Goal: Task Accomplishment & Management: Complete application form

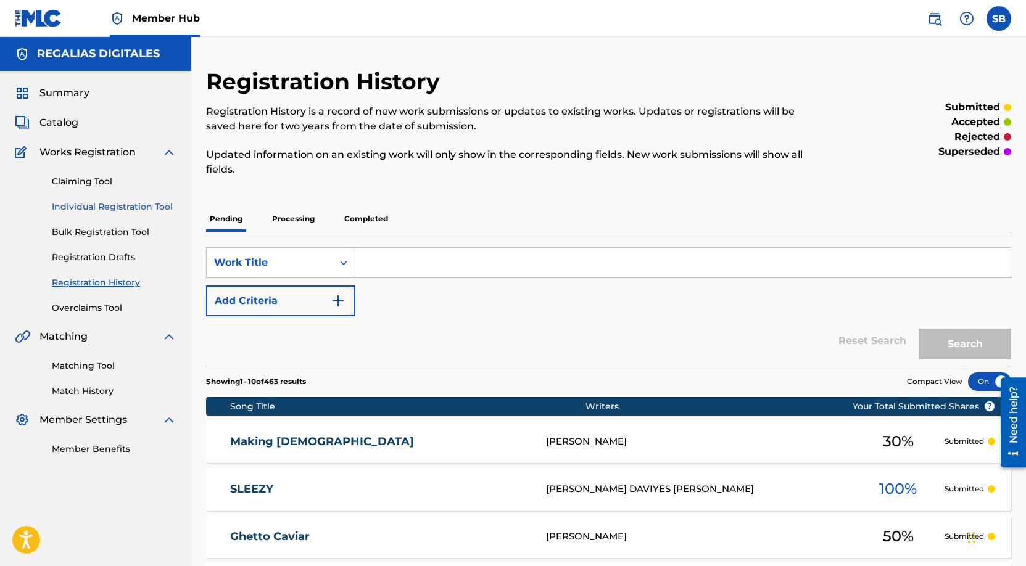
click at [173, 202] on link "Individual Registration Tool" at bounding box center [114, 206] width 125 height 13
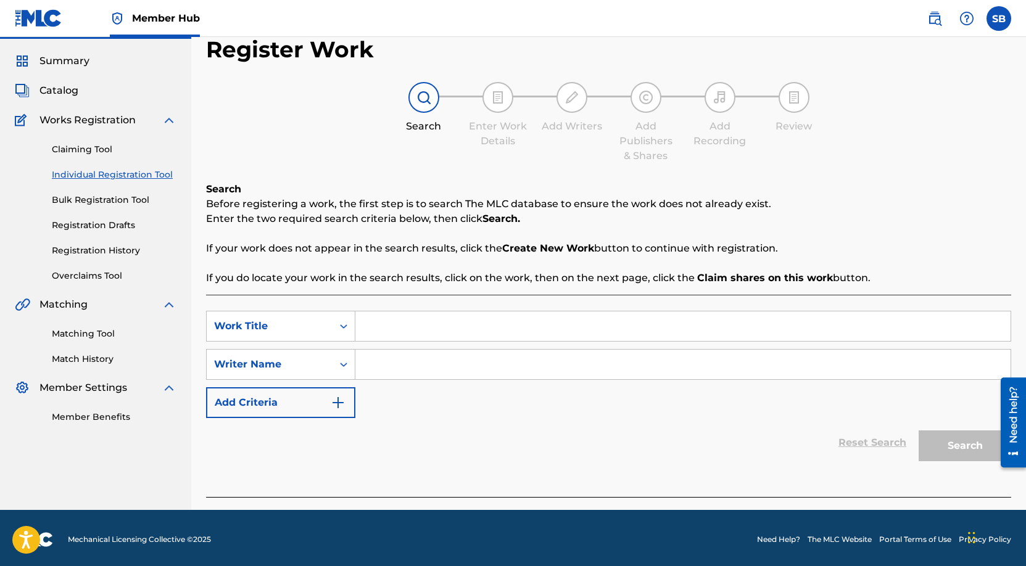
scroll to position [35, 0]
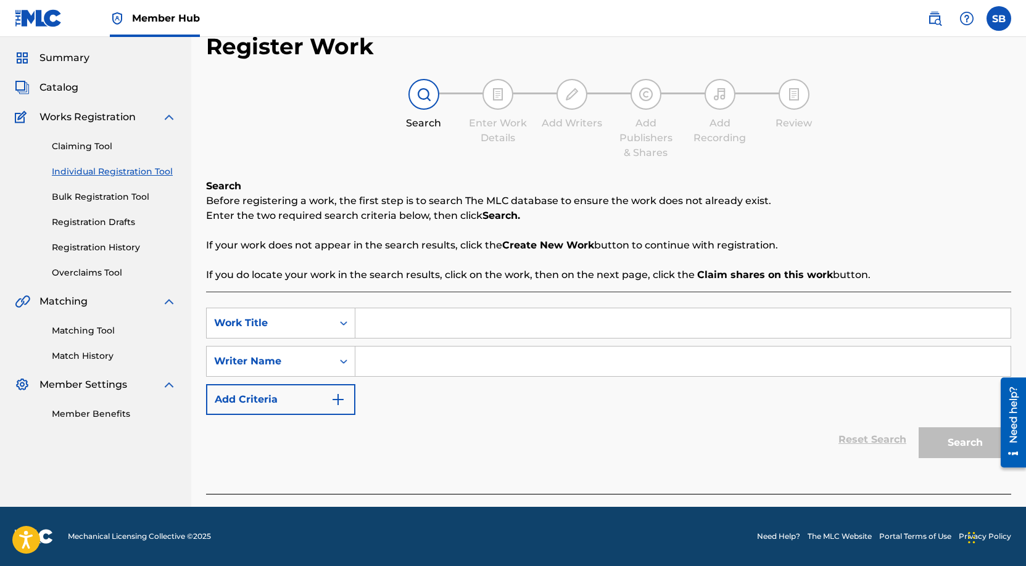
click at [412, 324] on input "Search Form" at bounding box center [682, 323] width 655 height 30
paste input "If Not Me Then Who"
type input "If Not Me Then Who"
click at [418, 343] on div "SearchWithCriteria1a531d7b-a5f2-4d3a-9d67-fcb167538145 Work Title If Not Me The…" at bounding box center [608, 361] width 805 height 107
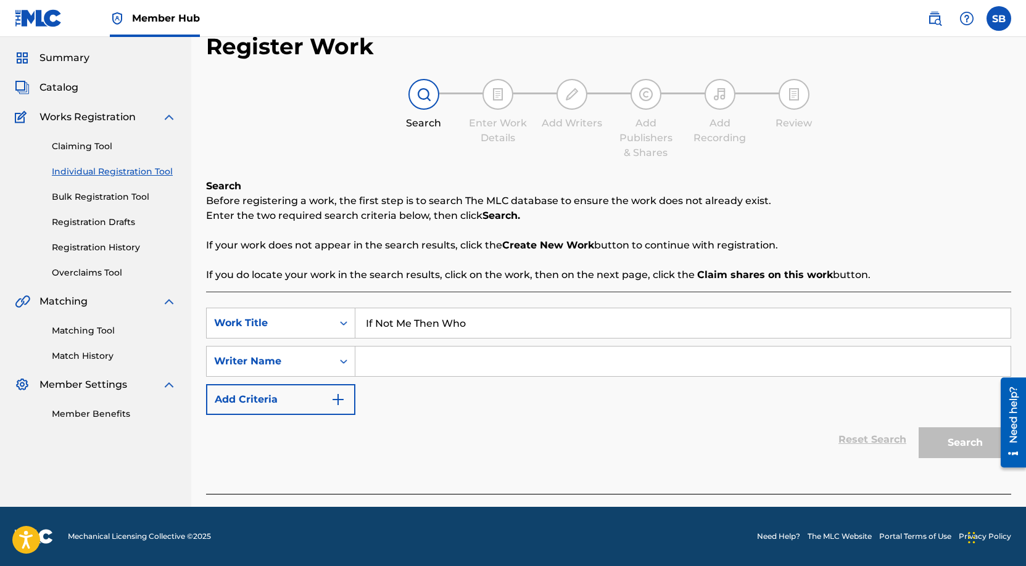
click at [426, 361] on input "Search Form" at bounding box center [682, 362] width 655 height 30
click at [528, 366] on input "Search Form" at bounding box center [682, 362] width 655 height 30
paste input "[PERSON_NAME]"
type input "[PERSON_NAME]"
drag, startPoint x: 978, startPoint y: 448, endPoint x: 961, endPoint y: 448, distance: 17.3
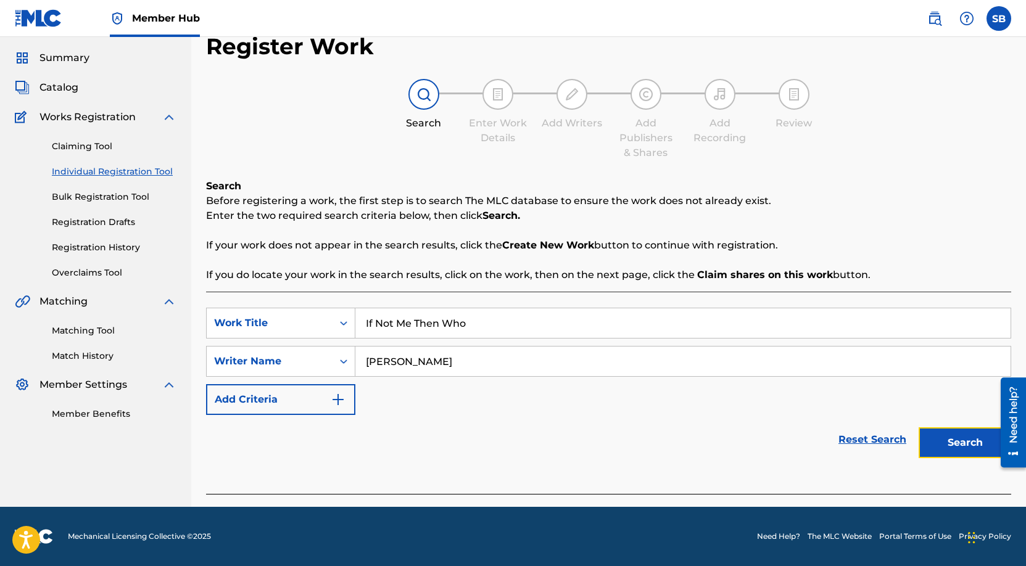
click at [978, 448] on button "Search" at bounding box center [964, 442] width 93 height 31
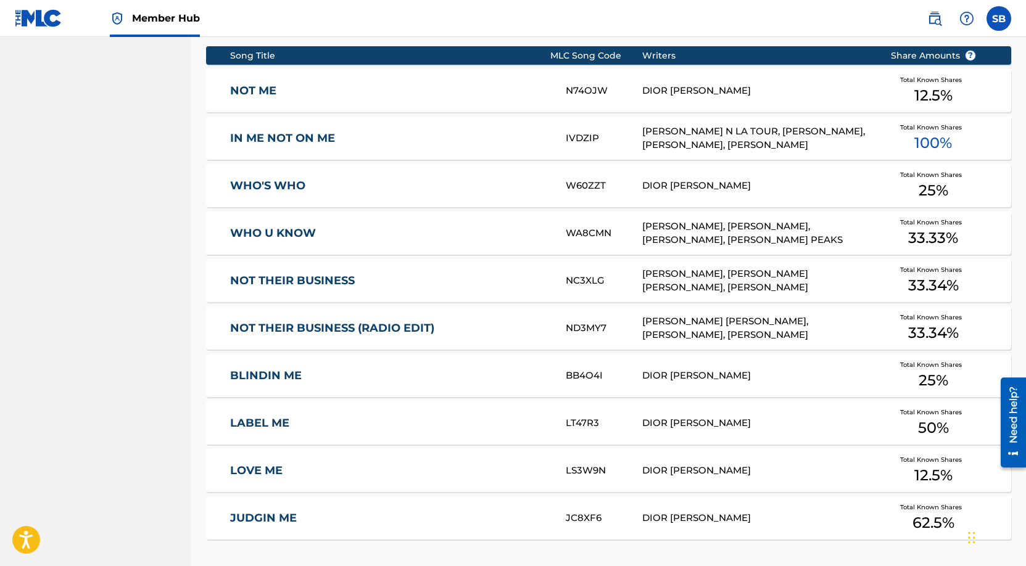
scroll to position [696, 0]
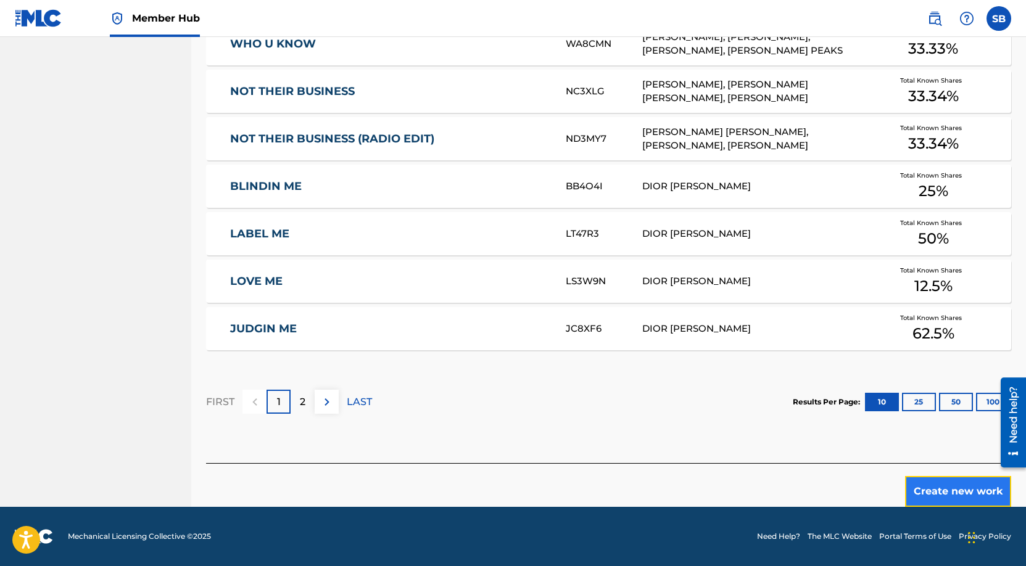
click at [931, 484] on button "Create new work" at bounding box center [958, 491] width 106 height 31
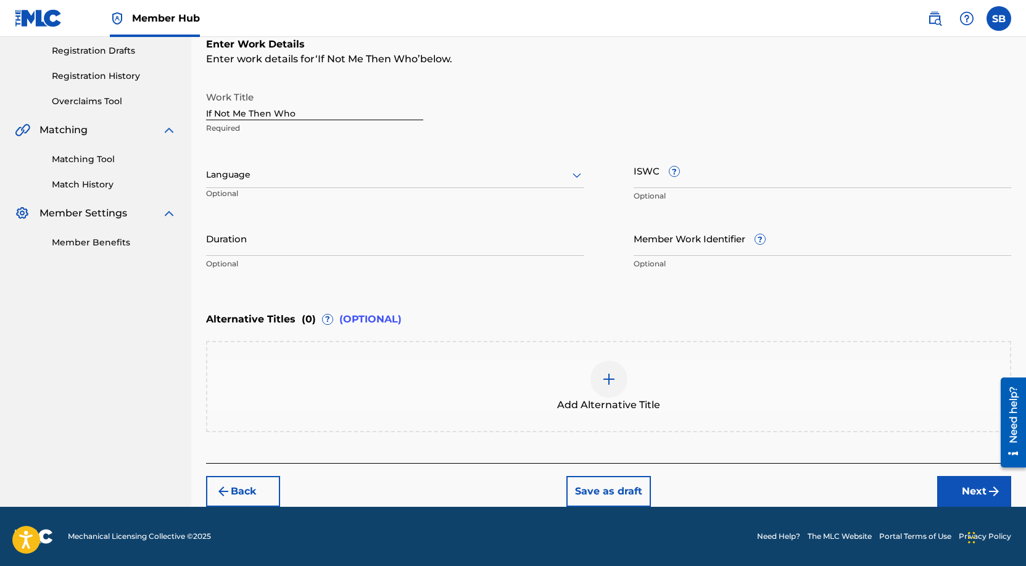
scroll to position [207, 0]
click at [345, 167] on div at bounding box center [395, 174] width 378 height 15
click at [320, 189] on div "English" at bounding box center [395, 202] width 377 height 28
click at [952, 489] on button "Next" at bounding box center [974, 491] width 74 height 31
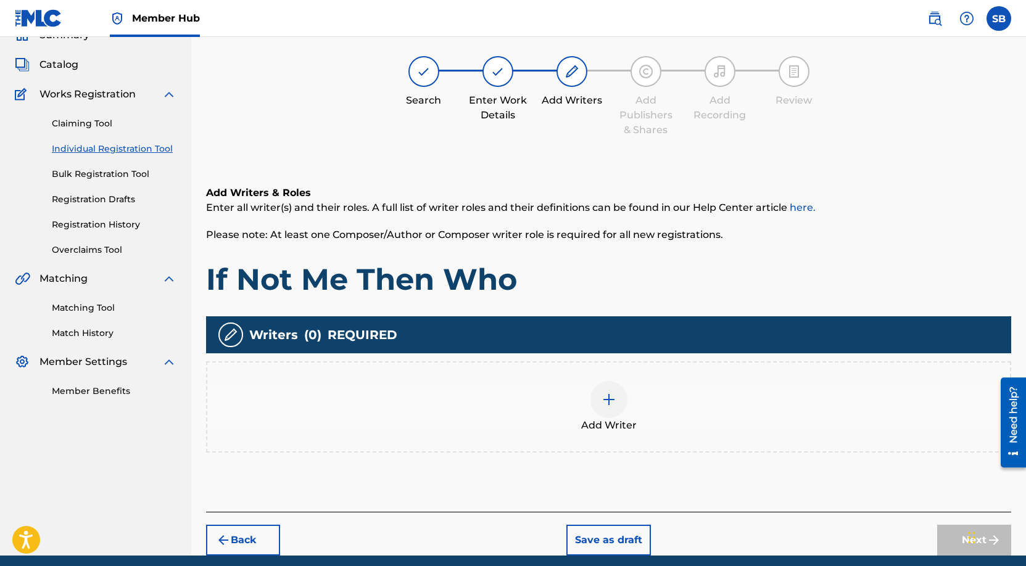
scroll to position [56, 0]
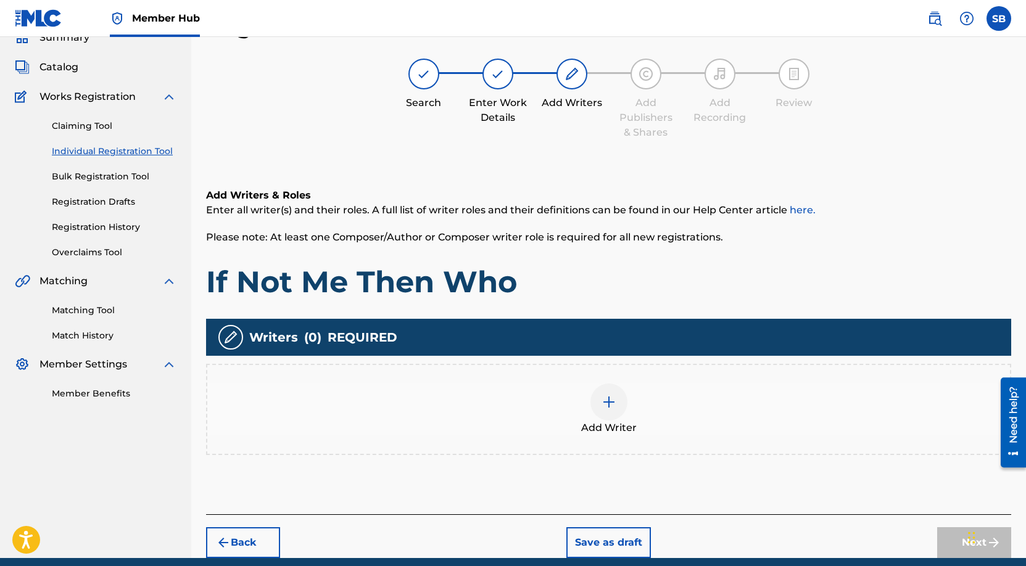
click at [624, 400] on div at bounding box center [608, 402] width 37 height 37
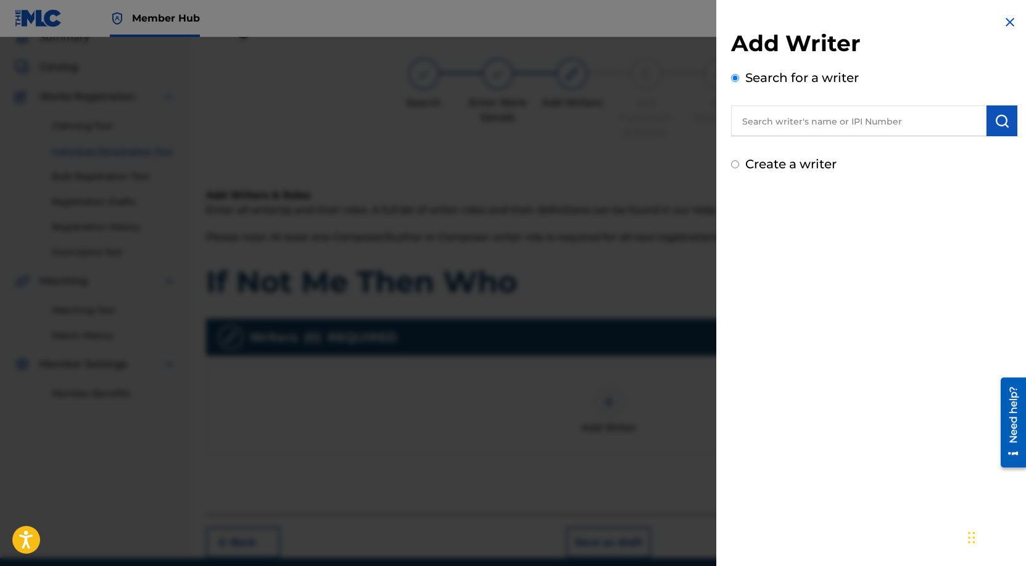
click at [885, 126] on input "text" at bounding box center [858, 120] width 255 height 31
paste input "[PERSON_NAME]"
type input "[PERSON_NAME]"
click at [1007, 128] on button "submit" at bounding box center [1001, 120] width 31 height 31
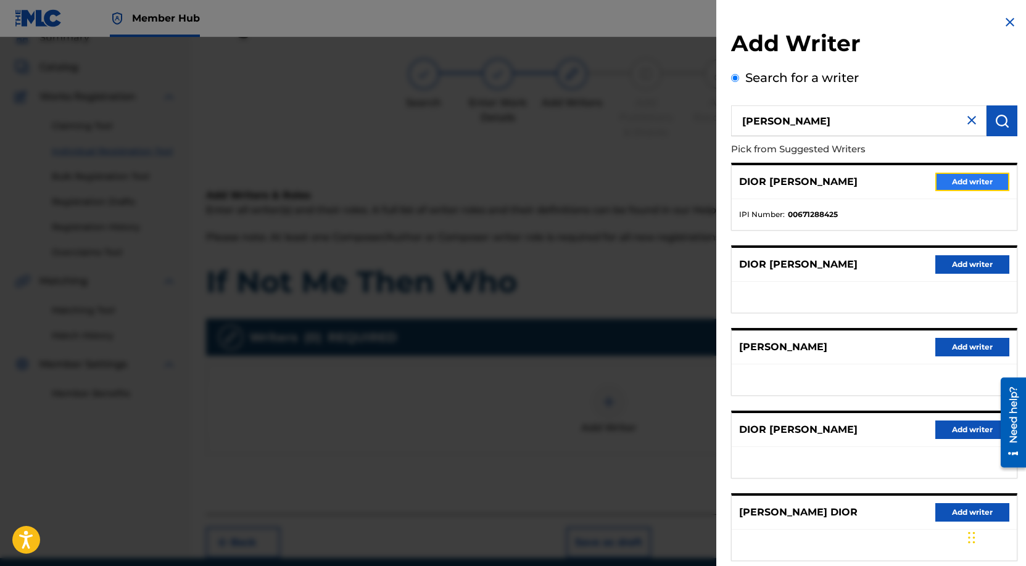
click at [983, 182] on button "Add writer" at bounding box center [972, 182] width 74 height 19
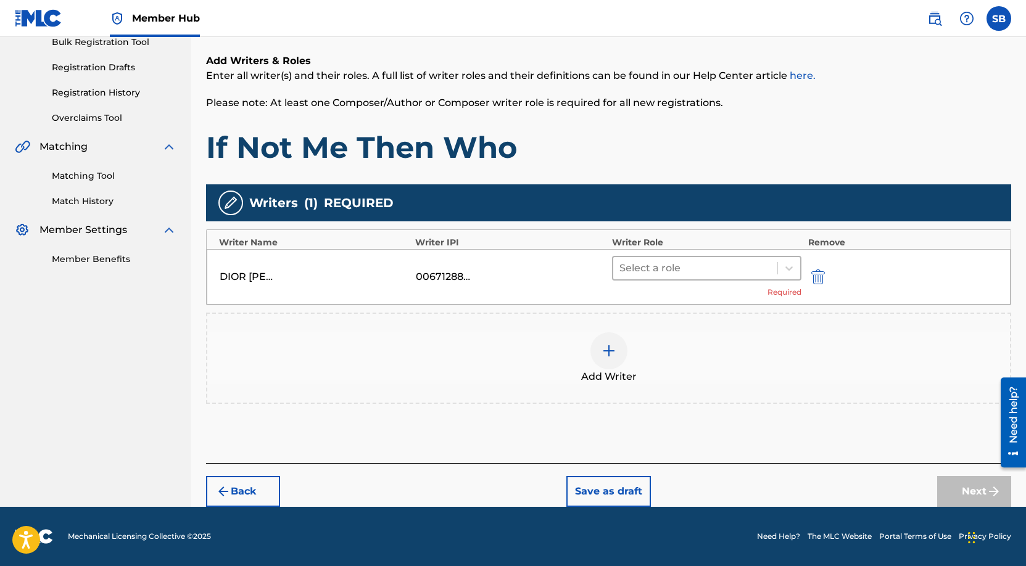
click at [733, 274] on div at bounding box center [695, 268] width 152 height 17
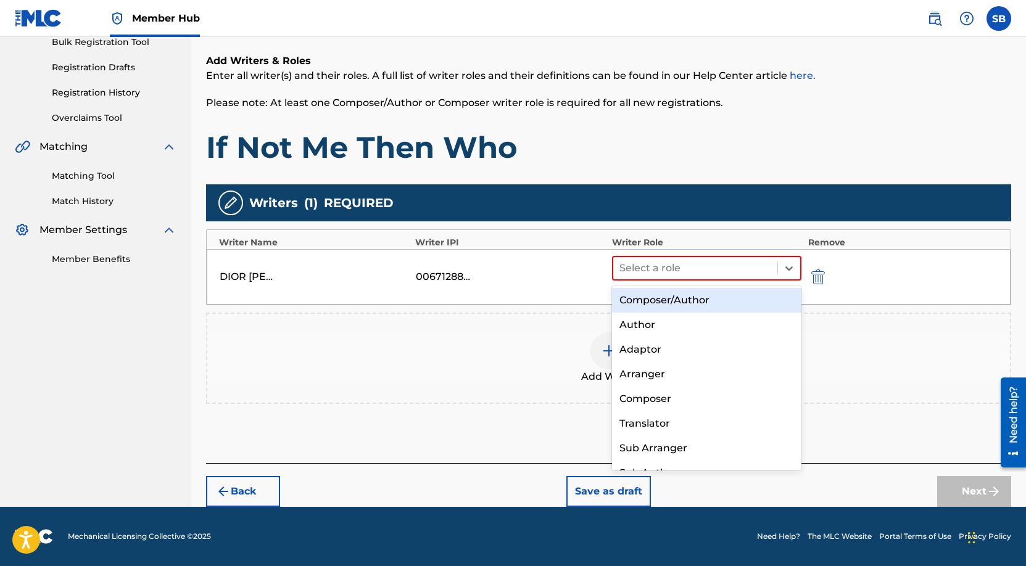
click at [732, 303] on div "Composer/Author" at bounding box center [707, 300] width 190 height 25
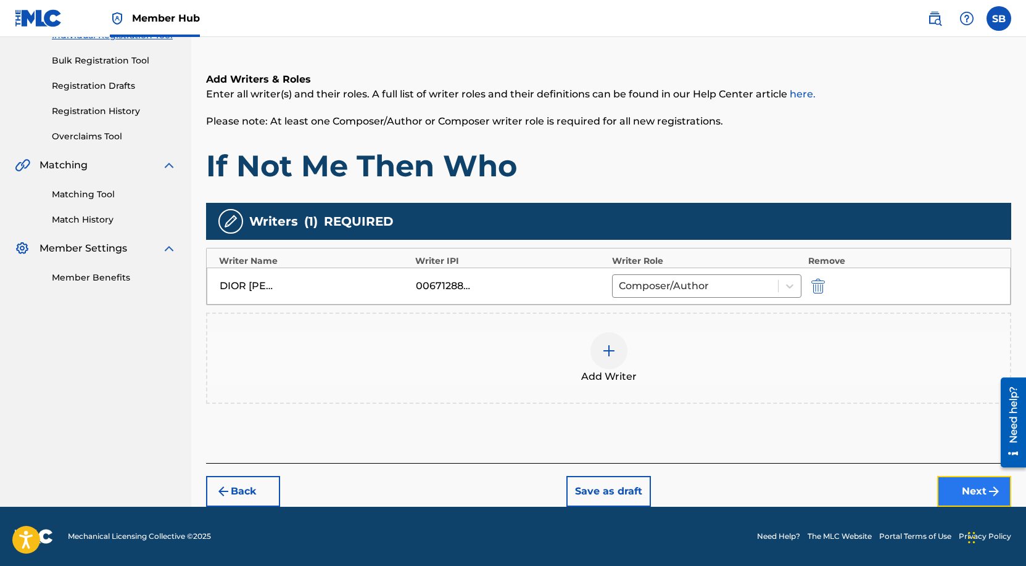
click at [952, 486] on button "Next" at bounding box center [974, 491] width 74 height 31
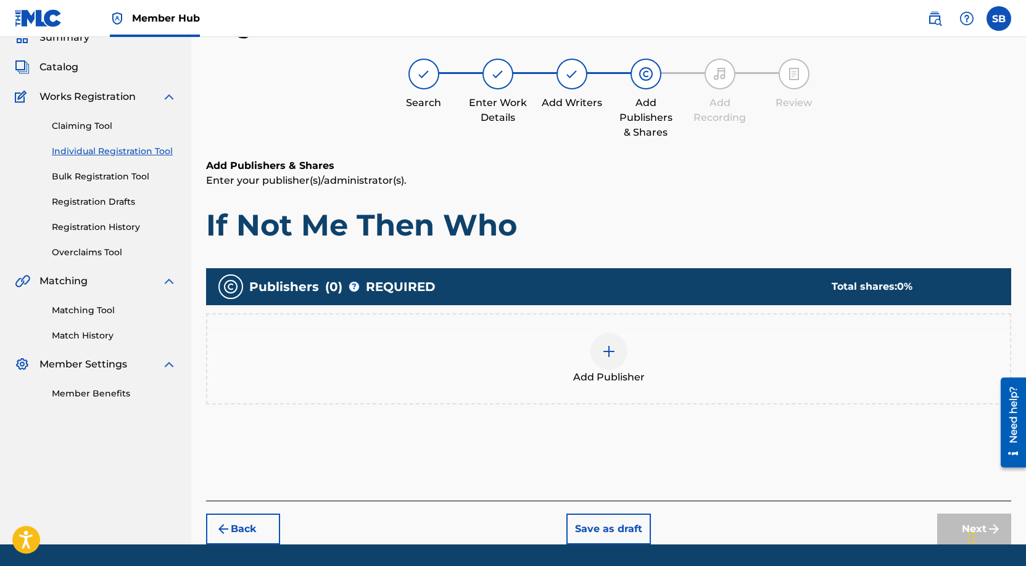
click at [621, 355] on div at bounding box center [608, 351] width 37 height 37
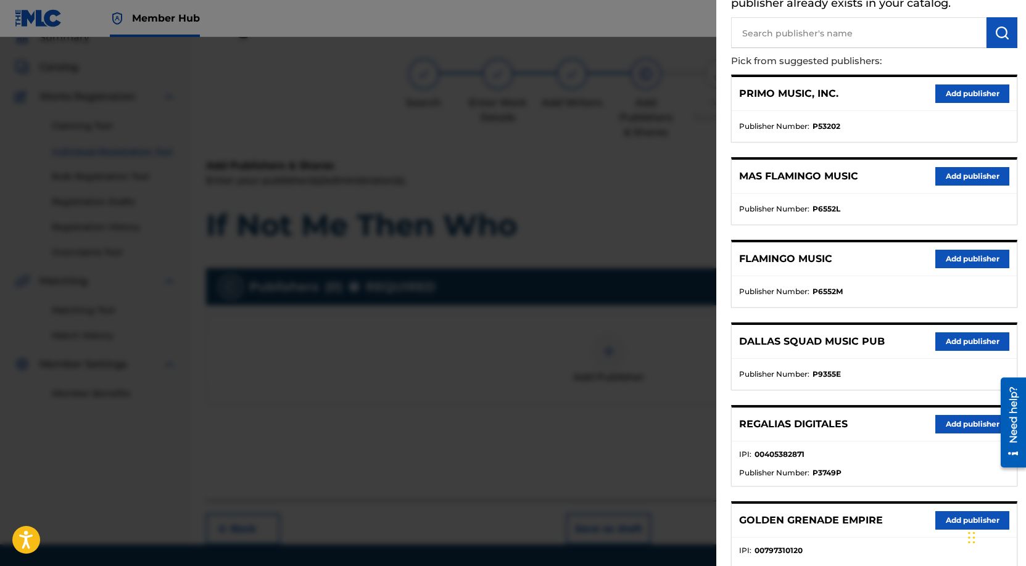
scroll to position [362, 0]
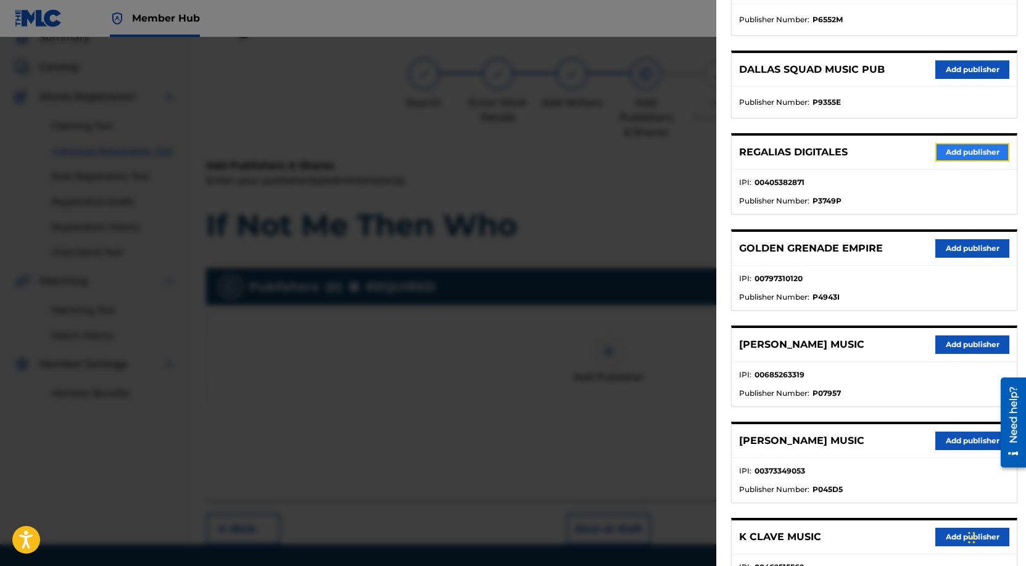
click at [960, 154] on button "Add publisher" at bounding box center [972, 152] width 74 height 19
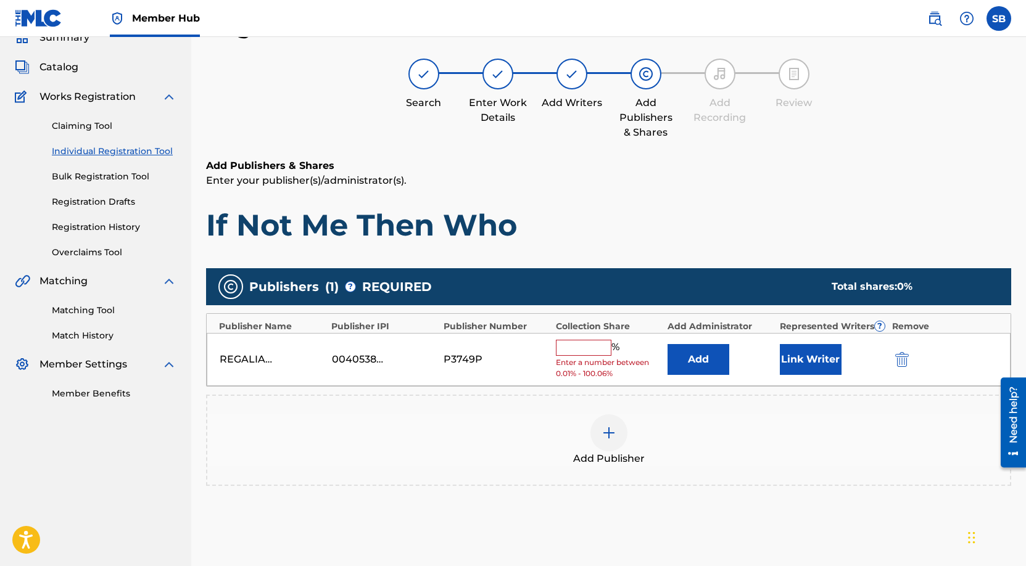
click at [565, 350] on input "text" at bounding box center [584, 348] width 56 height 16
type input "50"
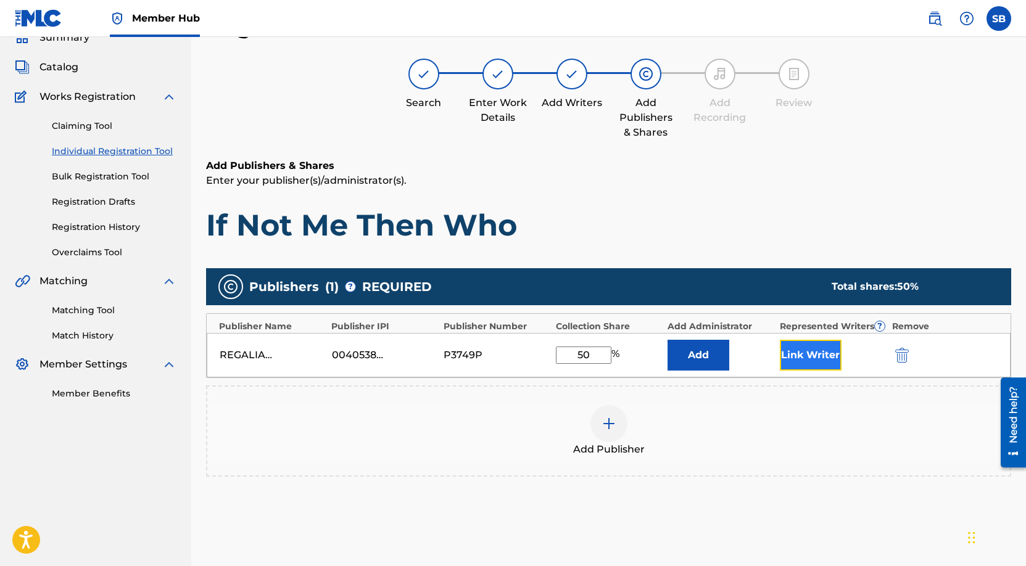
click at [800, 361] on button "Link Writer" at bounding box center [811, 355] width 62 height 31
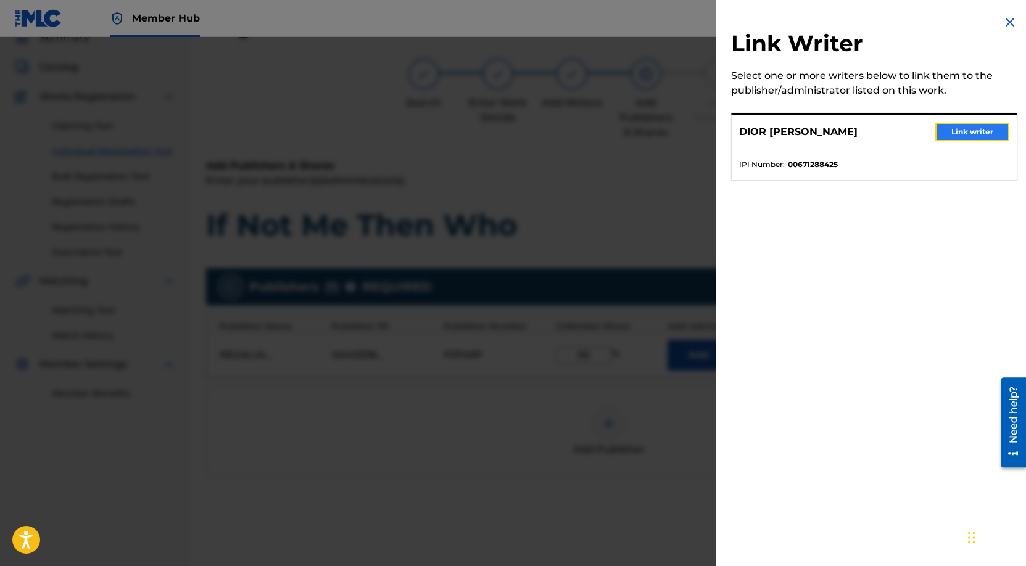
click at [962, 126] on button "Link writer" at bounding box center [972, 132] width 74 height 19
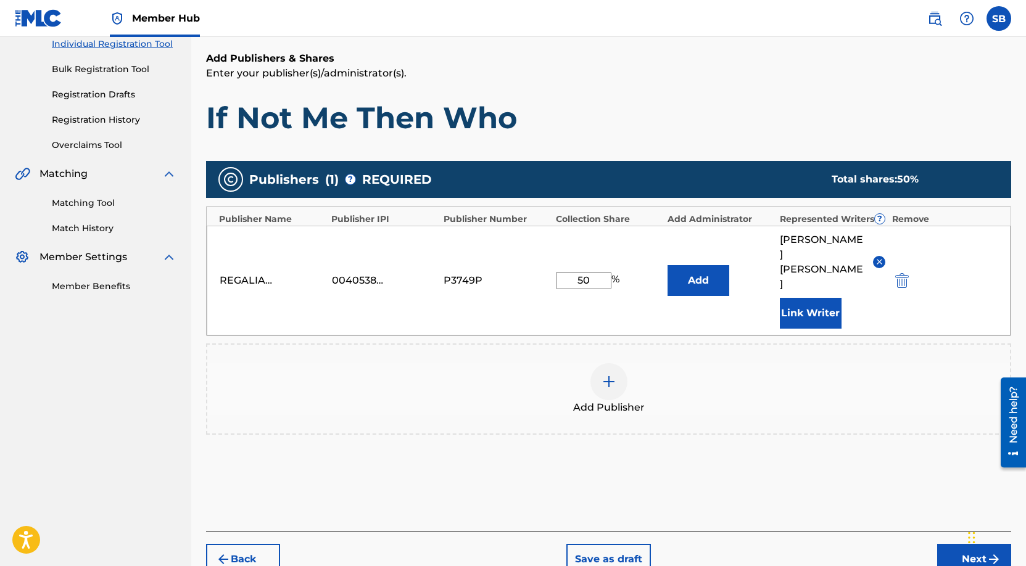
scroll to position [201, 0]
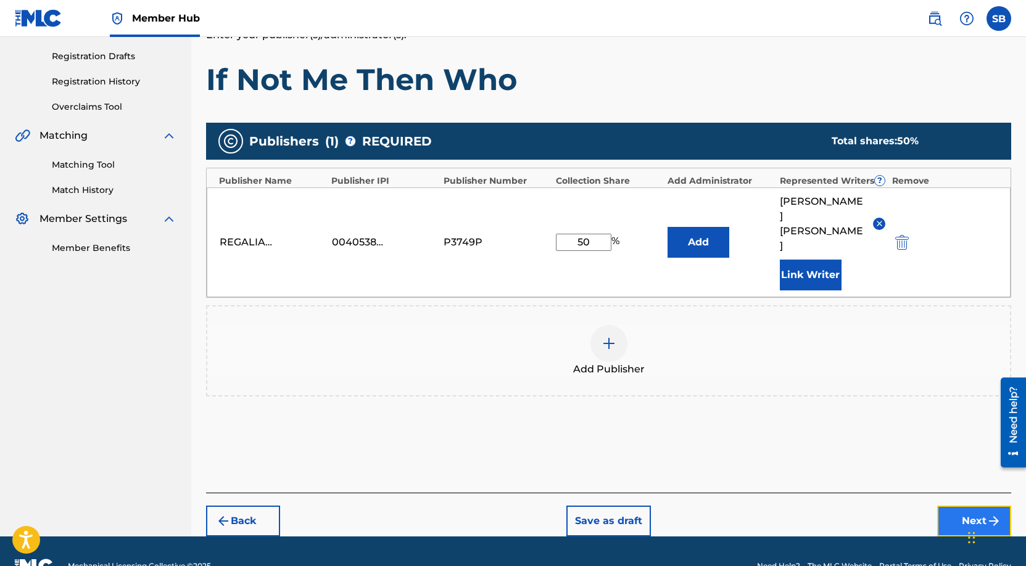
click at [976, 506] on button "Next" at bounding box center [974, 521] width 74 height 31
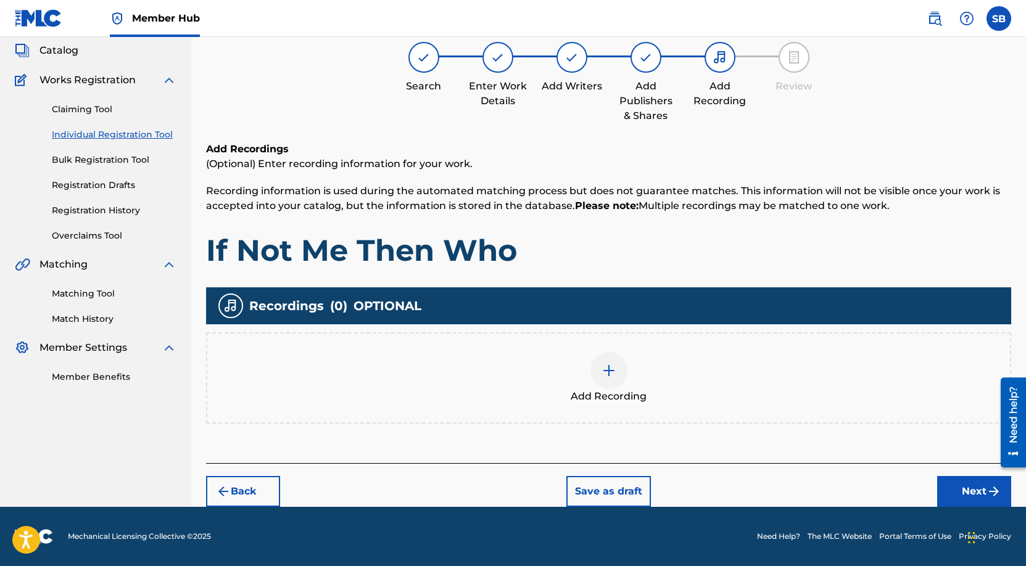
scroll to position [56, 0]
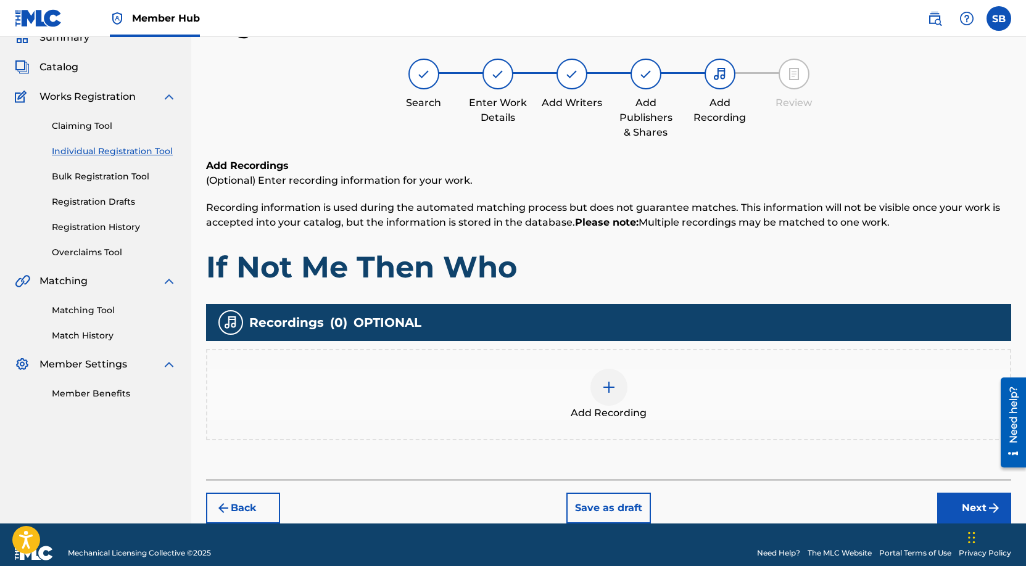
click at [629, 378] on div "Add Recording" at bounding box center [608, 395] width 803 height 52
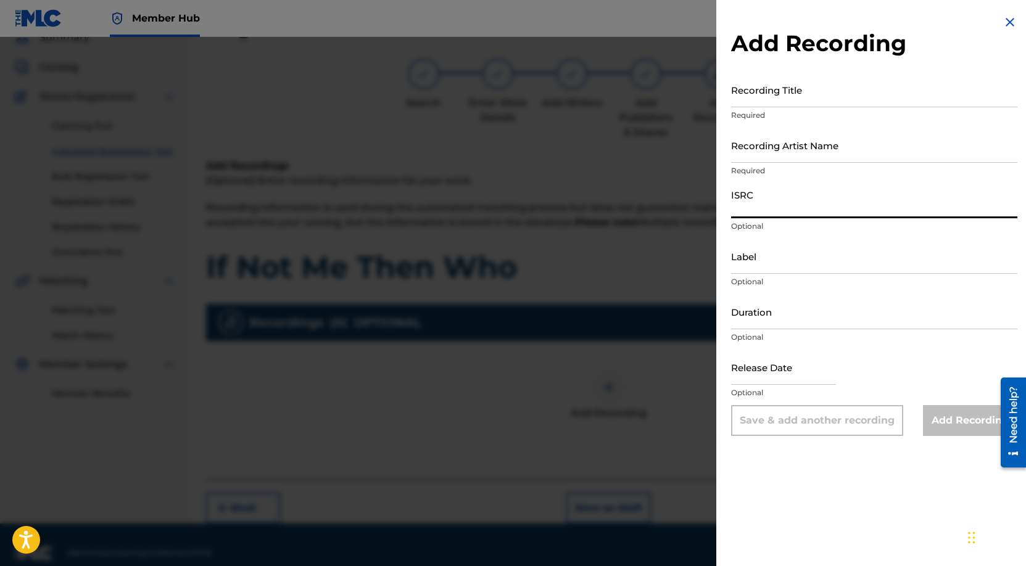
click at [785, 213] on input "ISRC" at bounding box center [874, 200] width 286 height 35
paste input "USUYG1746434"
type input "USUYG1746434"
click at [835, 149] on input "Recording Artist Name" at bounding box center [874, 145] width 286 height 35
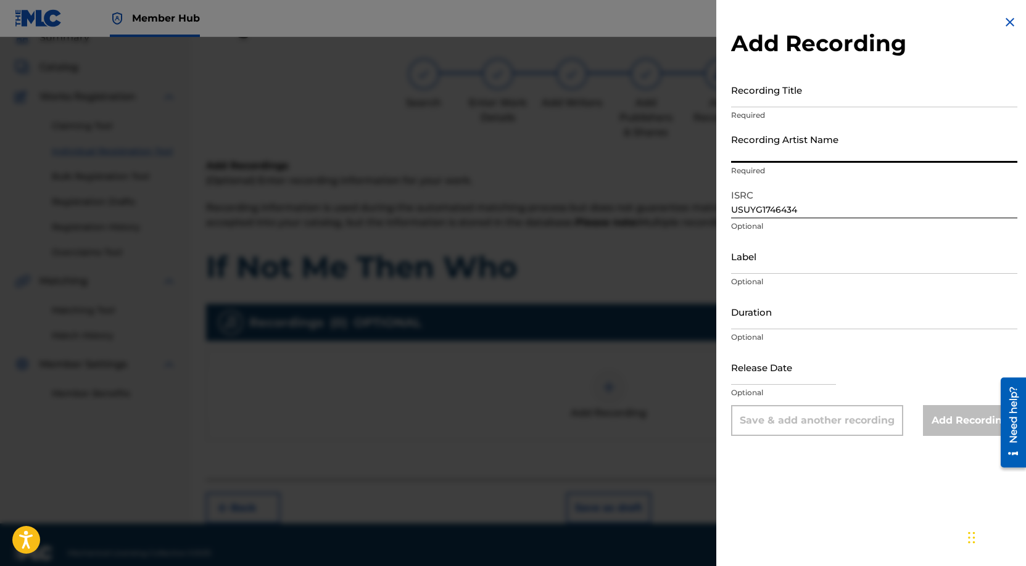
paste input "Payroll Giovanni"
type input "Payroll Giovanni"
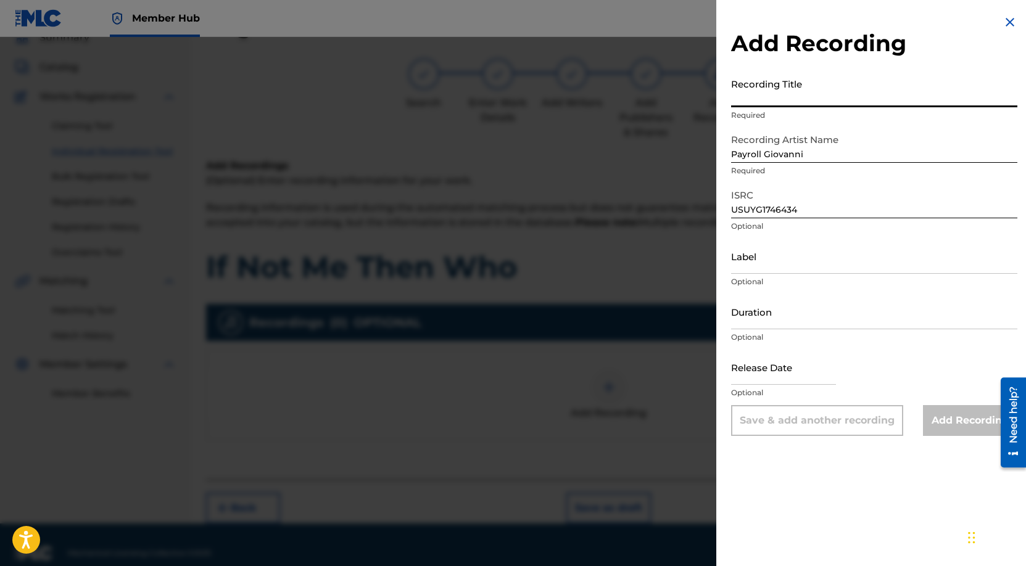
click at [928, 94] on input "Recording Title" at bounding box center [874, 89] width 286 height 35
paste input "If Not Me Then Who"
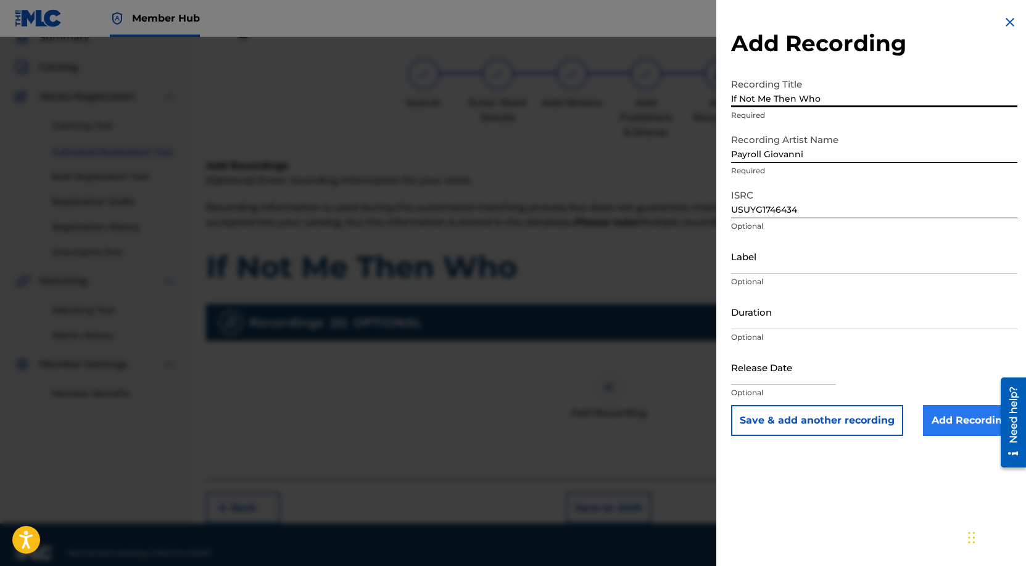
type input "If Not Me Then Who"
click at [946, 432] on input "Add Recording" at bounding box center [970, 420] width 94 height 31
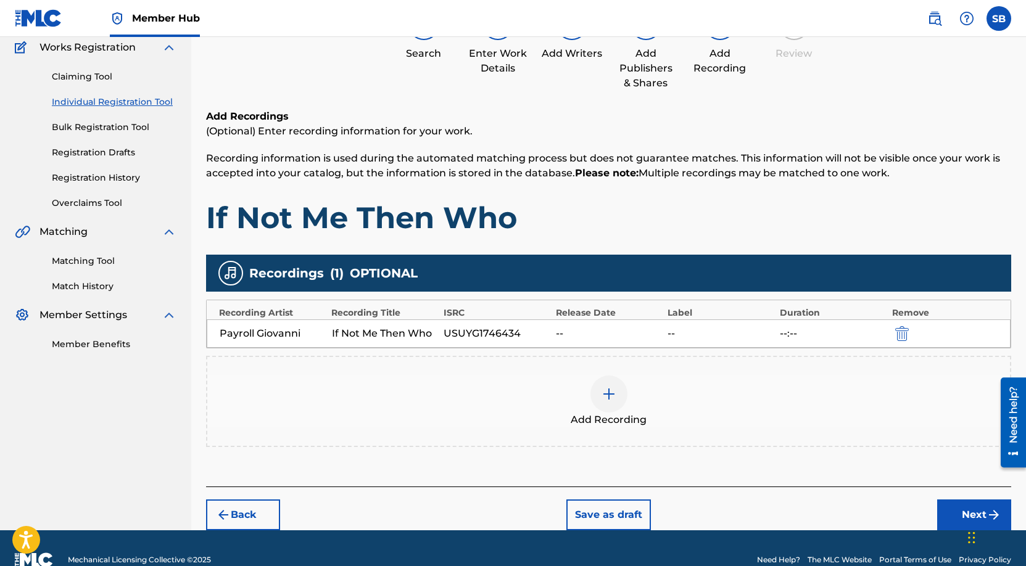
scroll to position [128, 0]
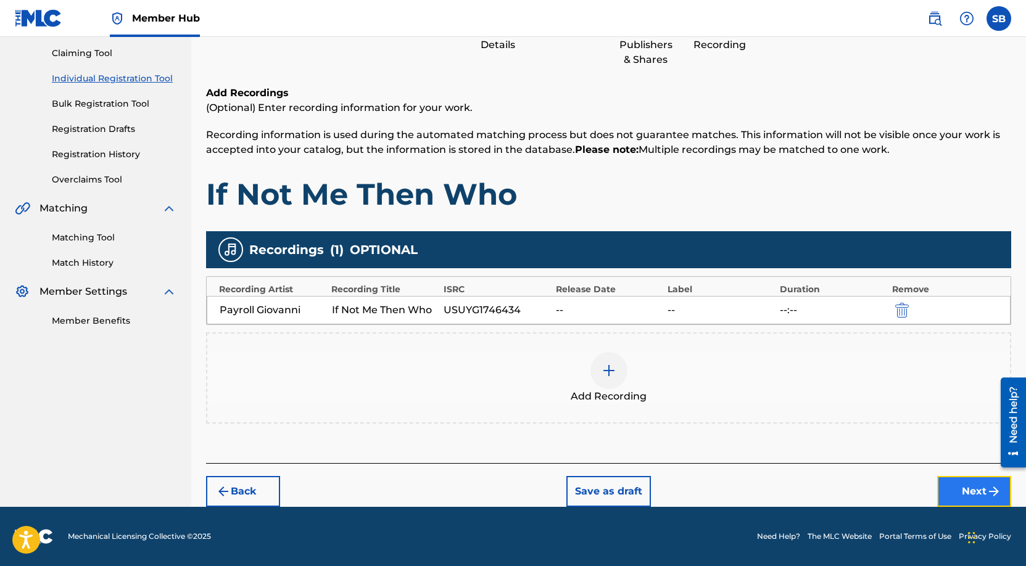
click at [960, 494] on button "Next" at bounding box center [974, 491] width 74 height 31
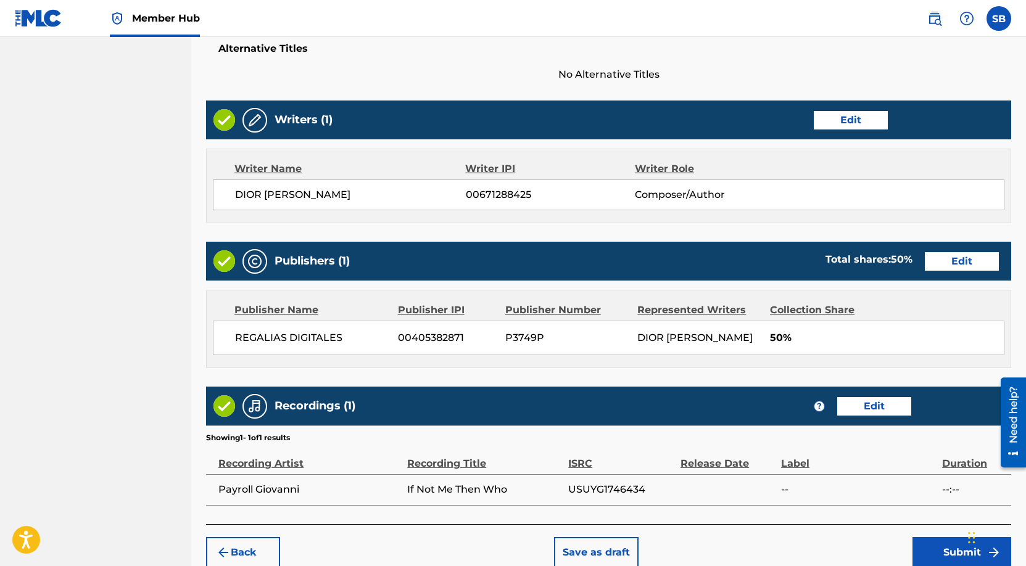
scroll to position [477, 0]
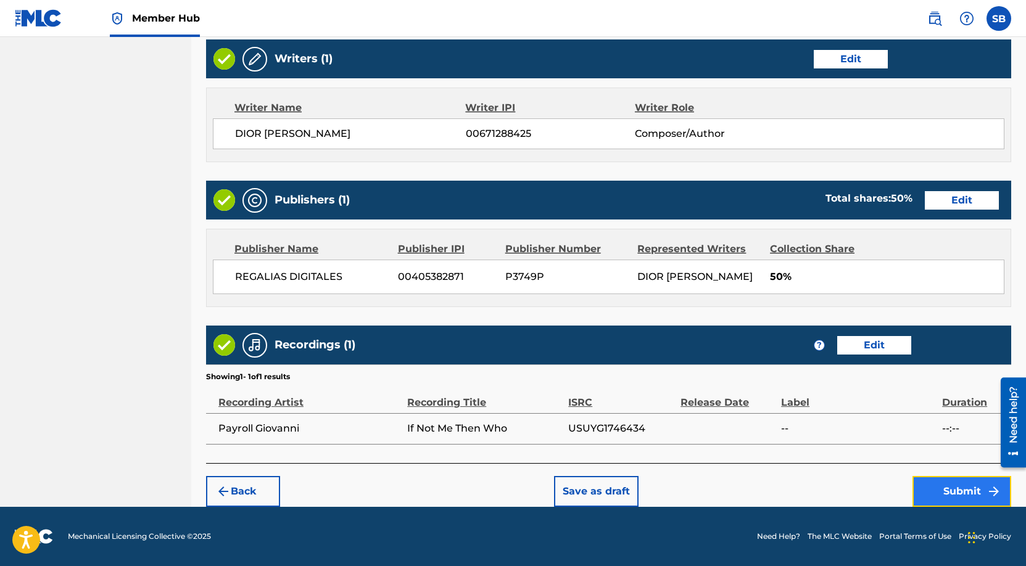
click at [930, 484] on button "Submit" at bounding box center [961, 491] width 99 height 31
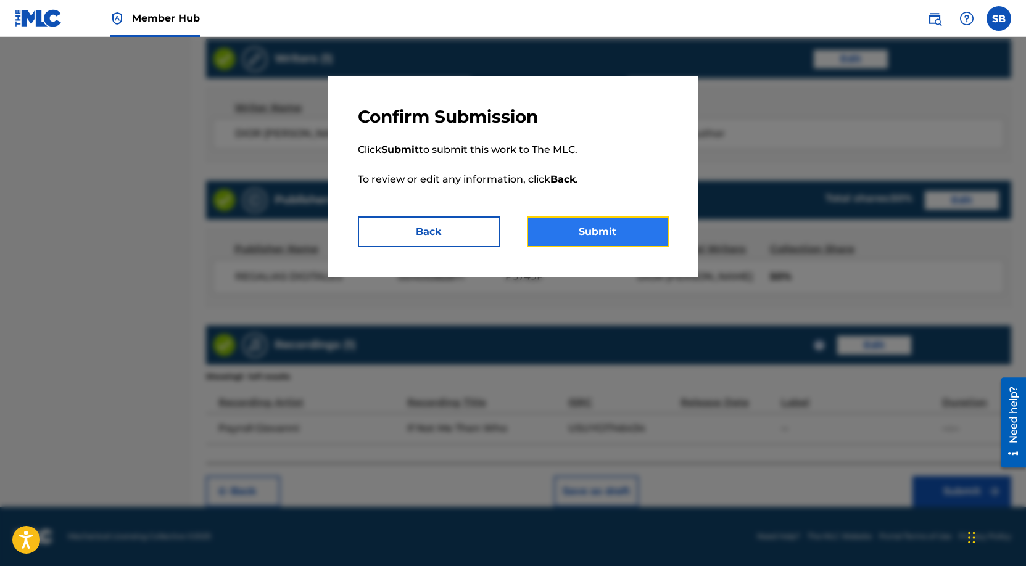
click at [590, 237] on button "Submit" at bounding box center [598, 232] width 142 height 31
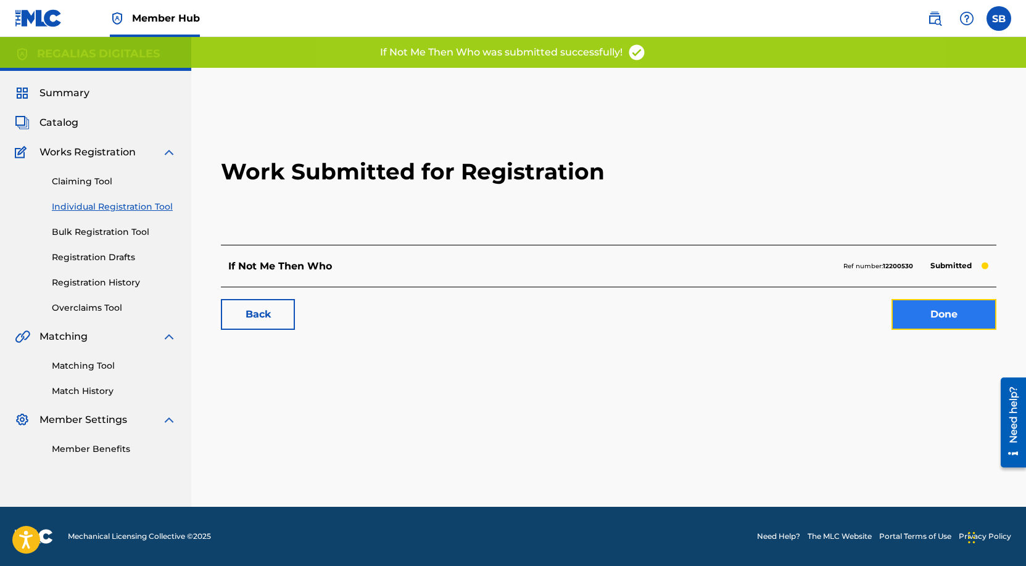
click at [931, 318] on link "Done" at bounding box center [943, 314] width 105 height 31
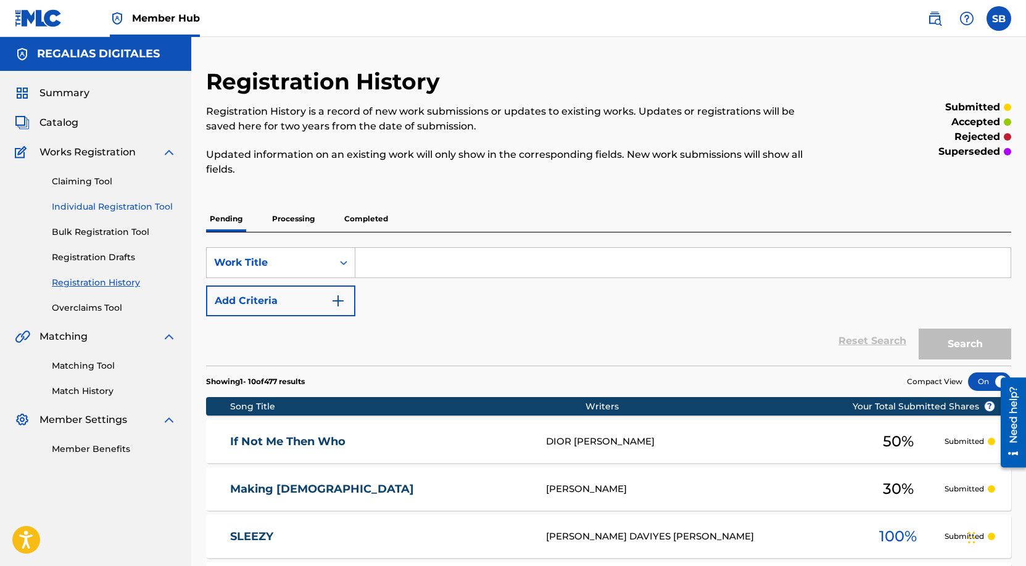
click at [153, 207] on link "Individual Registration Tool" at bounding box center [114, 206] width 125 height 13
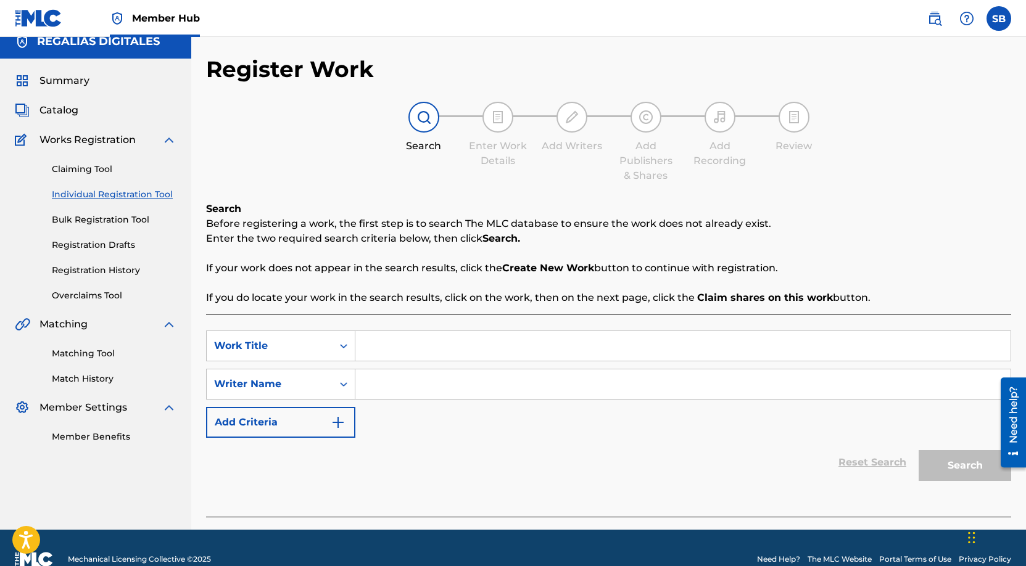
scroll to position [35, 0]
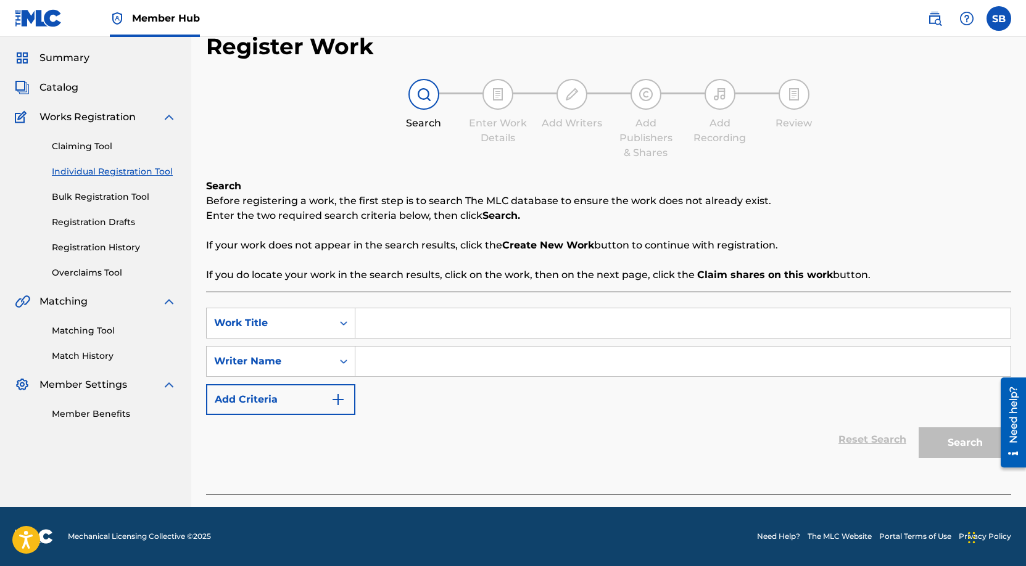
click at [471, 313] on input "Search Form" at bounding box center [682, 323] width 655 height 30
paste input "Memory"
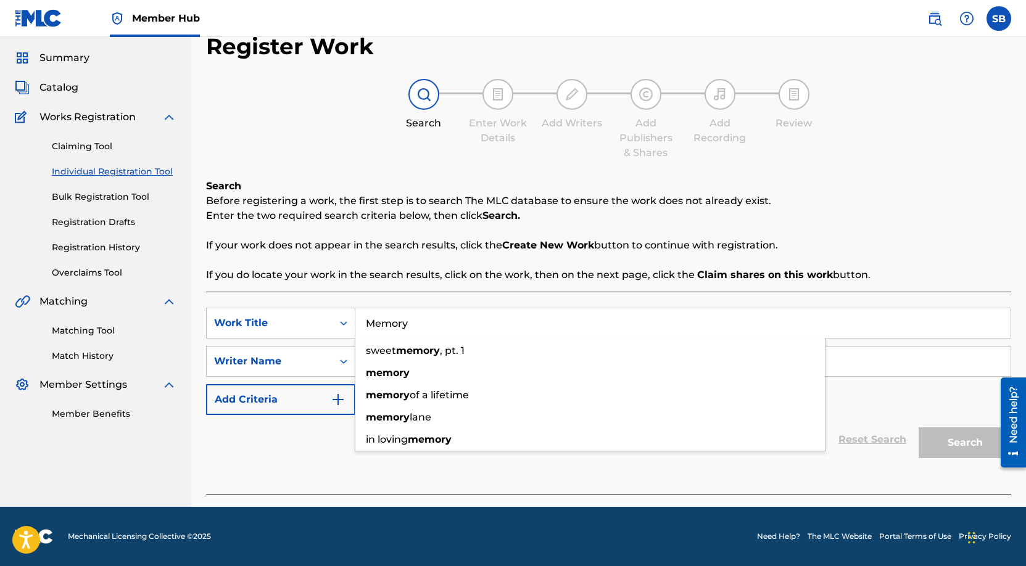
type input "Memory"
click at [535, 361] on input "Search Form" at bounding box center [682, 362] width 655 height 30
paste input "[PERSON_NAME]"
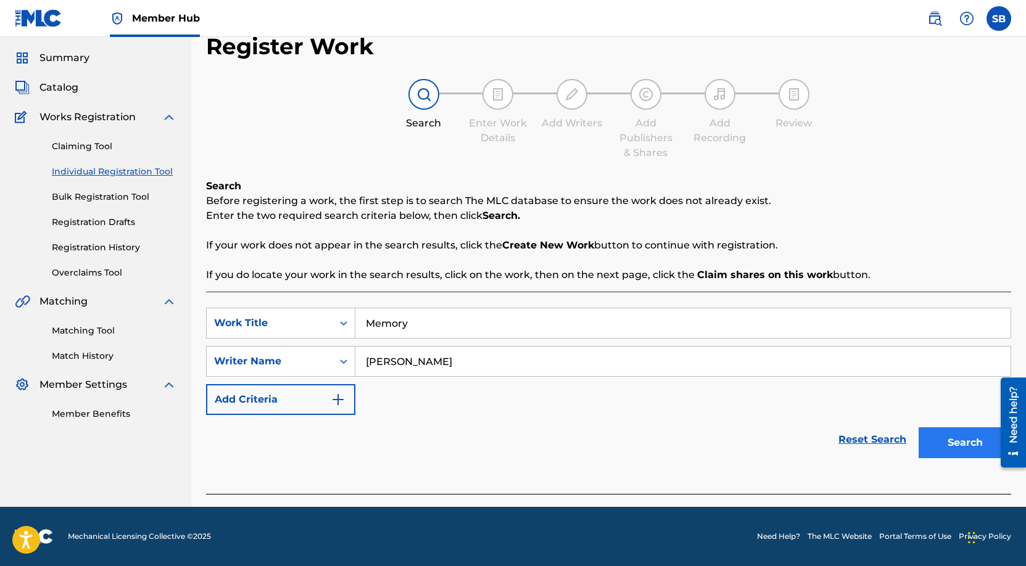
type input "[PERSON_NAME]"
click at [967, 447] on button "Search" at bounding box center [964, 442] width 93 height 31
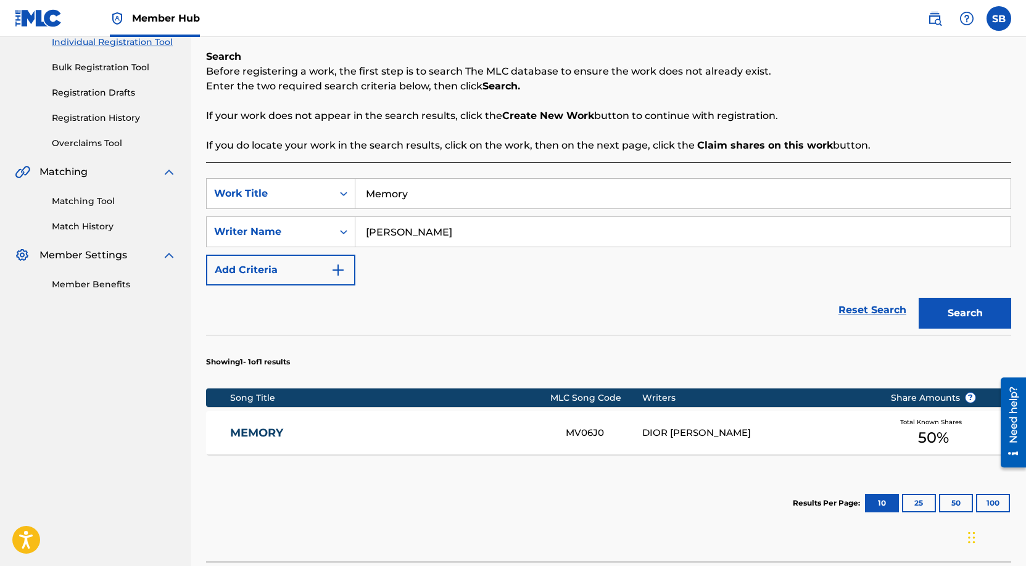
scroll to position [169, 0]
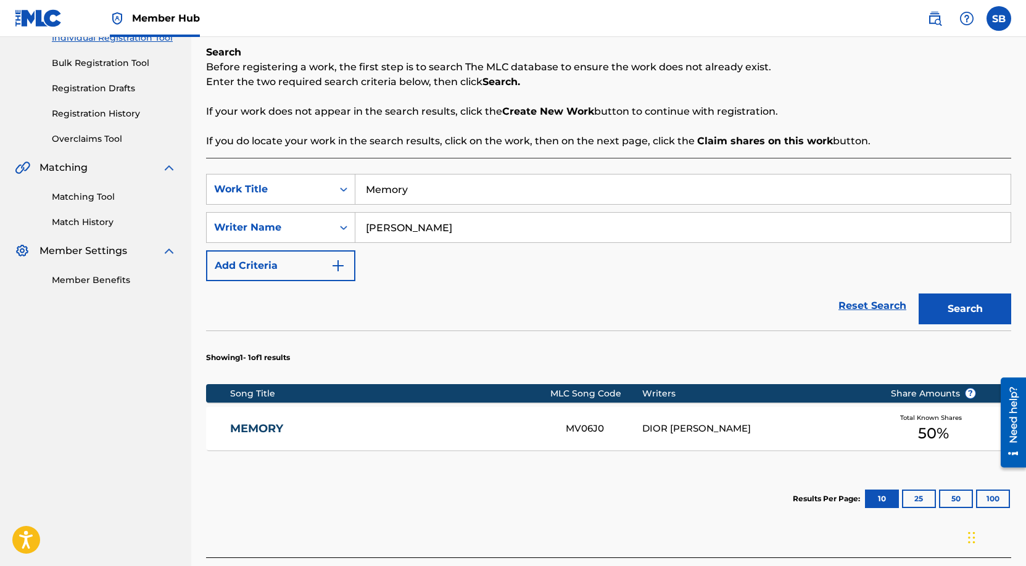
click at [737, 427] on div "DIOR [PERSON_NAME]" at bounding box center [756, 429] width 229 height 14
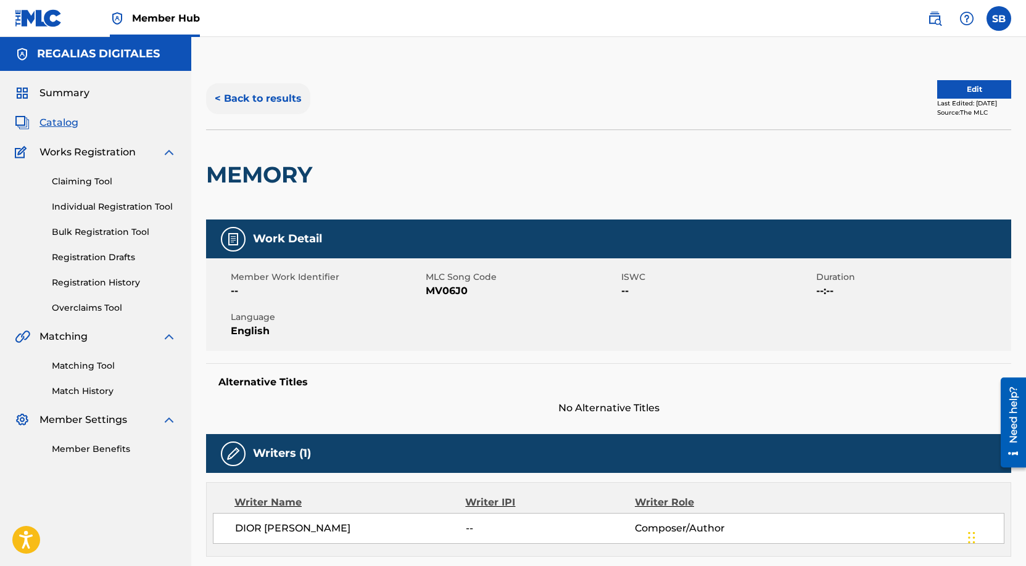
click at [239, 97] on button "< Back to results" at bounding box center [258, 98] width 104 height 31
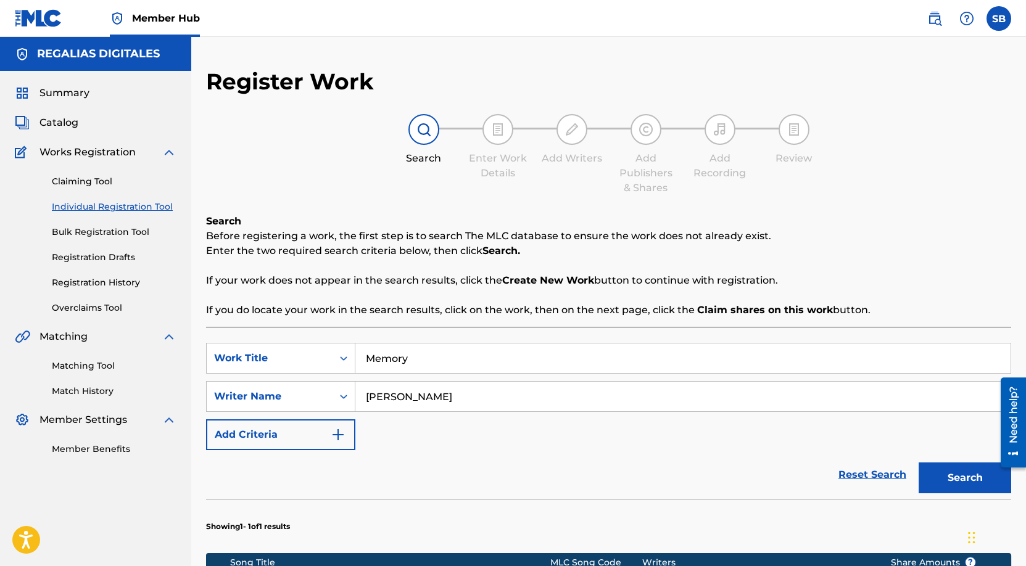
drag, startPoint x: 424, startPoint y: 361, endPoint x: 358, endPoint y: 361, distance: 65.4
click at [358, 361] on input "Memory" at bounding box center [682, 359] width 655 height 30
paste input "Inner City Rich Niggaz (feat. [GEOGRAPHIC_DATA])"
type input "Inner City Rich Niggaz (feat. [GEOGRAPHIC_DATA])"
click at [918, 463] on button "Search" at bounding box center [964, 478] width 93 height 31
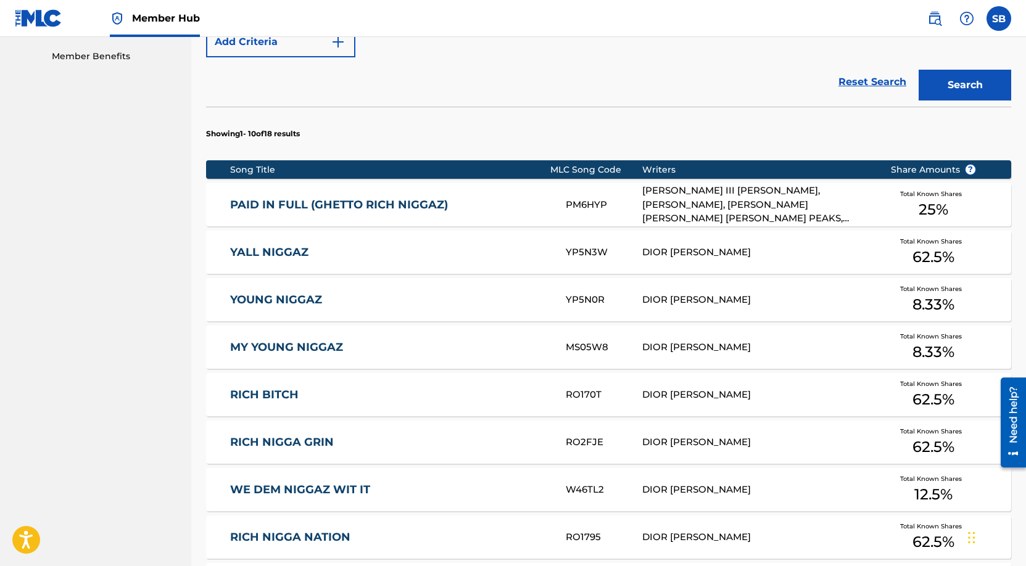
scroll to position [696, 0]
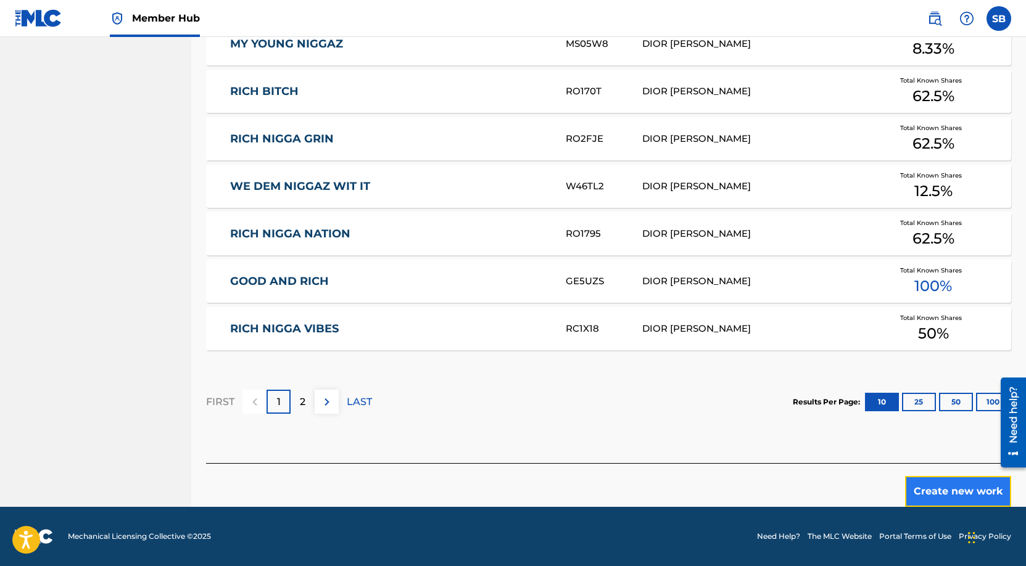
click at [938, 481] on button "Create new work" at bounding box center [958, 491] width 106 height 31
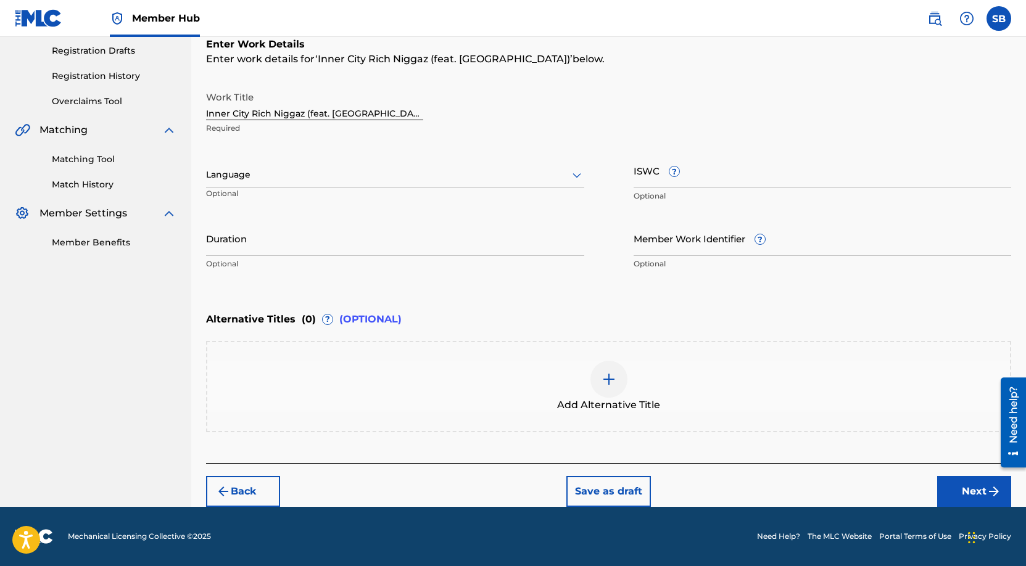
scroll to position [207, 0]
click at [373, 162] on div "Language" at bounding box center [395, 175] width 378 height 26
click at [363, 200] on div "English" at bounding box center [395, 202] width 377 height 28
click at [954, 491] on button "Next" at bounding box center [974, 491] width 74 height 31
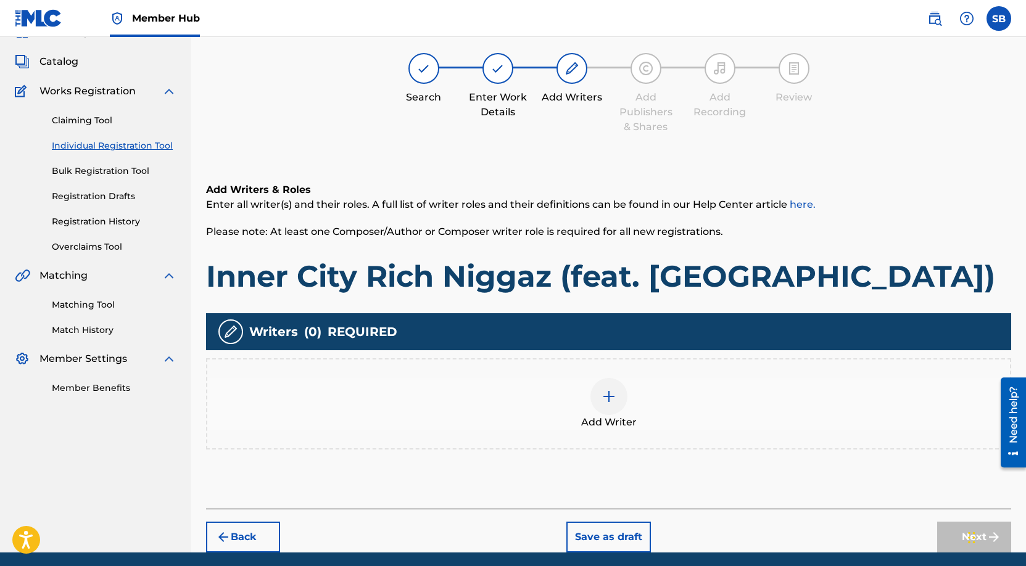
scroll to position [56, 0]
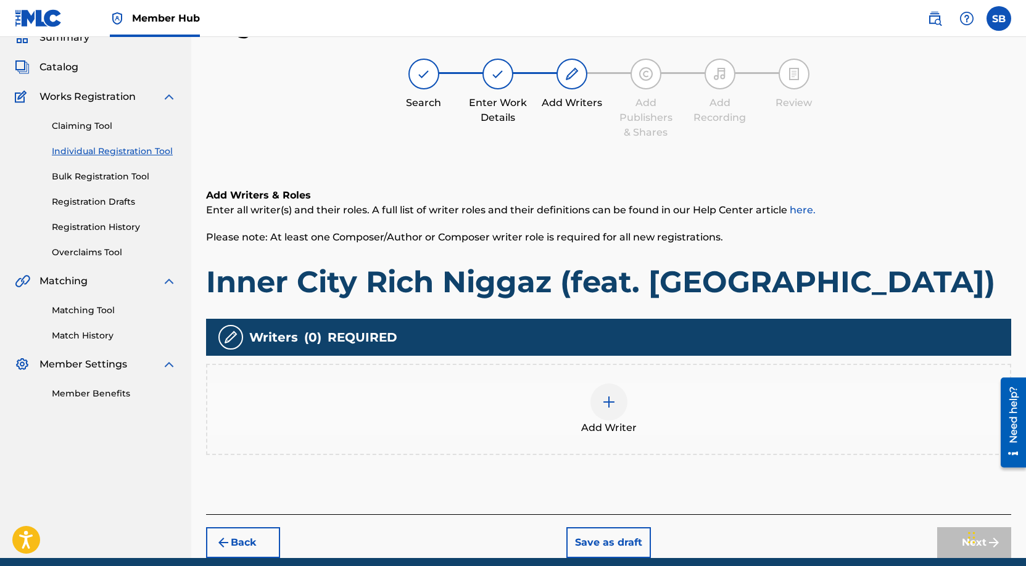
click at [662, 405] on div "Add Writer" at bounding box center [608, 410] width 803 height 52
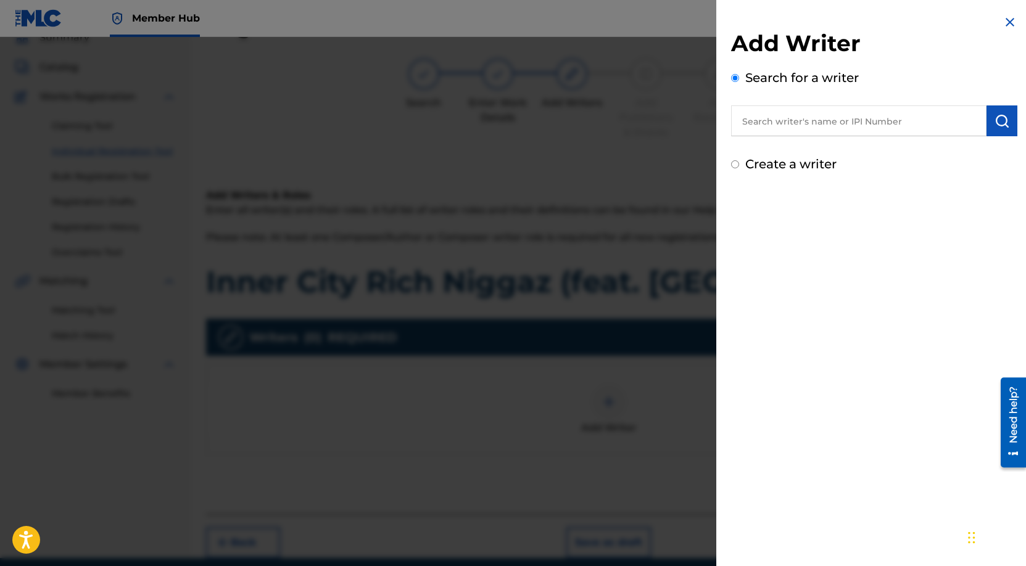
click at [867, 124] on input "text" at bounding box center [858, 120] width 255 height 31
paste input "[PERSON_NAME]"
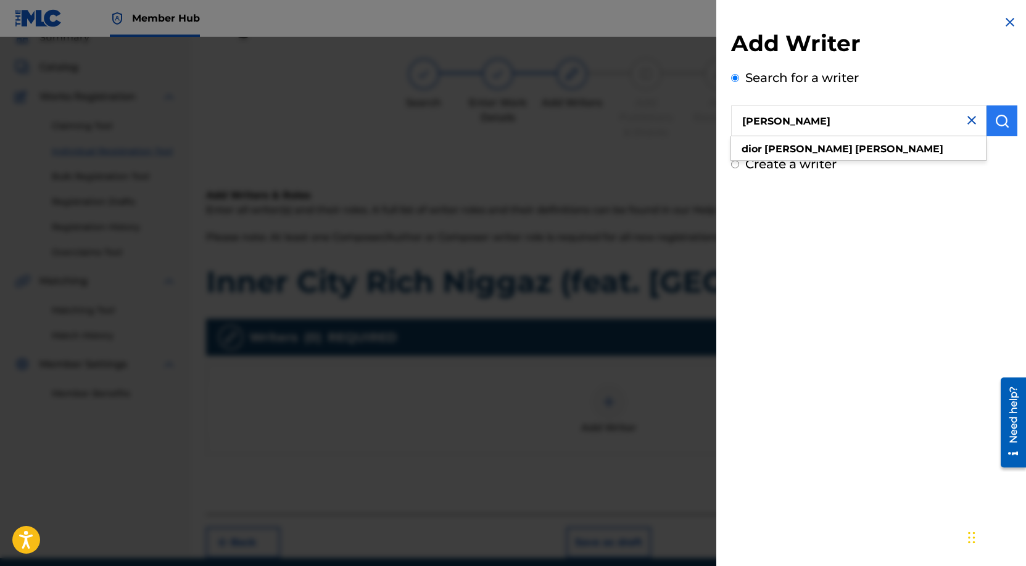
type input "[PERSON_NAME]"
click at [994, 126] on img "submit" at bounding box center [1001, 121] width 15 height 15
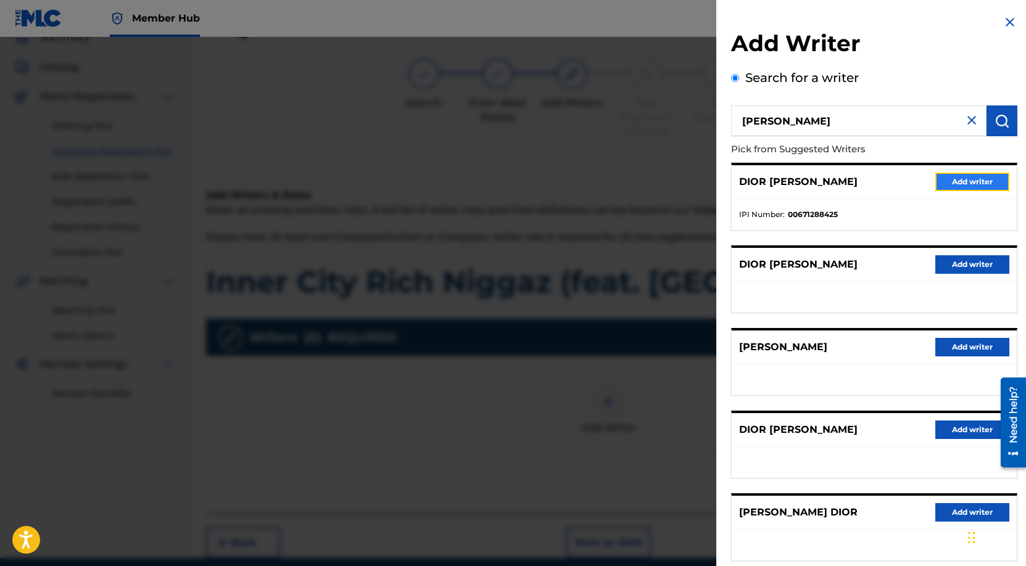
click at [982, 184] on button "Add writer" at bounding box center [972, 182] width 74 height 19
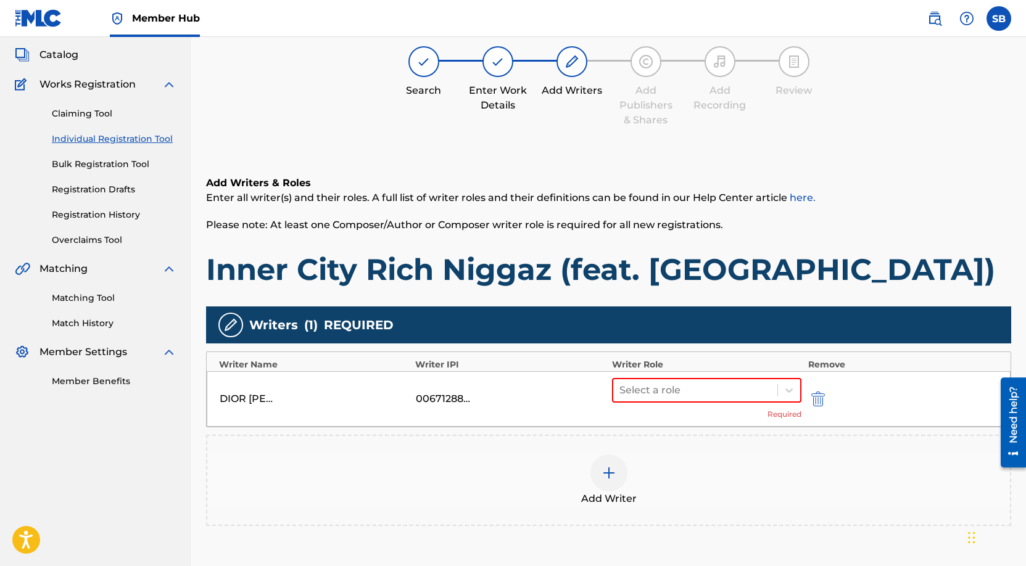
scroll to position [144, 0]
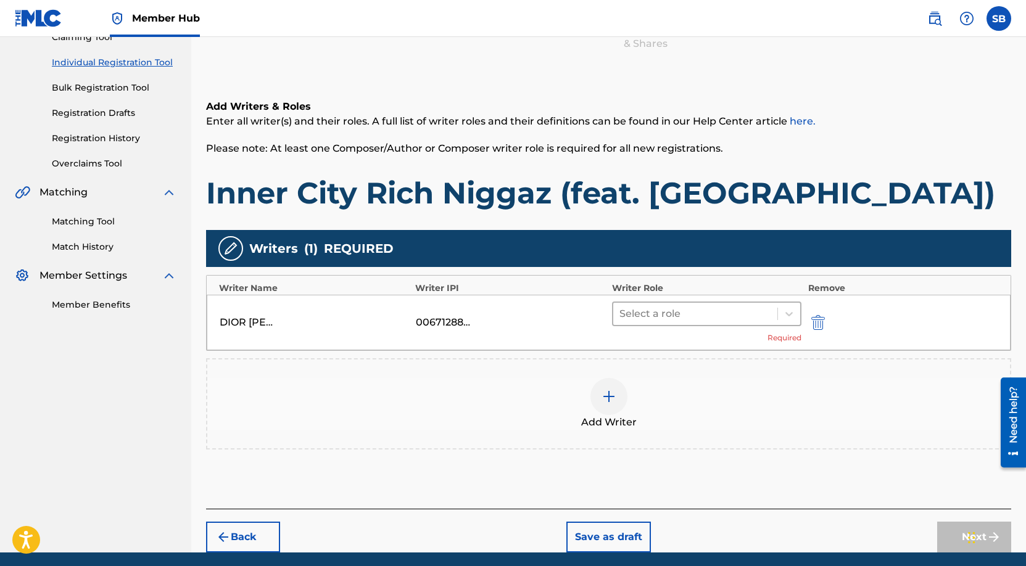
click at [672, 315] on div at bounding box center [695, 313] width 152 height 17
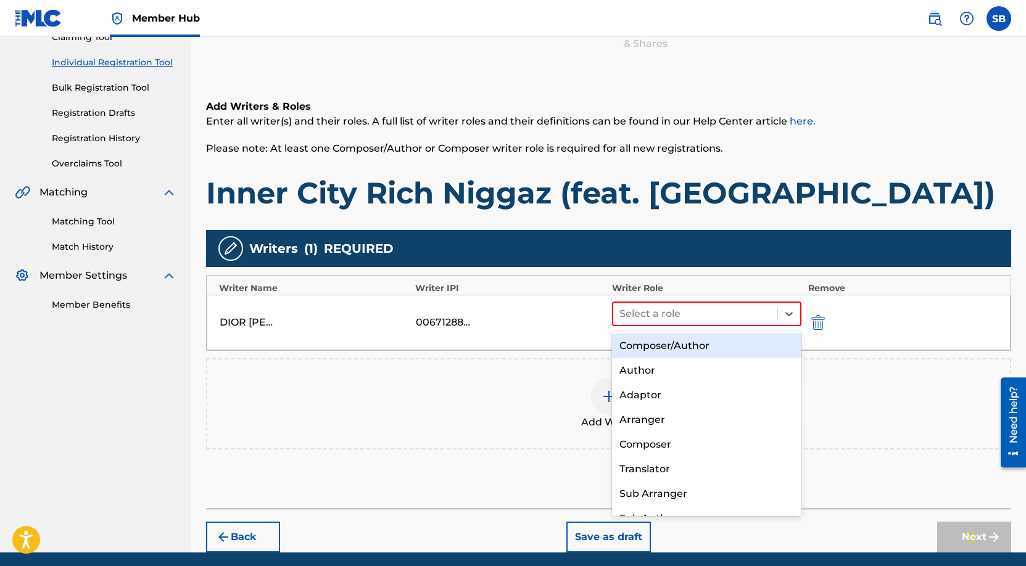
click at [685, 341] on div "Composer/Author" at bounding box center [707, 346] width 190 height 25
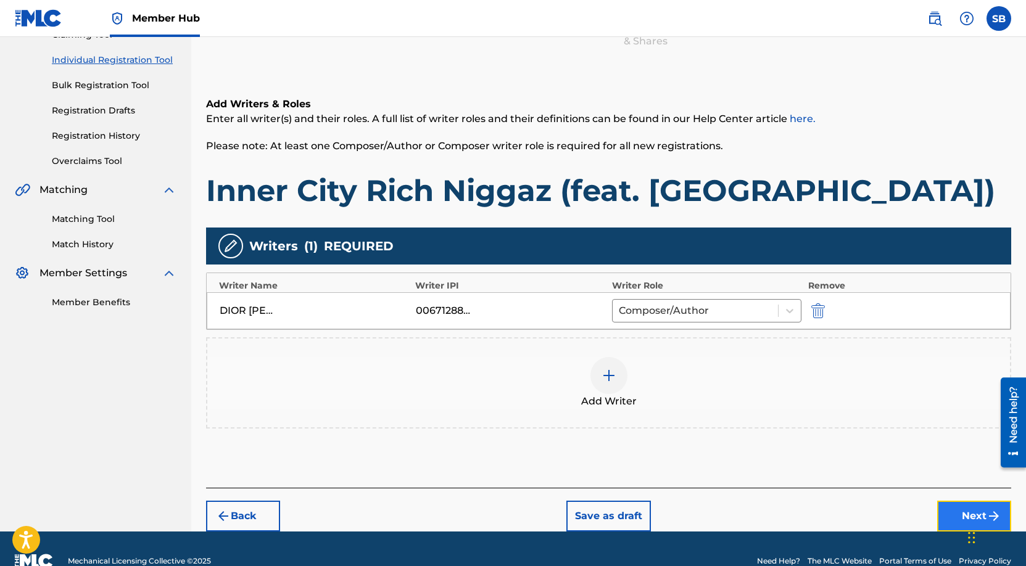
click at [956, 518] on button "Next" at bounding box center [974, 516] width 74 height 31
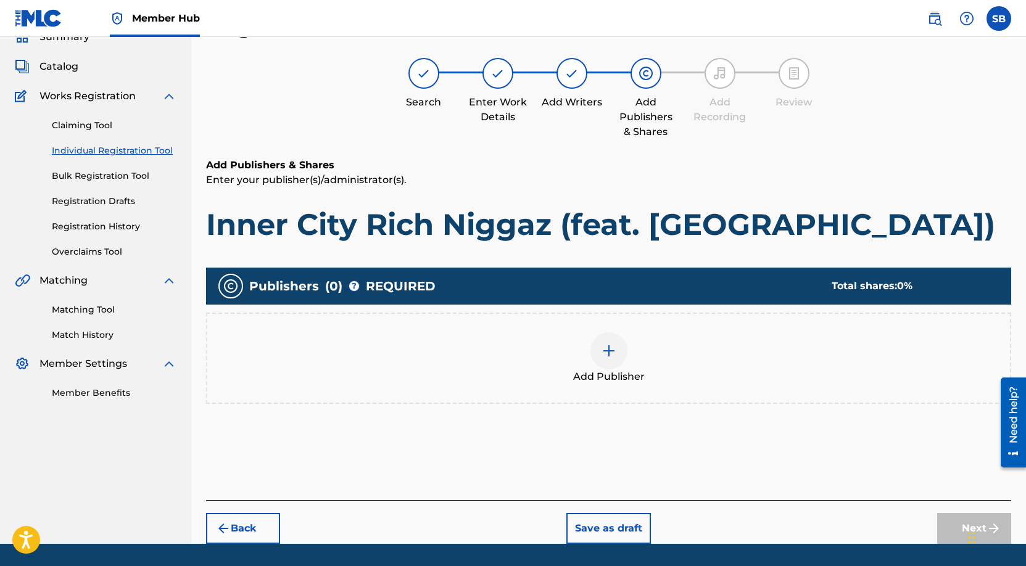
scroll to position [56, 0]
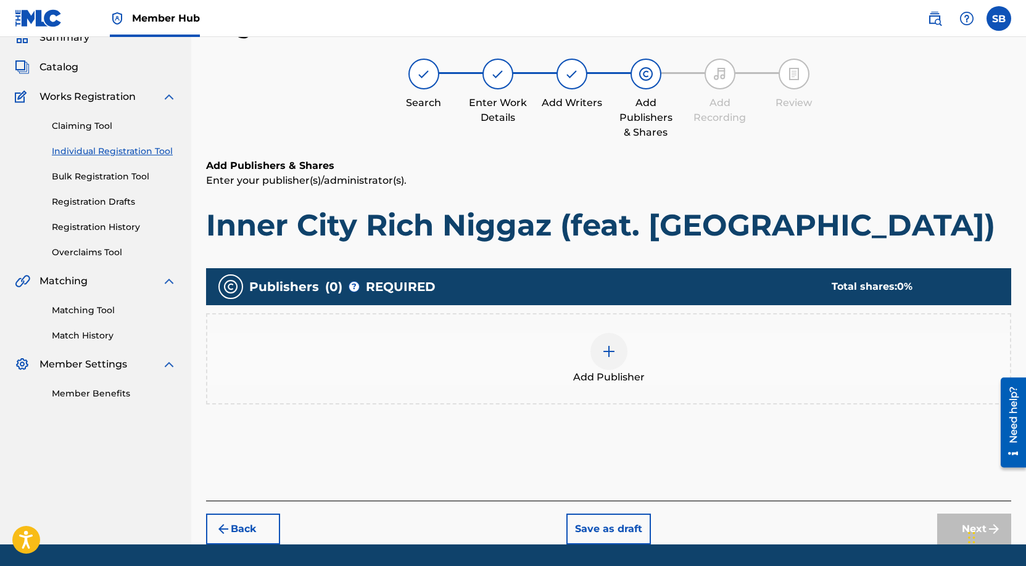
click at [603, 378] on span "Add Publisher" at bounding box center [609, 377] width 72 height 15
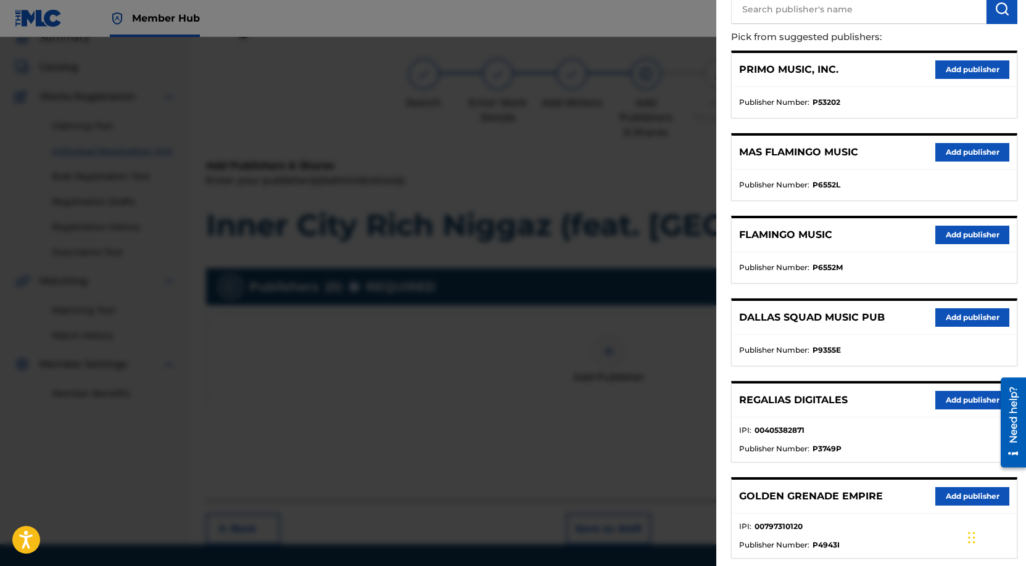
scroll to position [192, 0]
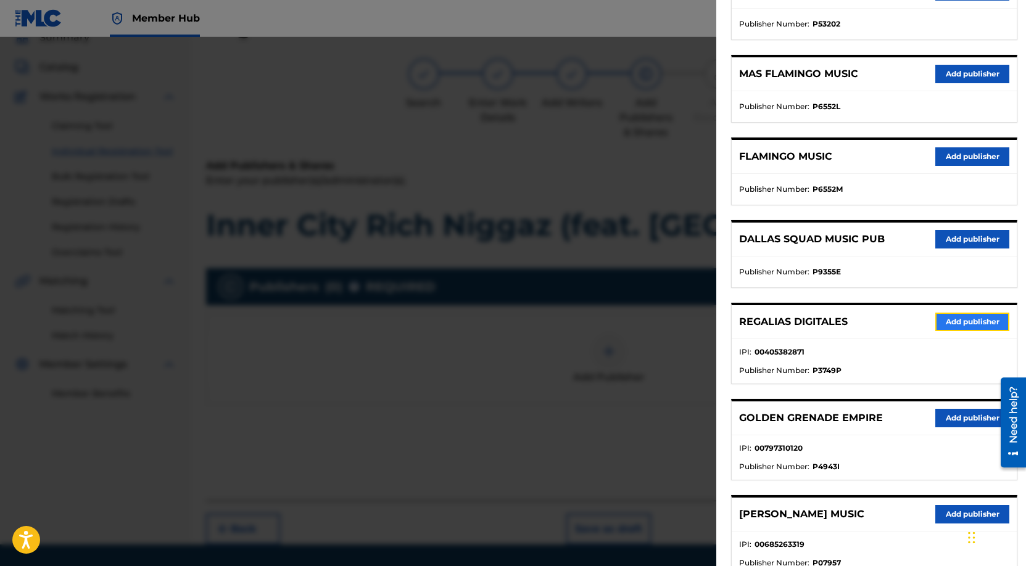
click at [957, 322] on button "Add publisher" at bounding box center [972, 322] width 74 height 19
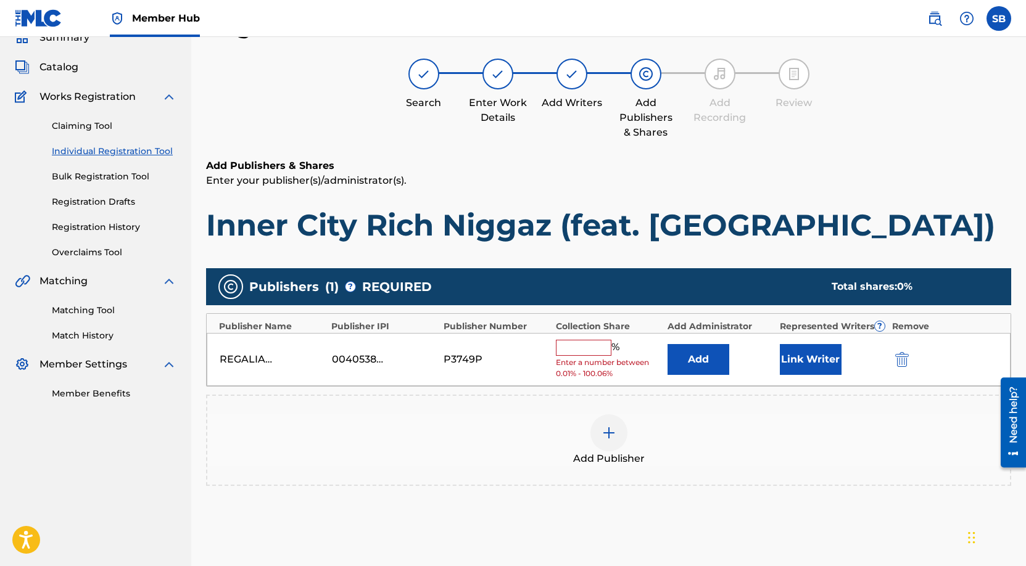
click at [596, 345] on input "text" at bounding box center [584, 348] width 56 height 16
type input "50"
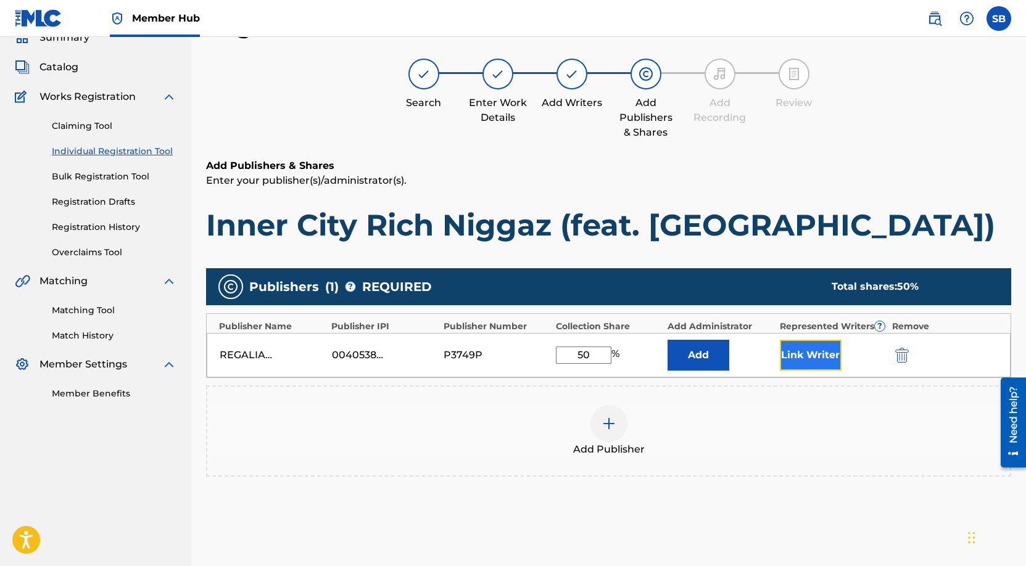
click at [791, 357] on button "Link Writer" at bounding box center [811, 355] width 62 height 31
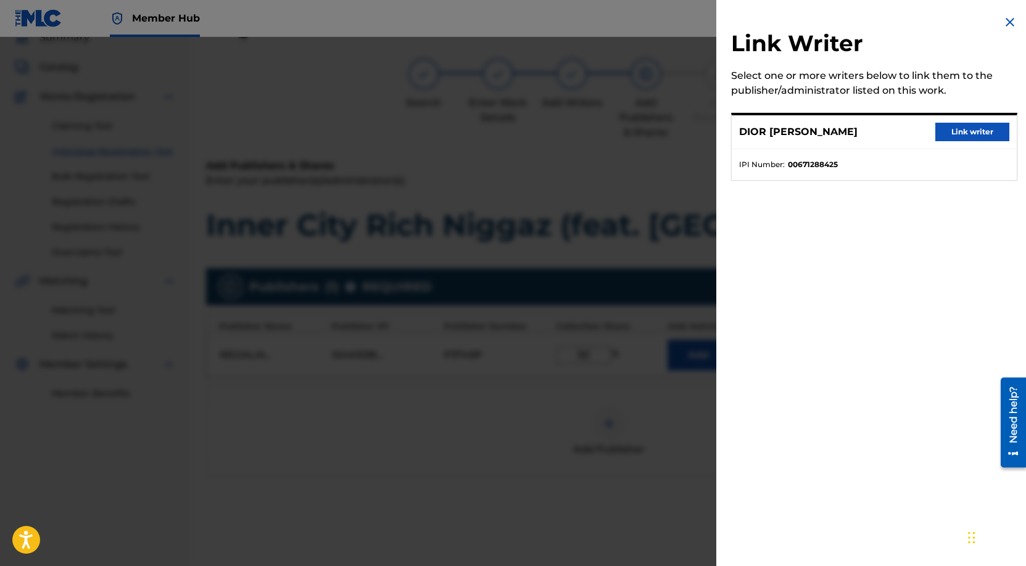
click at [984, 142] on div "DIOR GIOVANNI PETTY Link writer" at bounding box center [874, 132] width 285 height 34
click at [980, 139] on button "Link writer" at bounding box center [972, 132] width 74 height 19
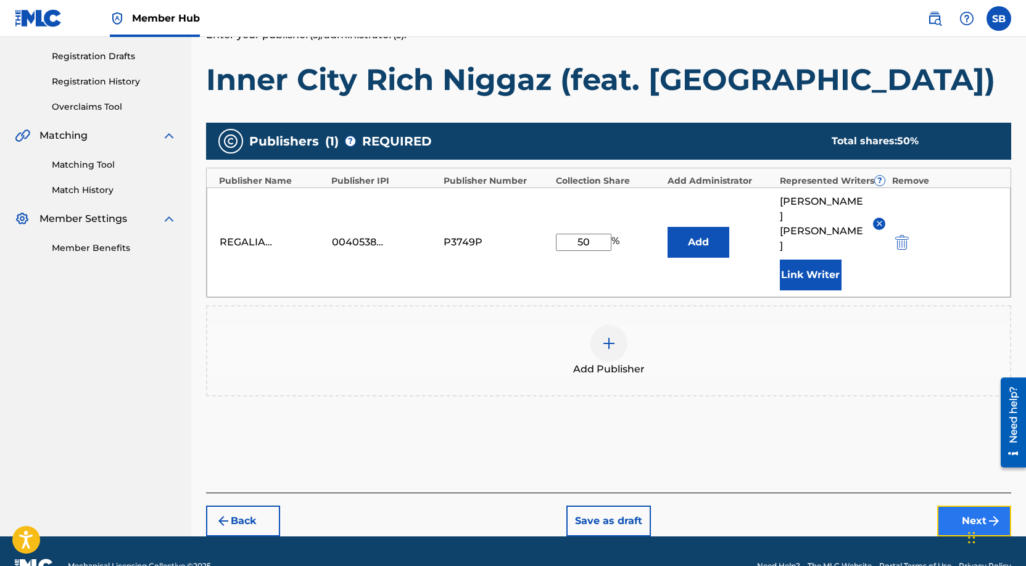
click at [968, 506] on button "Next" at bounding box center [974, 521] width 74 height 31
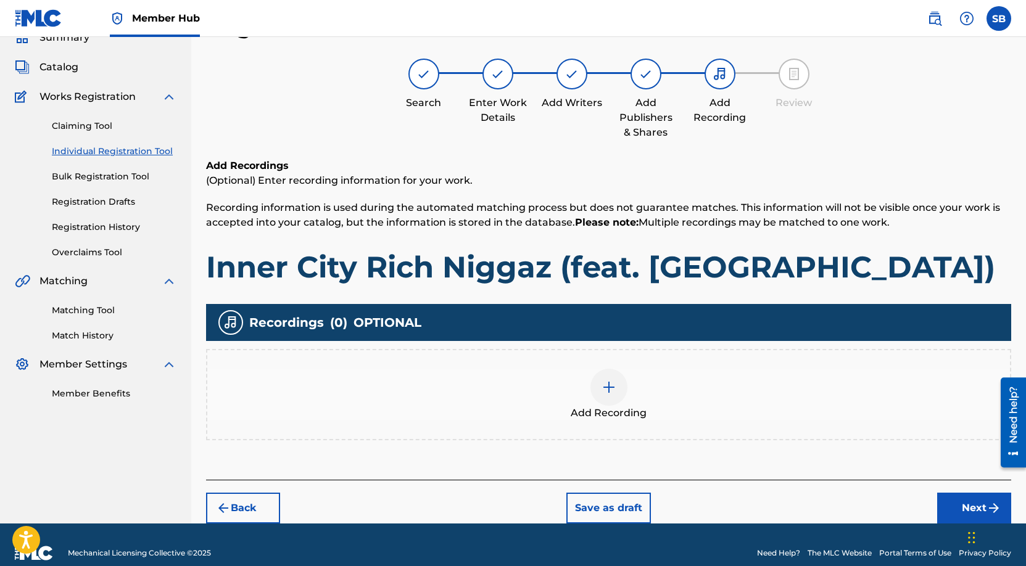
click at [582, 400] on div "Add Recording" at bounding box center [608, 395] width 803 height 52
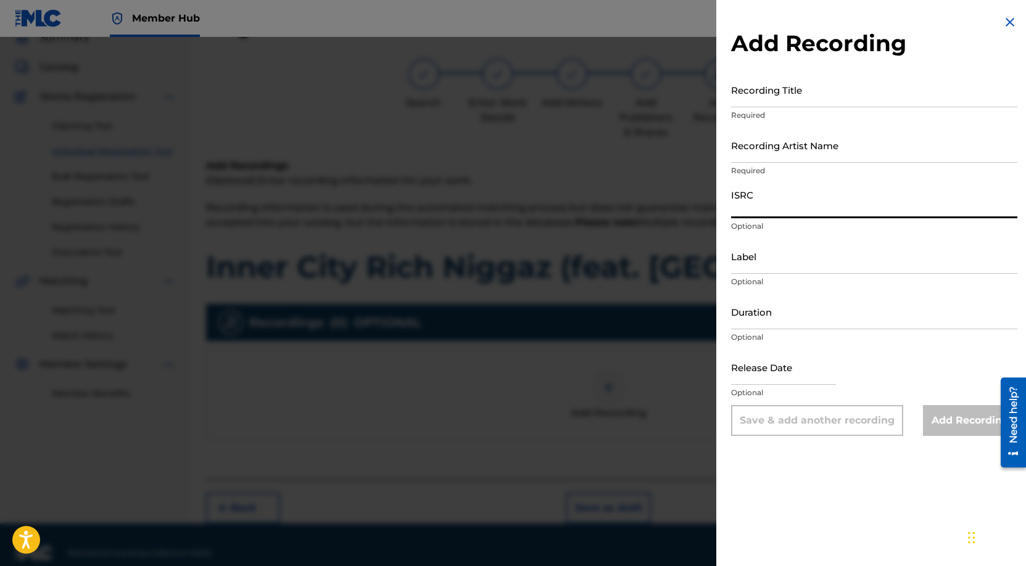
click at [836, 205] on input "ISRC" at bounding box center [874, 200] width 286 height 35
paste input "USUYG1746435"
type input "USUYG1746435"
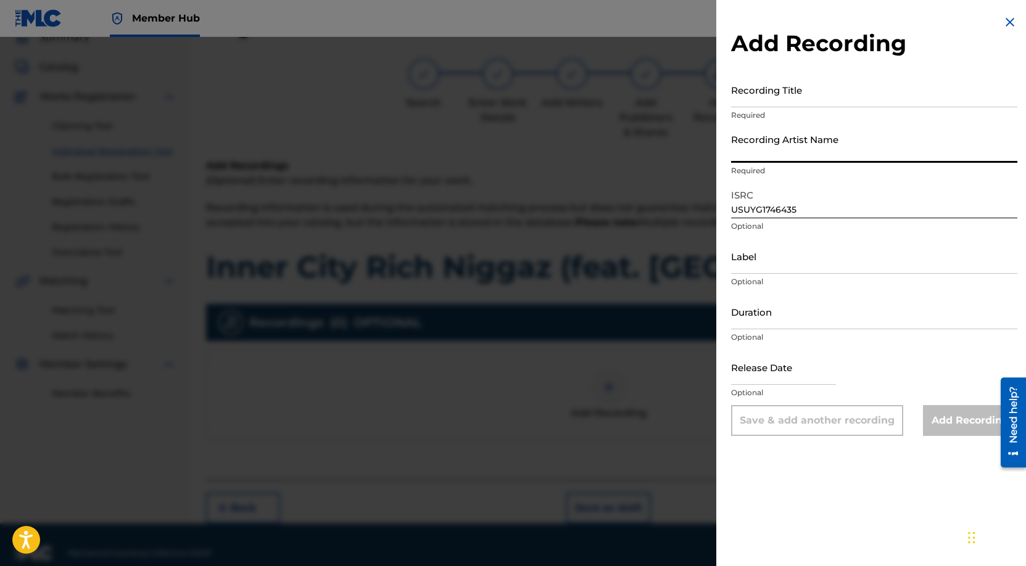
click at [852, 133] on input "Recording Artist Name" at bounding box center [874, 145] width 286 height 35
paste input "Payroll Giovanni, Peezy"
type input "Payroll Giovanni, Peezy"
click at [832, 90] on input "Recording Title" at bounding box center [874, 89] width 286 height 35
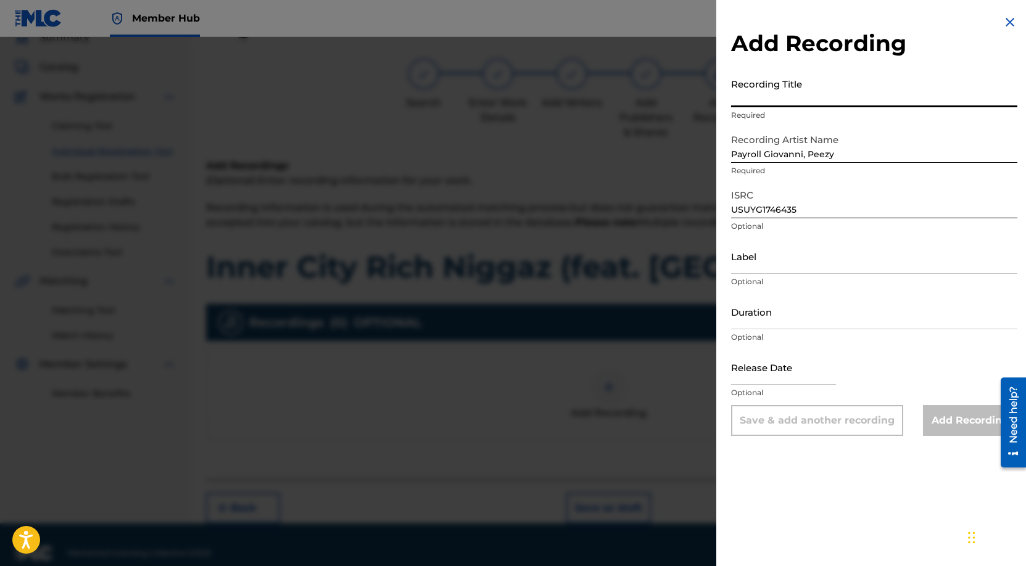
paste input "Inner City Rich Niggaz (feat. [GEOGRAPHIC_DATA])"
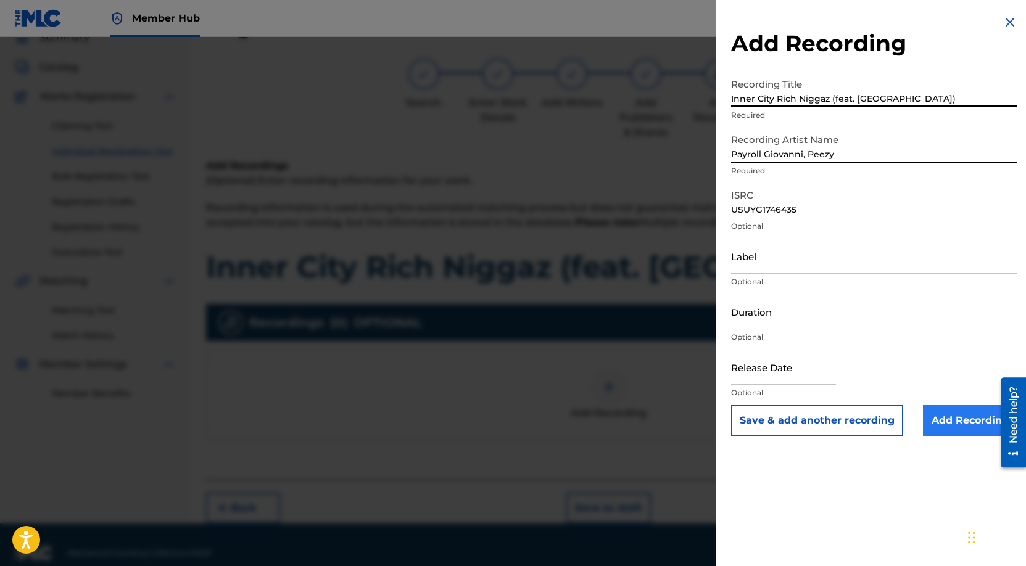
type input "Inner City Rich Niggaz (feat. [GEOGRAPHIC_DATA])"
click at [971, 425] on input "Add Recording" at bounding box center [970, 420] width 94 height 31
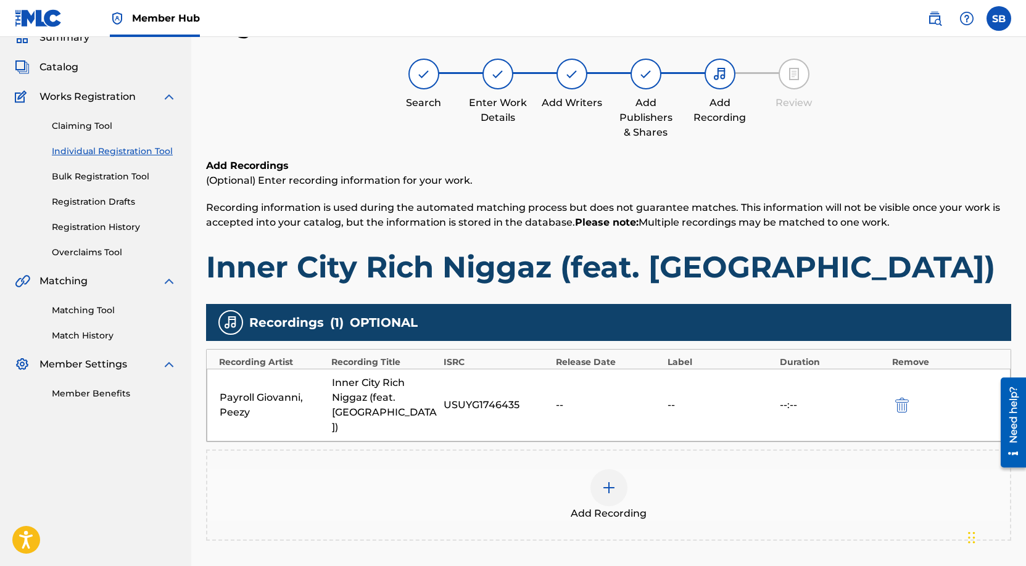
scroll to position [143, 0]
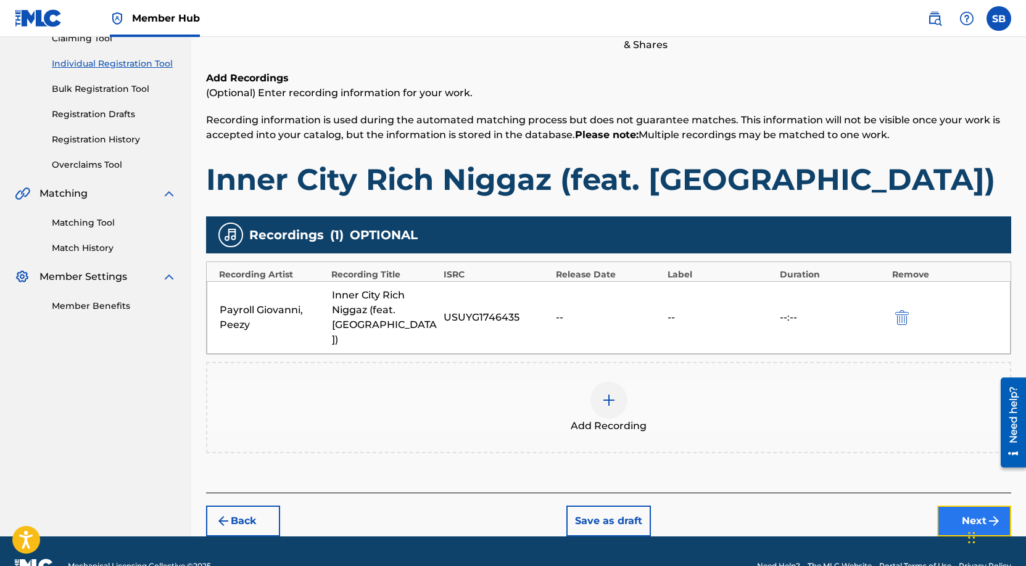
click at [960, 506] on button "Next" at bounding box center [974, 521] width 74 height 31
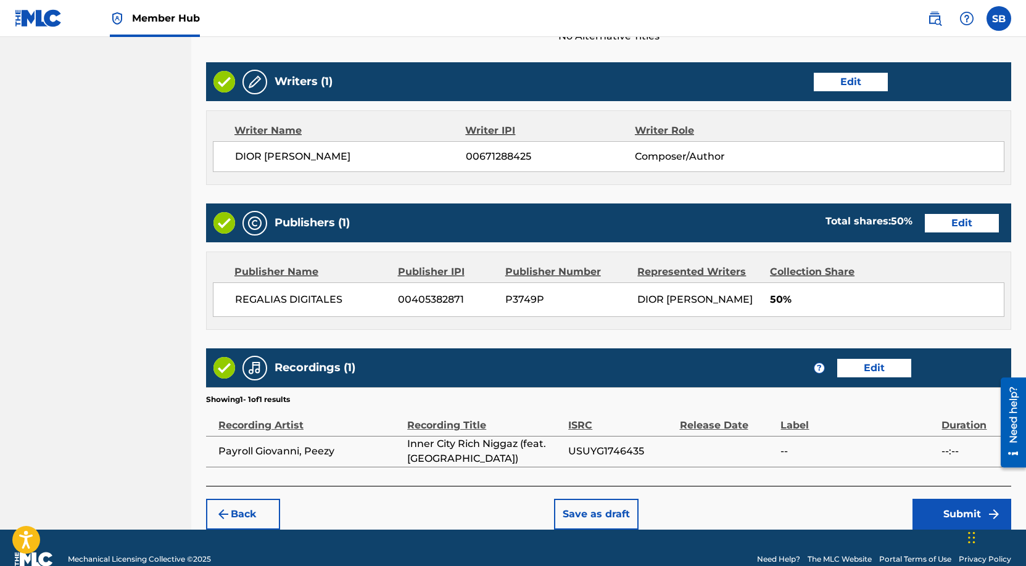
scroll to position [477, 0]
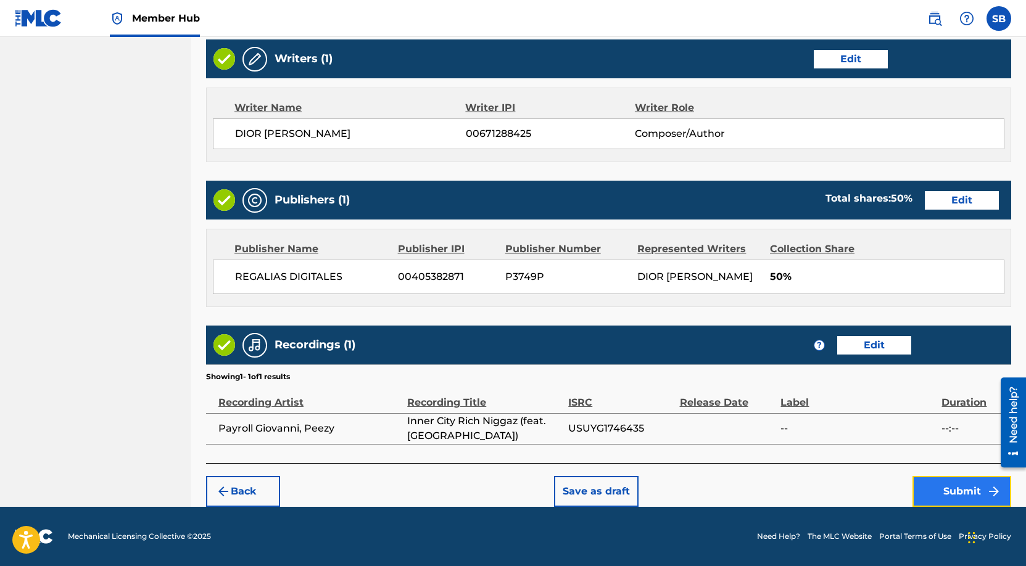
click at [944, 488] on button "Submit" at bounding box center [961, 491] width 99 height 31
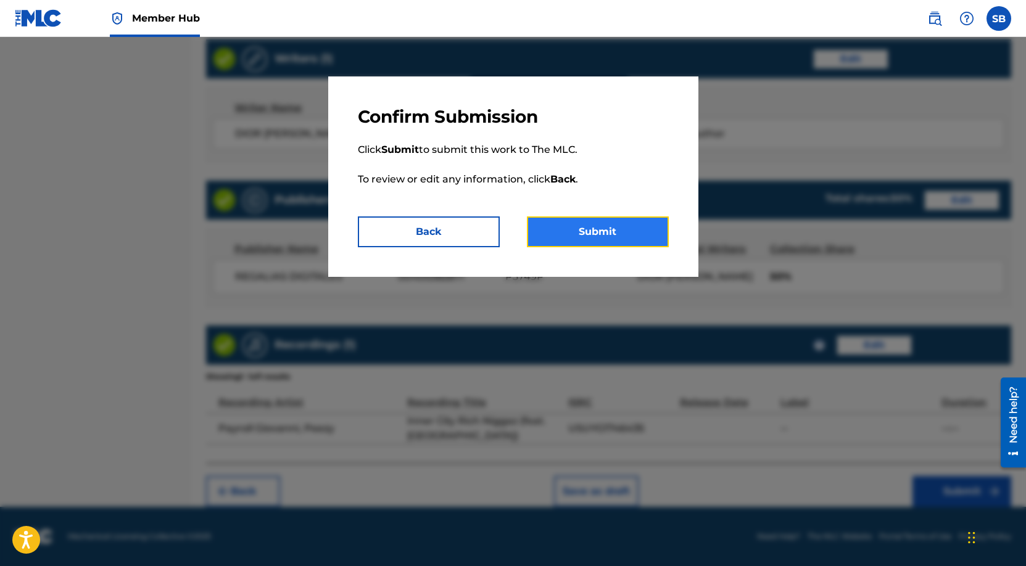
click at [599, 234] on button "Submit" at bounding box center [598, 232] width 142 height 31
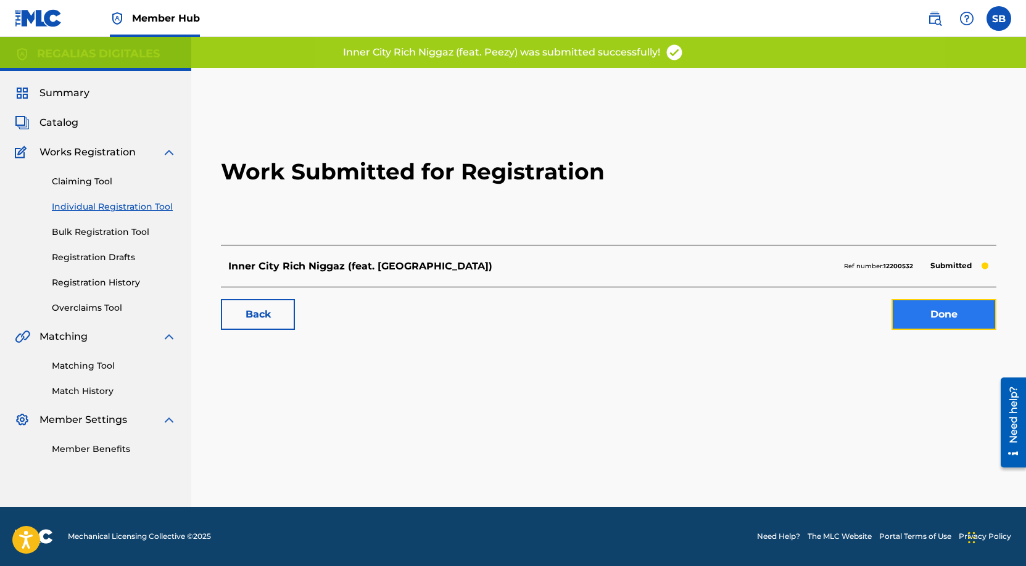
click at [965, 320] on link "Done" at bounding box center [943, 314] width 105 height 31
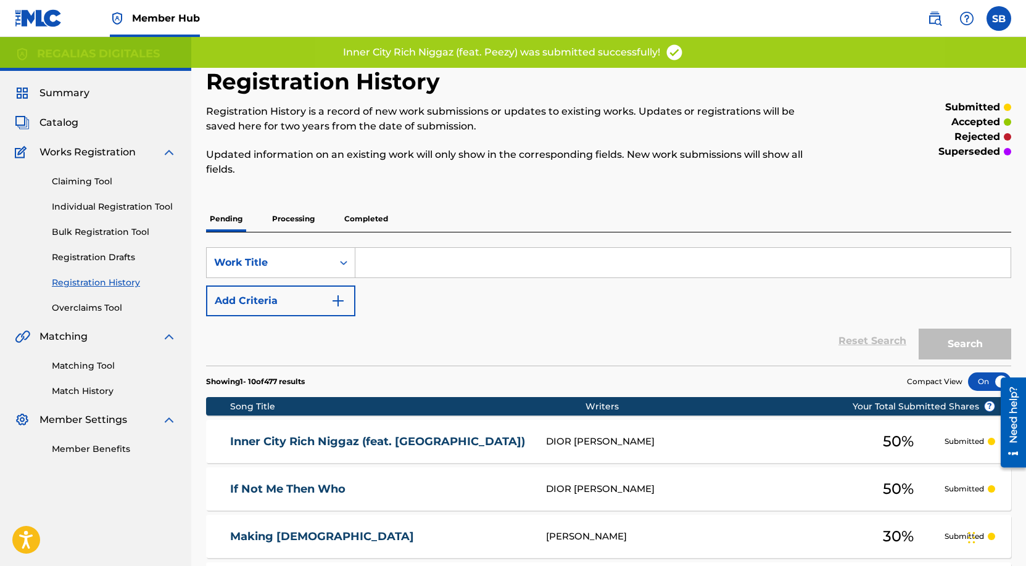
click at [49, 112] on div "Summary Catalog Works Registration Claiming Tool Individual Registration Tool B…" at bounding box center [95, 271] width 191 height 400
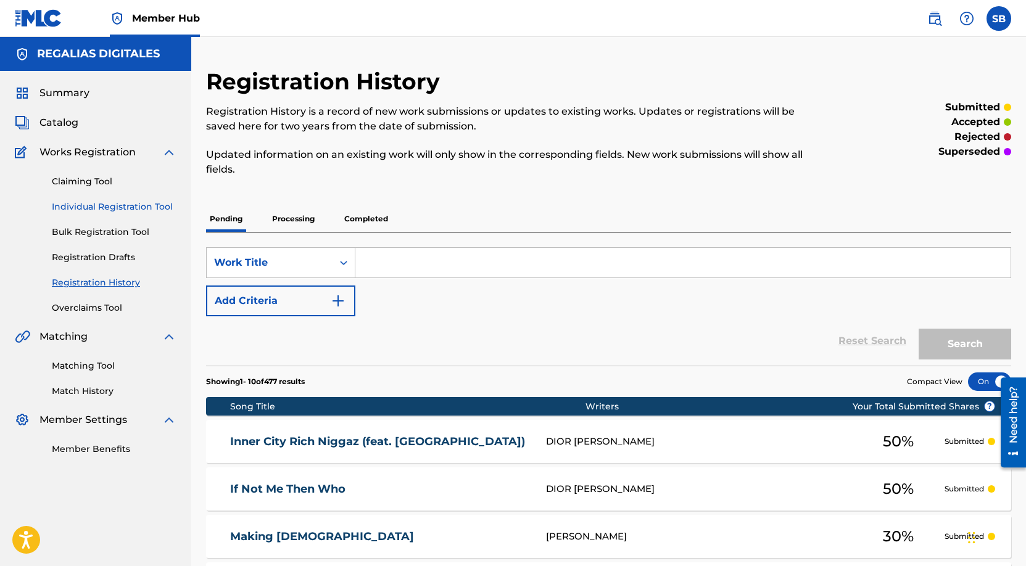
click at [158, 208] on link "Individual Registration Tool" at bounding box center [114, 206] width 125 height 13
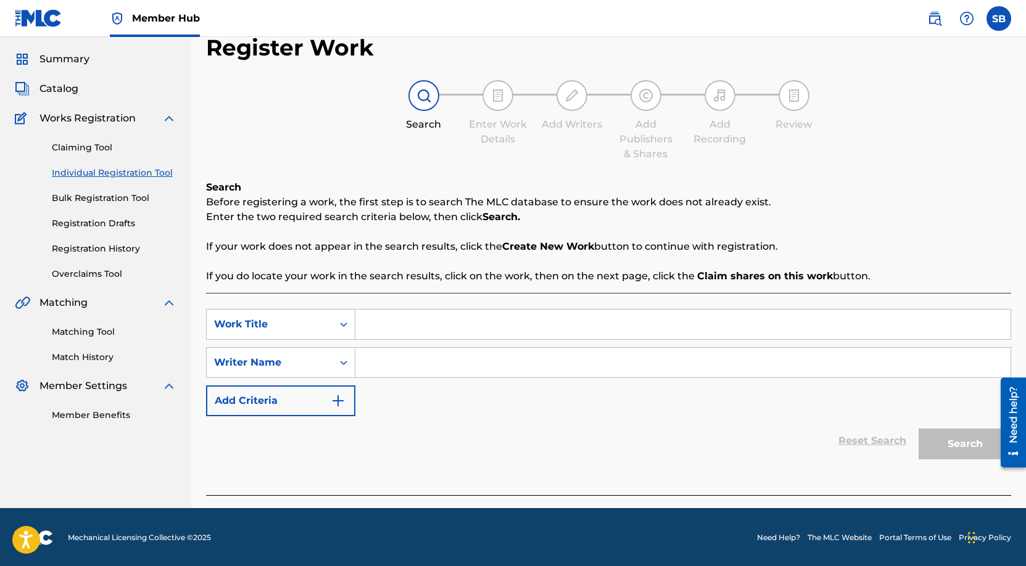
scroll to position [35, 0]
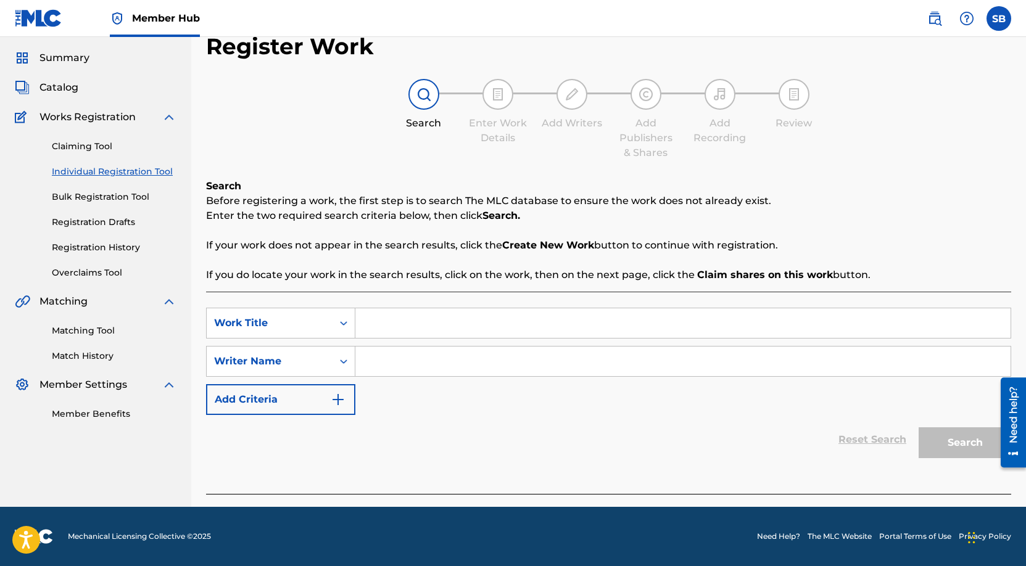
click at [421, 321] on input "Search Form" at bounding box center [682, 323] width 655 height 30
paste input "Tunnel Vision"
type input "Tunnel Vision"
click at [405, 353] on input "Search Form" at bounding box center [682, 362] width 655 height 30
click at [601, 365] on input "Search Form" at bounding box center [682, 362] width 655 height 30
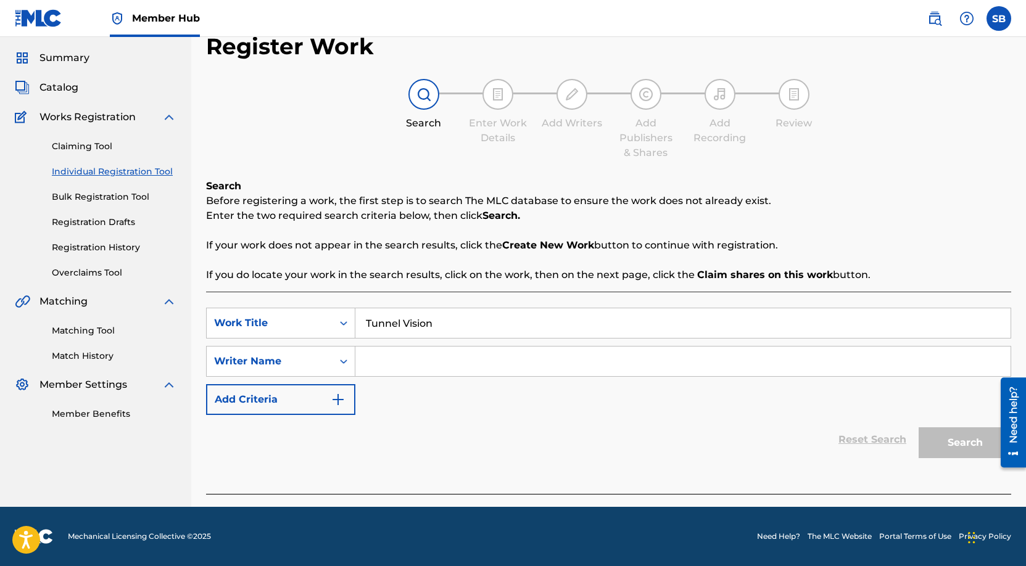
click at [601, 365] on input "Search Form" at bounding box center [682, 362] width 655 height 30
paste input "[PERSON_NAME]"
type input "[PERSON_NAME]"
click at [957, 439] on button "Search" at bounding box center [964, 442] width 93 height 31
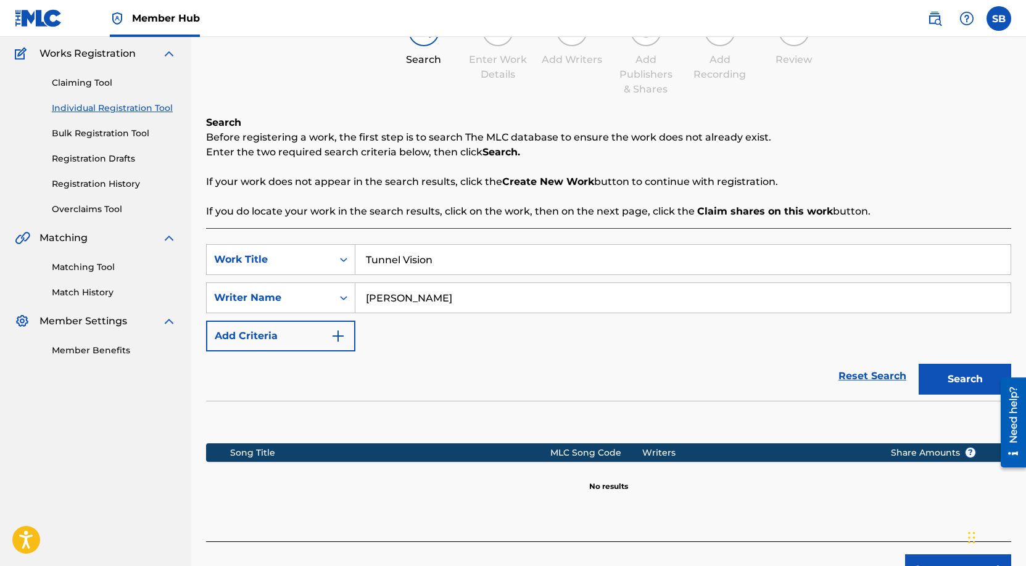
scroll to position [177, 0]
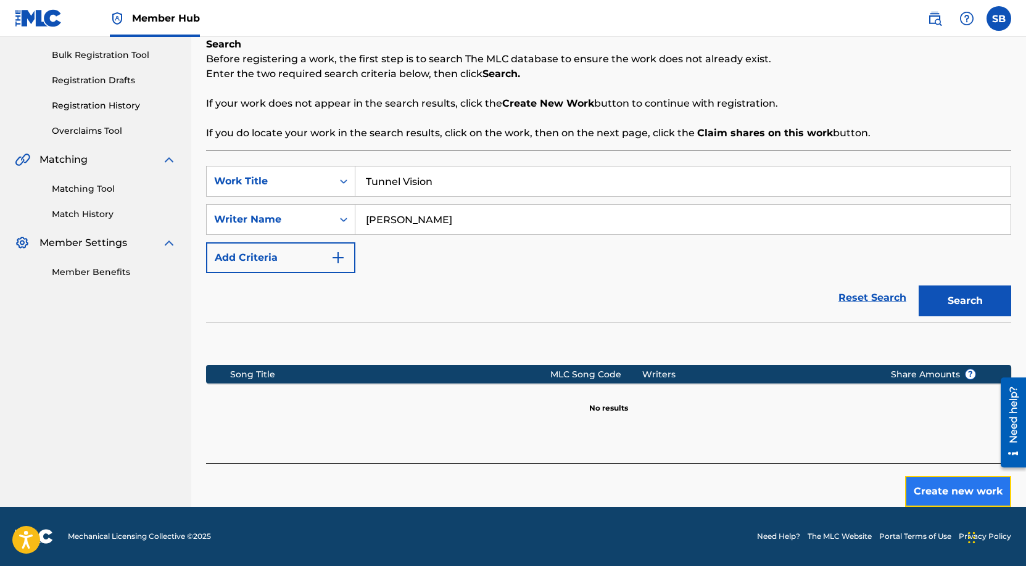
click at [928, 489] on button "Create new work" at bounding box center [958, 491] width 106 height 31
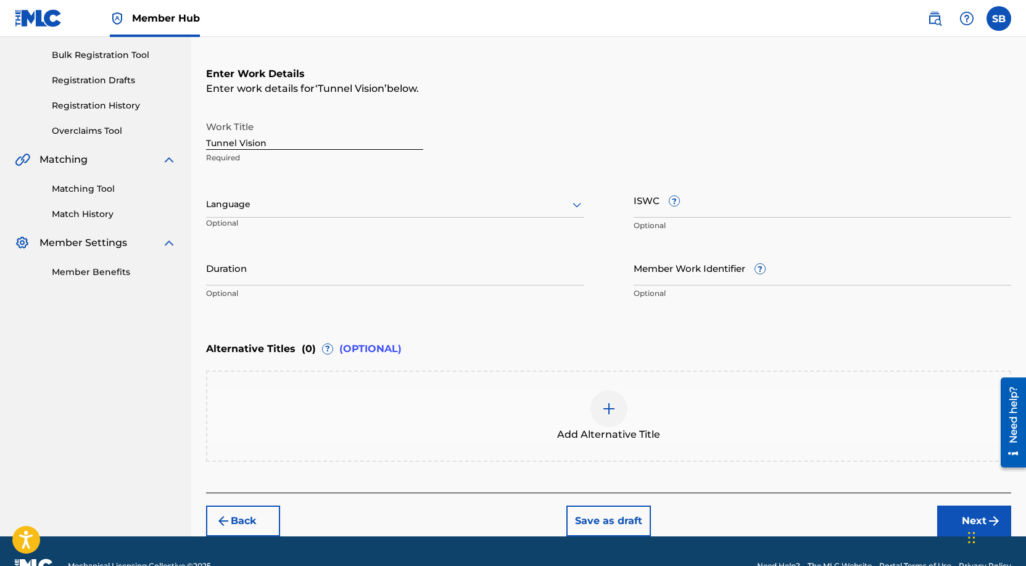
click at [334, 208] on div at bounding box center [395, 204] width 378 height 15
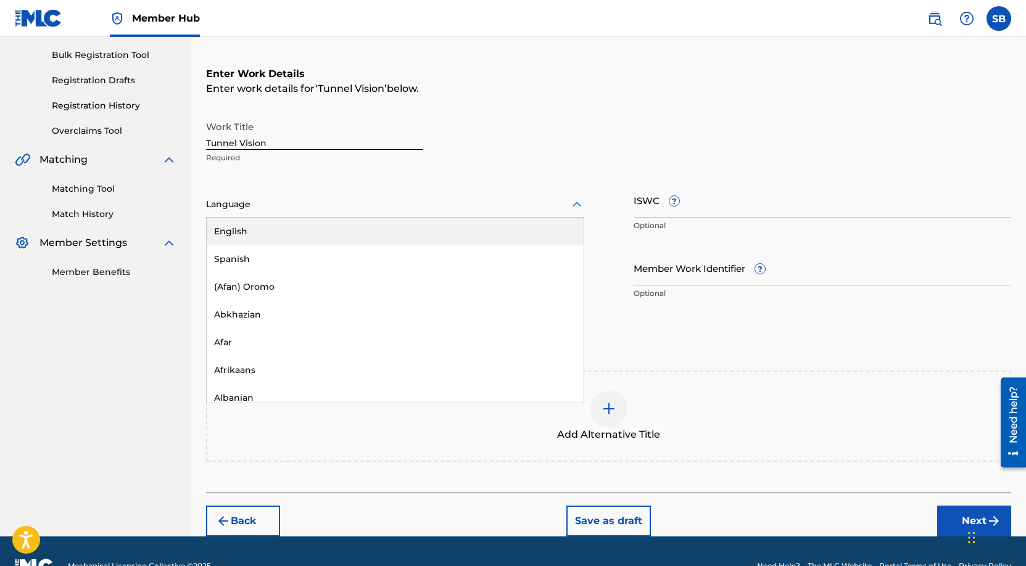
click at [334, 233] on div "English" at bounding box center [395, 232] width 377 height 28
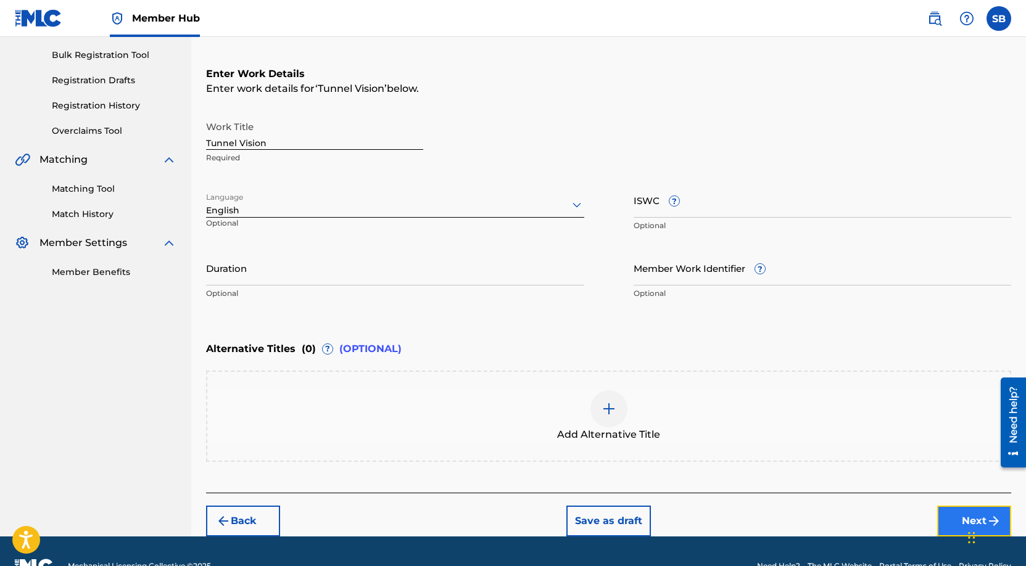
click at [957, 514] on button "Next" at bounding box center [974, 521] width 74 height 31
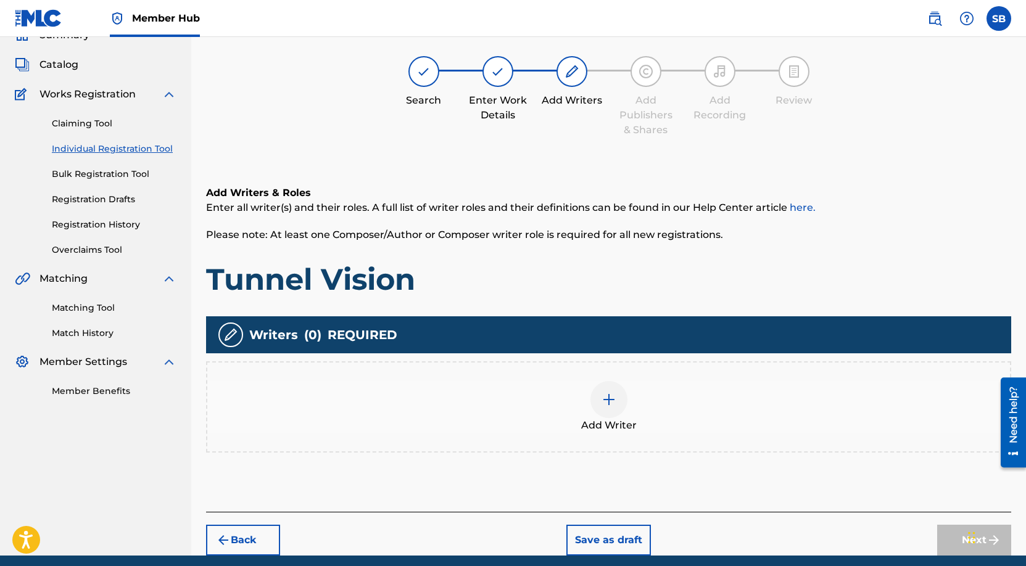
scroll to position [56, 0]
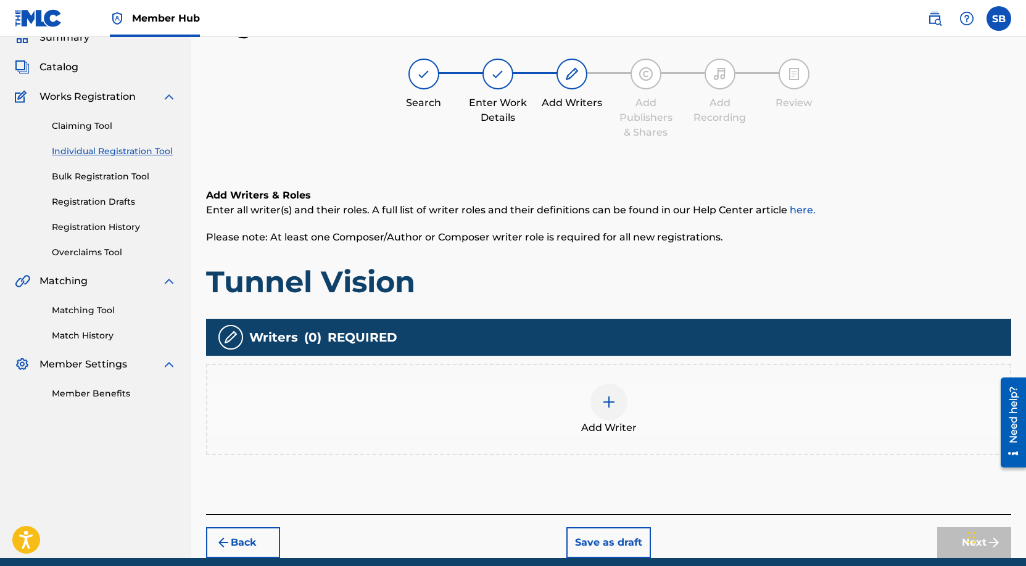
click at [646, 403] on div "Add Writer" at bounding box center [608, 410] width 803 height 52
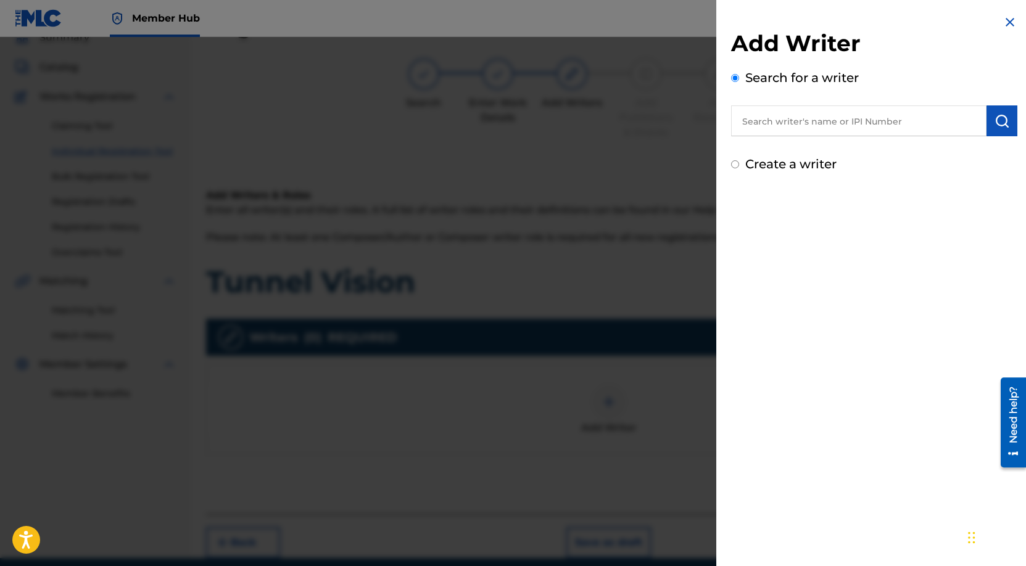
click at [869, 117] on input "text" at bounding box center [858, 120] width 255 height 31
paste input "[PERSON_NAME]"
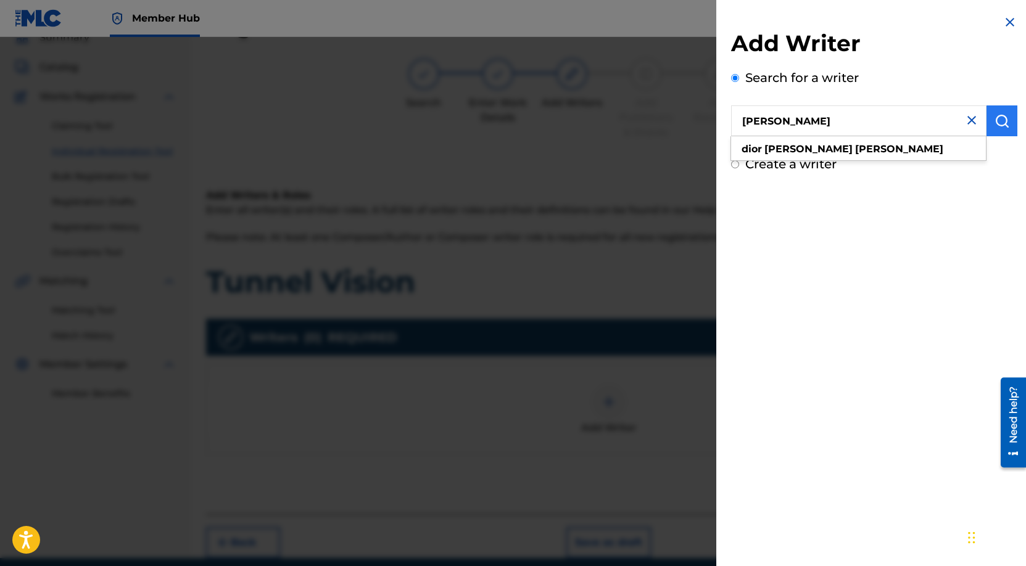
type input "[PERSON_NAME]"
click at [996, 127] on img "submit" at bounding box center [1001, 121] width 15 height 15
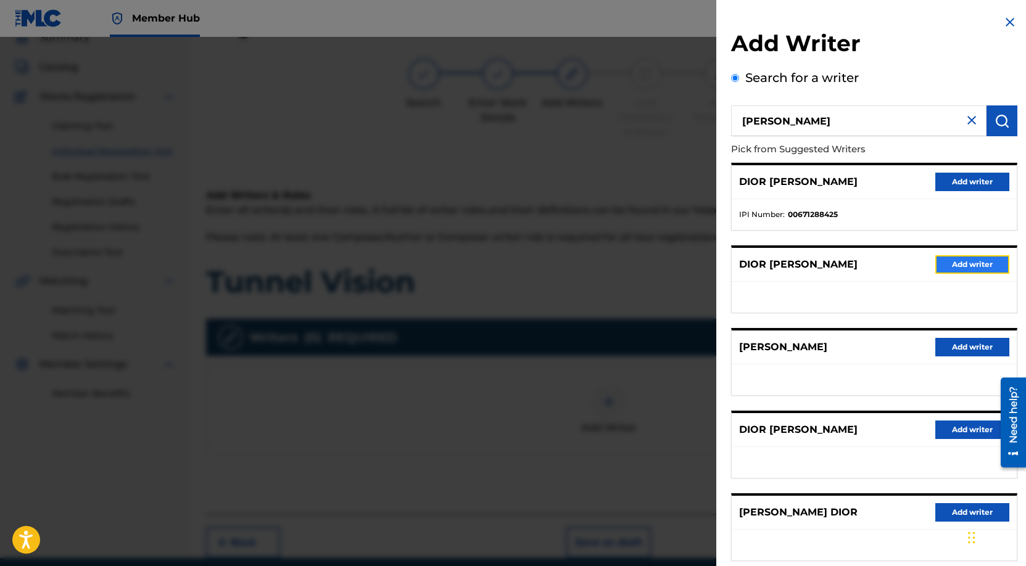
click at [956, 268] on button "Add writer" at bounding box center [972, 264] width 74 height 19
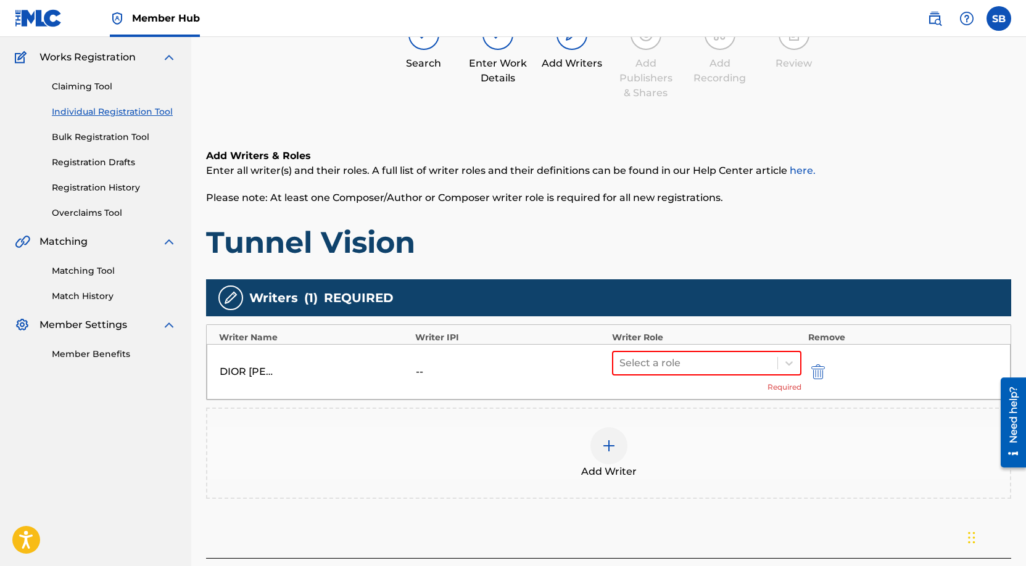
scroll to position [190, 0]
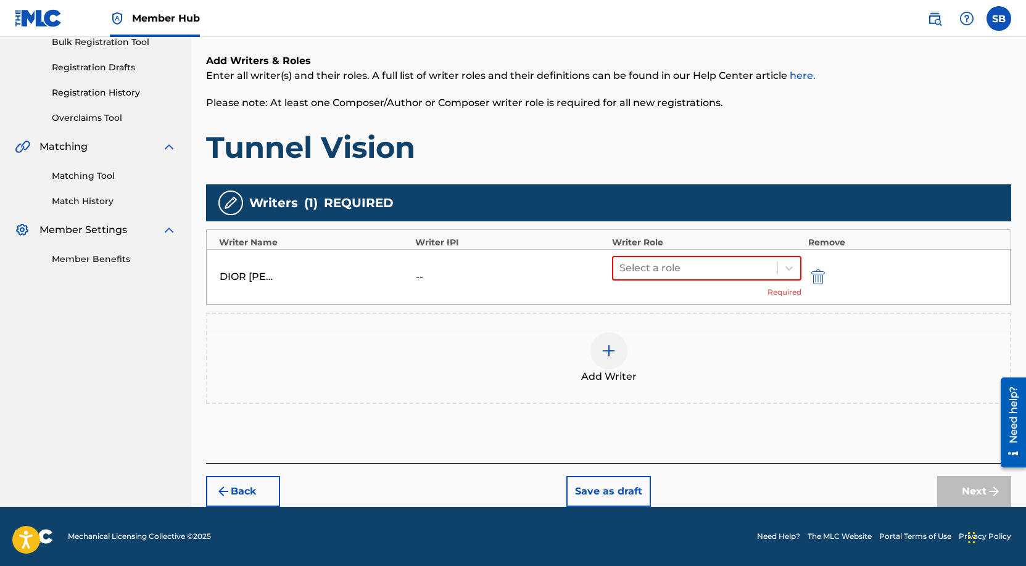
click at [682, 254] on div "DIOR GIOVANNI PETTY -- Select a role Required" at bounding box center [609, 277] width 804 height 56
click at [683, 267] on div at bounding box center [695, 268] width 152 height 17
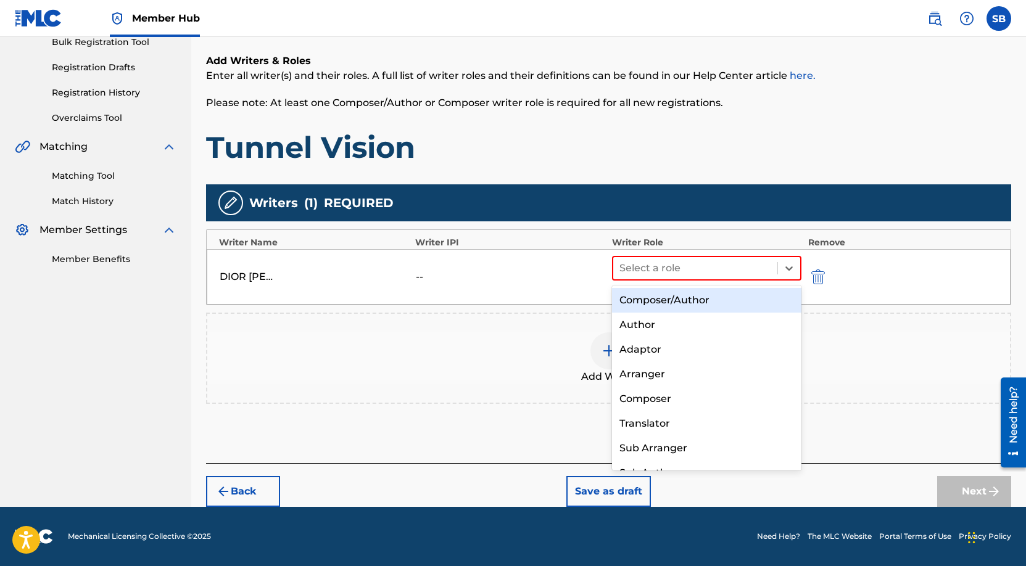
click at [693, 302] on div "Composer/Author" at bounding box center [707, 300] width 190 height 25
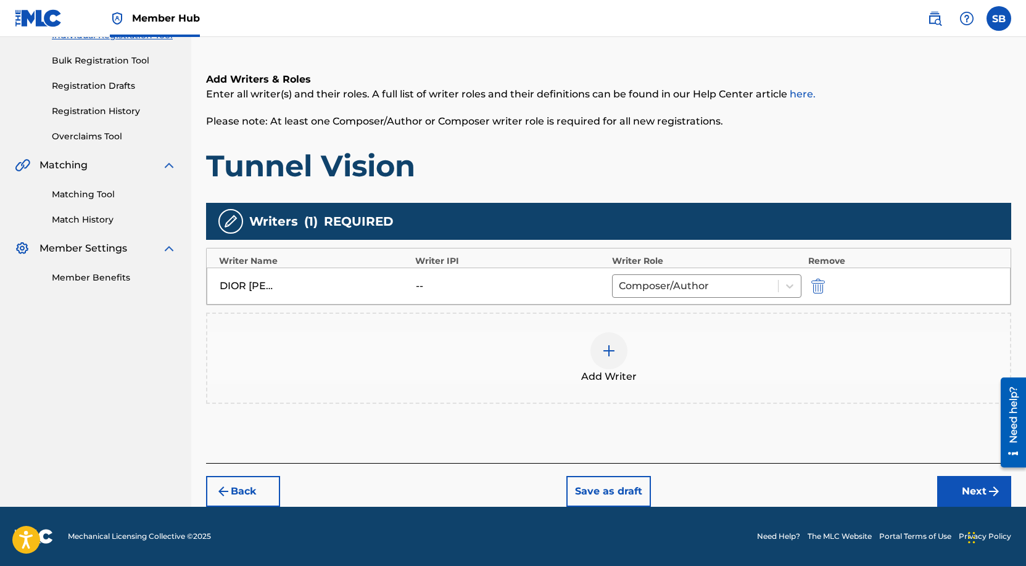
scroll to position [171, 0]
click at [993, 496] on img "submit" at bounding box center [993, 491] width 15 height 15
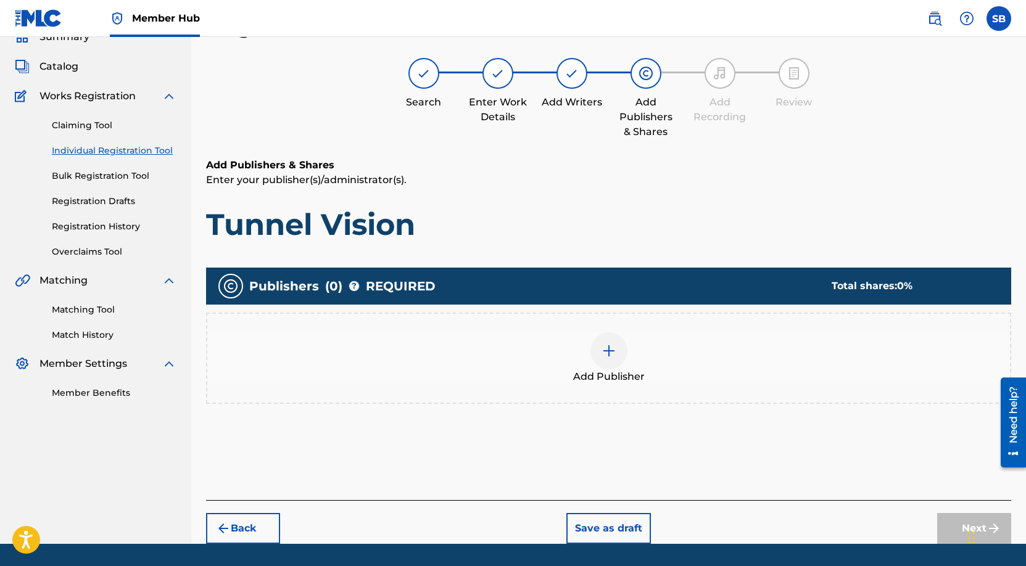
scroll to position [56, 0]
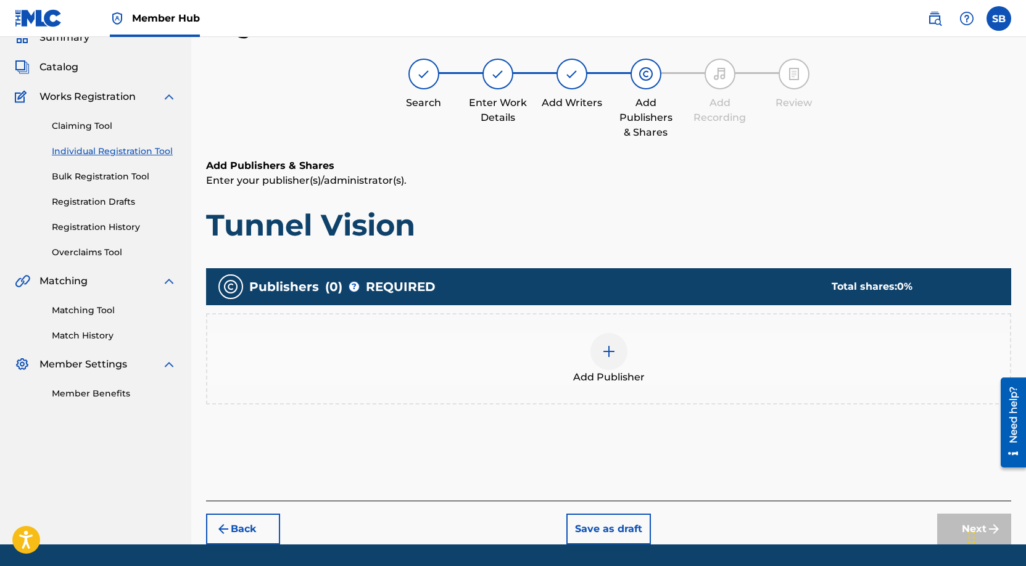
click at [700, 353] on div "Add Publisher" at bounding box center [608, 359] width 803 height 52
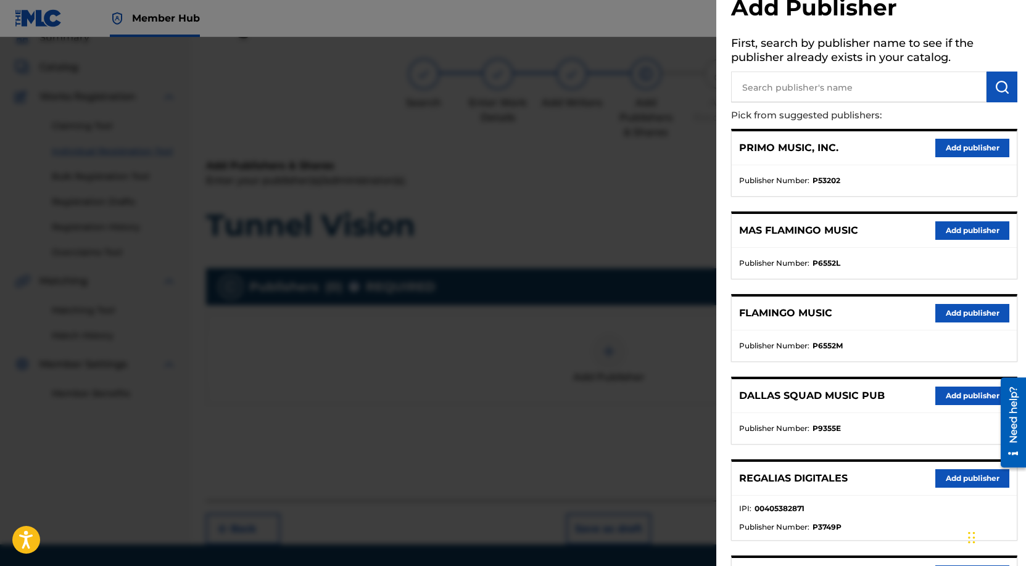
scroll to position [217, 0]
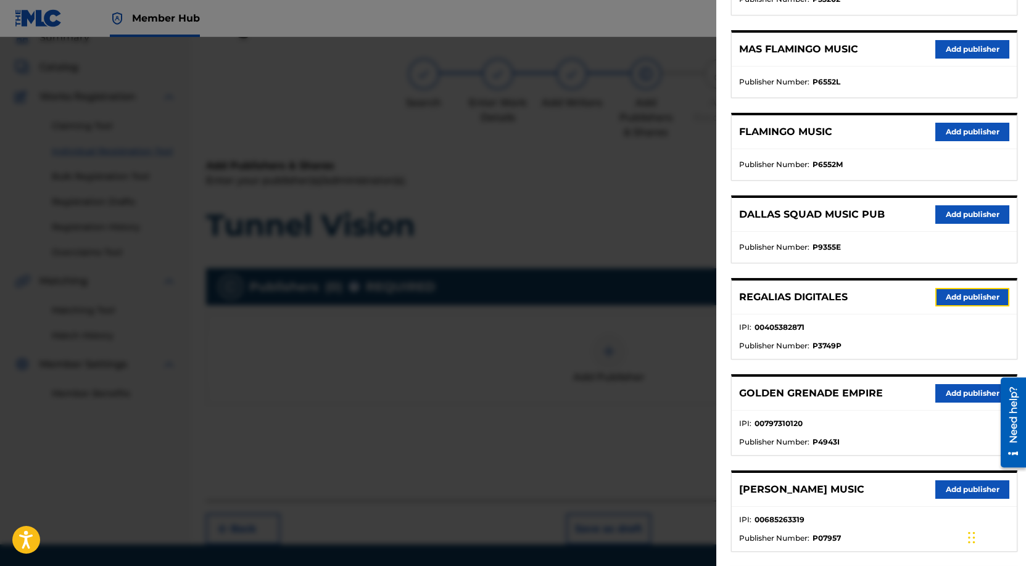
click at [950, 293] on button "Add publisher" at bounding box center [972, 297] width 74 height 19
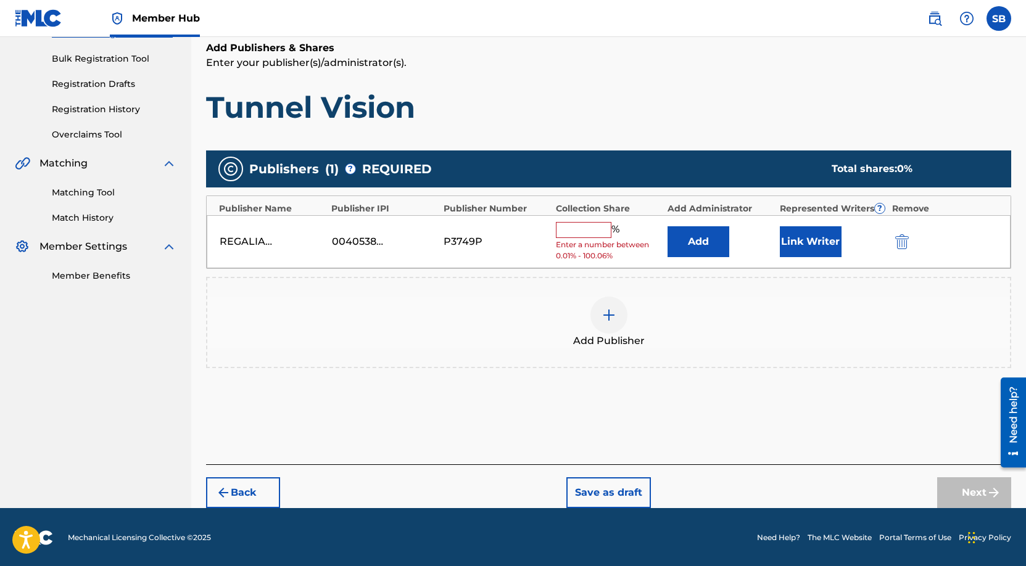
scroll to position [175, 0]
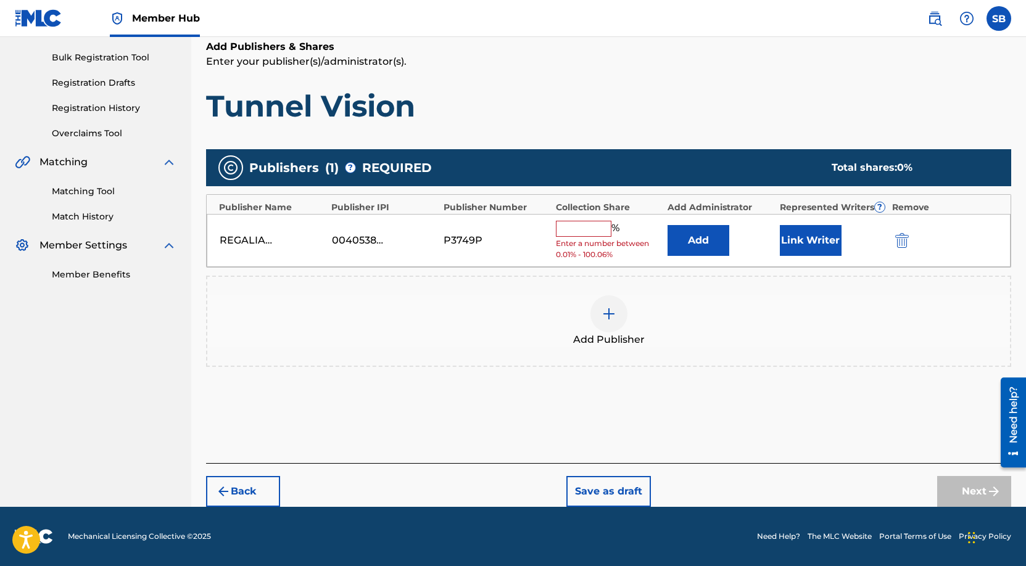
click at [578, 226] on input "text" at bounding box center [584, 229] width 56 height 16
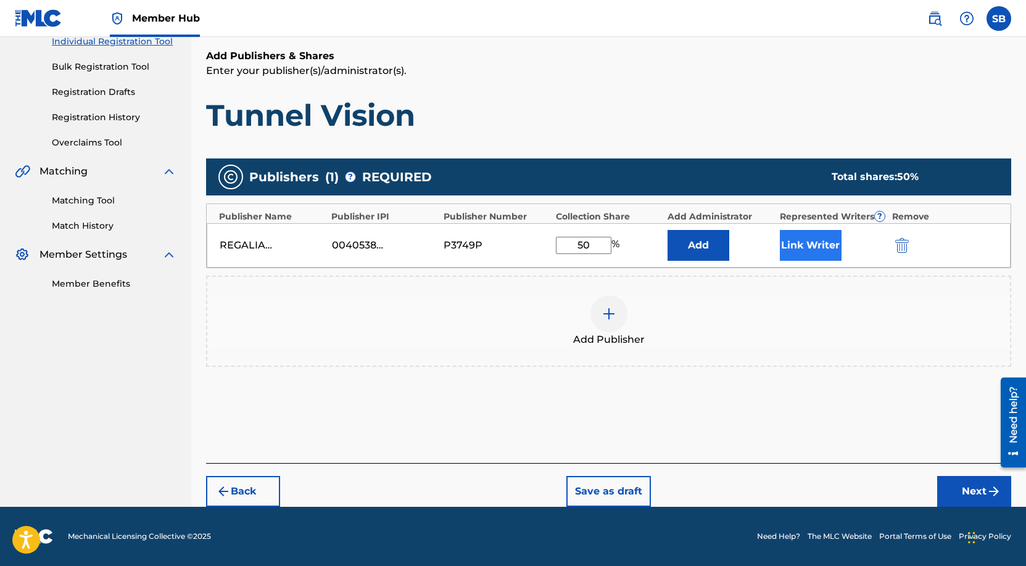
type input "50"
click at [818, 244] on button "Link Writer" at bounding box center [811, 245] width 62 height 31
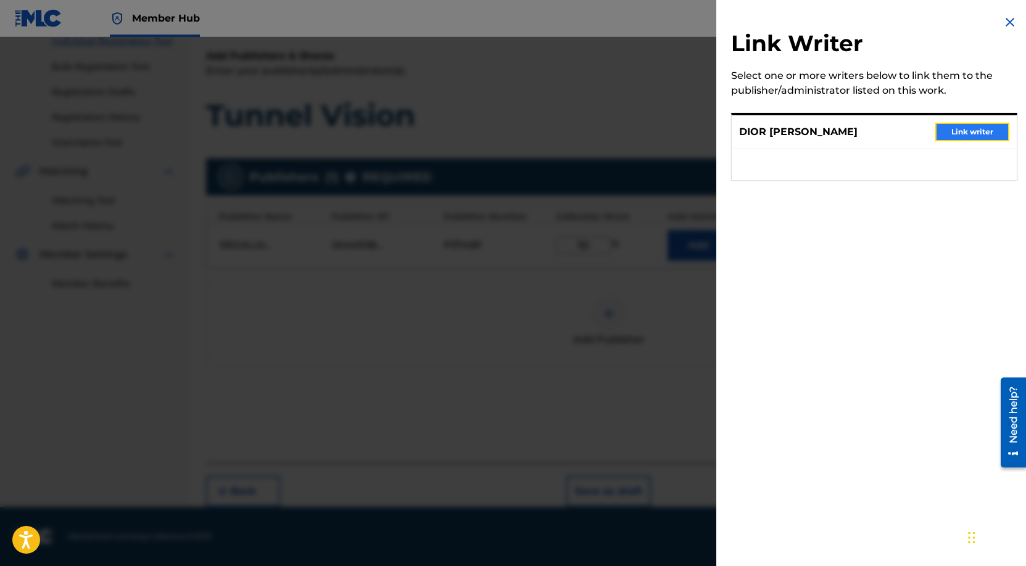
click at [973, 123] on button "Link writer" at bounding box center [972, 132] width 74 height 19
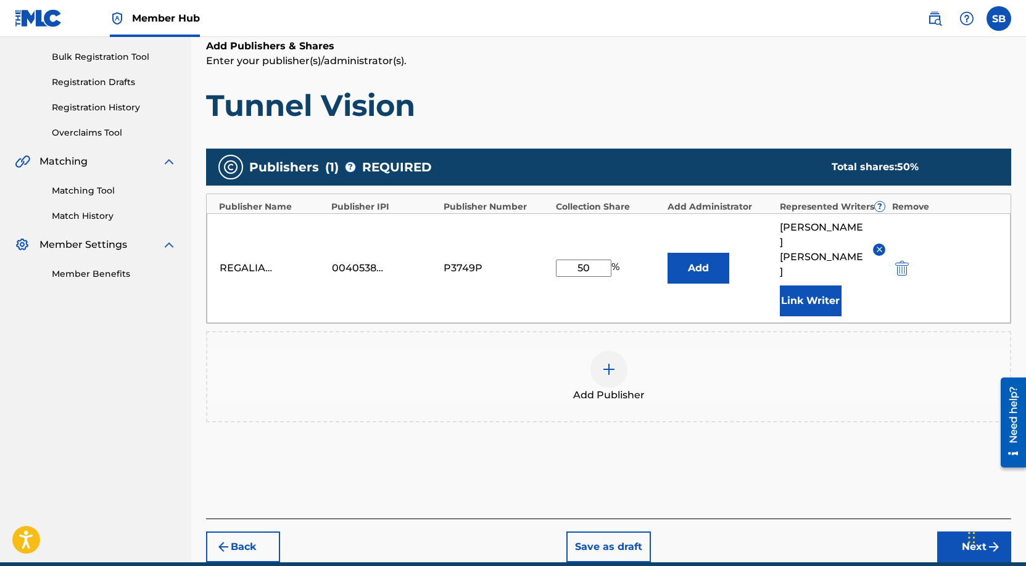
scroll to position [201, 0]
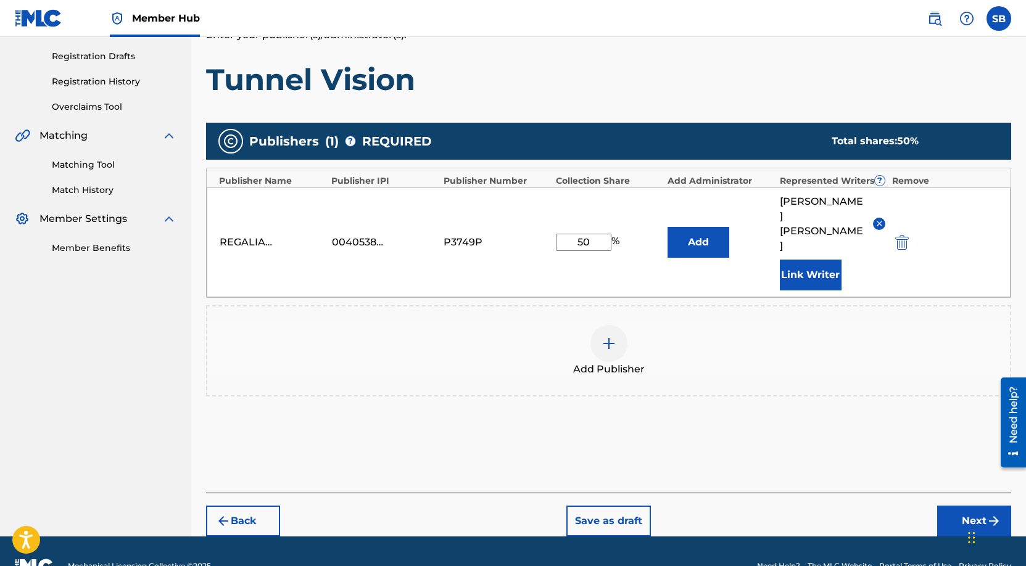
click at [931, 493] on div "Back Save as draft Next" at bounding box center [608, 515] width 805 height 44
click at [956, 506] on button "Next" at bounding box center [974, 521] width 74 height 31
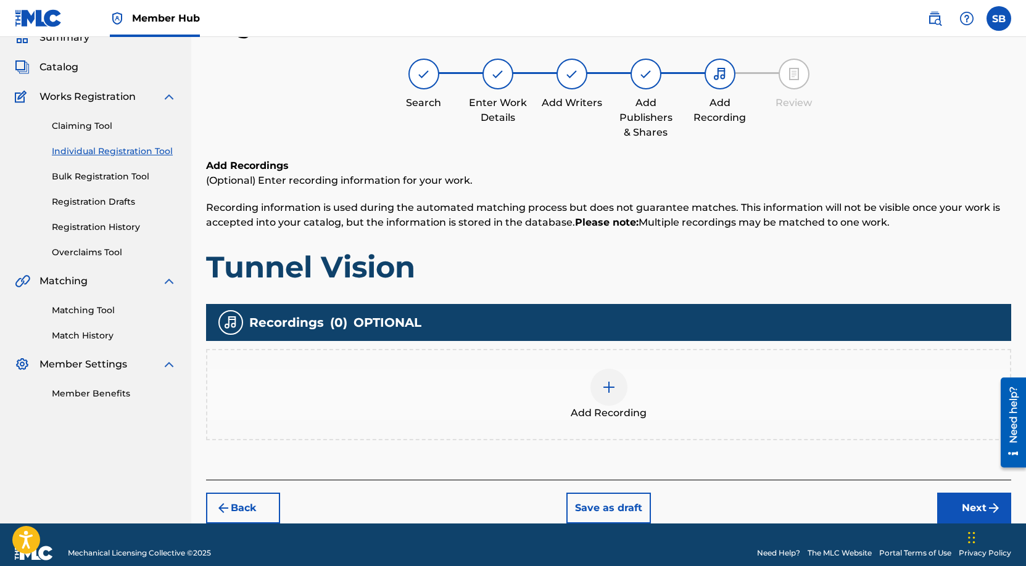
click at [635, 394] on div "Add Recording" at bounding box center [608, 395] width 803 height 52
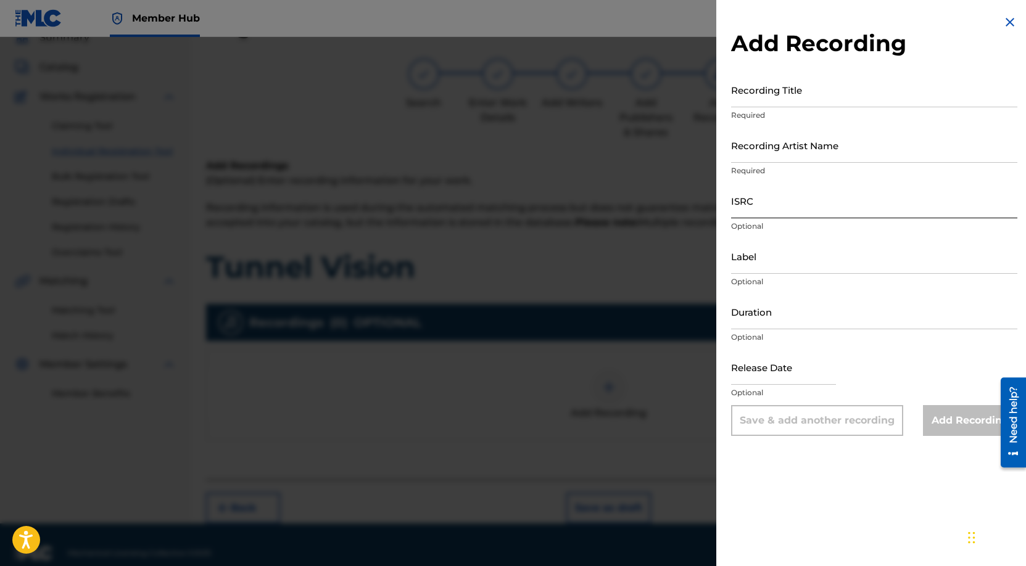
click at [799, 200] on input "ISRC" at bounding box center [874, 200] width 286 height 35
paste input "USUYG1757142"
type input "USUYG1757142"
click at [814, 150] on input "Recording Artist Name" at bounding box center [874, 145] width 286 height 35
paste input "Payroll Giovanni"
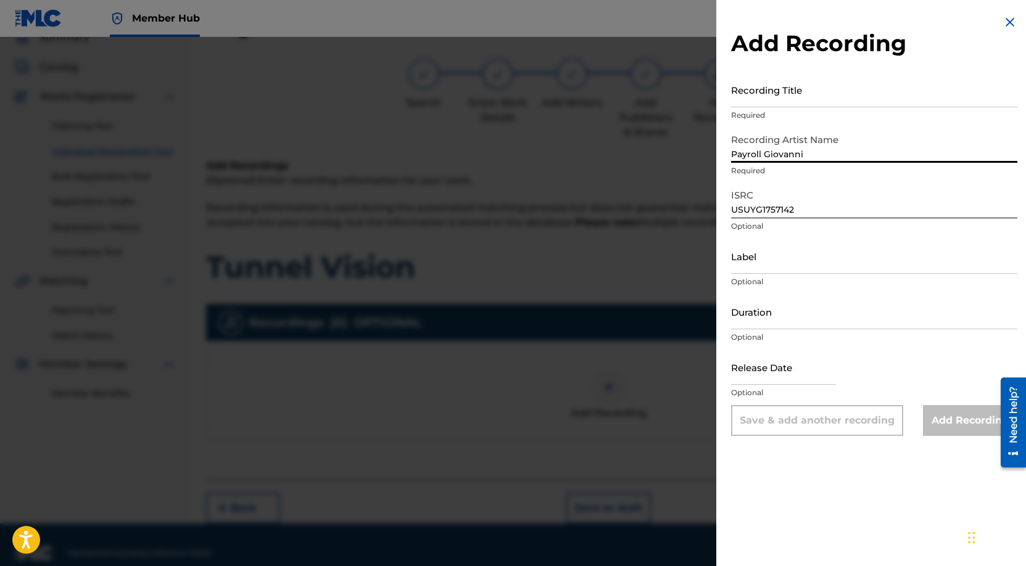
type input "Payroll Giovanni"
click at [838, 85] on input "Recording Title" at bounding box center [874, 89] width 286 height 35
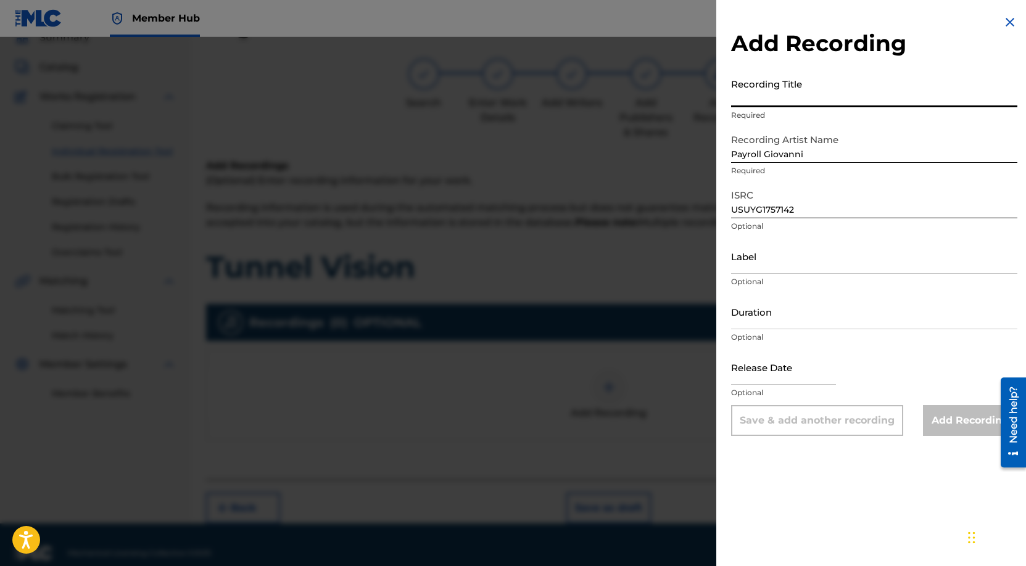
paste input "Tunnel Vision"
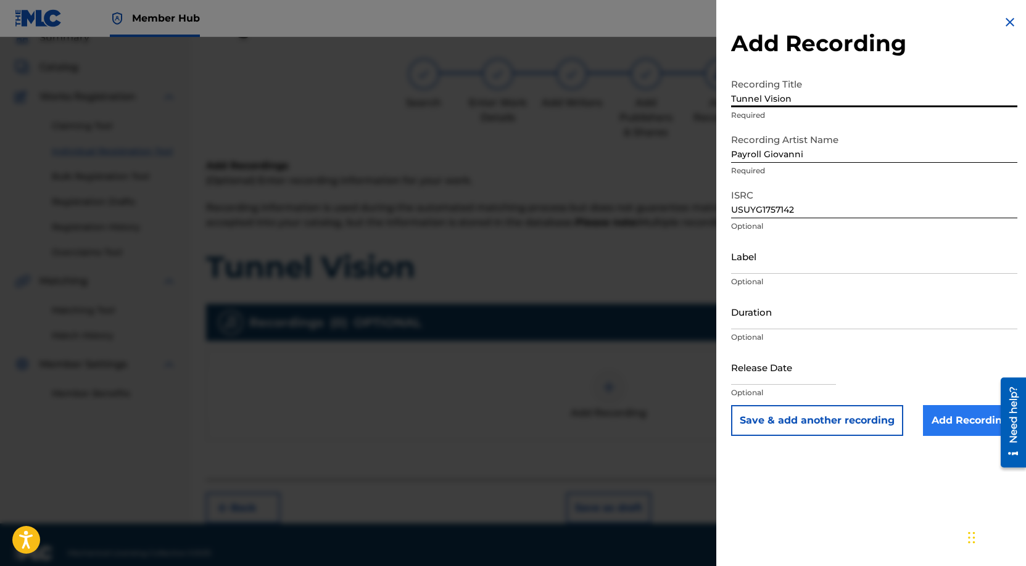
type input "Tunnel Vision"
click at [954, 419] on input "Add Recording" at bounding box center [970, 420] width 94 height 31
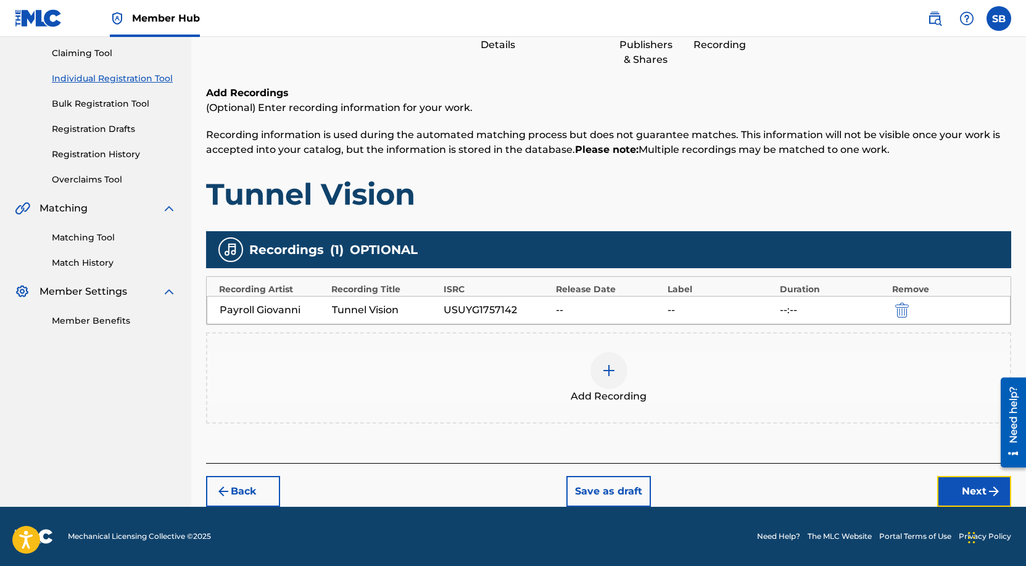
click at [947, 493] on button "Next" at bounding box center [974, 491] width 74 height 31
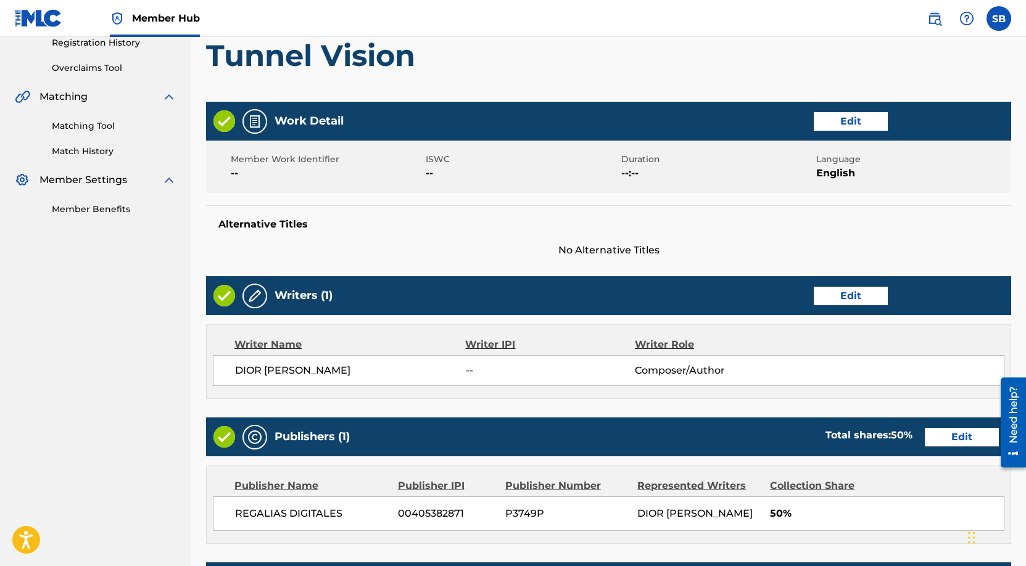
scroll to position [477, 0]
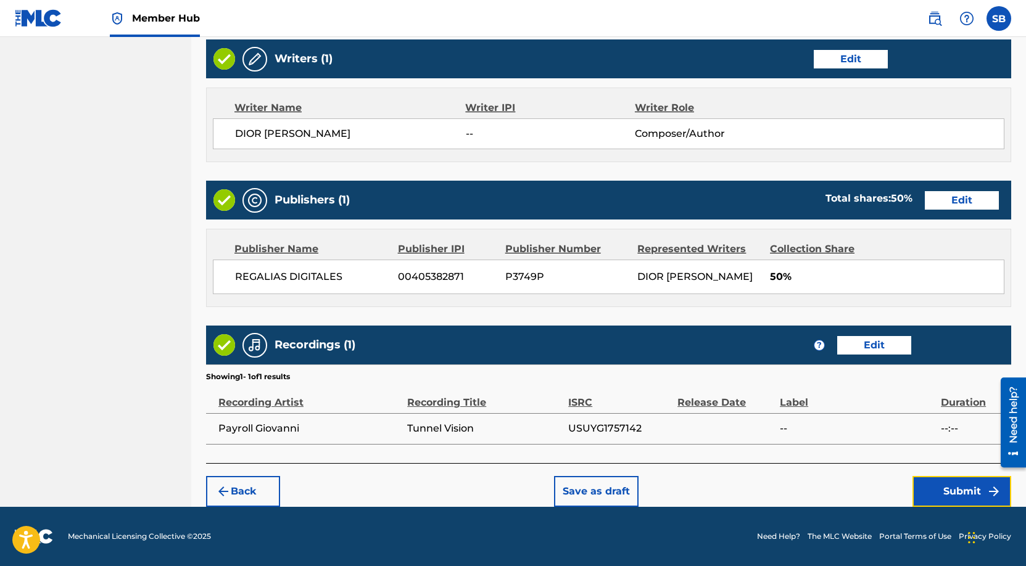
click at [939, 495] on button "Submit" at bounding box center [961, 491] width 99 height 31
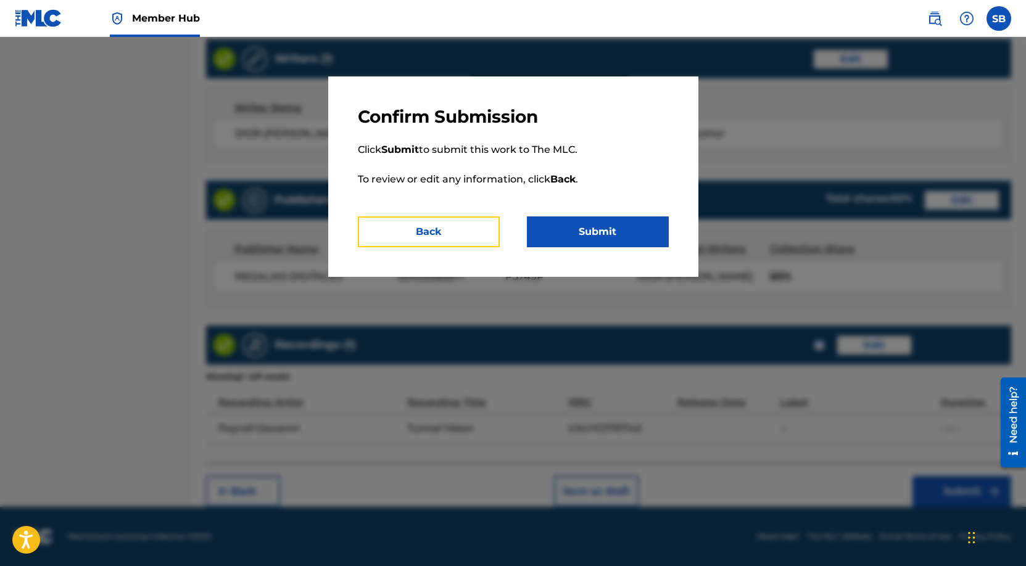
click at [447, 233] on button "Back" at bounding box center [429, 232] width 142 height 31
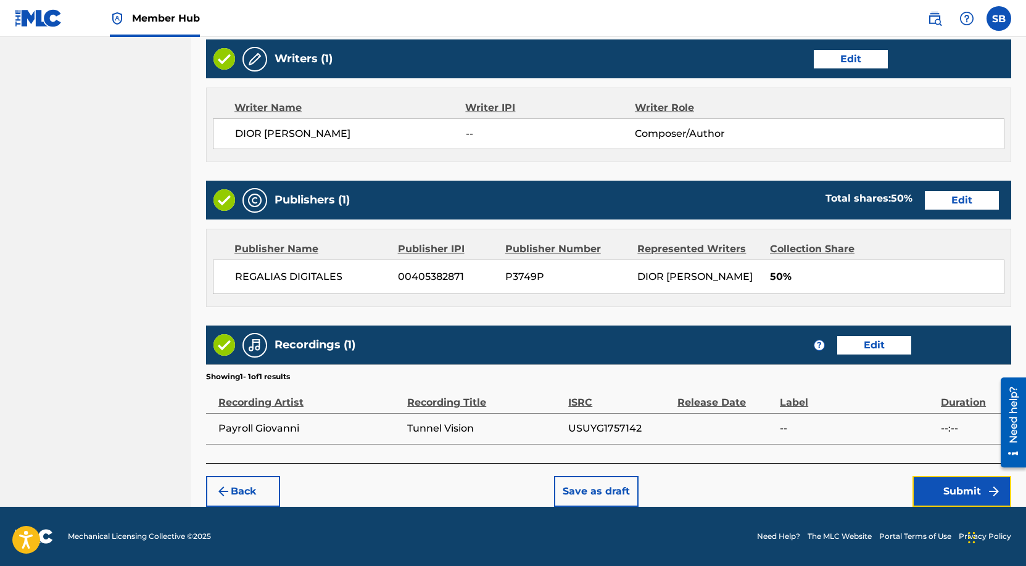
click at [952, 485] on button "Submit" at bounding box center [961, 491] width 99 height 31
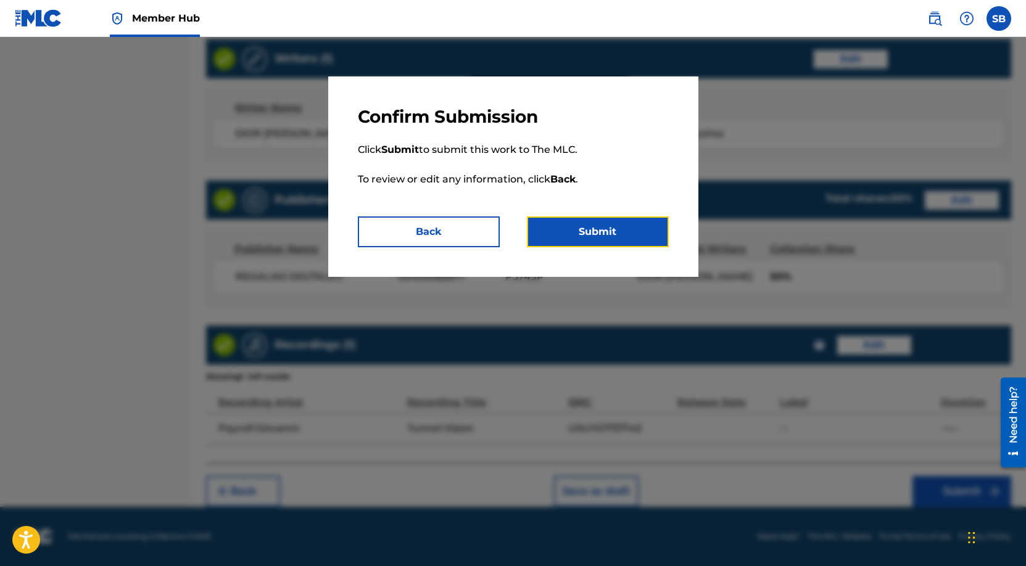
click at [611, 237] on button "Submit" at bounding box center [598, 232] width 142 height 31
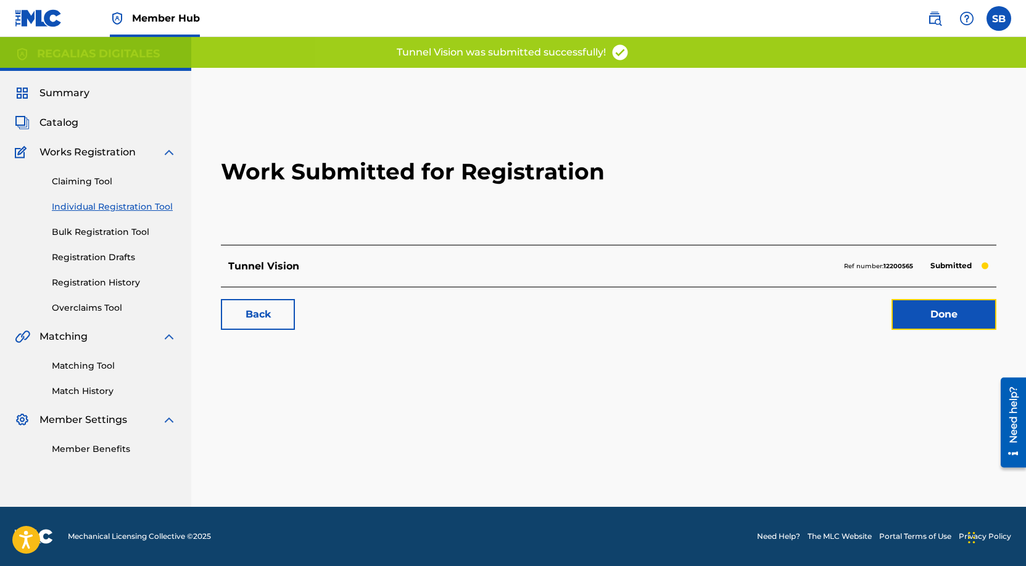
click at [915, 325] on link "Done" at bounding box center [943, 314] width 105 height 31
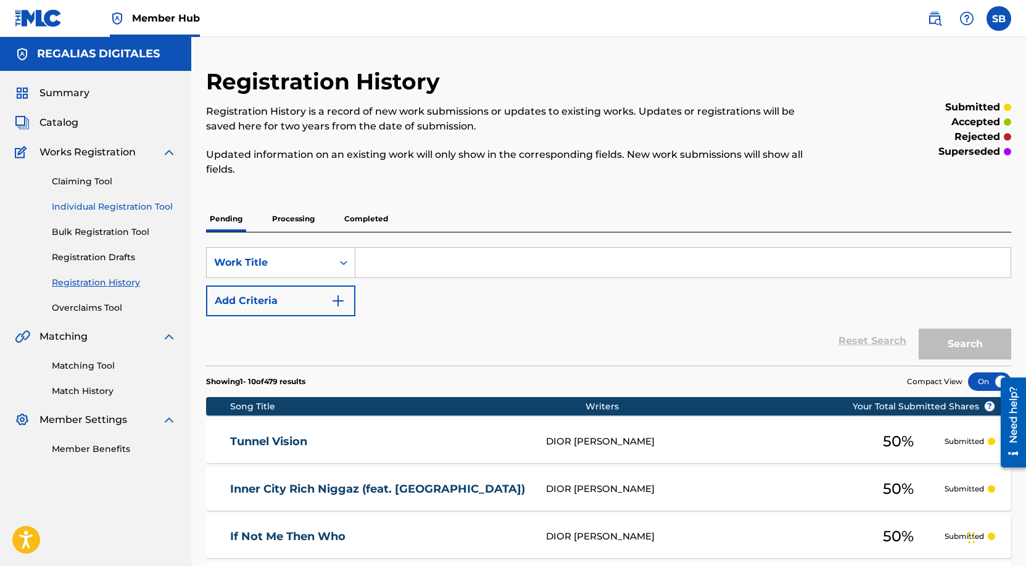
click at [153, 207] on link "Individual Registration Tool" at bounding box center [114, 206] width 125 height 13
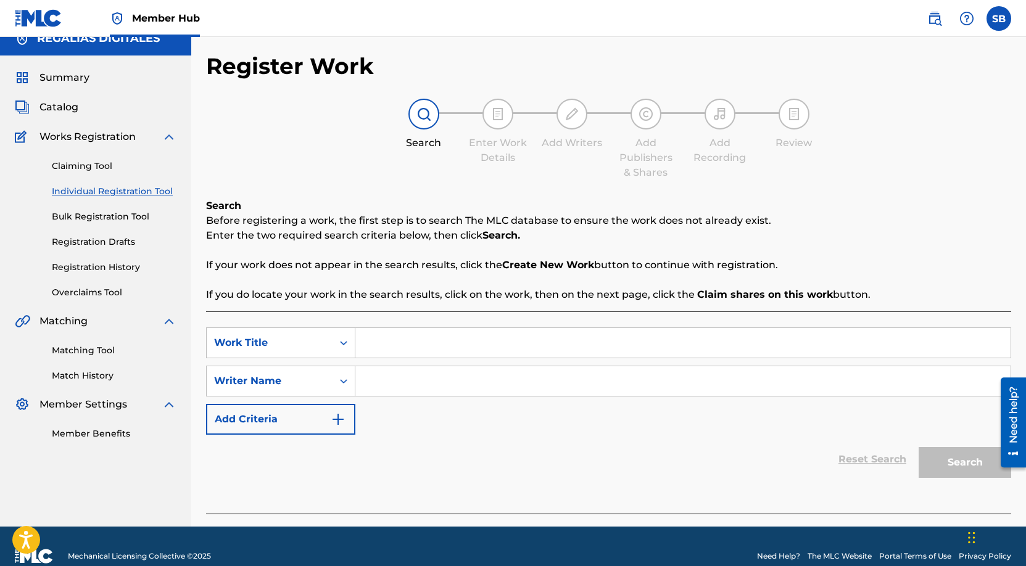
scroll to position [35, 0]
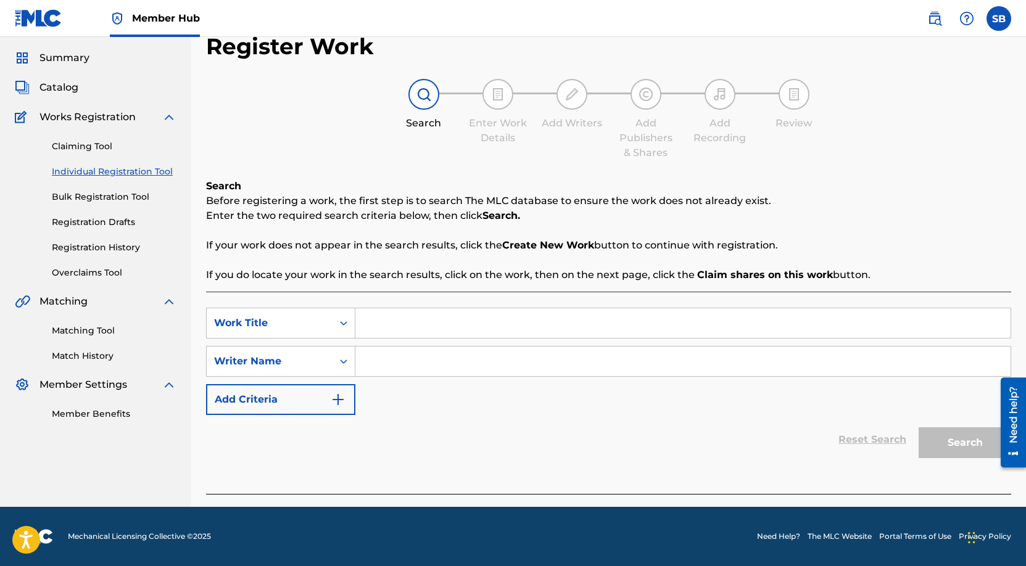
click at [386, 327] on input "Search Form" at bounding box center [682, 323] width 655 height 30
paste input "Lately"
type input "Lately"
click at [458, 361] on input "Search Form" at bounding box center [682, 362] width 655 height 30
paste input "[PERSON_NAME]"
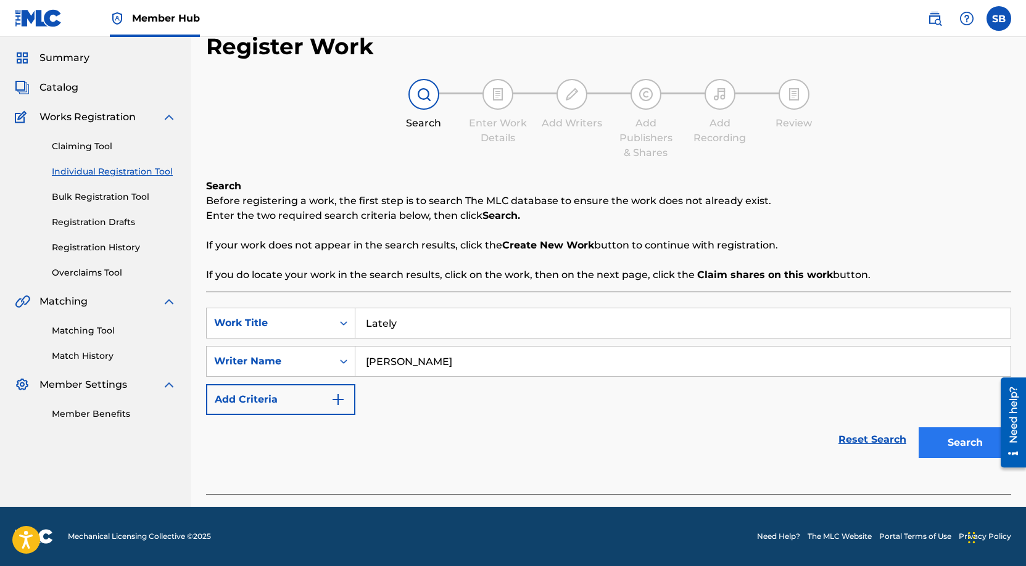
type input "[PERSON_NAME]"
click at [944, 444] on button "Search" at bounding box center [964, 442] width 93 height 31
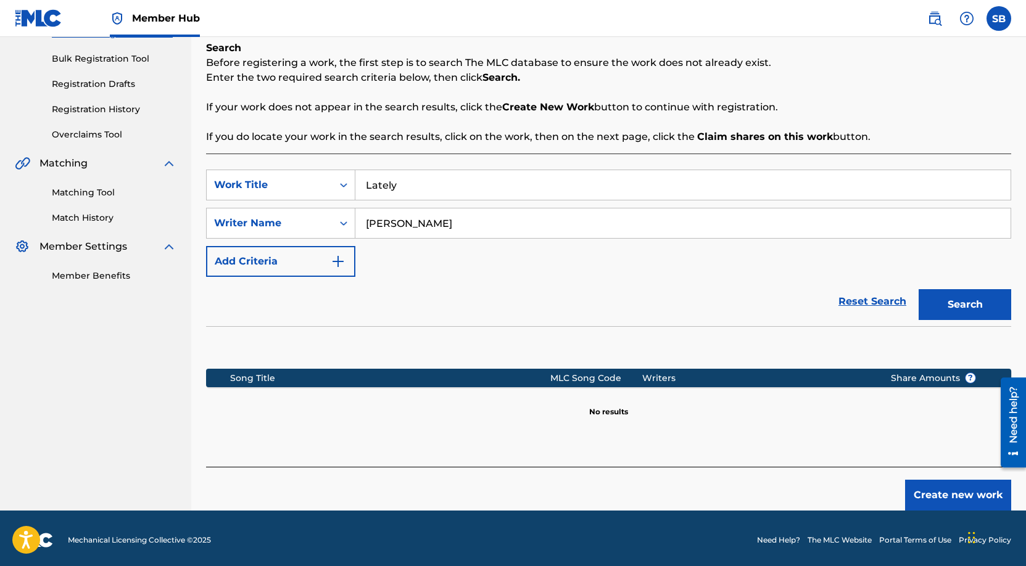
scroll to position [177, 0]
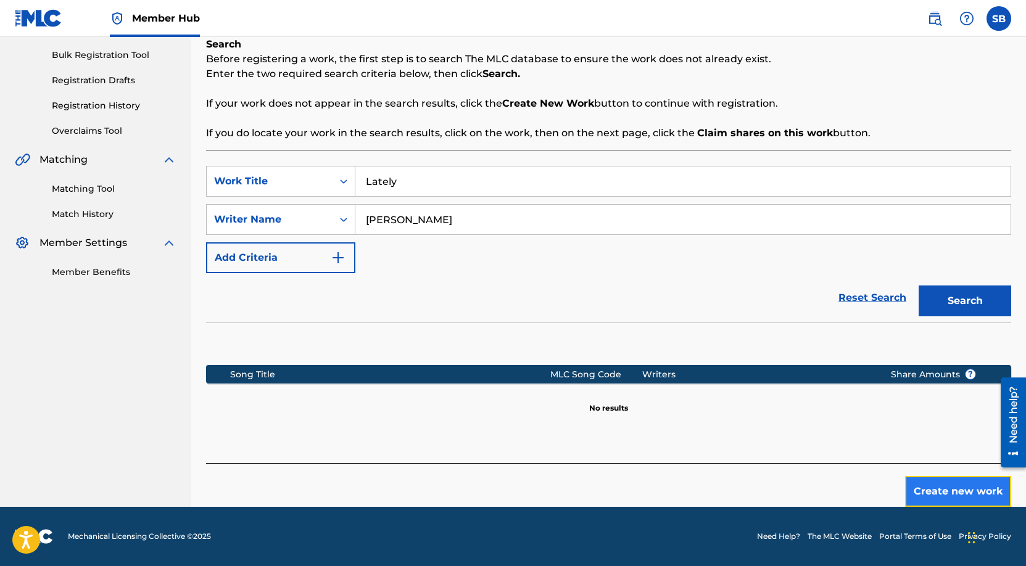
click at [952, 491] on button "Create new work" at bounding box center [958, 491] width 106 height 31
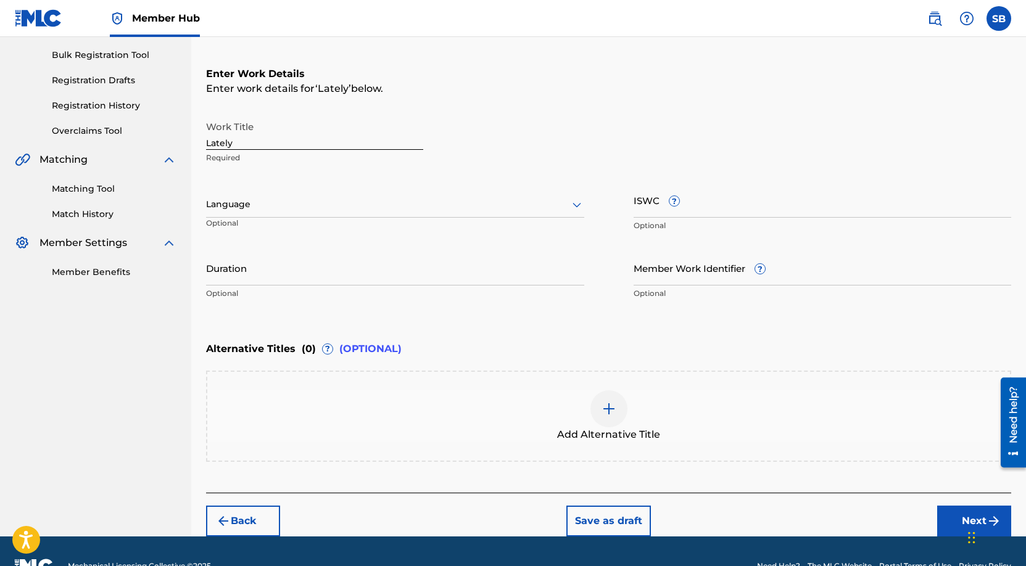
click at [340, 210] on div at bounding box center [395, 204] width 378 height 15
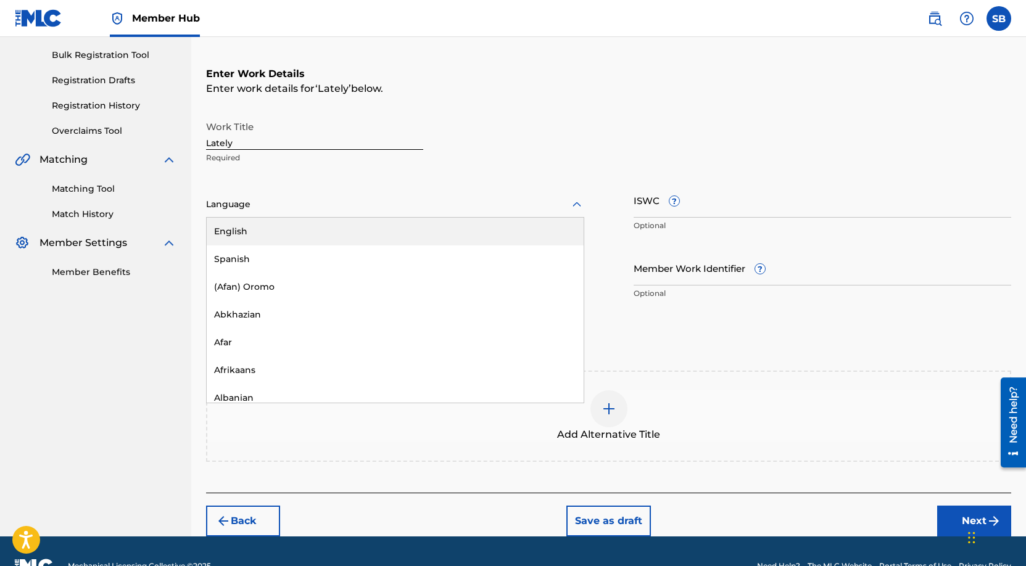
click at [344, 230] on div "English" at bounding box center [395, 232] width 377 height 28
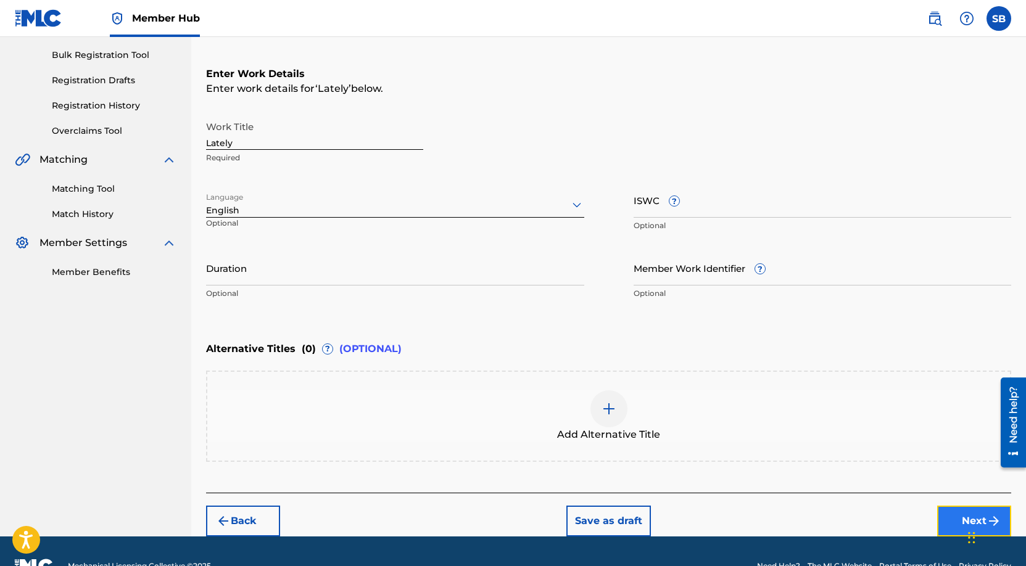
click at [962, 514] on button "Next" at bounding box center [974, 521] width 74 height 31
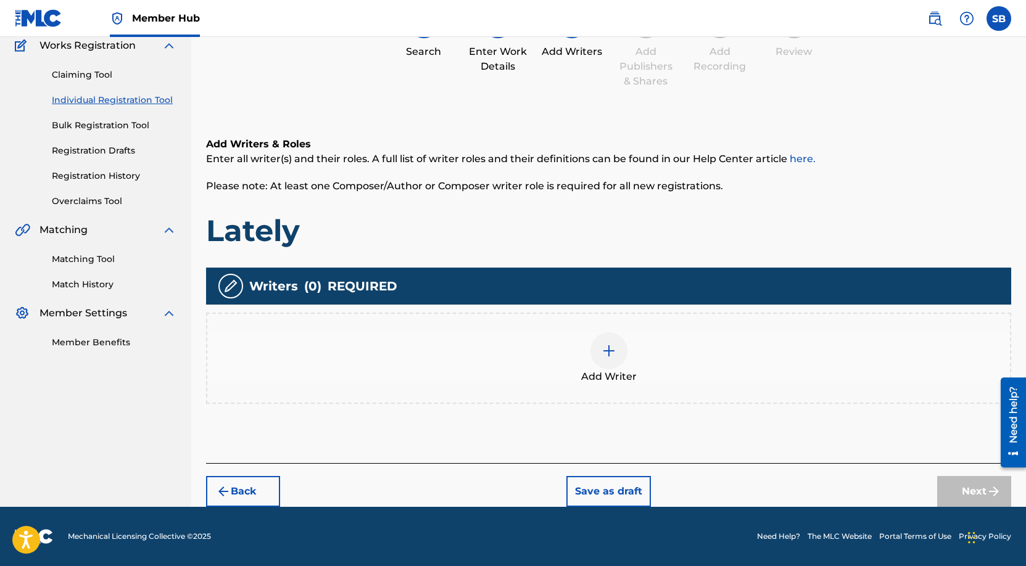
scroll to position [56, 0]
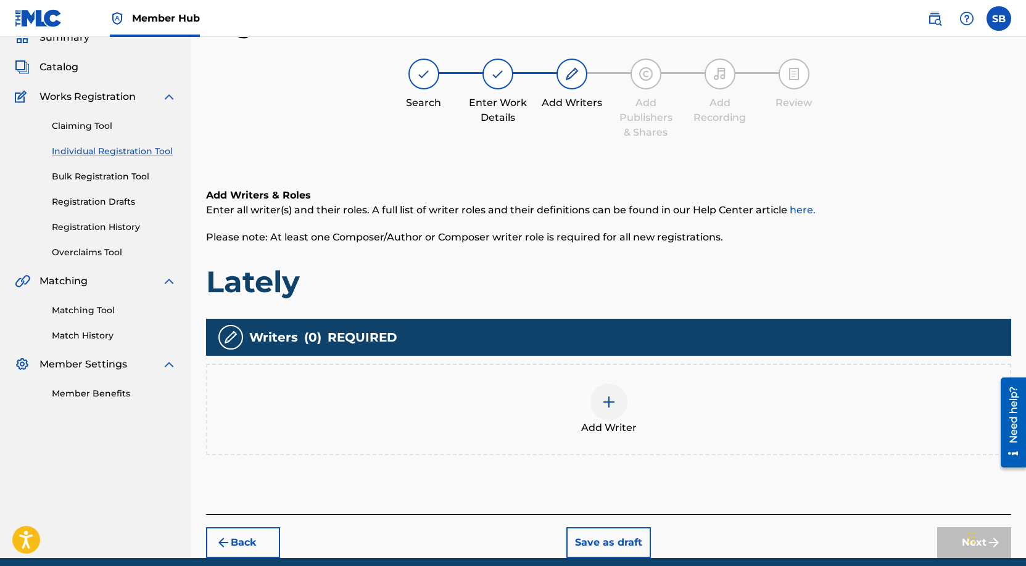
click at [650, 406] on div "Add Writer" at bounding box center [608, 410] width 803 height 52
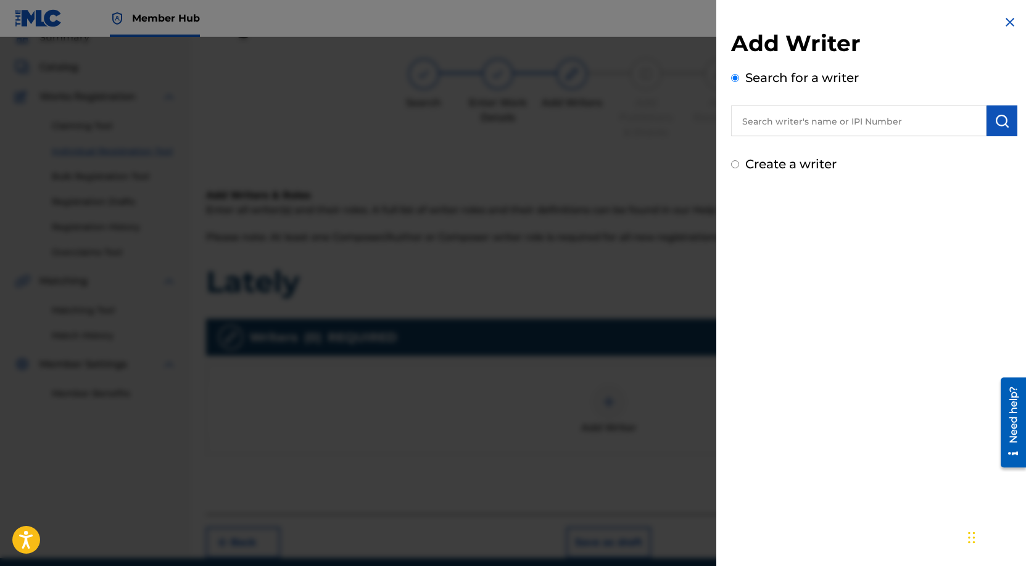
click at [888, 123] on input "text" at bounding box center [858, 120] width 255 height 31
paste input "[PERSON_NAME]"
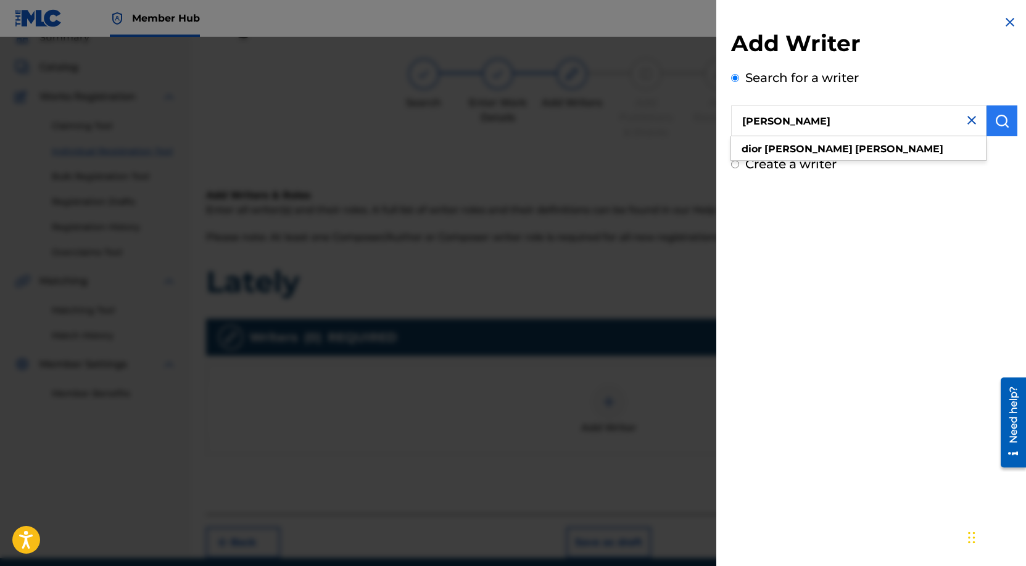
type input "[PERSON_NAME]"
click at [989, 118] on button "submit" at bounding box center [1001, 120] width 31 height 31
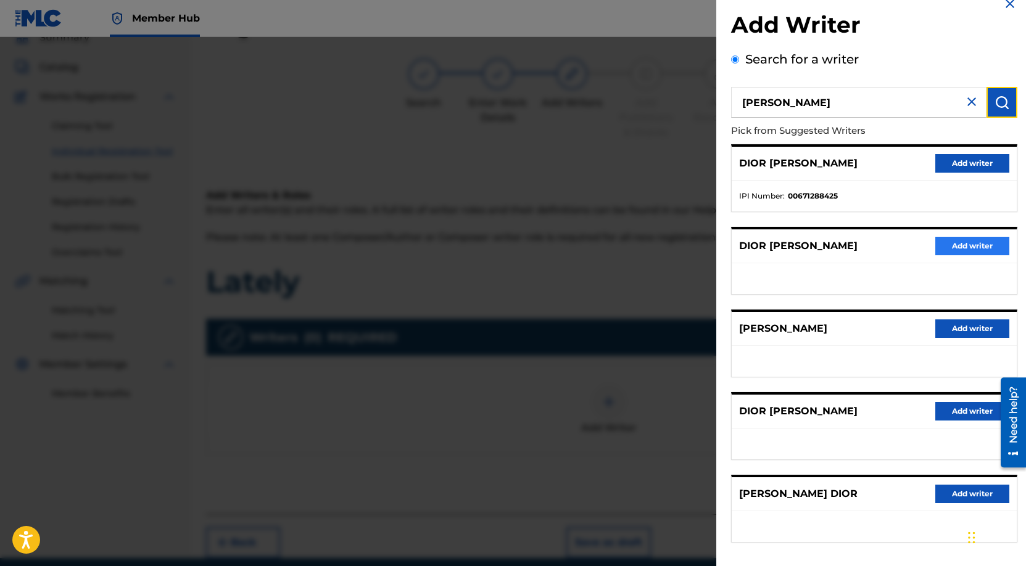
scroll to position [21, 0]
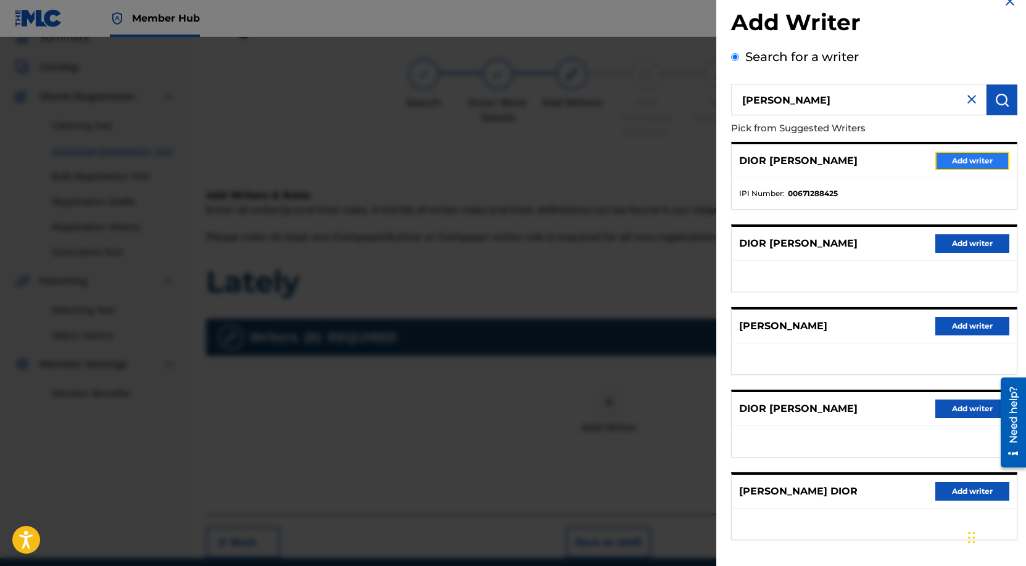
click at [963, 157] on button "Add writer" at bounding box center [972, 161] width 74 height 19
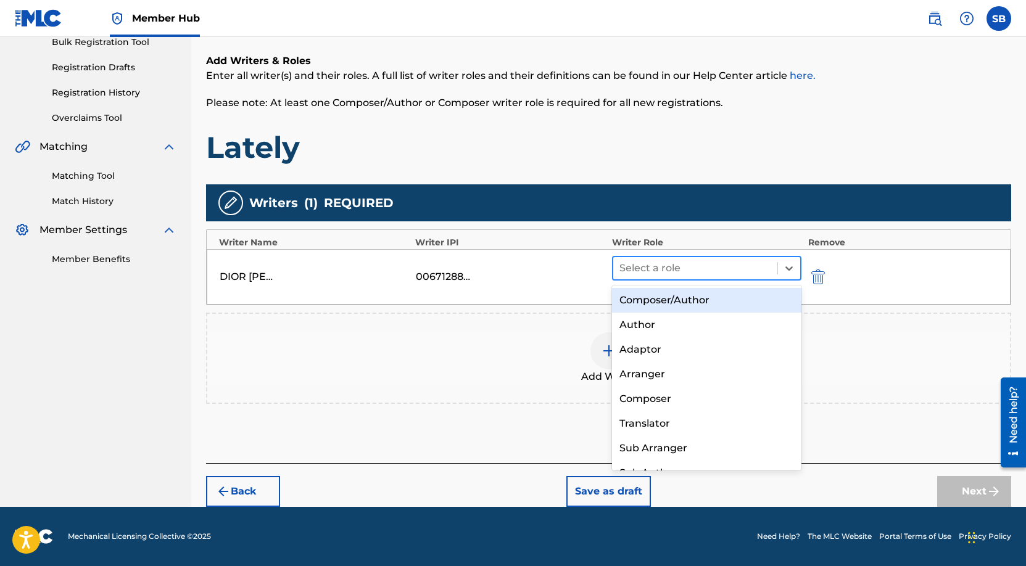
click at [719, 266] on div at bounding box center [695, 268] width 152 height 17
click at [724, 304] on div "Composer/Author" at bounding box center [707, 300] width 190 height 25
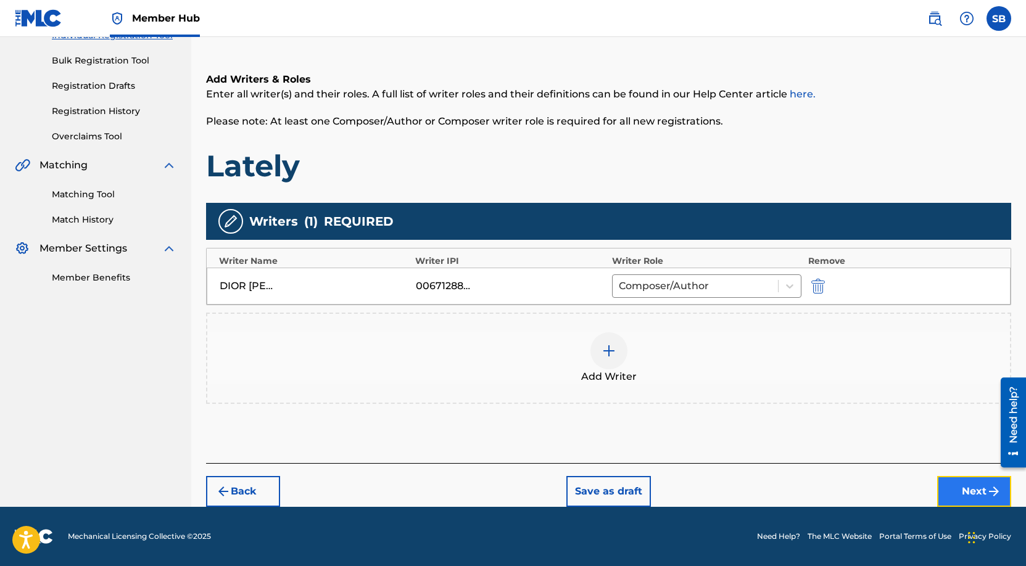
click at [966, 477] on button "Next" at bounding box center [974, 491] width 74 height 31
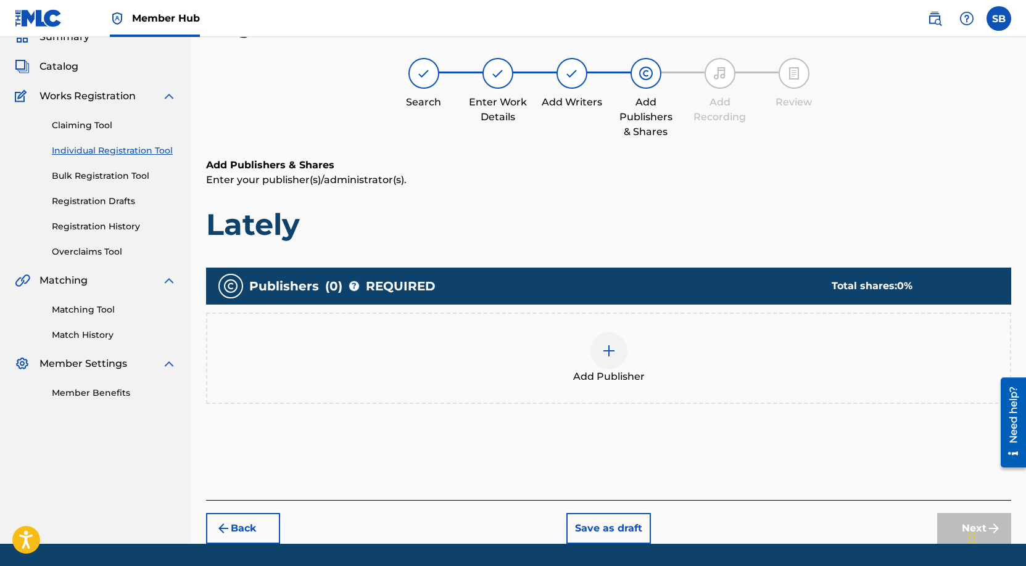
scroll to position [56, 0]
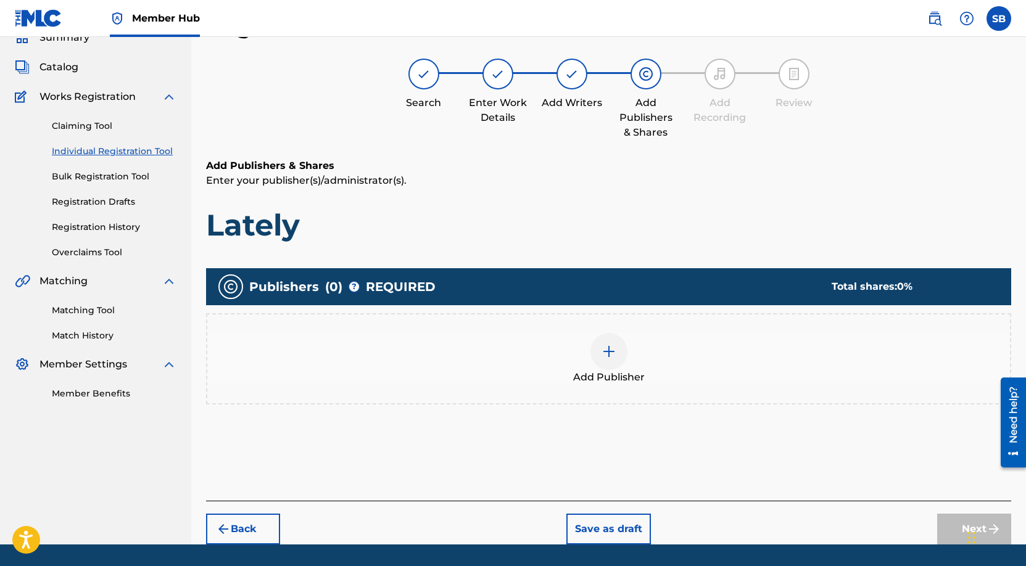
click at [611, 389] on div "Add Publisher" at bounding box center [608, 358] width 805 height 91
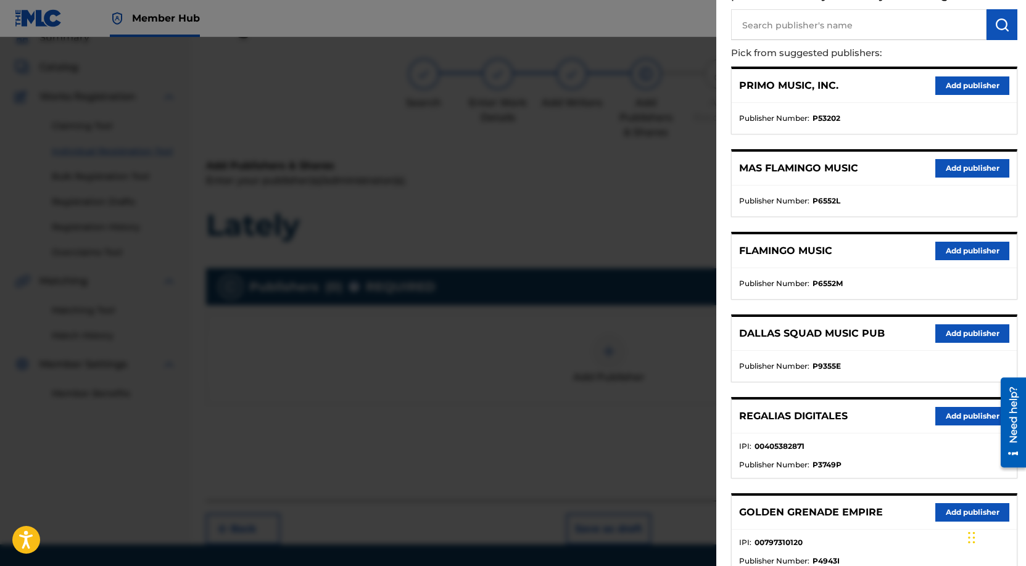
scroll to position [183, 0]
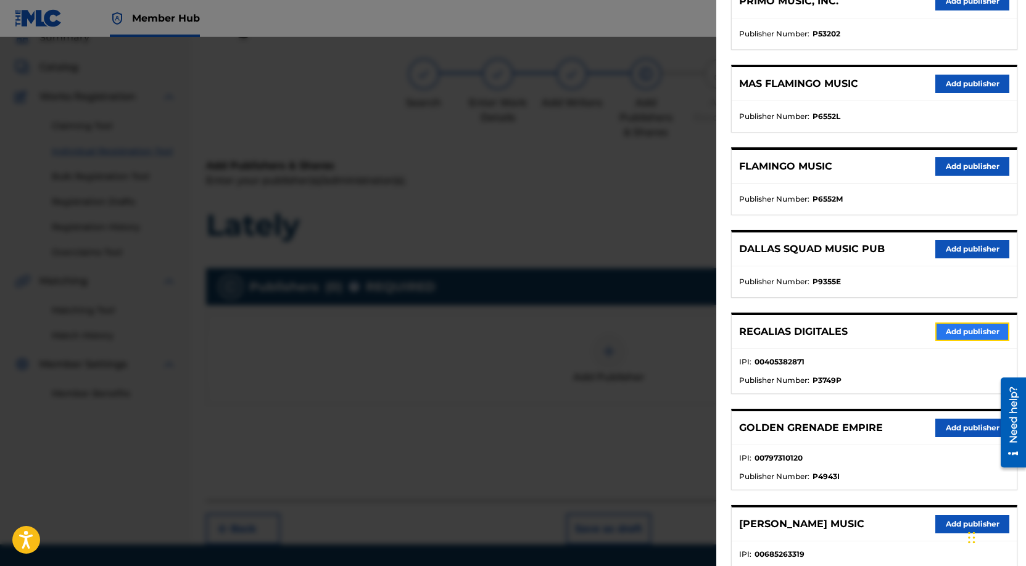
click at [953, 332] on button "Add publisher" at bounding box center [972, 332] width 74 height 19
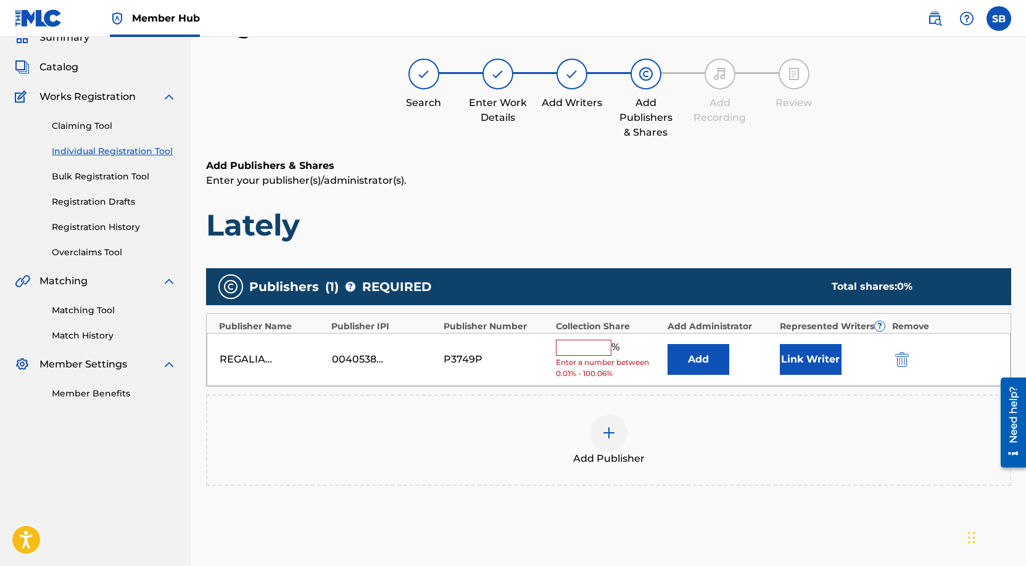
click at [605, 344] on input "text" at bounding box center [584, 348] width 56 height 16
type input "50"
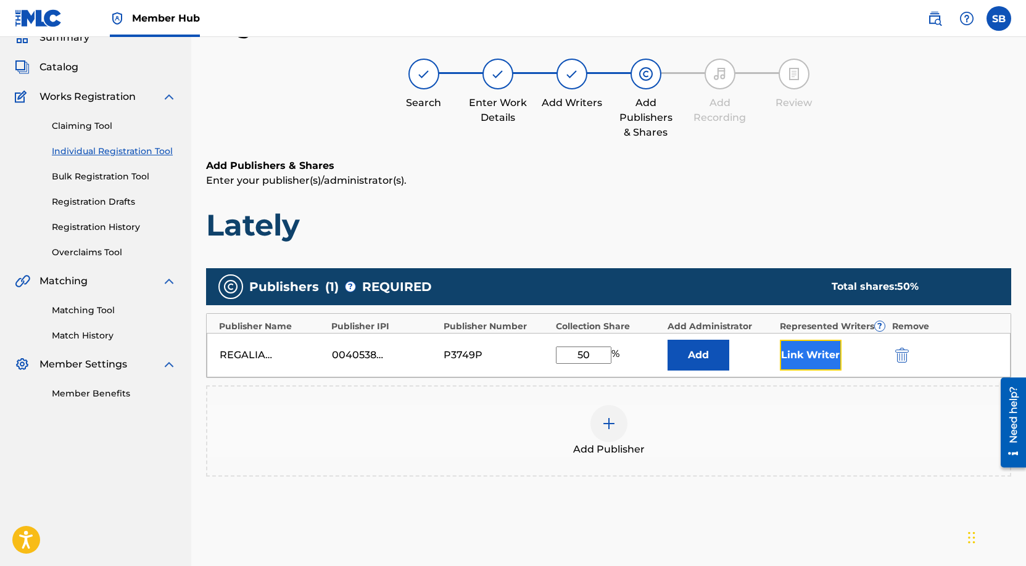
click at [787, 360] on button "Link Writer" at bounding box center [811, 355] width 62 height 31
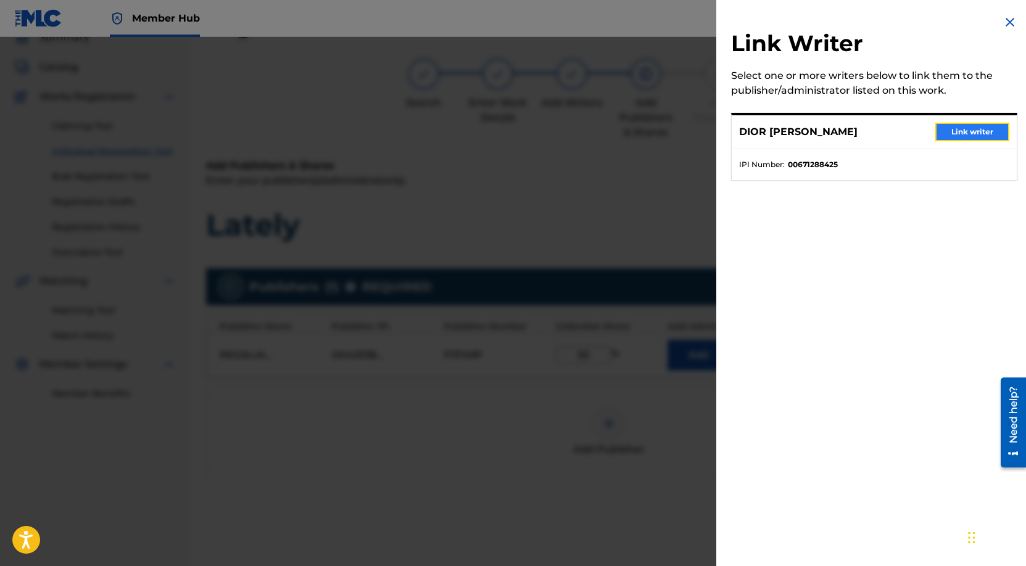
click at [955, 132] on button "Link writer" at bounding box center [972, 132] width 74 height 19
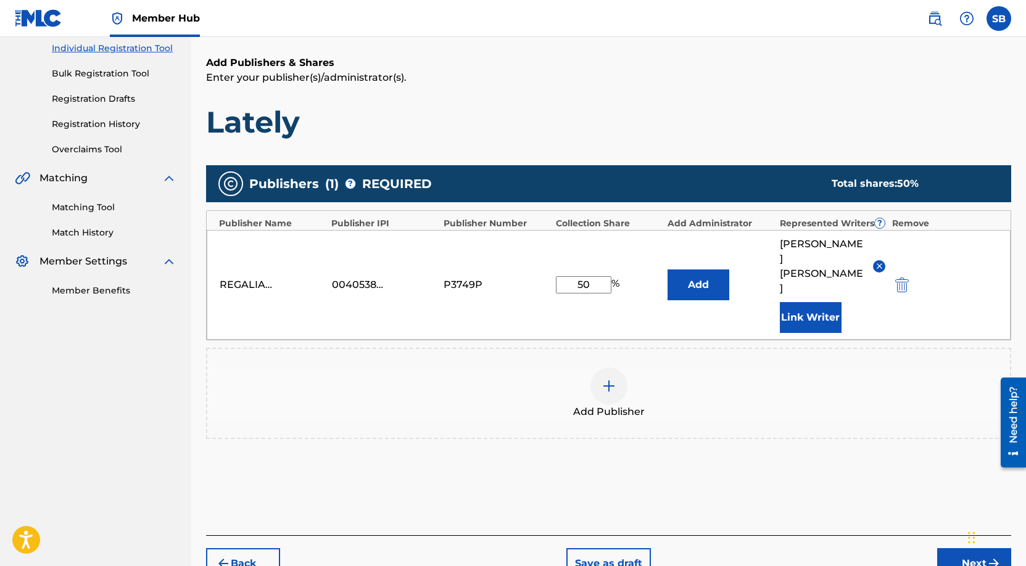
scroll to position [201, 0]
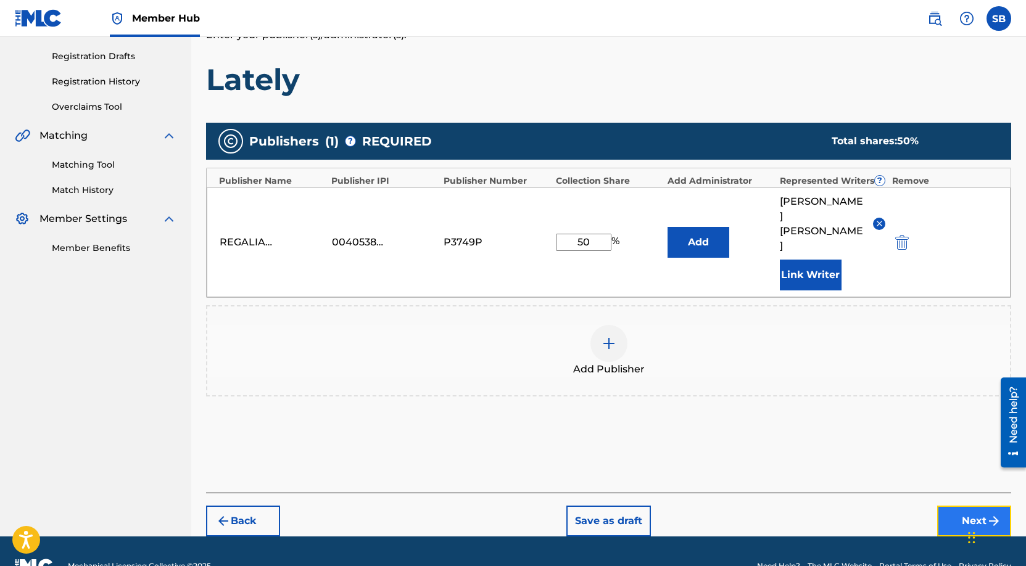
click at [974, 506] on button "Next" at bounding box center [974, 521] width 74 height 31
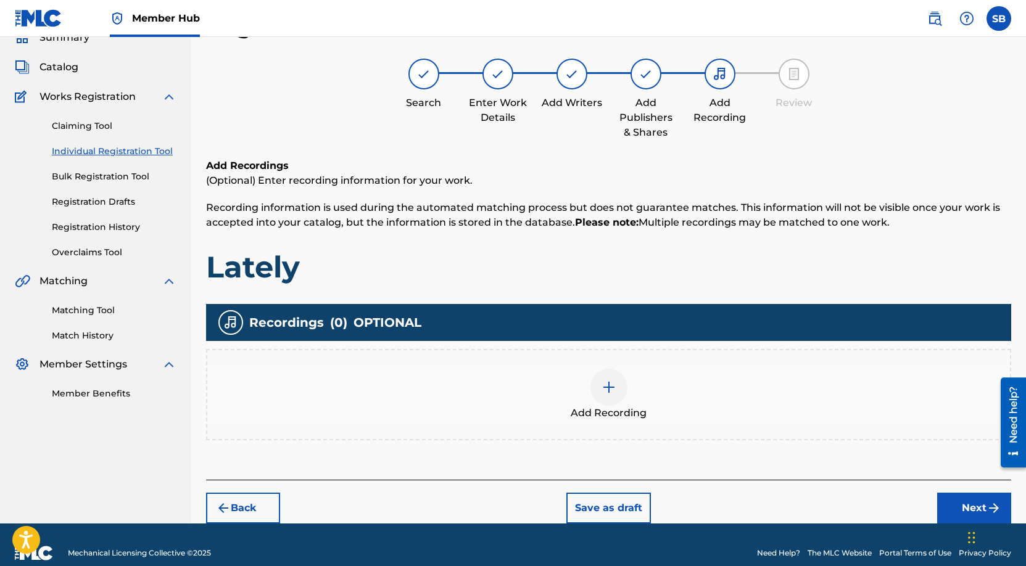
click at [608, 384] on img at bounding box center [608, 387] width 15 height 15
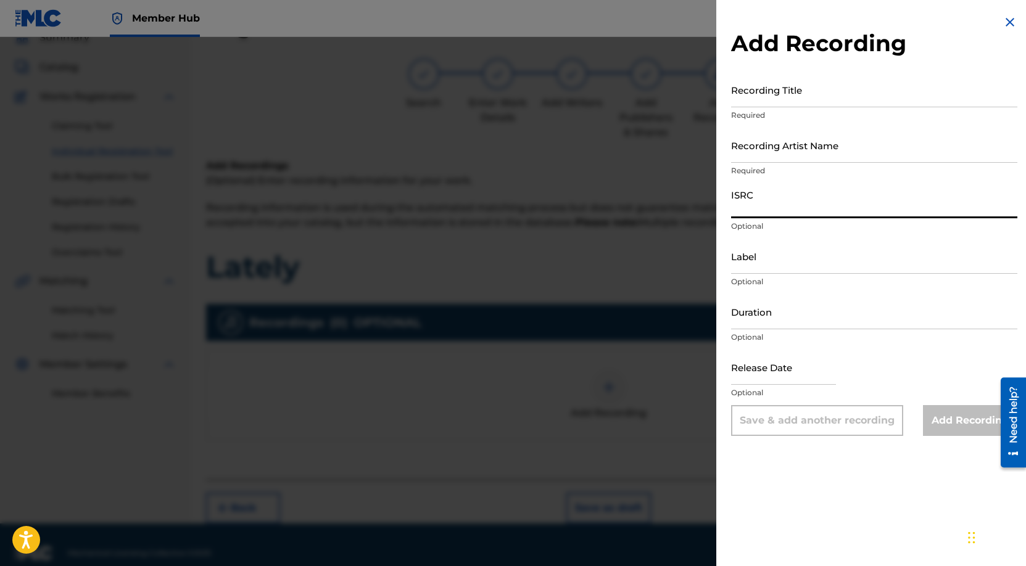
click at [836, 214] on input "ISRC" at bounding box center [874, 200] width 286 height 35
paste input "USUYG1746436"
type input "USUYG1746436"
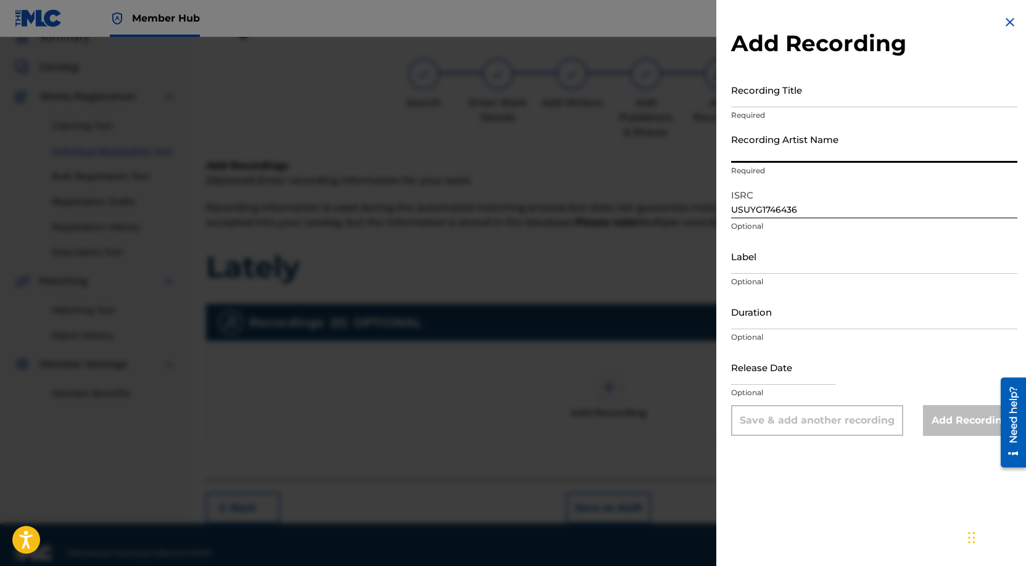
click at [886, 151] on input "Recording Artist Name" at bounding box center [874, 145] width 286 height 35
paste input "Payroll Giovanni"
type input "Payroll Giovanni"
click at [917, 107] on input "Recording Title" at bounding box center [874, 89] width 286 height 35
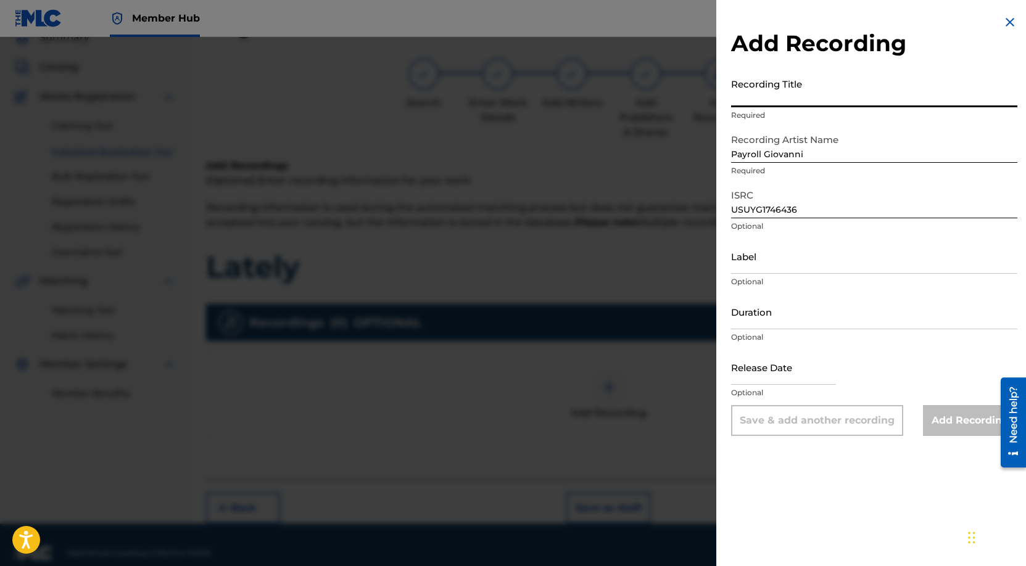
paste input "Lately"
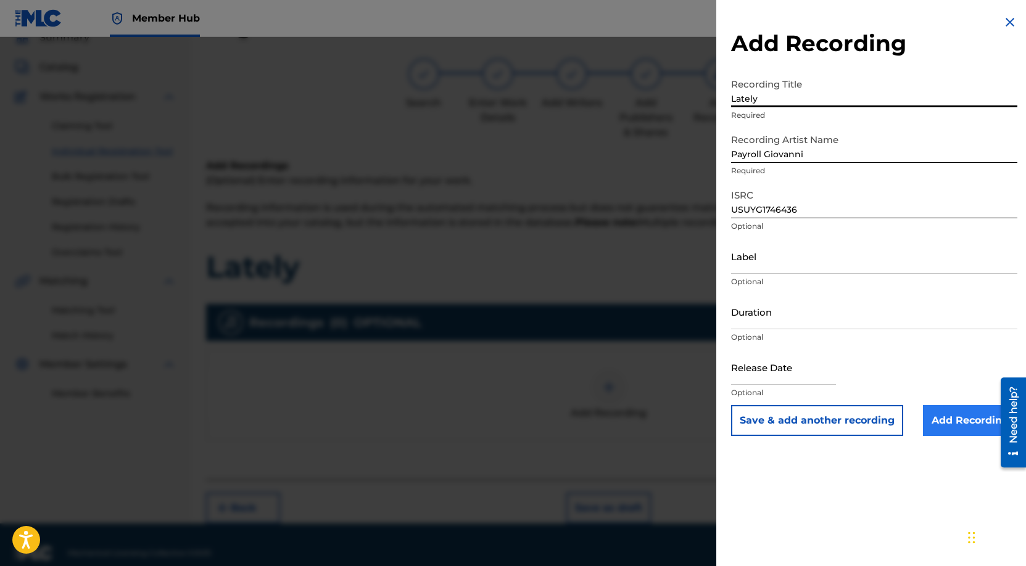
type input "Lately"
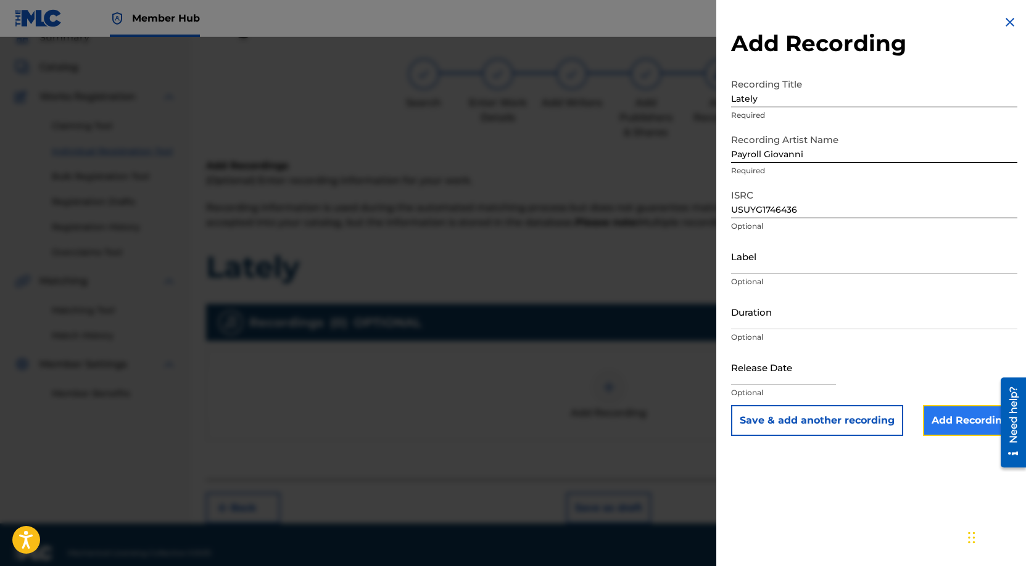
click at [949, 427] on input "Add Recording" at bounding box center [970, 420] width 94 height 31
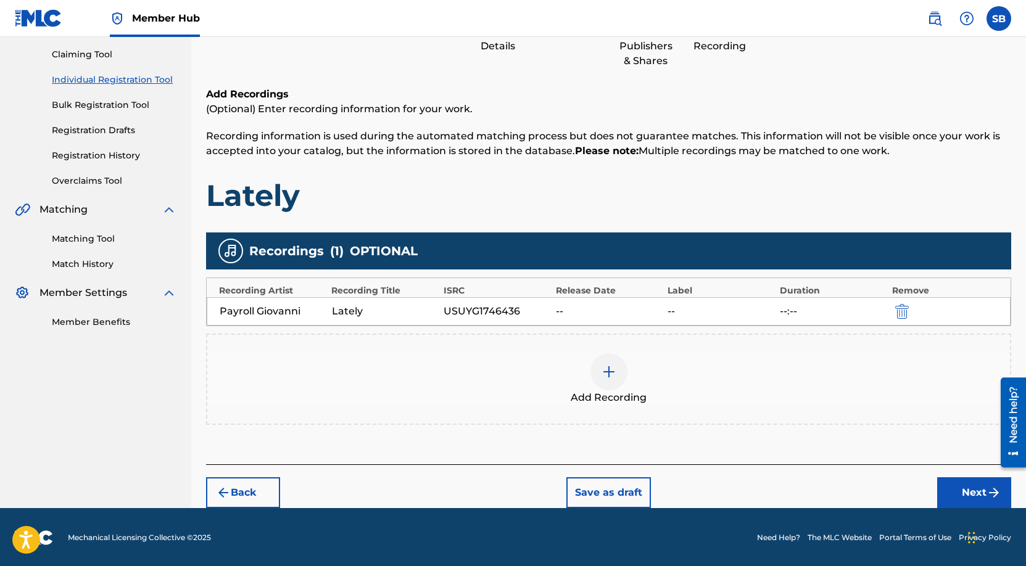
scroll to position [128, 0]
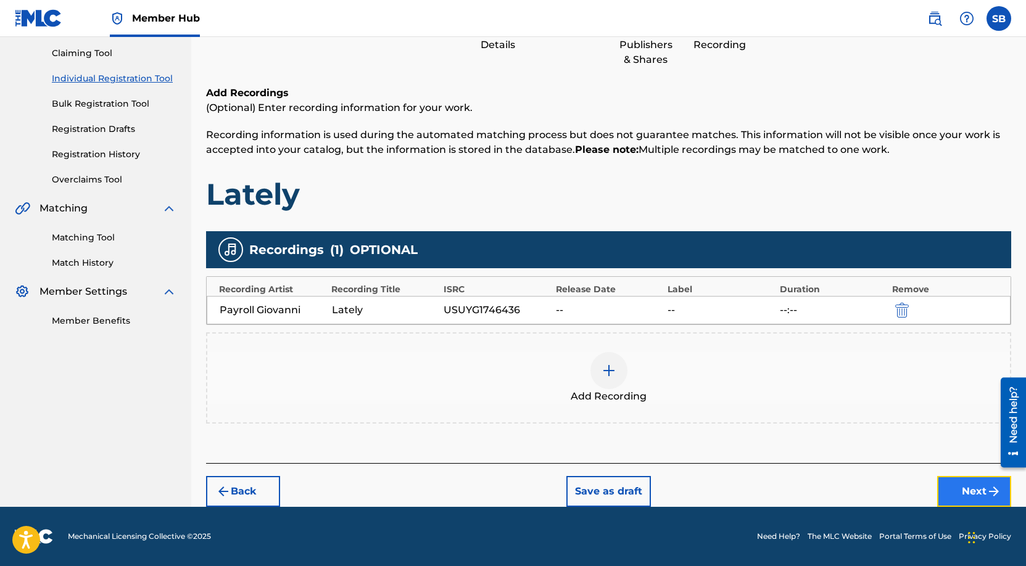
click at [953, 486] on button "Next" at bounding box center [974, 491] width 74 height 31
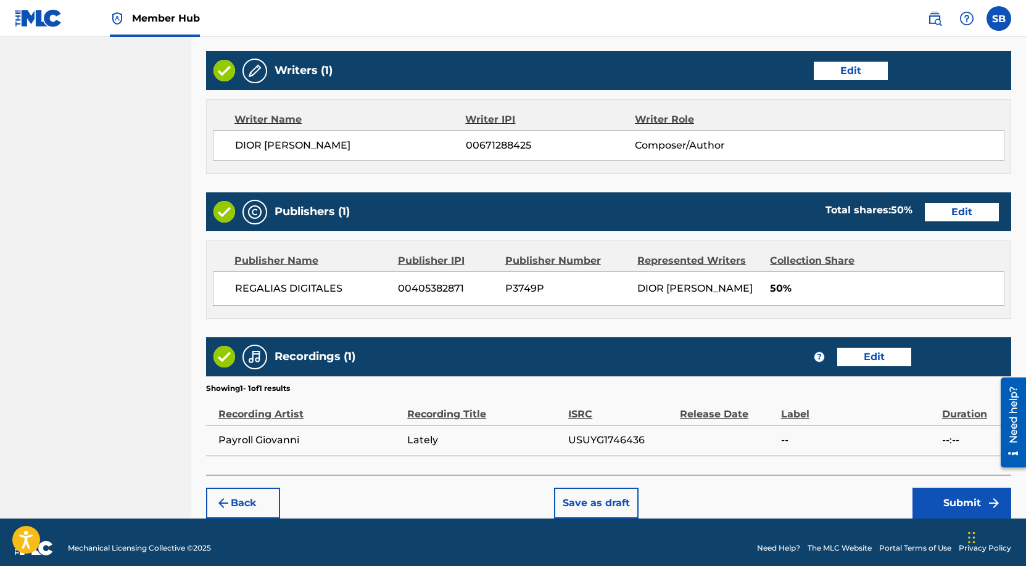
scroll to position [477, 0]
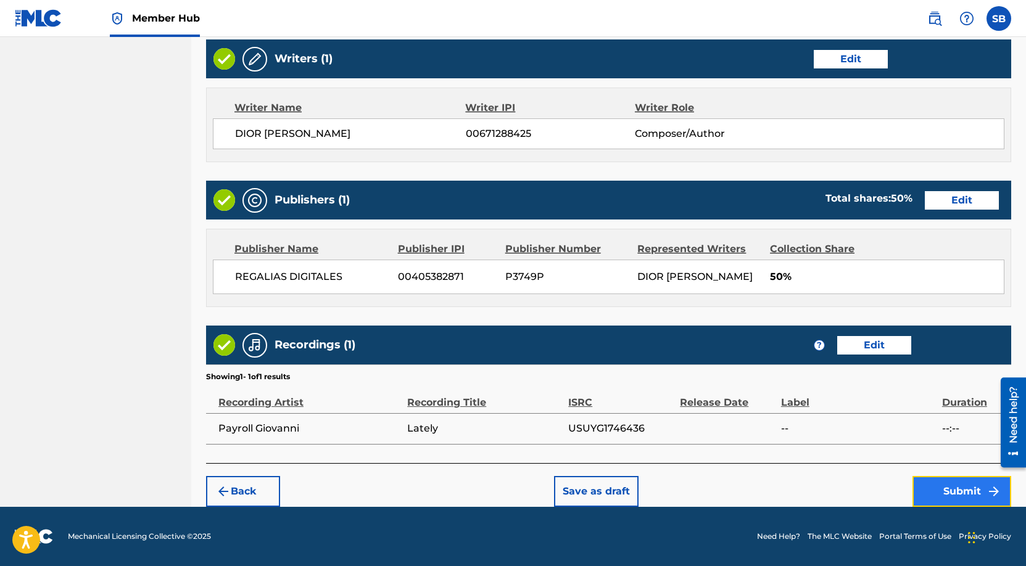
click at [946, 492] on button "Submit" at bounding box center [961, 491] width 99 height 31
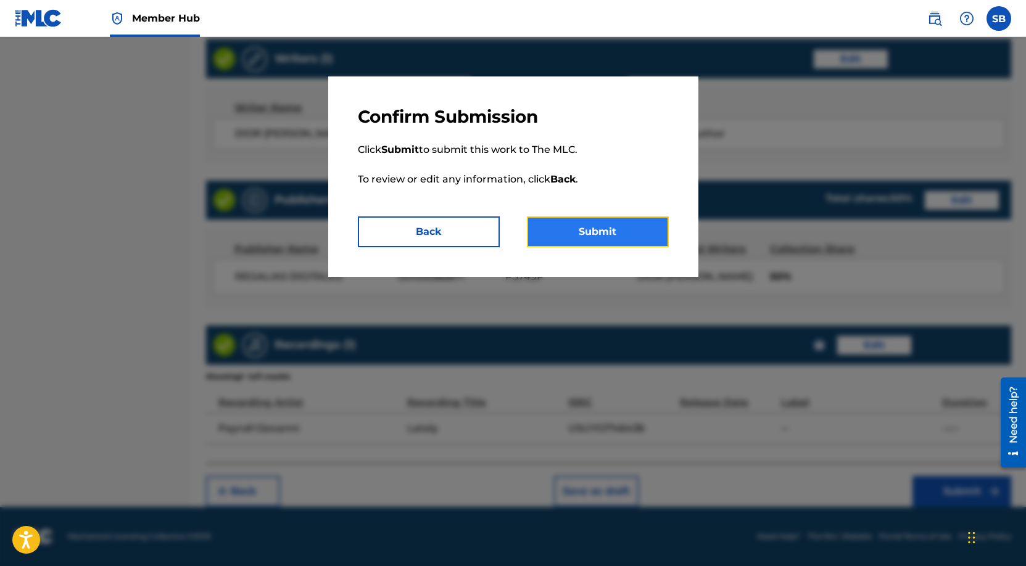
click at [606, 235] on button "Submit" at bounding box center [598, 232] width 142 height 31
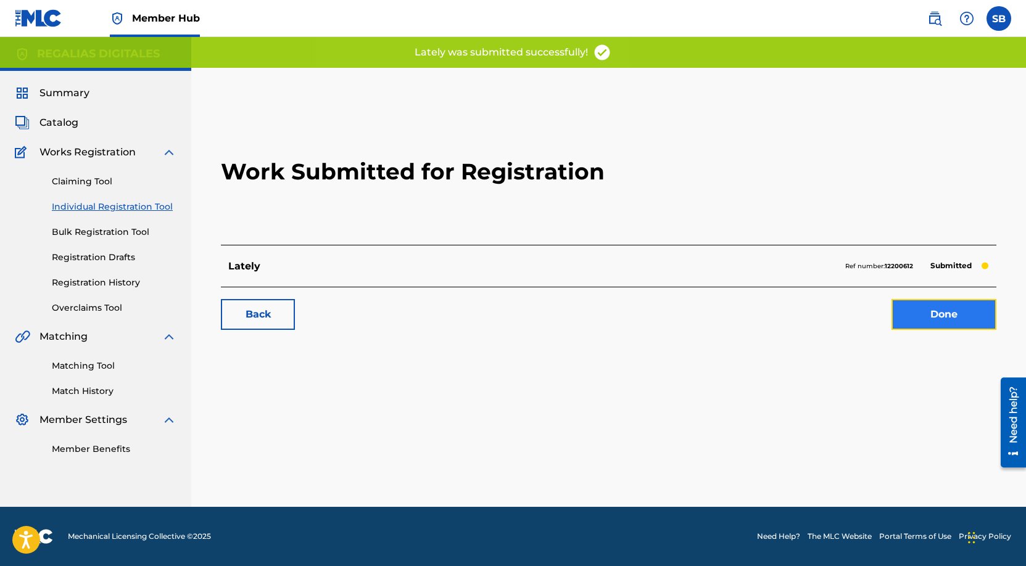
click at [944, 305] on link "Done" at bounding box center [943, 314] width 105 height 31
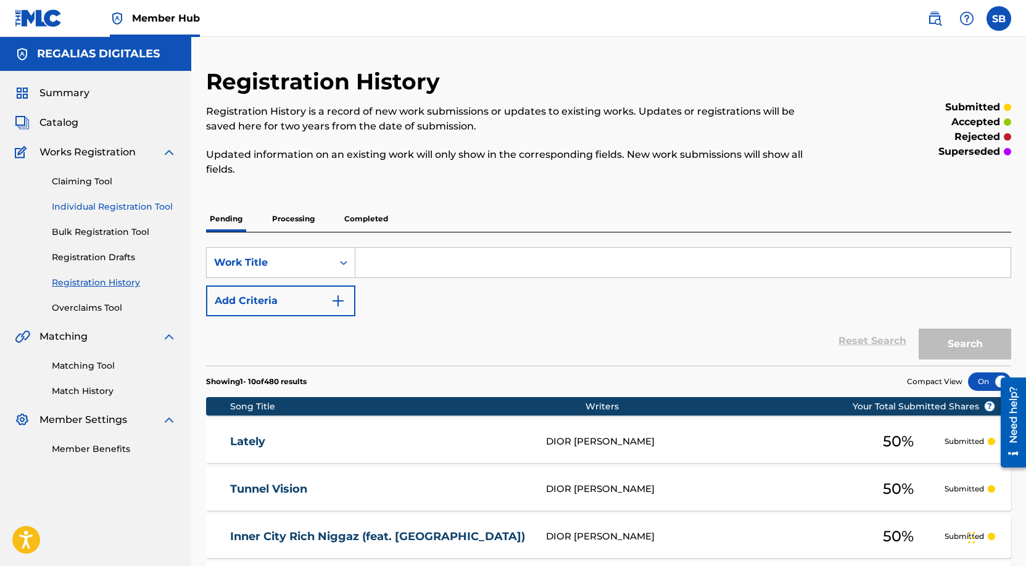
click at [156, 205] on link "Individual Registration Tool" at bounding box center [114, 206] width 125 height 13
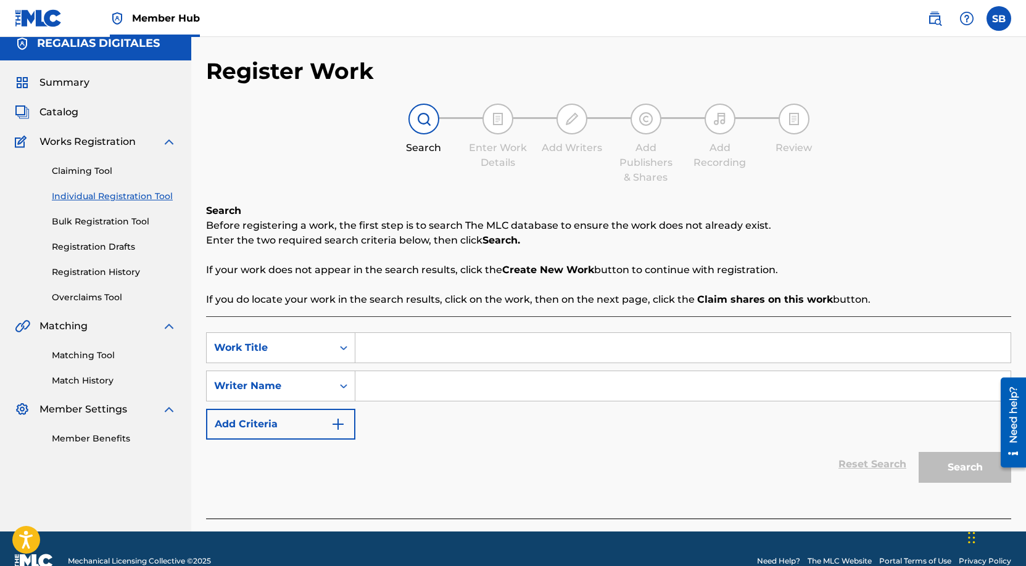
scroll to position [35, 0]
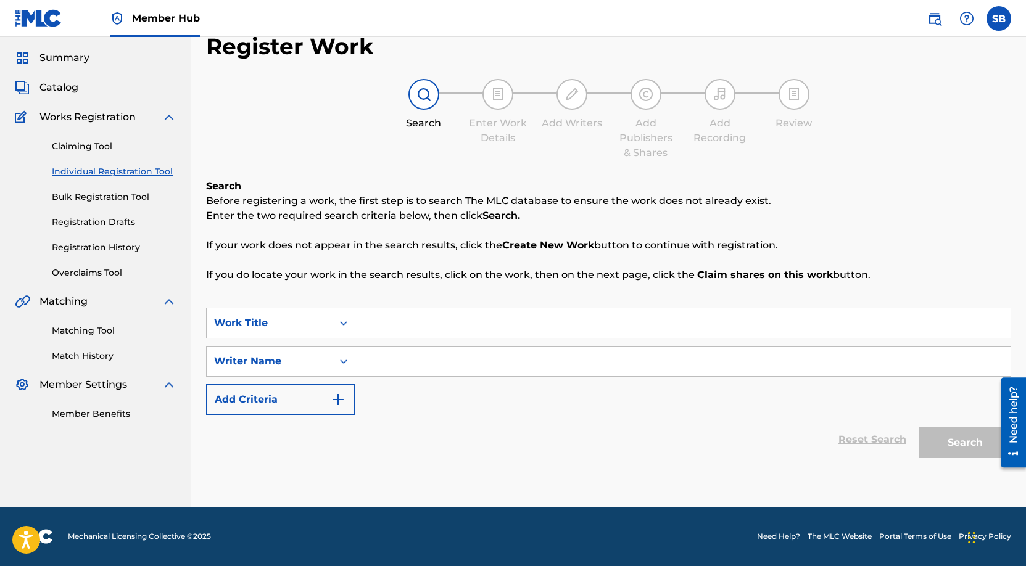
click at [544, 328] on input "Search Form" at bounding box center [682, 323] width 655 height 30
paste input "Bagged So Much Work (feat. Biance' Badd)"
type input "Bagged So Much Work (feat. Biance' Badd)"
click at [506, 361] on input "Search Form" at bounding box center [682, 362] width 655 height 30
click at [444, 360] on input "Search Form" at bounding box center [682, 362] width 655 height 30
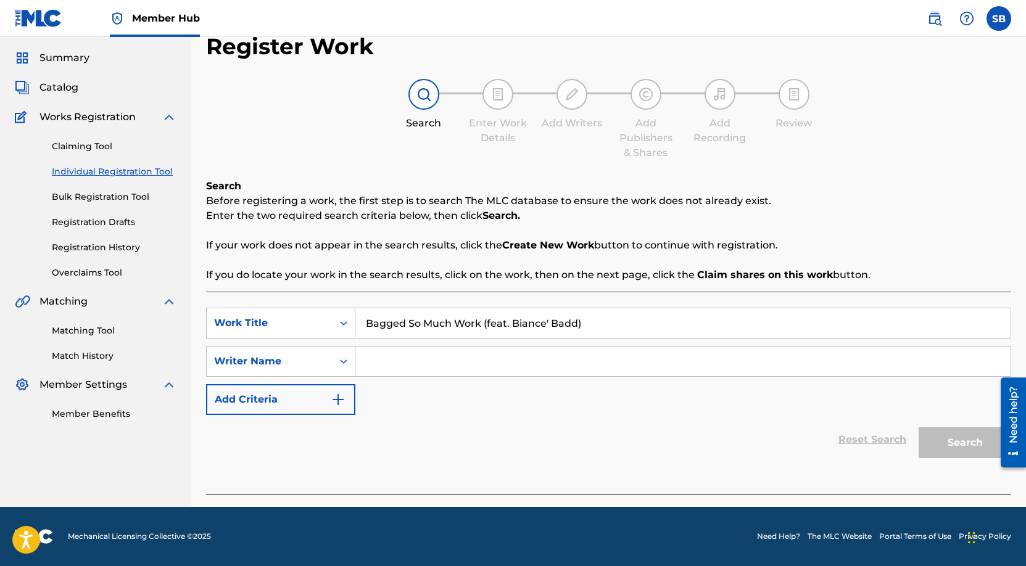
click at [444, 360] on input "Search Form" at bounding box center [682, 362] width 655 height 30
paste input "[PERSON_NAME]"
type input "[PERSON_NAME]"
click at [969, 455] on button "Search" at bounding box center [964, 442] width 93 height 31
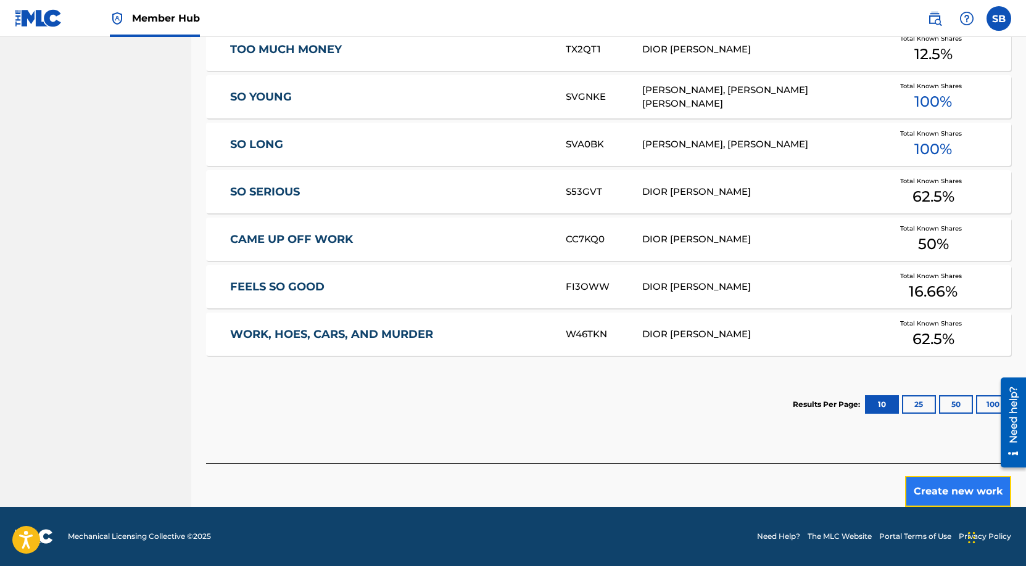
click at [943, 484] on button "Create new work" at bounding box center [958, 491] width 106 height 31
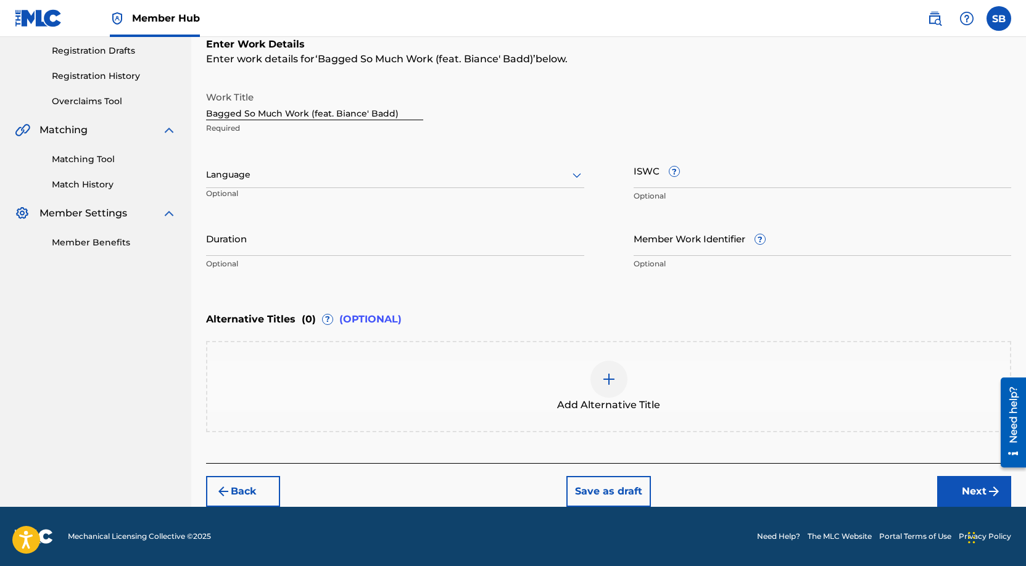
scroll to position [207, 0]
click at [390, 171] on div at bounding box center [395, 174] width 378 height 15
click at [390, 207] on div "English" at bounding box center [395, 202] width 377 height 28
click at [957, 481] on button "Next" at bounding box center [974, 491] width 74 height 31
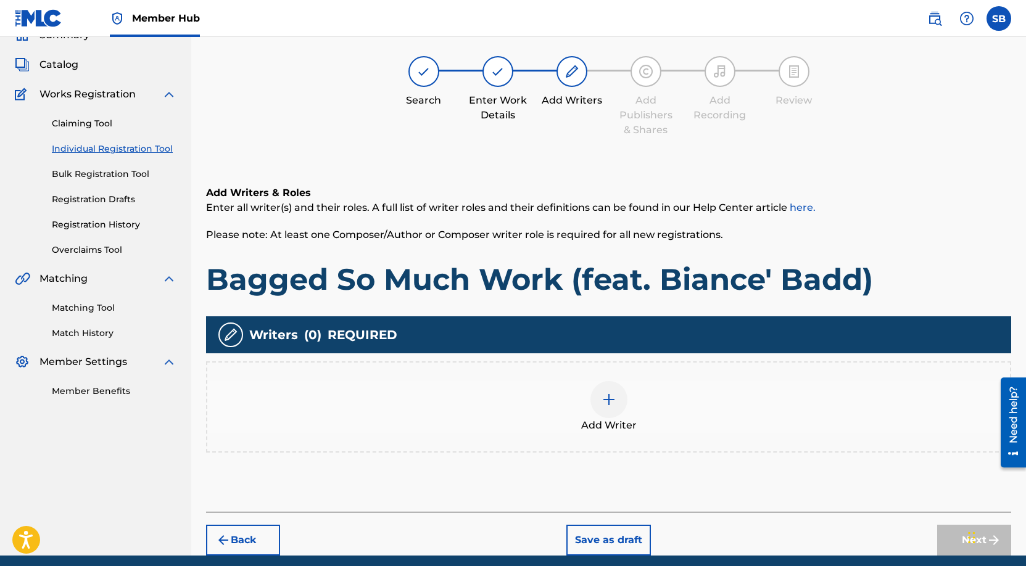
scroll to position [56, 0]
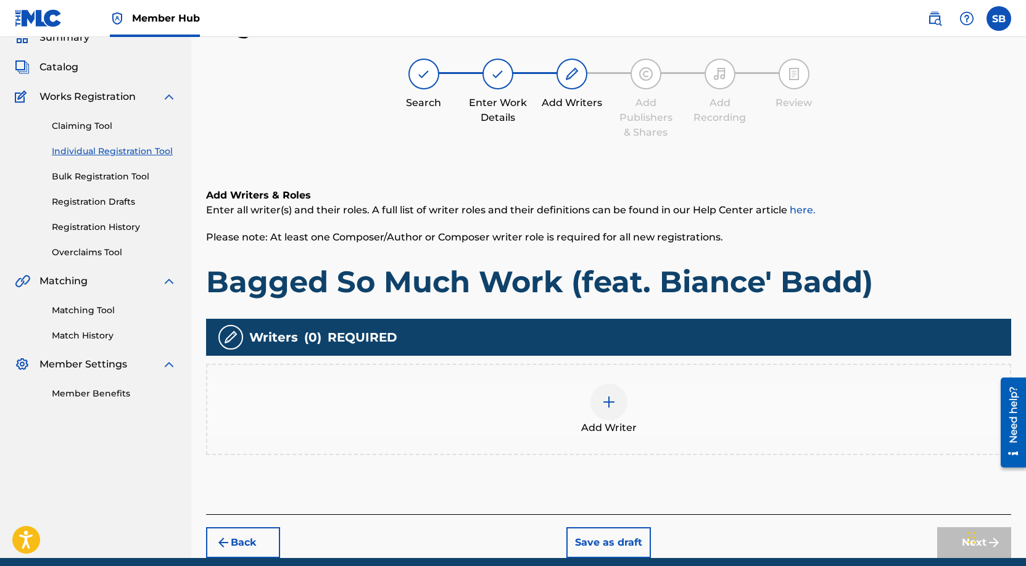
click at [621, 402] on div at bounding box center [608, 402] width 37 height 37
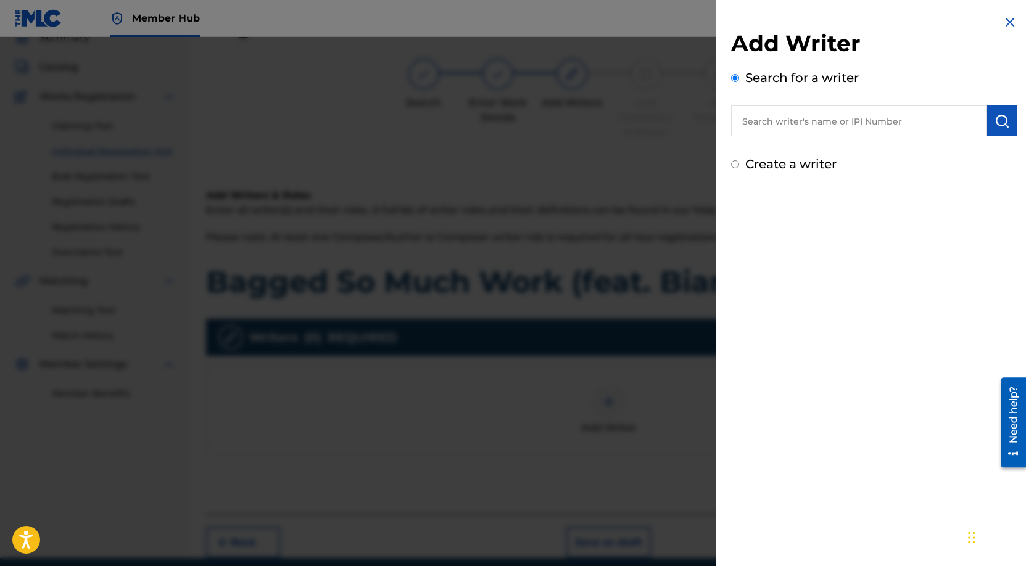
click at [875, 120] on input "text" at bounding box center [858, 120] width 255 height 31
paste input "[PERSON_NAME]"
click at [981, 120] on input "[PERSON_NAME]" at bounding box center [858, 120] width 255 height 31
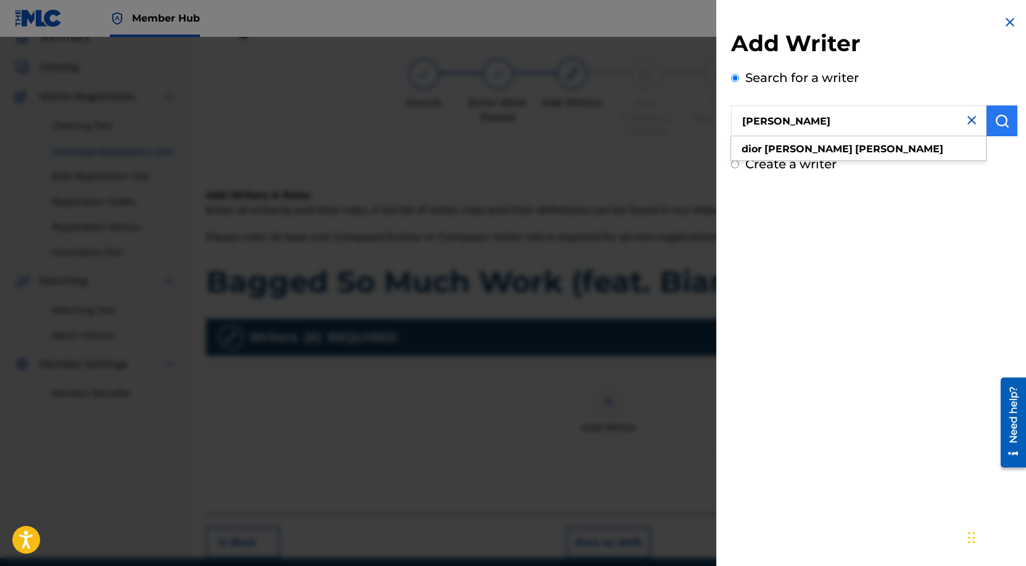
type input "[PERSON_NAME]"
click at [996, 123] on img "submit" at bounding box center [1001, 121] width 15 height 15
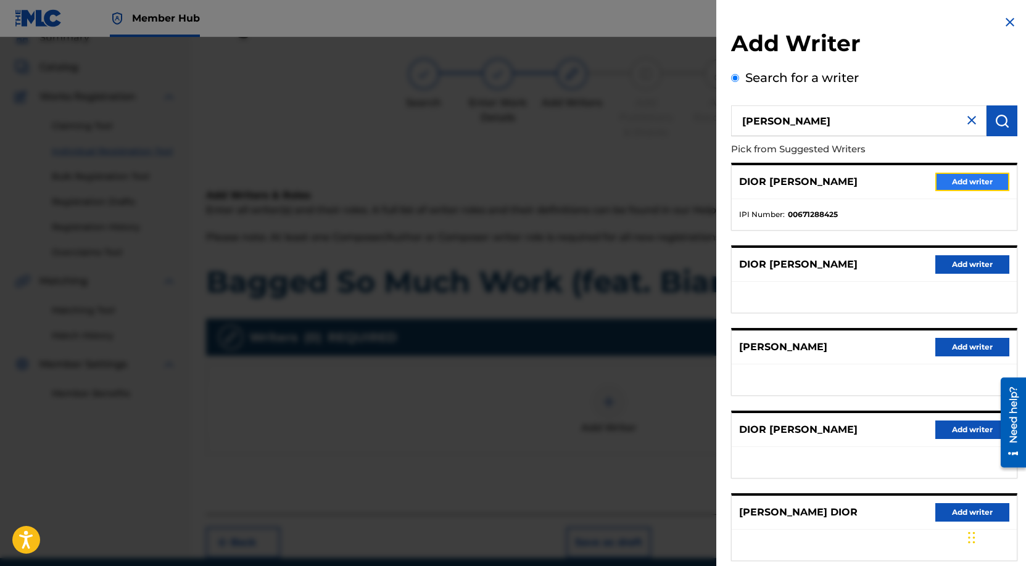
click at [959, 185] on button "Add writer" at bounding box center [972, 182] width 74 height 19
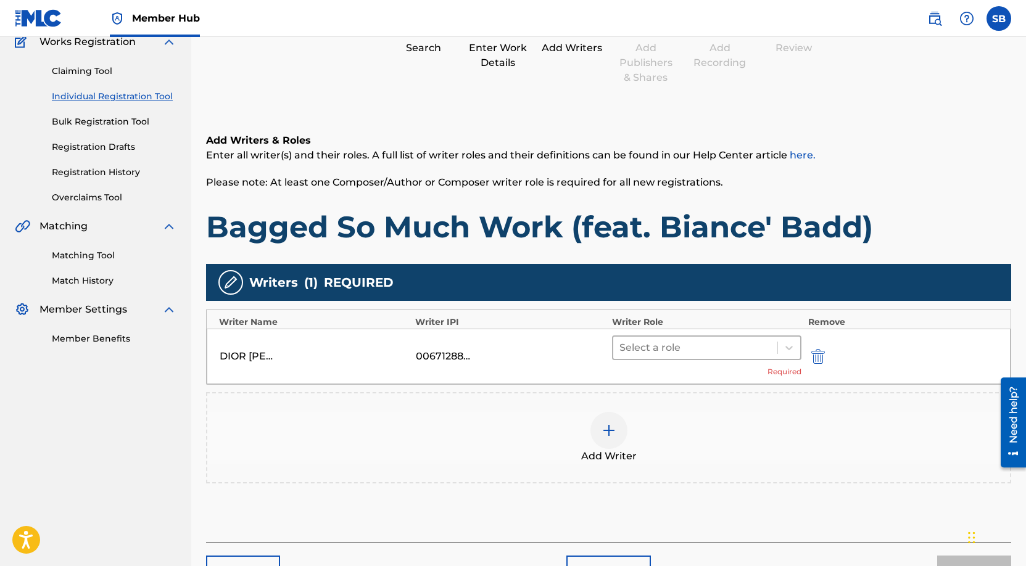
scroll to position [190, 0]
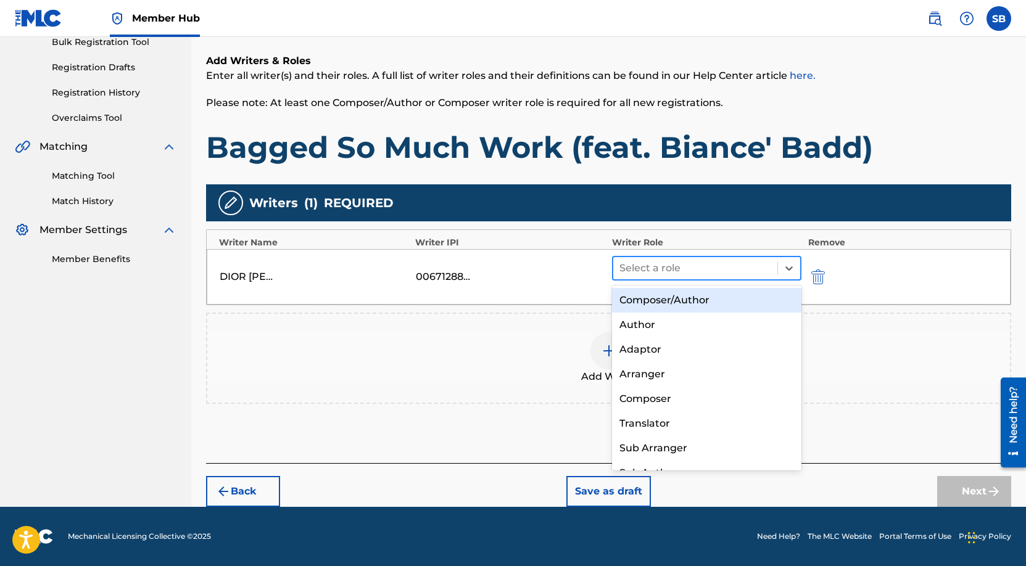
click at [655, 264] on div at bounding box center [695, 268] width 152 height 17
click at [657, 302] on div "Composer/Author" at bounding box center [707, 300] width 190 height 25
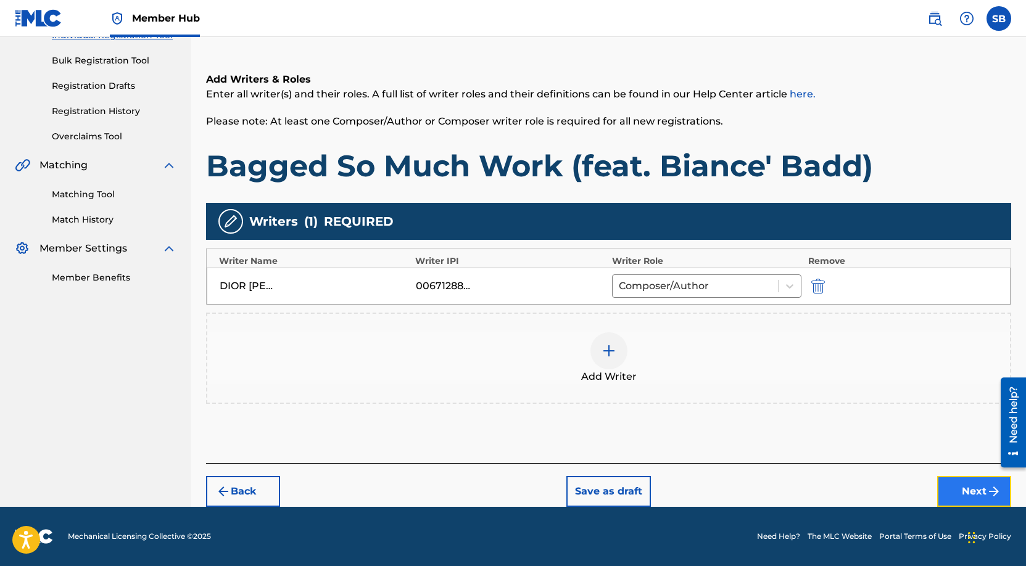
click at [956, 485] on button "Next" at bounding box center [974, 491] width 74 height 31
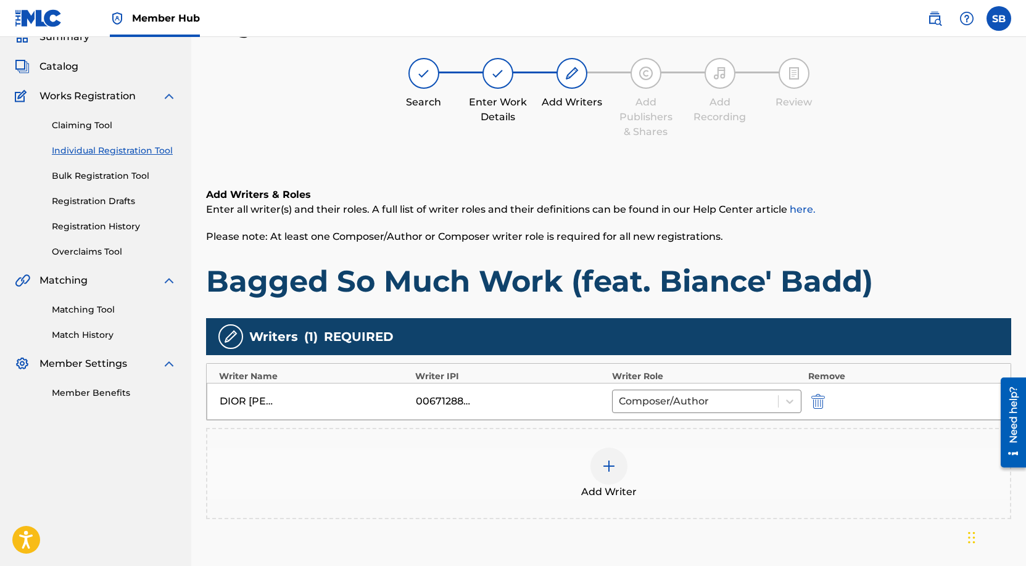
scroll to position [56, 0]
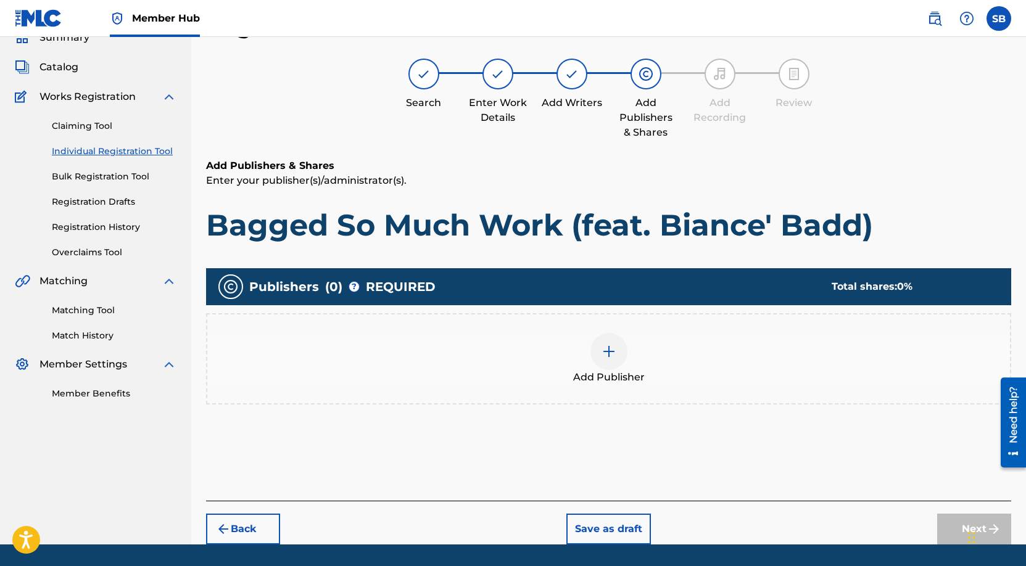
click at [596, 352] on div at bounding box center [608, 351] width 37 height 37
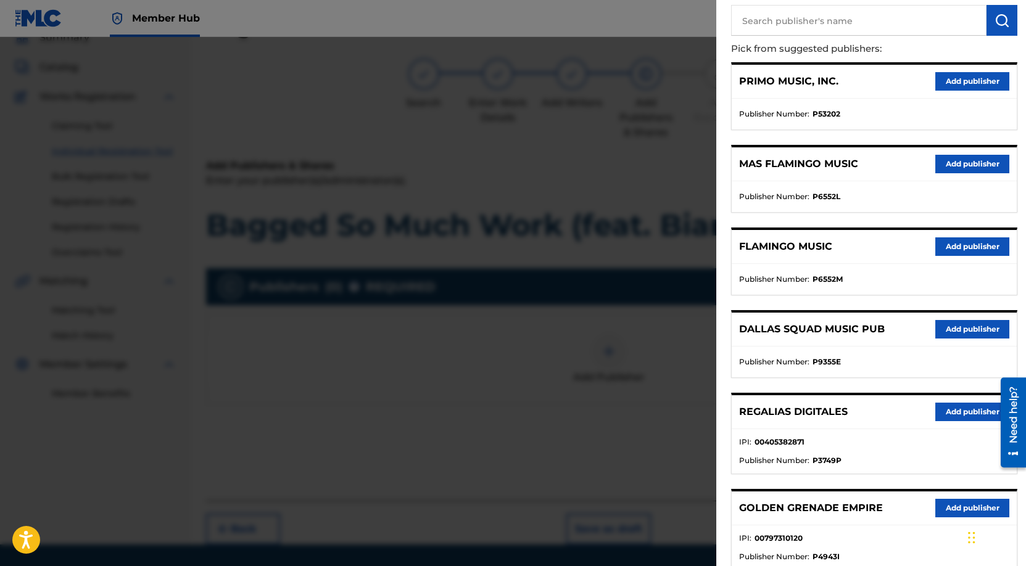
scroll to position [176, 0]
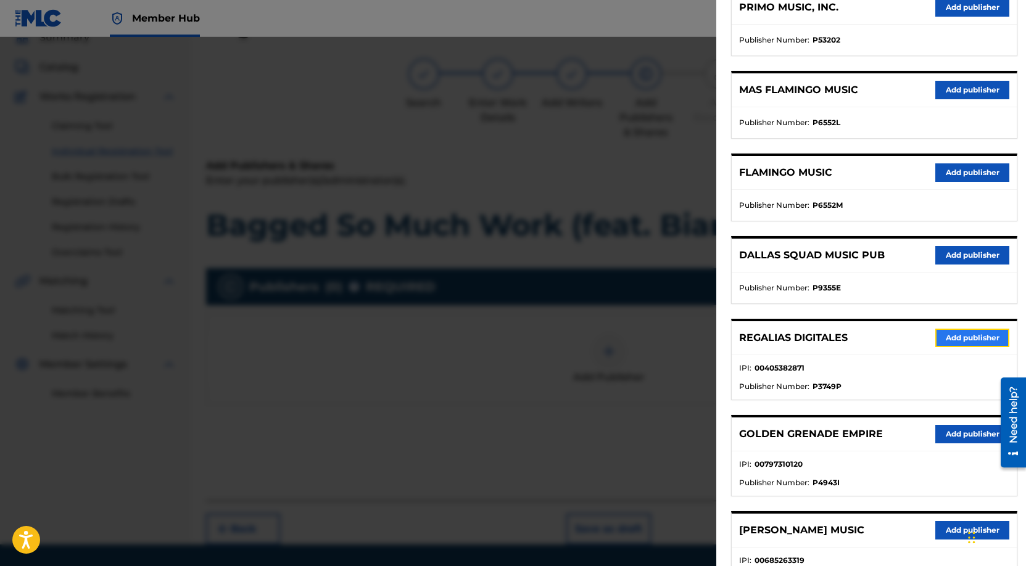
click at [961, 338] on button "Add publisher" at bounding box center [972, 338] width 74 height 19
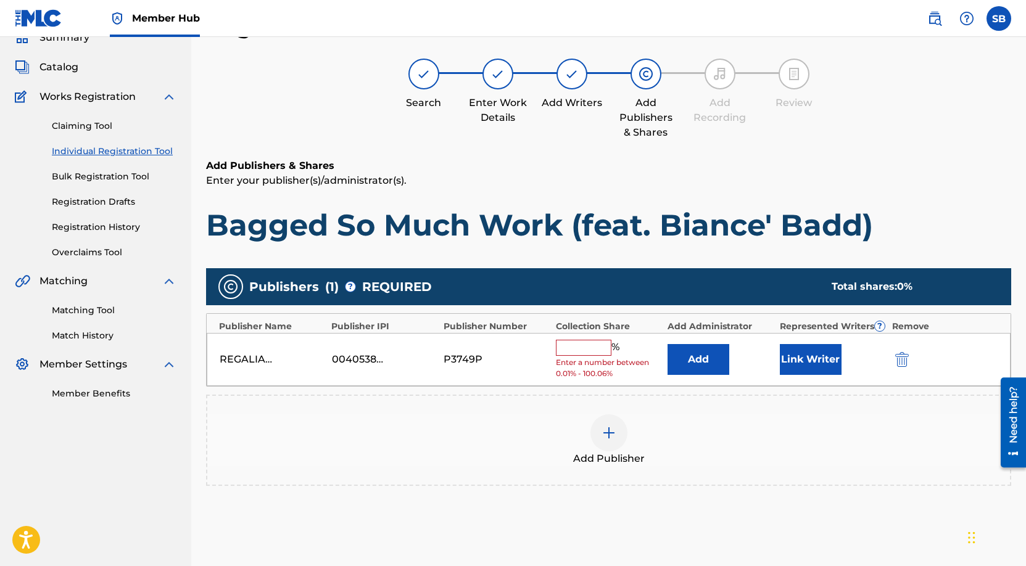
click at [593, 350] on input "text" at bounding box center [584, 348] width 56 height 16
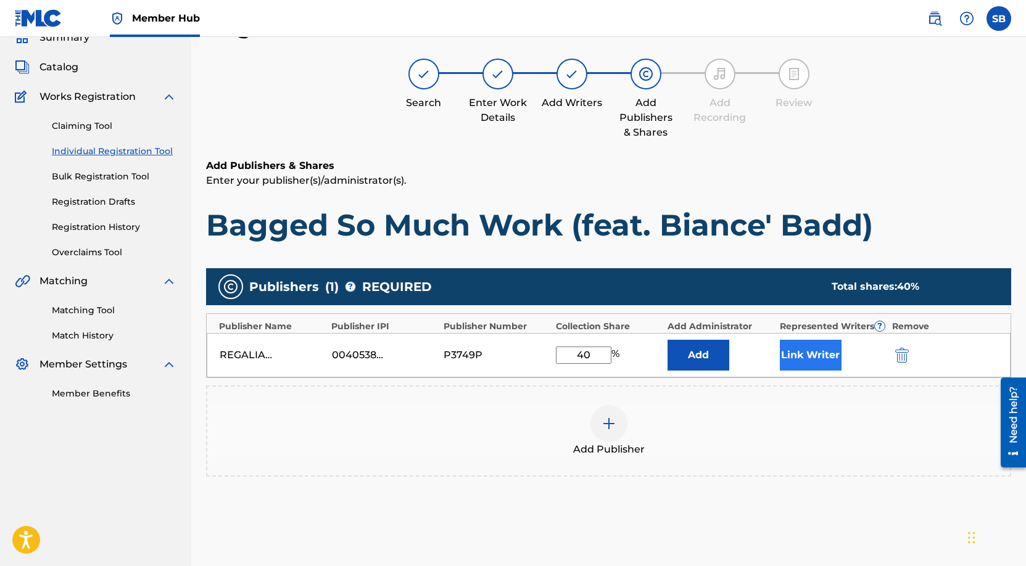
type input "40"
click at [811, 344] on button "Link Writer" at bounding box center [811, 355] width 62 height 31
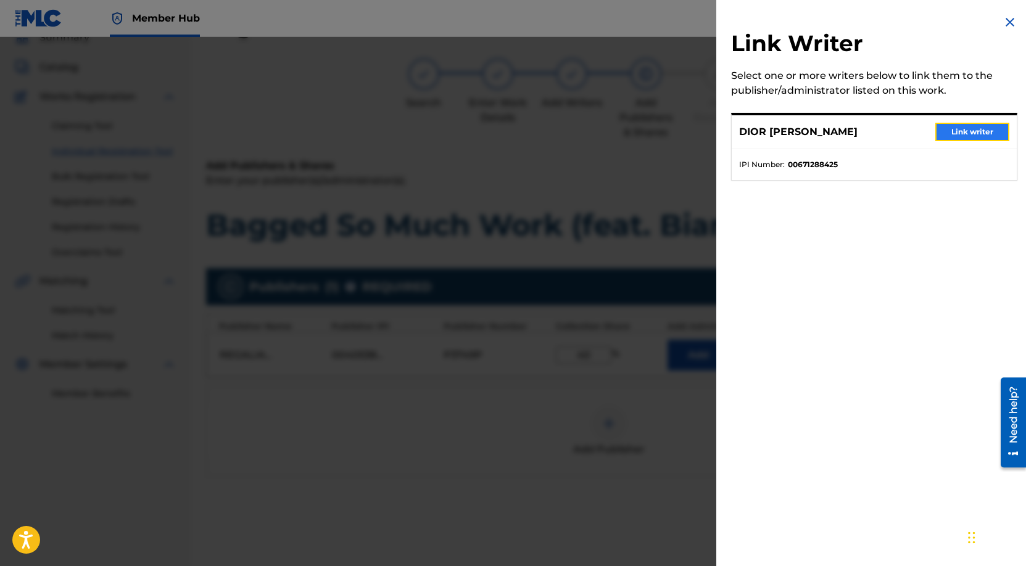
click at [974, 129] on button "Link writer" at bounding box center [972, 132] width 74 height 19
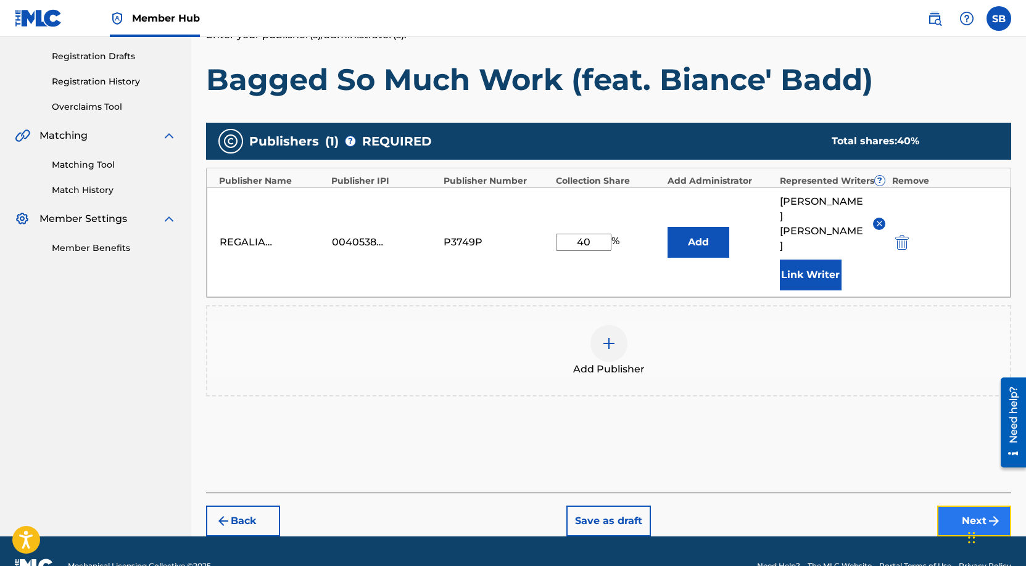
click at [965, 506] on button "Next" at bounding box center [974, 521] width 74 height 31
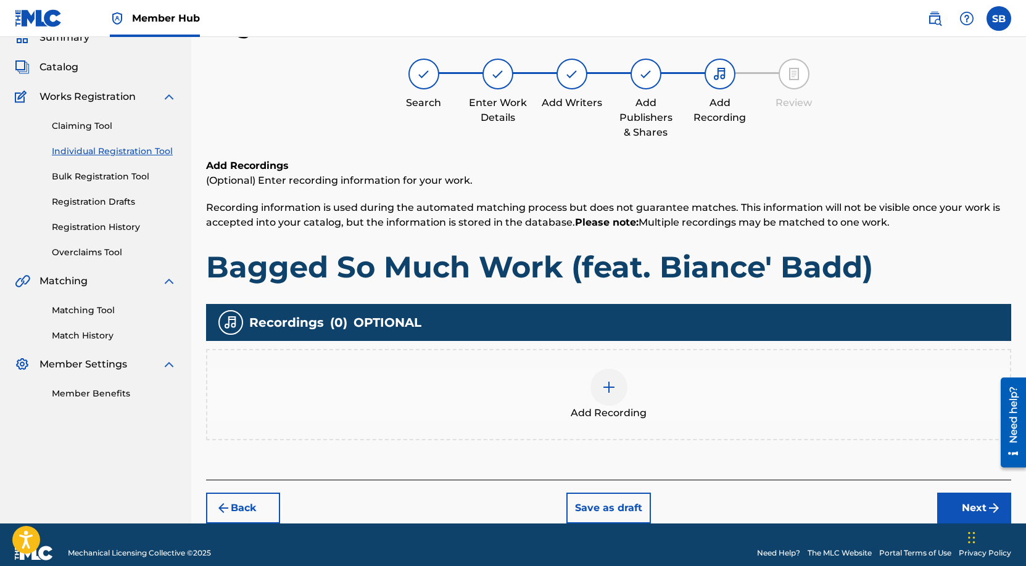
click at [622, 398] on div at bounding box center [608, 387] width 37 height 37
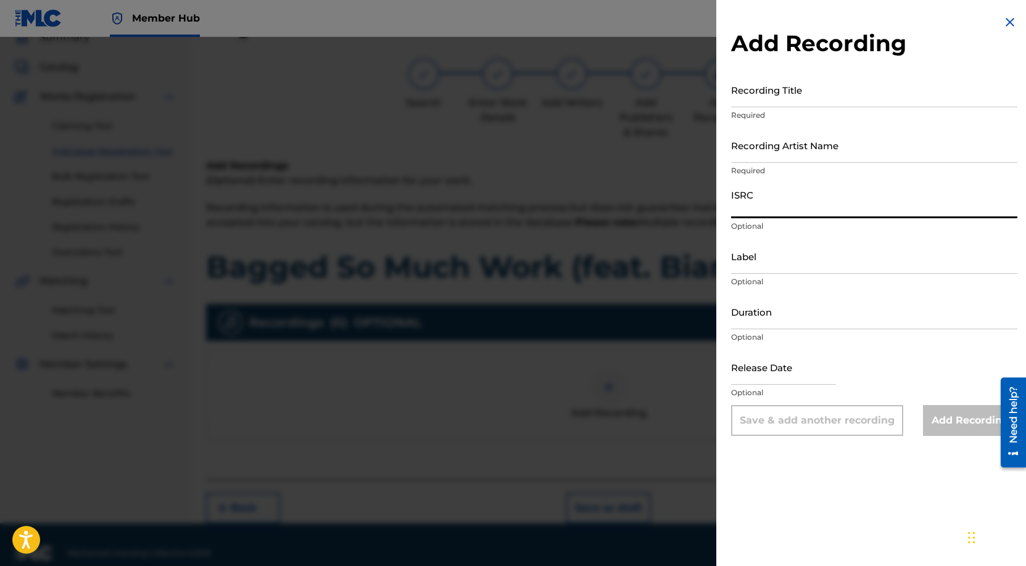
click at [832, 200] on input "ISRC" at bounding box center [874, 200] width 286 height 35
paste input "USUYG1746437"
type input "USUYG1746437"
click at [890, 161] on input "Recording Artist Name" at bounding box center [874, 145] width 286 height 35
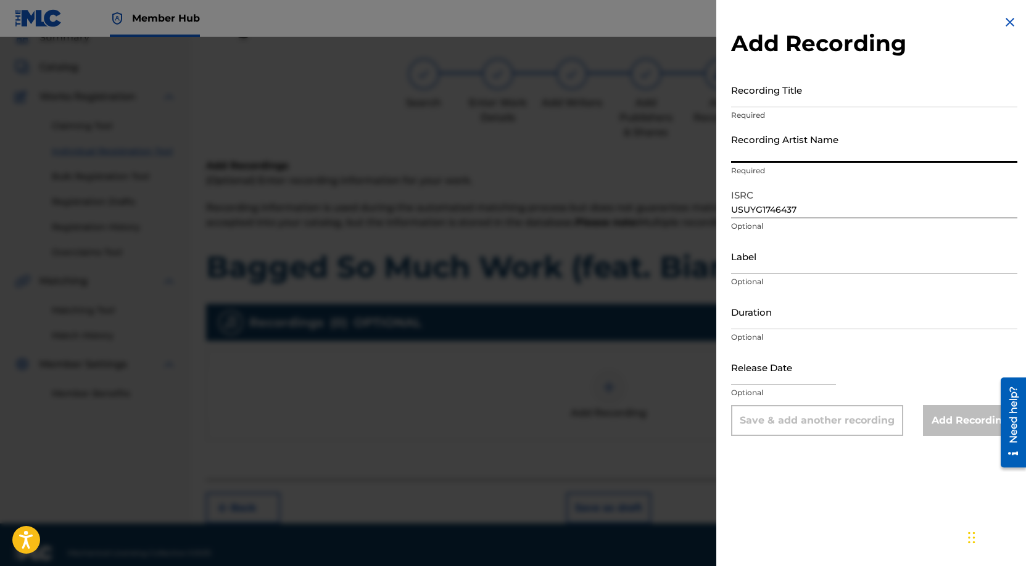
paste input "Payroll Giovanni, Biance' Badd"
type input "Payroll Giovanni, Biance' Badd"
click at [859, 93] on input "Recording Title" at bounding box center [874, 89] width 286 height 35
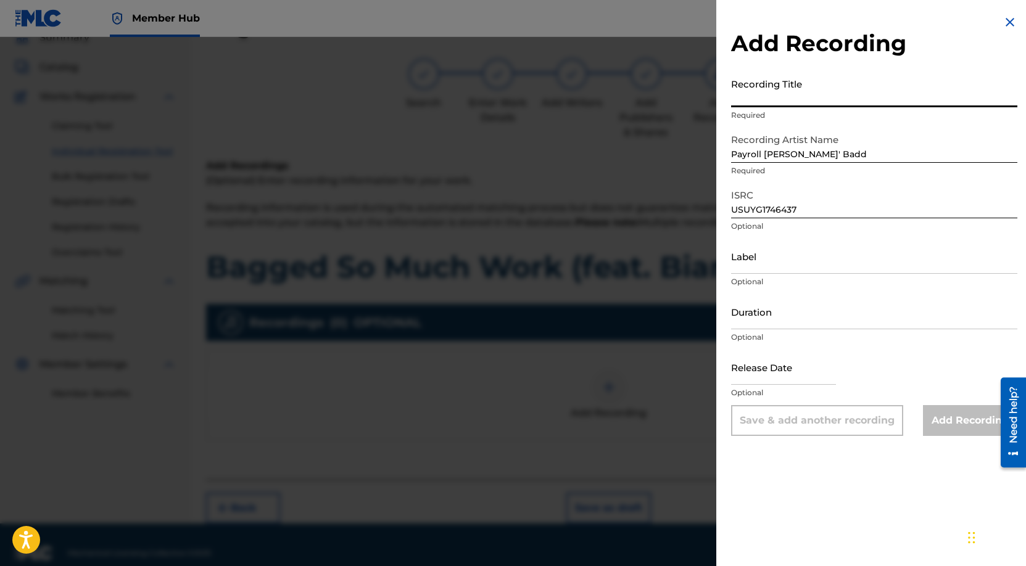
paste input "Bagged So Much Work (feat. Biance' Badd)"
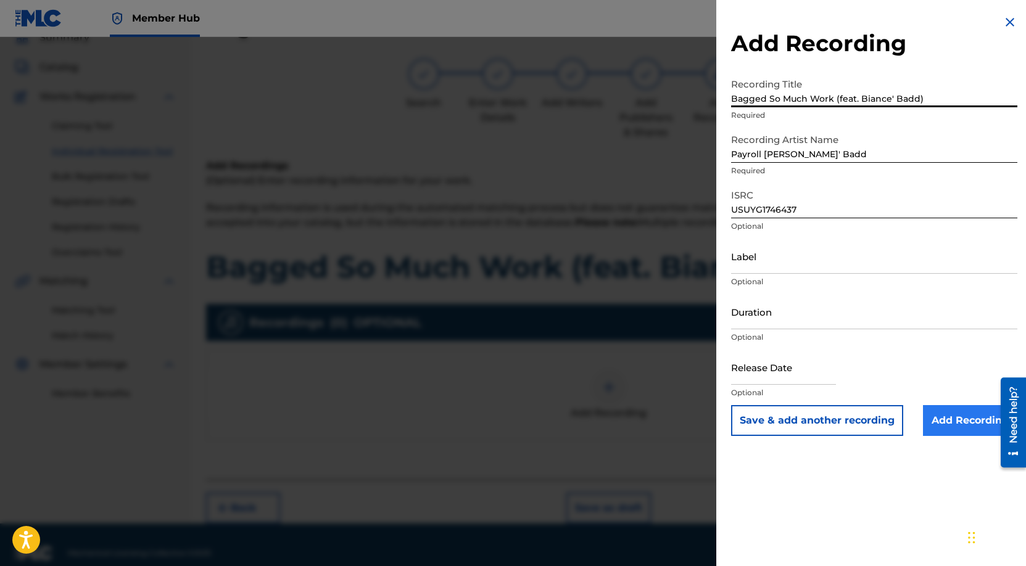
type input "Bagged So Much Work (feat. Biance' Badd)"
click at [944, 417] on input "Add Recording" at bounding box center [970, 420] width 94 height 31
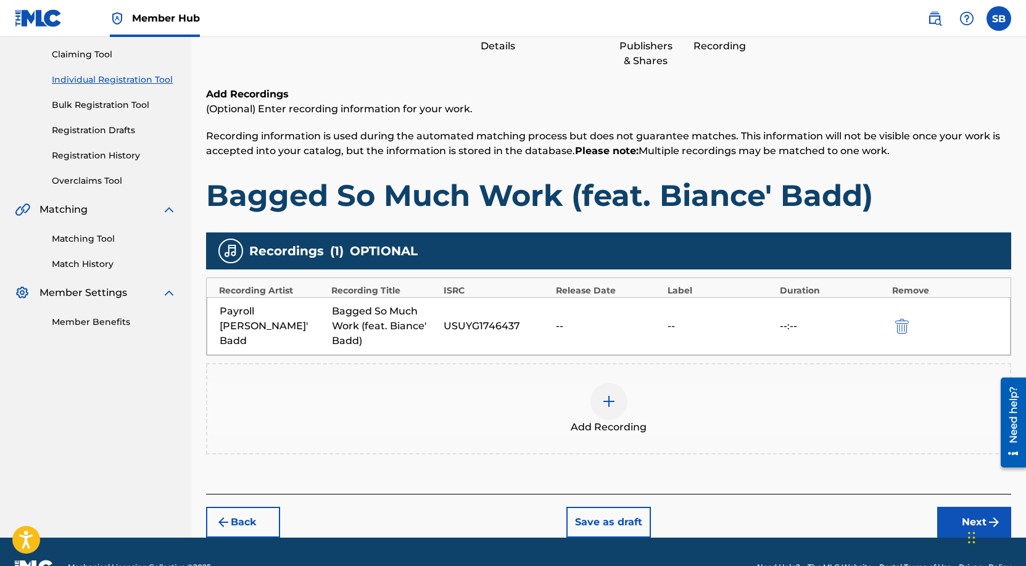
scroll to position [158, 0]
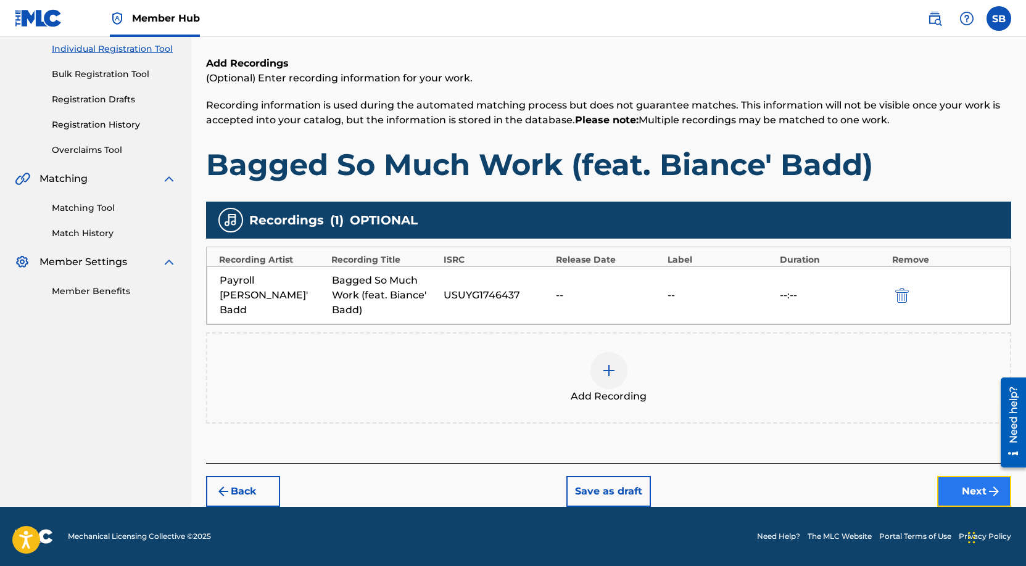
click at [962, 486] on button "Next" at bounding box center [974, 491] width 74 height 31
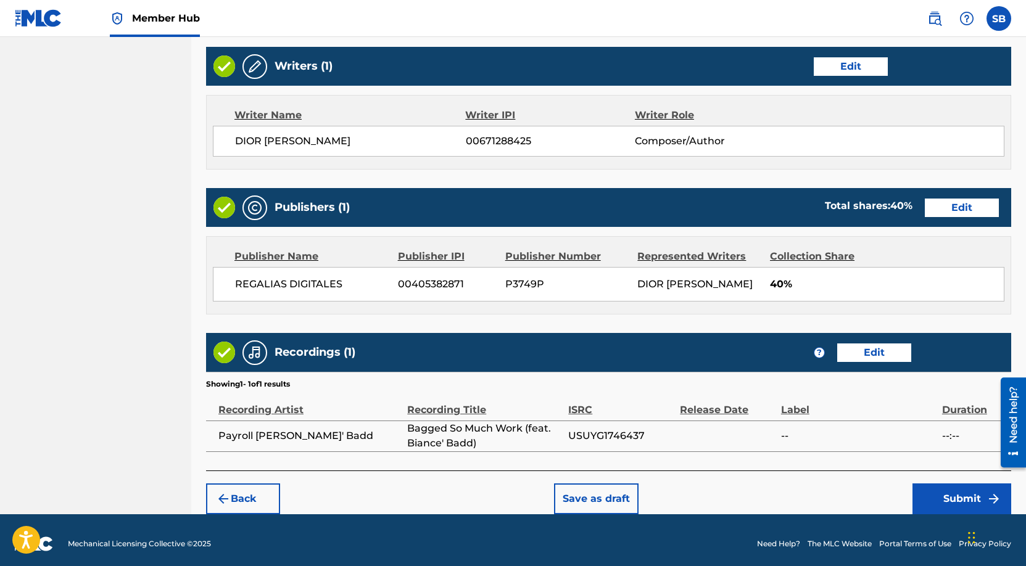
scroll to position [477, 0]
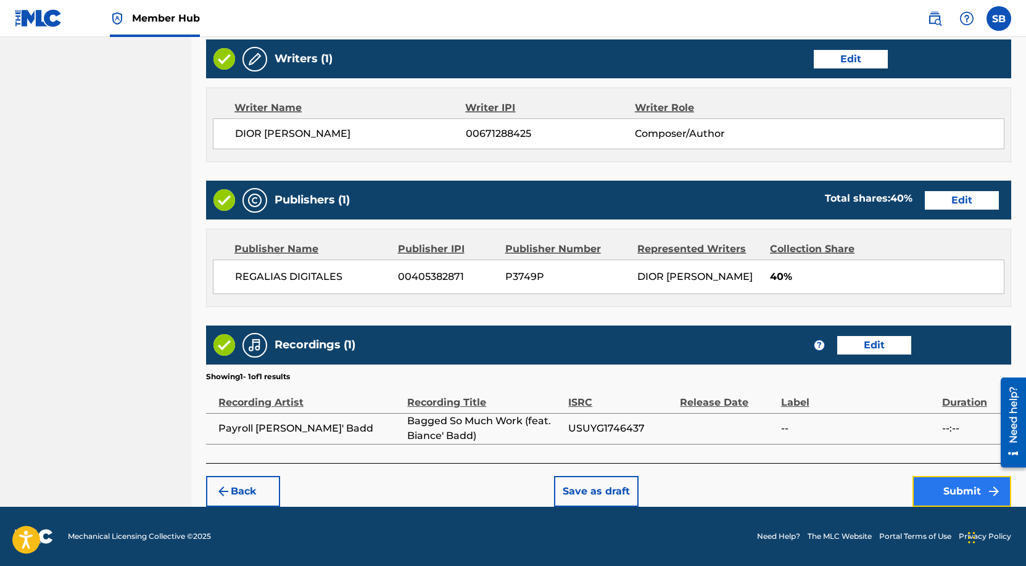
click at [948, 493] on button "Submit" at bounding box center [961, 491] width 99 height 31
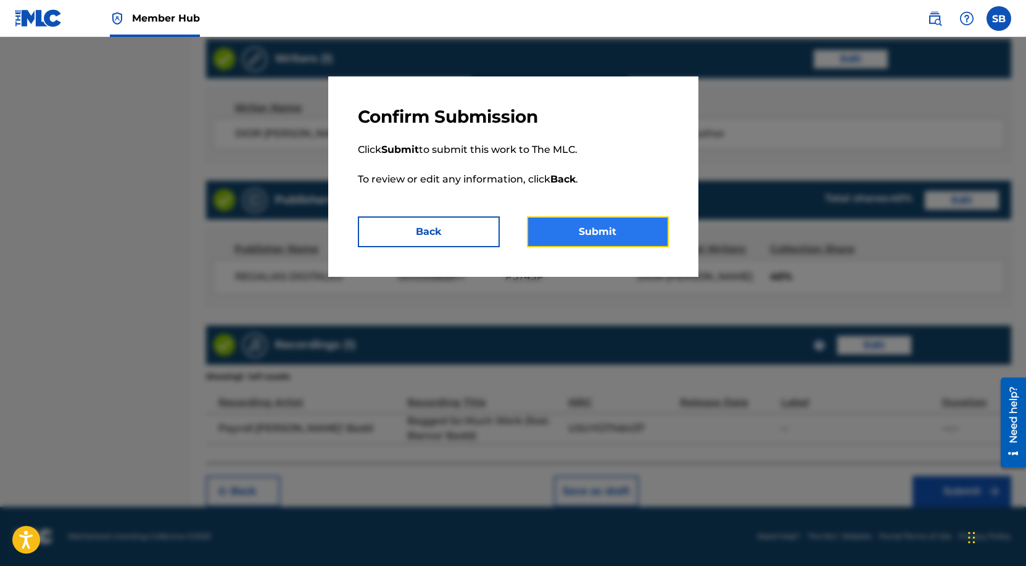
click at [608, 223] on button "Submit" at bounding box center [598, 232] width 142 height 31
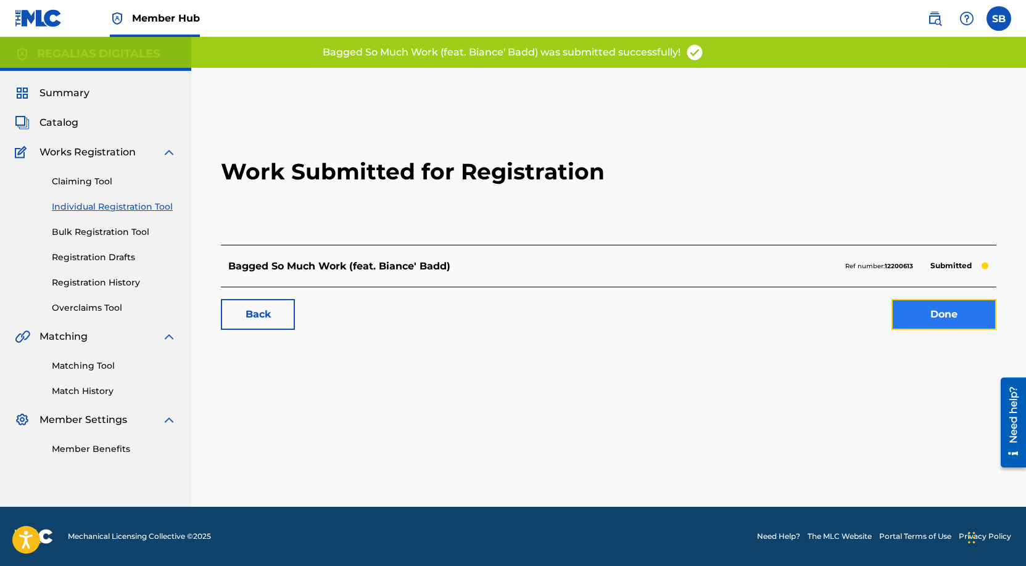
click at [970, 318] on link "Done" at bounding box center [943, 314] width 105 height 31
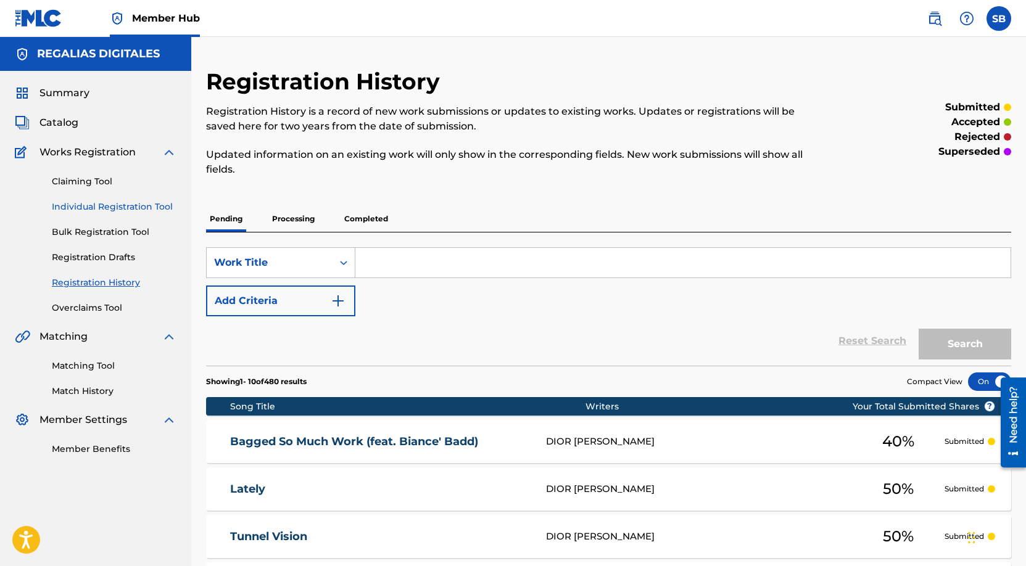
click at [122, 205] on link "Individual Registration Tool" at bounding box center [114, 206] width 125 height 13
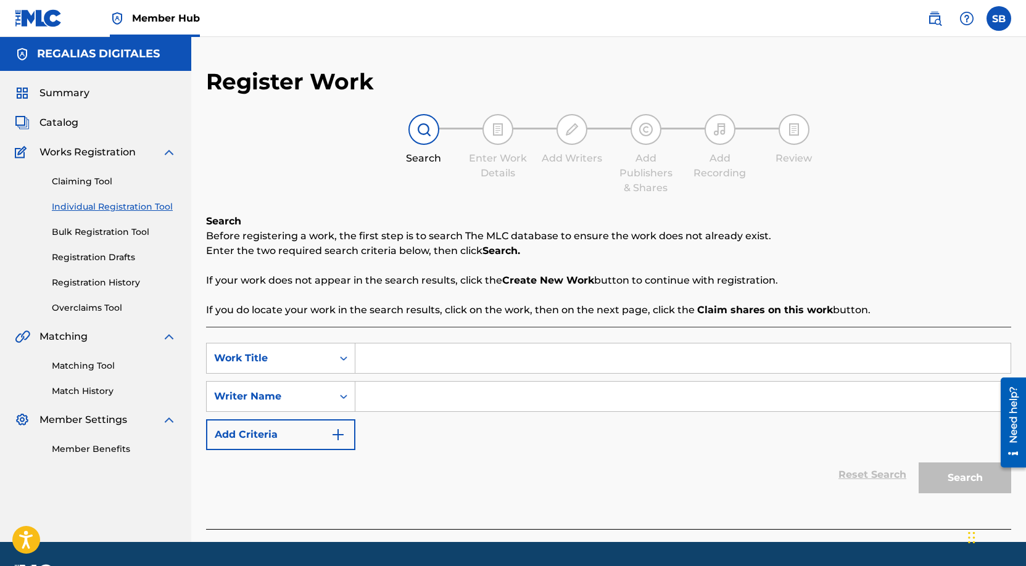
click at [122, 205] on link "Individual Registration Tool" at bounding box center [114, 206] width 125 height 13
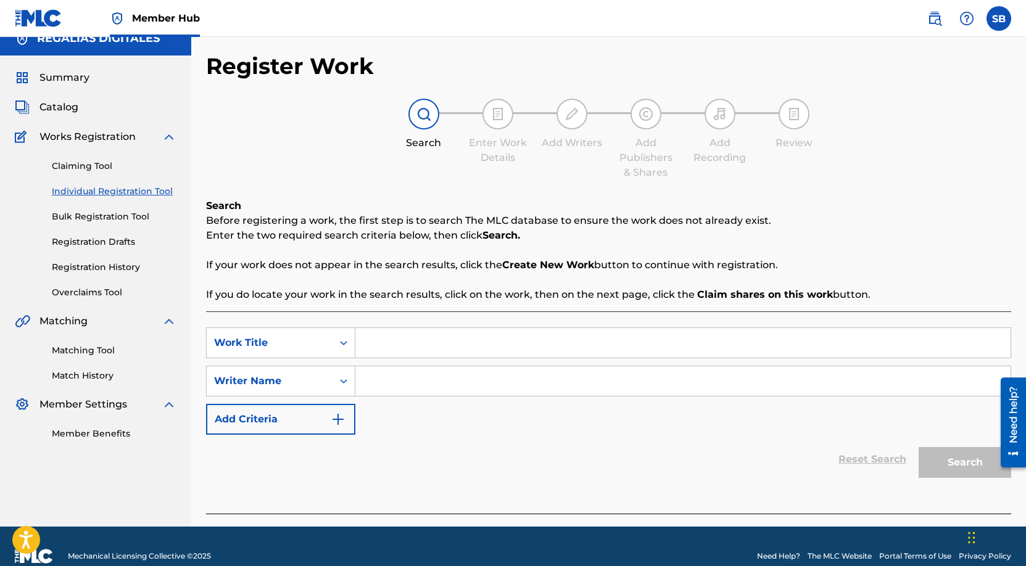
scroll to position [35, 0]
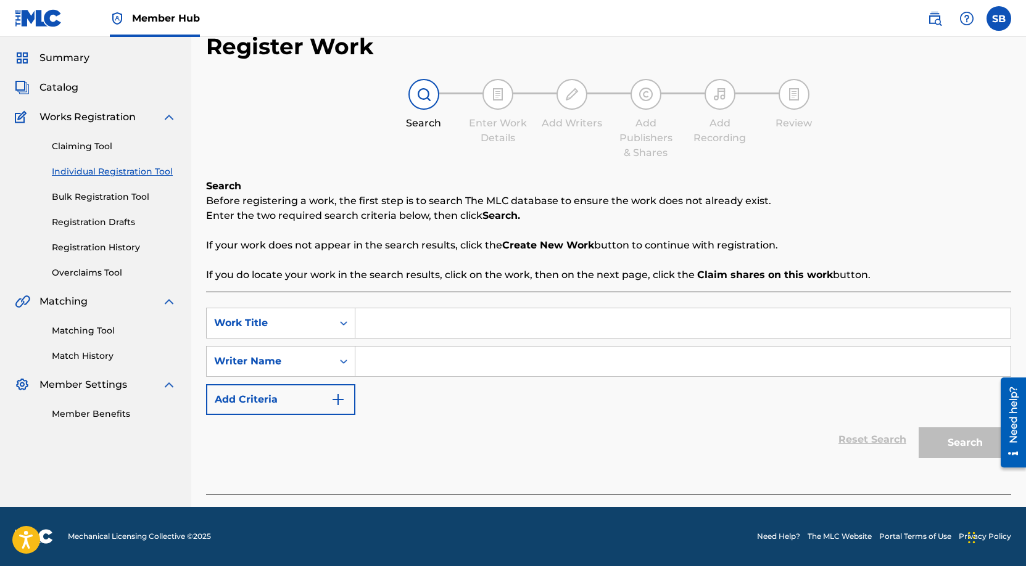
click at [461, 330] on input "Search Form" at bounding box center [682, 323] width 655 height 30
paste input "Hustle Did"
type input "Hustle Did"
click at [453, 347] on input "Search Form" at bounding box center [682, 362] width 655 height 30
click at [510, 369] on input "Search Form" at bounding box center [682, 362] width 655 height 30
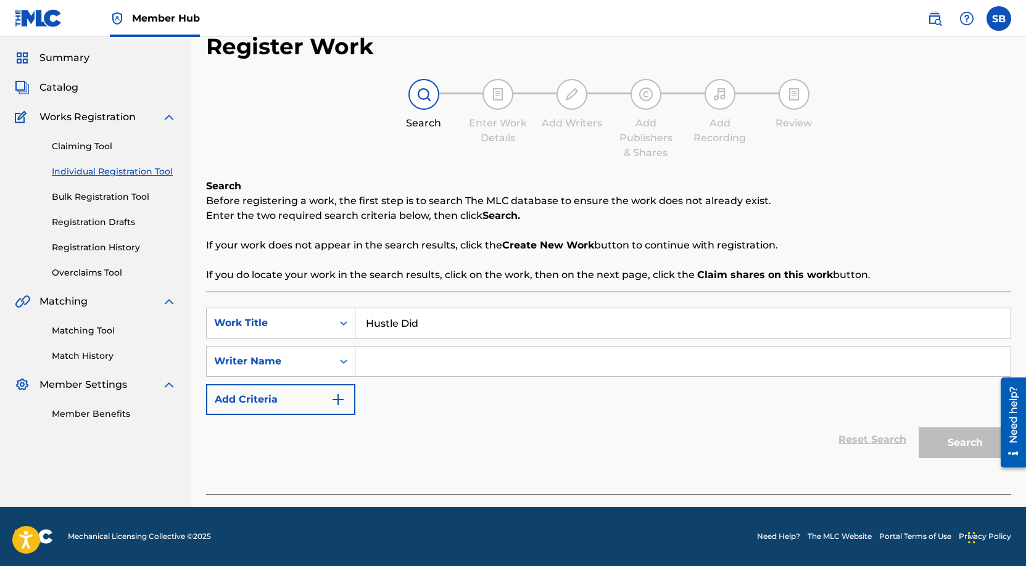
paste input "[PERSON_NAME]"
type input "[PERSON_NAME]"
click at [951, 443] on button "Search" at bounding box center [964, 442] width 93 height 31
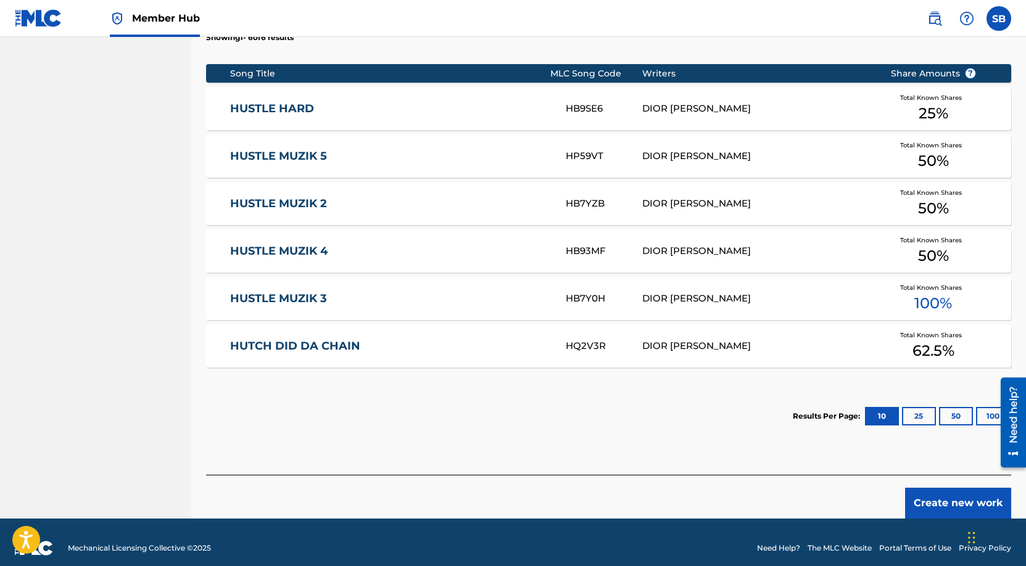
scroll to position [501, 0]
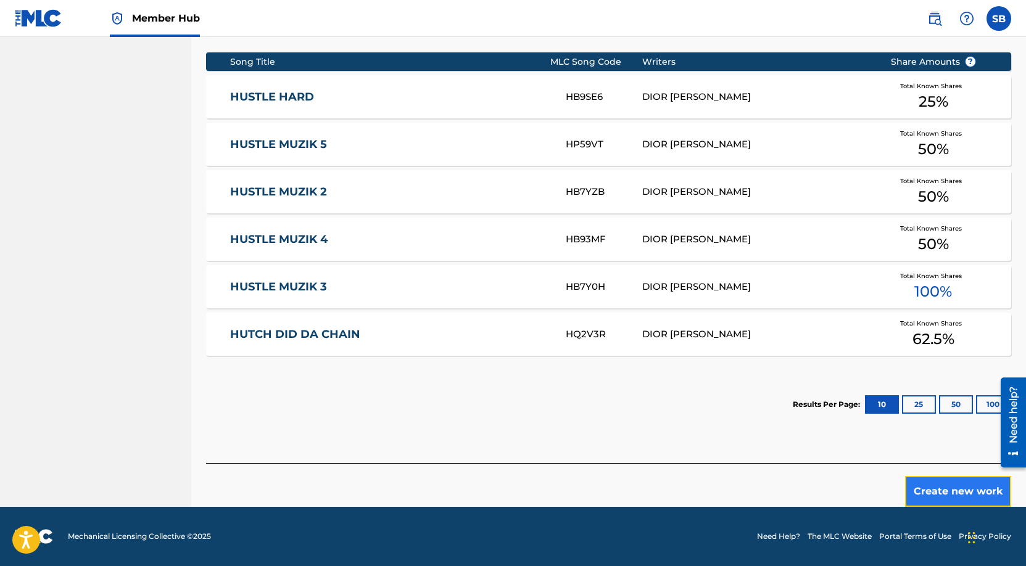
click at [925, 495] on button "Create new work" at bounding box center [958, 491] width 106 height 31
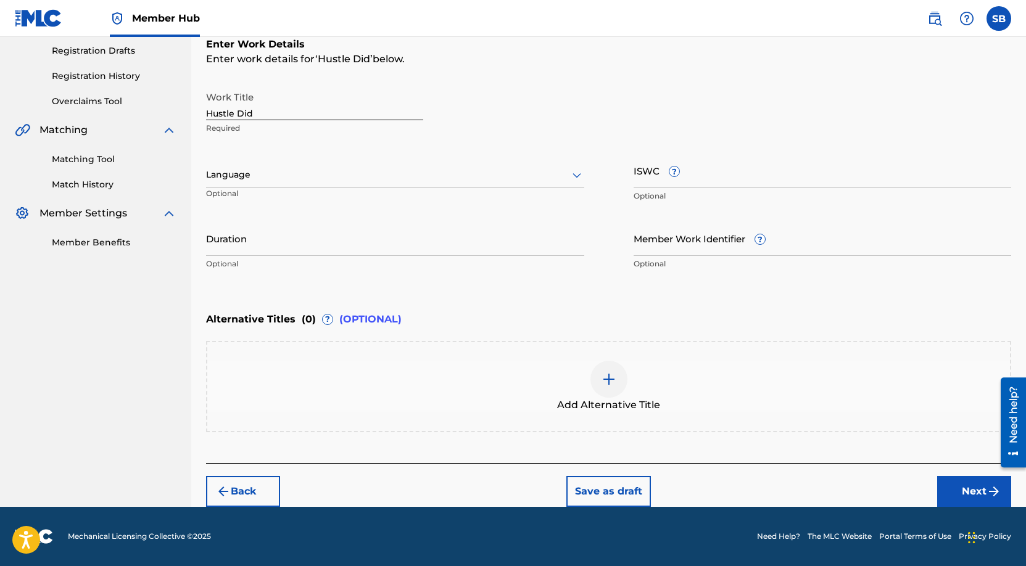
scroll to position [207, 0]
click at [358, 167] on div at bounding box center [395, 174] width 378 height 15
click at [327, 198] on div "English" at bounding box center [395, 202] width 377 height 28
click at [951, 485] on button "Next" at bounding box center [974, 491] width 74 height 31
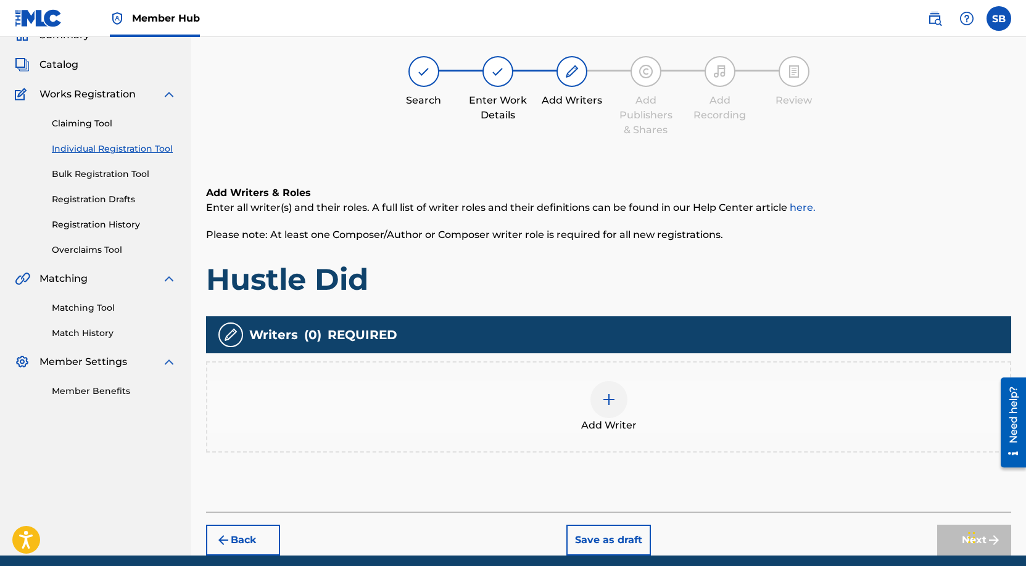
scroll to position [56, 0]
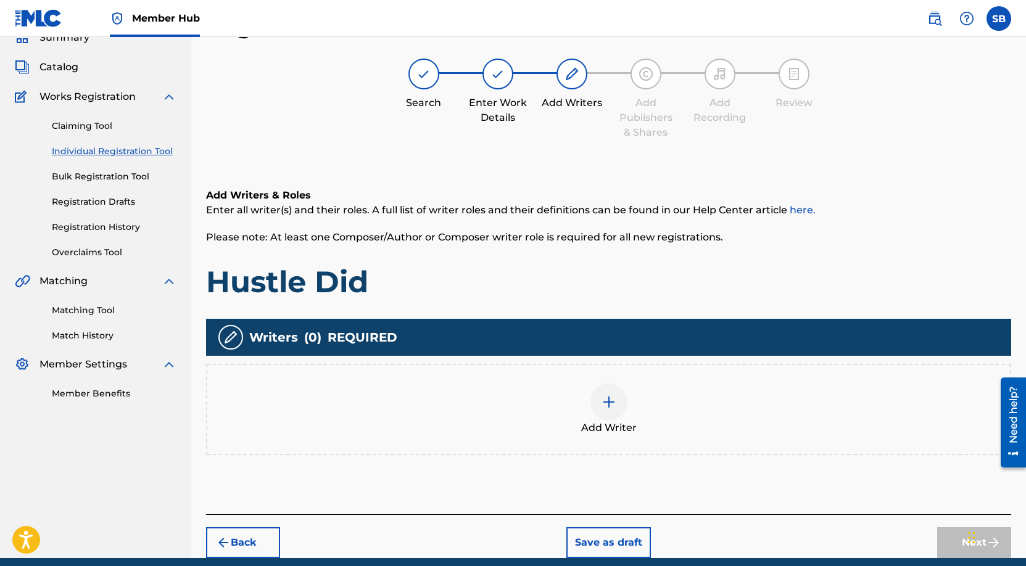
click at [653, 402] on div "Add Writer" at bounding box center [608, 410] width 803 height 52
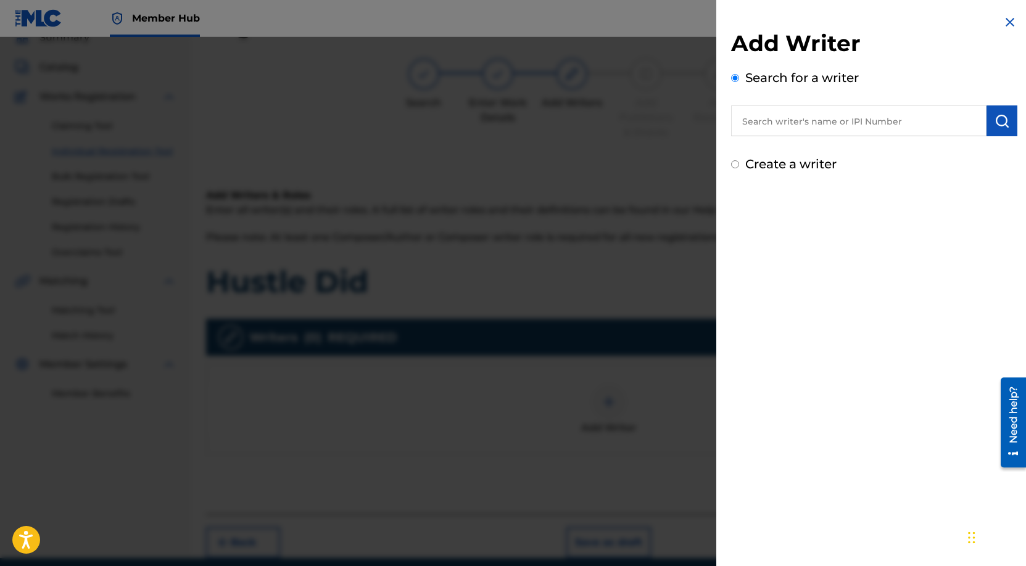
click at [831, 120] on input "text" at bounding box center [858, 120] width 255 height 31
paste input "[PERSON_NAME]"
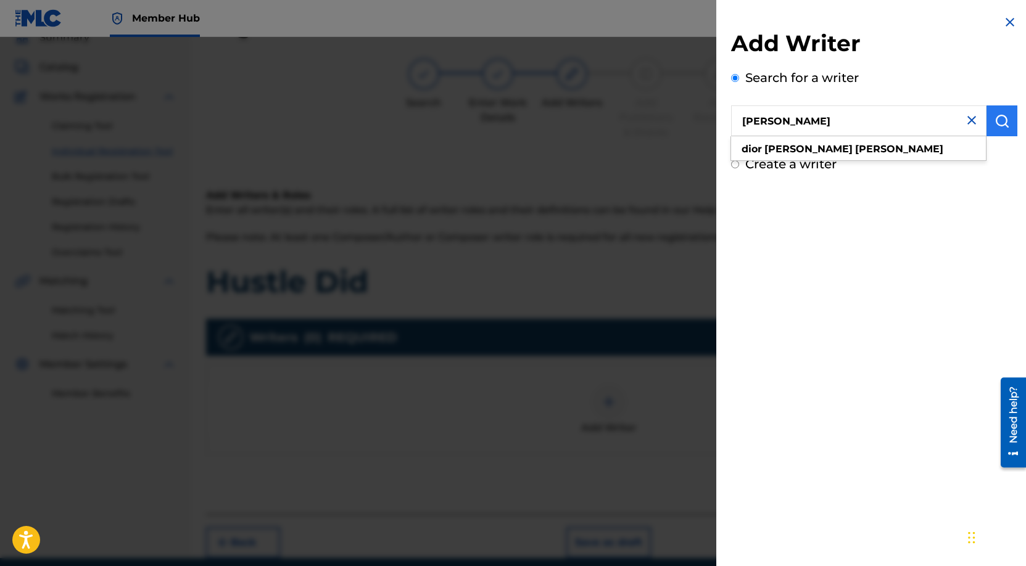
type input "[PERSON_NAME]"
click at [990, 112] on button "submit" at bounding box center [1001, 120] width 31 height 31
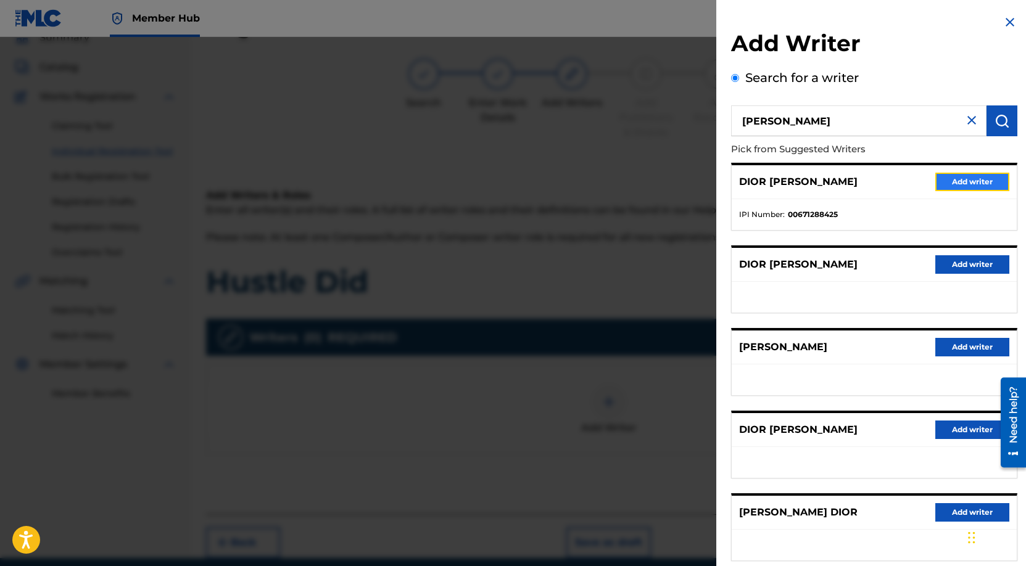
click at [974, 181] on button "Add writer" at bounding box center [972, 182] width 74 height 19
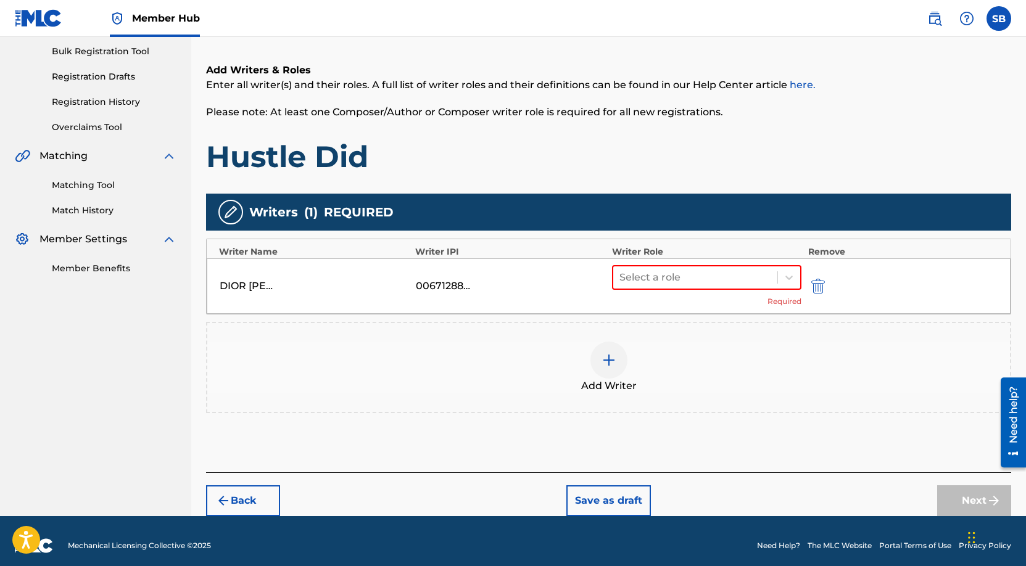
scroll to position [190, 0]
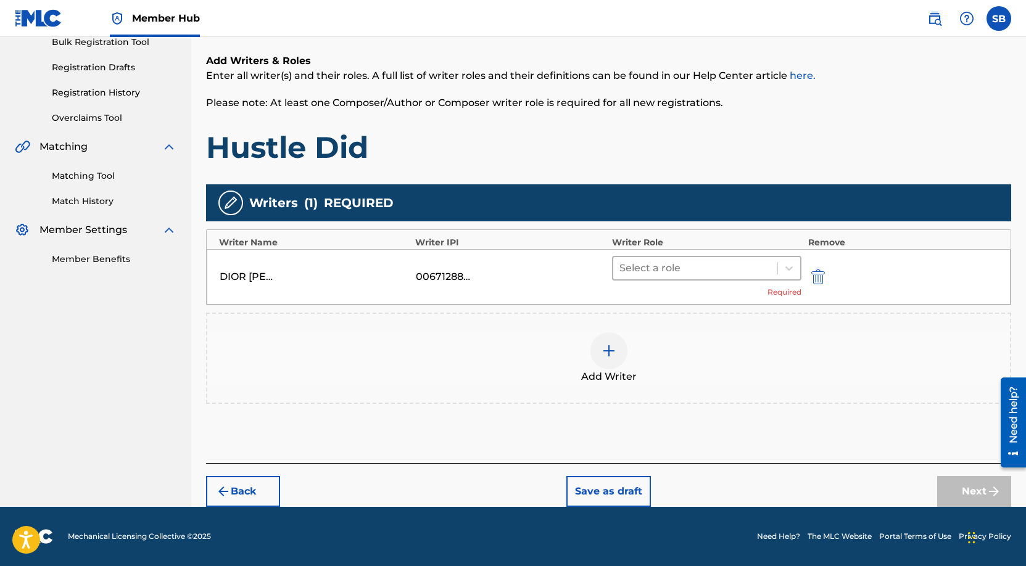
click at [711, 278] on div "Select a role" at bounding box center [695, 268] width 165 height 22
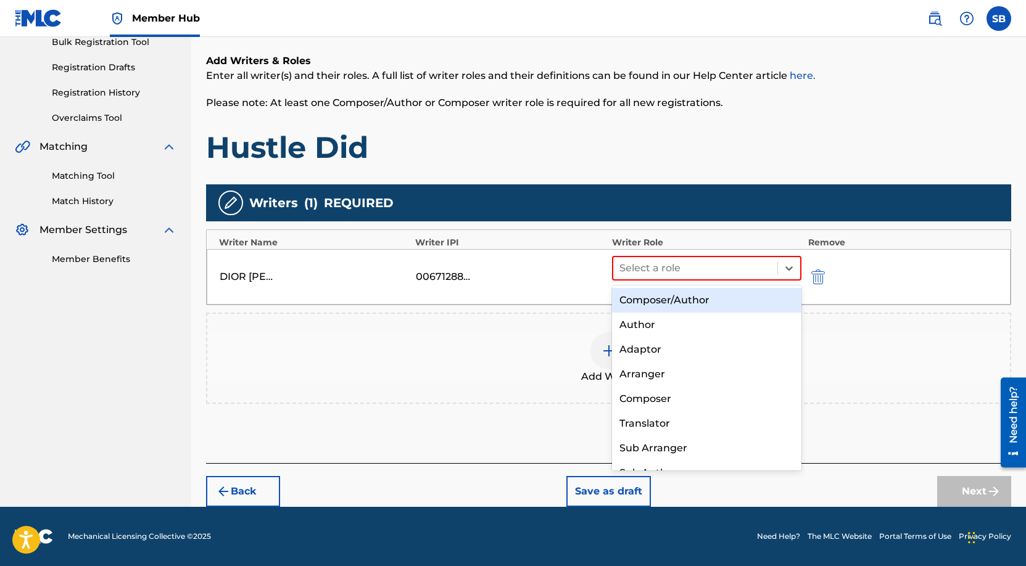
click at [711, 308] on div "Composer/Author" at bounding box center [707, 300] width 190 height 25
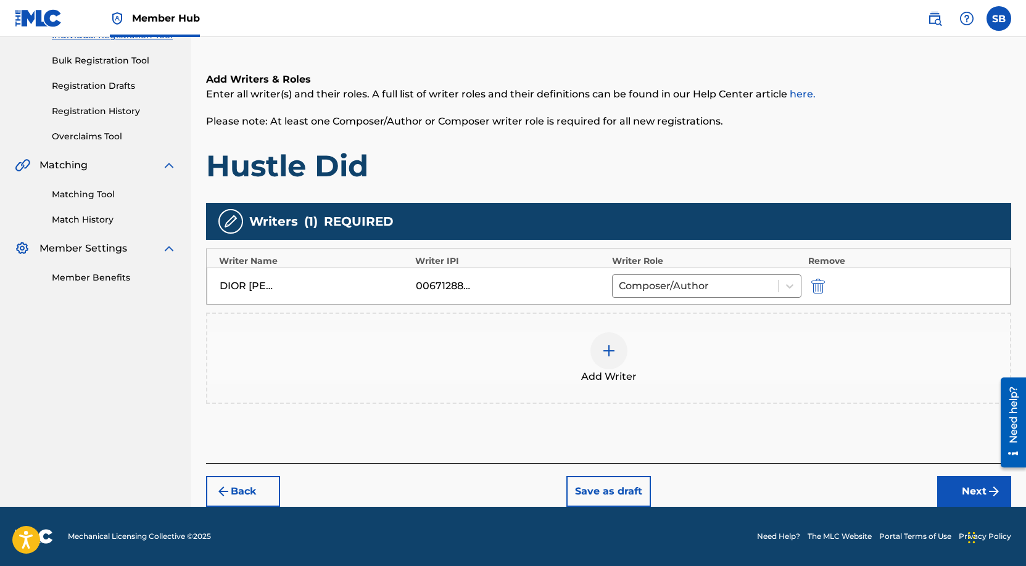
scroll to position [171, 0]
click at [958, 481] on button "Next" at bounding box center [974, 491] width 74 height 31
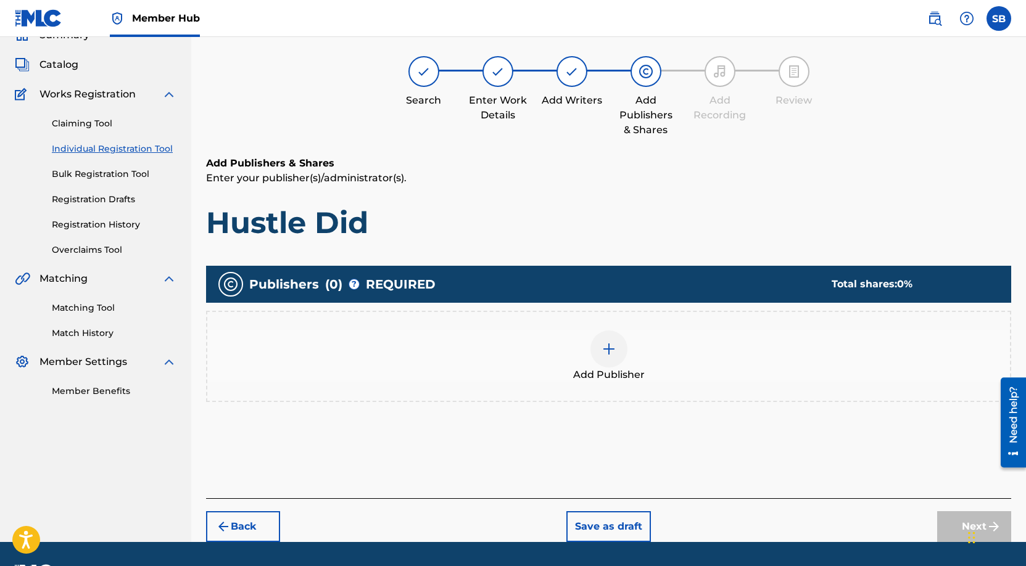
scroll to position [56, 0]
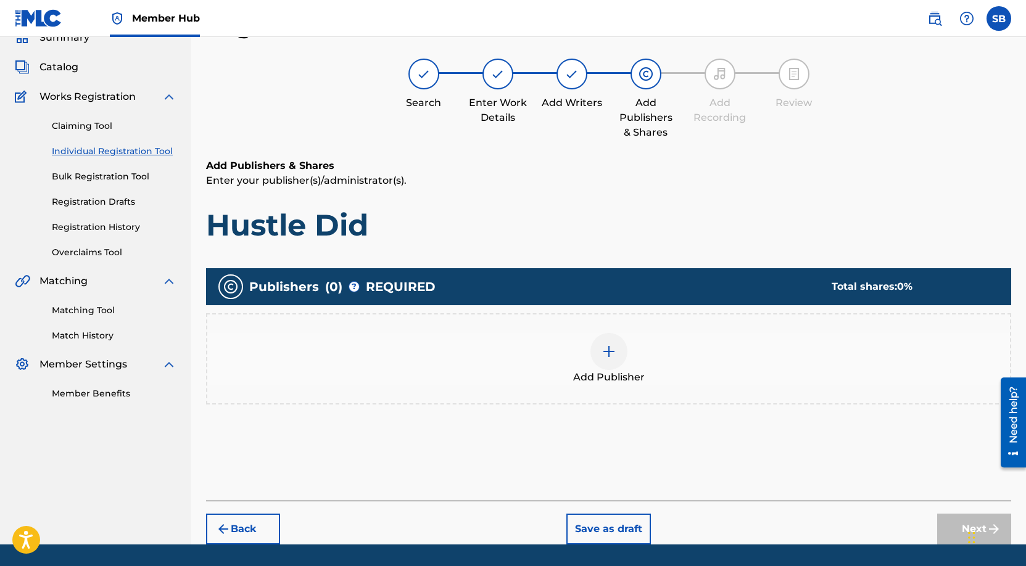
click at [615, 356] on div at bounding box center [608, 351] width 37 height 37
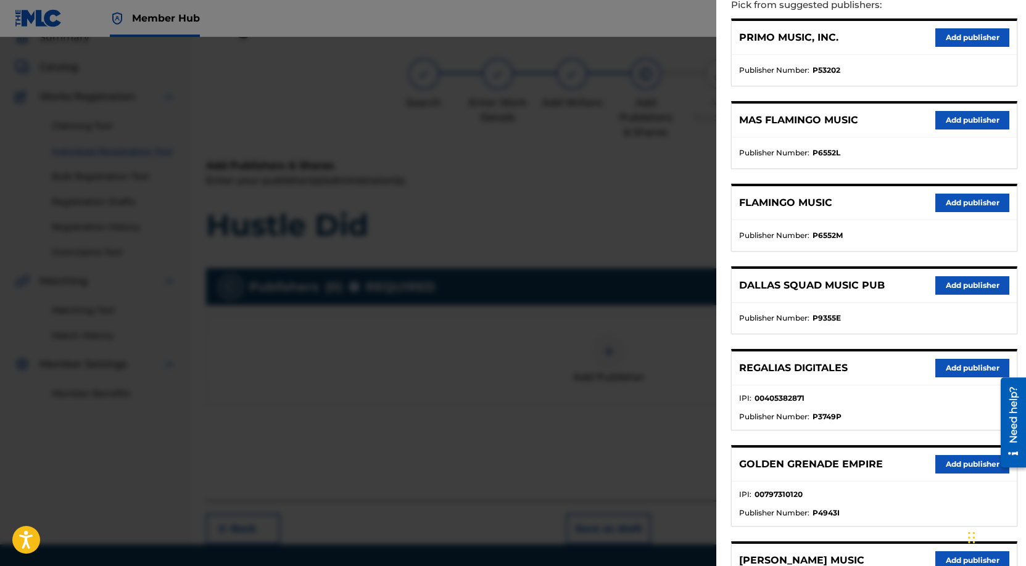
scroll to position [383, 0]
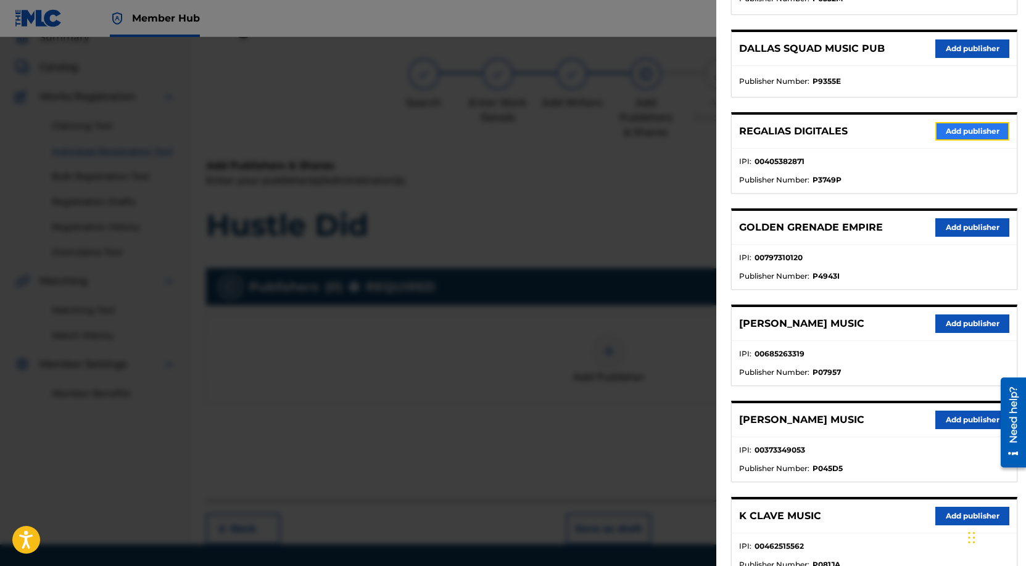
click at [968, 133] on button "Add publisher" at bounding box center [972, 131] width 74 height 19
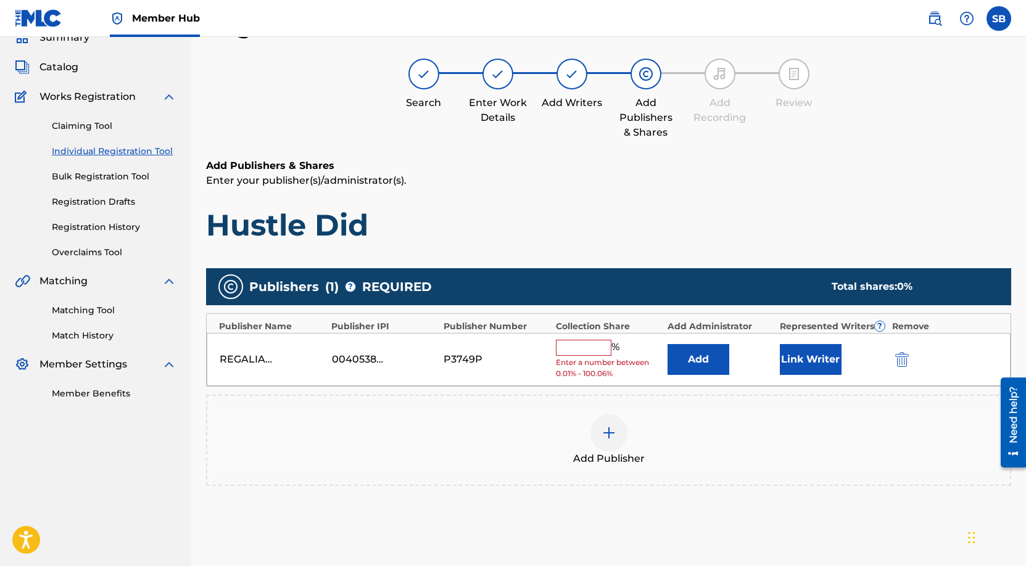
click at [597, 353] on input "text" at bounding box center [584, 348] width 56 height 16
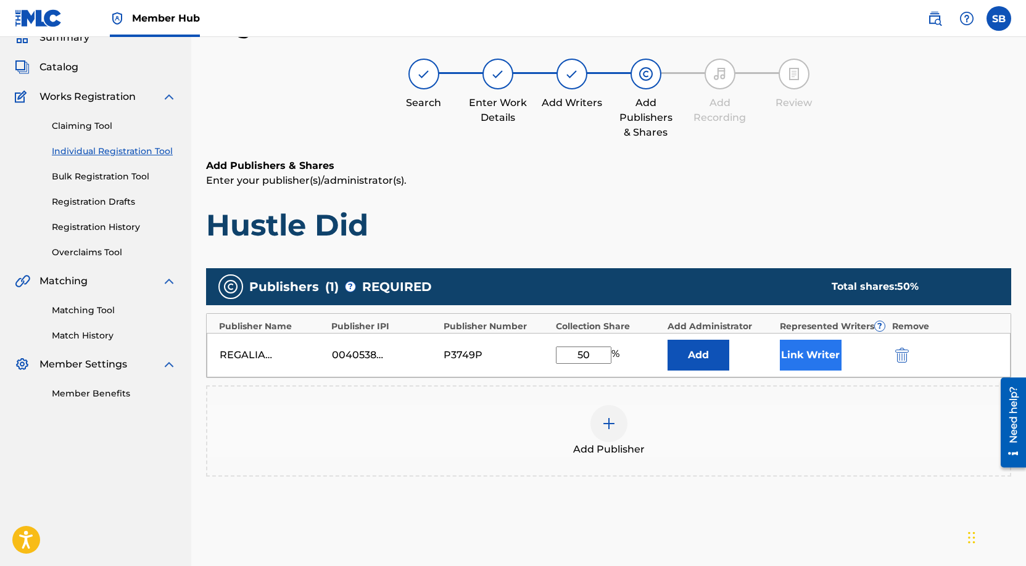
type input "50"
click at [803, 355] on button "Link Writer" at bounding box center [811, 355] width 62 height 31
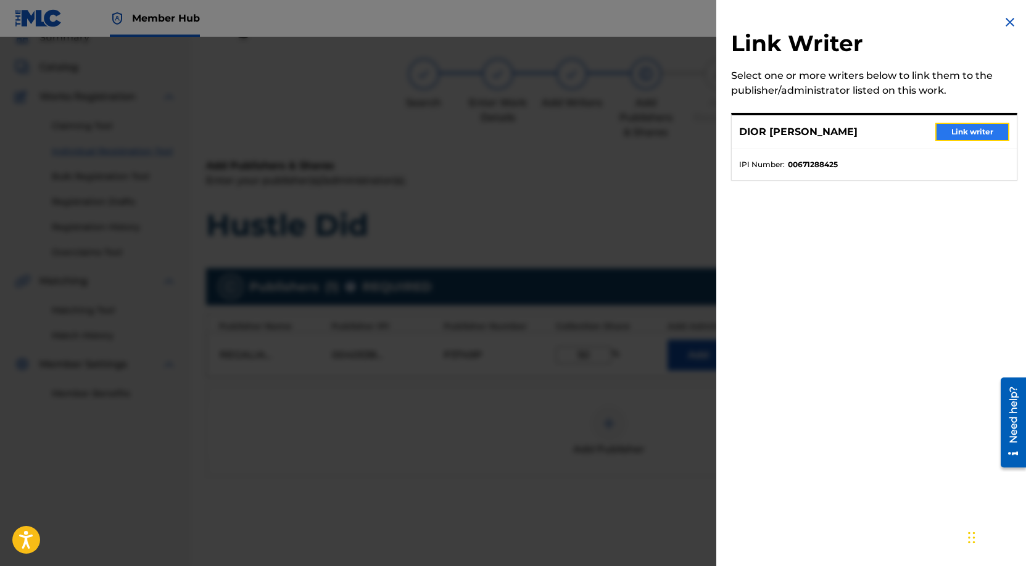
click at [971, 132] on button "Link writer" at bounding box center [972, 132] width 74 height 19
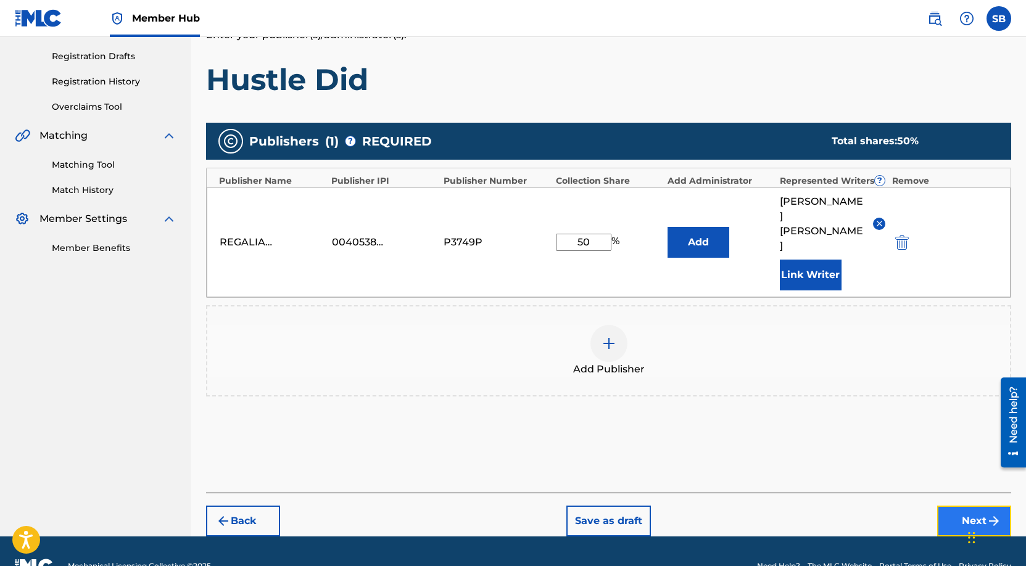
click at [962, 506] on button "Next" at bounding box center [974, 521] width 74 height 31
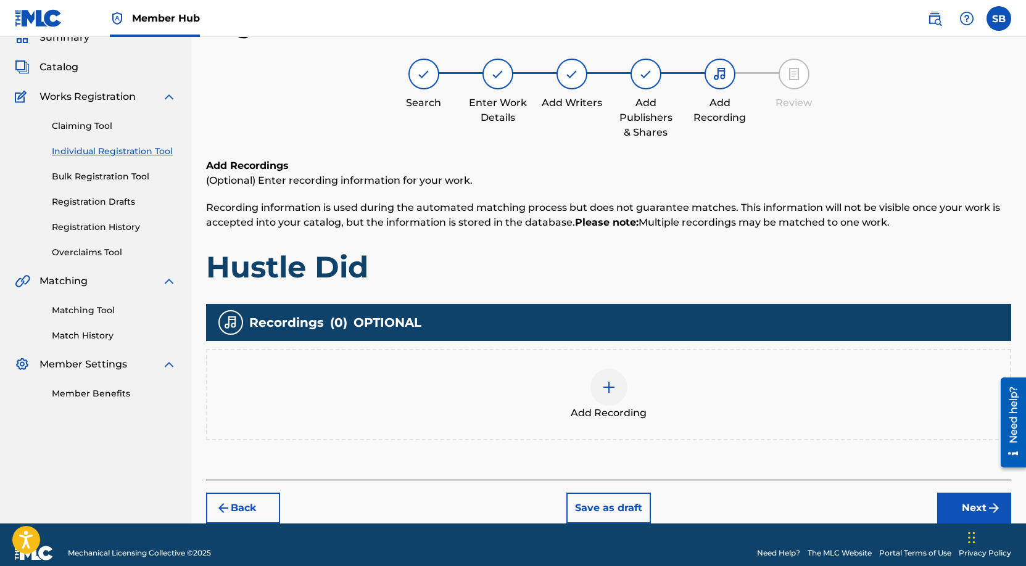
click at [630, 387] on div "Add Recording" at bounding box center [608, 395] width 803 height 52
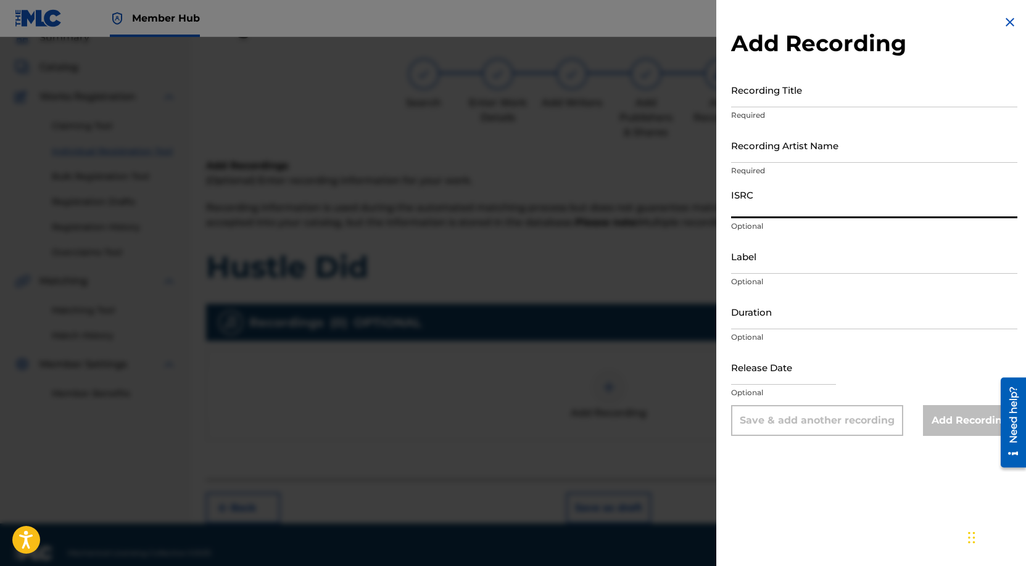
click at [829, 186] on input "ISRC" at bounding box center [874, 200] width 286 height 35
paste input "USUYG1746438"
type input "USUYG1746438"
click at [812, 145] on input "Recording Artist Name" at bounding box center [874, 145] width 286 height 35
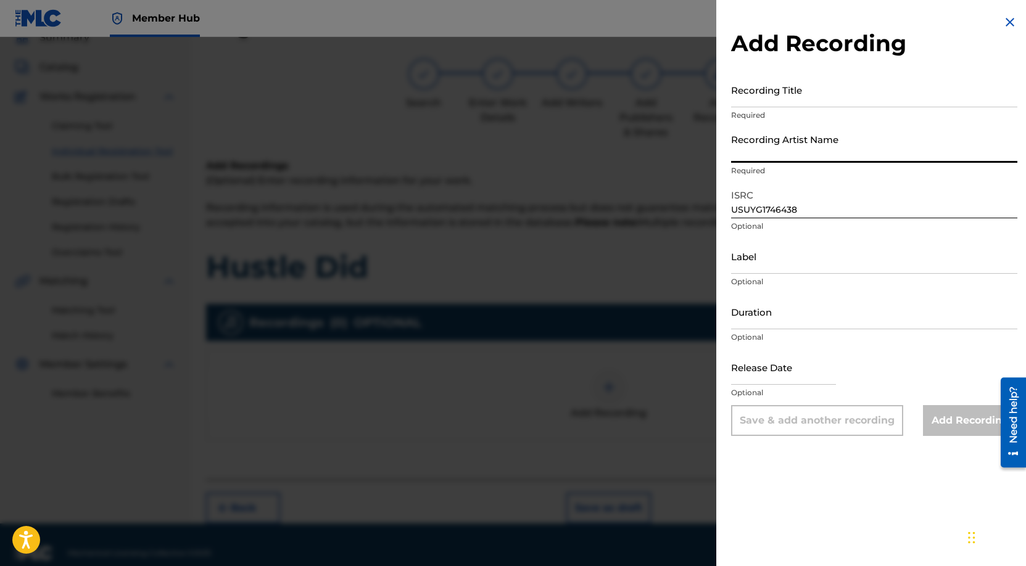
paste input "Payroll Giovanni"
type input "Payroll Giovanni"
click at [828, 84] on input "Recording Title" at bounding box center [874, 89] width 286 height 35
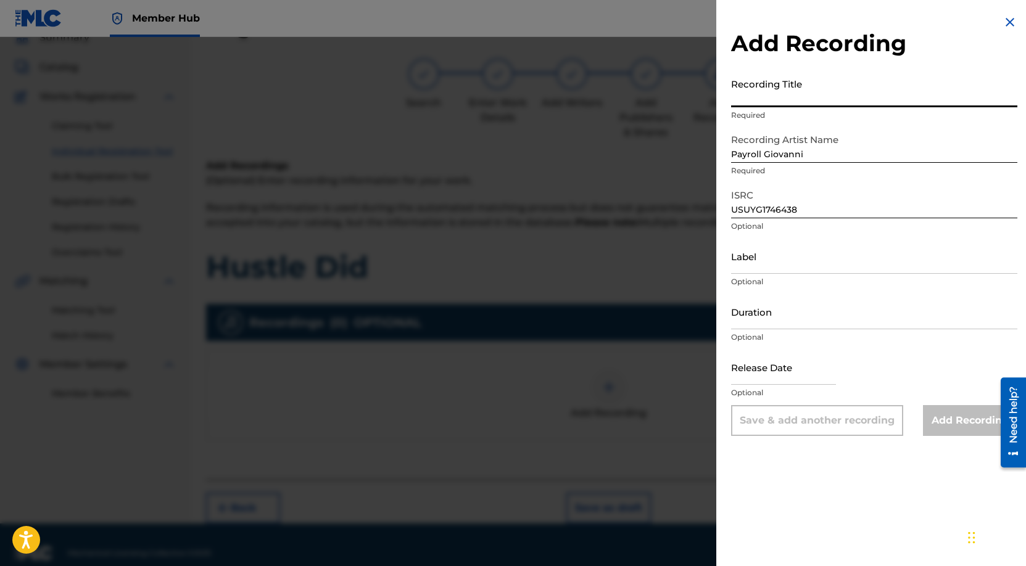
paste input "Hustle Did"
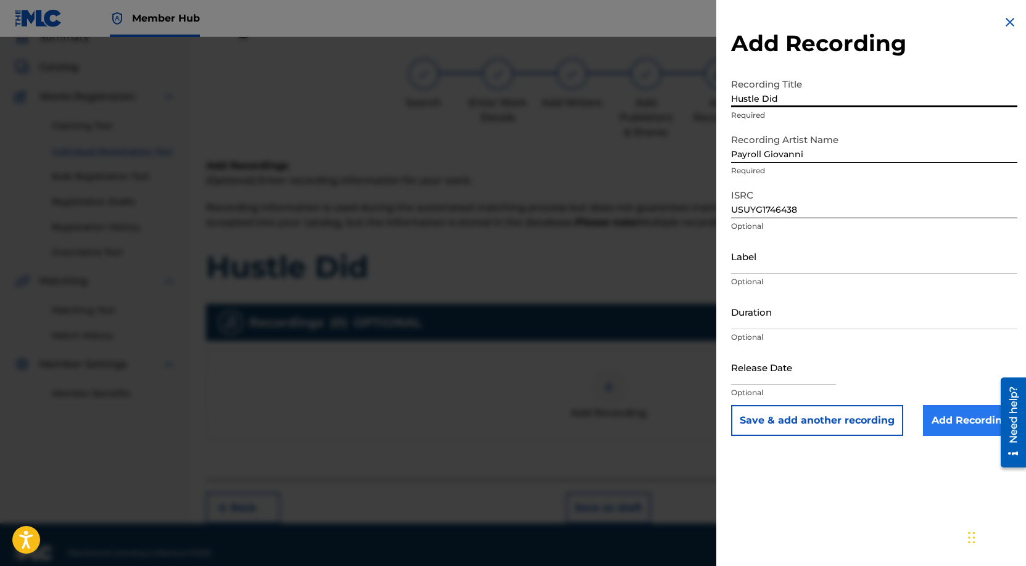
type input "Hustle Did"
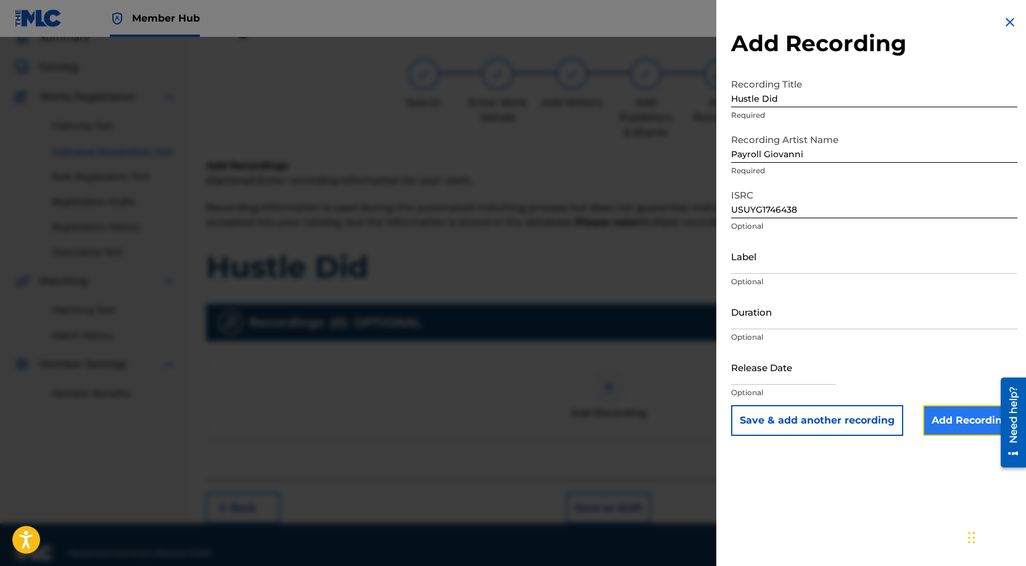
click at [954, 418] on input "Add Recording" at bounding box center [970, 420] width 94 height 31
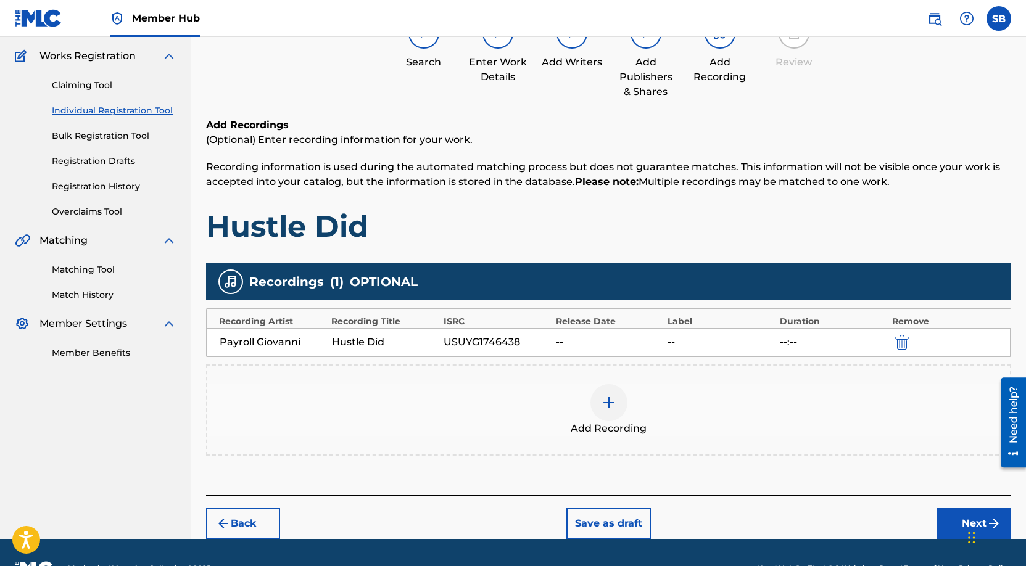
scroll to position [128, 0]
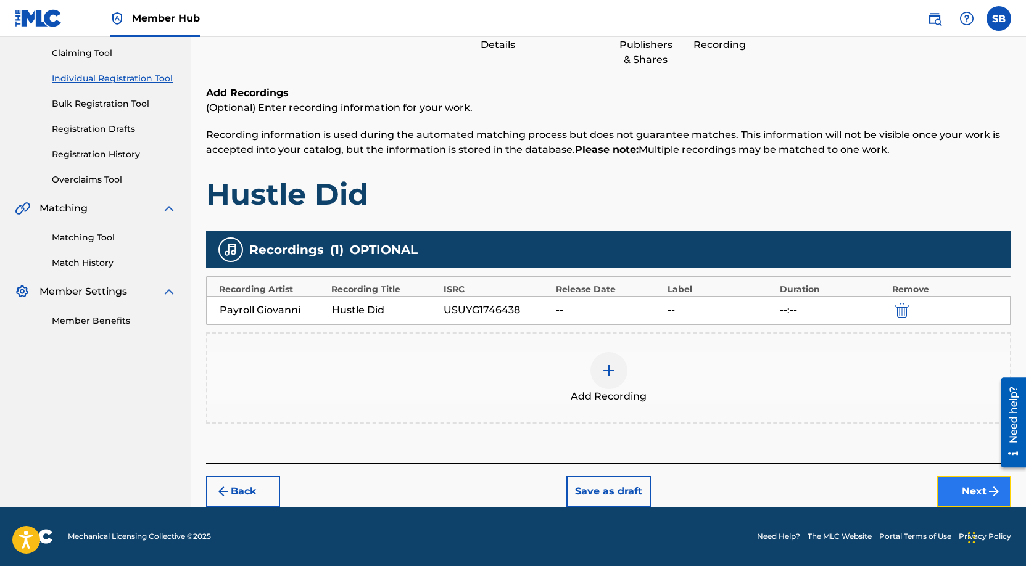
click at [968, 493] on button "Next" at bounding box center [974, 491] width 74 height 31
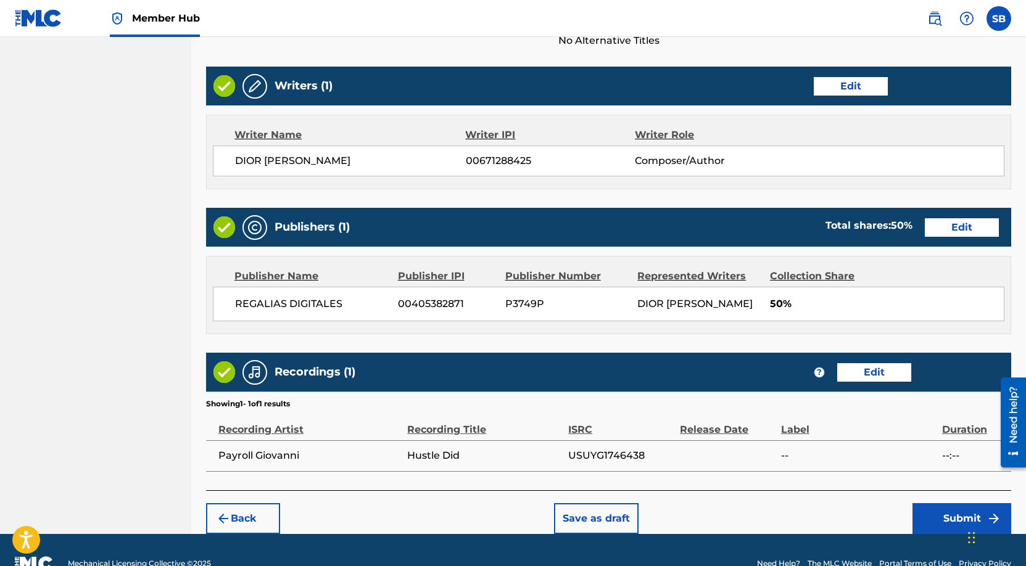
scroll to position [468, 0]
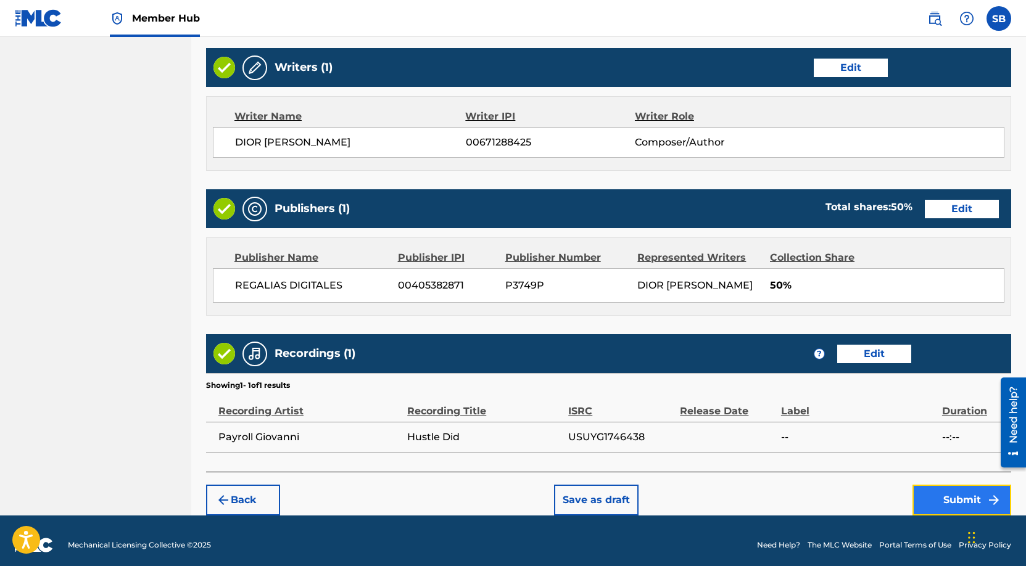
click at [936, 495] on button "Submit" at bounding box center [961, 500] width 99 height 31
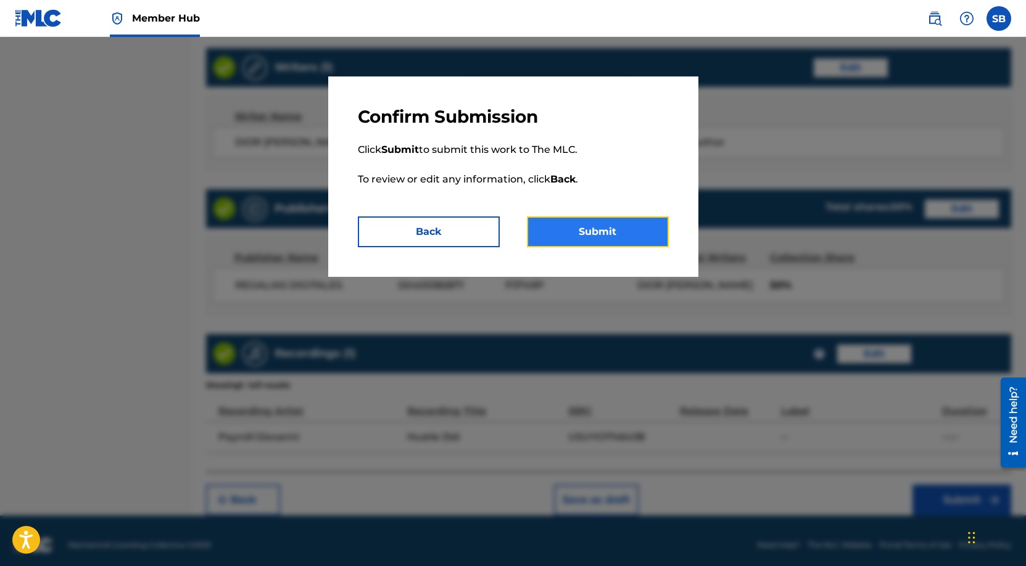
click at [646, 233] on button "Submit" at bounding box center [598, 232] width 142 height 31
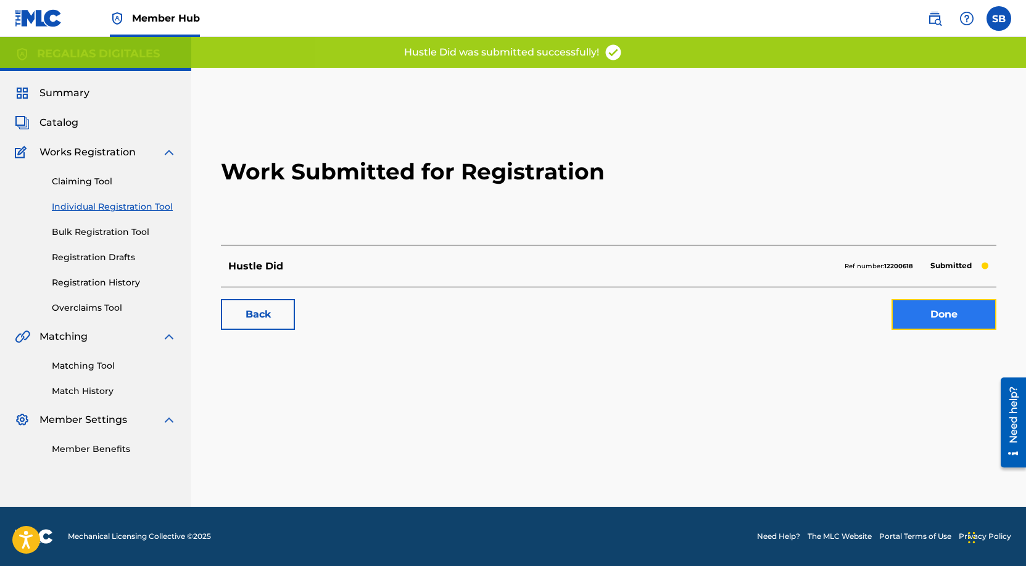
click at [938, 320] on link "Done" at bounding box center [943, 314] width 105 height 31
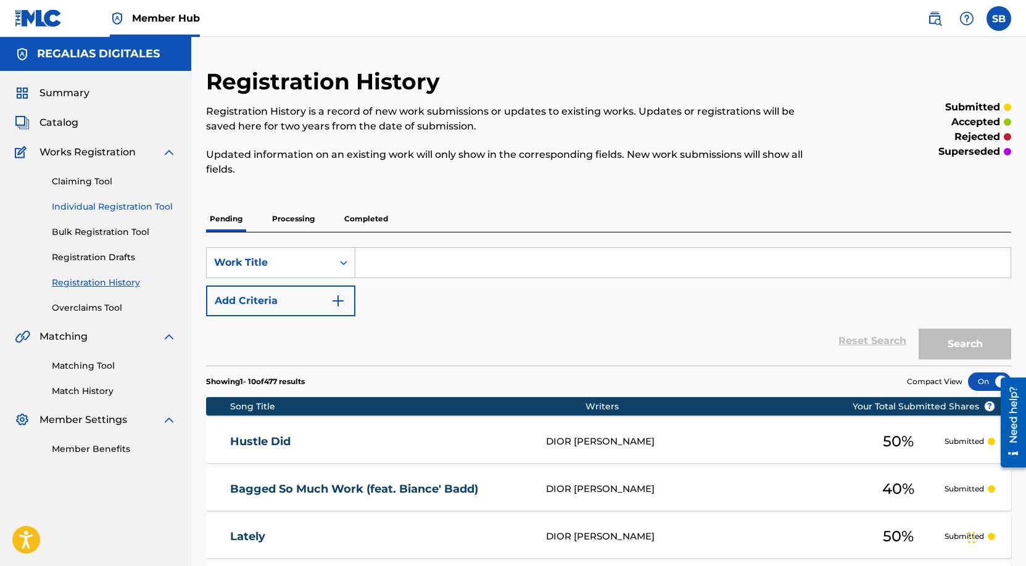
click at [136, 210] on link "Individual Registration Tool" at bounding box center [114, 206] width 125 height 13
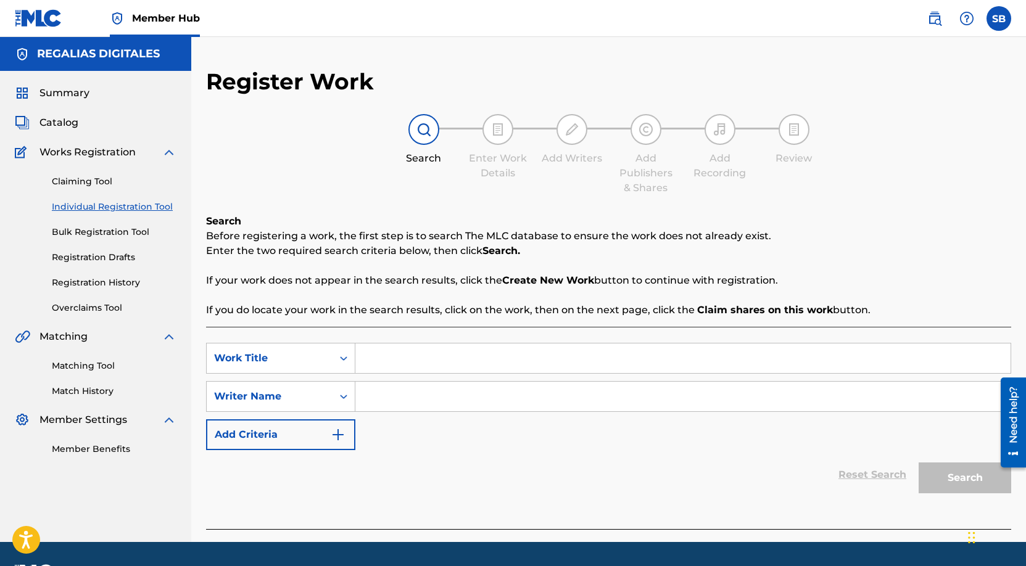
click at [136, 210] on link "Individual Registration Tool" at bounding box center [114, 206] width 125 height 13
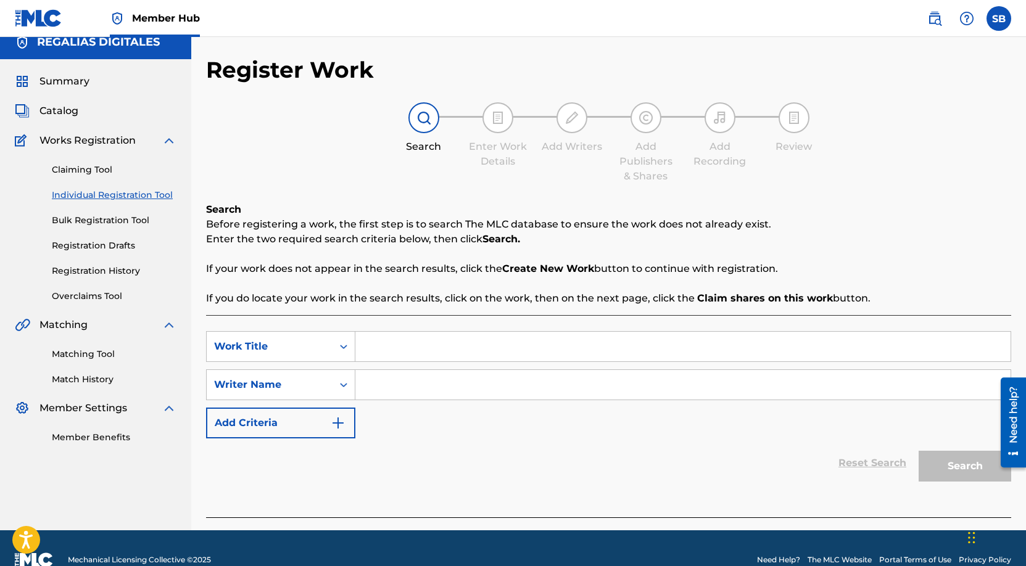
scroll to position [35, 0]
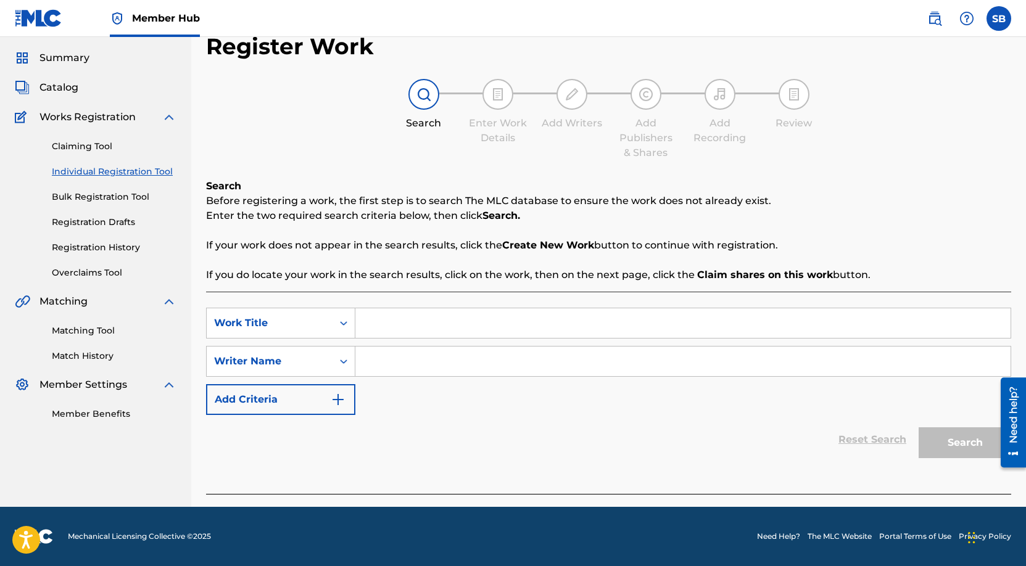
click at [427, 323] on input "Search Form" at bounding box center [682, 323] width 655 height 30
paste input "Rose Gold Kit"
type input "Rose Gold Kit"
click at [425, 359] on input "Search Form" at bounding box center [682, 362] width 655 height 30
click at [511, 372] on input "Search Form" at bounding box center [682, 362] width 655 height 30
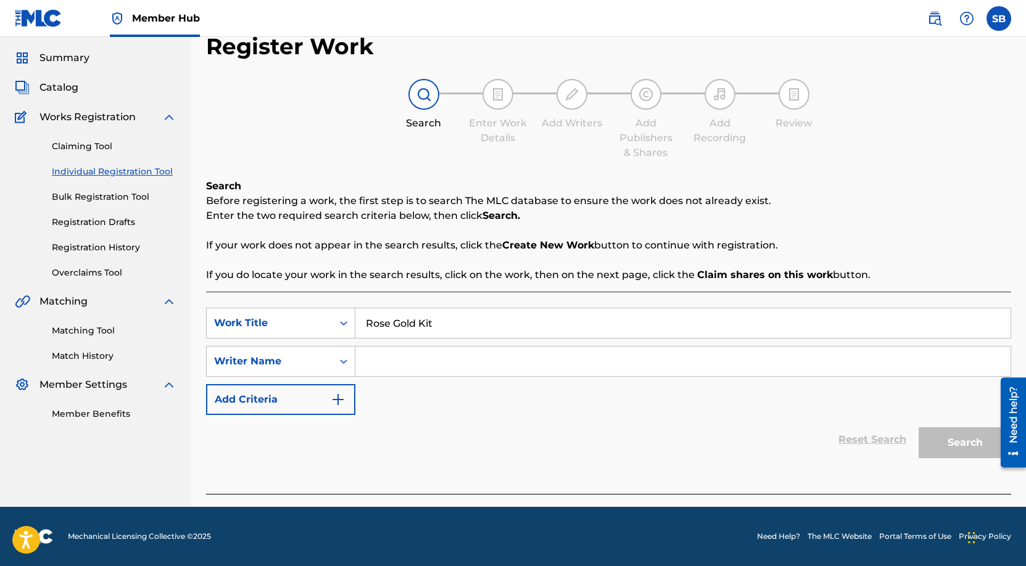
paste input "[PERSON_NAME]"
type input "[PERSON_NAME]"
click at [957, 445] on button "Search" at bounding box center [964, 442] width 93 height 31
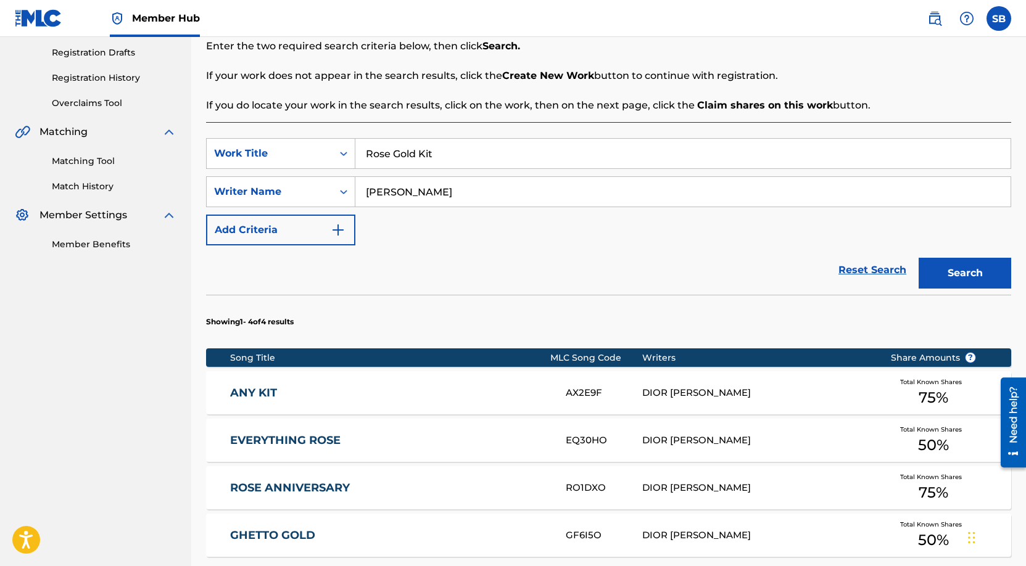
scroll to position [406, 0]
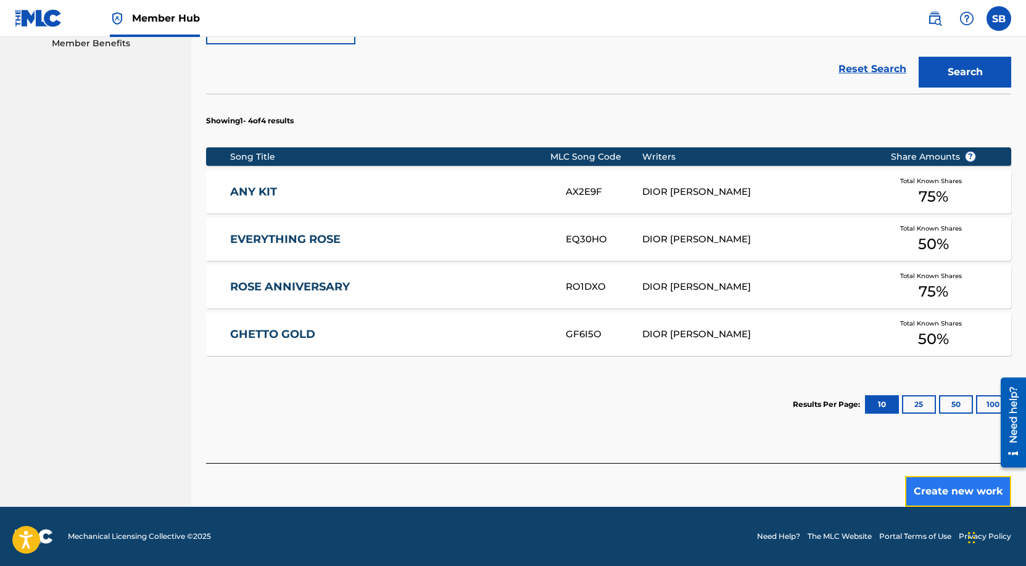
click at [946, 487] on button "Create new work" at bounding box center [958, 491] width 106 height 31
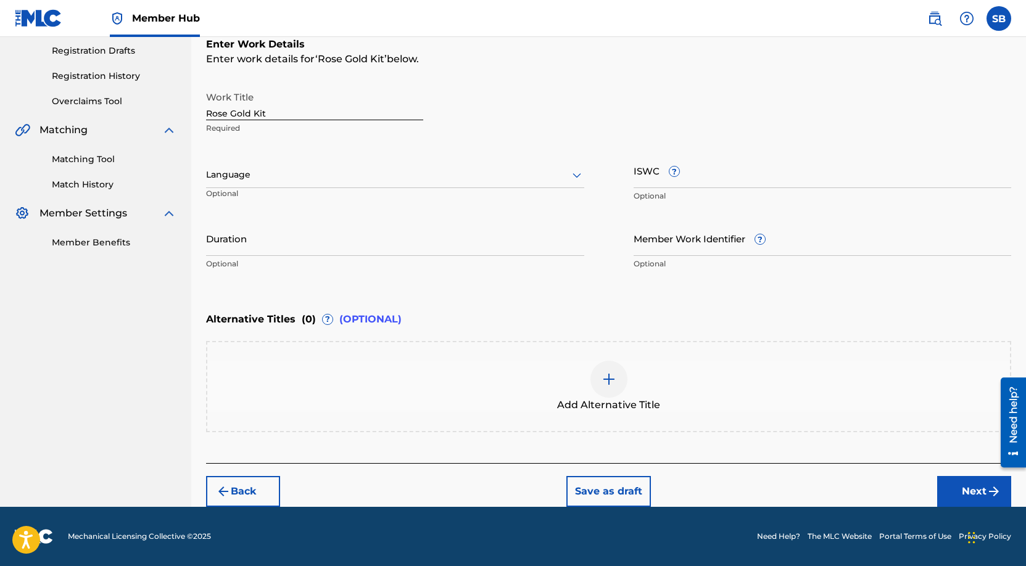
click at [409, 176] on div at bounding box center [395, 174] width 378 height 15
click at [405, 194] on div "English" at bounding box center [395, 202] width 377 height 28
click at [975, 487] on button "Next" at bounding box center [974, 491] width 74 height 31
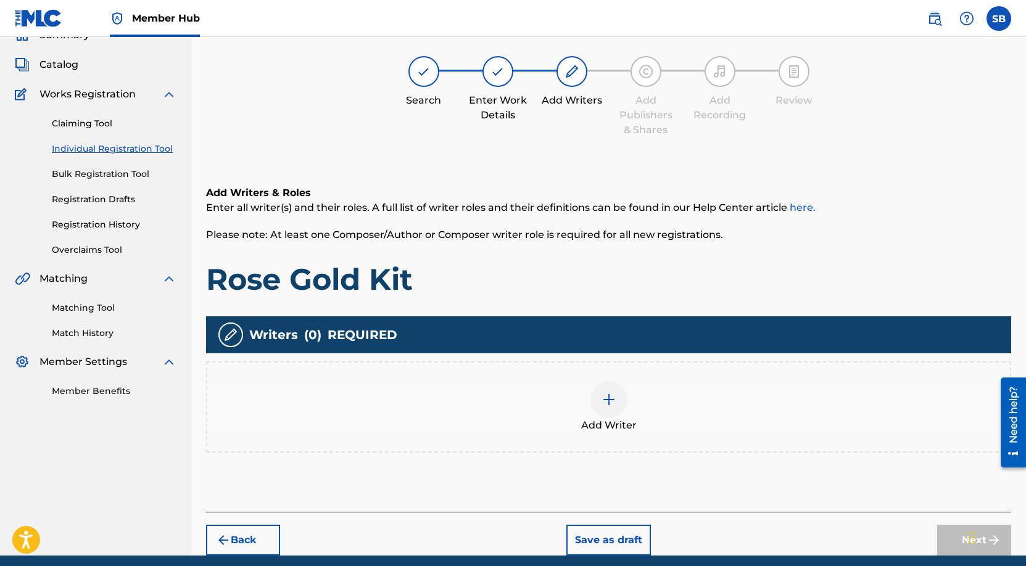
scroll to position [56, 0]
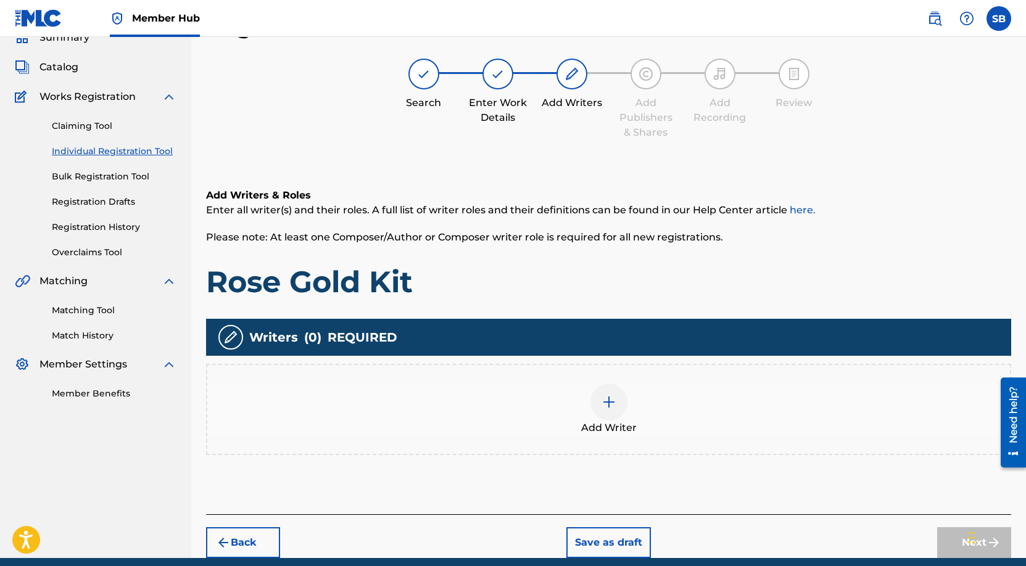
click at [651, 376] on div "Add Writer" at bounding box center [608, 409] width 805 height 91
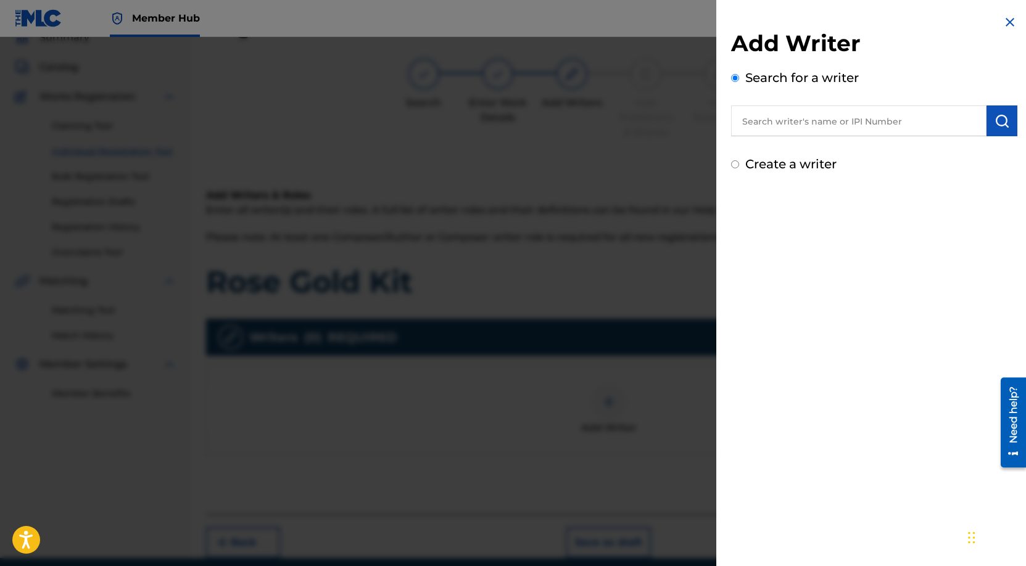
click at [872, 122] on input "text" at bounding box center [858, 120] width 255 height 31
paste input "[PERSON_NAME]"
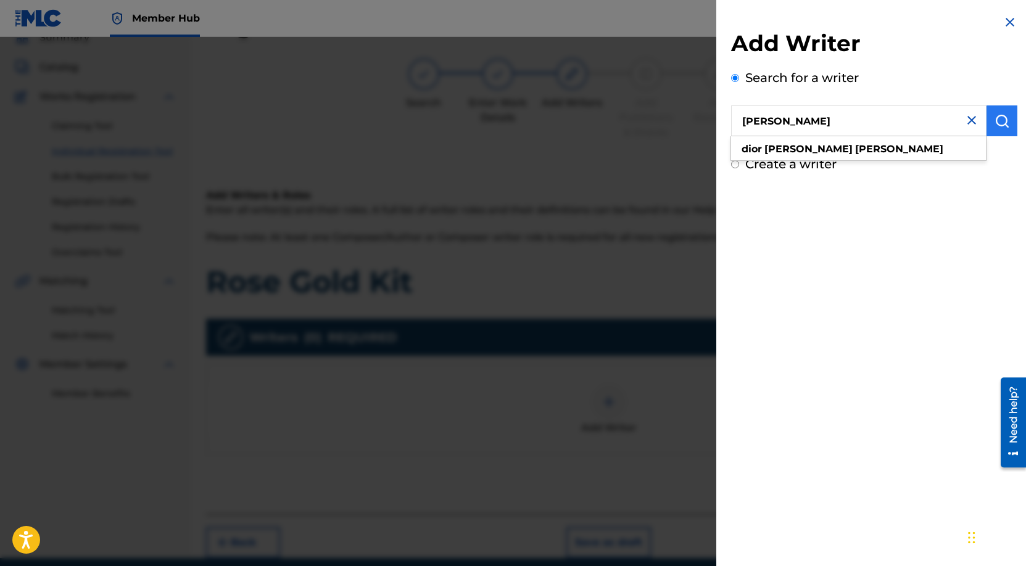
type input "[PERSON_NAME]"
click at [988, 118] on button "submit" at bounding box center [1001, 120] width 31 height 31
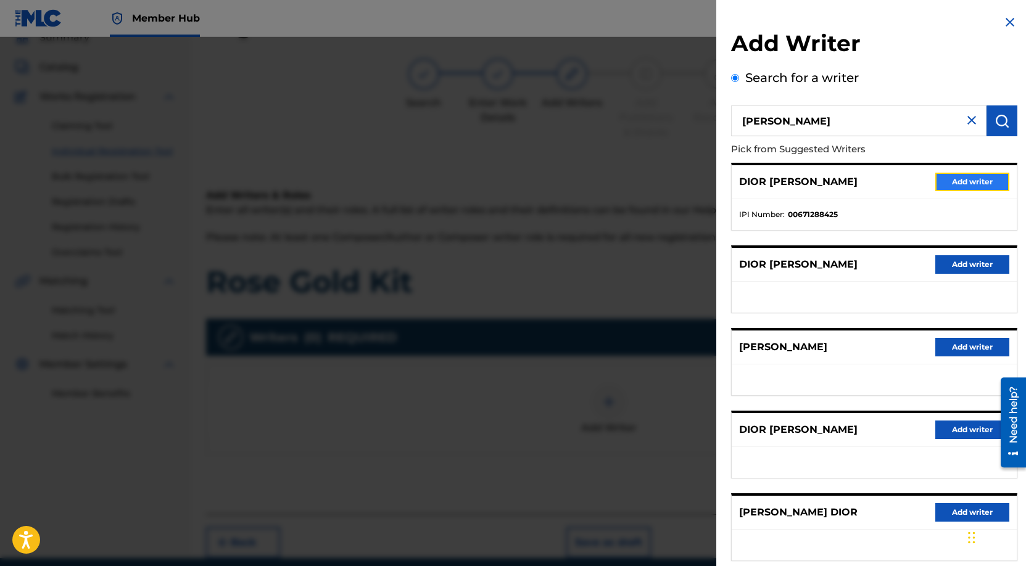
click at [967, 177] on button "Add writer" at bounding box center [972, 182] width 74 height 19
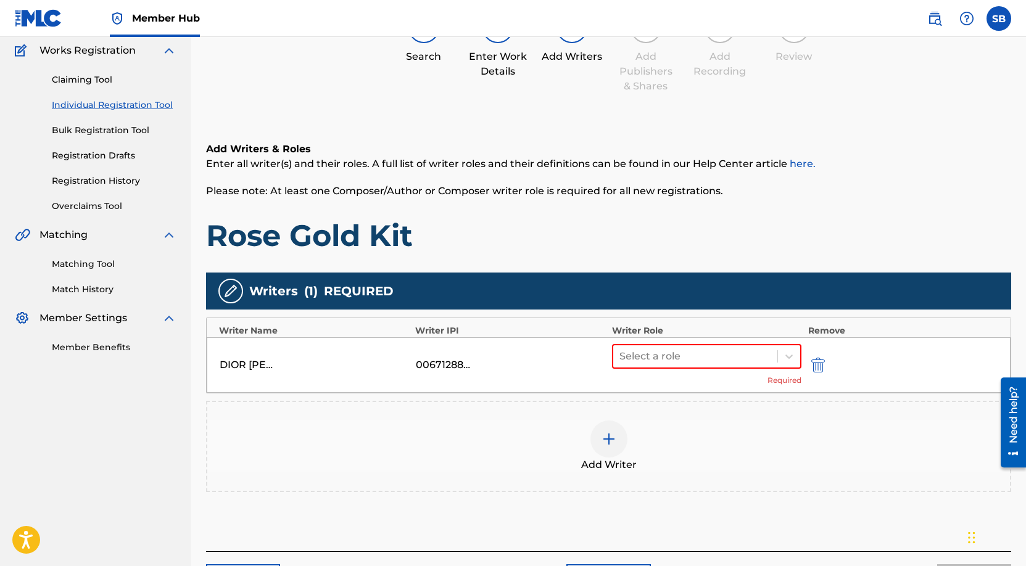
scroll to position [190, 0]
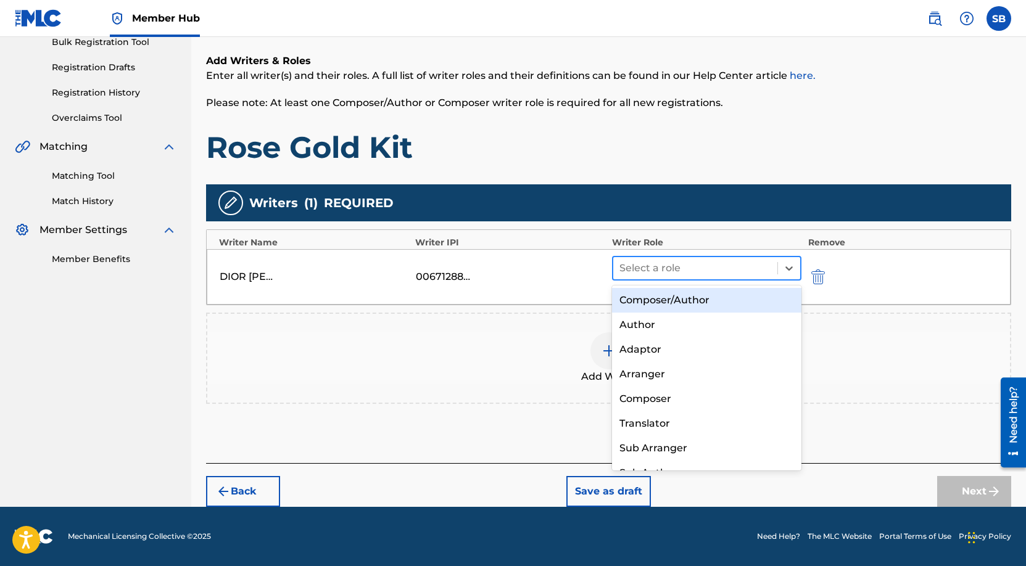
click at [730, 272] on div at bounding box center [695, 268] width 152 height 17
click at [735, 299] on div "Composer/Author" at bounding box center [707, 300] width 190 height 25
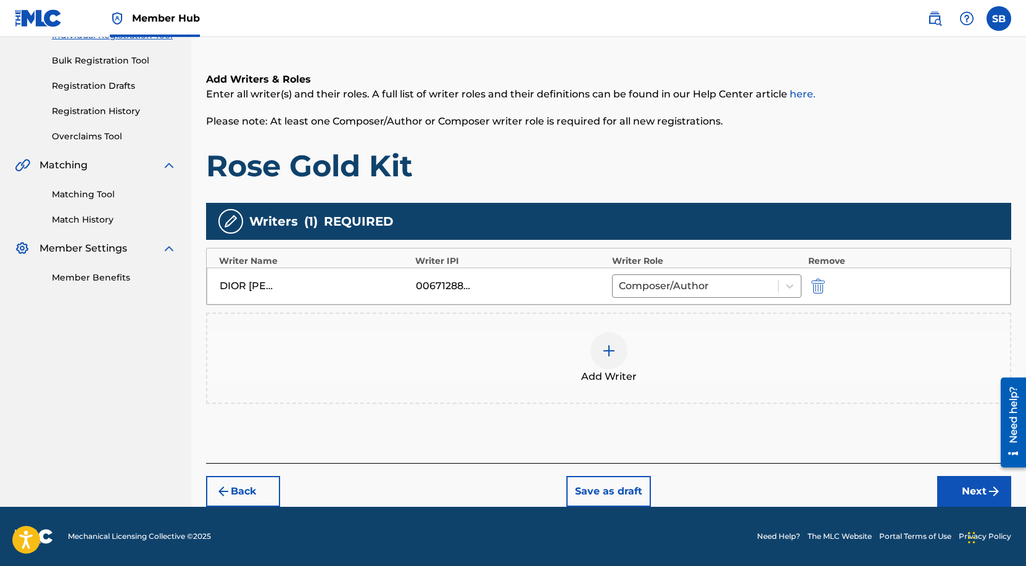
scroll to position [171, 0]
click at [972, 485] on button "Next" at bounding box center [974, 491] width 74 height 31
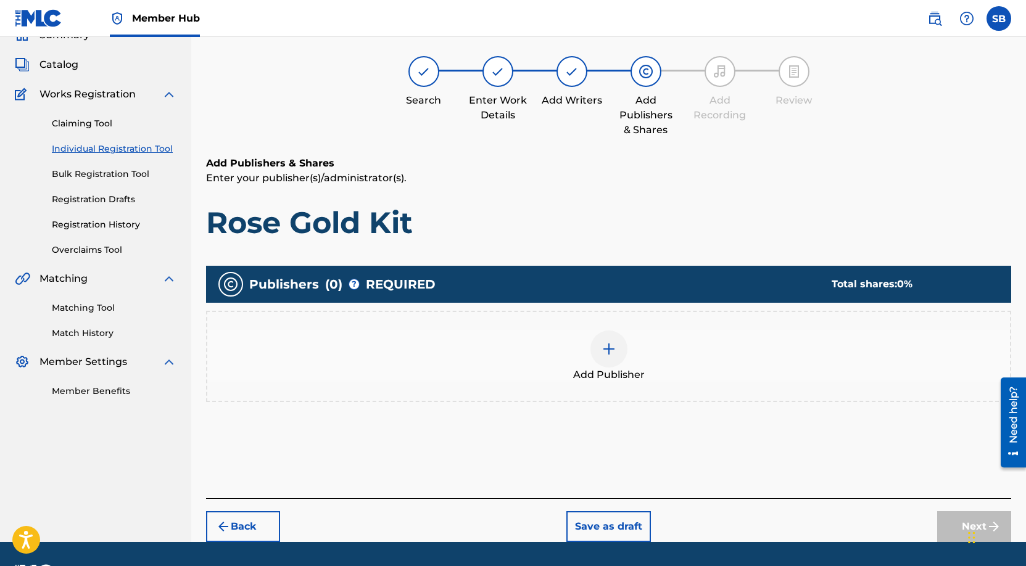
scroll to position [56, 0]
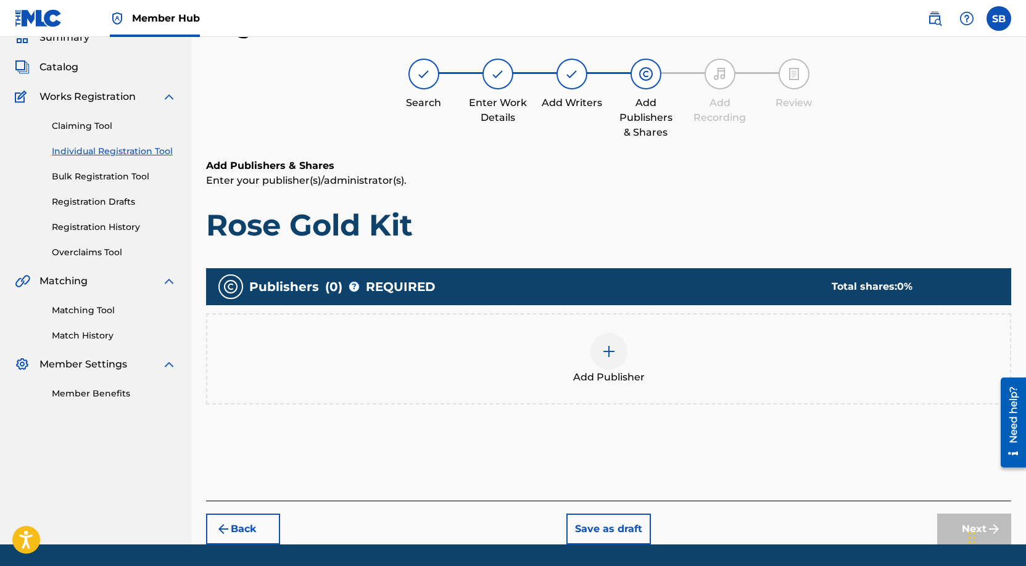
click at [683, 376] on div "Add Publisher" at bounding box center [608, 359] width 803 height 52
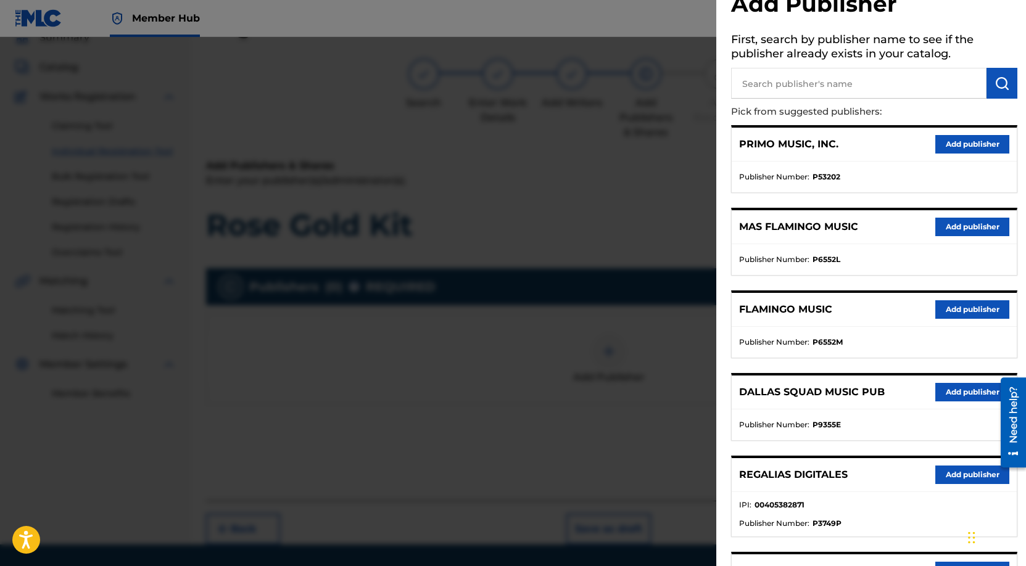
scroll to position [318, 0]
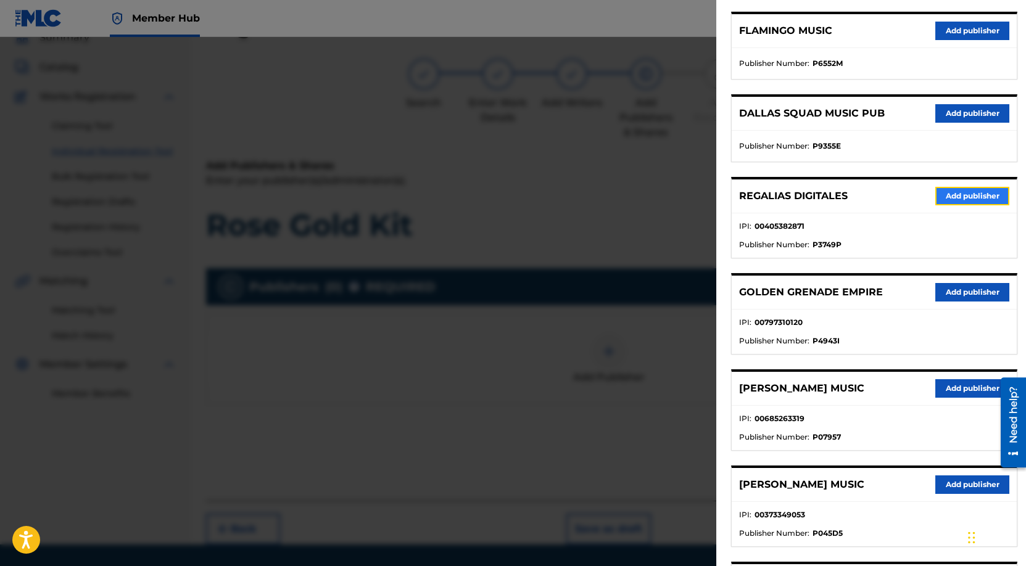
click at [970, 194] on button "Add publisher" at bounding box center [972, 196] width 74 height 19
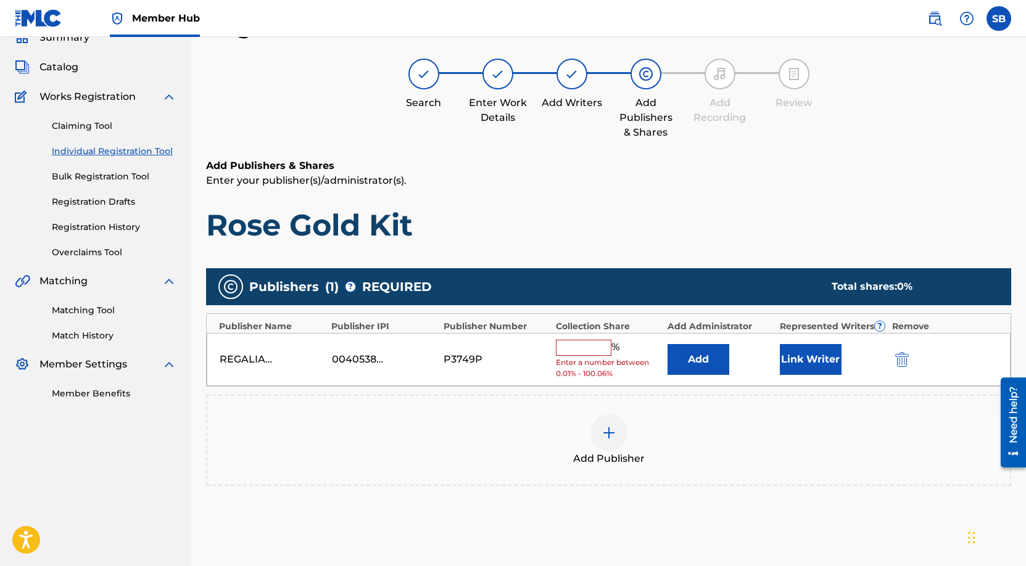
click at [598, 350] on input "text" at bounding box center [584, 348] width 56 height 16
type input "50"
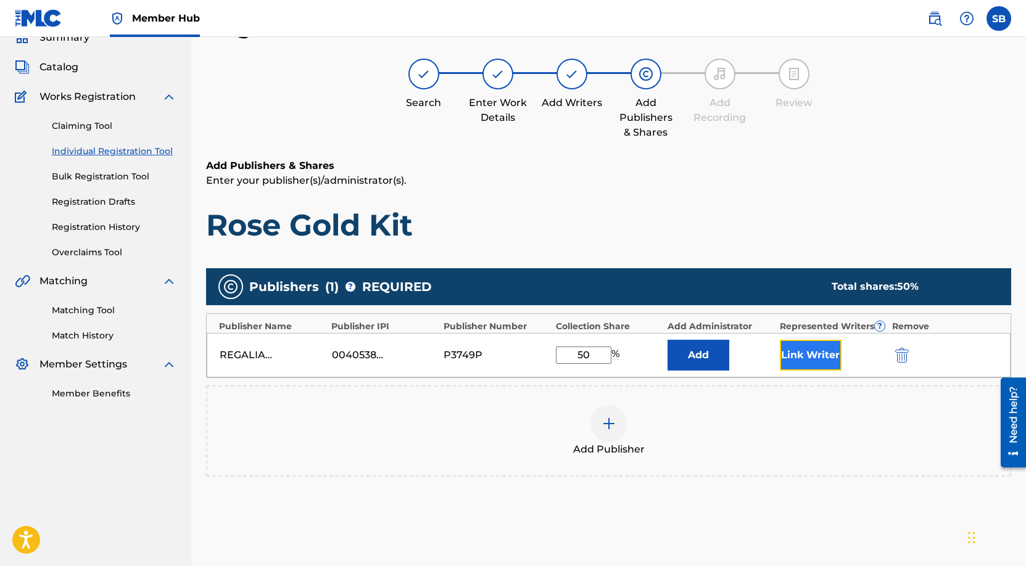
click at [793, 355] on button "Link Writer" at bounding box center [811, 355] width 62 height 31
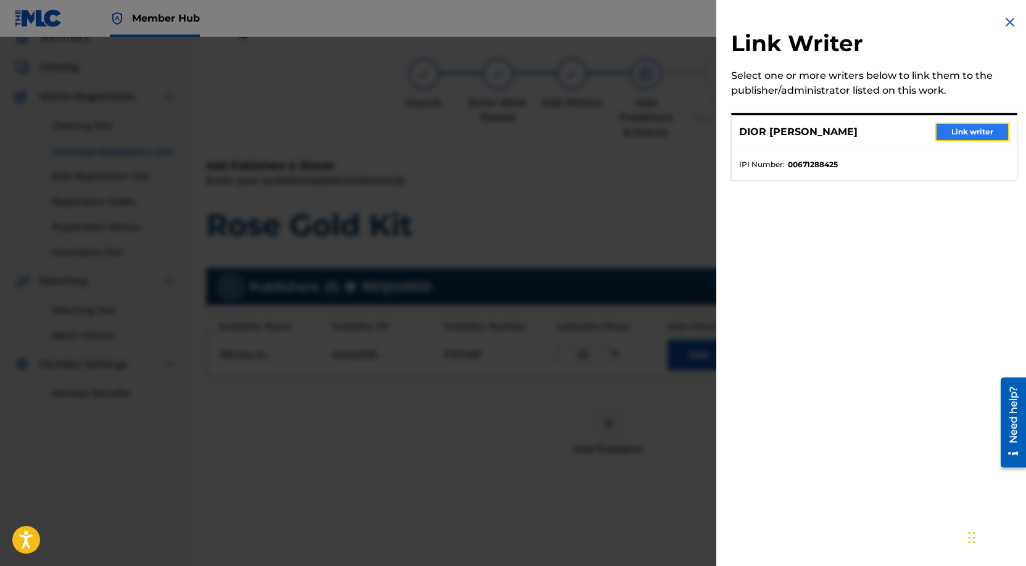
click at [968, 128] on button "Link writer" at bounding box center [972, 132] width 74 height 19
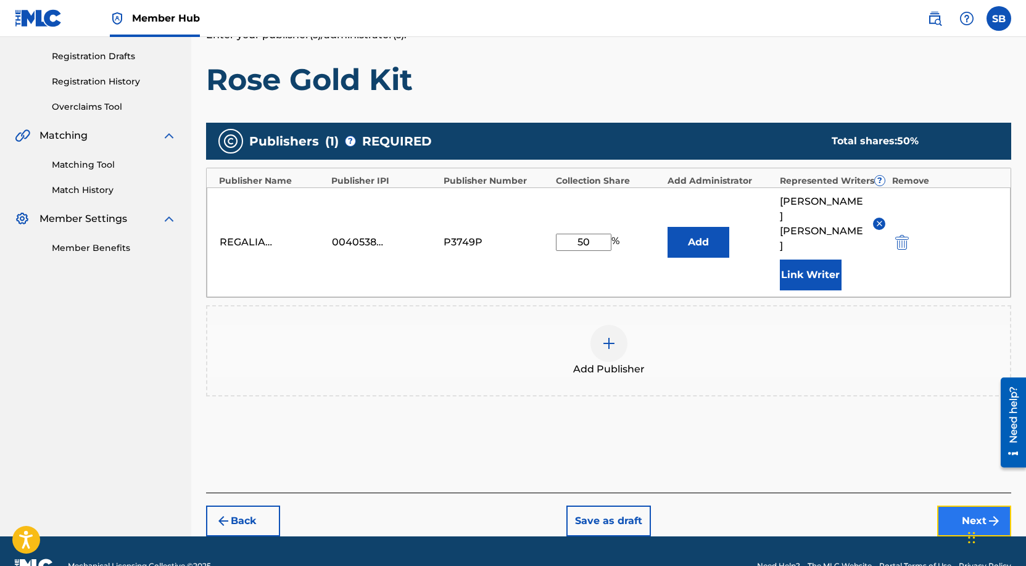
click at [949, 506] on button "Next" at bounding box center [974, 521] width 74 height 31
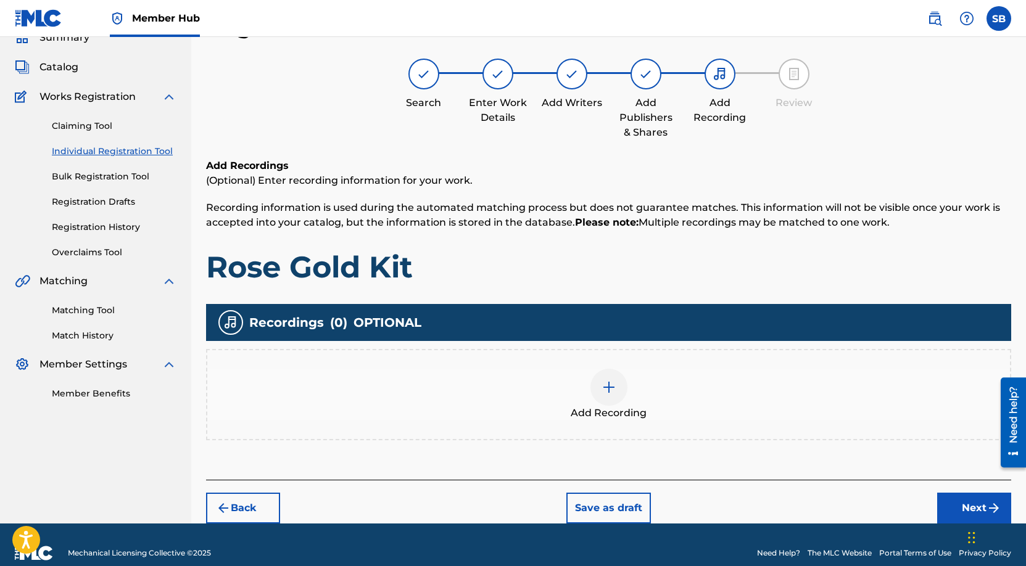
click at [735, 426] on div "Add Recording" at bounding box center [608, 394] width 805 height 91
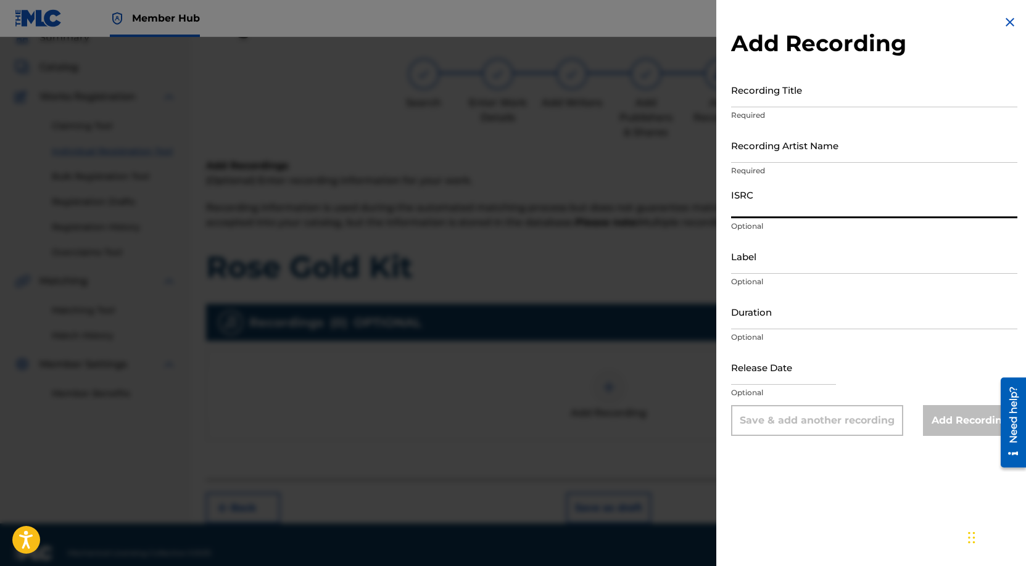
click at [774, 202] on input "ISRC" at bounding box center [874, 200] width 286 height 35
paste input "USUYG1746439"
type input "USUYG1746439"
click at [846, 155] on input "Recording Artist Name" at bounding box center [874, 145] width 286 height 35
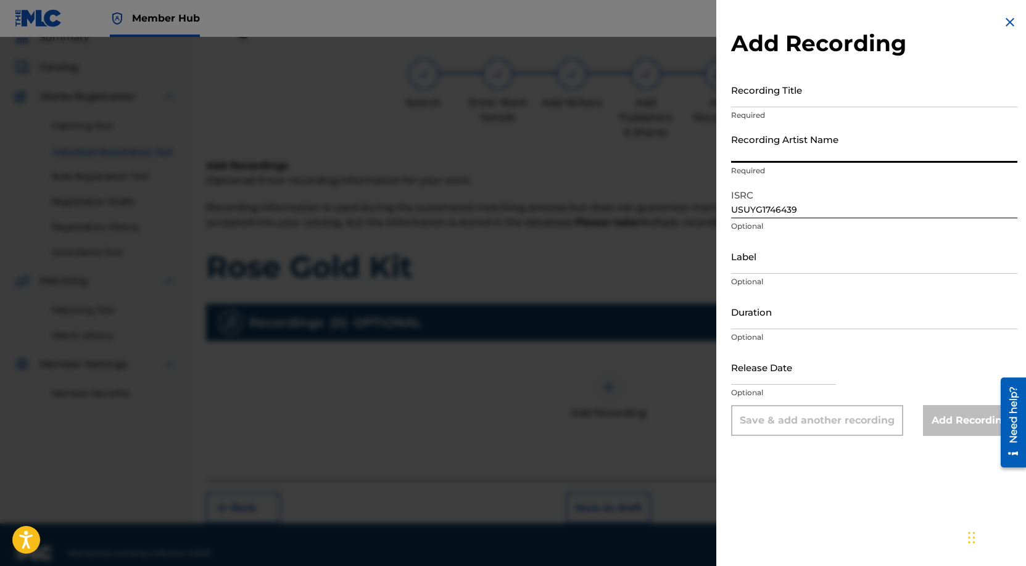
paste input "Payroll Giovanni"
type input "Payroll Giovanni"
click at [784, 100] on input "Recording Title" at bounding box center [874, 89] width 286 height 35
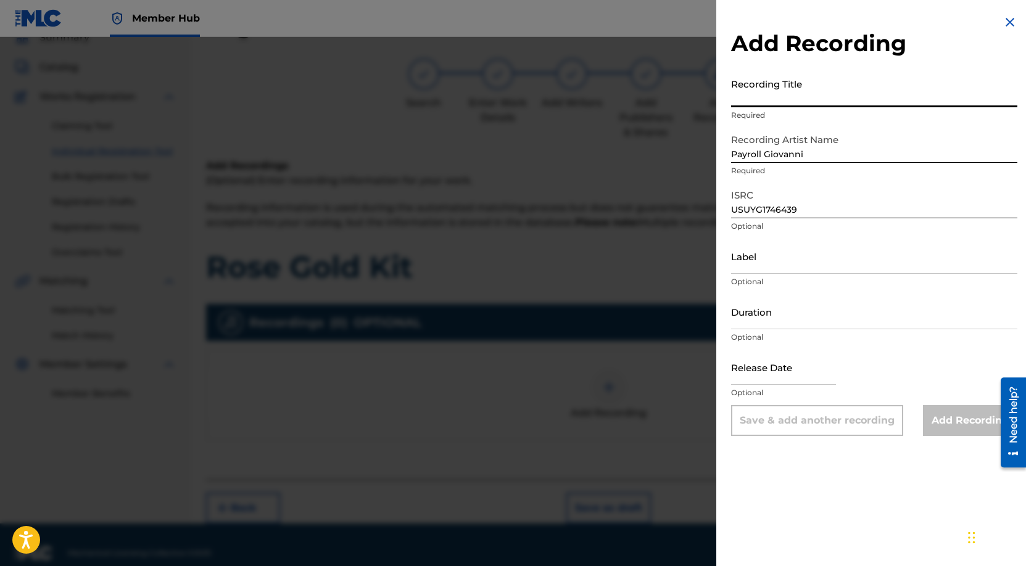
paste input "Rose Gold Kit"
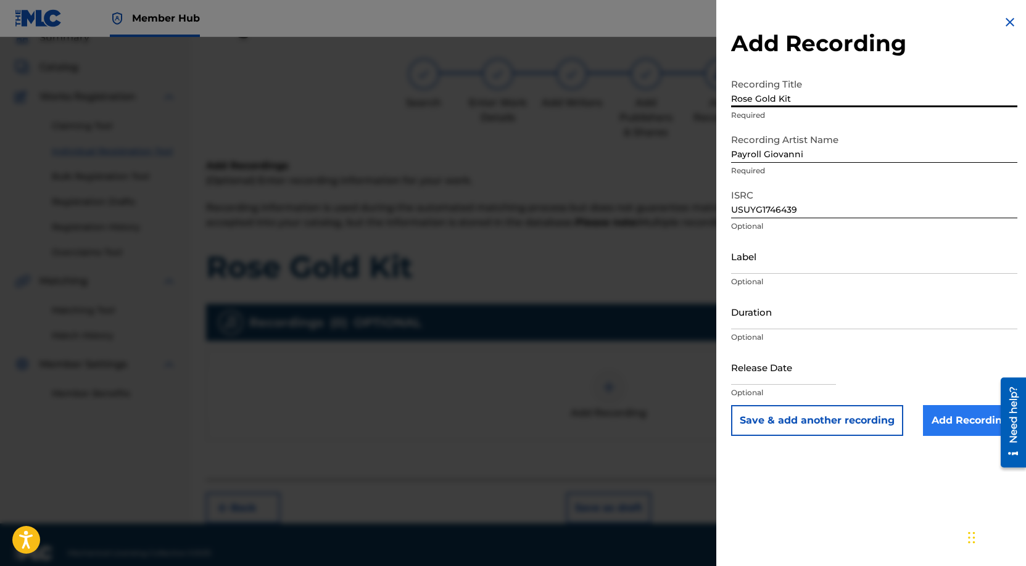
type input "Rose Gold Kit"
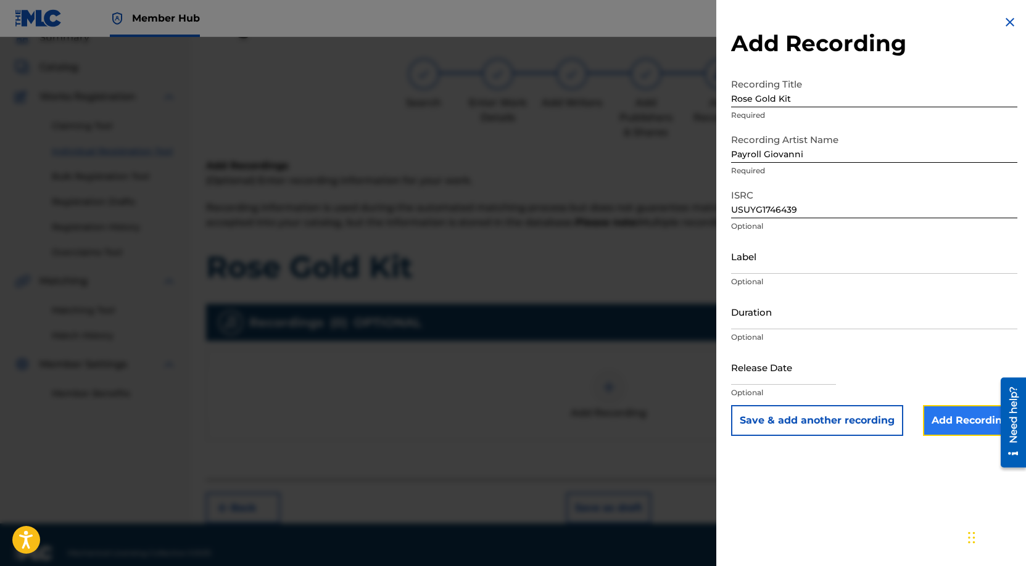
click at [964, 420] on input "Add Recording" at bounding box center [970, 420] width 94 height 31
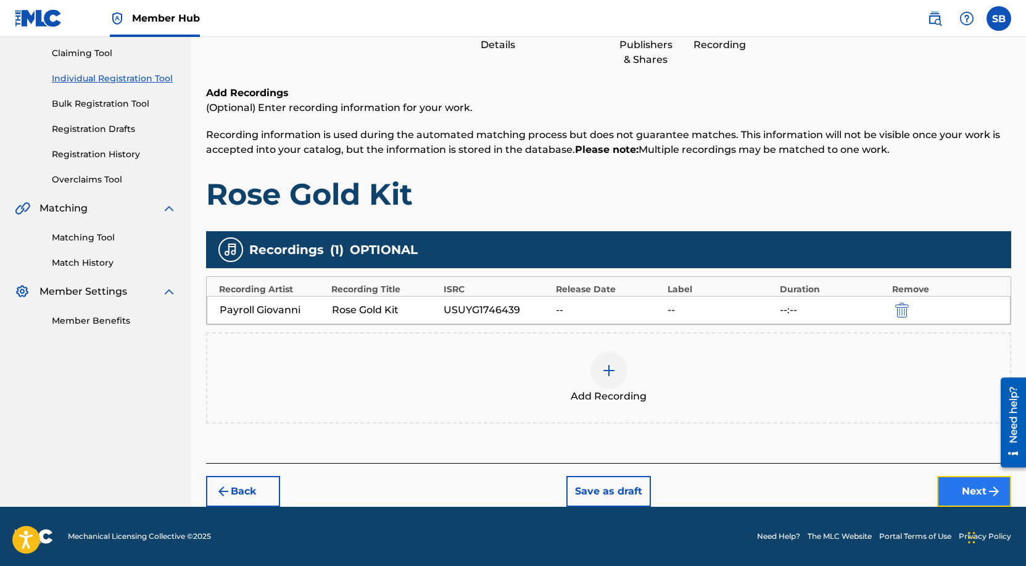
click at [980, 485] on button "Next" at bounding box center [974, 491] width 74 height 31
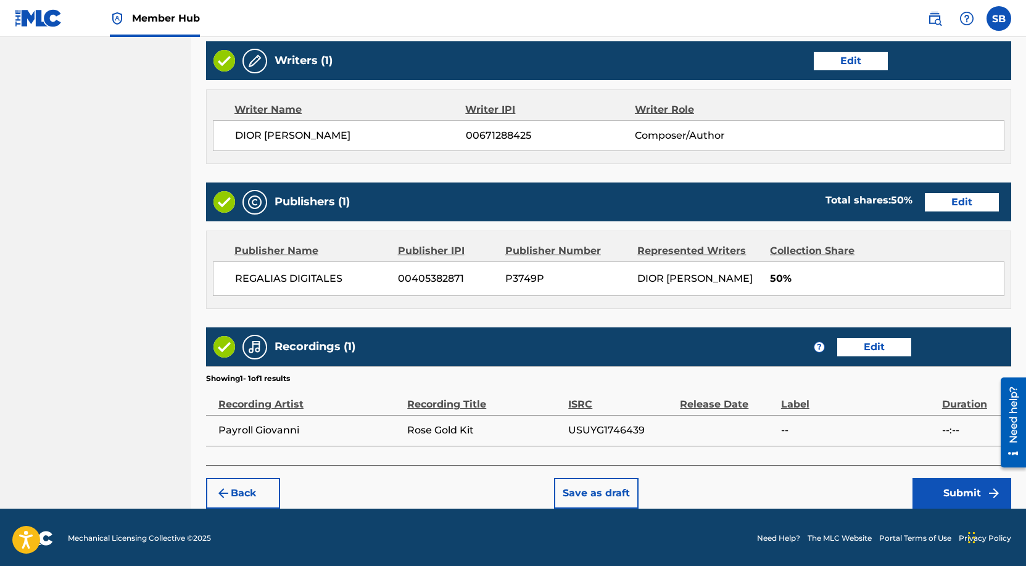
scroll to position [477, 0]
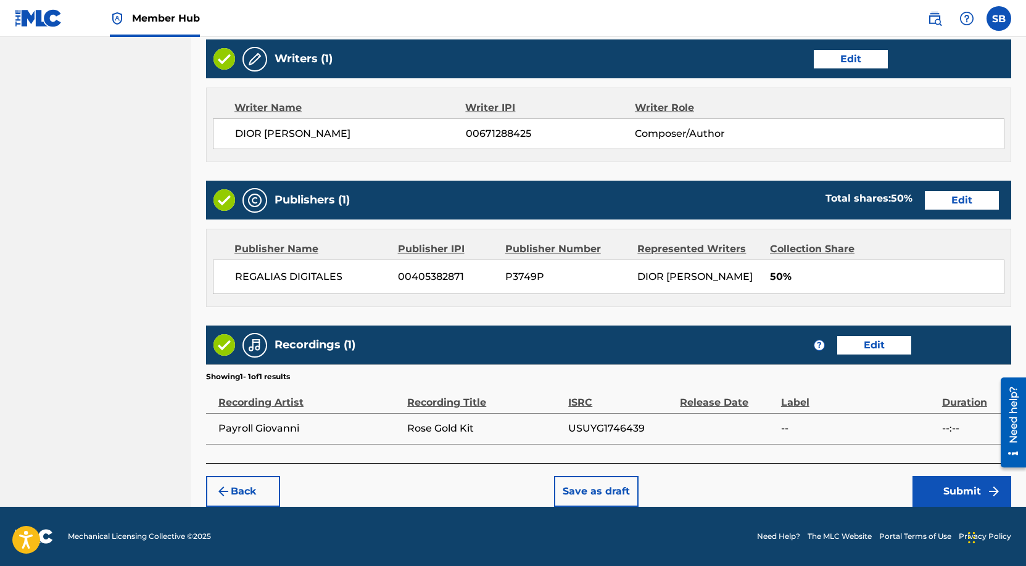
click at [751, 484] on div "Back Save as draft Submit" at bounding box center [608, 485] width 805 height 44
click at [972, 490] on button "Submit" at bounding box center [961, 491] width 99 height 31
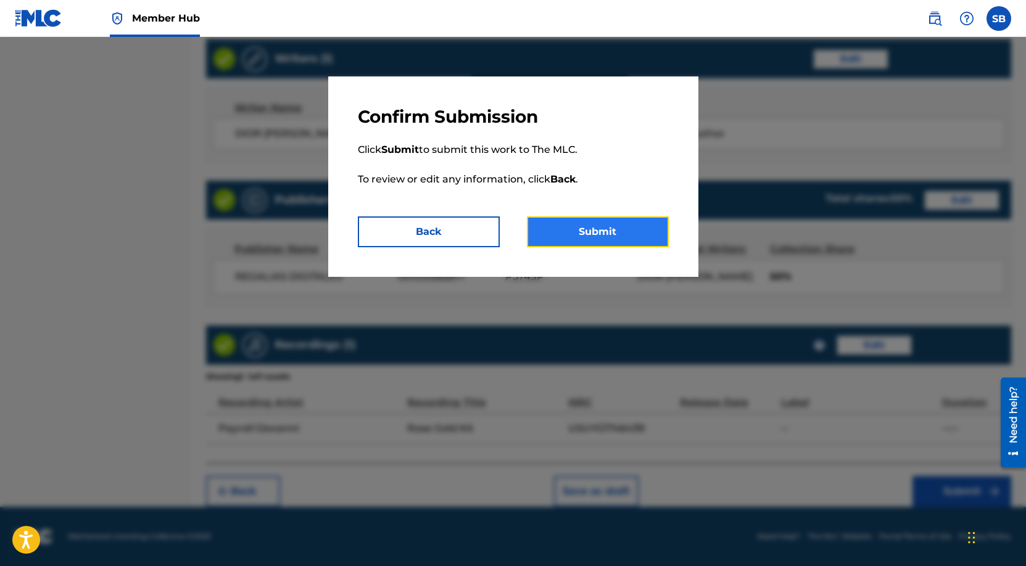
click at [595, 236] on button "Submit" at bounding box center [598, 232] width 142 height 31
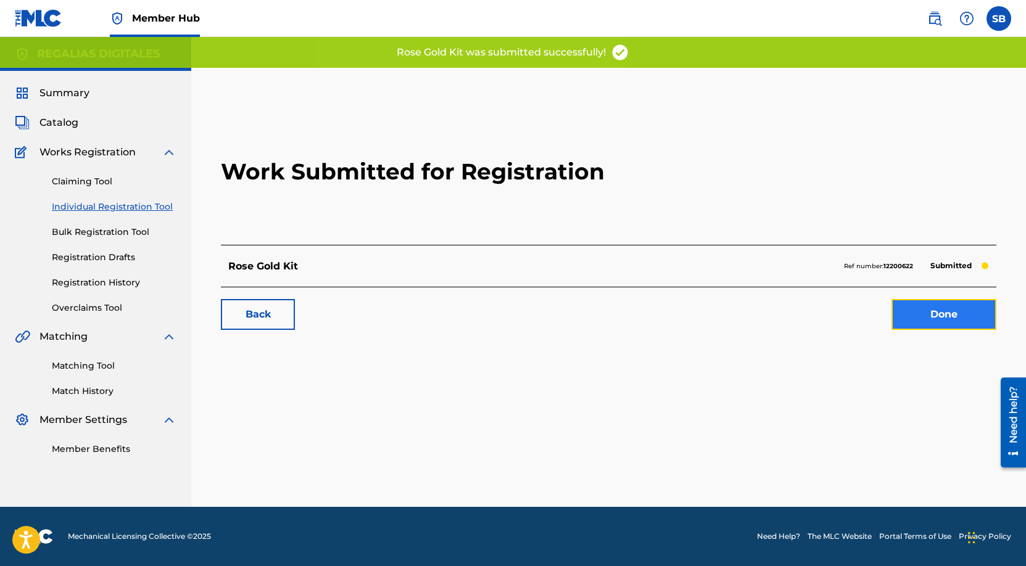
click at [935, 302] on link "Done" at bounding box center [943, 314] width 105 height 31
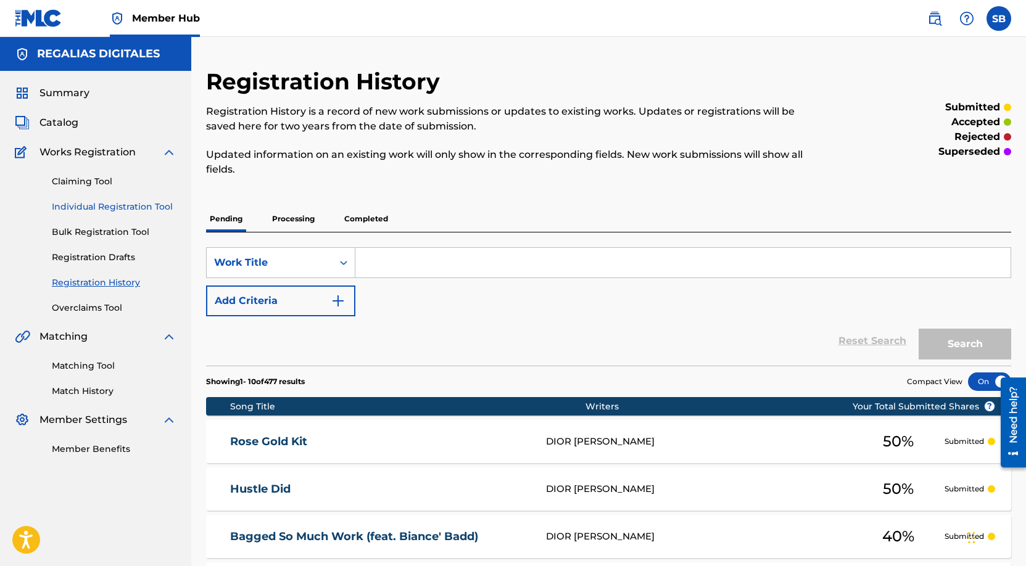
click at [166, 210] on link "Individual Registration Tool" at bounding box center [114, 206] width 125 height 13
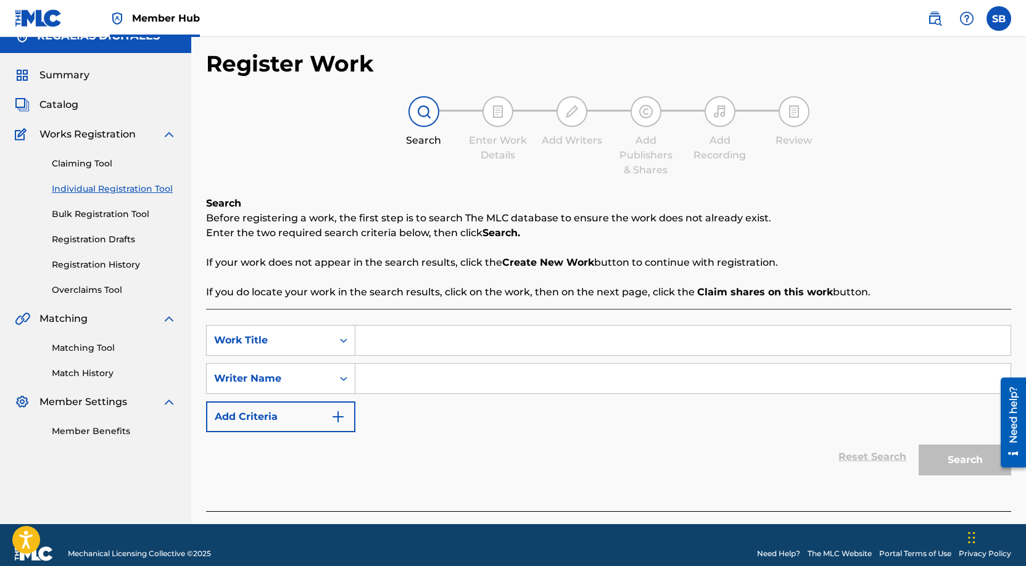
scroll to position [35, 0]
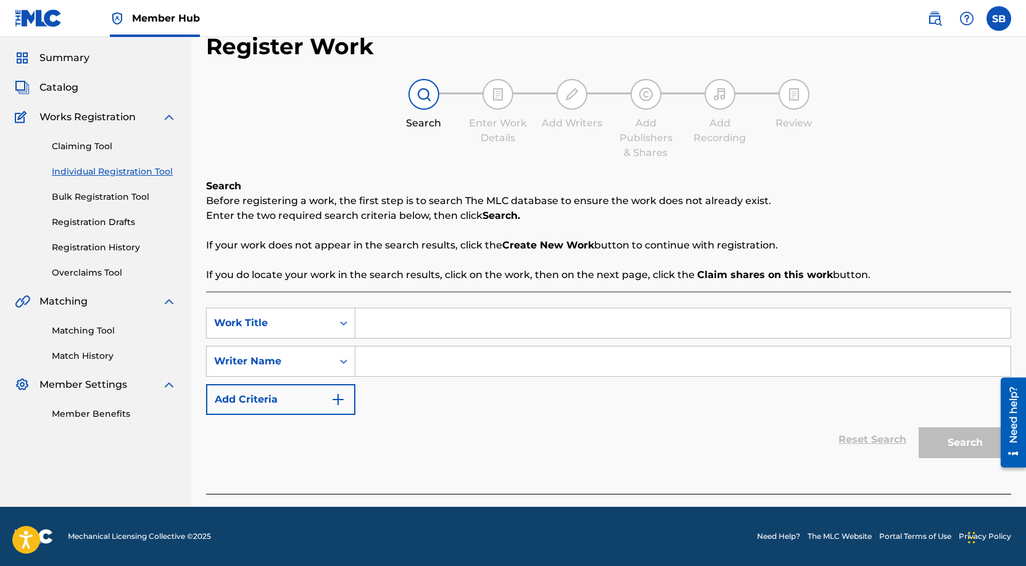
click at [443, 331] on input "Search Form" at bounding box center [682, 323] width 655 height 30
paste input "Rose Daytona"
type input "Rose Daytona"
click at [655, 353] on input "Search Form" at bounding box center [682, 362] width 655 height 30
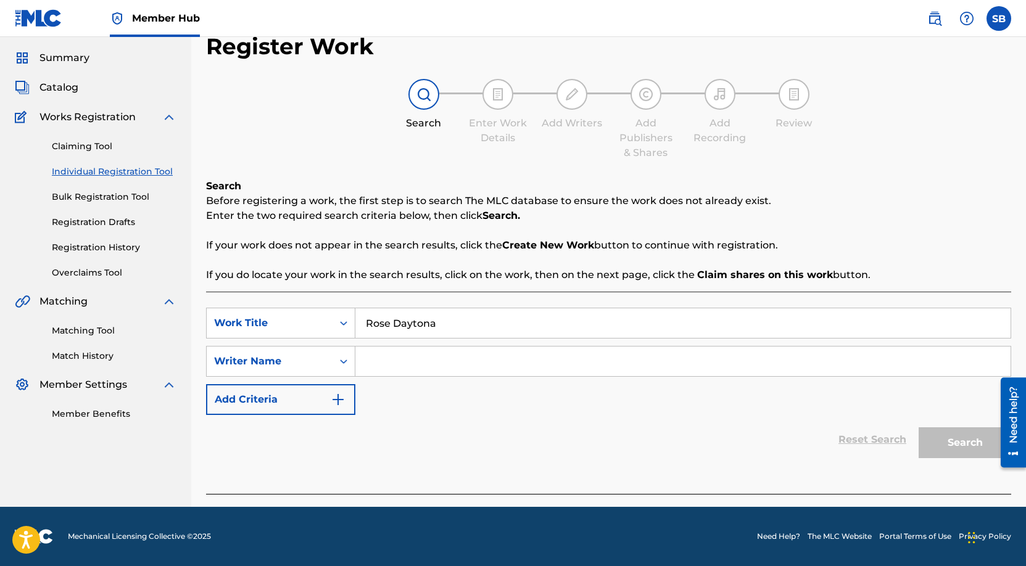
paste input "[PERSON_NAME]"
type input "[PERSON_NAME]"
click at [945, 443] on button "Search" at bounding box center [964, 442] width 93 height 31
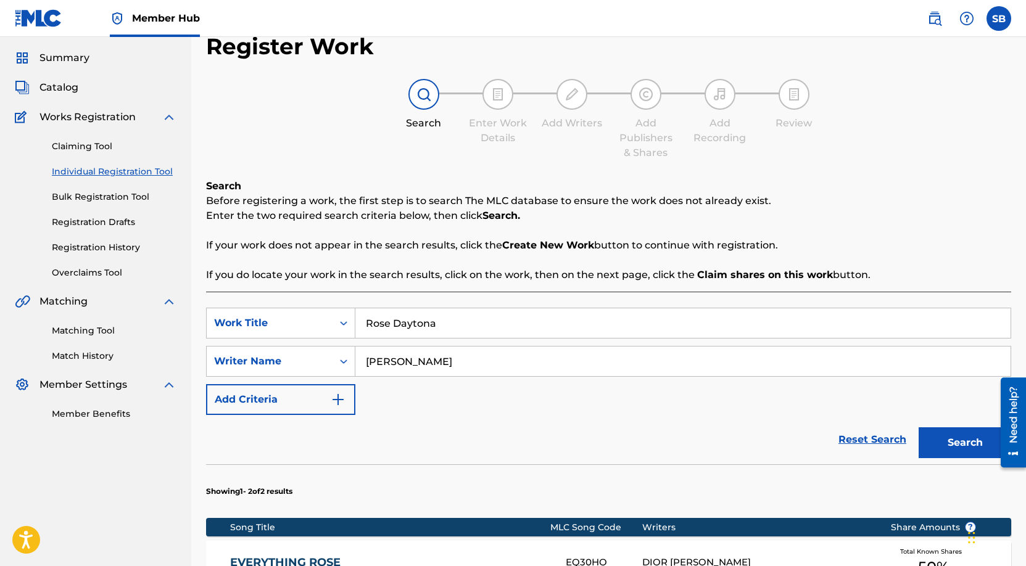
scroll to position [311, 0]
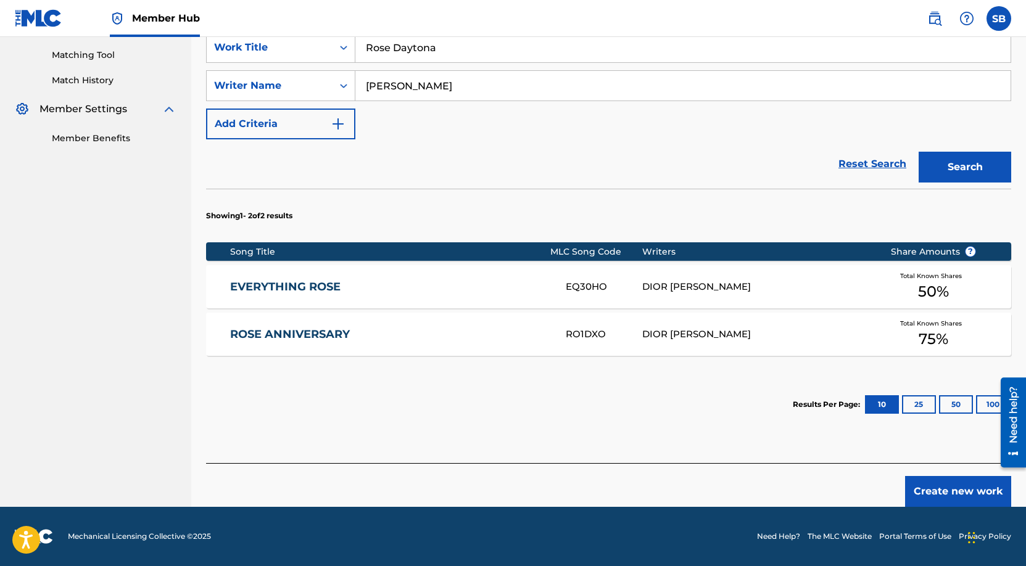
click at [667, 390] on section "Results Per Page: 10 25 50 100" at bounding box center [608, 405] width 805 height 58
click at [946, 490] on button "Create new work" at bounding box center [958, 491] width 106 height 31
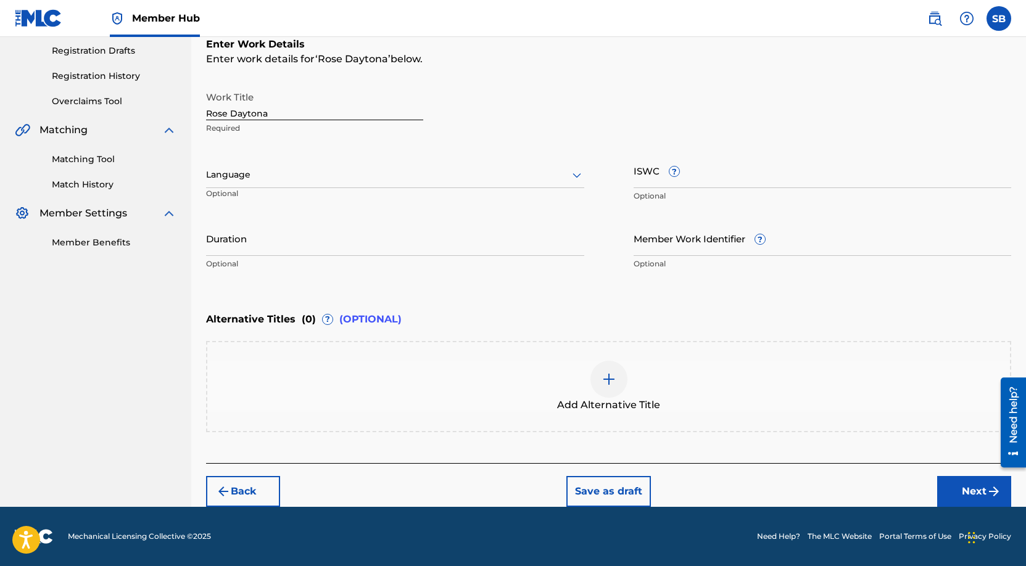
scroll to position [207, 0]
click at [344, 167] on div at bounding box center [395, 174] width 378 height 15
click at [336, 192] on div "English" at bounding box center [395, 202] width 377 height 28
click at [946, 490] on button "Next" at bounding box center [974, 491] width 74 height 31
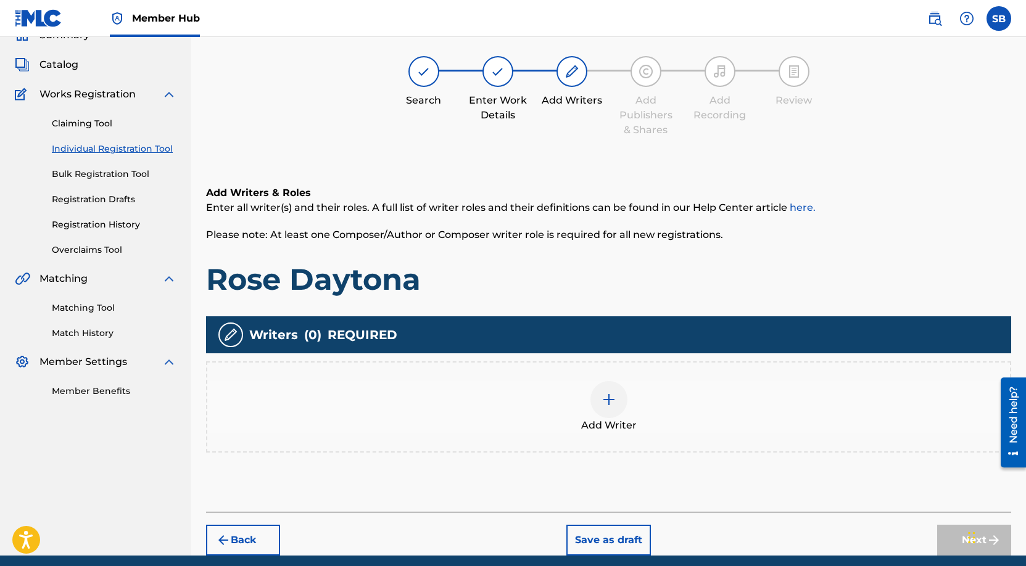
scroll to position [56, 0]
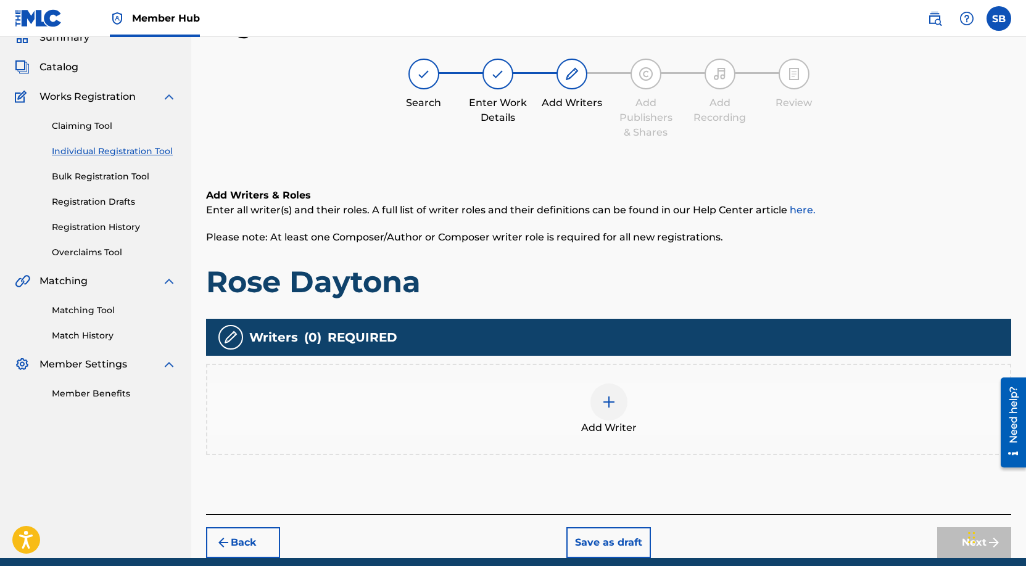
click at [562, 387] on div "Add Writer" at bounding box center [608, 410] width 803 height 52
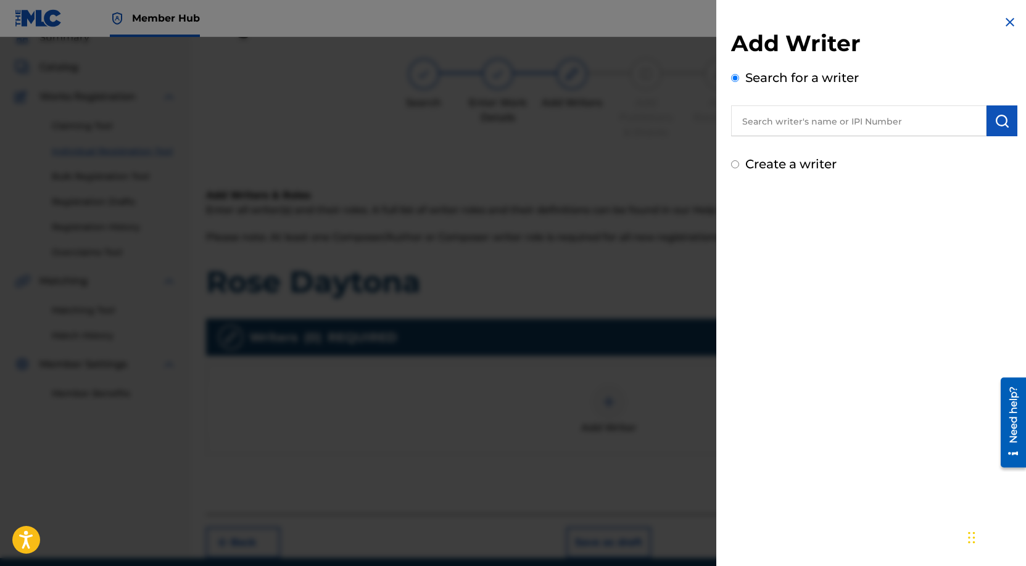
click at [844, 116] on input "text" at bounding box center [858, 120] width 255 height 31
paste input "[PERSON_NAME]"
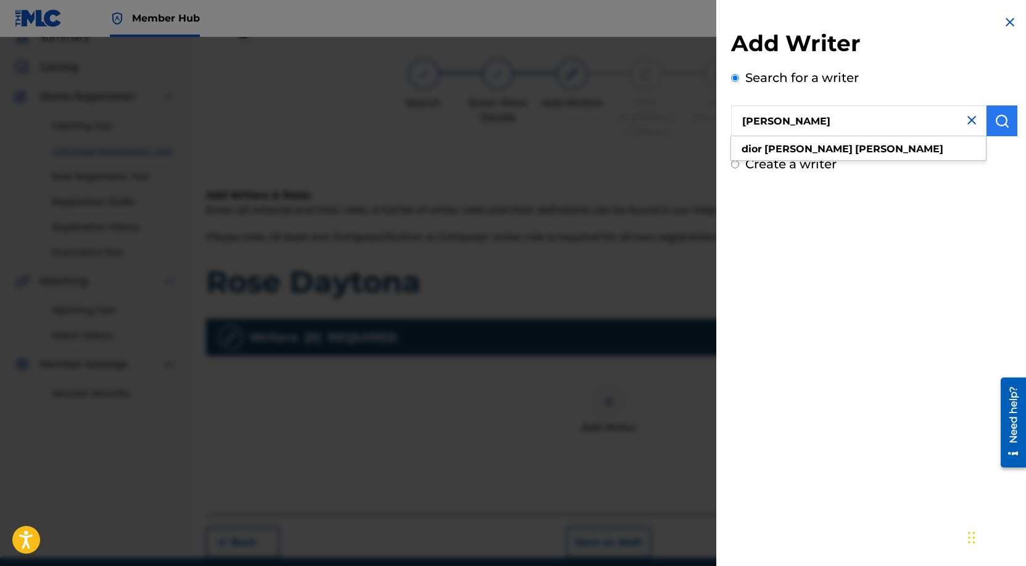
type input "[PERSON_NAME]"
click at [1009, 122] on button "submit" at bounding box center [1001, 120] width 31 height 31
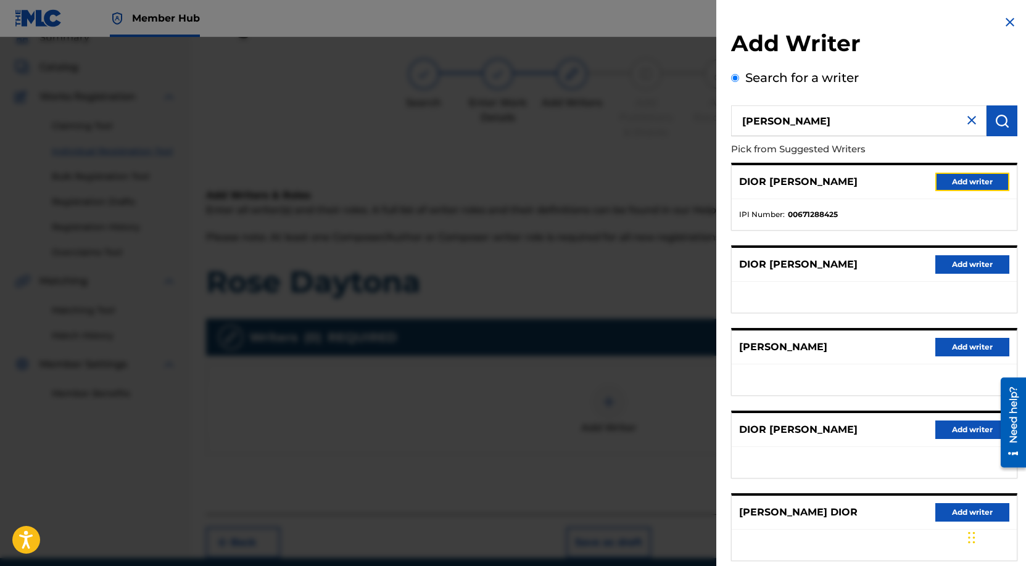
drag, startPoint x: 983, startPoint y: 179, endPoint x: 907, endPoint y: 142, distance: 83.9
click at [983, 179] on button "Add writer" at bounding box center [972, 182] width 74 height 19
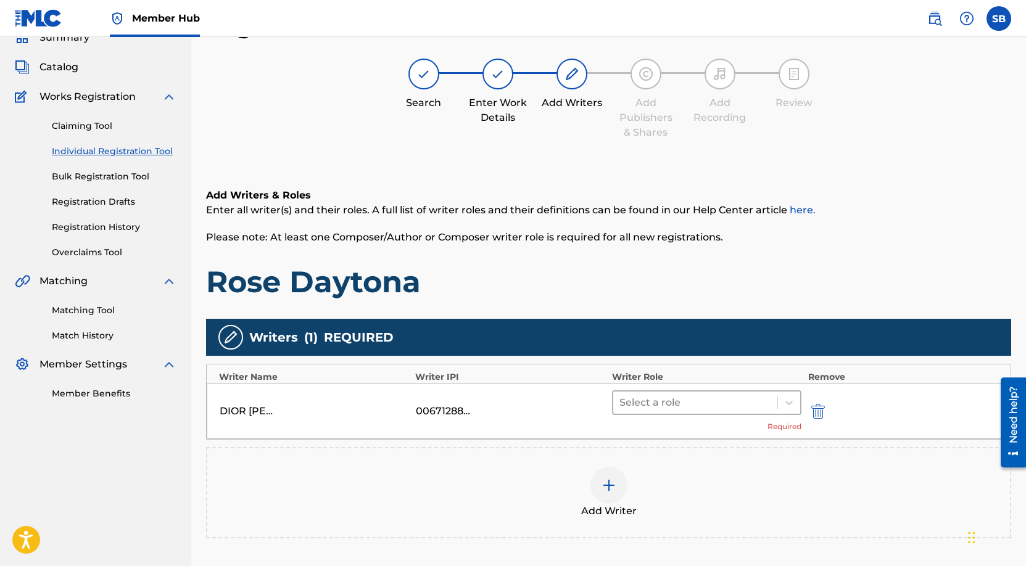
click at [730, 405] on div at bounding box center [695, 402] width 152 height 17
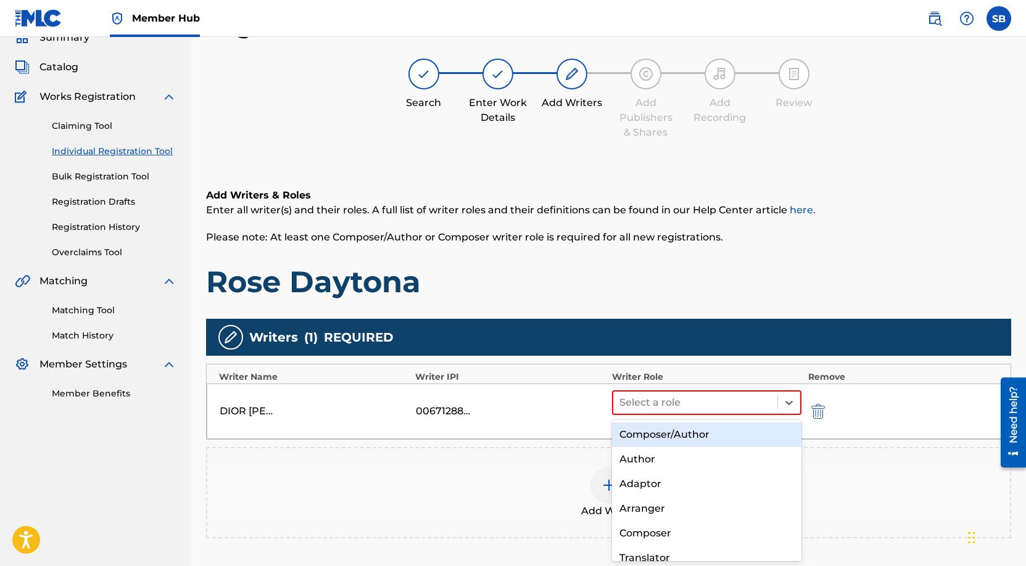
click at [739, 435] on div "Composer/Author" at bounding box center [707, 435] width 190 height 25
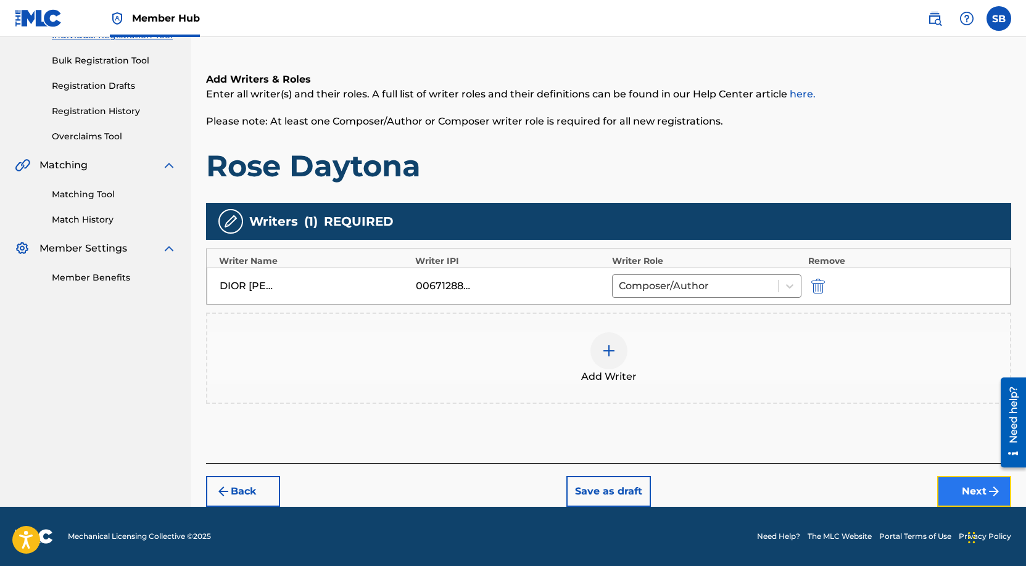
click at [954, 492] on button "Next" at bounding box center [974, 491] width 74 height 31
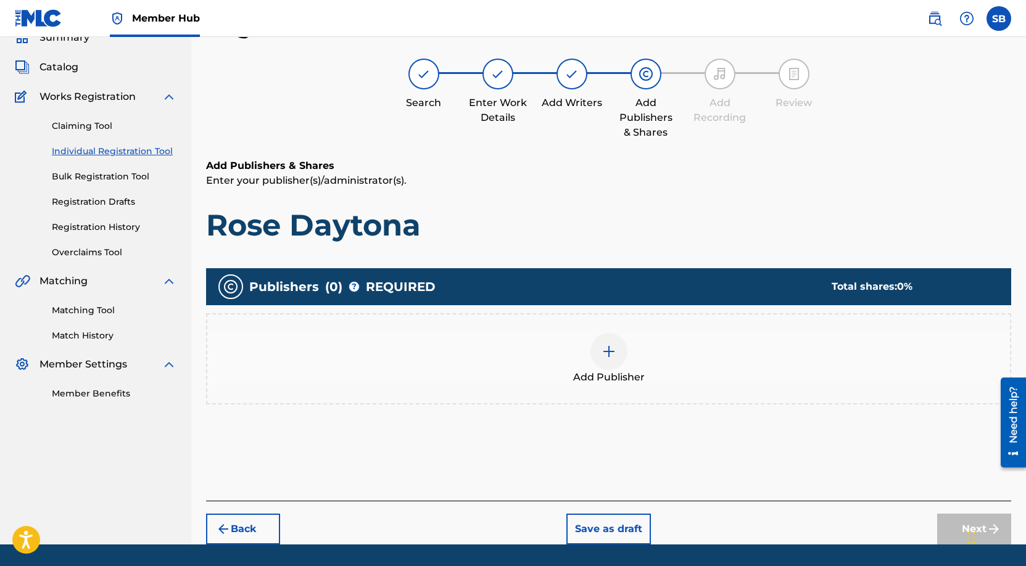
click at [603, 341] on div at bounding box center [608, 351] width 37 height 37
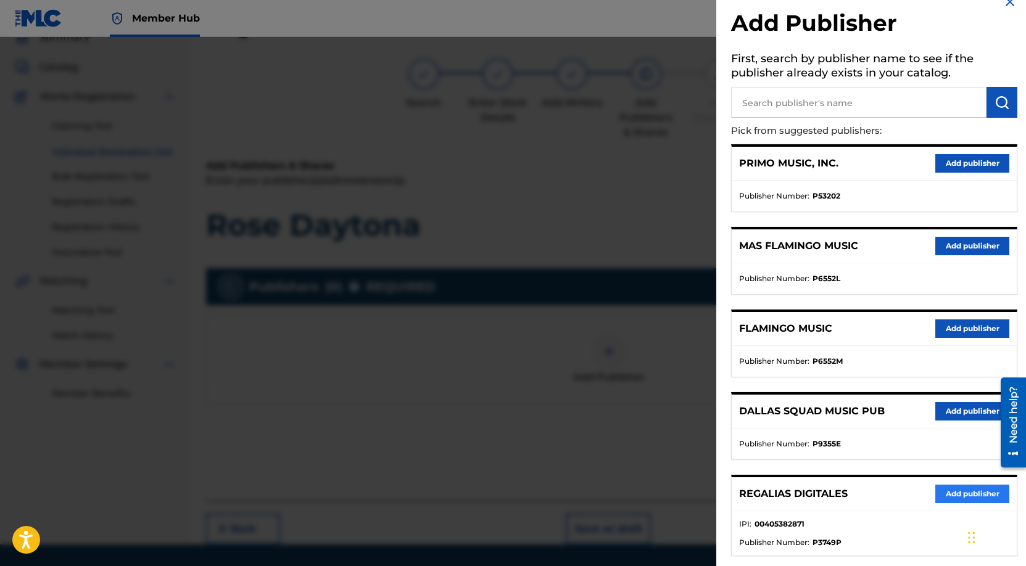
scroll to position [187, 0]
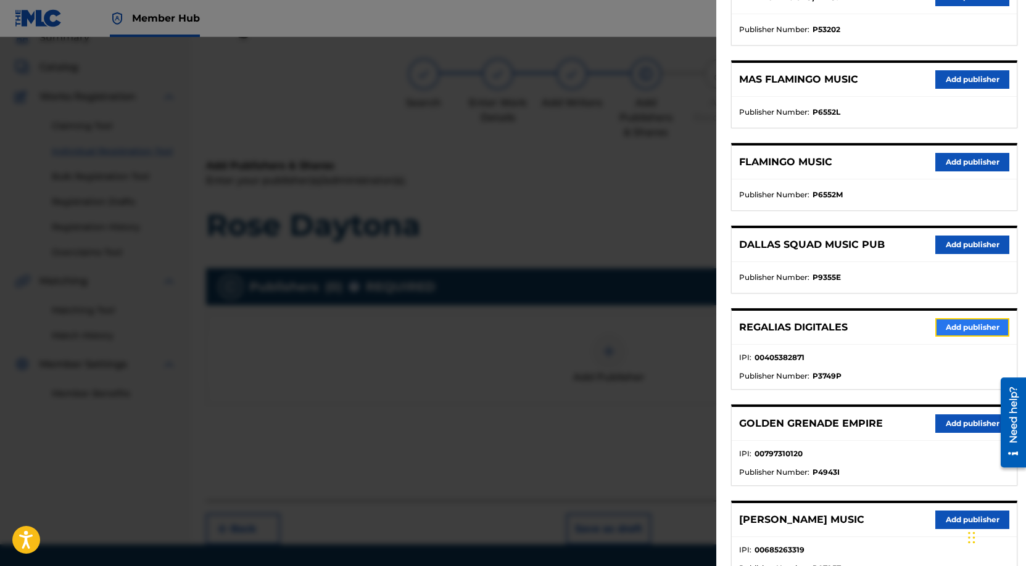
click at [946, 321] on button "Add publisher" at bounding box center [972, 327] width 74 height 19
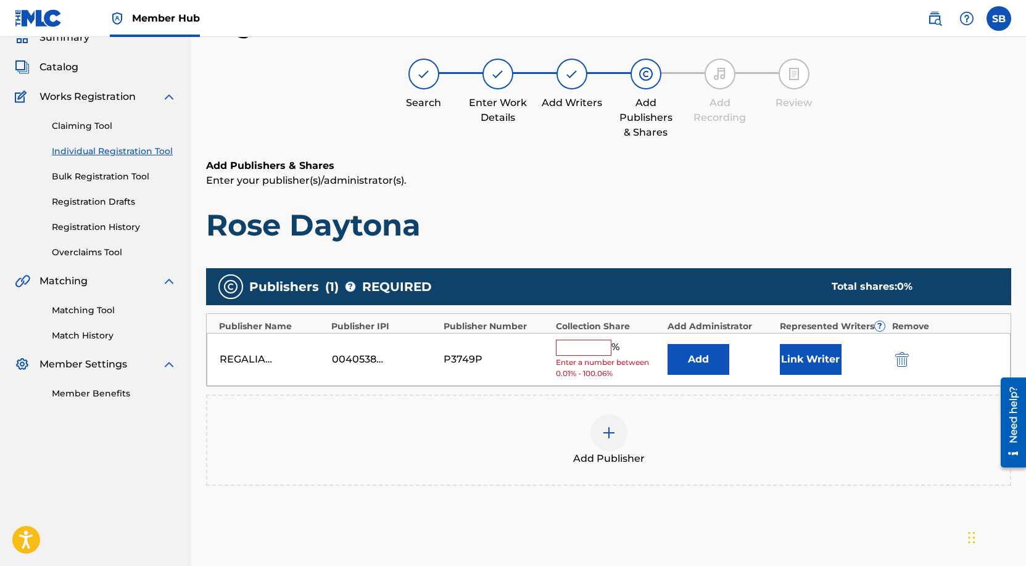
click at [584, 352] on input "text" at bounding box center [584, 348] width 56 height 16
type input "50"
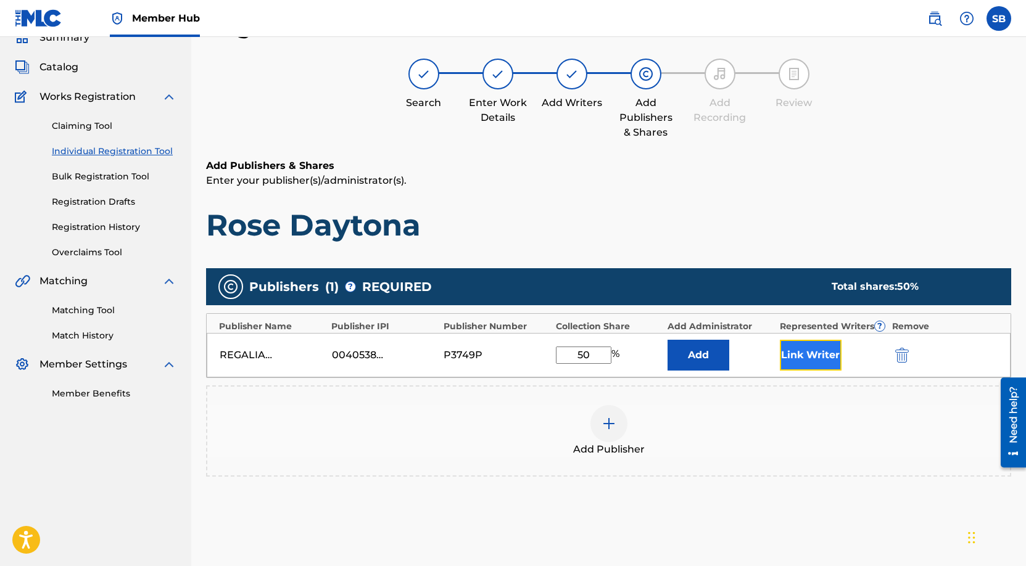
click at [809, 350] on button "Link Writer" at bounding box center [811, 355] width 62 height 31
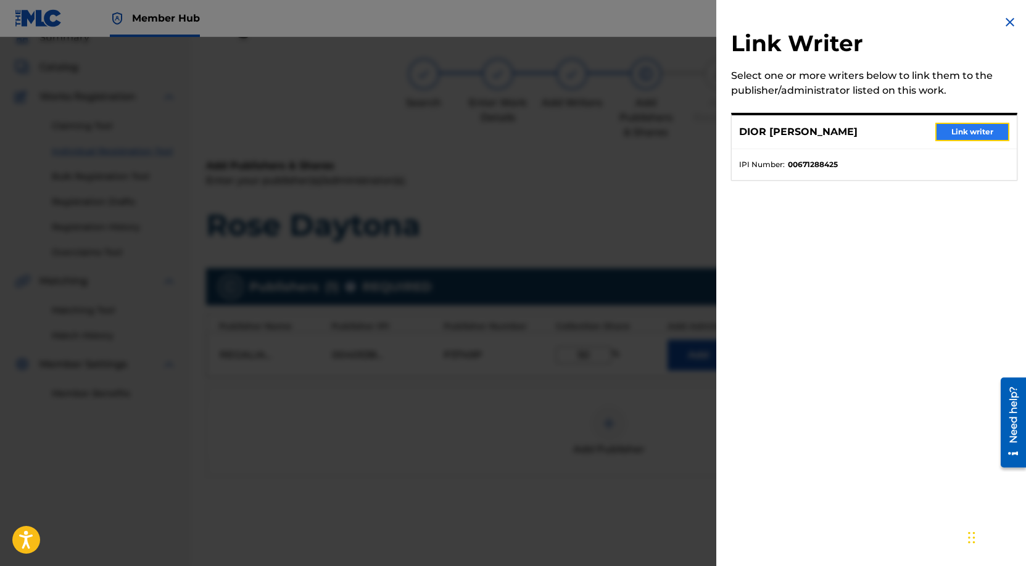
click at [962, 131] on button "Link writer" at bounding box center [972, 132] width 74 height 19
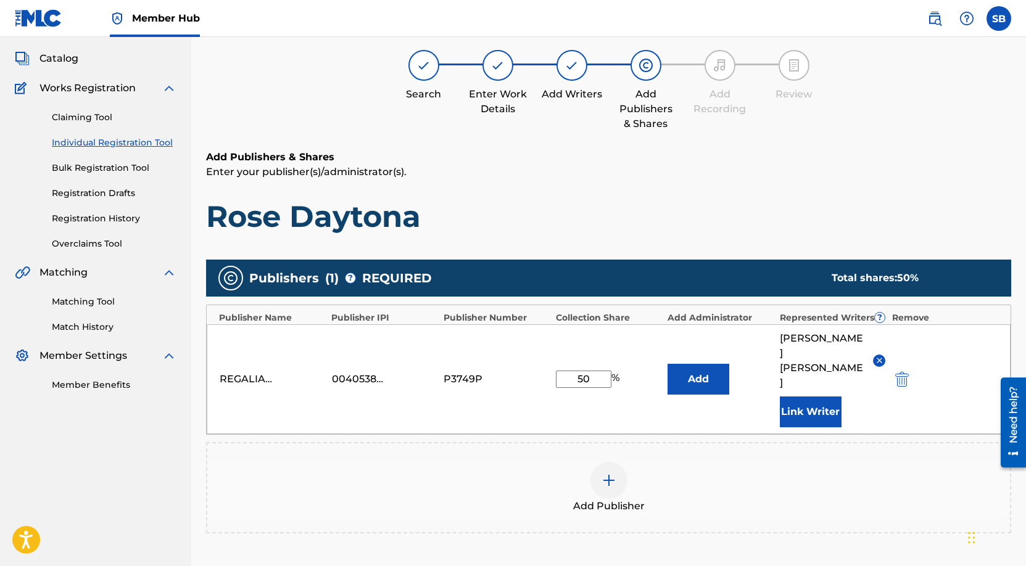
scroll to position [201, 0]
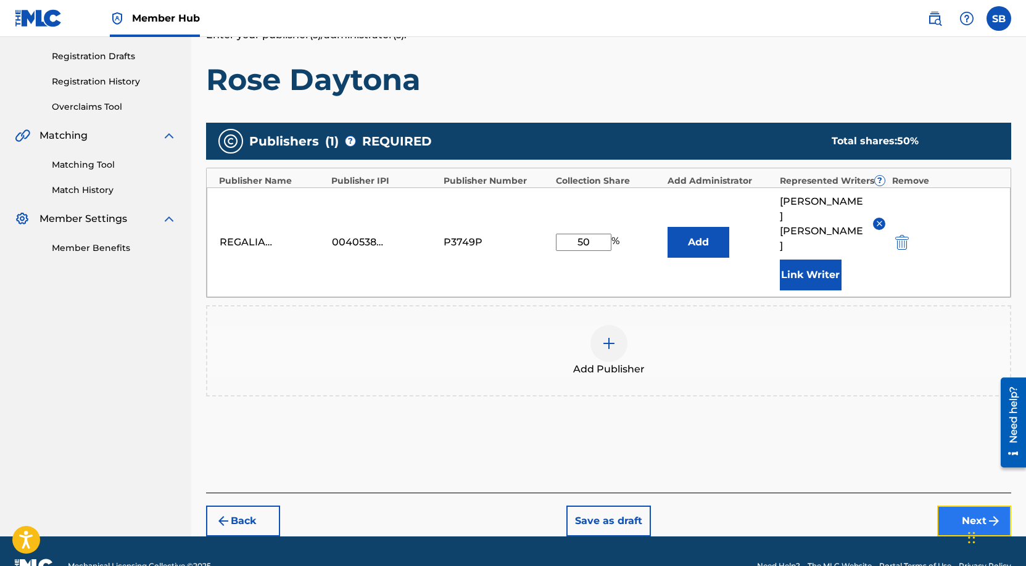
click at [960, 506] on button "Next" at bounding box center [974, 521] width 74 height 31
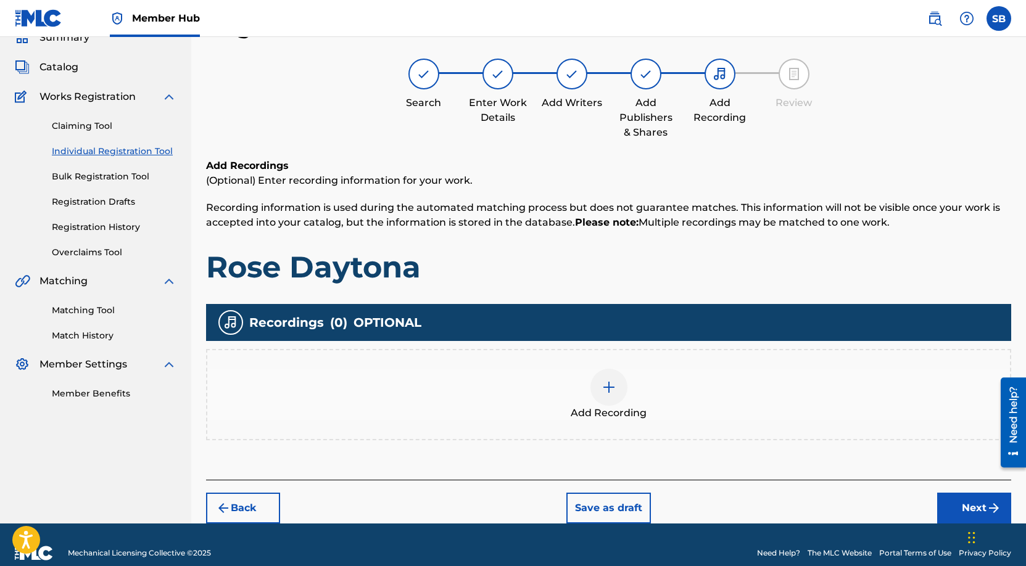
click at [669, 378] on div "Add Recording" at bounding box center [608, 395] width 803 height 52
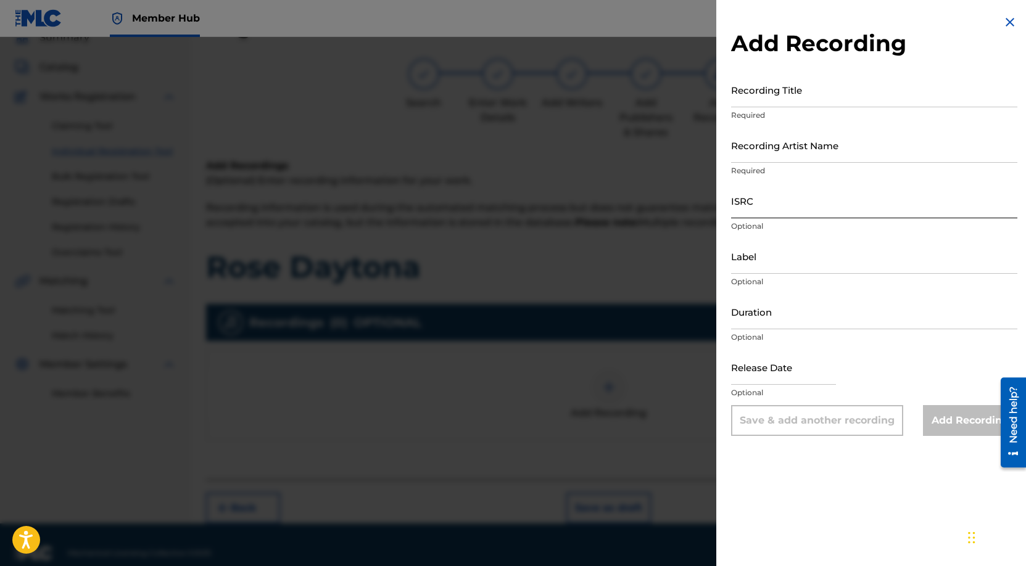
click at [795, 206] on input "ISRC" at bounding box center [874, 200] width 286 height 35
paste input "USUYG1746440"
type input "USUYG1746440"
click at [944, 159] on input "Recording Artist Name" at bounding box center [874, 145] width 286 height 35
paste input "Payroll Giovanni"
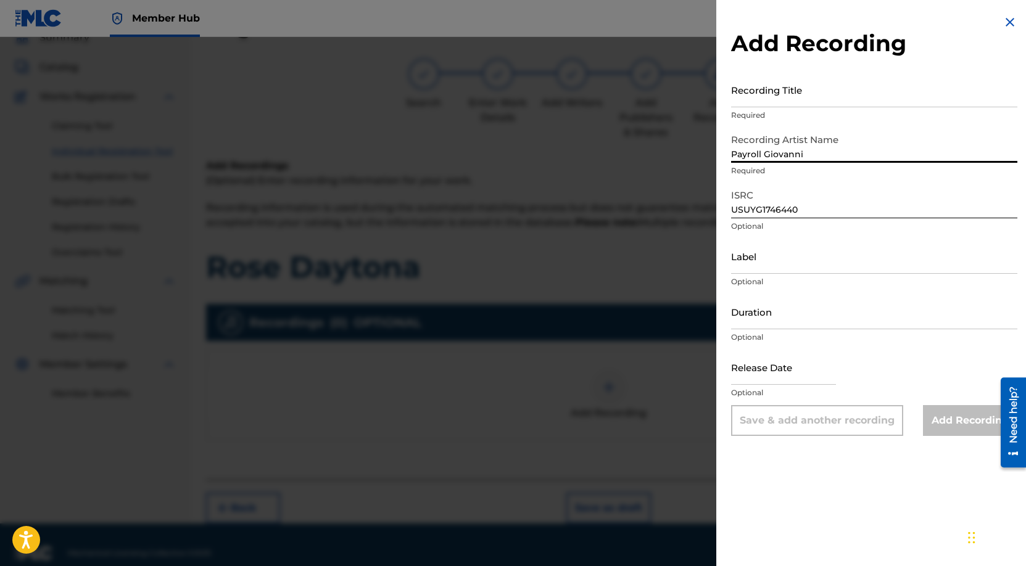
type input "Payroll Giovanni"
click at [849, 108] on div "Recording Title Required" at bounding box center [874, 100] width 286 height 56
click at [849, 86] on input "Recording Title" at bounding box center [874, 89] width 286 height 35
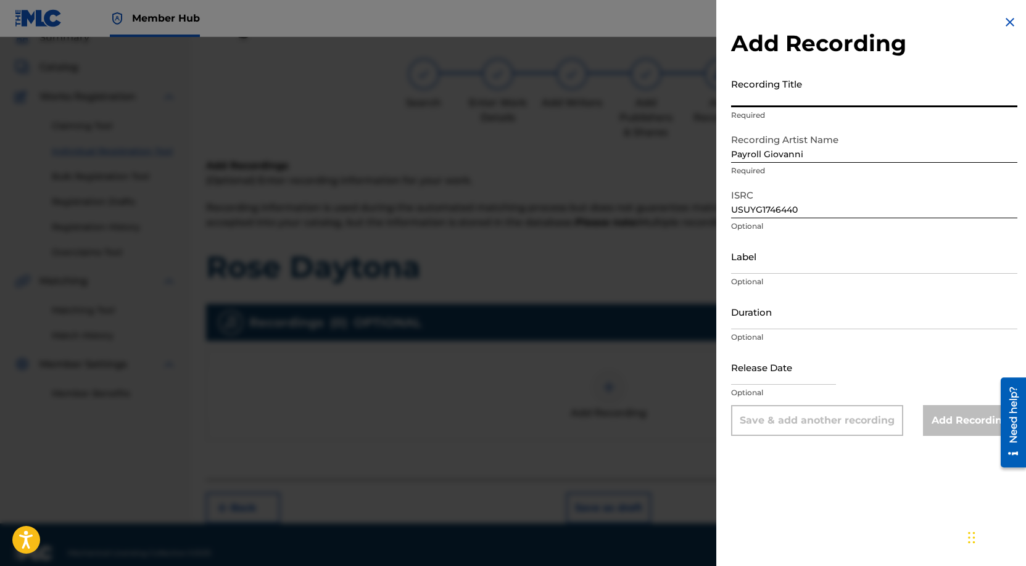
paste input "Rose Daytona"
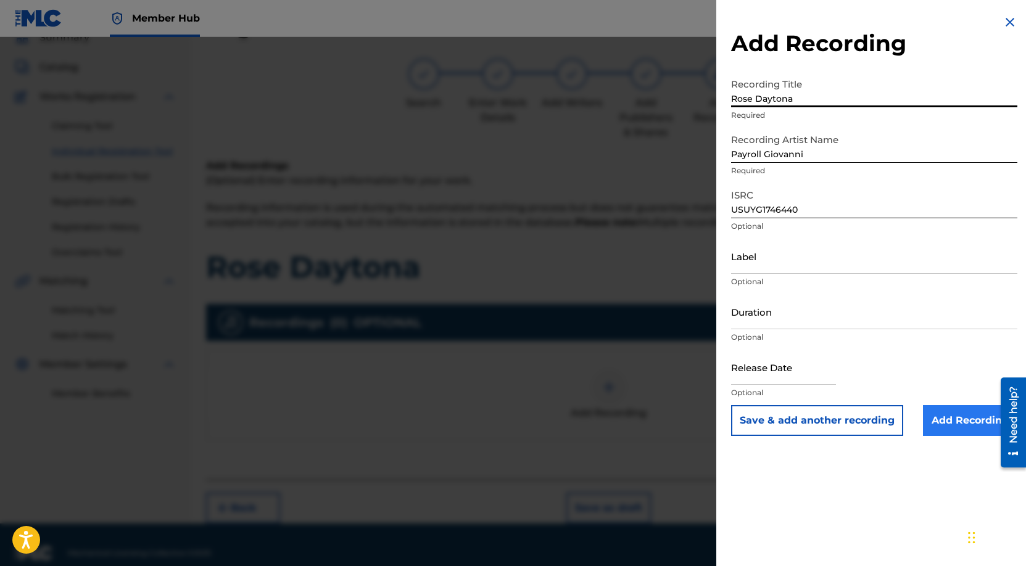
type input "Rose Daytona"
click at [962, 425] on input "Add Recording" at bounding box center [970, 420] width 94 height 31
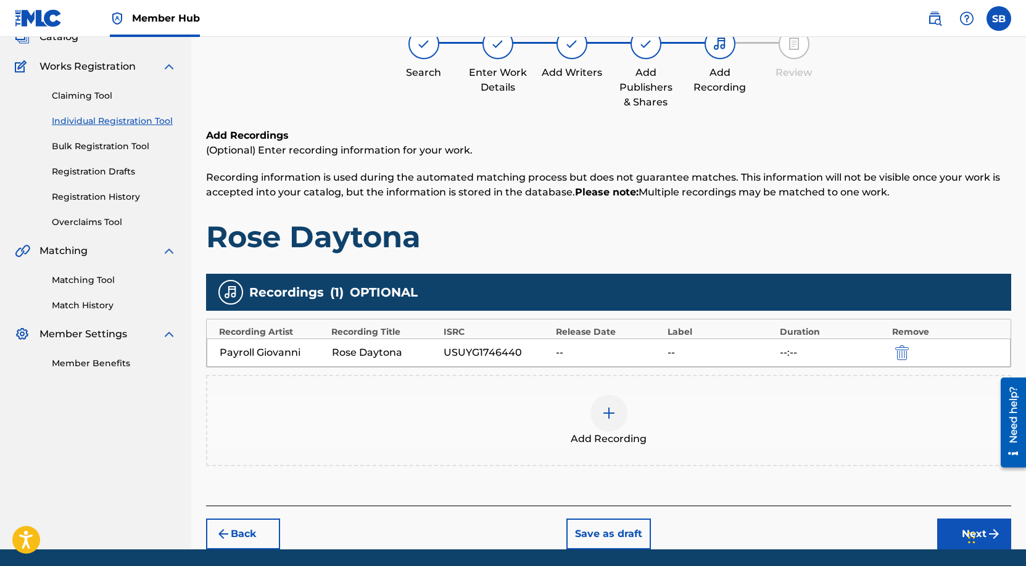
scroll to position [128, 0]
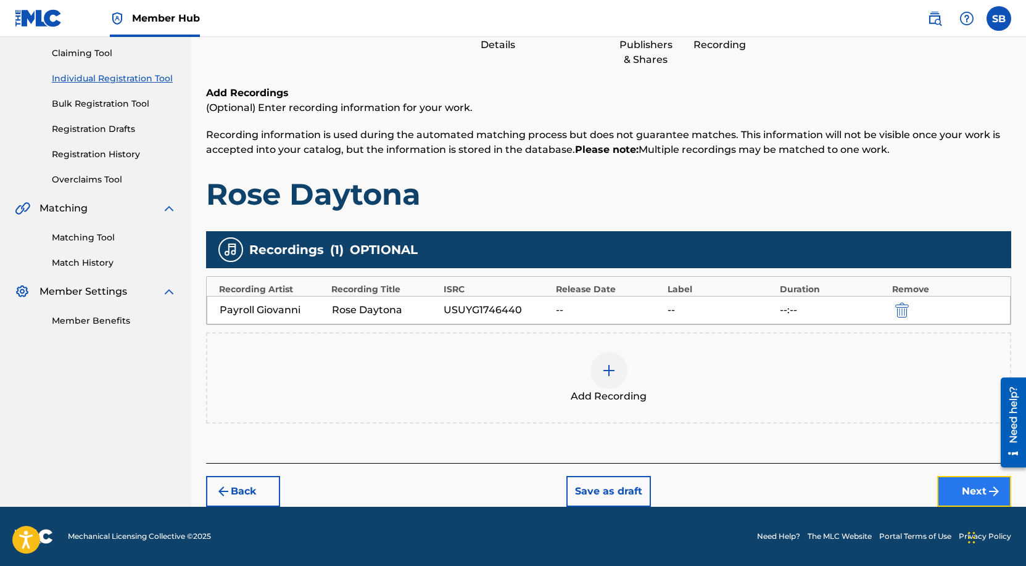
click at [957, 486] on button "Next" at bounding box center [974, 491] width 74 height 31
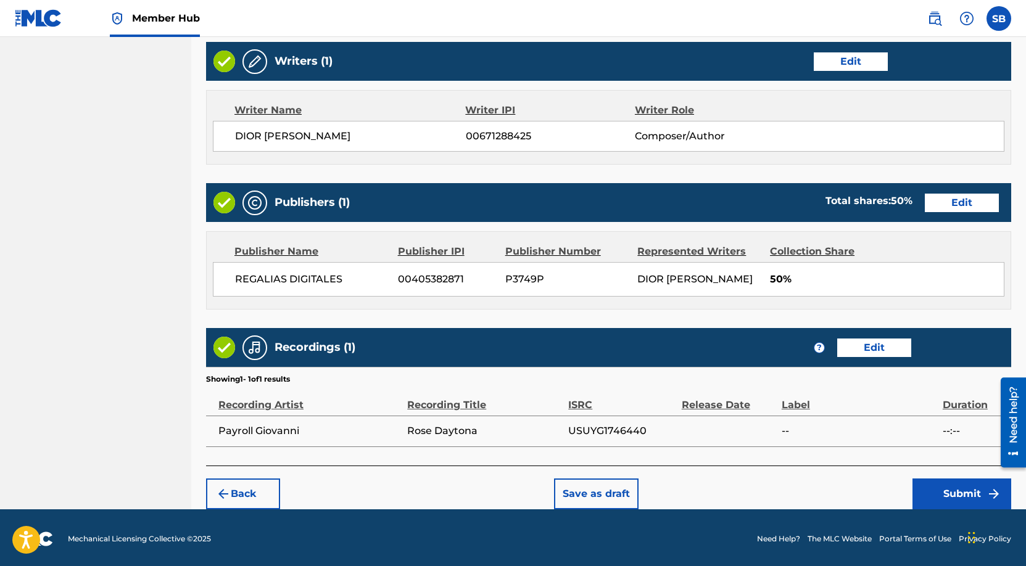
scroll to position [477, 0]
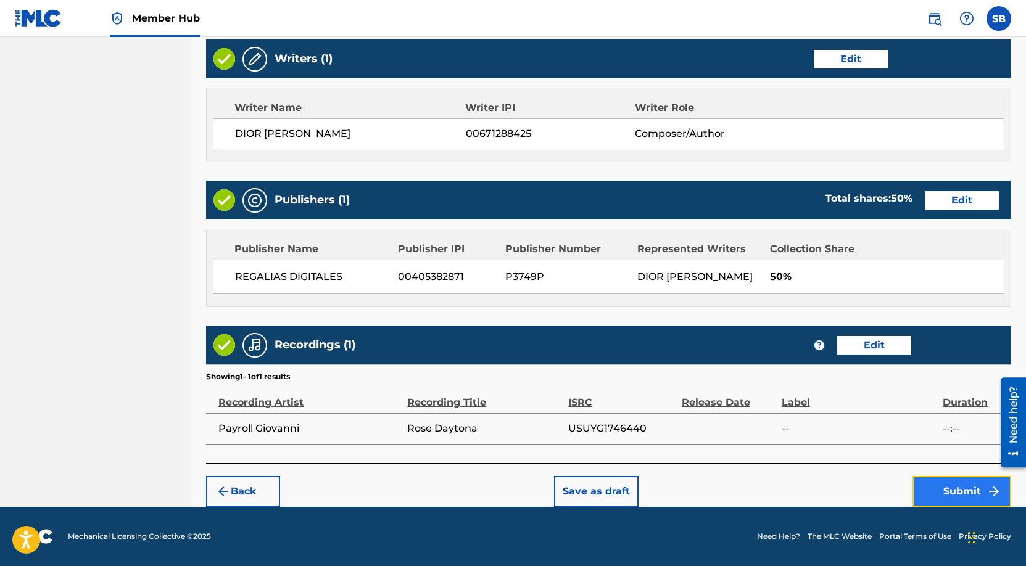
click at [936, 487] on button "Submit" at bounding box center [961, 491] width 99 height 31
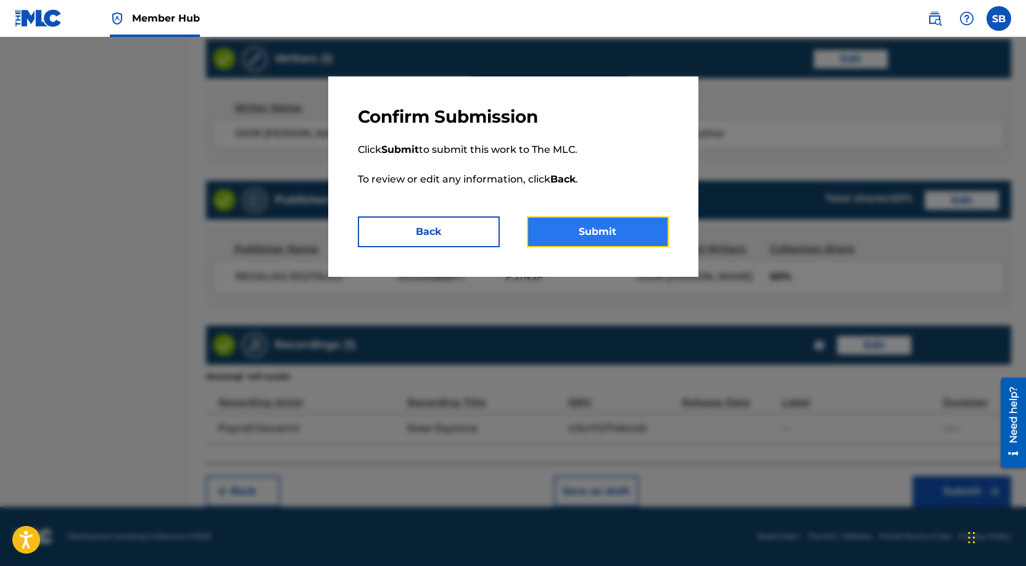
click at [594, 228] on button "Submit" at bounding box center [598, 232] width 142 height 31
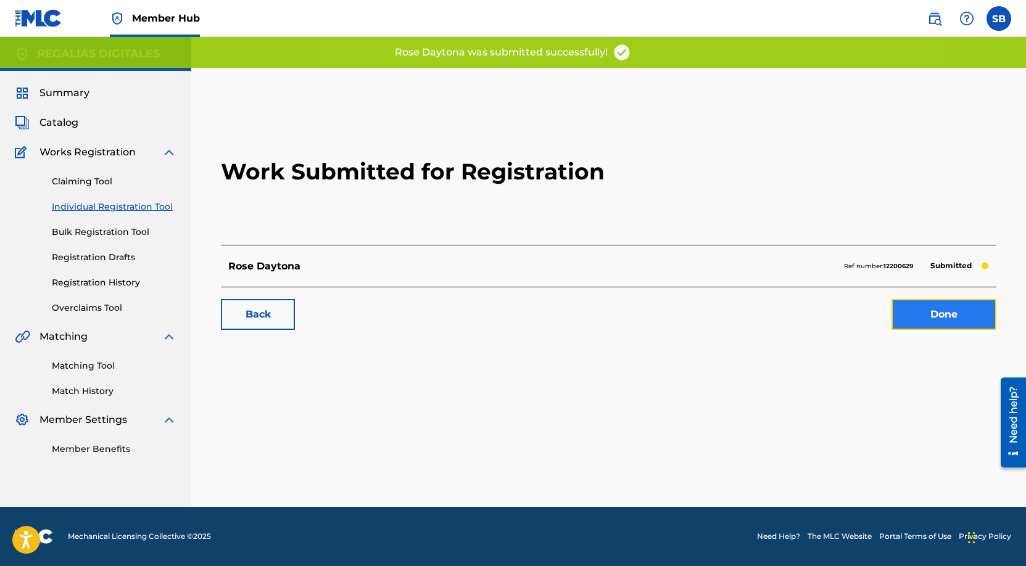
click at [962, 318] on link "Done" at bounding box center [943, 314] width 105 height 31
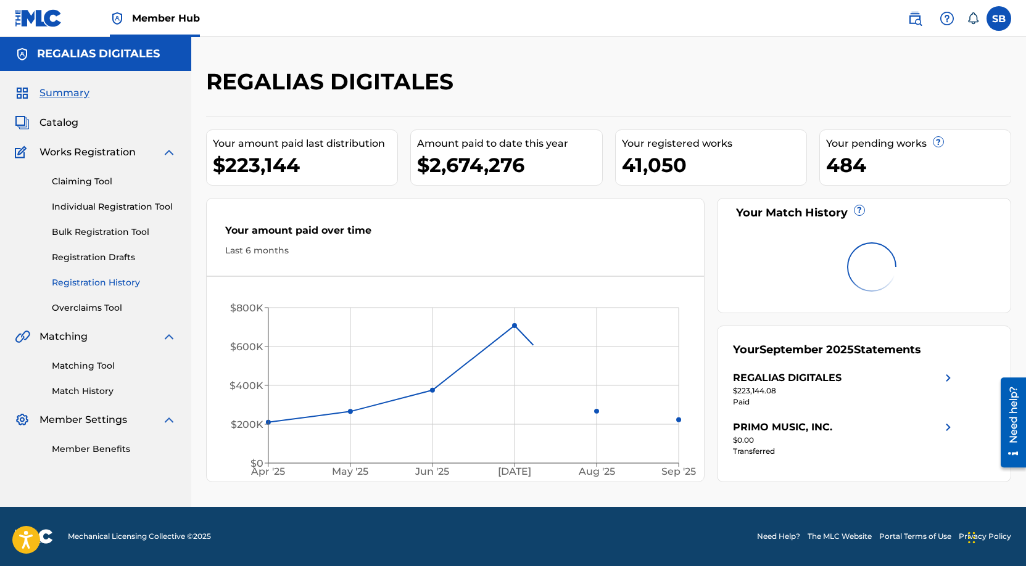
click at [110, 276] on link "Registration History" at bounding box center [114, 282] width 125 height 13
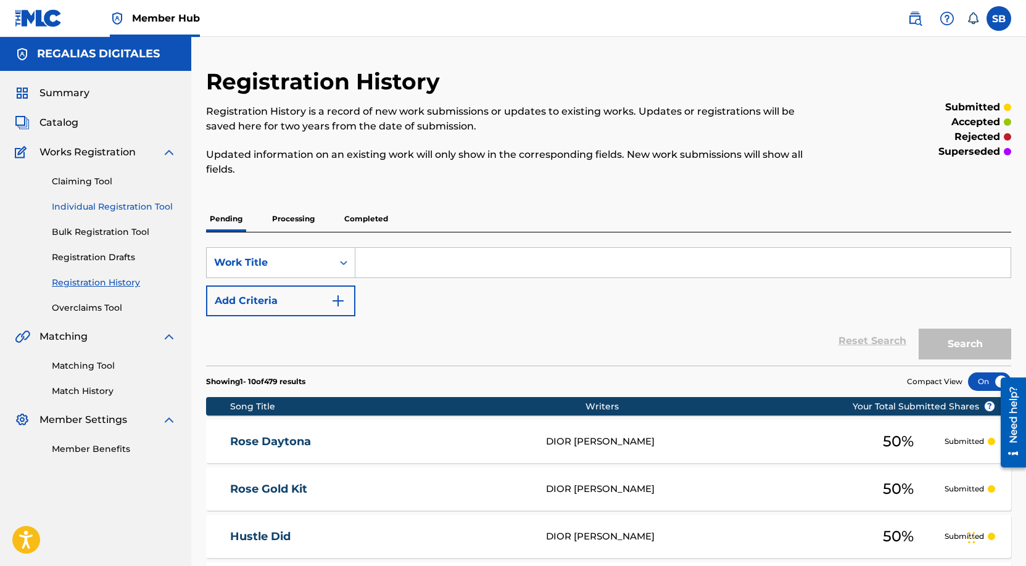
click at [137, 208] on link "Individual Registration Tool" at bounding box center [114, 206] width 125 height 13
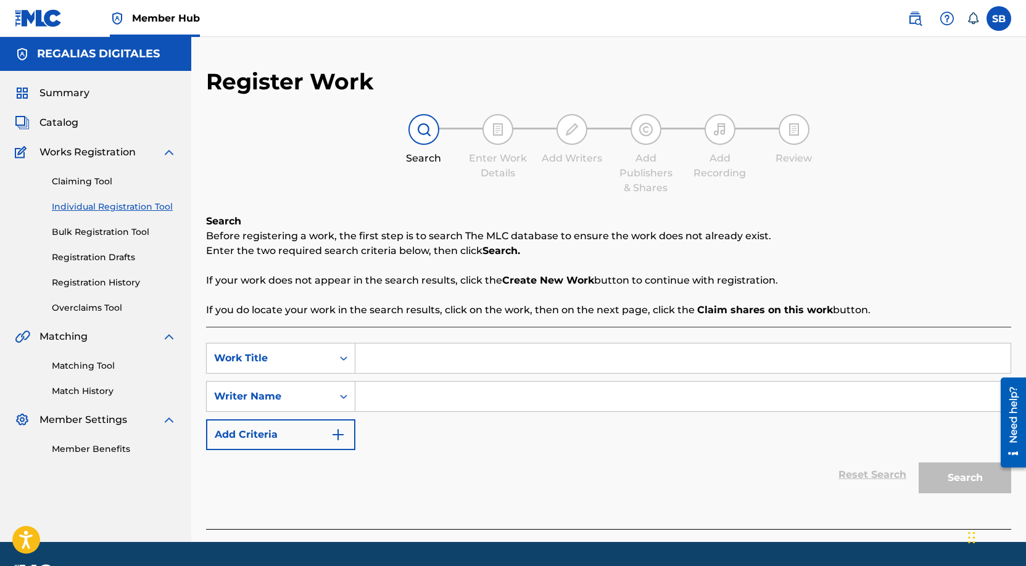
click at [431, 357] on input "Search Form" at bounding box center [682, 359] width 655 height 30
paste input "Maybach Paths"
type input "Maybach Paths"
click at [432, 395] on input "Search Form" at bounding box center [682, 397] width 655 height 30
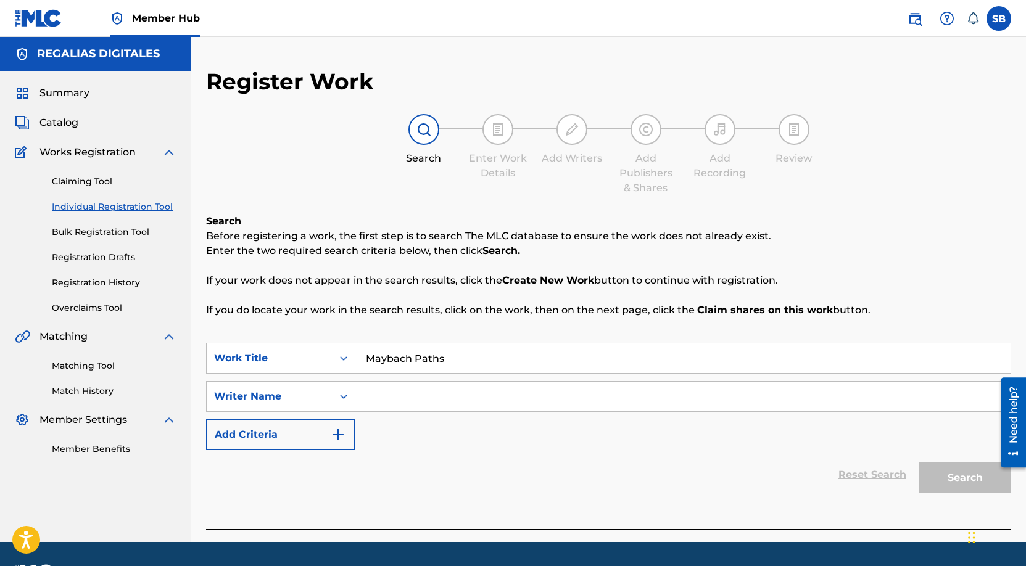
click at [697, 390] on input "Search Form" at bounding box center [682, 397] width 655 height 30
paste input "[PERSON_NAME]"
type input "[PERSON_NAME]"
click at [945, 481] on button "Search" at bounding box center [964, 478] width 93 height 31
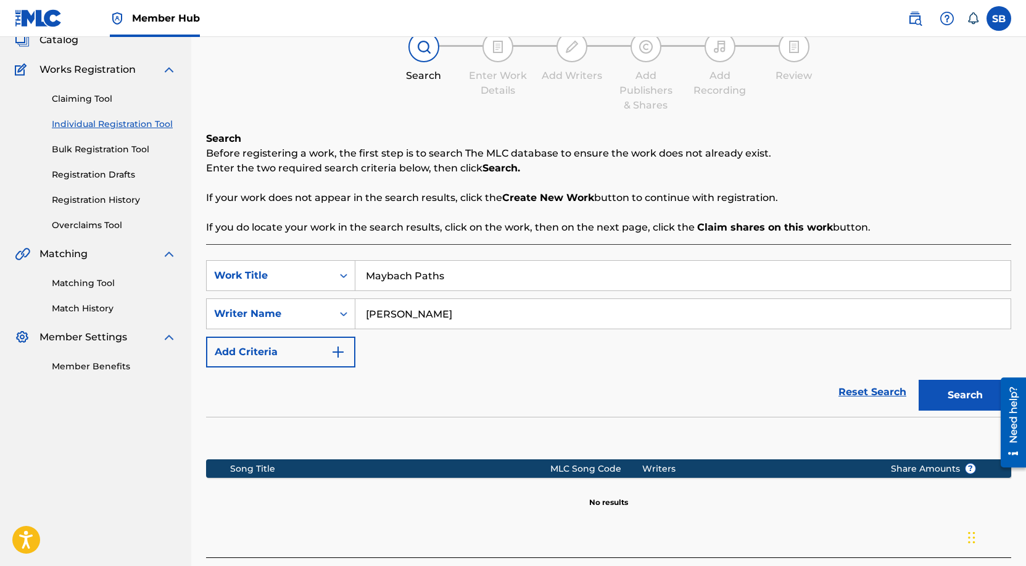
scroll to position [177, 0]
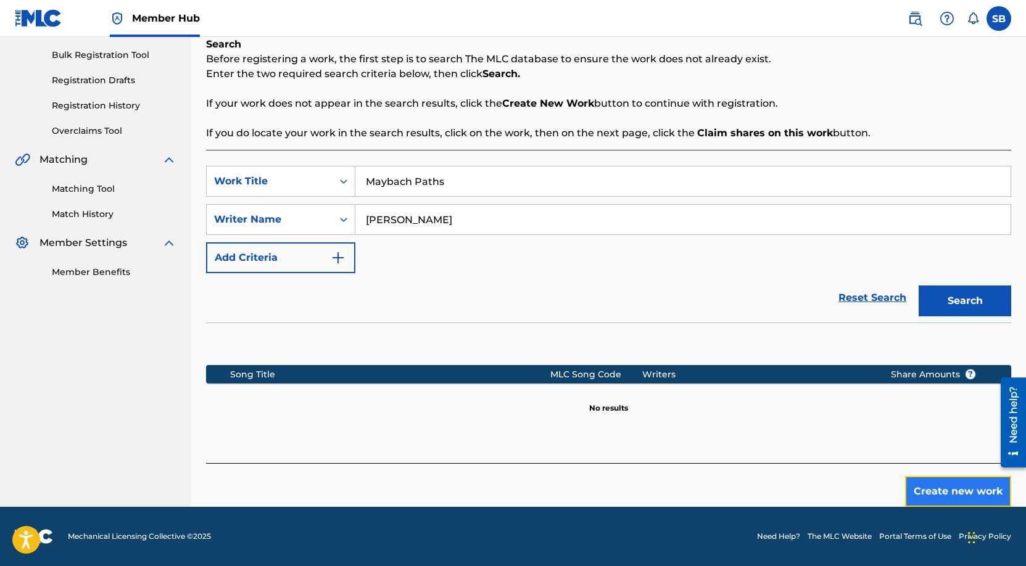
click at [951, 487] on button "Create new work" at bounding box center [958, 491] width 106 height 31
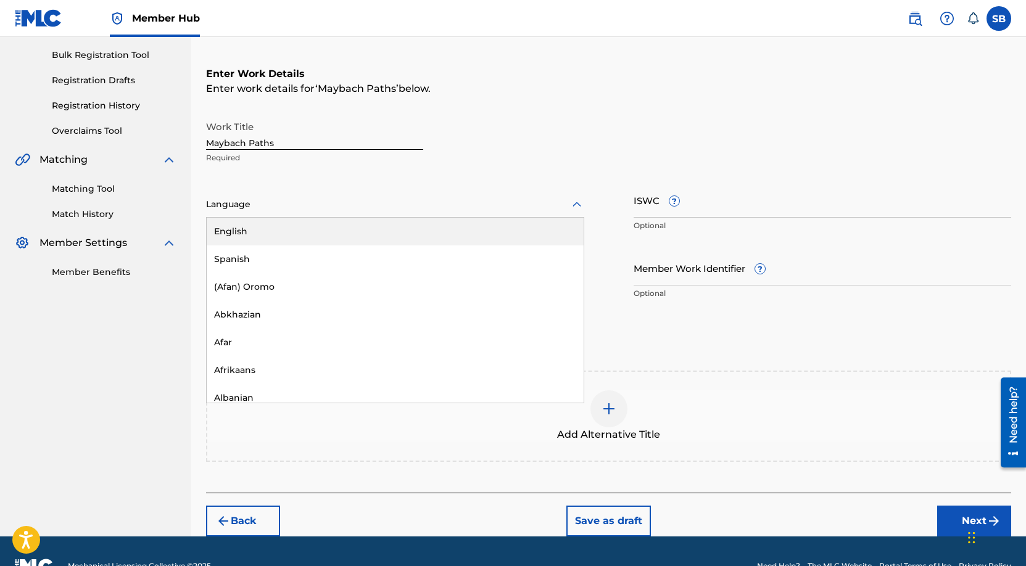
click at [357, 194] on div "Language" at bounding box center [395, 205] width 378 height 26
click at [335, 222] on div "English" at bounding box center [395, 232] width 377 height 28
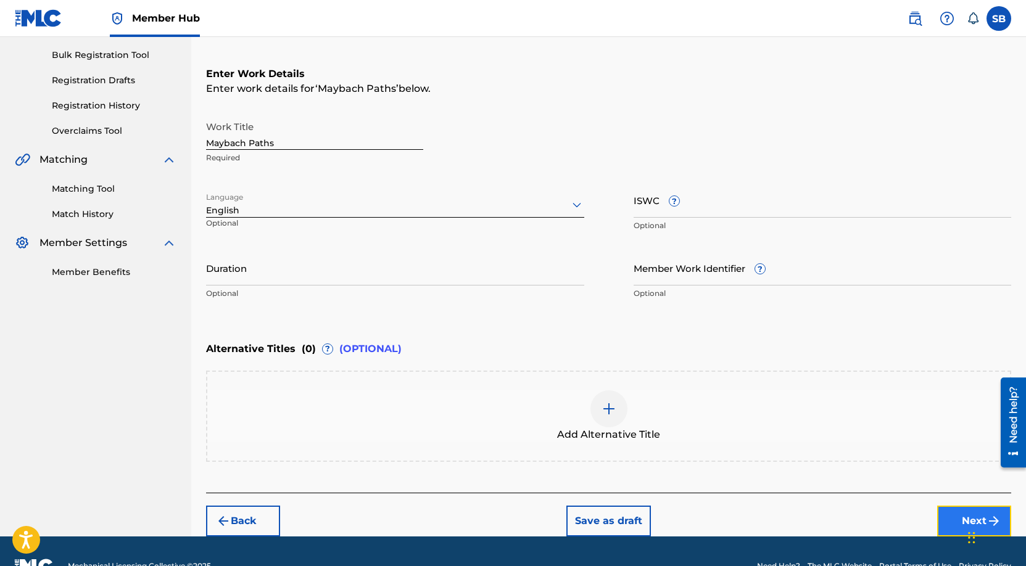
click at [959, 516] on button "Next" at bounding box center [974, 521] width 74 height 31
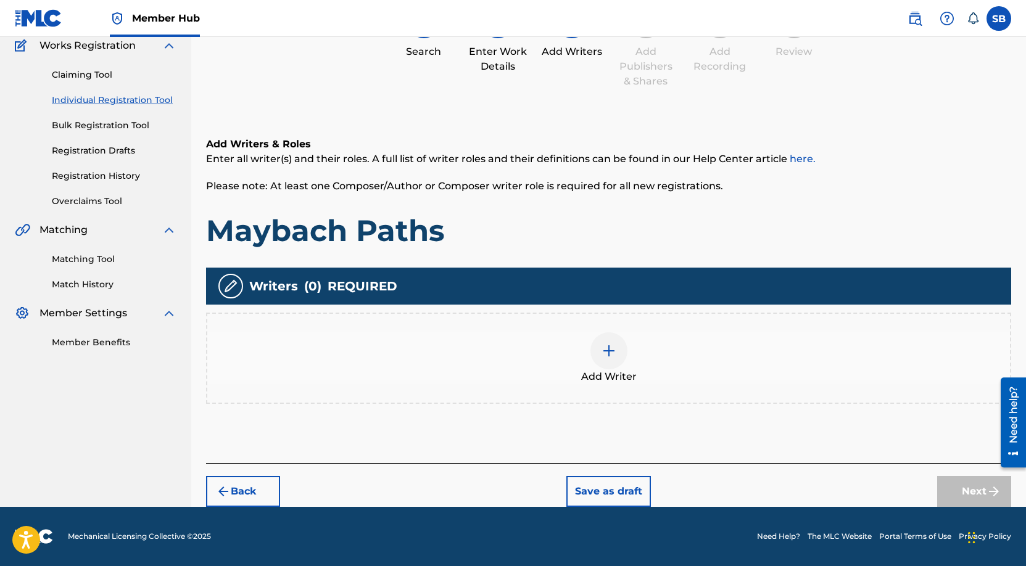
scroll to position [56, 0]
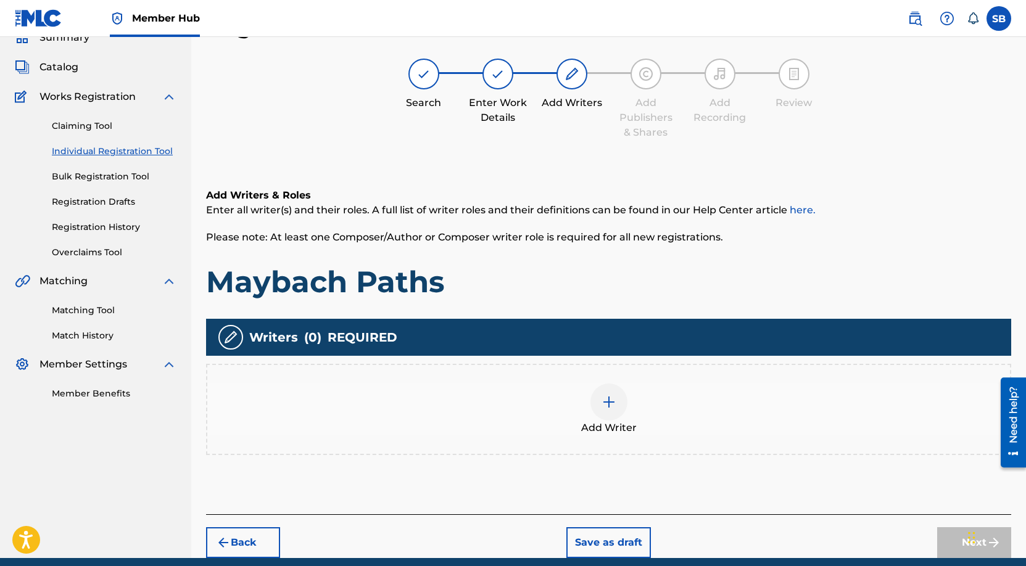
click at [575, 401] on div "Add Writer" at bounding box center [608, 410] width 803 height 52
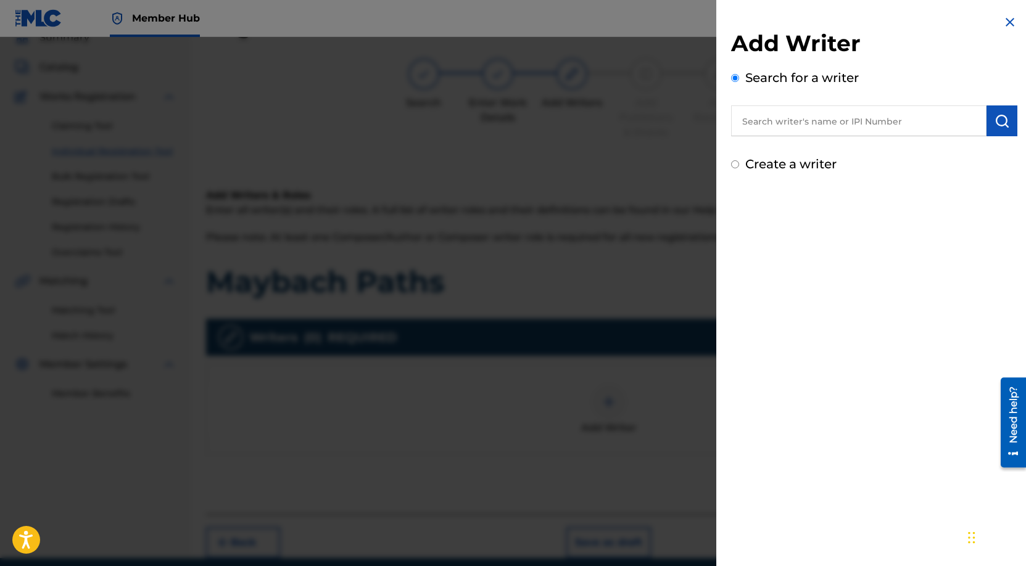
click at [840, 122] on input "text" at bounding box center [858, 120] width 255 height 31
paste input "[PERSON_NAME]"
click at [909, 149] on div "dior [PERSON_NAME]" at bounding box center [858, 149] width 255 height 22
type input "dior [PERSON_NAME]"
click at [994, 117] on img "submit" at bounding box center [1001, 121] width 15 height 15
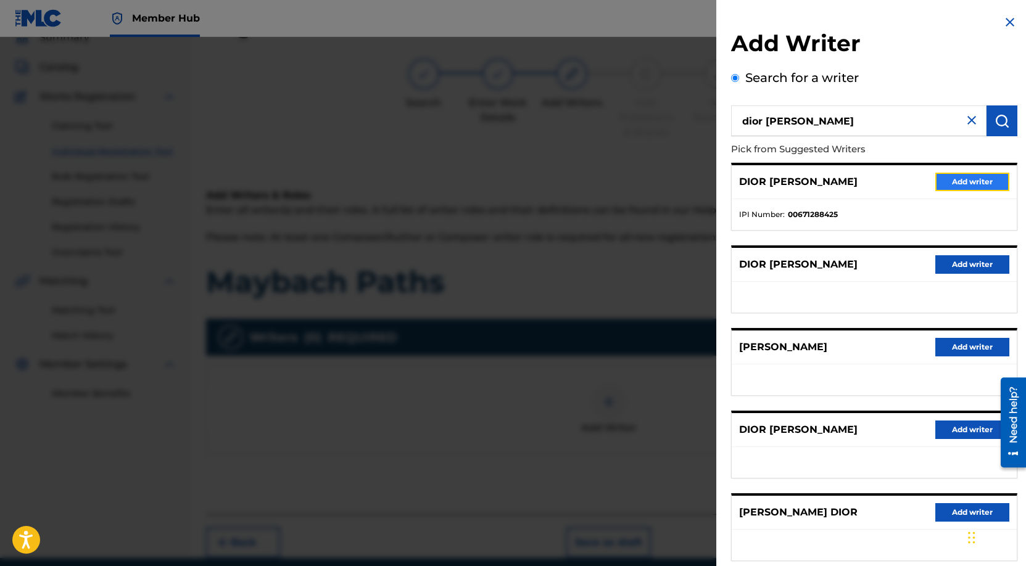
click at [972, 182] on button "Add writer" at bounding box center [972, 182] width 74 height 19
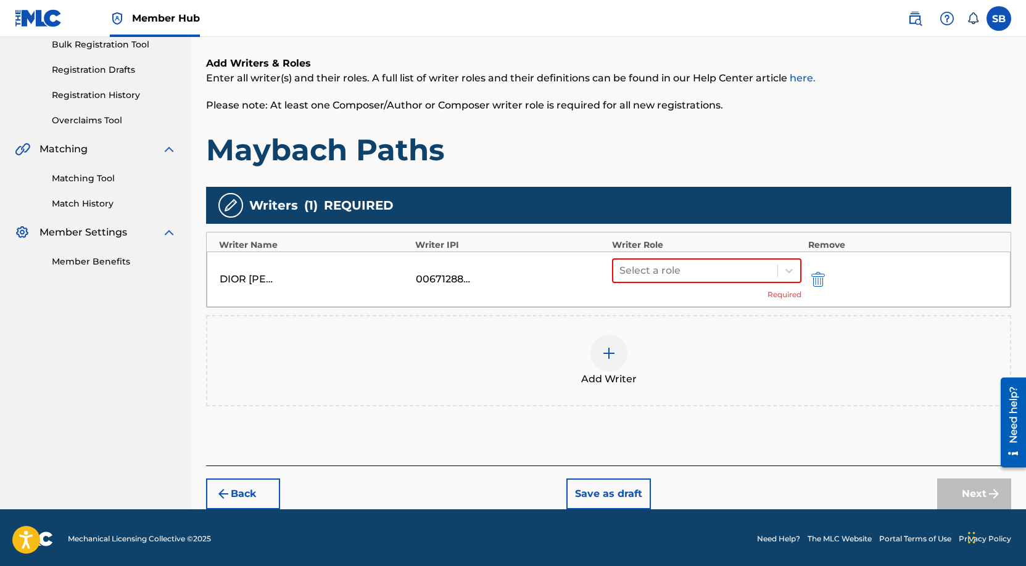
scroll to position [190, 0]
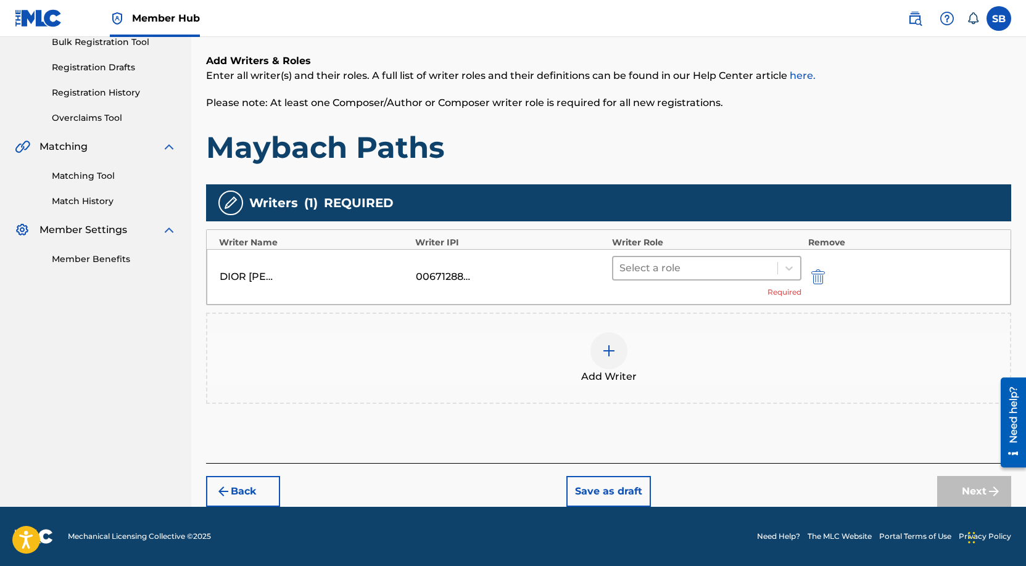
click at [709, 265] on div at bounding box center [695, 268] width 152 height 17
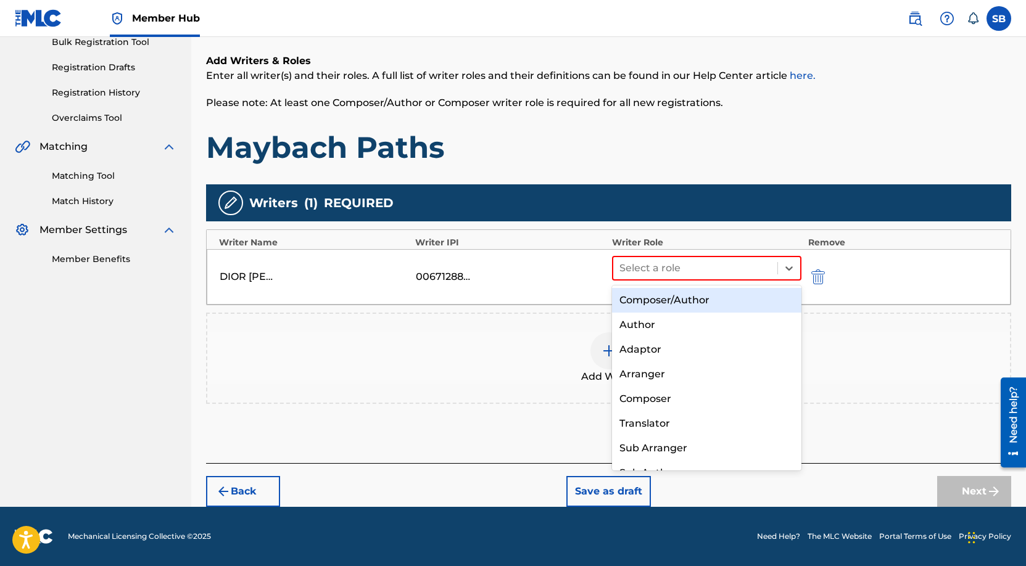
click at [718, 295] on div "Composer/Author" at bounding box center [707, 300] width 190 height 25
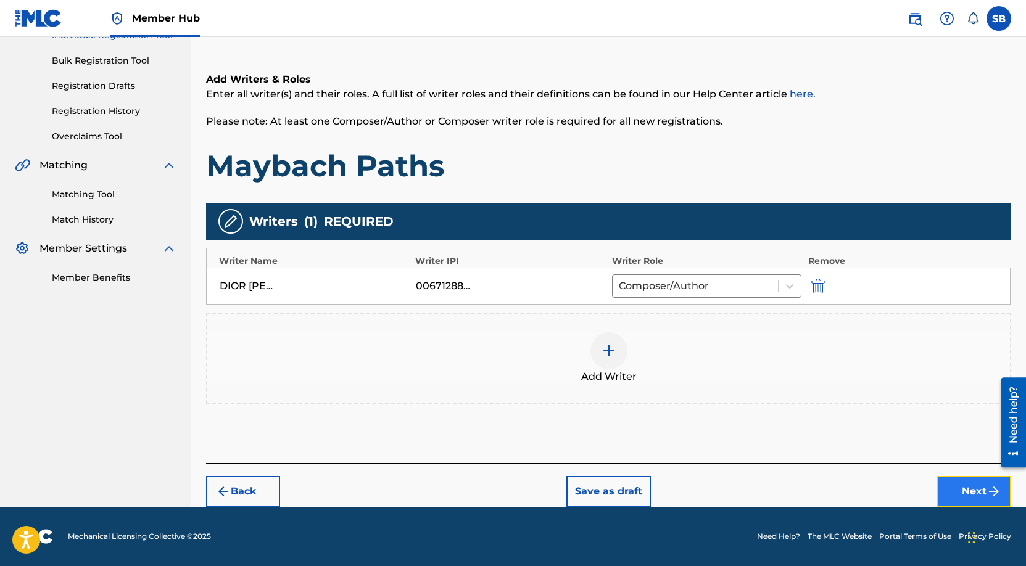
click at [972, 490] on button "Next" at bounding box center [974, 491] width 74 height 31
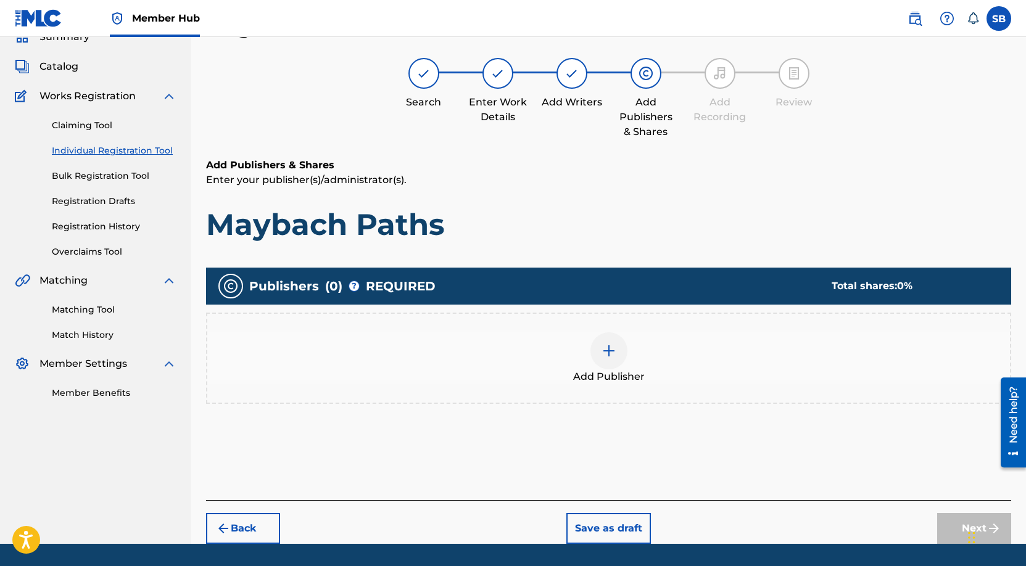
scroll to position [56, 0]
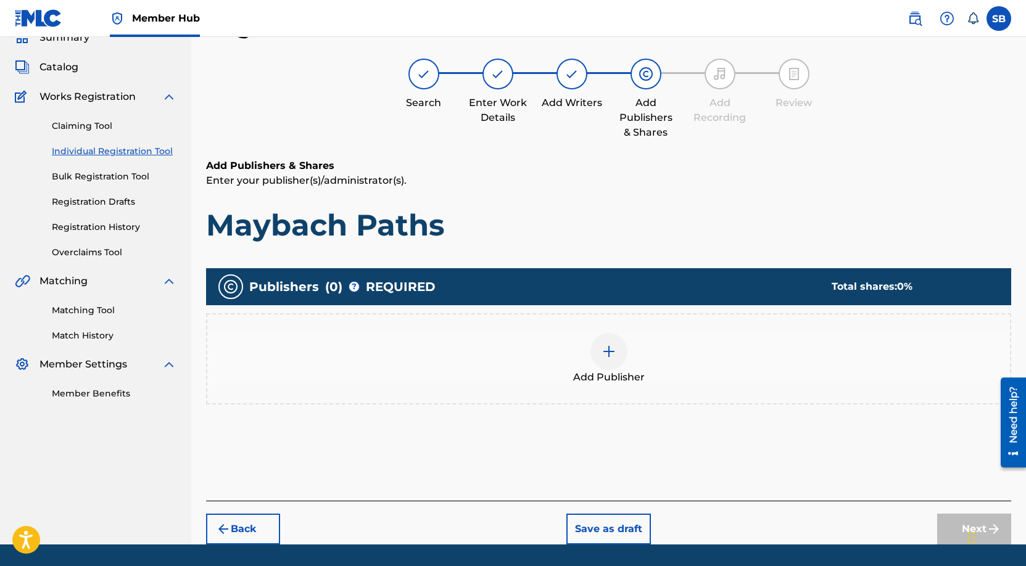
click at [649, 353] on div "Add Publisher" at bounding box center [608, 359] width 803 height 52
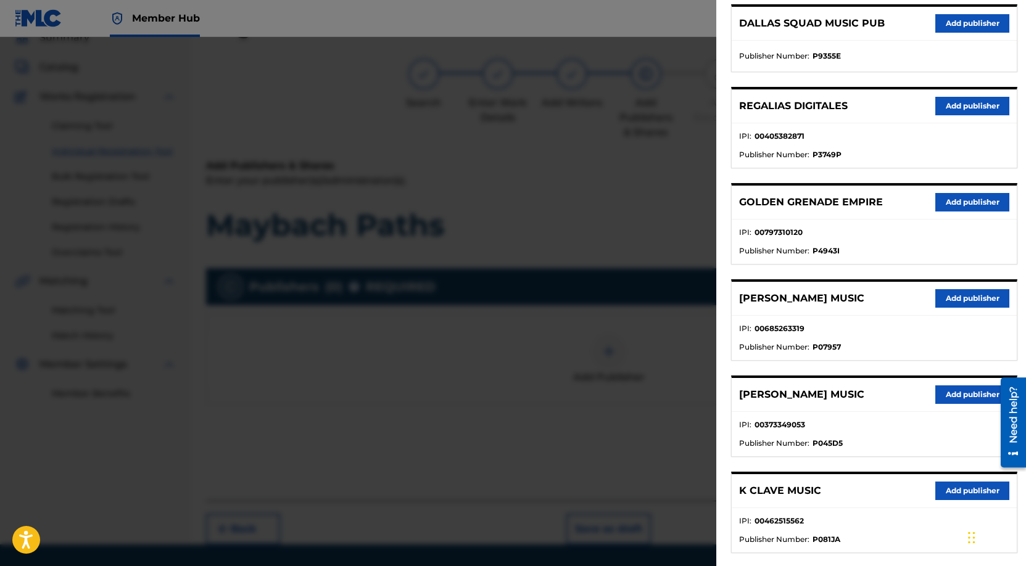
scroll to position [394, 0]
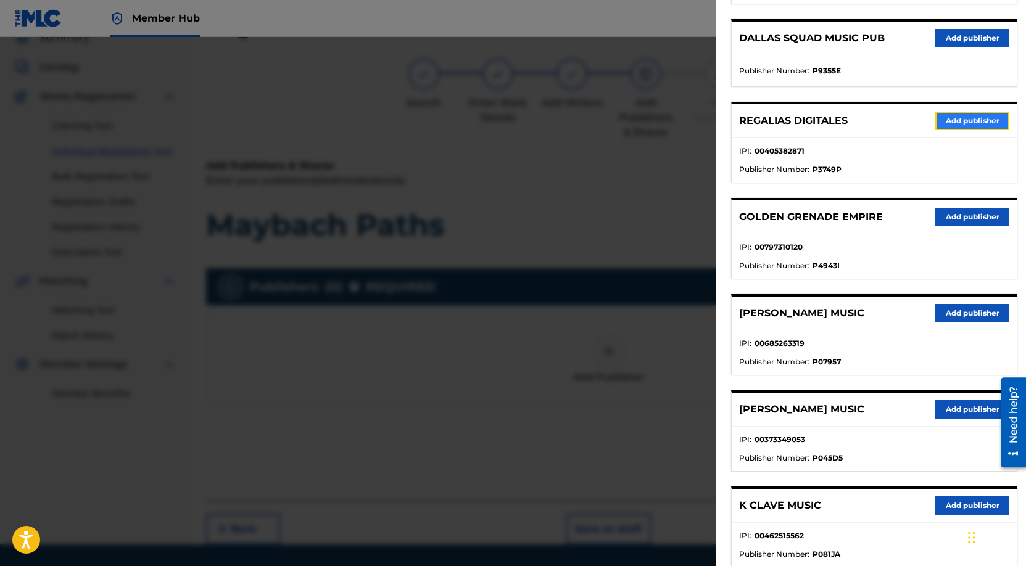
click at [956, 119] on button "Add publisher" at bounding box center [972, 121] width 74 height 19
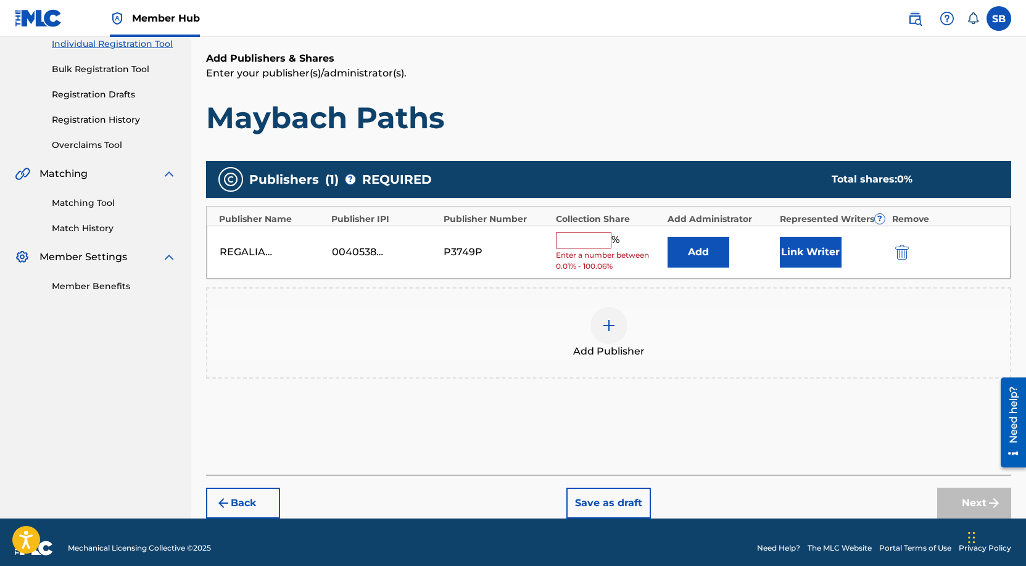
scroll to position [175, 0]
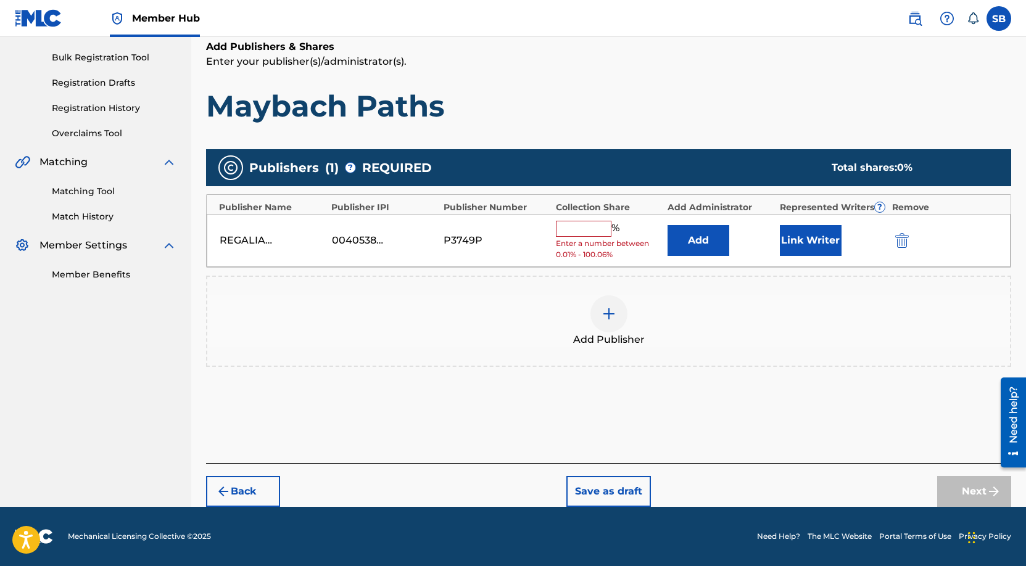
click at [599, 224] on input "text" at bounding box center [584, 229] width 56 height 16
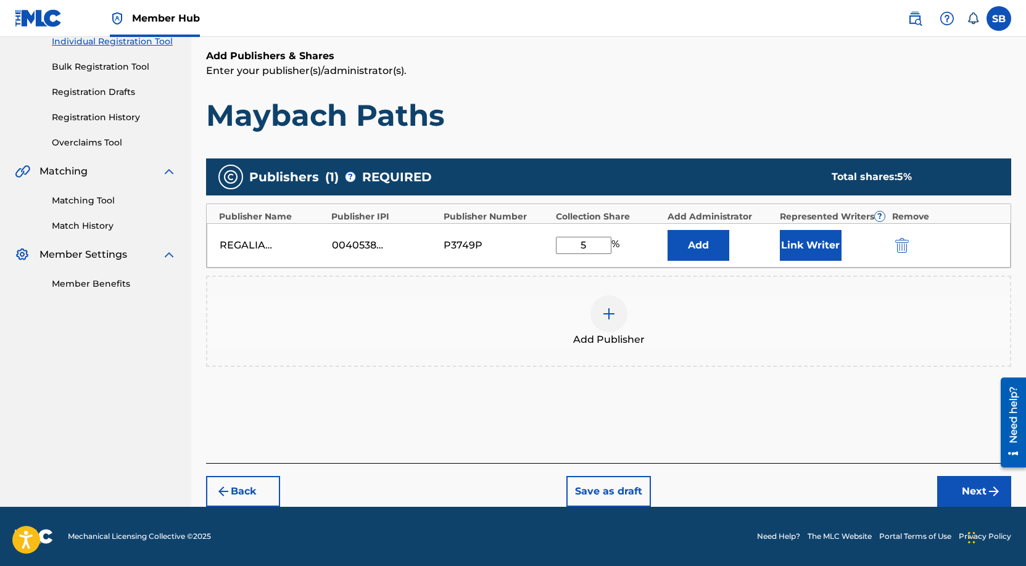
scroll to position [165, 0]
type input "50"
click at [820, 254] on button "Link Writer" at bounding box center [811, 245] width 62 height 31
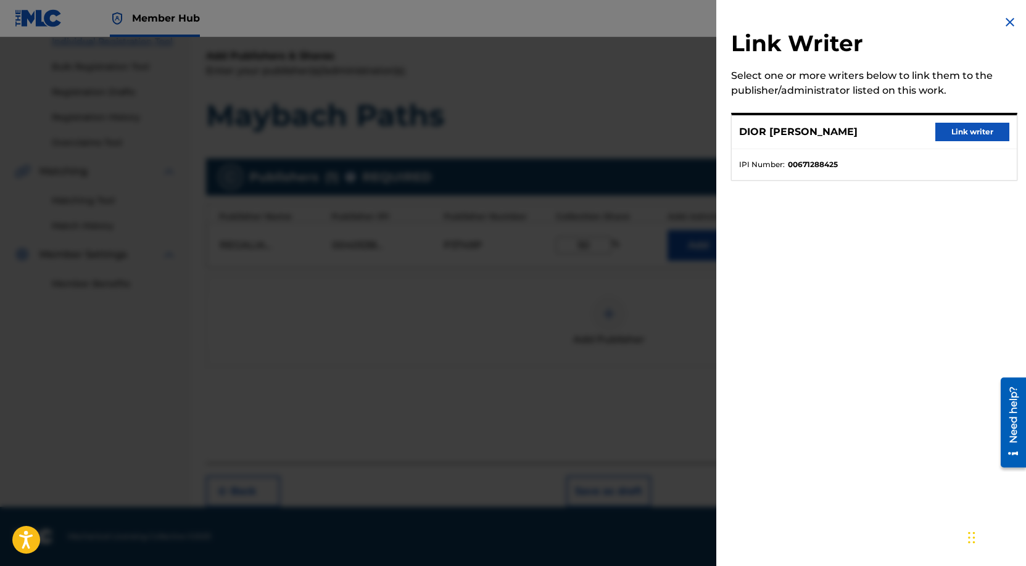
click at [983, 114] on div "DIOR [PERSON_NAME] Link writer IPI Number : 00671288425" at bounding box center [874, 147] width 286 height 68
click at [978, 126] on button "Link writer" at bounding box center [972, 132] width 74 height 19
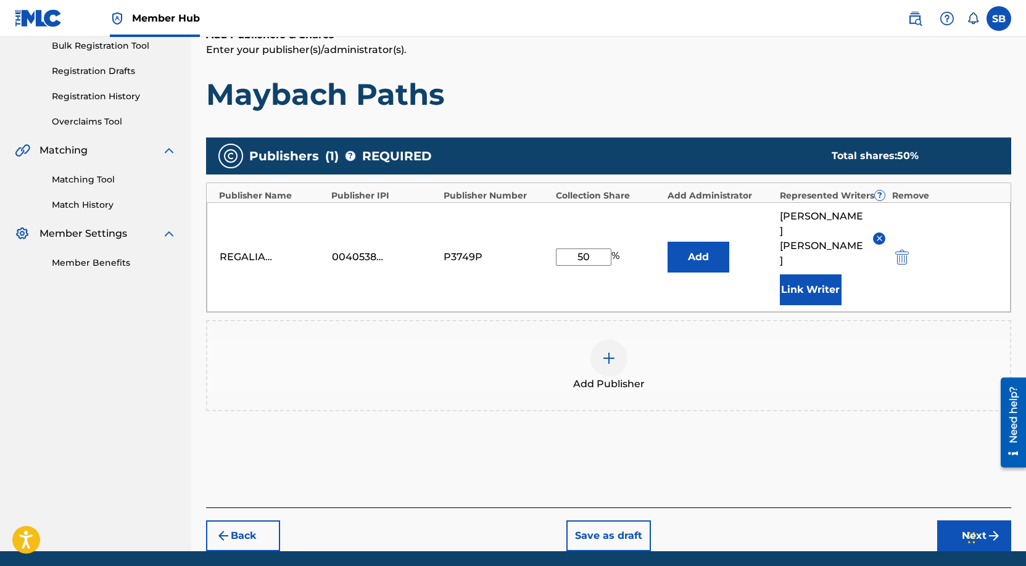
scroll to position [201, 0]
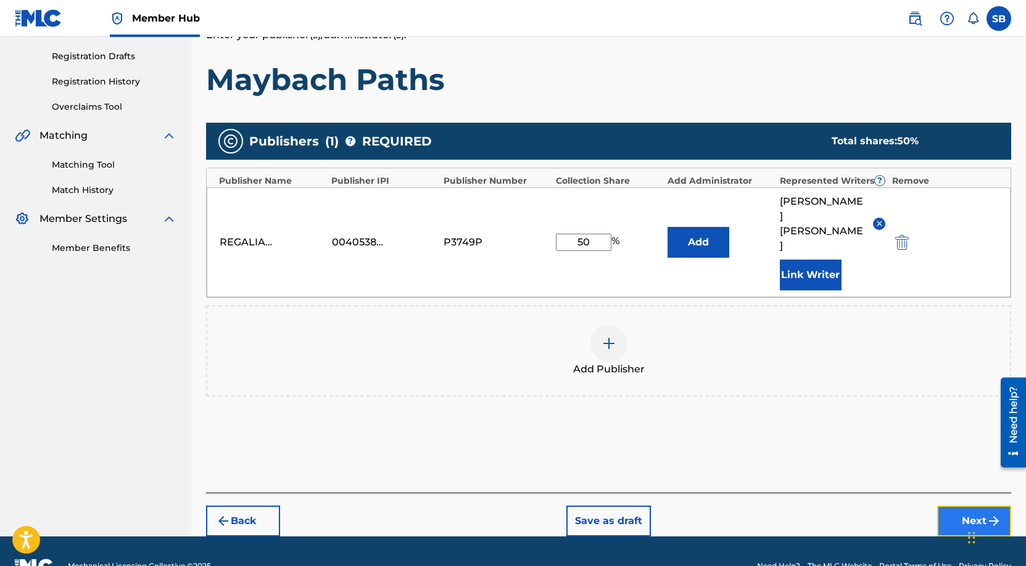
click at [967, 506] on button "Next" at bounding box center [974, 521] width 74 height 31
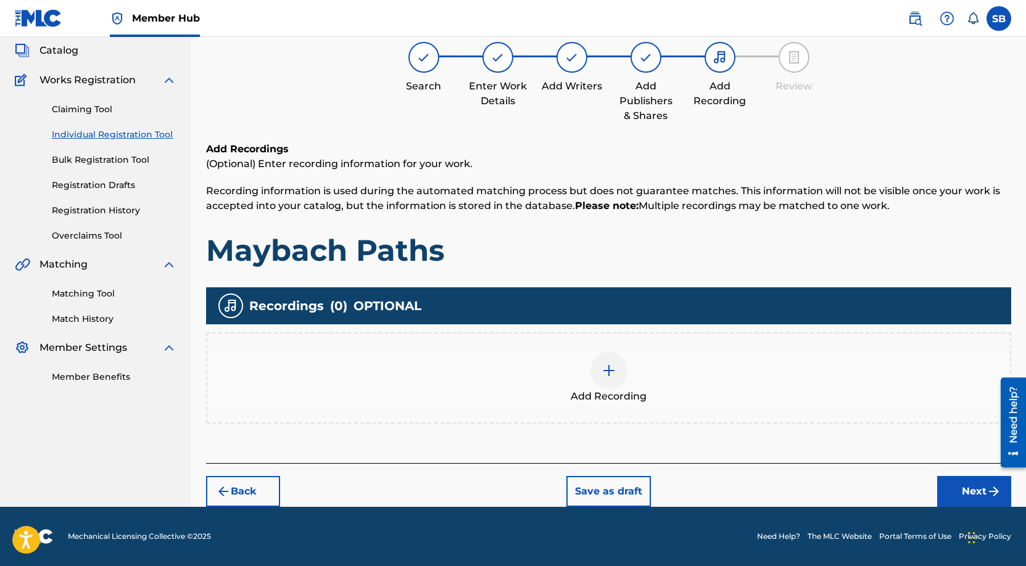
scroll to position [56, 0]
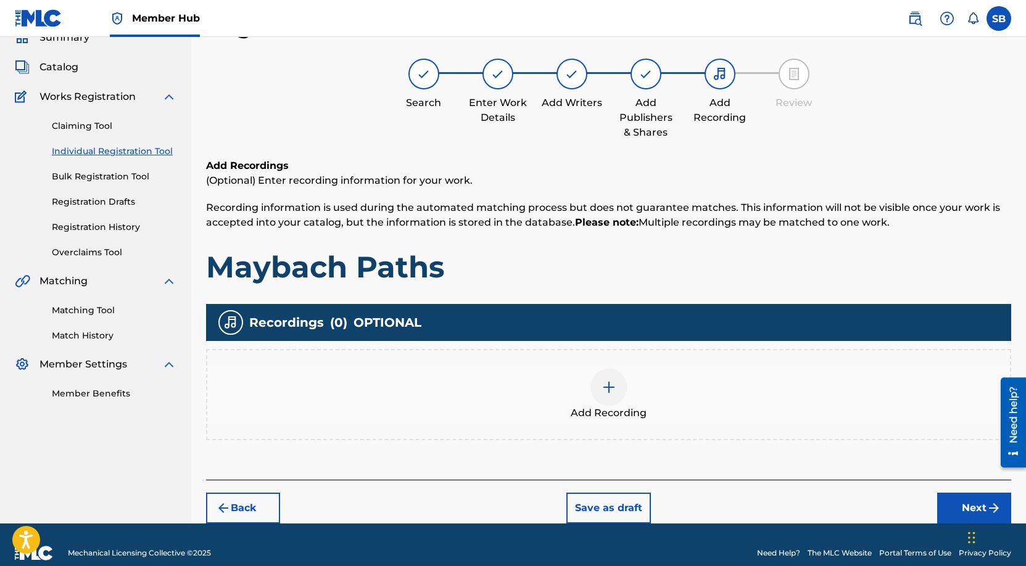
click at [625, 403] on div "Add Recording" at bounding box center [608, 395] width 803 height 52
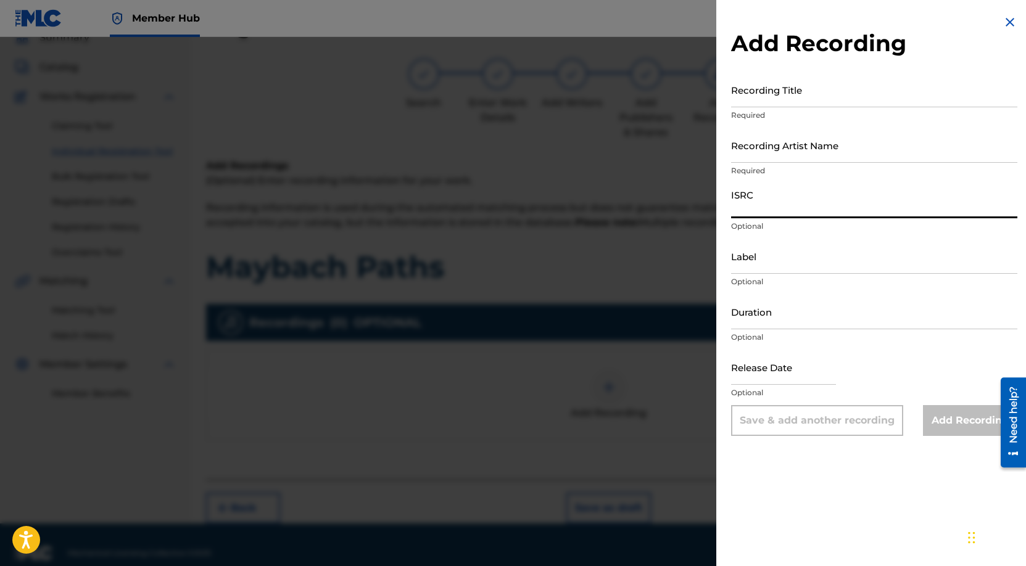
click at [804, 196] on input "ISRC" at bounding box center [874, 200] width 286 height 35
paste input "USUYG1746441"
type input "USUYG1746441"
click at [899, 145] on input "Recording Artist Name" at bounding box center [874, 145] width 286 height 35
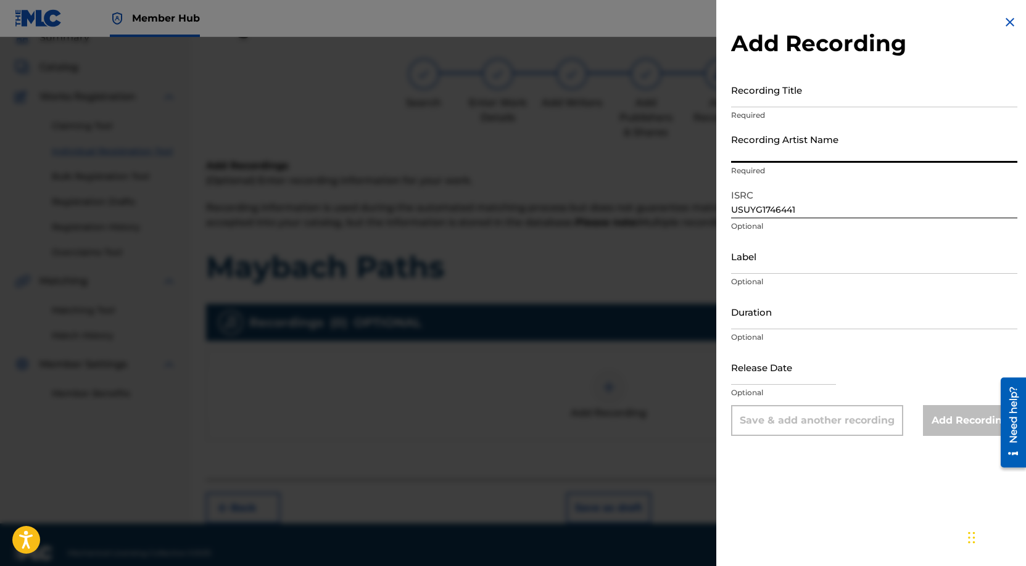
paste input "Payroll Giovanni"
type input "Payroll Giovanni"
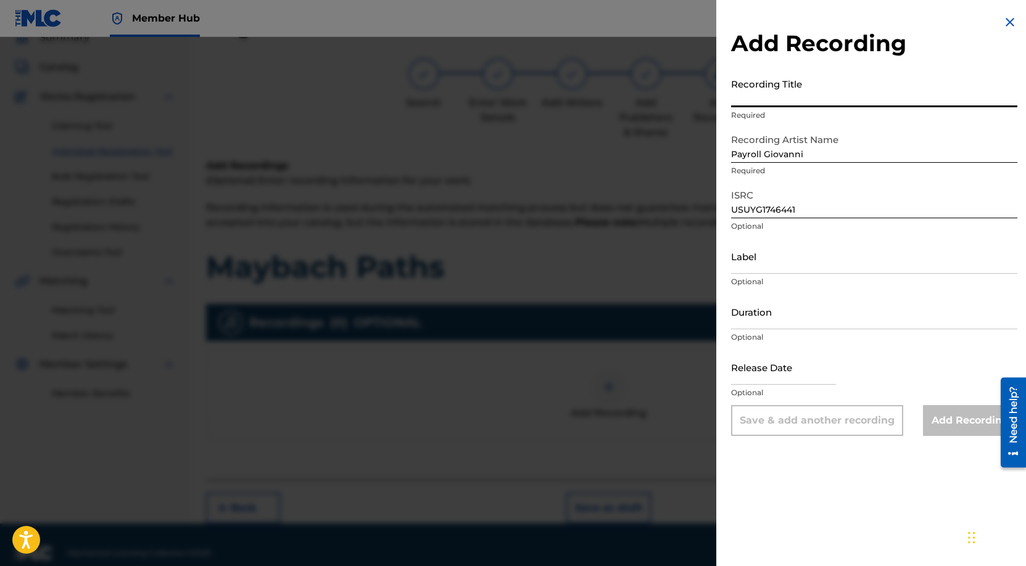
click at [818, 79] on input "Recording Title" at bounding box center [874, 89] width 286 height 35
paste input "Maybach Paths"
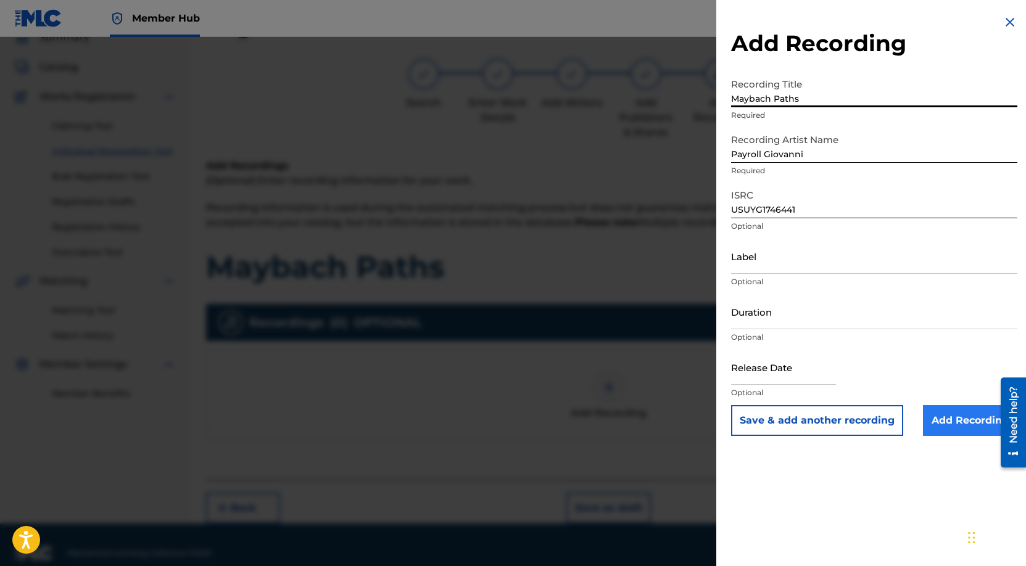
type input "Maybach Paths"
click at [948, 421] on input "Add Recording" at bounding box center [970, 420] width 94 height 31
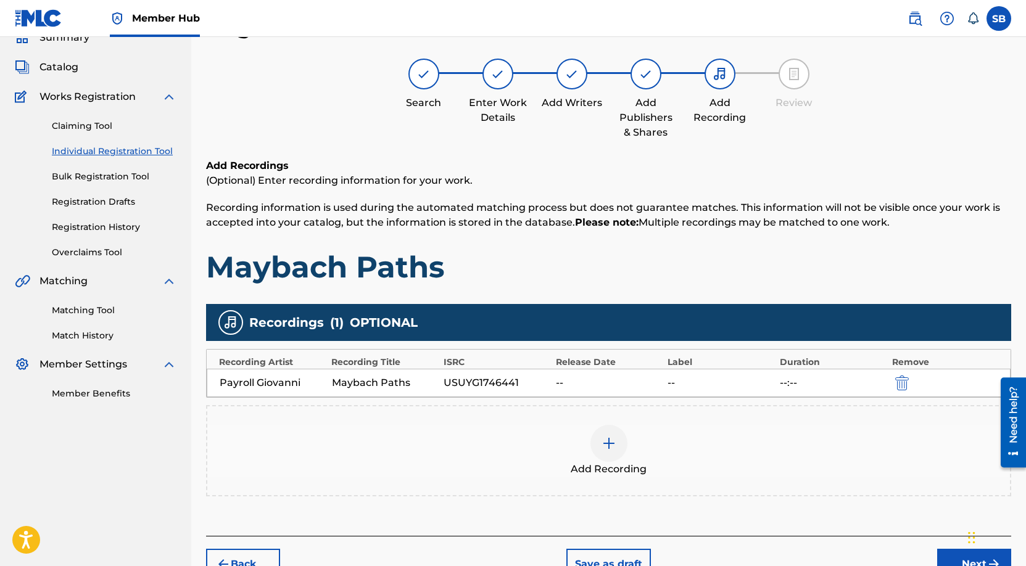
click at [709, 298] on div "Add Recordings (Optional) Enter recording information for your work. Recording …" at bounding box center [608, 348] width 805 height 378
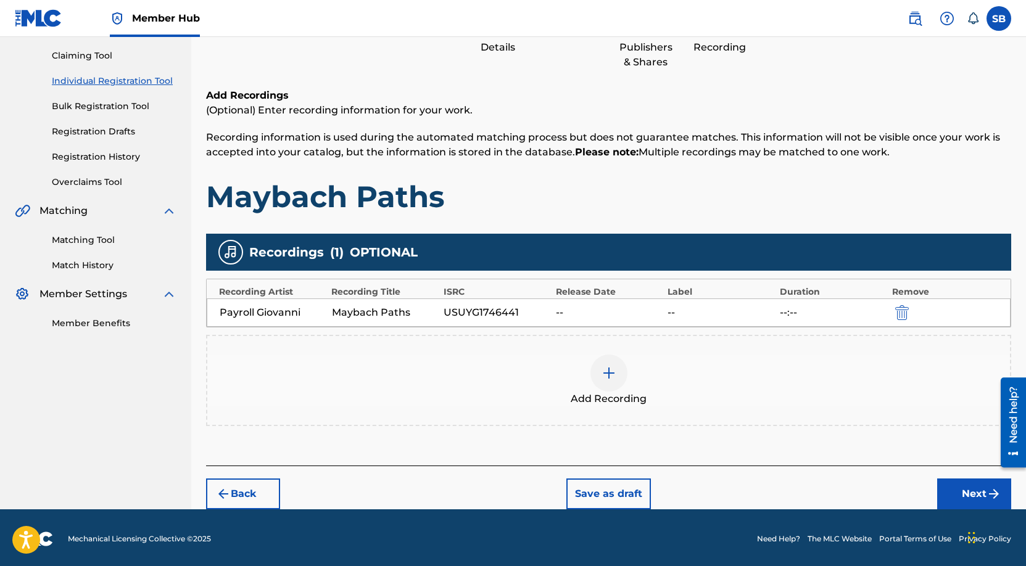
scroll to position [128, 0]
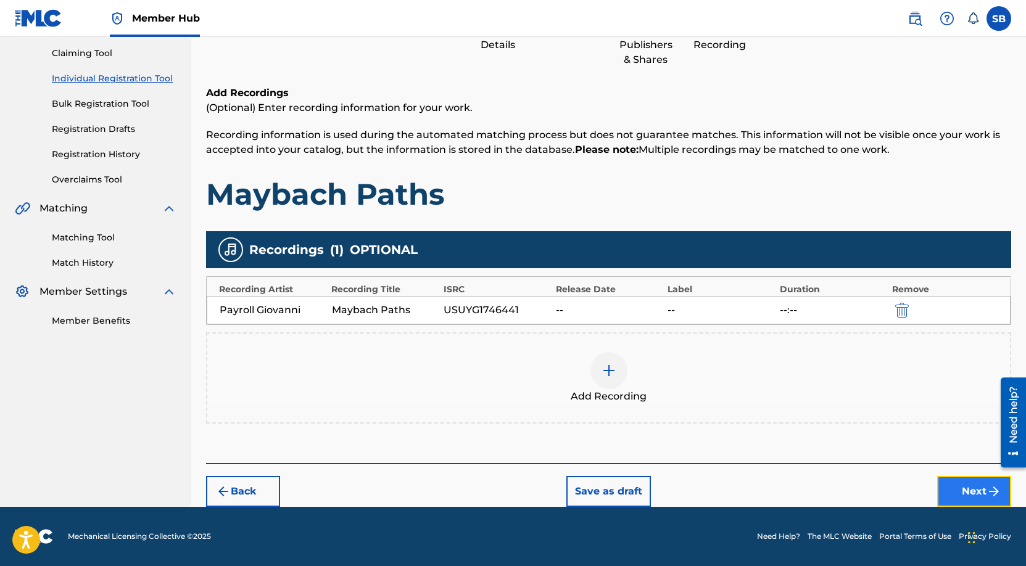
click at [947, 498] on button "Next" at bounding box center [974, 491] width 74 height 31
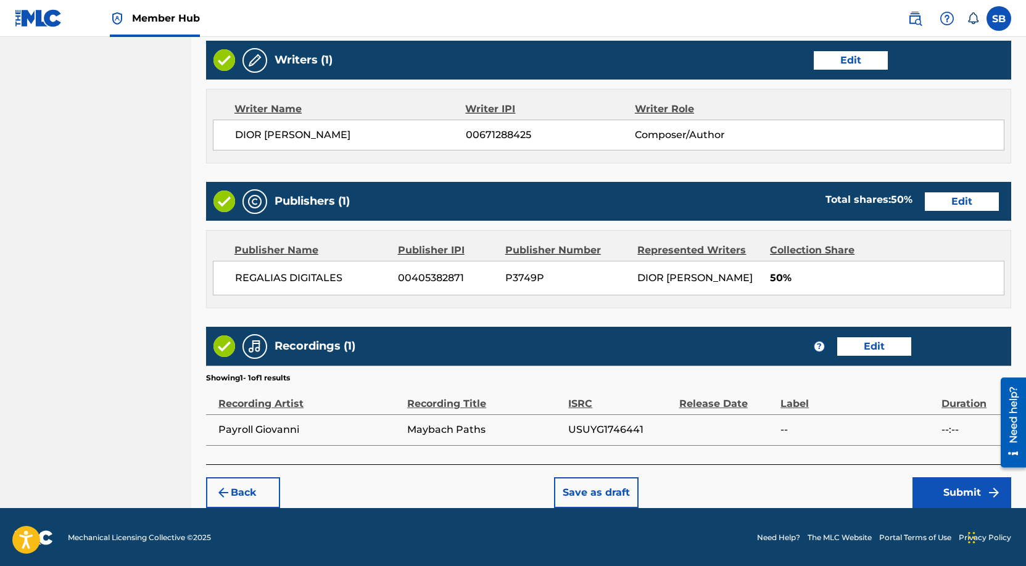
scroll to position [477, 0]
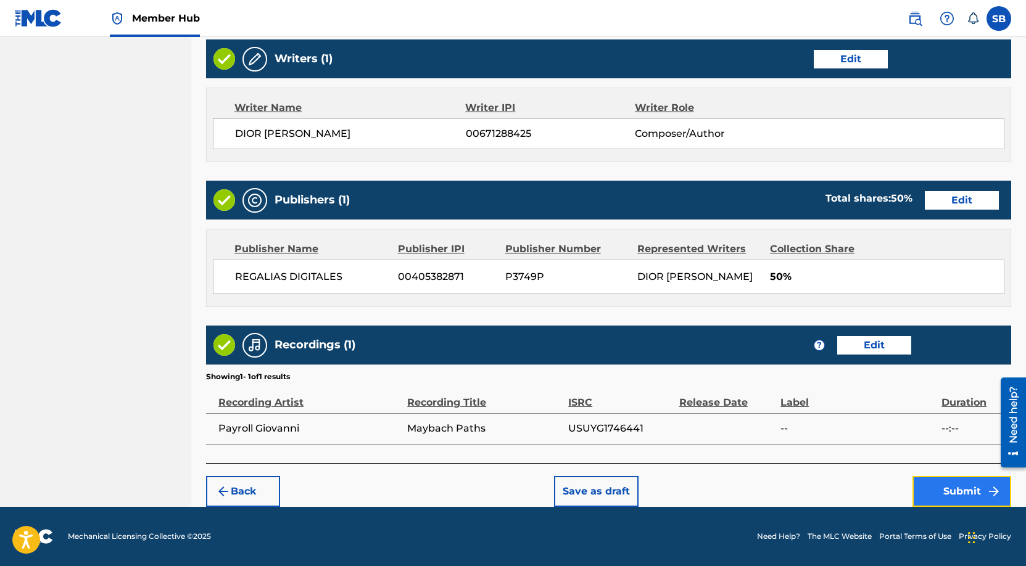
click at [952, 487] on button "Submit" at bounding box center [961, 491] width 99 height 31
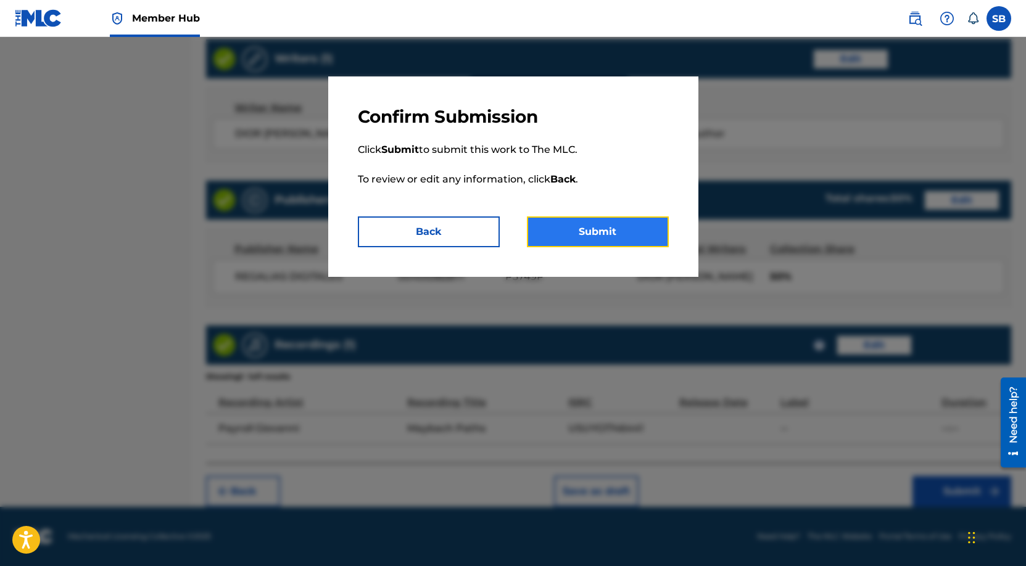
click at [654, 236] on button "Submit" at bounding box center [598, 232] width 142 height 31
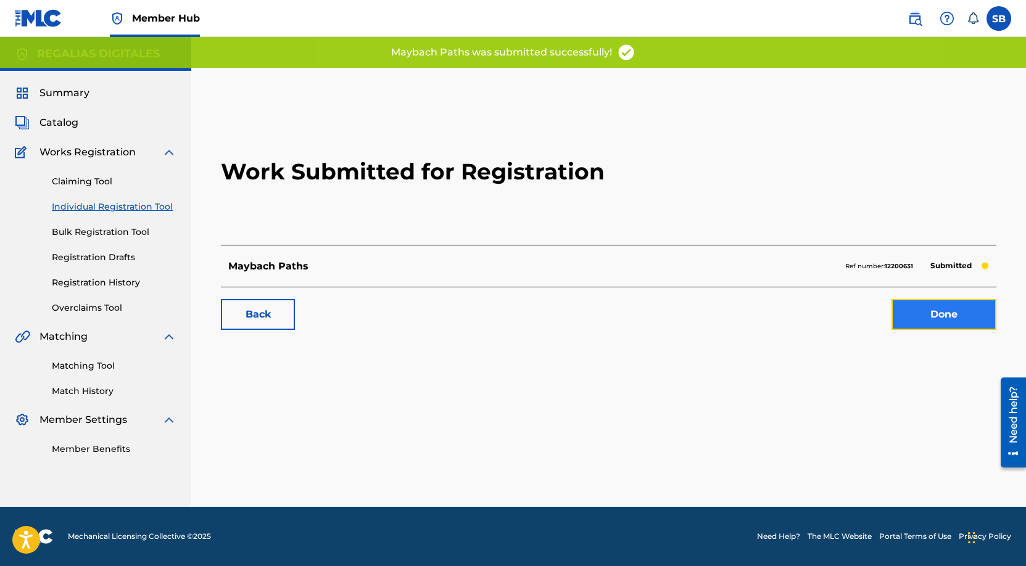
click at [931, 323] on link "Done" at bounding box center [943, 314] width 105 height 31
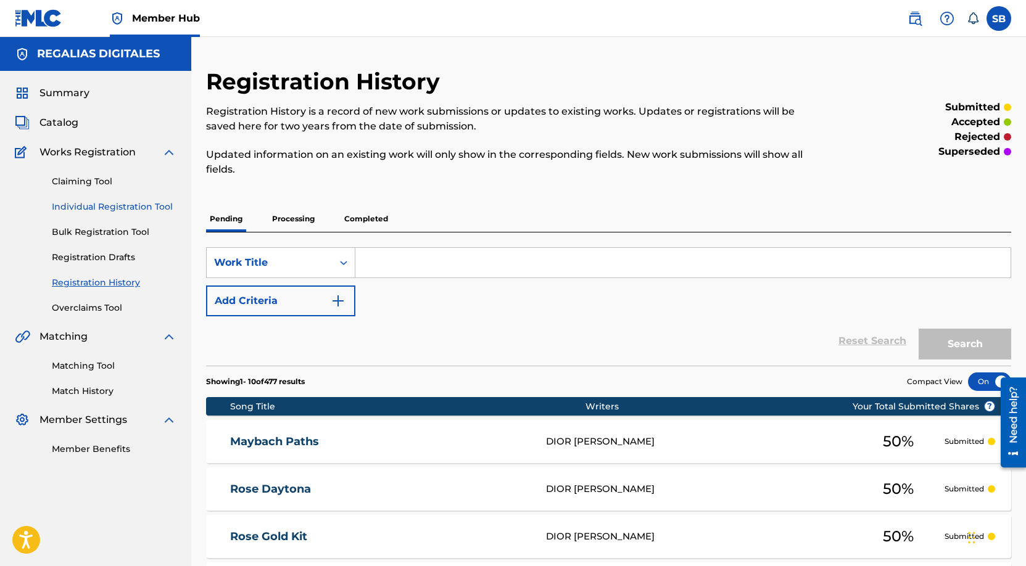
click at [141, 205] on link "Individual Registration Tool" at bounding box center [114, 206] width 125 height 13
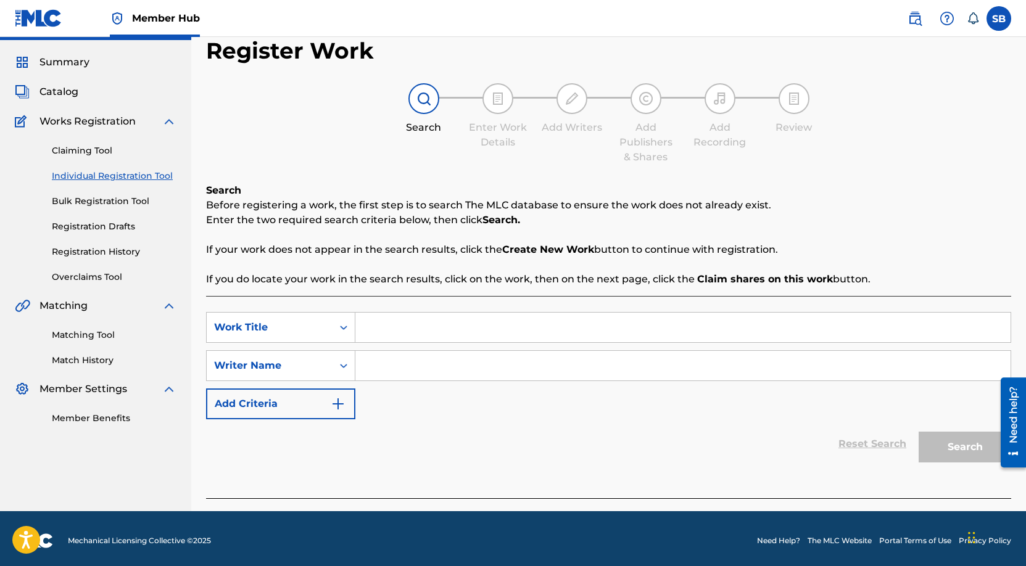
scroll to position [35, 0]
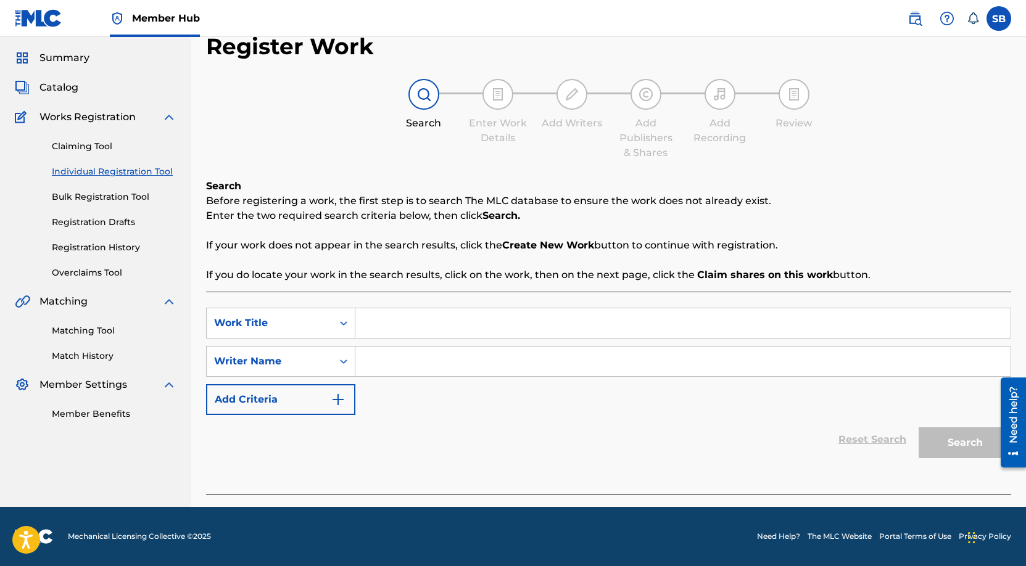
click at [478, 325] on input "Search Form" at bounding box center [682, 323] width 655 height 30
paste input "Affordable"
type input "Affordable"
click at [453, 348] on input "Search Form" at bounding box center [682, 362] width 655 height 30
click at [571, 353] on input "Search Form" at bounding box center [682, 362] width 655 height 30
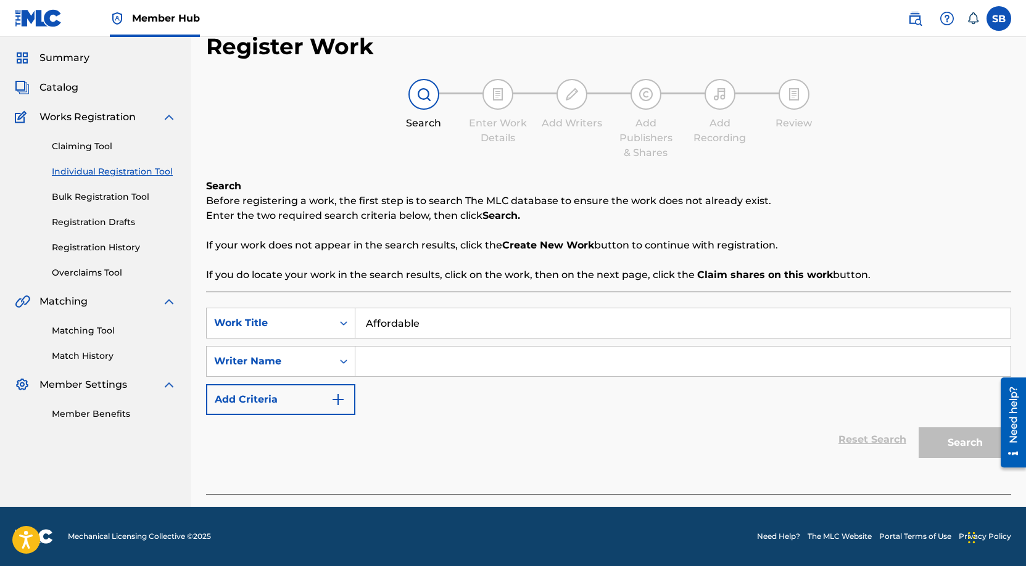
click at [571, 353] on input "Search Form" at bounding box center [682, 362] width 655 height 30
paste input "[PERSON_NAME]"
type input "[PERSON_NAME]"
click at [962, 440] on button "Search" at bounding box center [964, 442] width 93 height 31
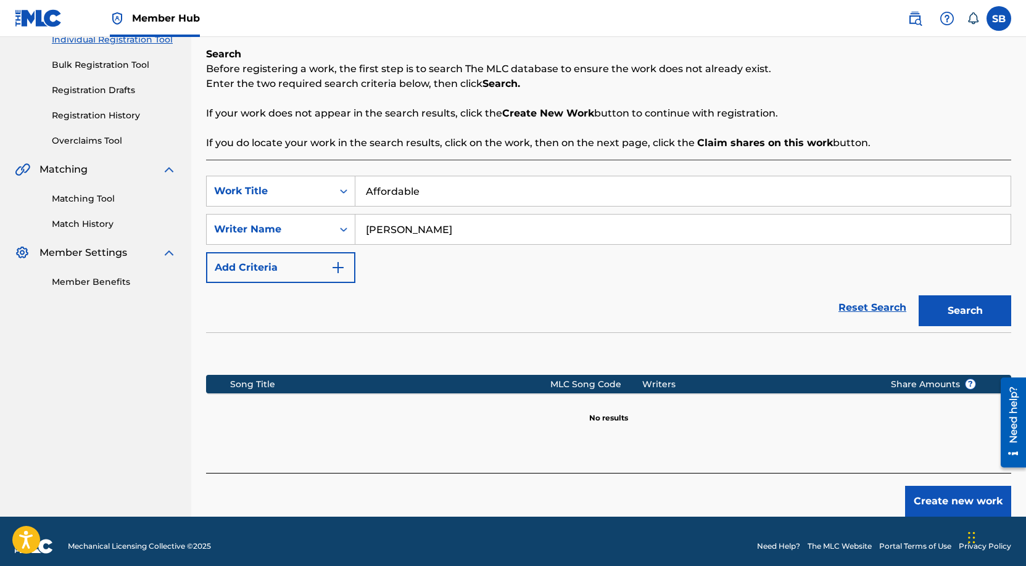
scroll to position [177, 0]
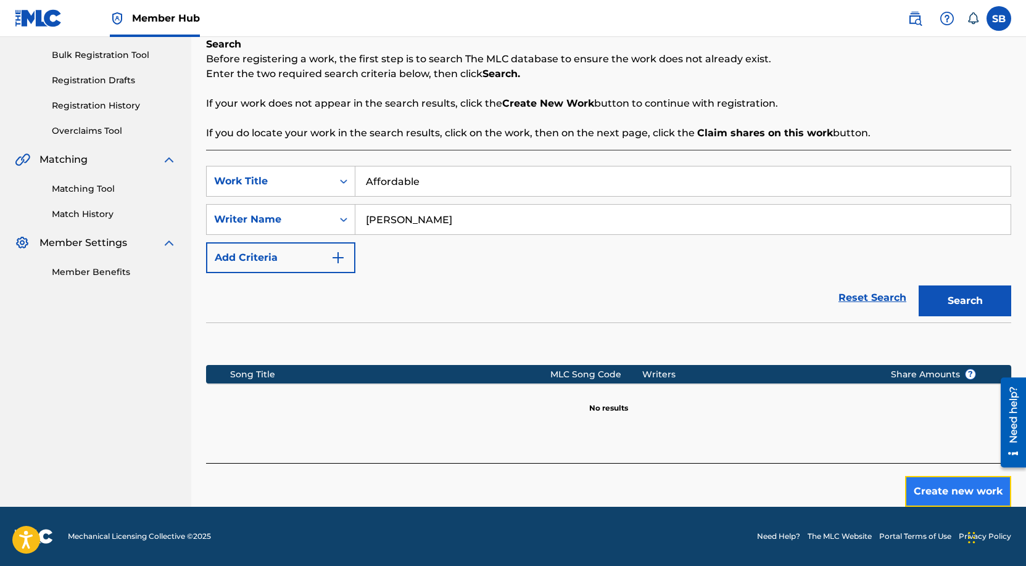
click at [957, 489] on button "Create new work" at bounding box center [958, 491] width 106 height 31
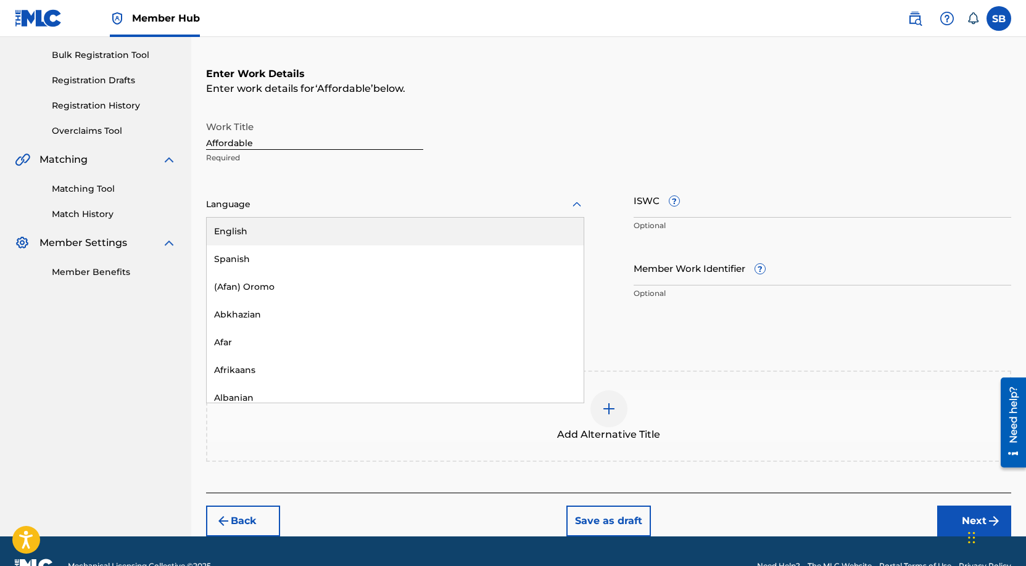
click at [361, 210] on div at bounding box center [395, 204] width 378 height 15
click at [356, 223] on div "English" at bounding box center [395, 232] width 377 height 28
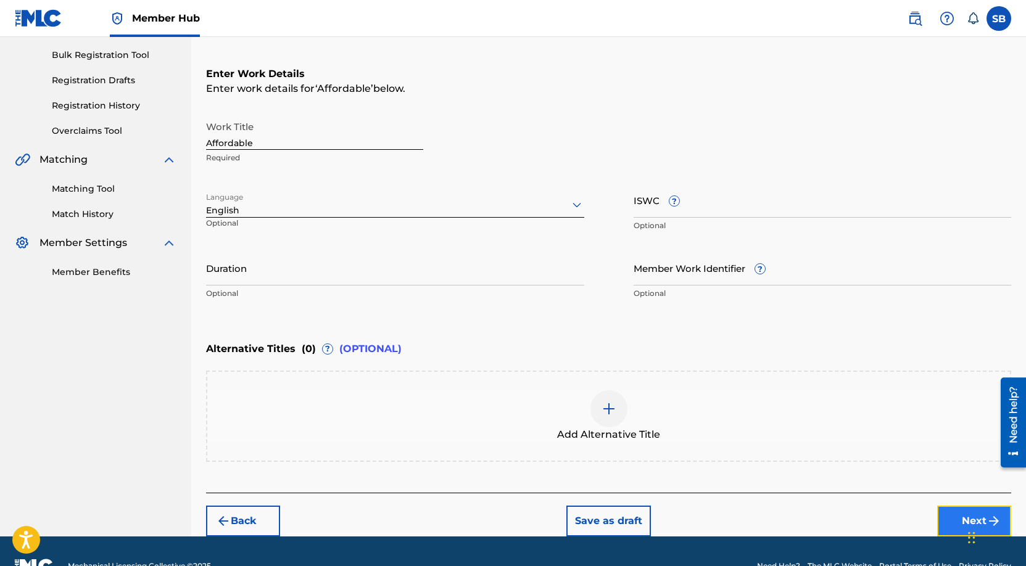
click at [959, 521] on button "Next" at bounding box center [974, 521] width 74 height 31
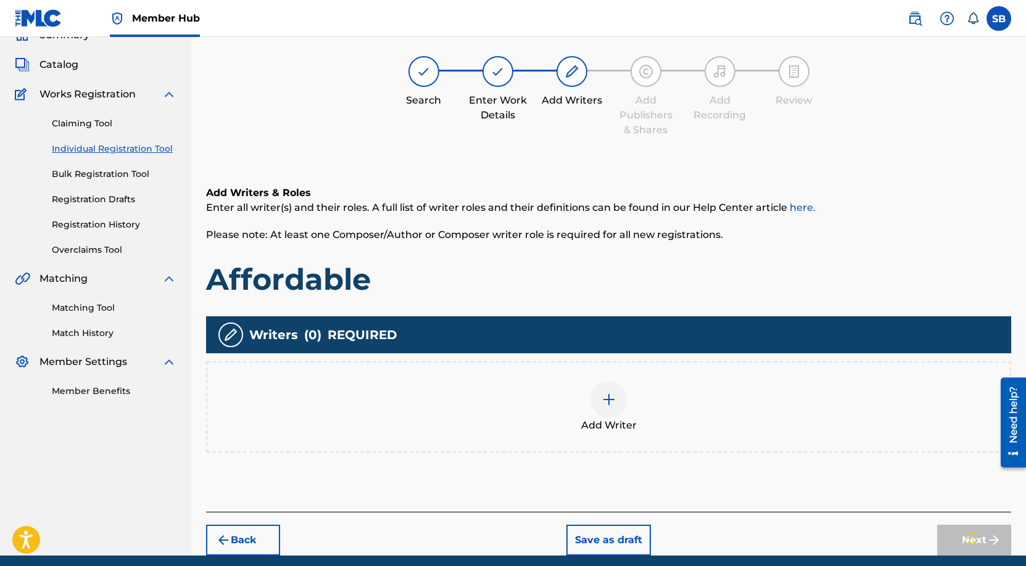
scroll to position [56, 0]
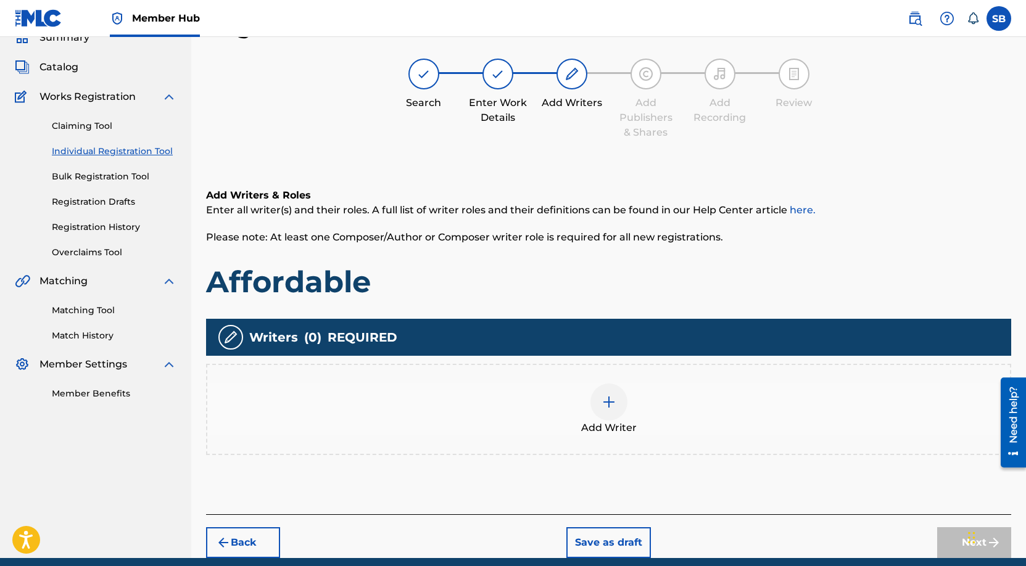
click at [564, 395] on div "Add Writer" at bounding box center [608, 410] width 803 height 52
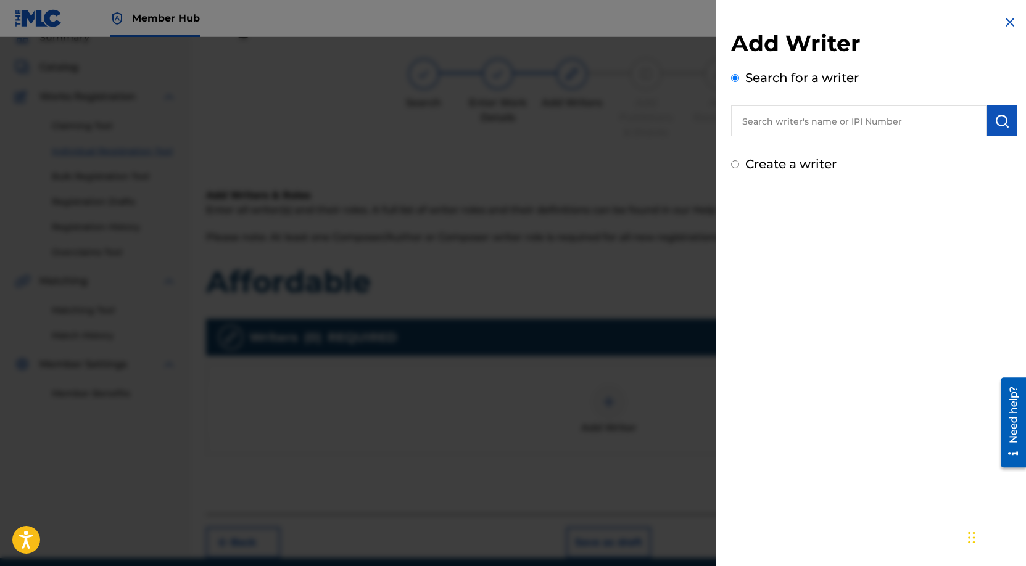
click at [881, 110] on input "text" at bounding box center [858, 120] width 255 height 31
paste input "[PERSON_NAME]"
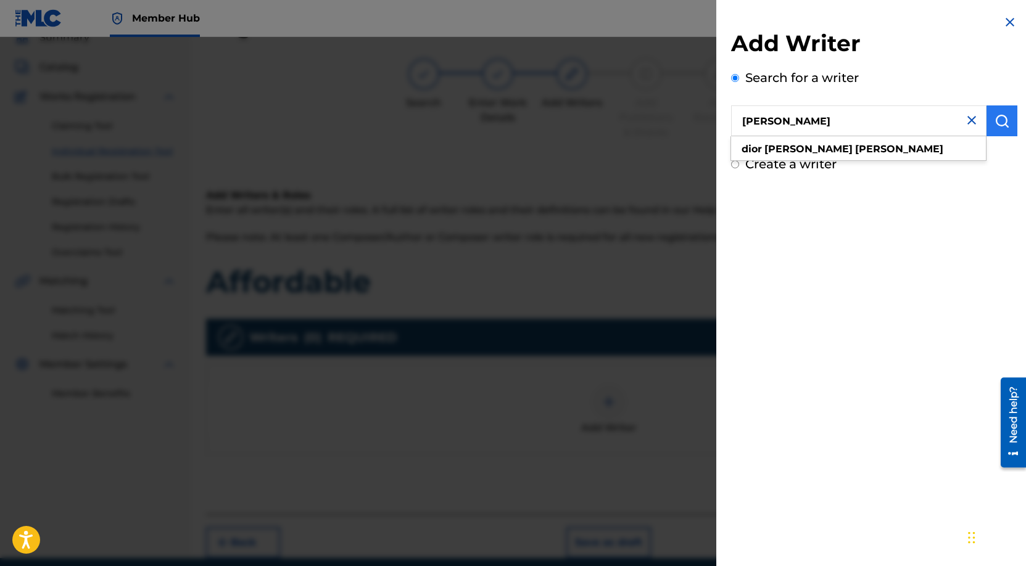
type input "[PERSON_NAME]"
click at [998, 118] on img "submit" at bounding box center [1001, 121] width 15 height 15
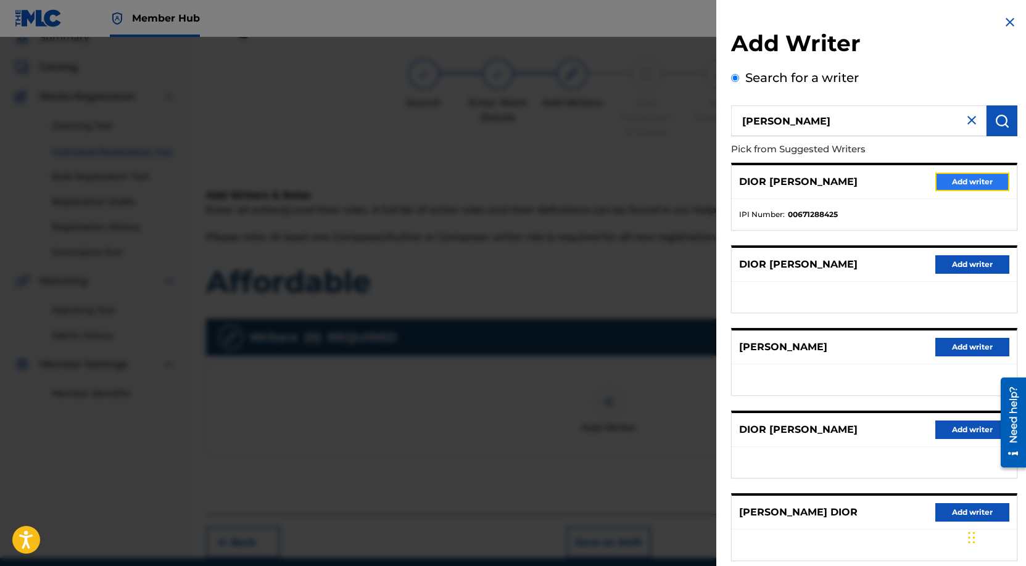
click at [975, 184] on button "Add writer" at bounding box center [972, 182] width 74 height 19
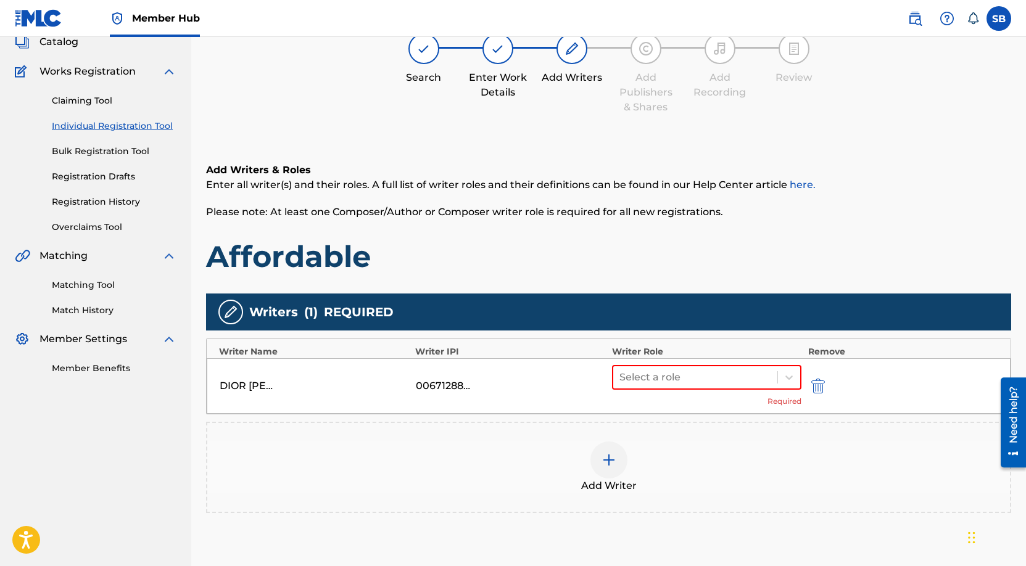
scroll to position [190, 0]
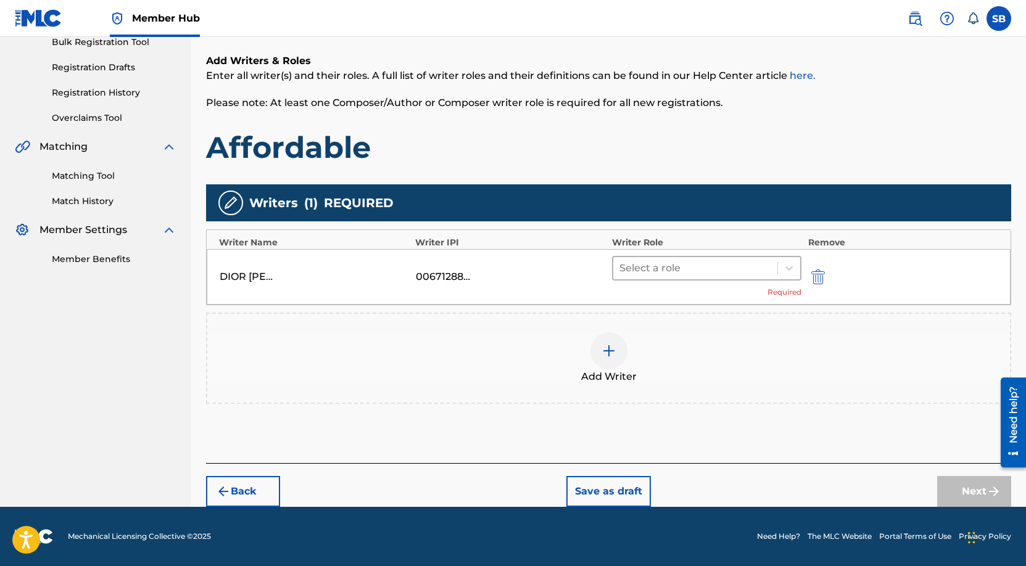
click at [653, 270] on div at bounding box center [695, 268] width 152 height 17
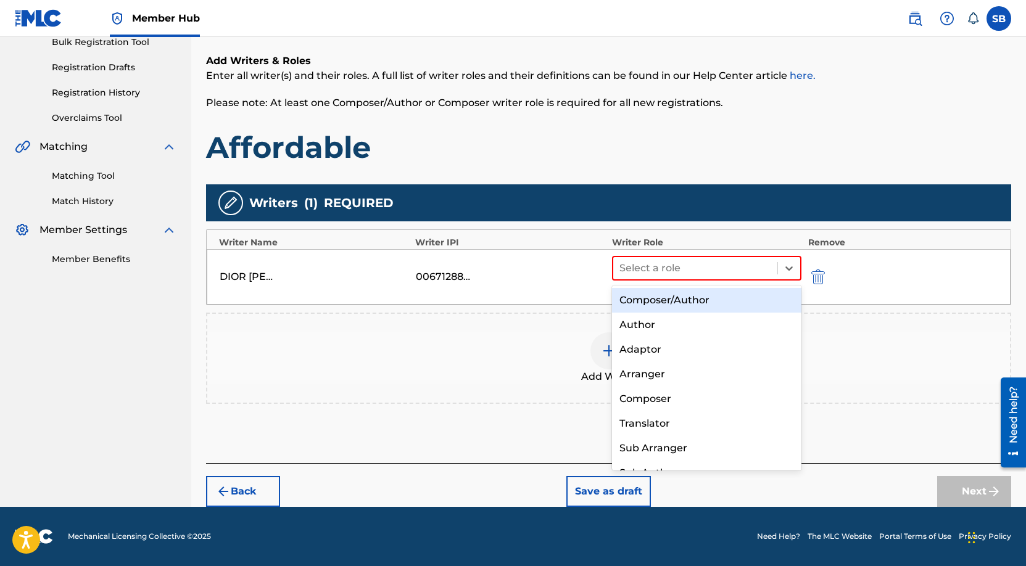
click at [651, 300] on div "Composer/Author" at bounding box center [707, 300] width 190 height 25
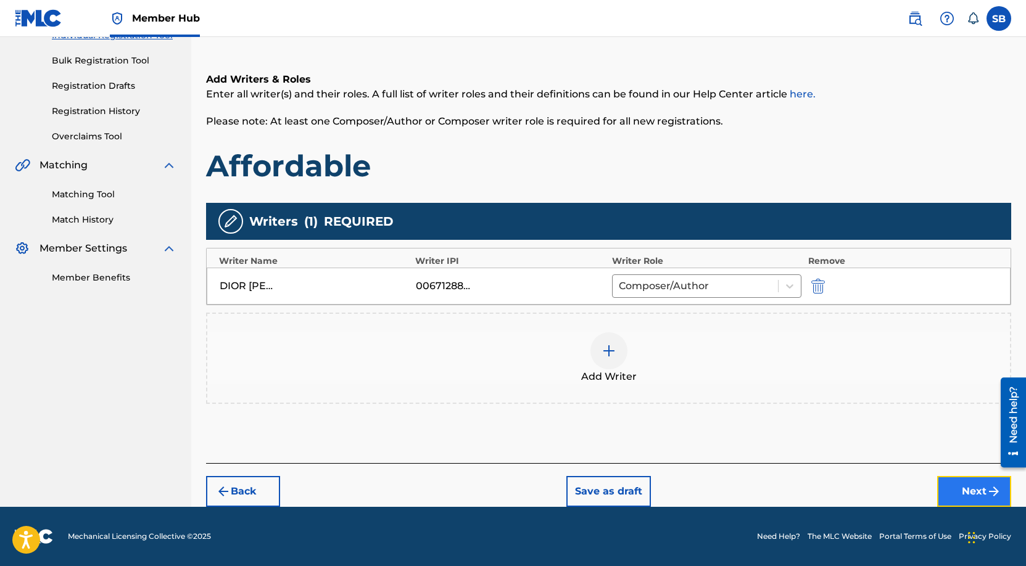
click at [964, 481] on button "Next" at bounding box center [974, 491] width 74 height 31
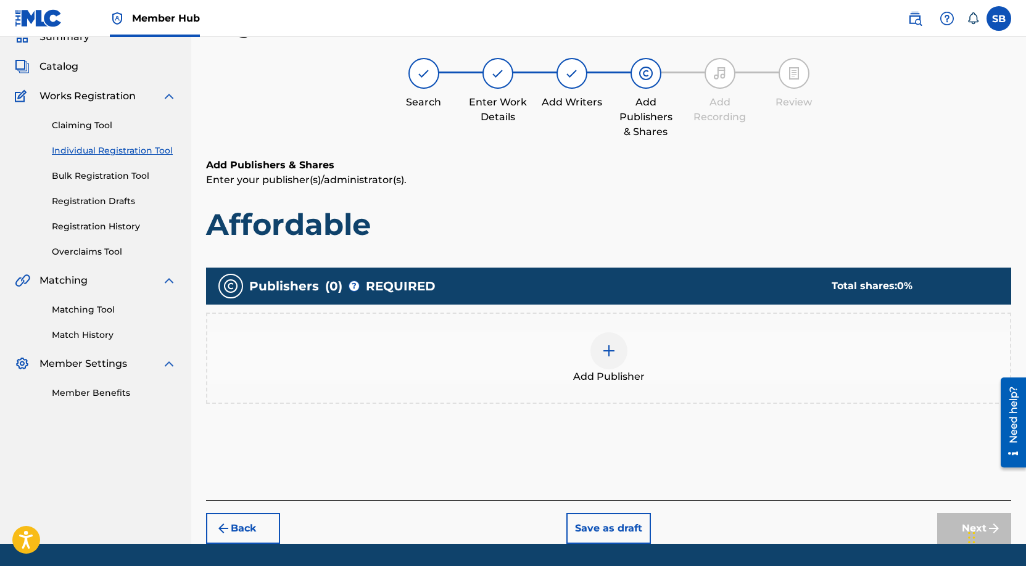
scroll to position [56, 0]
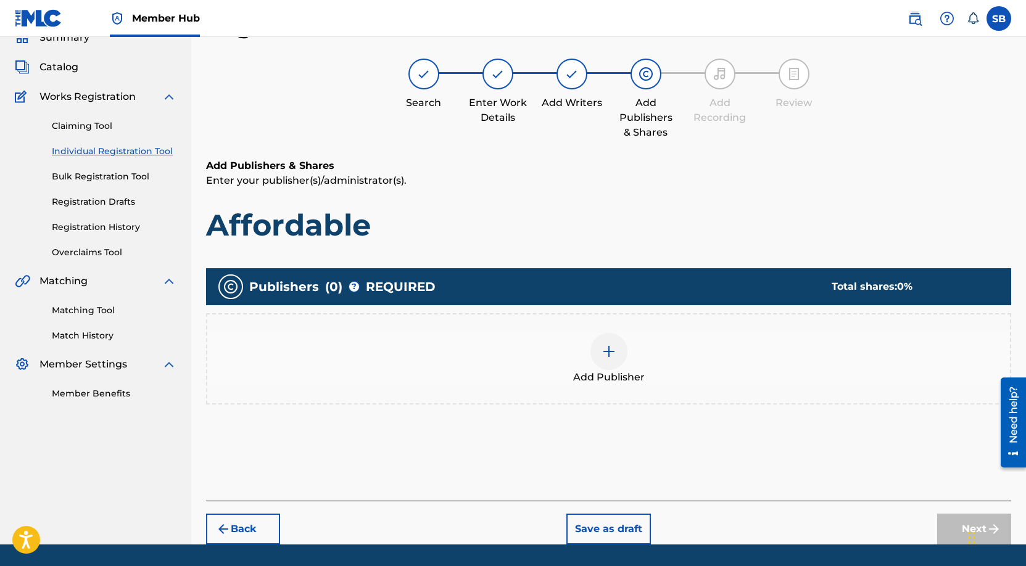
click at [587, 358] on div "Add Publisher" at bounding box center [608, 359] width 803 height 52
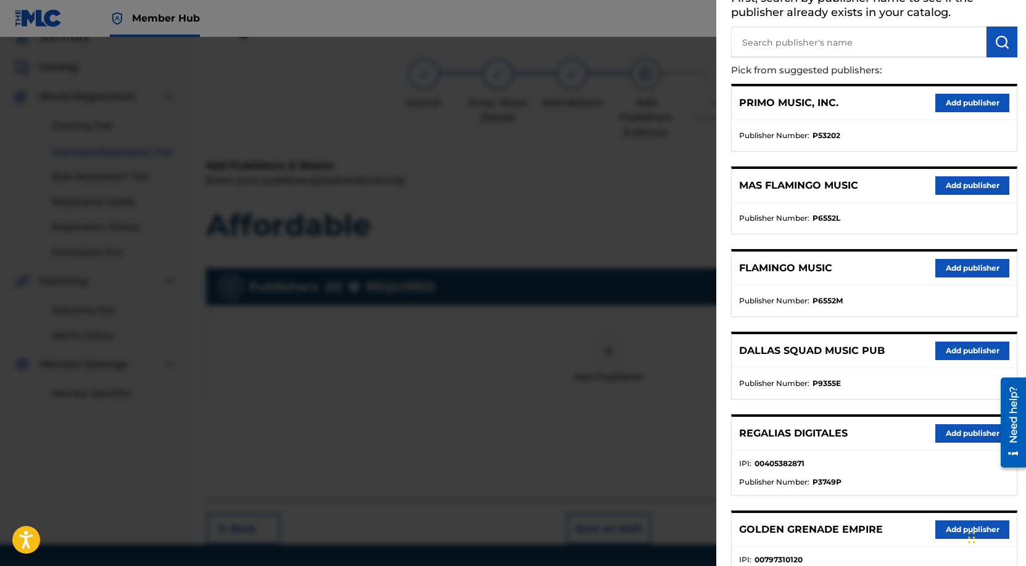
scroll to position [136, 0]
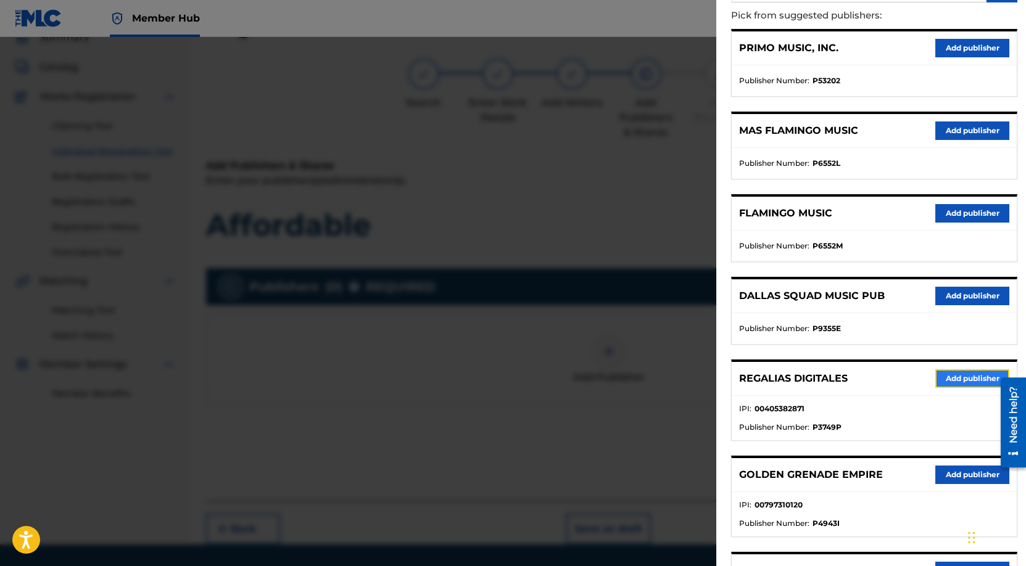
click at [956, 379] on button "Add publisher" at bounding box center [972, 378] width 74 height 19
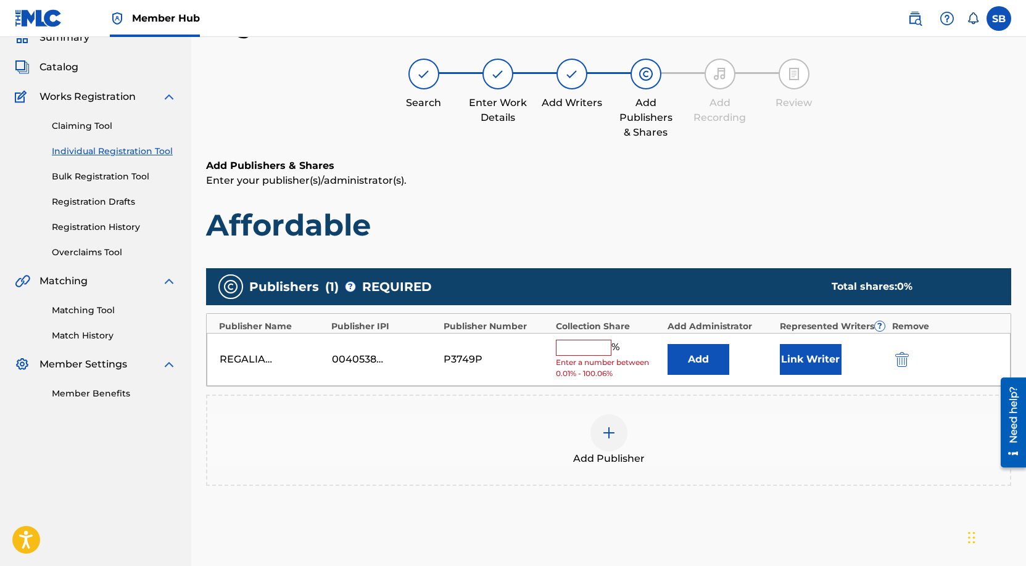
click at [575, 340] on input "text" at bounding box center [584, 348] width 56 height 16
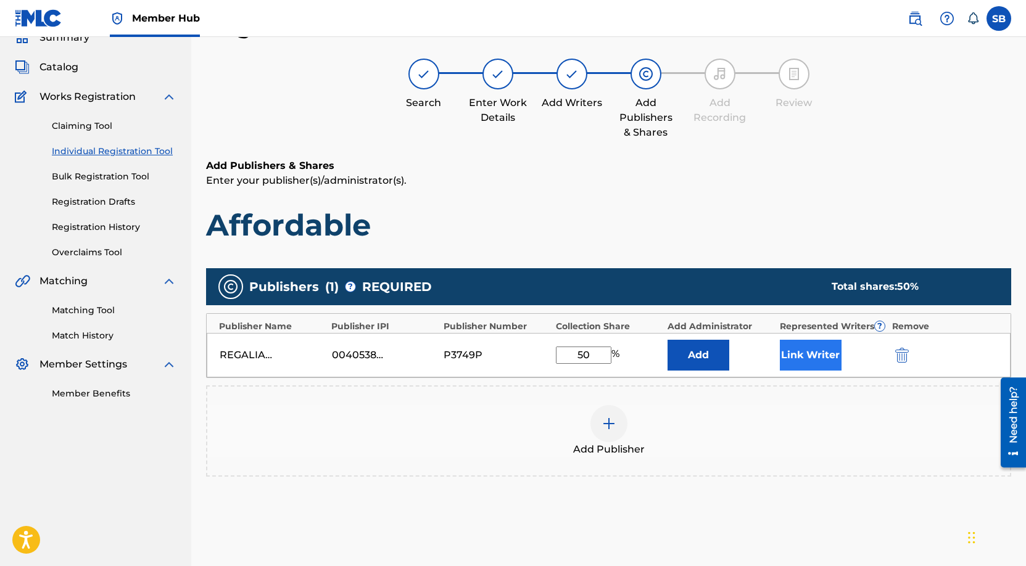
type input "50"
click at [832, 352] on button "Link Writer" at bounding box center [811, 355] width 62 height 31
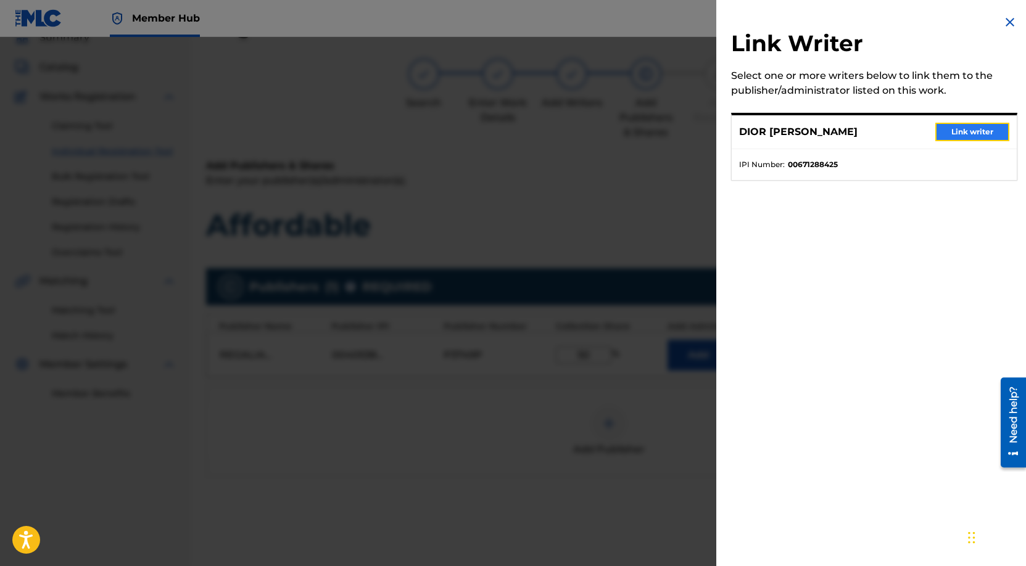
click at [965, 130] on button "Link writer" at bounding box center [972, 132] width 74 height 19
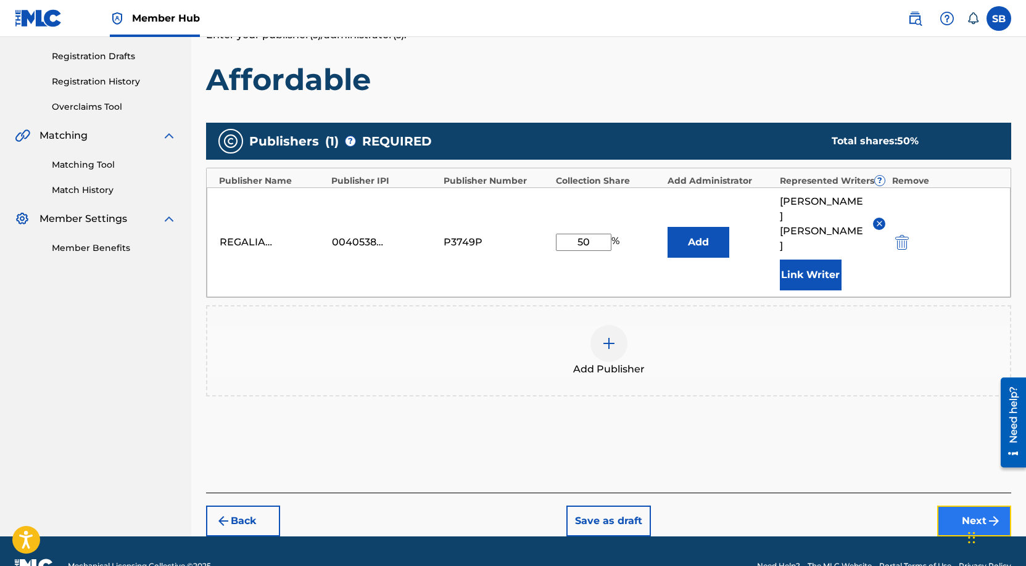
click at [967, 506] on button "Next" at bounding box center [974, 521] width 74 height 31
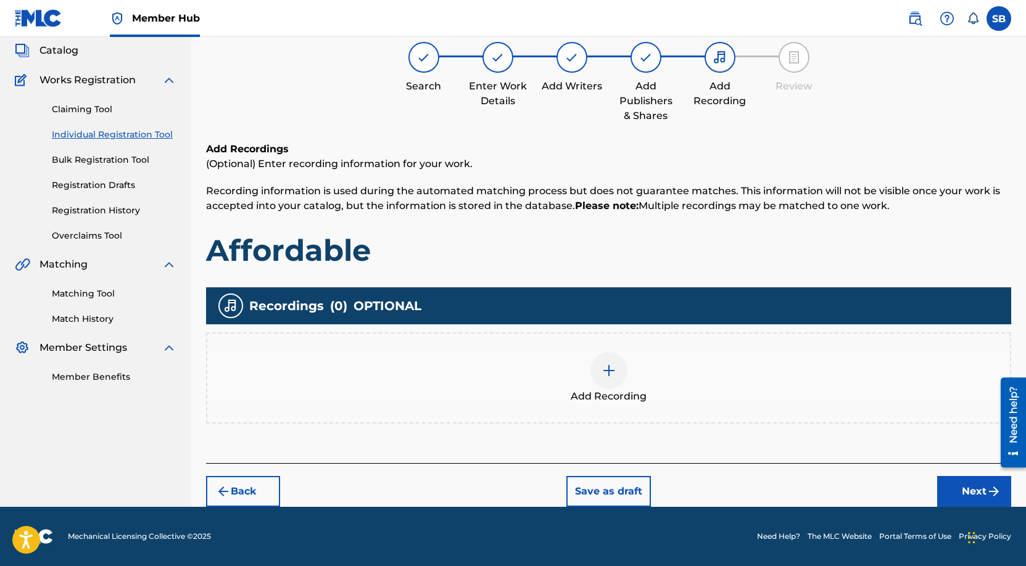
scroll to position [56, 0]
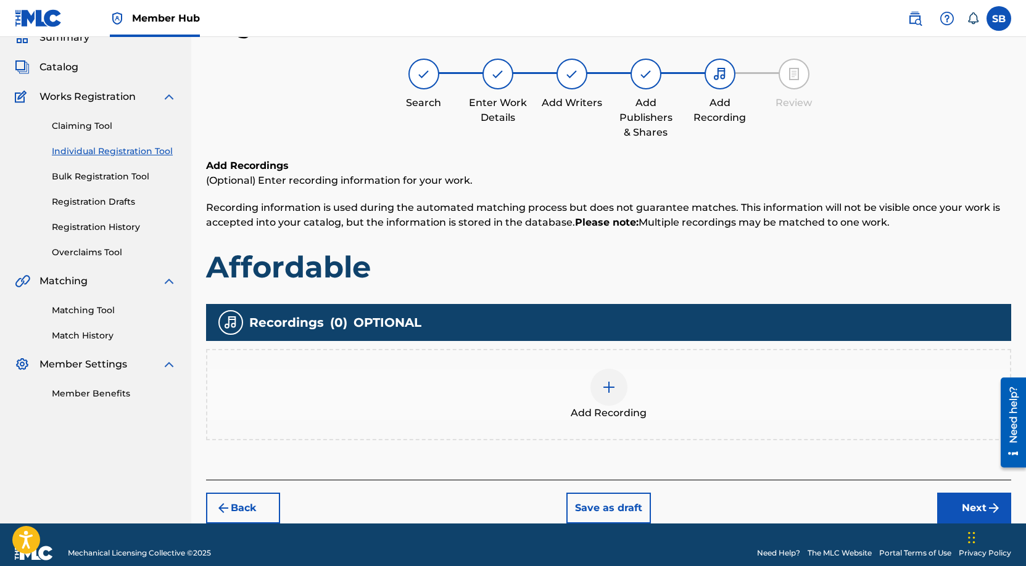
click at [604, 389] on img at bounding box center [608, 387] width 15 height 15
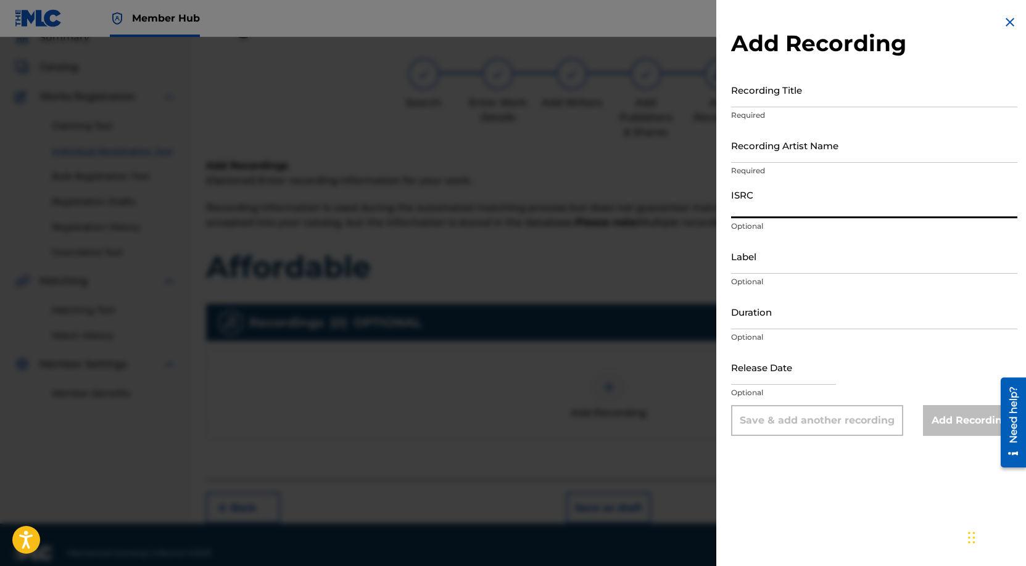
click at [796, 211] on input "ISRC" at bounding box center [874, 200] width 286 height 35
paste input "USUYG1746442"
type input "USUYG1746442"
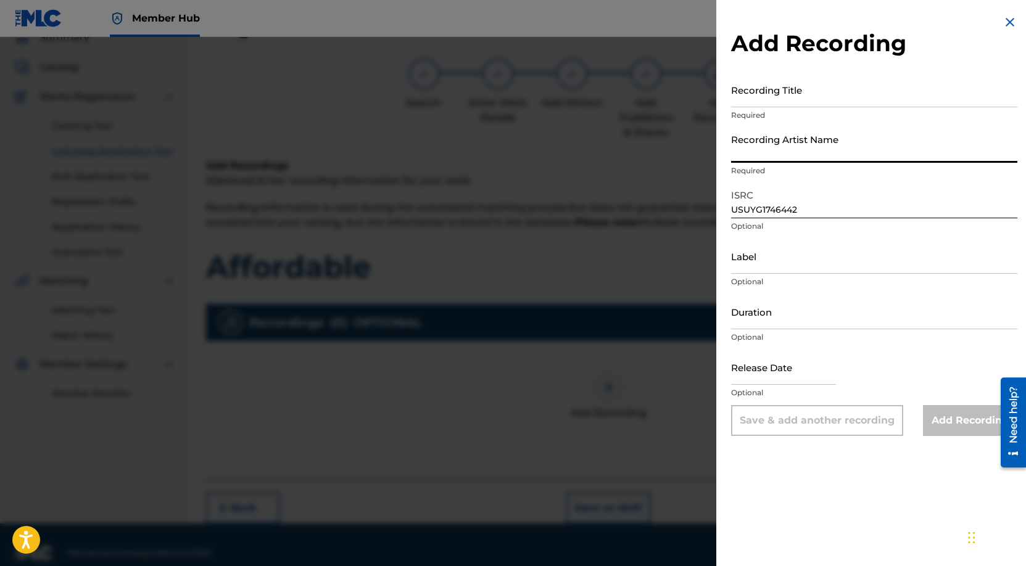
click at [855, 147] on input "Recording Artist Name" at bounding box center [874, 145] width 286 height 35
paste input "Payroll Giovanni"
type input "Payroll Giovanni"
click at [812, 88] on input "Recording Title" at bounding box center [874, 89] width 286 height 35
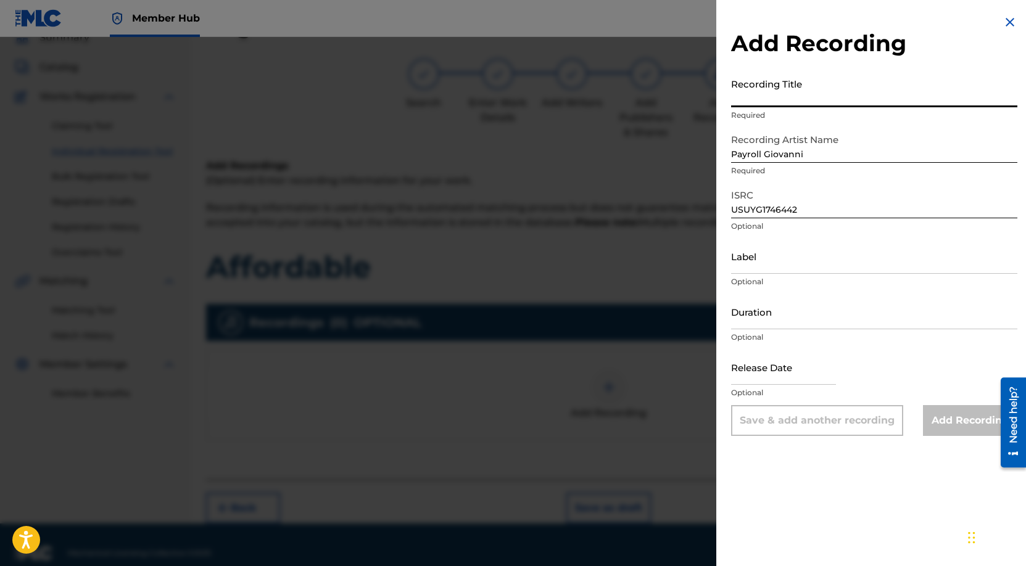
paste input "Affordable"
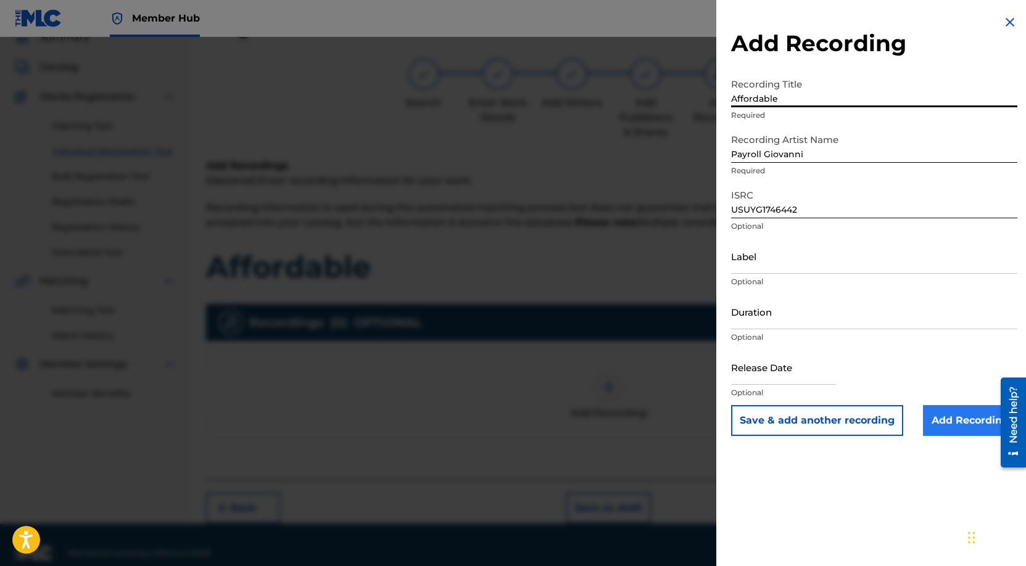
type input "Affordable"
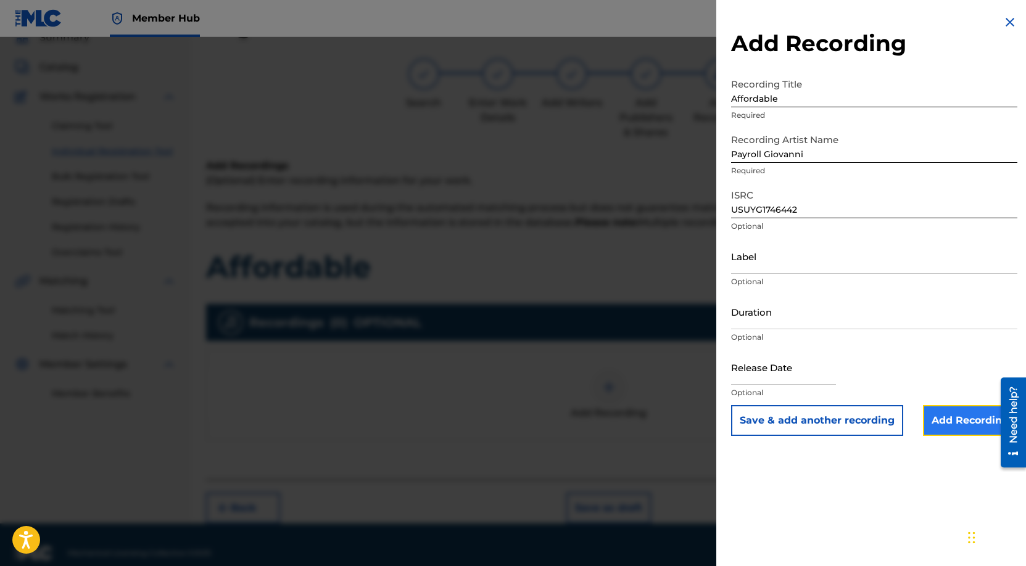
click at [947, 418] on input "Add Recording" at bounding box center [970, 420] width 94 height 31
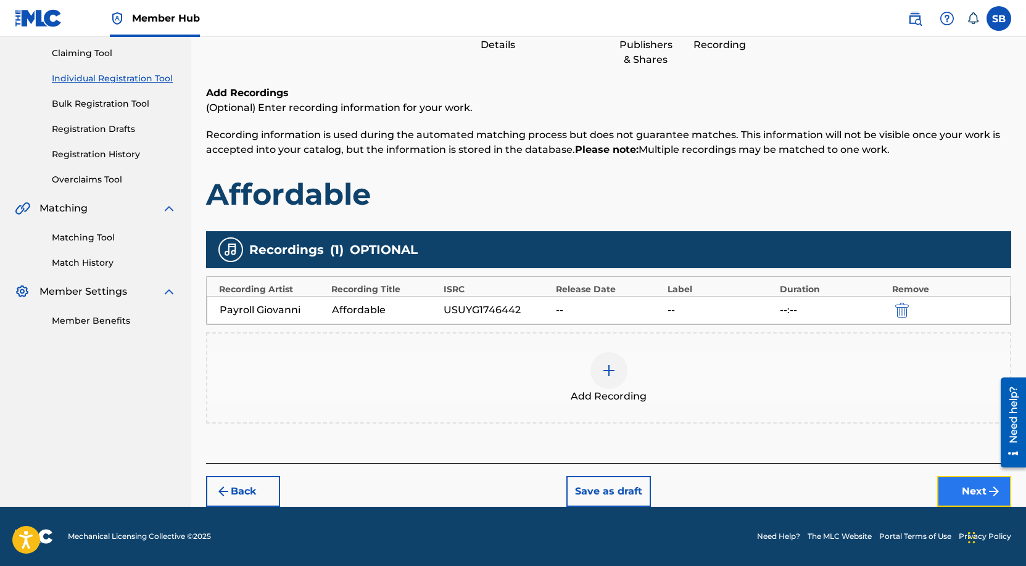
click at [959, 485] on button "Next" at bounding box center [974, 491] width 74 height 31
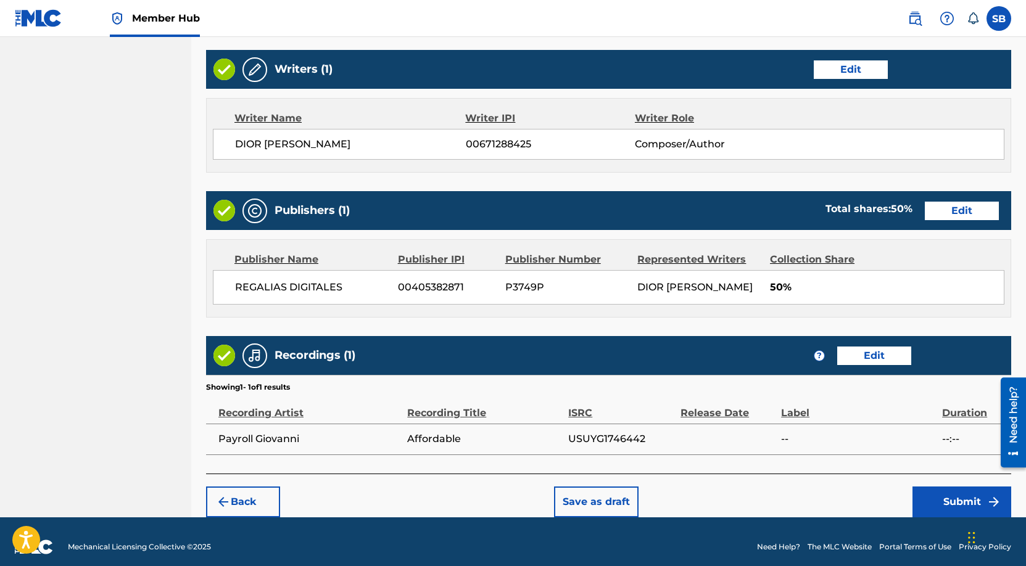
scroll to position [477, 0]
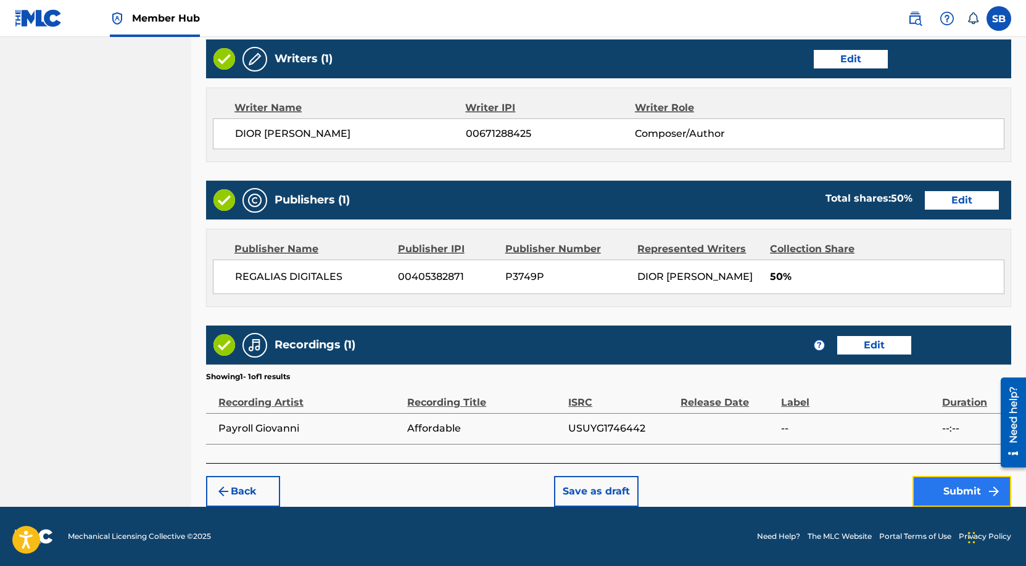
click at [950, 487] on button "Submit" at bounding box center [961, 491] width 99 height 31
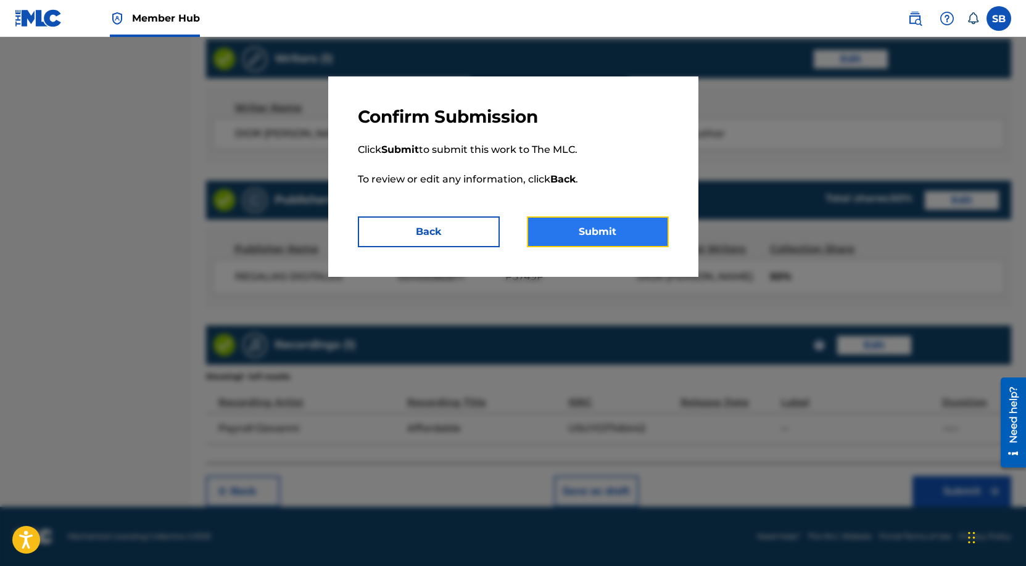
click at [591, 217] on button "Submit" at bounding box center [598, 232] width 142 height 31
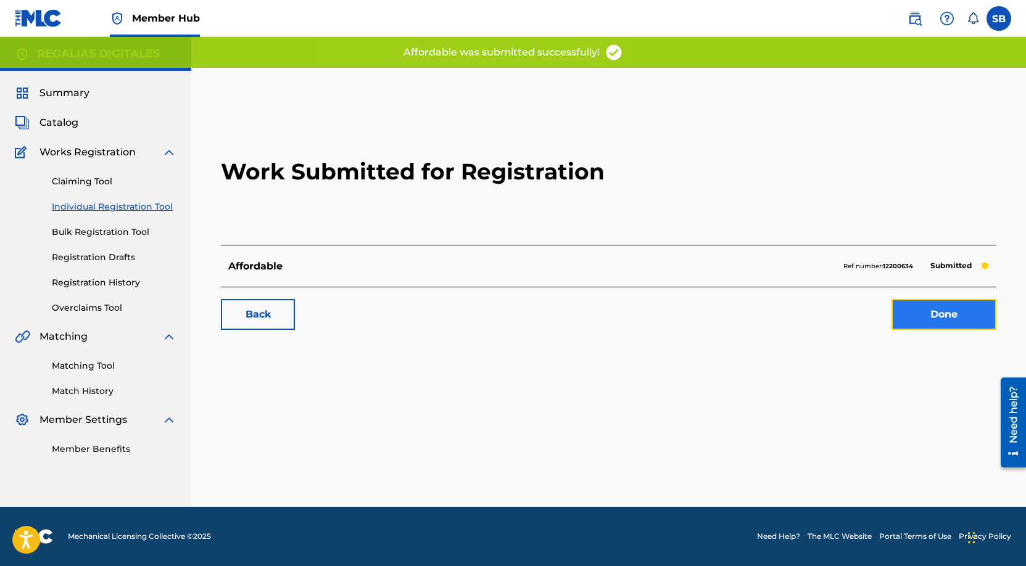
click at [951, 309] on link "Done" at bounding box center [943, 314] width 105 height 31
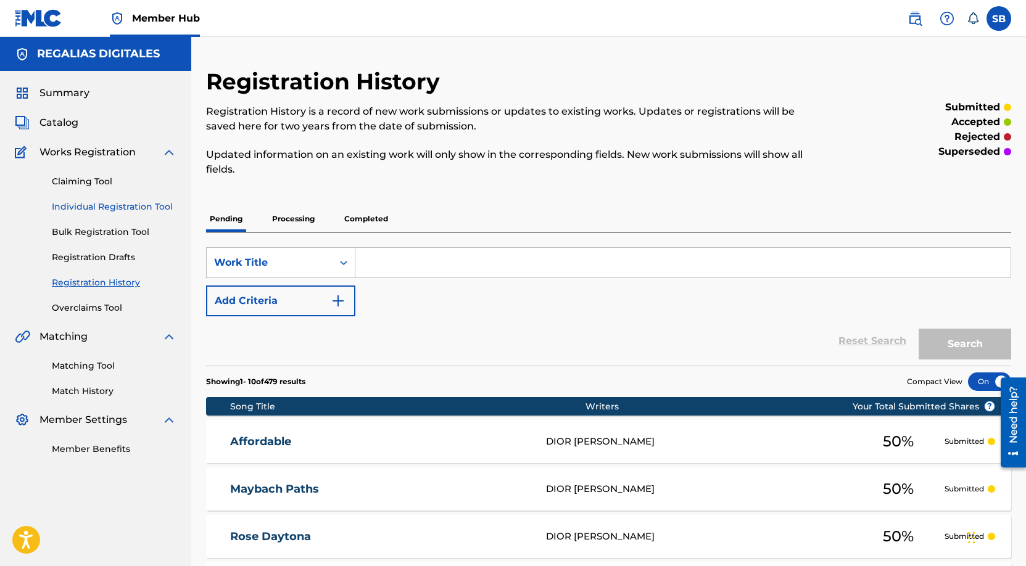
click at [158, 207] on link "Individual Registration Tool" at bounding box center [114, 206] width 125 height 13
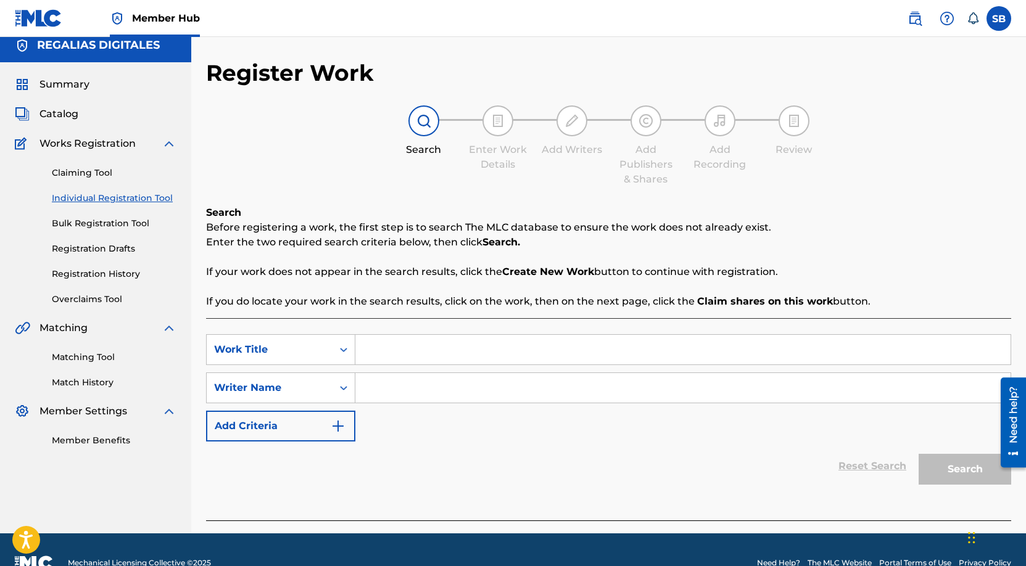
scroll to position [35, 0]
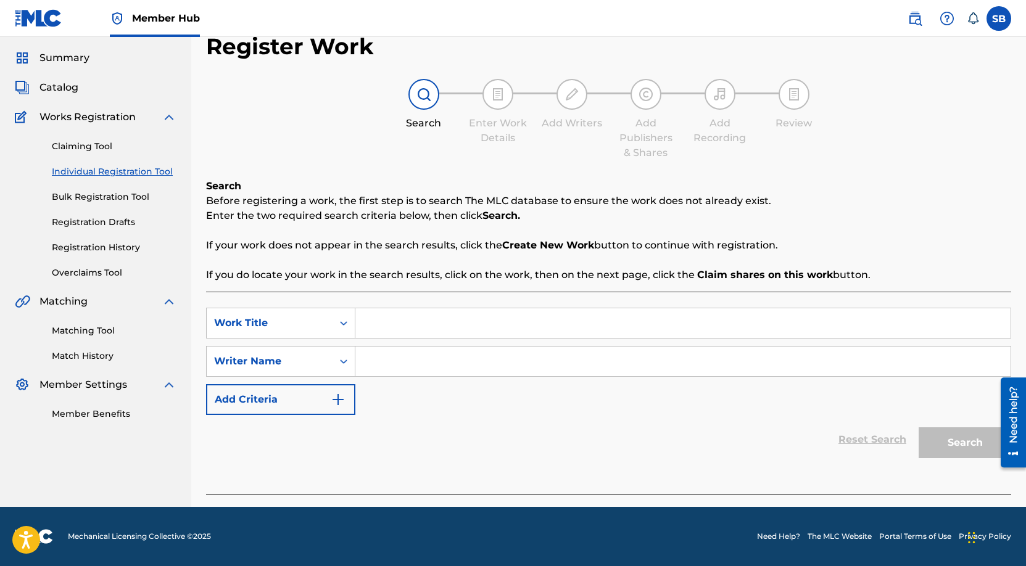
click at [434, 324] on input "Search Form" at bounding box center [682, 323] width 655 height 30
paste input "Sit Across"
type input "Sit Across"
click at [470, 366] on input "Search Form" at bounding box center [682, 362] width 655 height 30
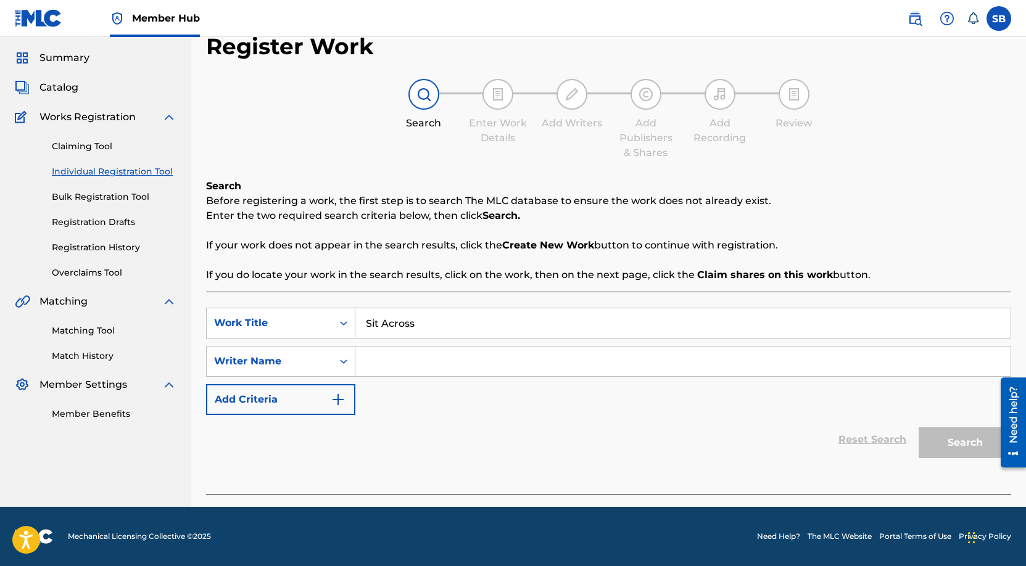
paste input "[PERSON_NAME]"
type input "[PERSON_NAME]"
click at [977, 444] on button "Search" at bounding box center [964, 442] width 93 height 31
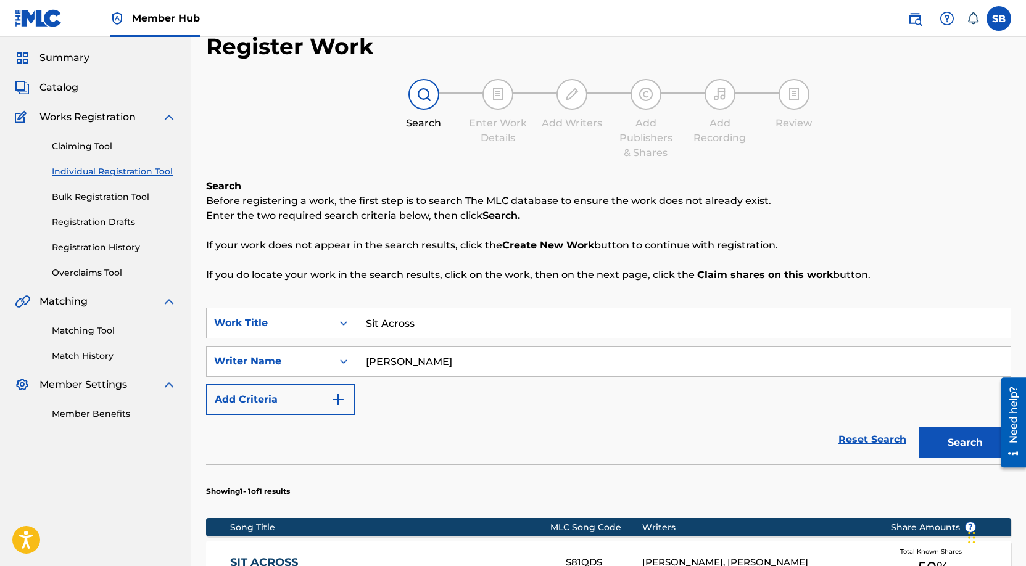
scroll to position [134, 0]
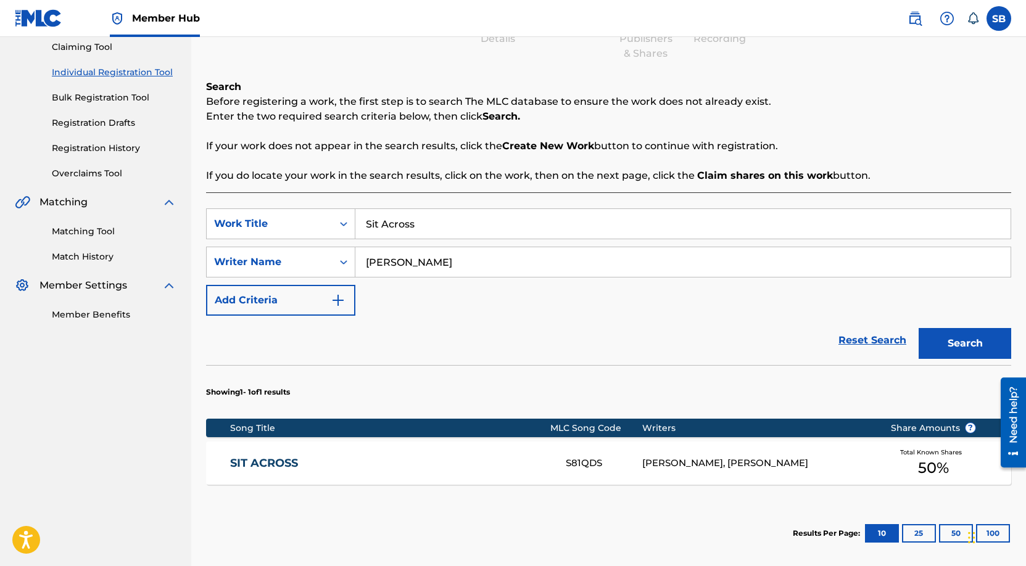
click at [743, 460] on div "[PERSON_NAME], [PERSON_NAME]" at bounding box center [756, 463] width 229 height 14
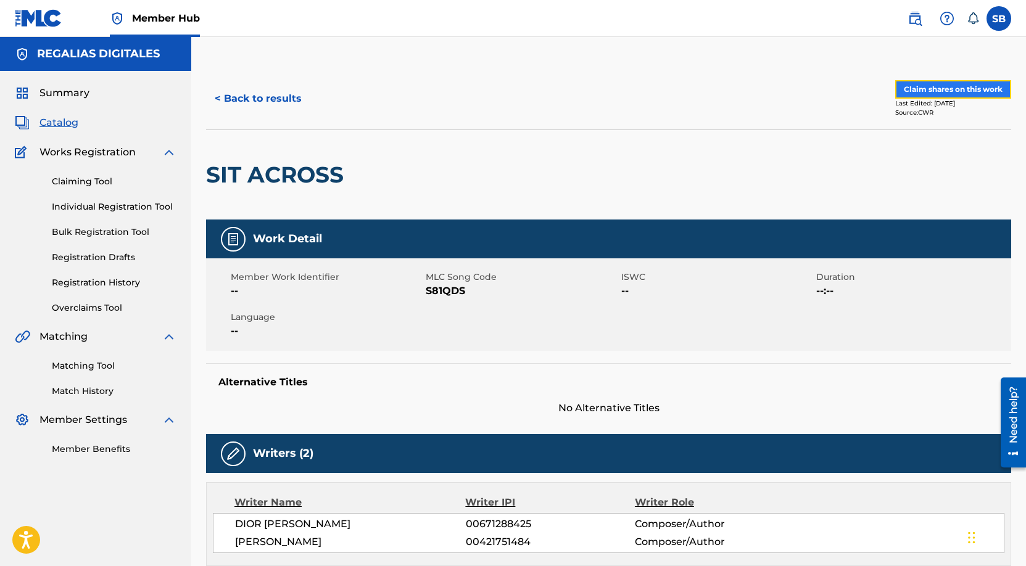
click at [975, 94] on button "Claim shares on this work" at bounding box center [953, 89] width 116 height 19
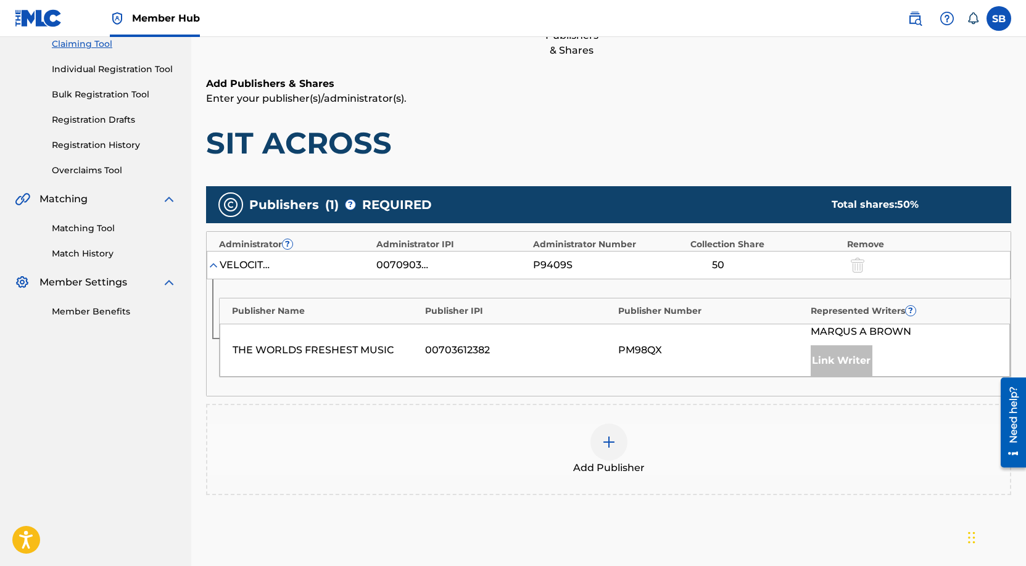
scroll to position [140, 0]
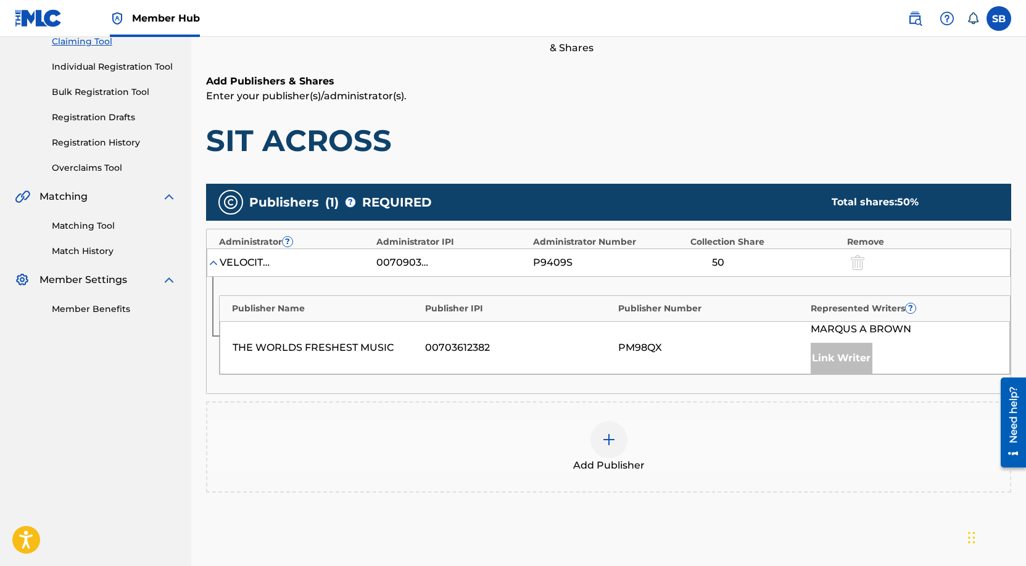
click at [612, 440] on img at bounding box center [608, 439] width 15 height 15
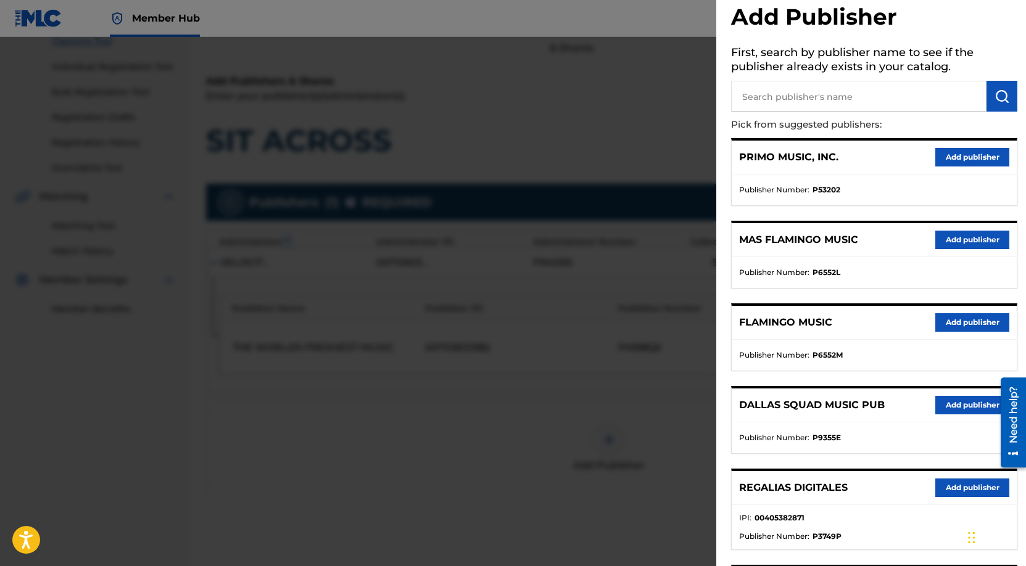
scroll to position [42, 0]
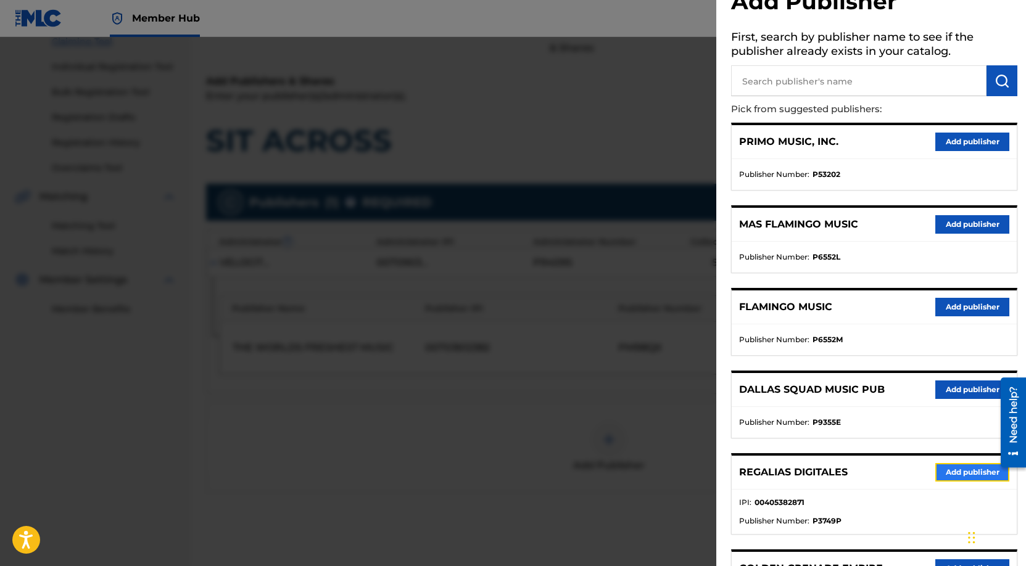
click at [959, 471] on button "Add publisher" at bounding box center [972, 472] width 74 height 19
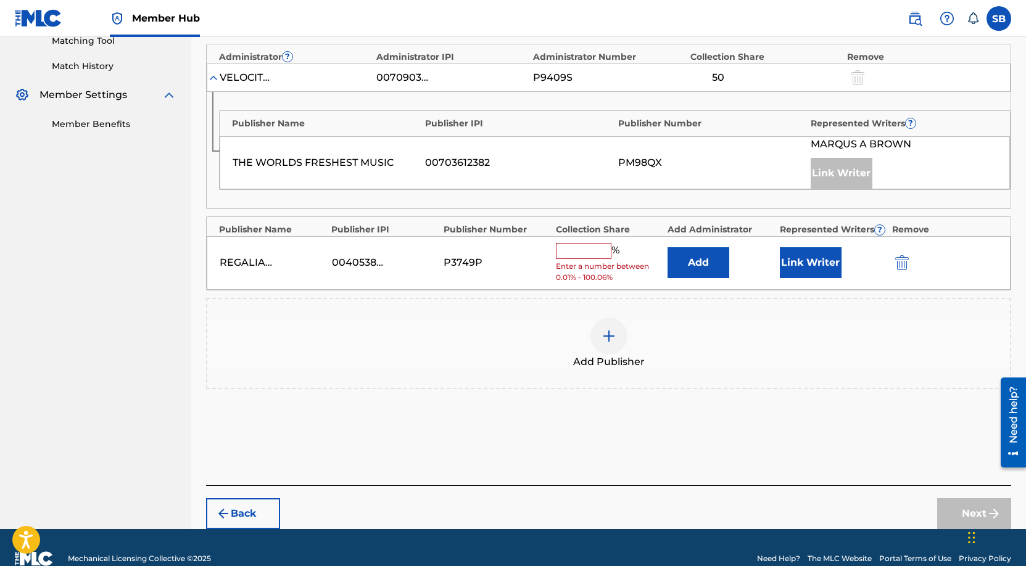
scroll to position [337, 0]
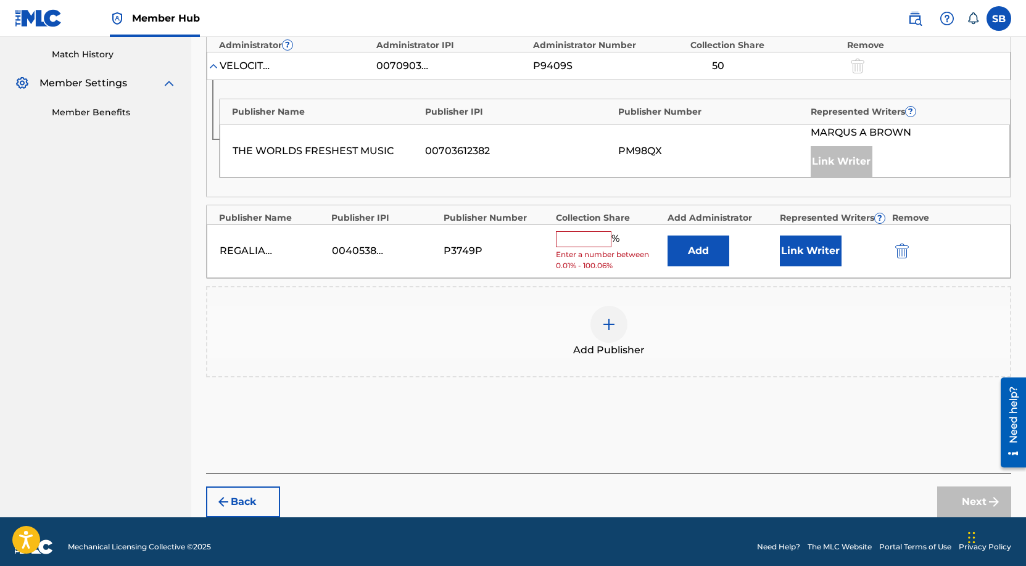
click at [587, 231] on input "text" at bounding box center [584, 239] width 56 height 16
type input "50"
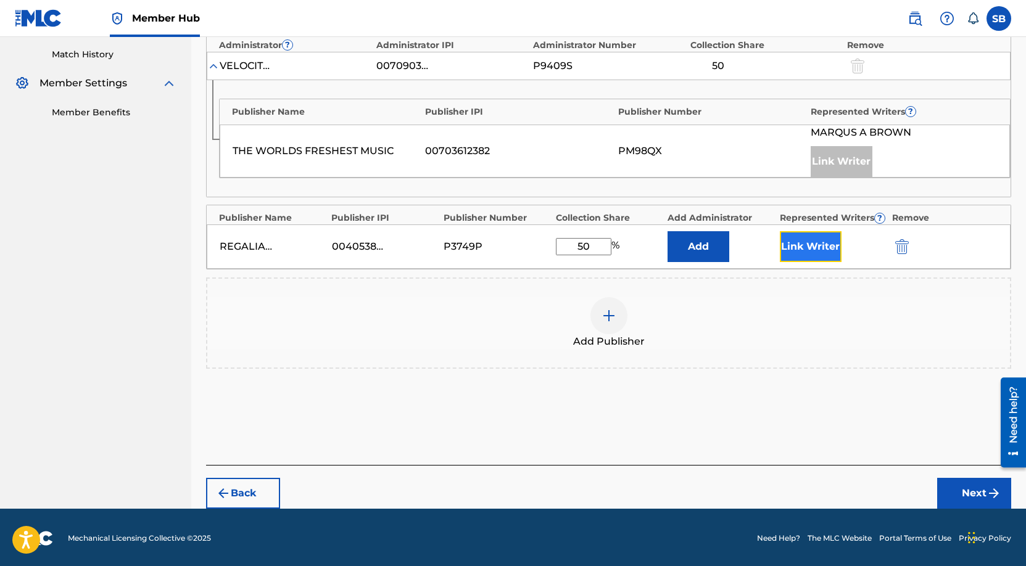
click at [814, 254] on button "Link Writer" at bounding box center [811, 246] width 62 height 31
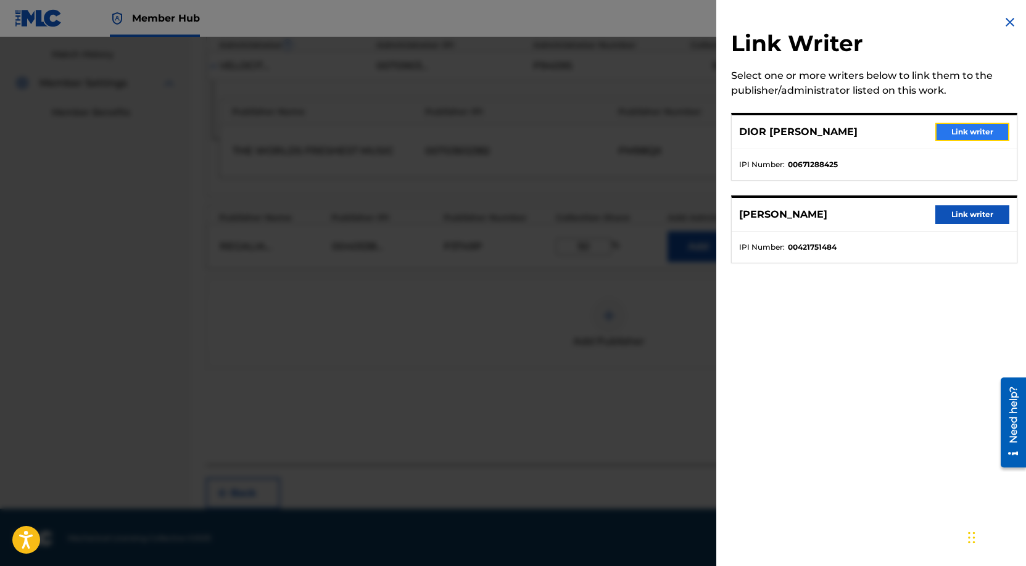
click at [967, 127] on button "Link writer" at bounding box center [972, 132] width 74 height 19
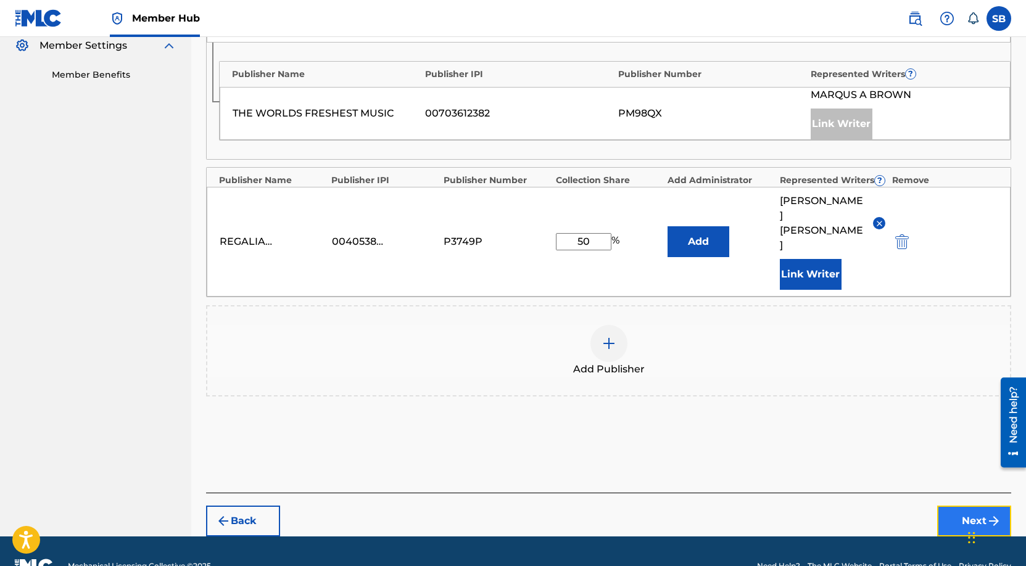
click at [956, 506] on button "Next" at bounding box center [974, 521] width 74 height 31
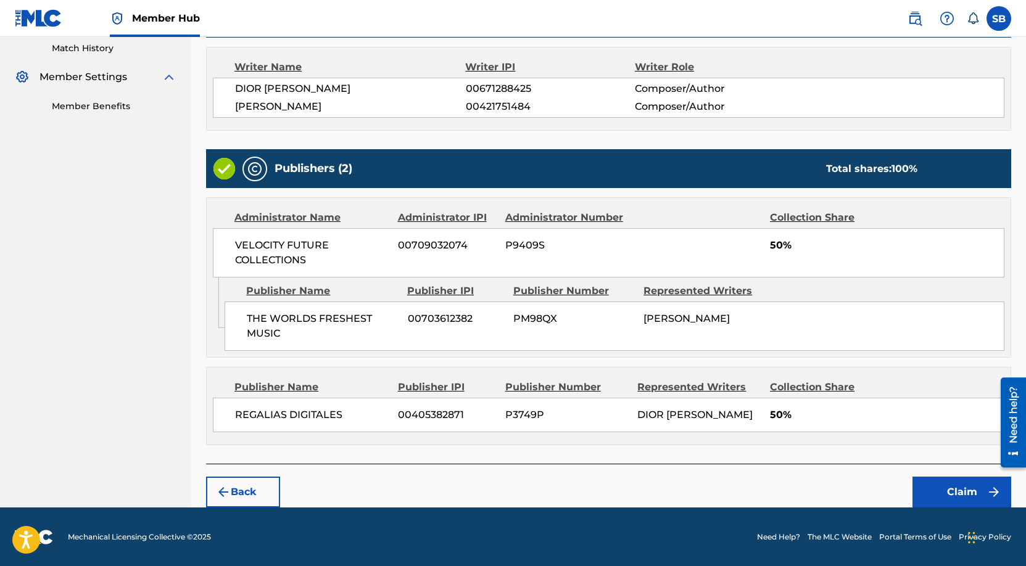
scroll to position [344, 0]
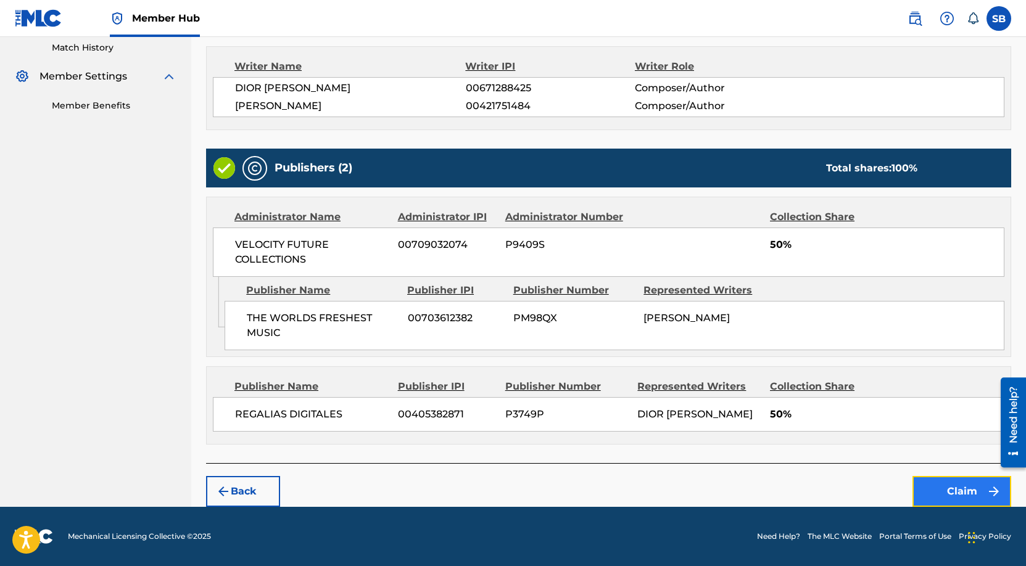
click at [954, 487] on button "Claim" at bounding box center [961, 491] width 99 height 31
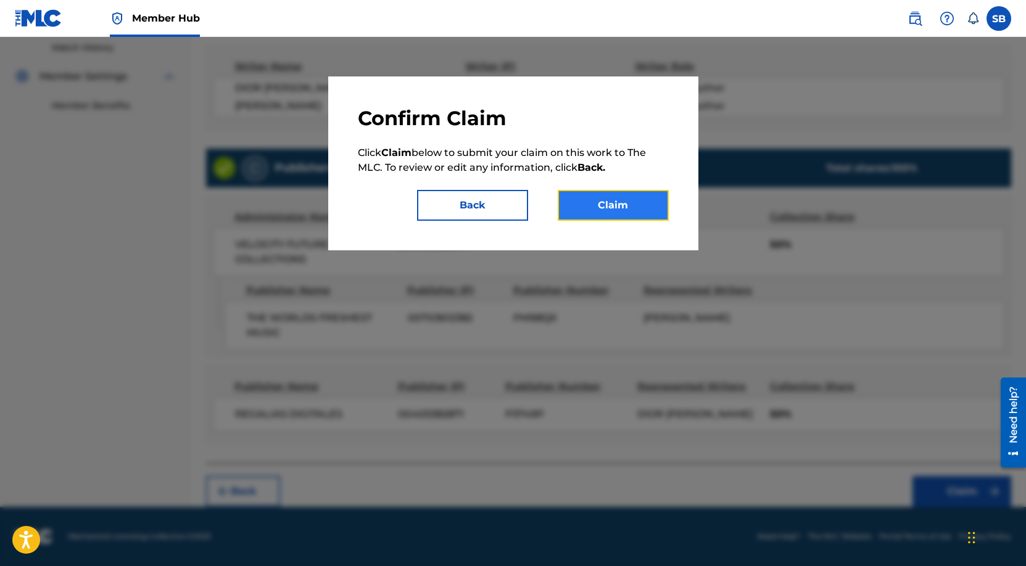
click at [627, 200] on button "Claim" at bounding box center [613, 205] width 111 height 31
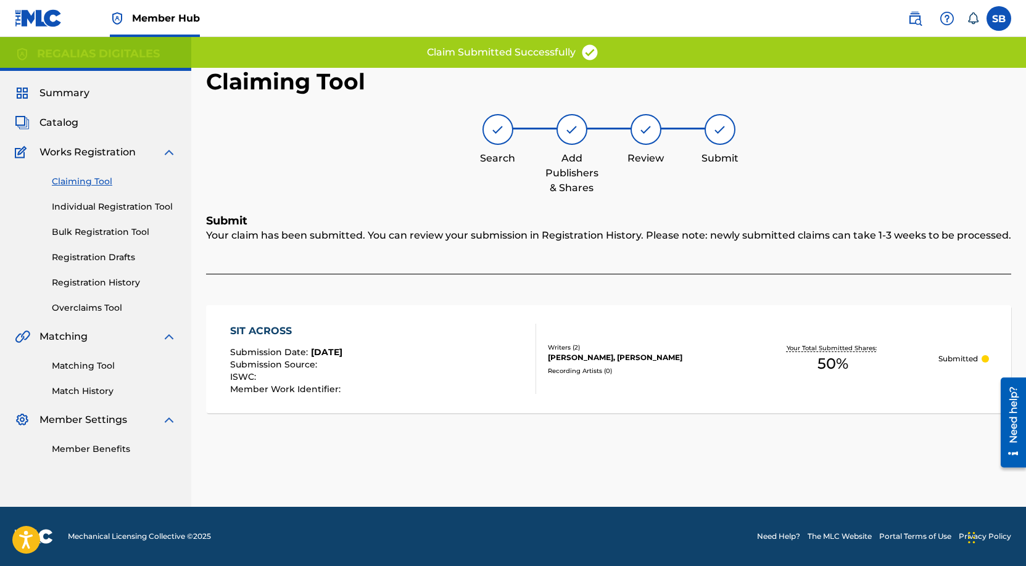
scroll to position [0, 0]
click at [154, 208] on link "Individual Registration Tool" at bounding box center [114, 206] width 125 height 13
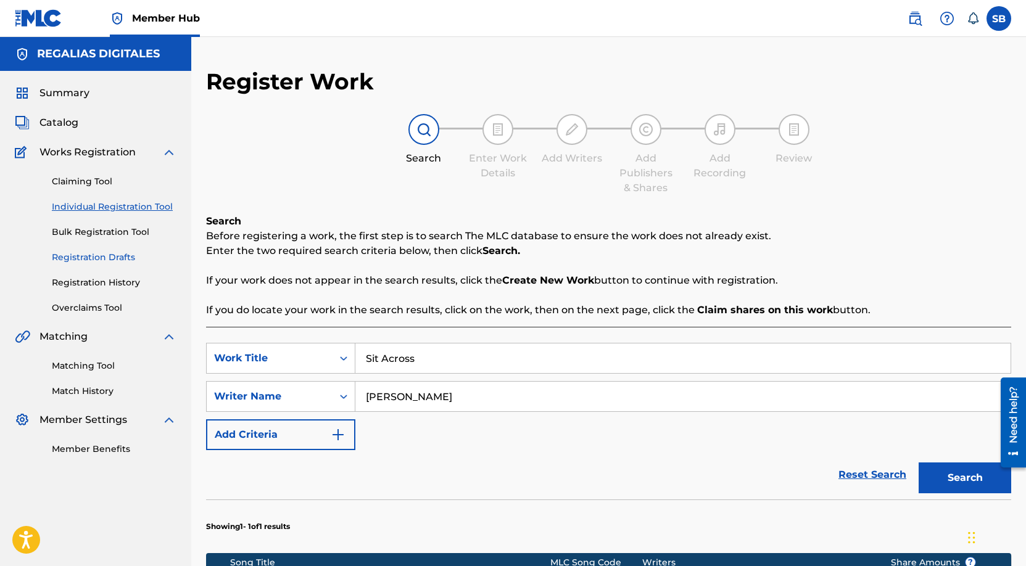
scroll to position [2, 0]
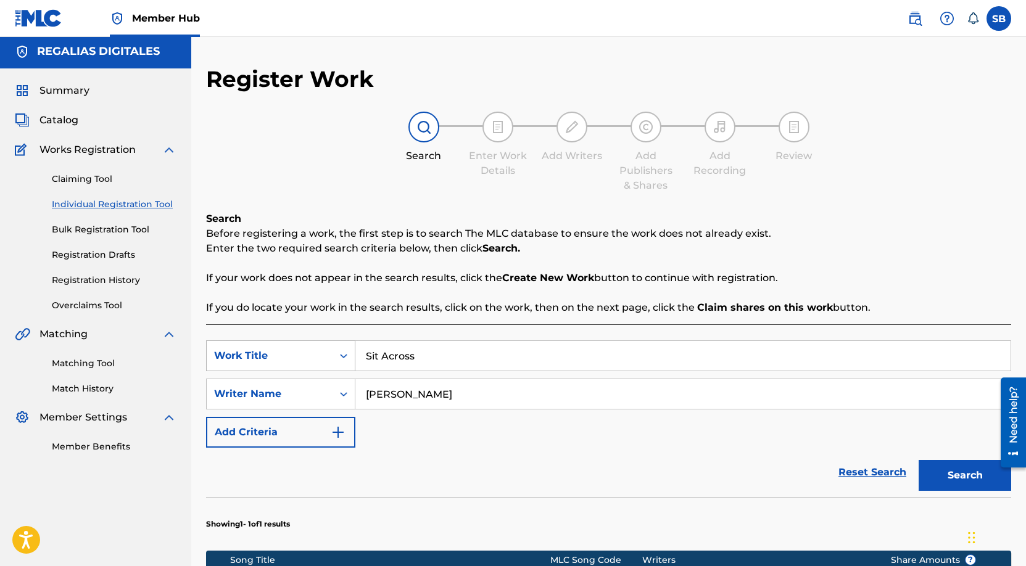
drag, startPoint x: 456, startPoint y: 359, endPoint x: 320, endPoint y: 353, distance: 136.5
click at [320, 353] on div "SearchWithCriteria78c4d52d-721d-48cc-b7d7-a20ff30718b3 Work Title Sit Across" at bounding box center [608, 356] width 805 height 31
paste input "Flights & Reservations"
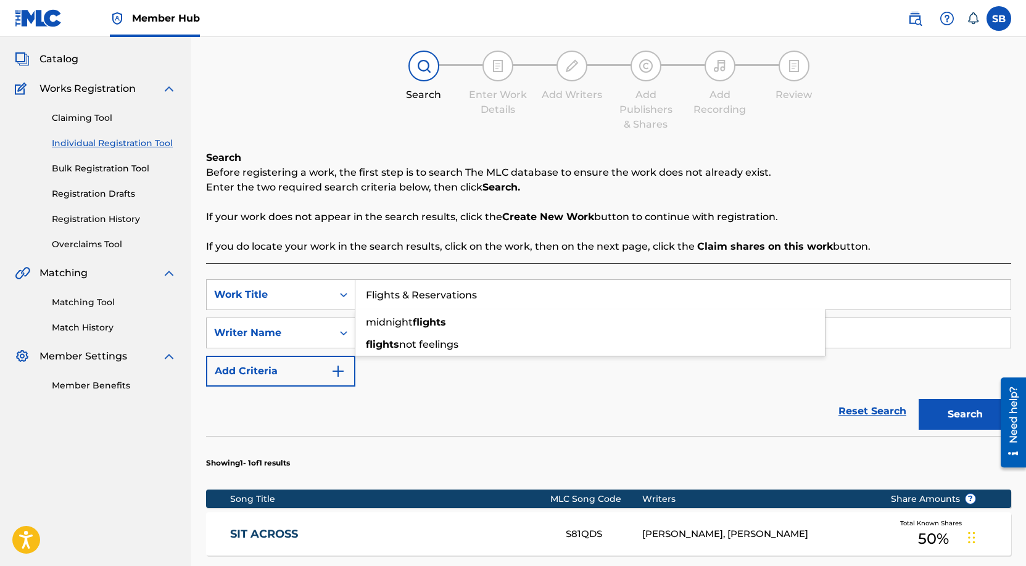
scroll to position [220, 0]
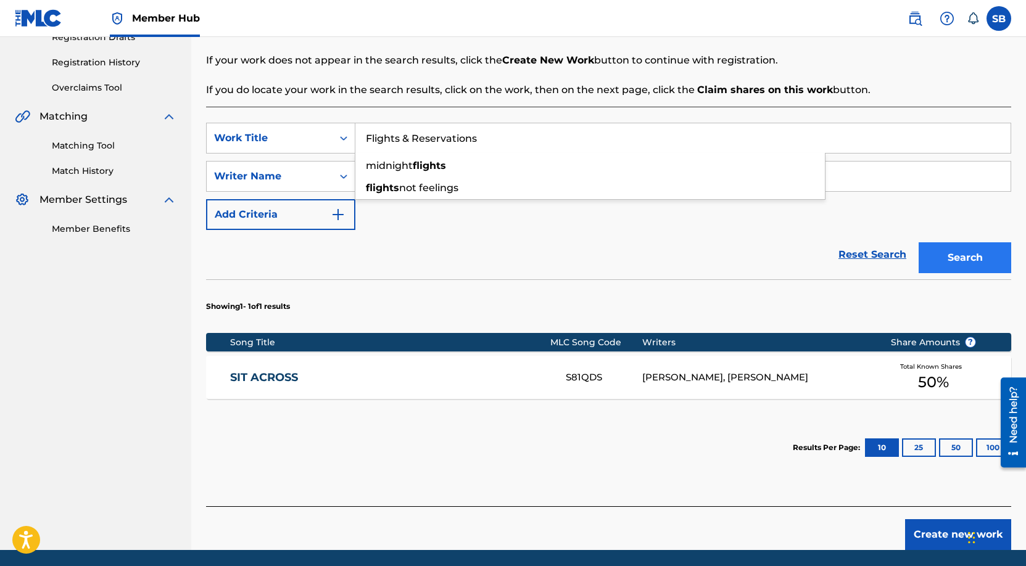
type input "Flights & Reservations"
click at [962, 250] on button "Search" at bounding box center [964, 257] width 93 height 31
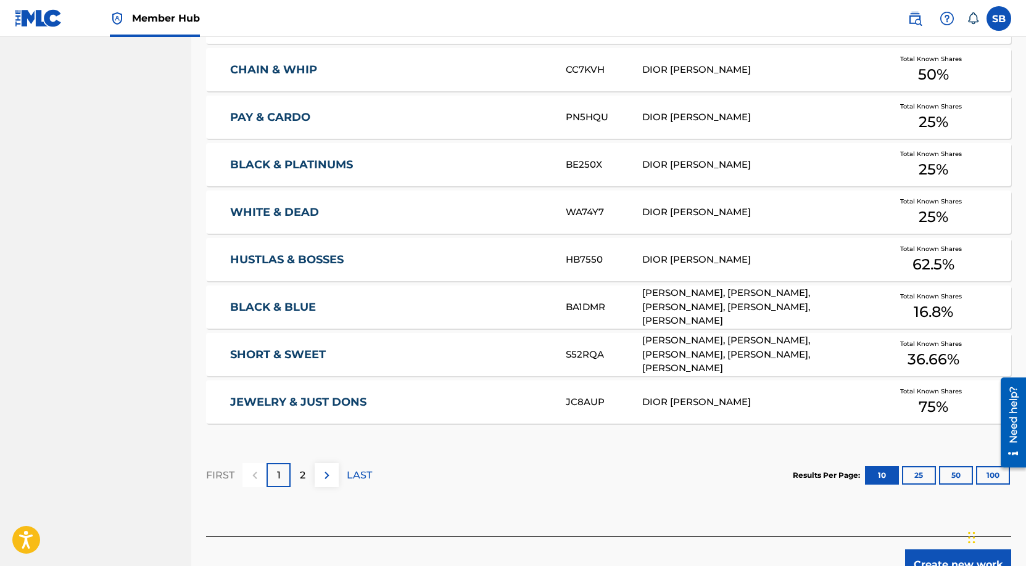
scroll to position [696, 0]
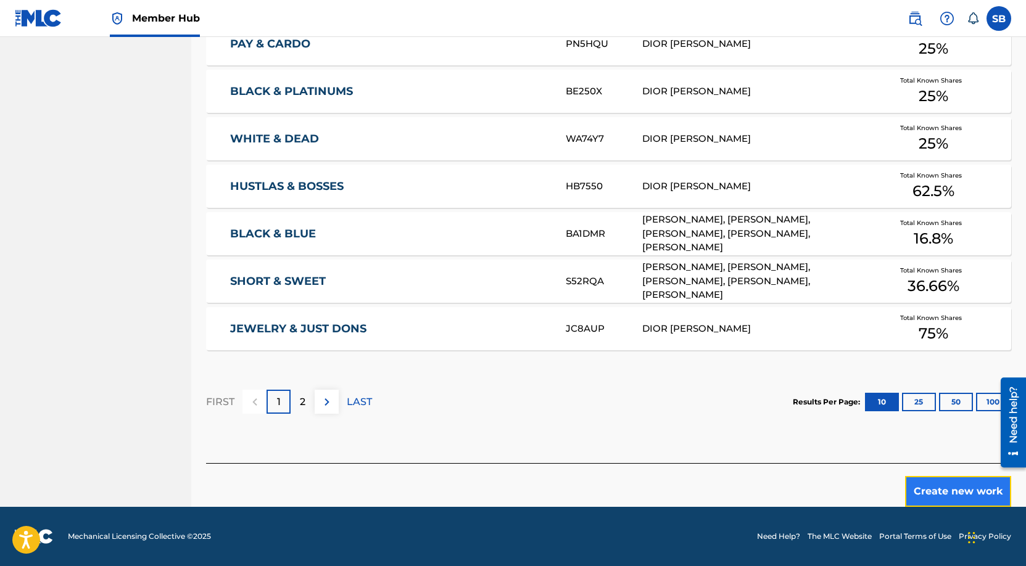
click at [936, 494] on button "Create new work" at bounding box center [958, 491] width 106 height 31
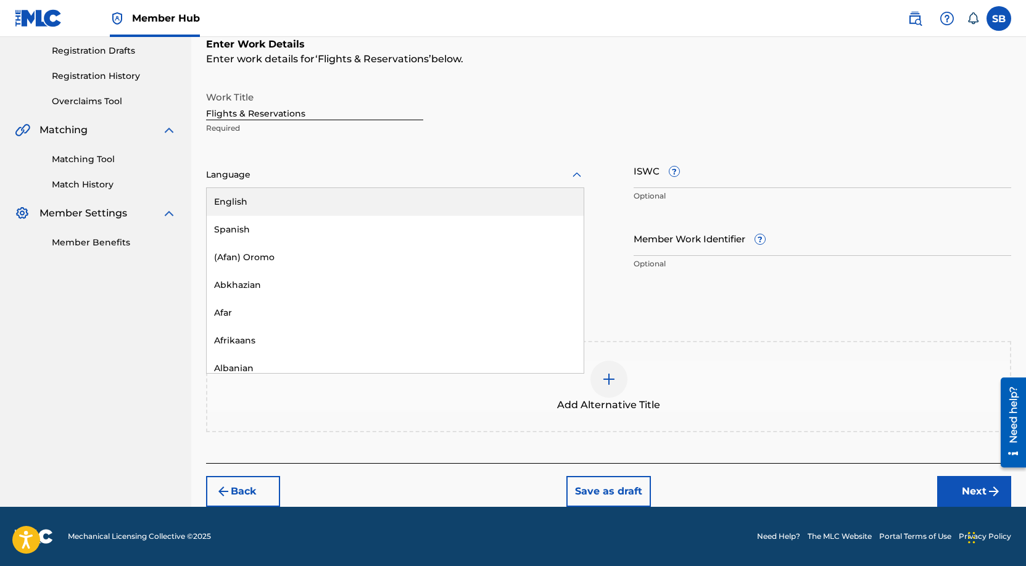
click at [388, 175] on div at bounding box center [395, 174] width 378 height 15
click at [381, 207] on div "English" at bounding box center [395, 202] width 377 height 28
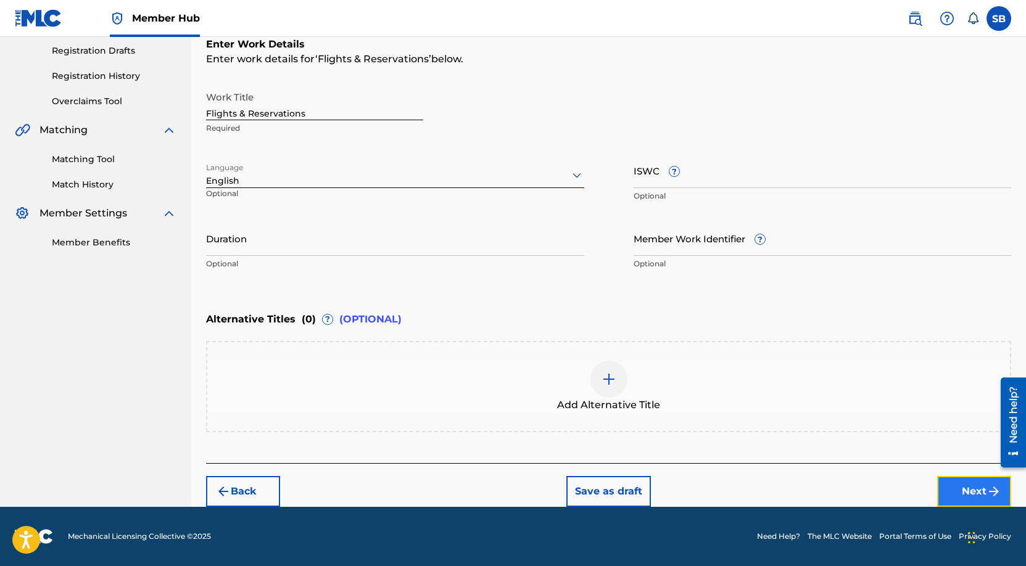
click at [950, 496] on button "Next" at bounding box center [974, 491] width 74 height 31
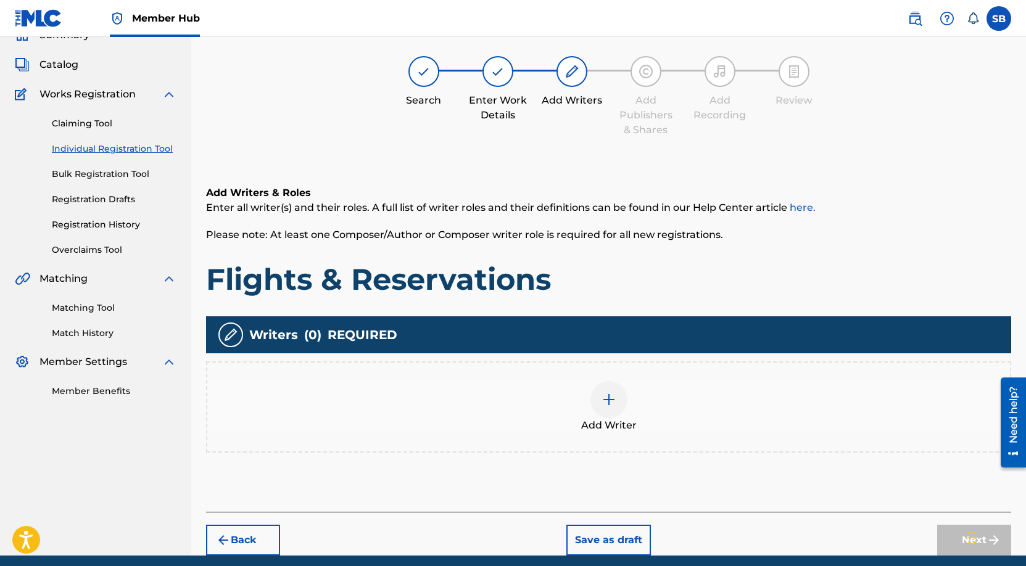
scroll to position [56, 0]
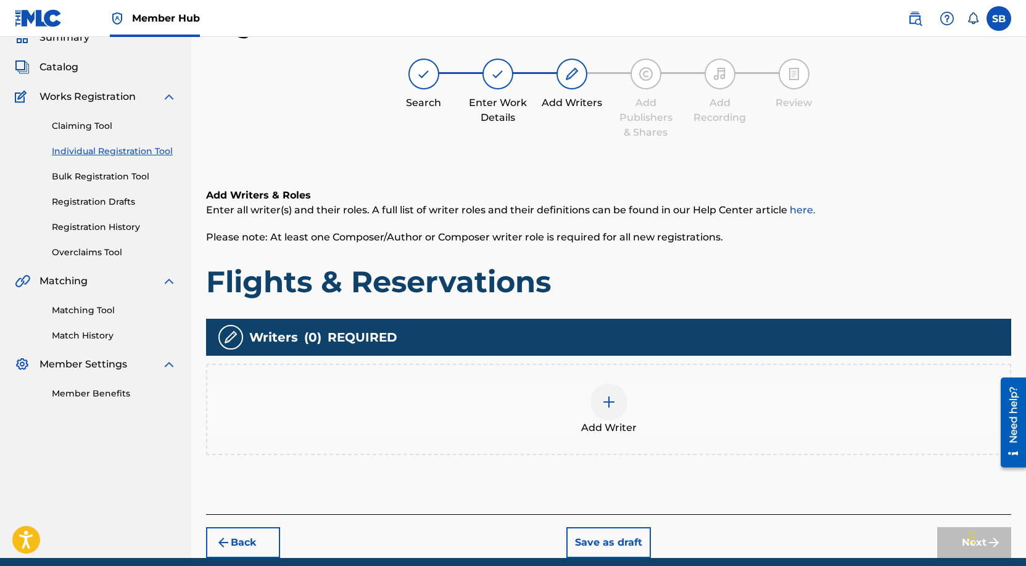
click at [732, 425] on div "Add Writer" at bounding box center [608, 410] width 803 height 52
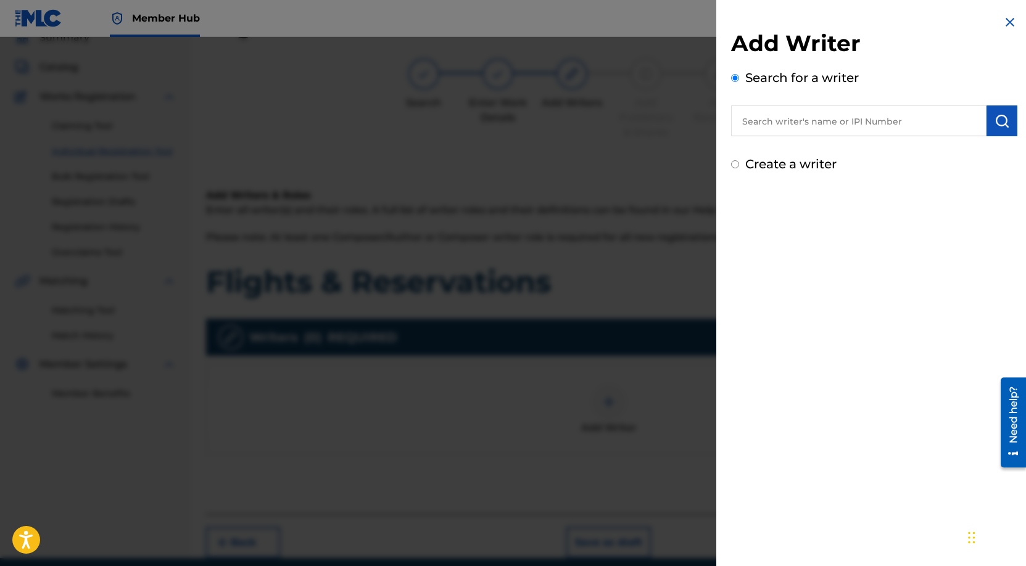
click at [798, 122] on input "text" at bounding box center [858, 120] width 255 height 31
paste input "[PERSON_NAME]"
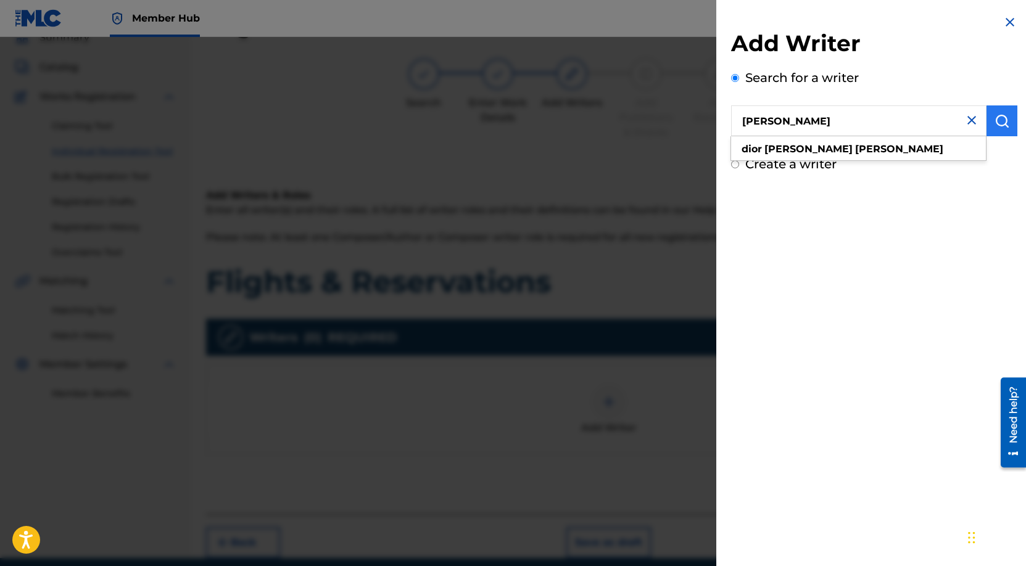
type input "[PERSON_NAME]"
click at [1011, 123] on button "submit" at bounding box center [1001, 120] width 31 height 31
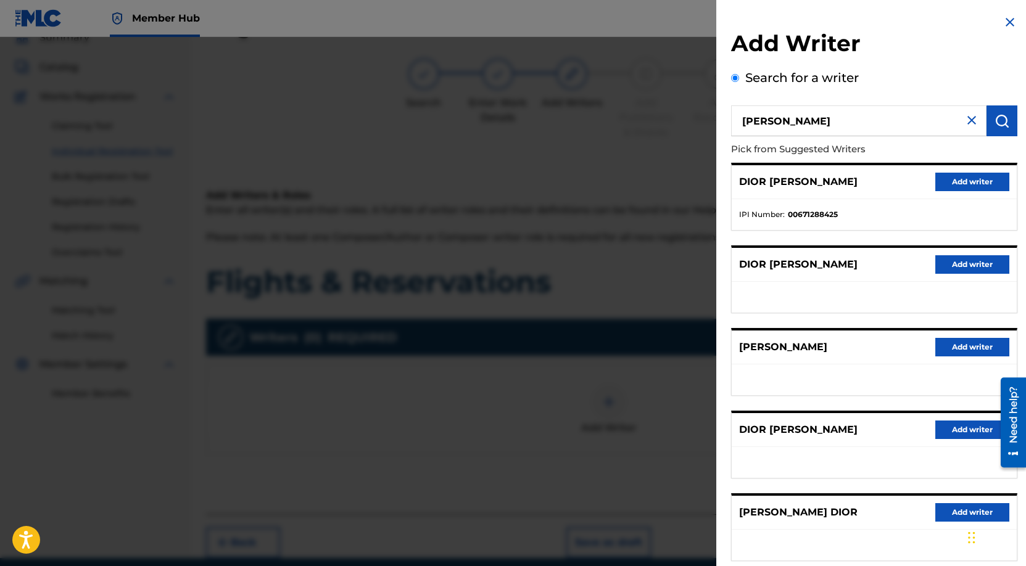
click at [974, 191] on div "DIOR [PERSON_NAME] Add writer" at bounding box center [874, 182] width 285 height 34
click at [972, 178] on button "Add writer" at bounding box center [972, 182] width 74 height 19
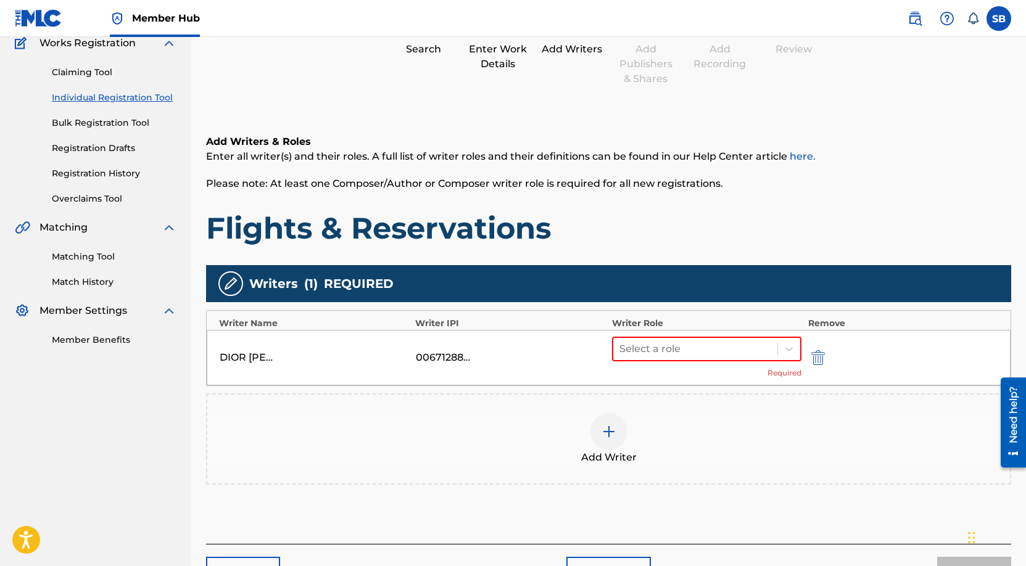
scroll to position [190, 0]
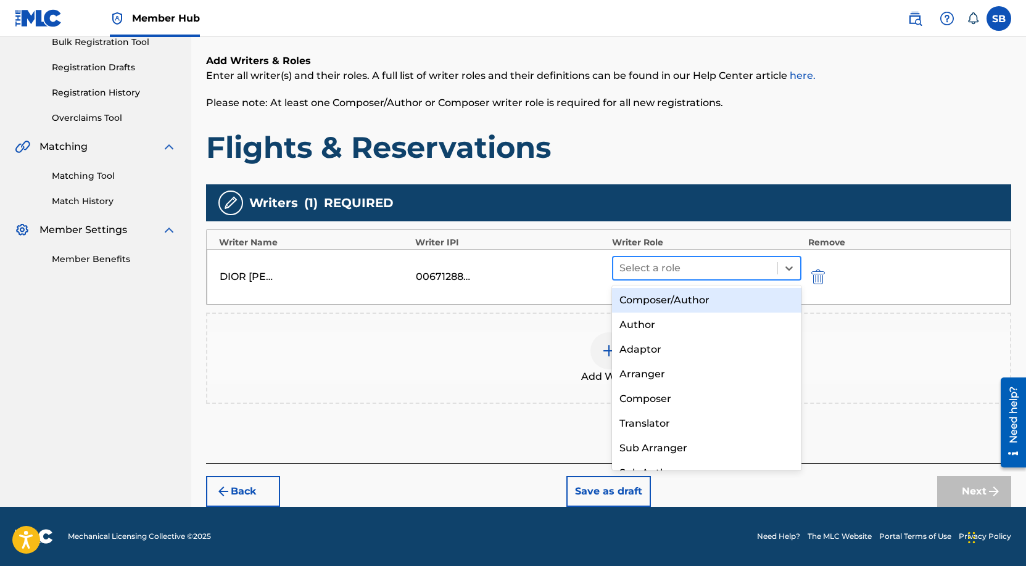
click at [677, 260] on div at bounding box center [695, 268] width 152 height 17
click at [684, 302] on div "Composer/Author" at bounding box center [707, 300] width 190 height 25
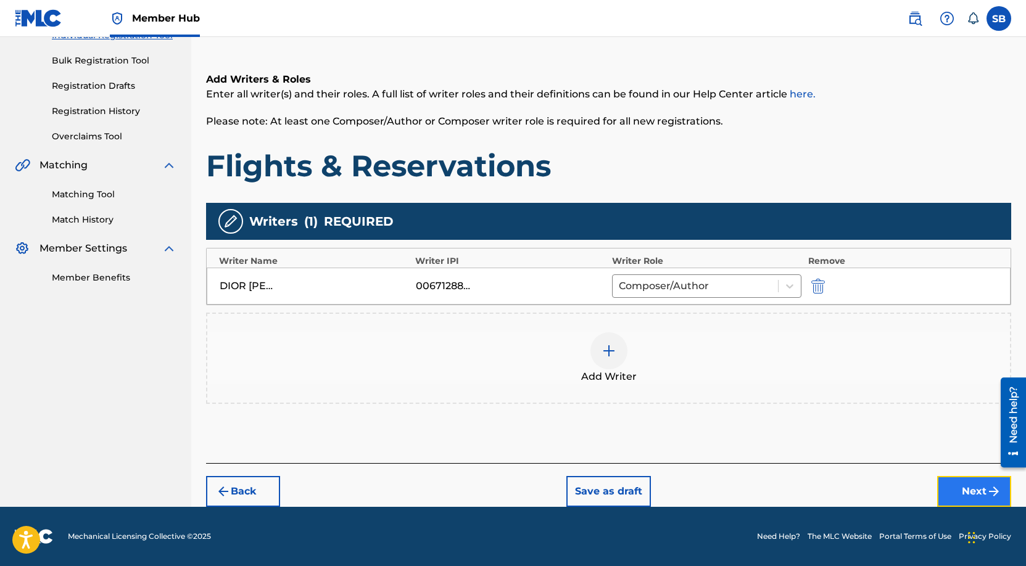
click at [970, 501] on button "Next" at bounding box center [974, 491] width 74 height 31
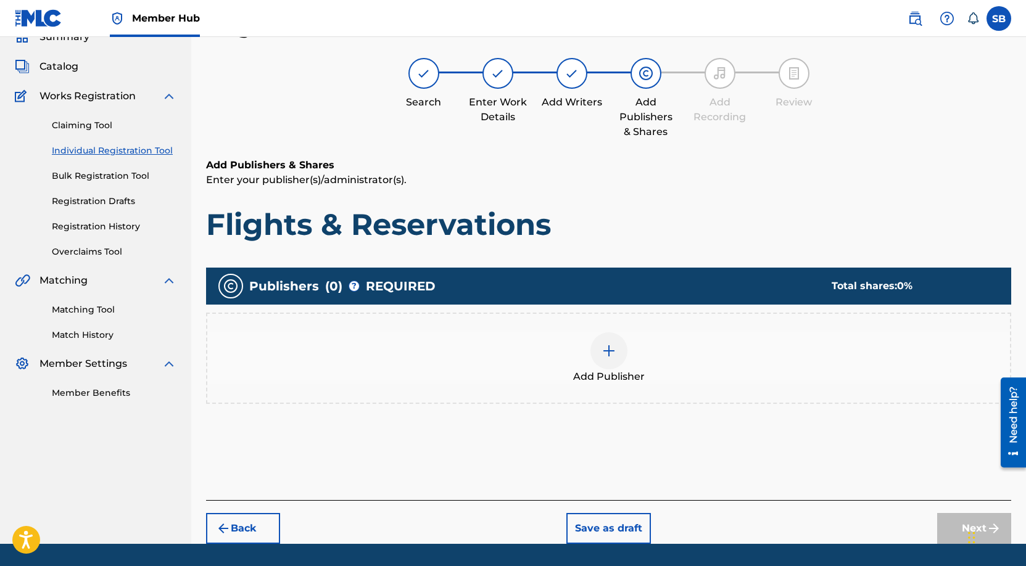
scroll to position [56, 0]
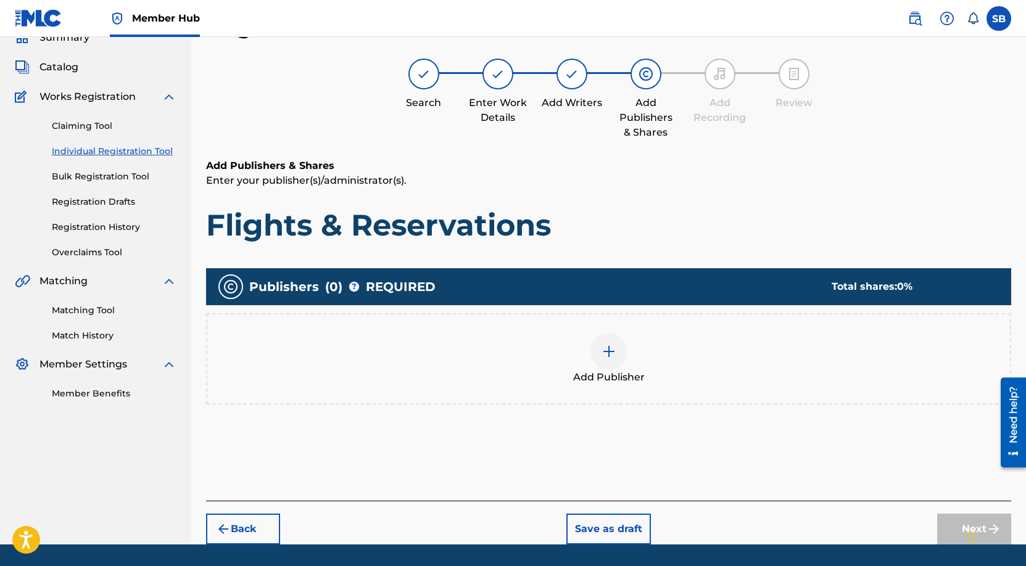
click at [646, 357] on div "Add Publisher" at bounding box center [608, 359] width 803 height 52
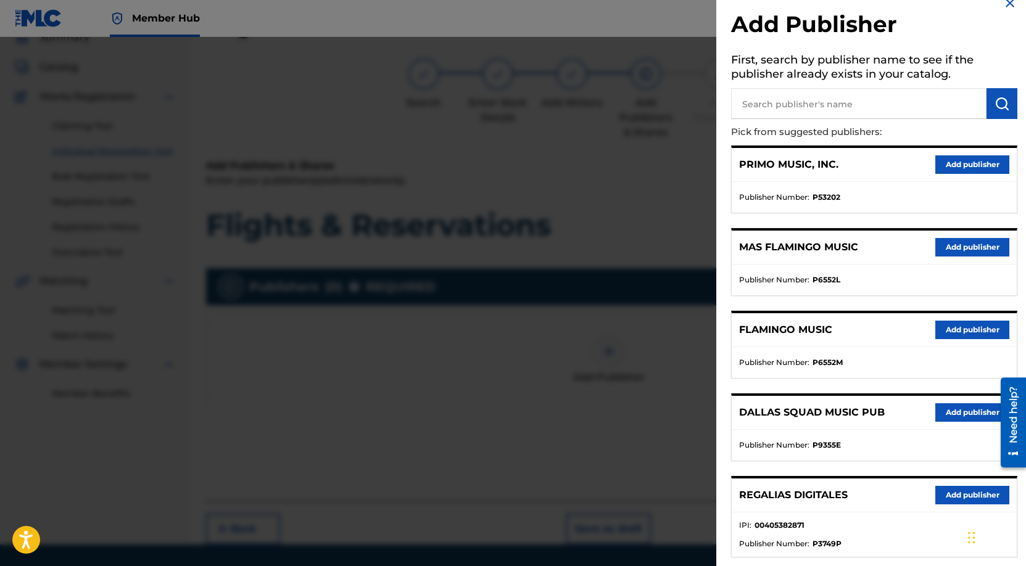
scroll to position [84, 0]
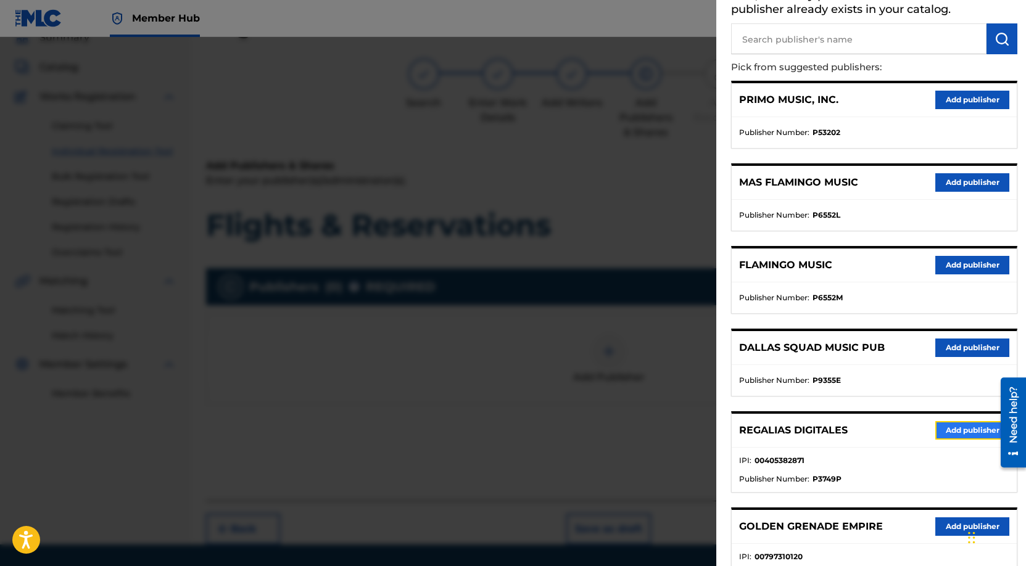
click at [959, 422] on button "Add publisher" at bounding box center [972, 430] width 74 height 19
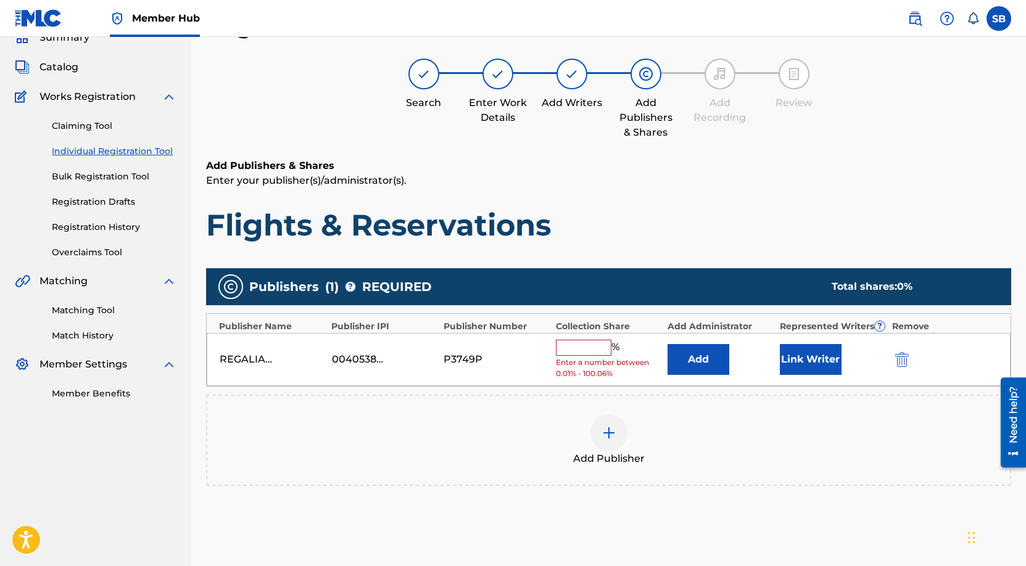
click at [594, 349] on input "text" at bounding box center [584, 348] width 56 height 16
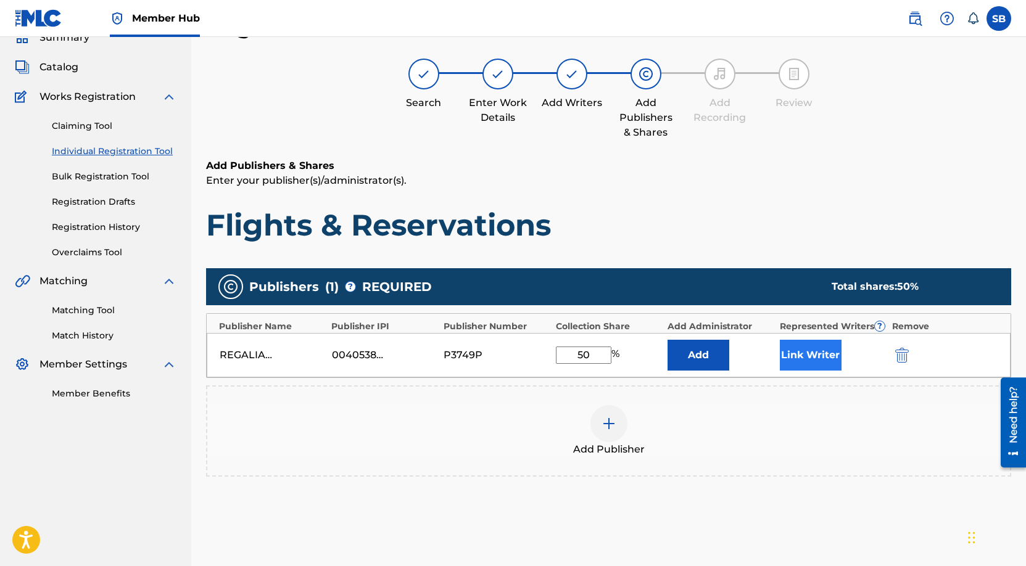
type input "50"
click at [816, 358] on button "Link Writer" at bounding box center [811, 355] width 62 height 31
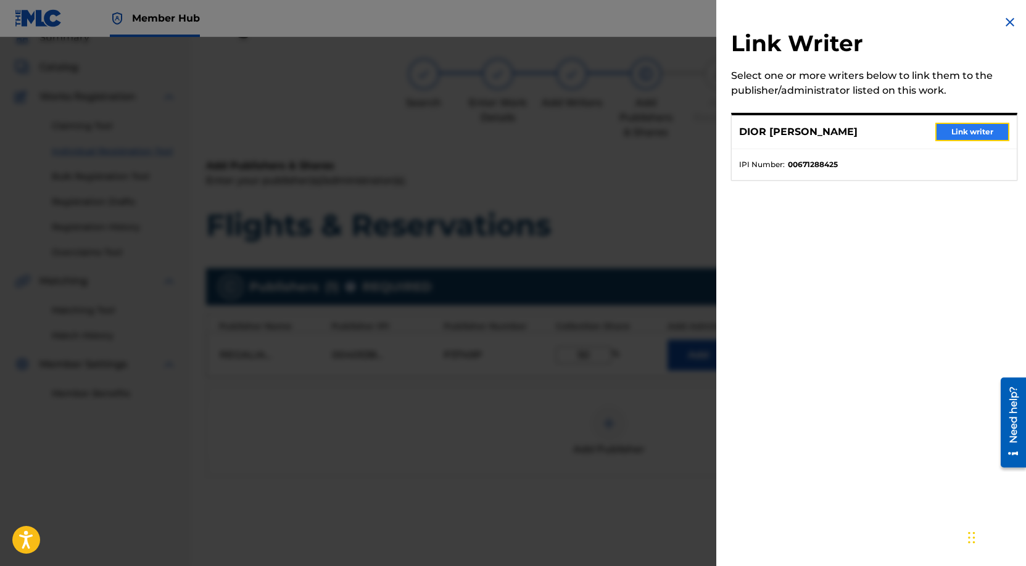
click at [976, 127] on button "Link writer" at bounding box center [972, 132] width 74 height 19
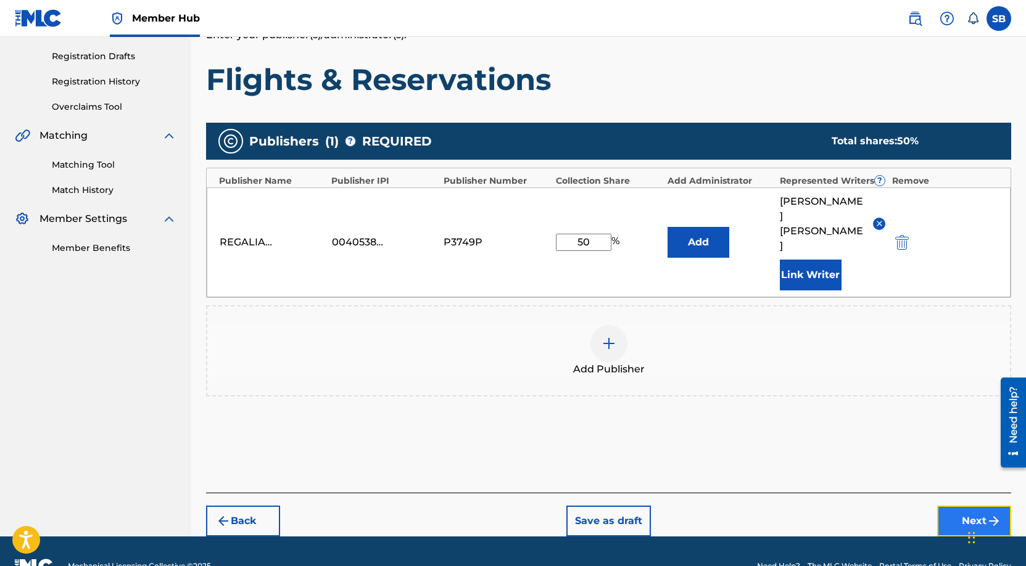
click at [963, 506] on button "Next" at bounding box center [974, 521] width 74 height 31
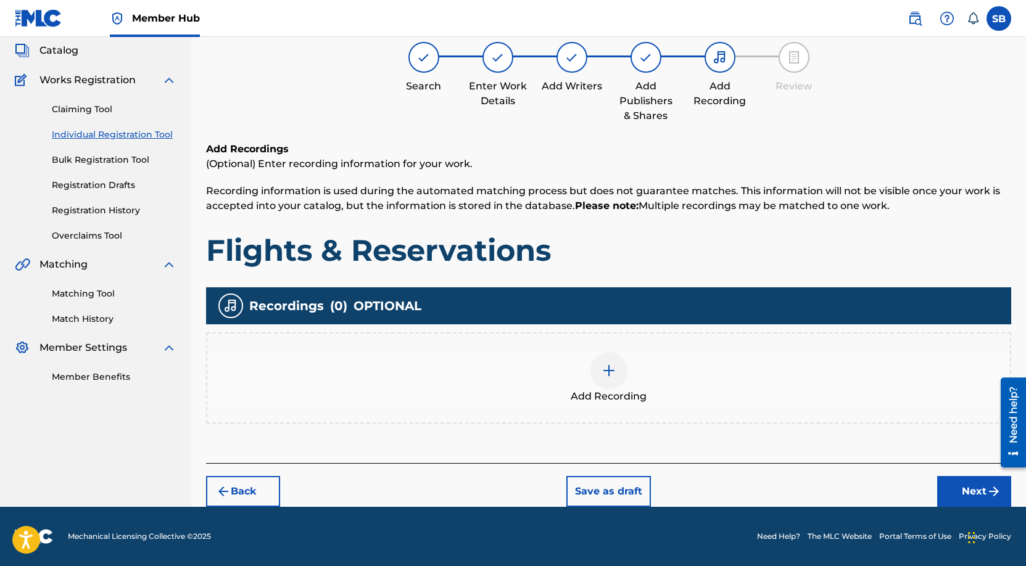
scroll to position [56, 0]
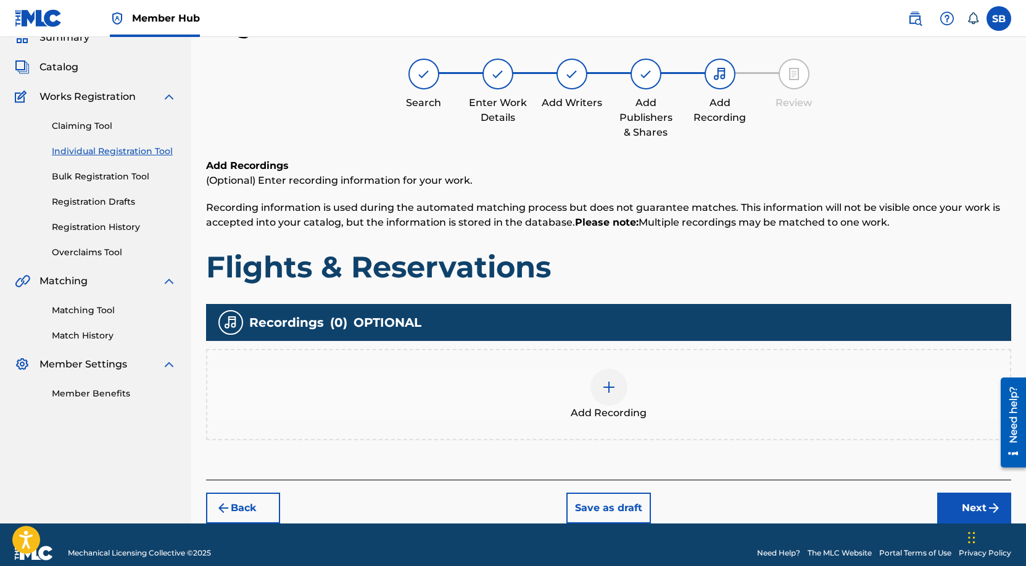
click at [601, 380] on img at bounding box center [608, 387] width 15 height 15
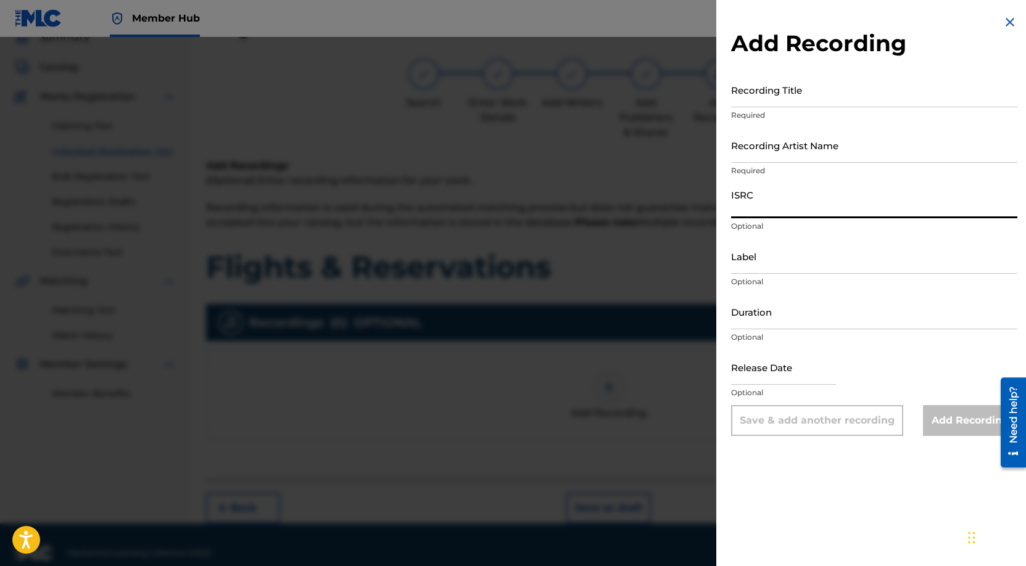
click at [864, 205] on input "ISRC" at bounding box center [874, 200] width 286 height 35
paste input "USUYG1746445"
type input "USUYG1746445"
click at [894, 154] on input "Recording Artist Name" at bounding box center [874, 145] width 286 height 35
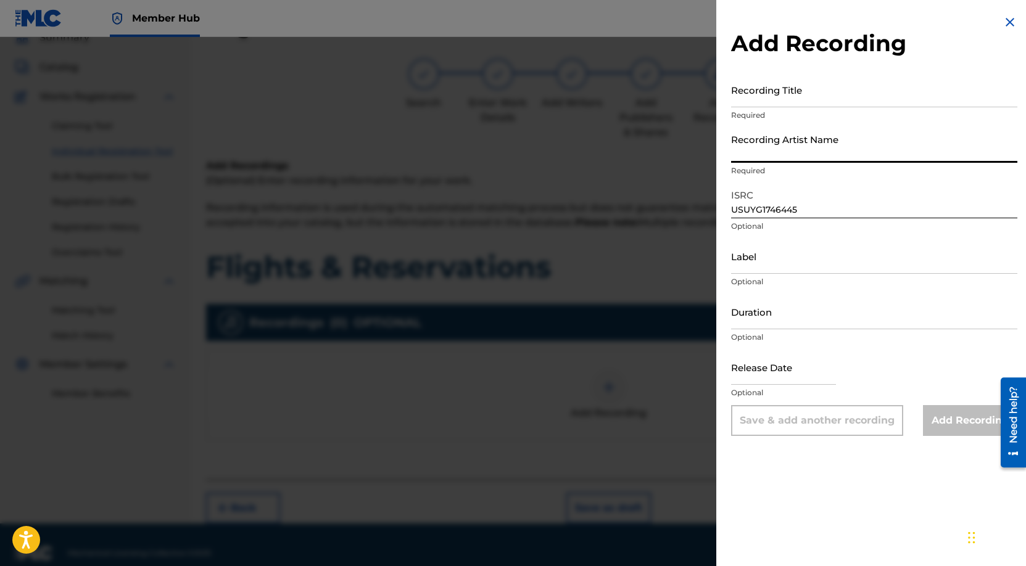
paste input "Payroll Giovanni"
type input "Payroll Giovanni"
click at [822, 65] on div "Add Recording Recording Title Required Recording Artist Name Payroll [PERSON_NA…" at bounding box center [874, 225] width 316 height 451
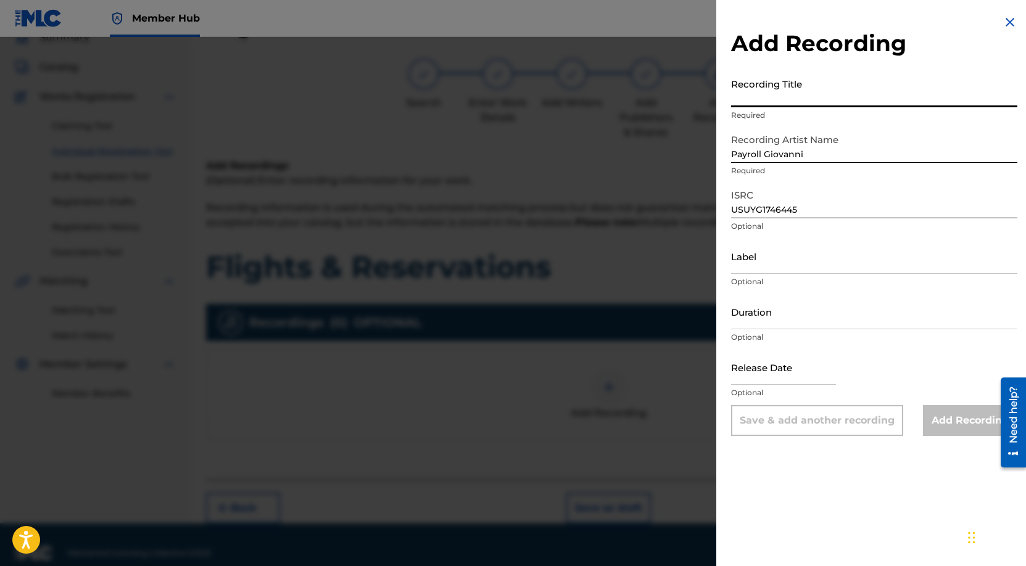
click at [815, 82] on input "Recording Title" at bounding box center [874, 89] width 286 height 35
paste input "Flights & Reservations"
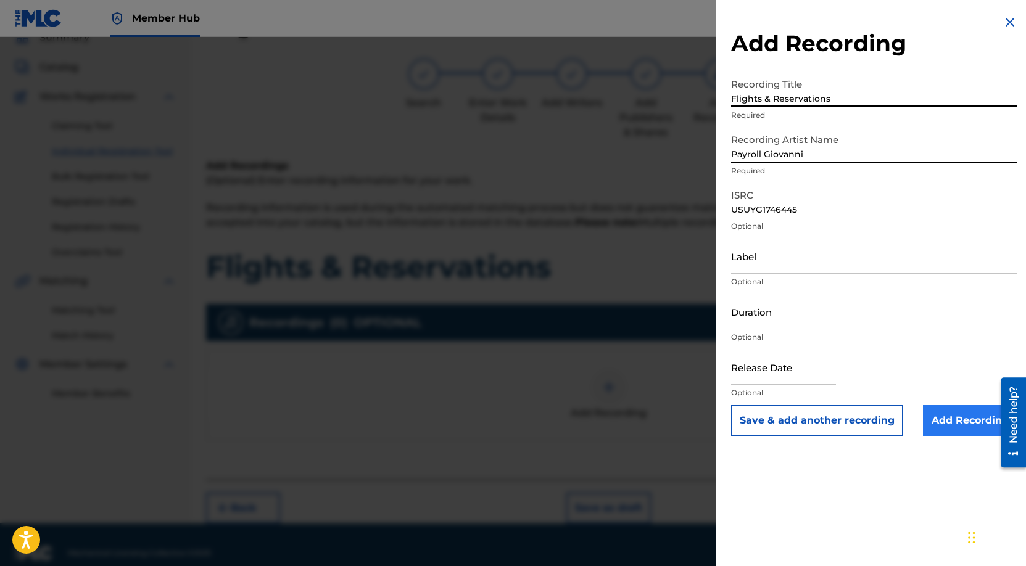
type input "Flights & Reservations"
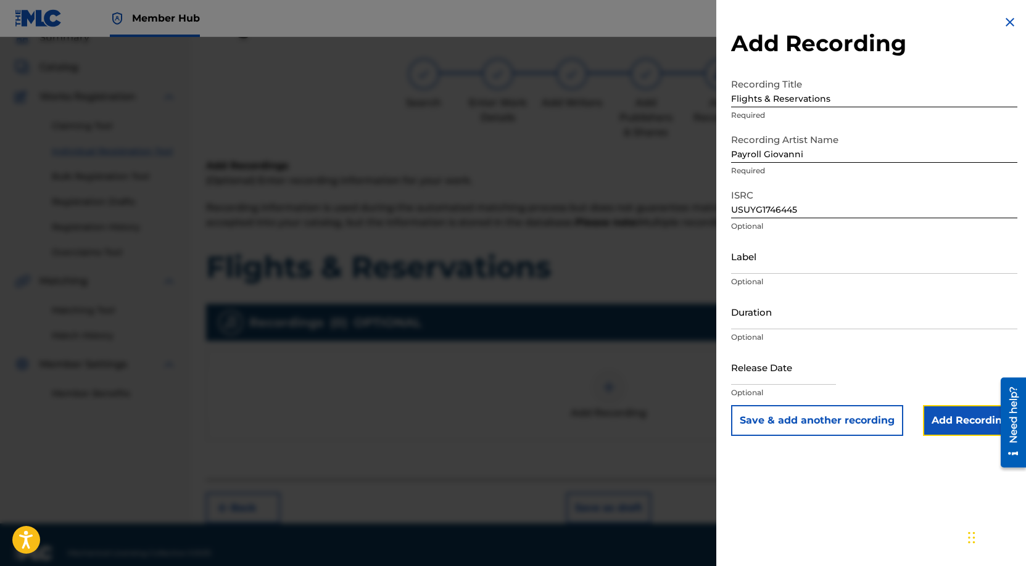
click at [958, 423] on input "Add Recording" at bounding box center [970, 420] width 94 height 31
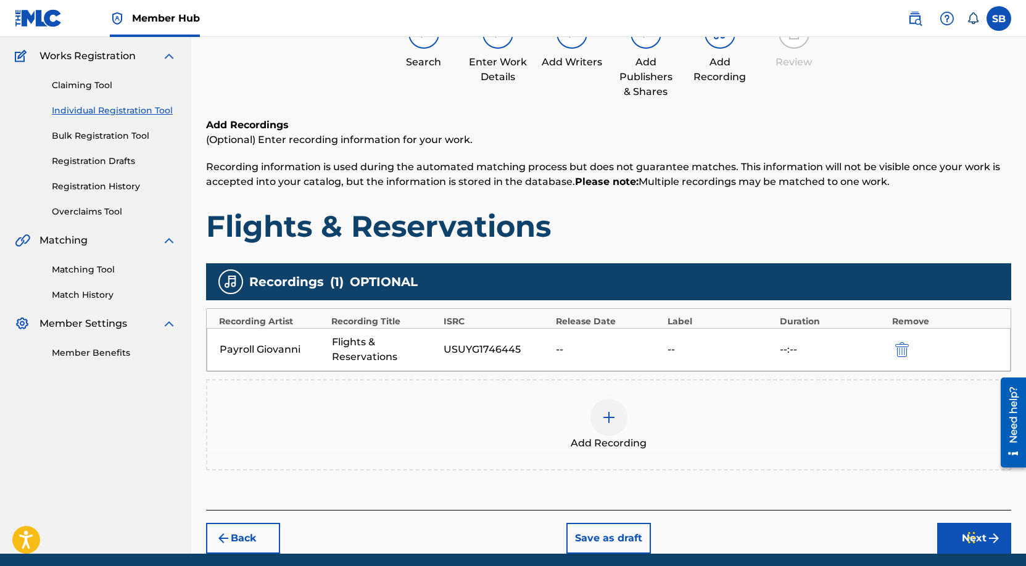
scroll to position [143, 0]
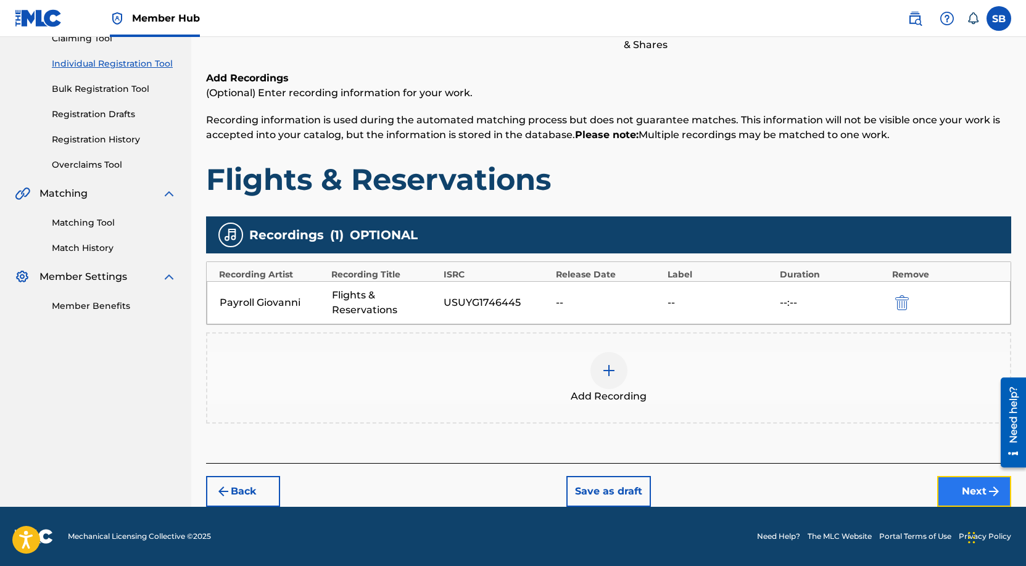
click at [964, 493] on button "Next" at bounding box center [974, 491] width 74 height 31
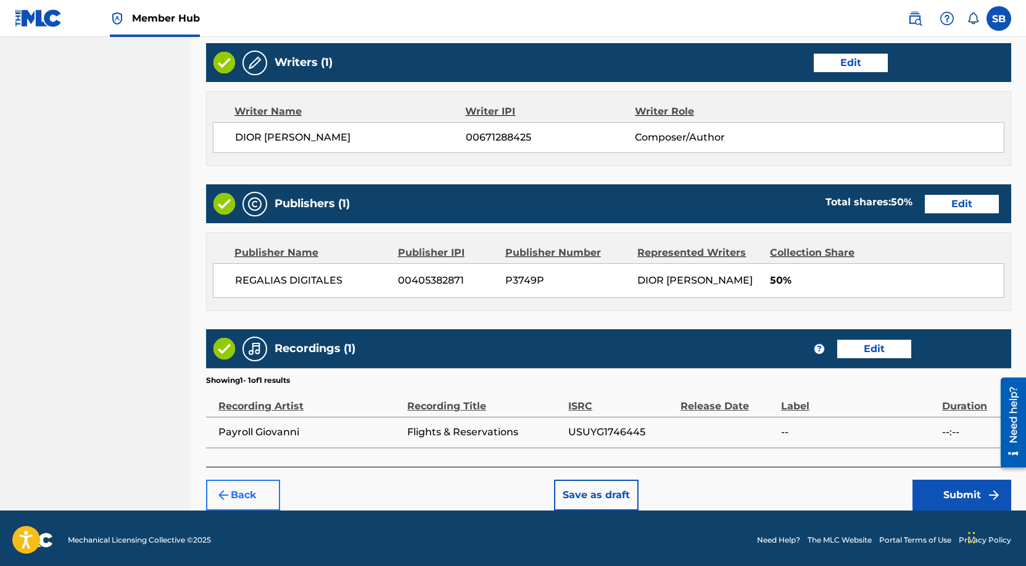
scroll to position [477, 0]
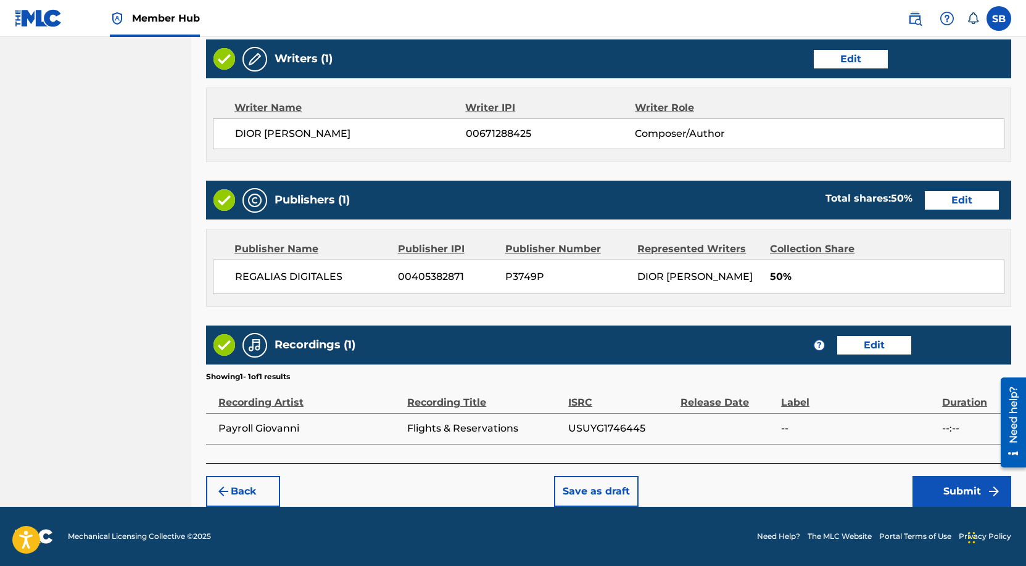
click at [793, 485] on div "Back Save as draft Submit" at bounding box center [608, 485] width 805 height 44
click at [962, 484] on button "Submit" at bounding box center [961, 491] width 99 height 31
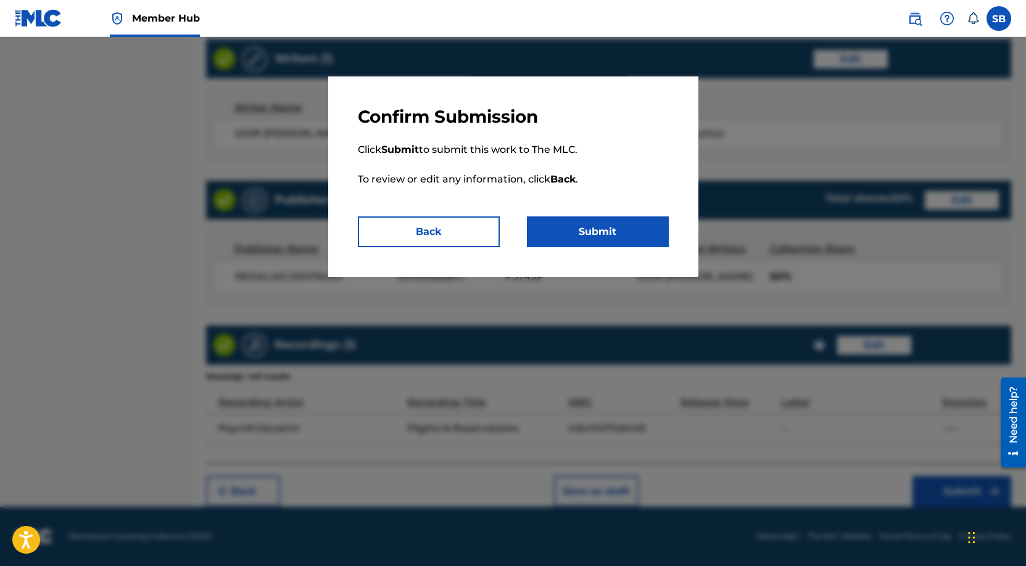
click at [587, 215] on p "Click Submit to submit this work to The MLC. To review or edit any information,…" at bounding box center [513, 172] width 311 height 89
click at [592, 229] on button "Submit" at bounding box center [598, 232] width 142 height 31
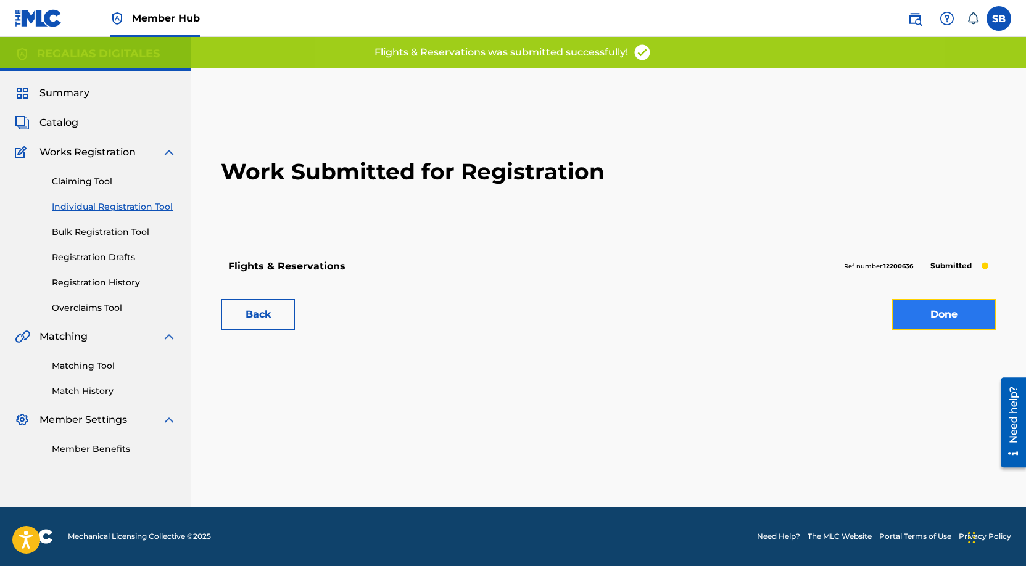
click at [921, 315] on link "Done" at bounding box center [943, 314] width 105 height 31
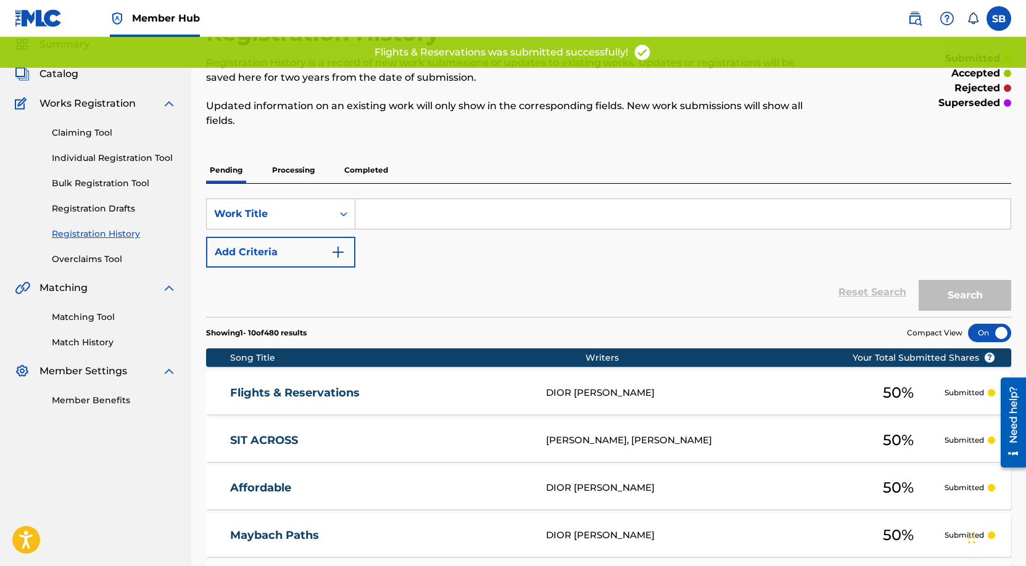
scroll to position [52, 0]
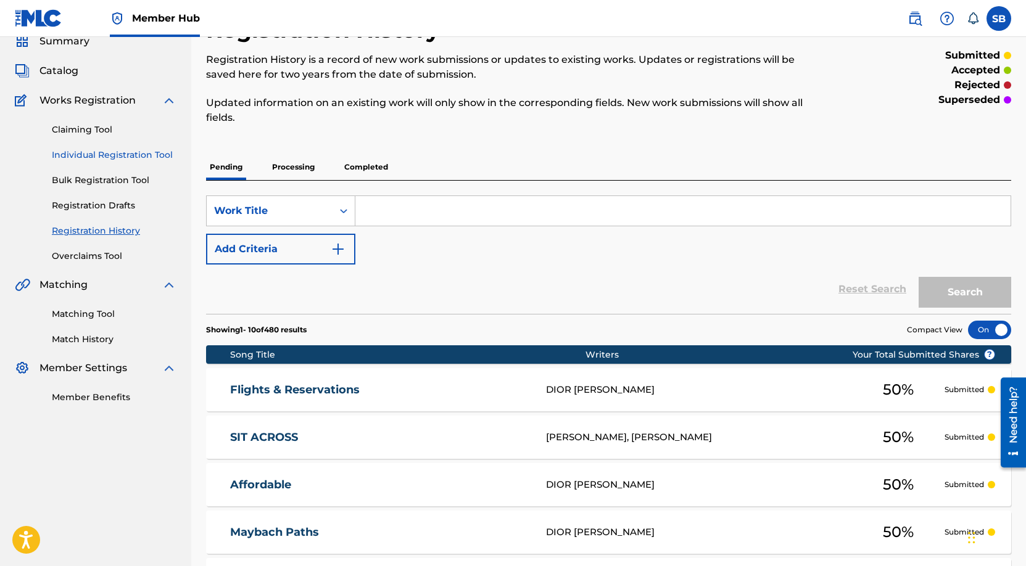
click at [135, 149] on link "Individual Registration Tool" at bounding box center [114, 155] width 125 height 13
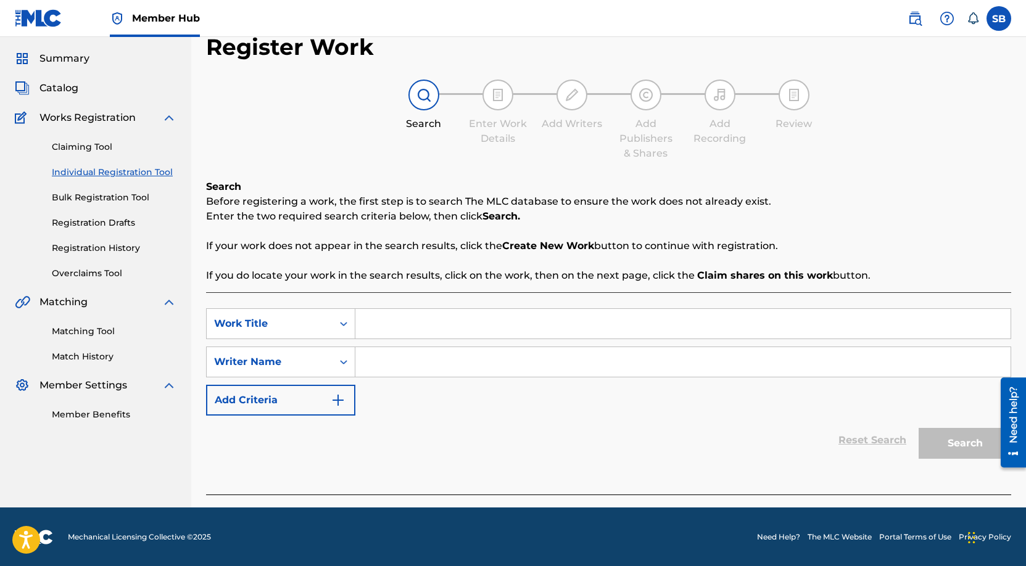
scroll to position [35, 0]
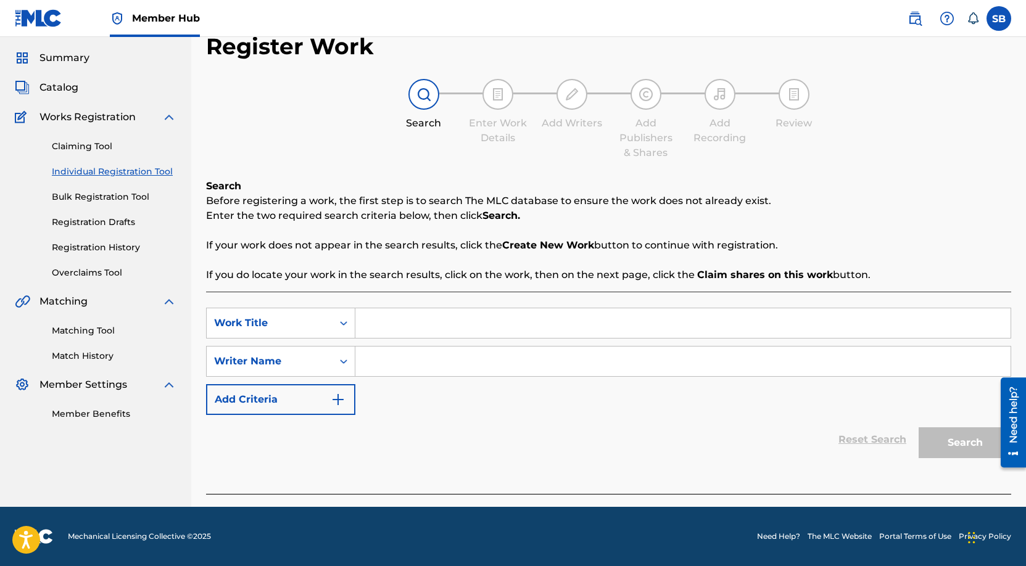
click at [431, 320] on input "Search Form" at bounding box center [682, 323] width 655 height 30
paste input "Don't See"
type input "Don't See"
click at [506, 371] on input "Search Form" at bounding box center [682, 362] width 655 height 30
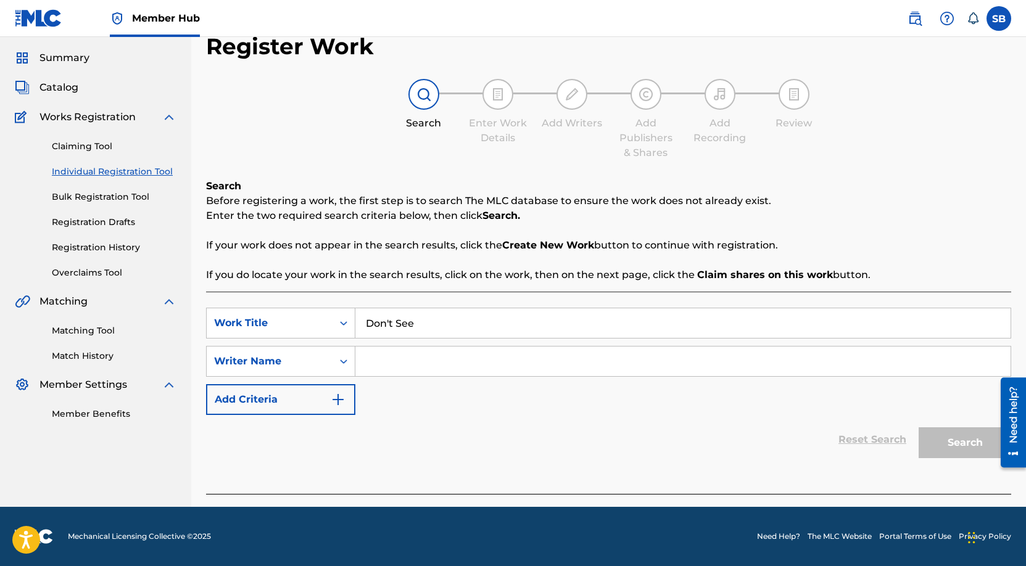
paste input "[PERSON_NAME]"
type input "[PERSON_NAME]"
click at [952, 440] on button "Search" at bounding box center [964, 442] width 93 height 31
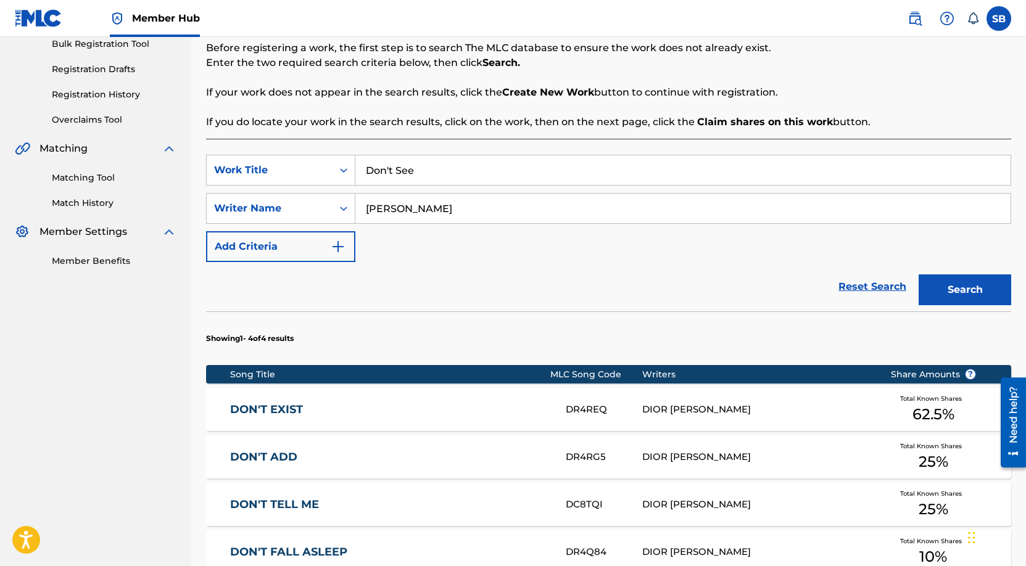
scroll to position [250, 0]
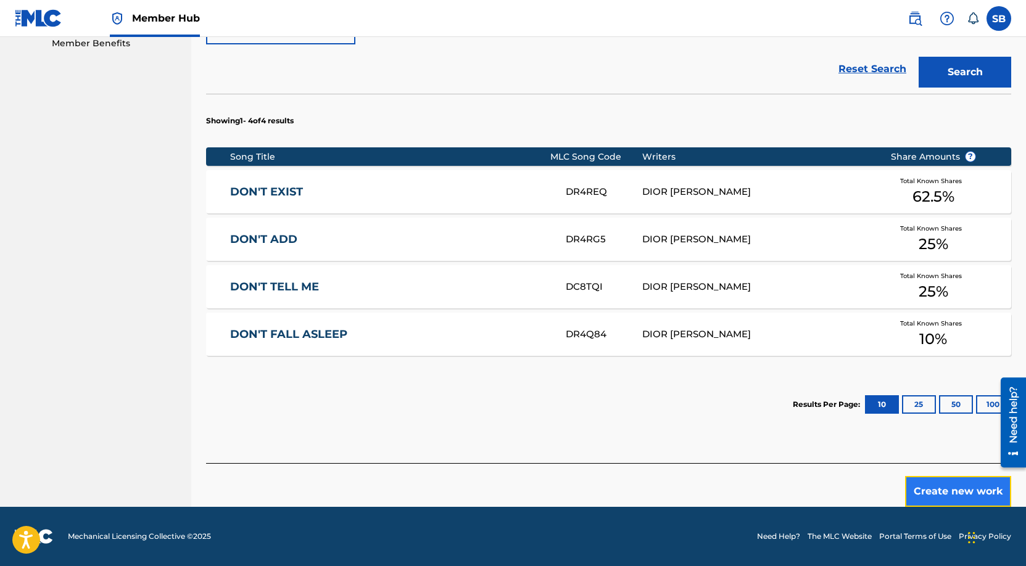
click at [979, 490] on button "Create new work" at bounding box center [958, 491] width 106 height 31
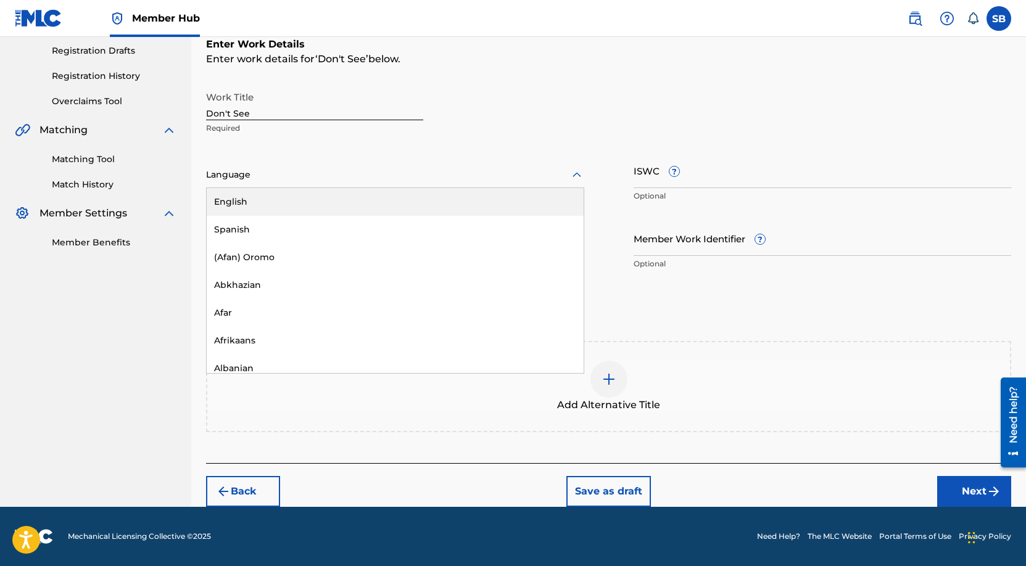
click at [419, 178] on div at bounding box center [395, 174] width 378 height 15
click at [417, 199] on div "English" at bounding box center [395, 202] width 377 height 28
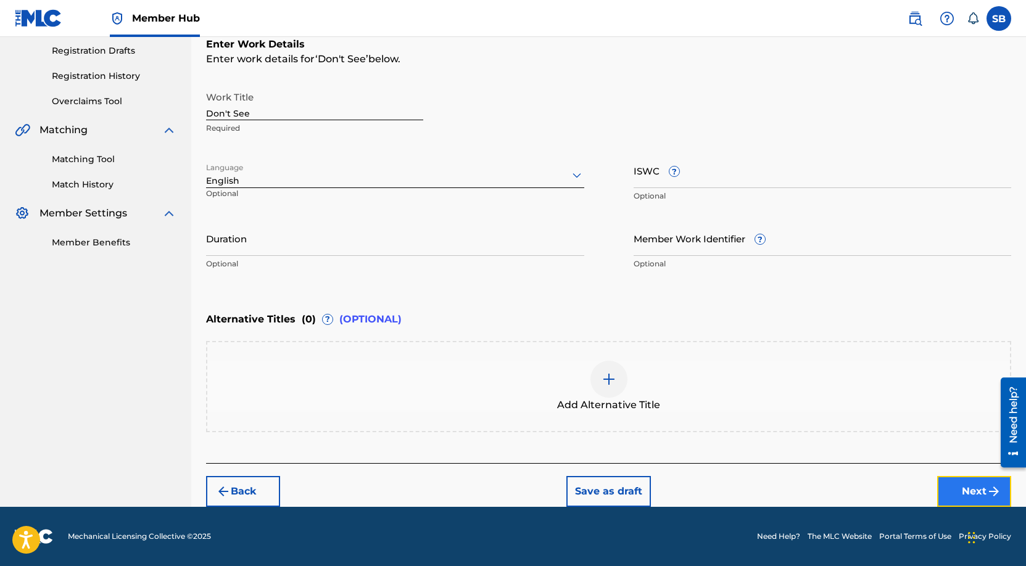
click at [965, 490] on button "Next" at bounding box center [974, 491] width 74 height 31
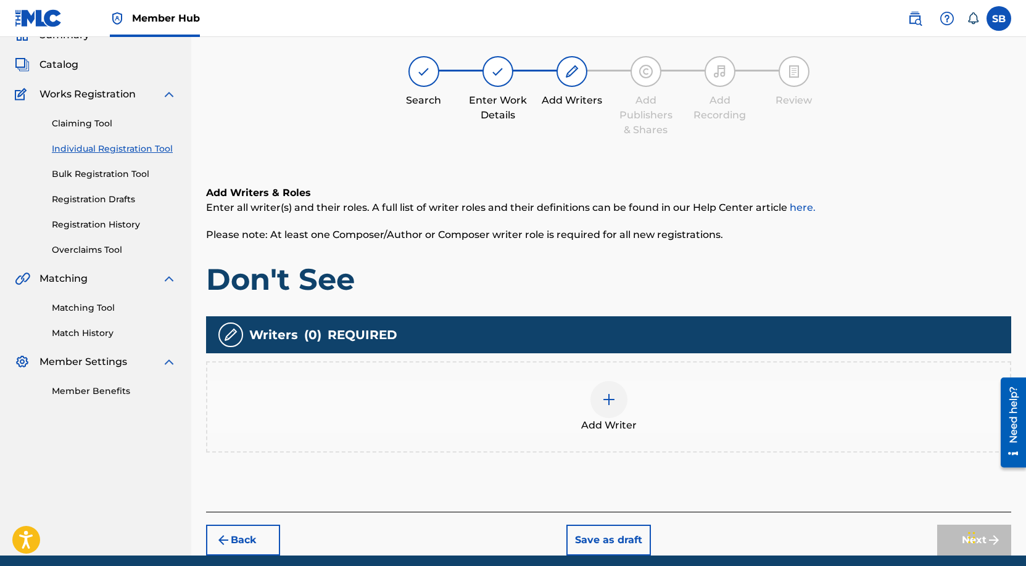
scroll to position [56, 0]
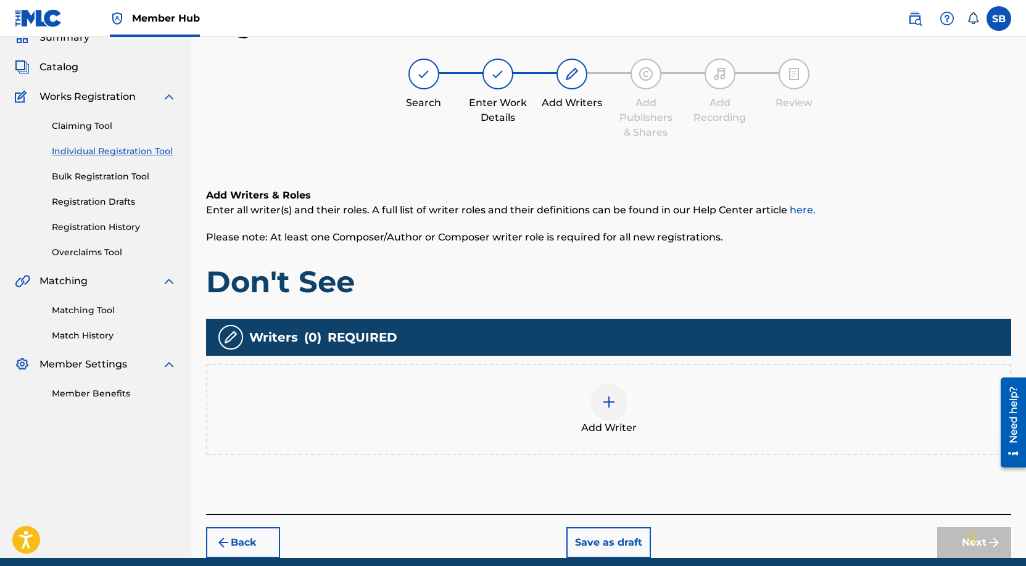
click at [595, 386] on div "Add Writer" at bounding box center [608, 410] width 803 height 52
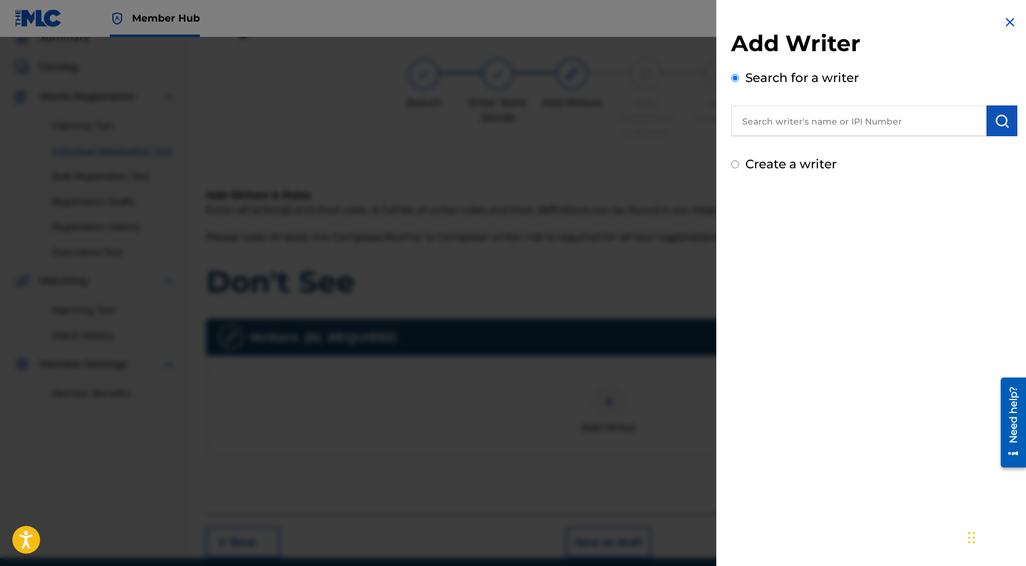
click at [868, 120] on input "text" at bounding box center [858, 120] width 255 height 31
paste input "[PERSON_NAME]"
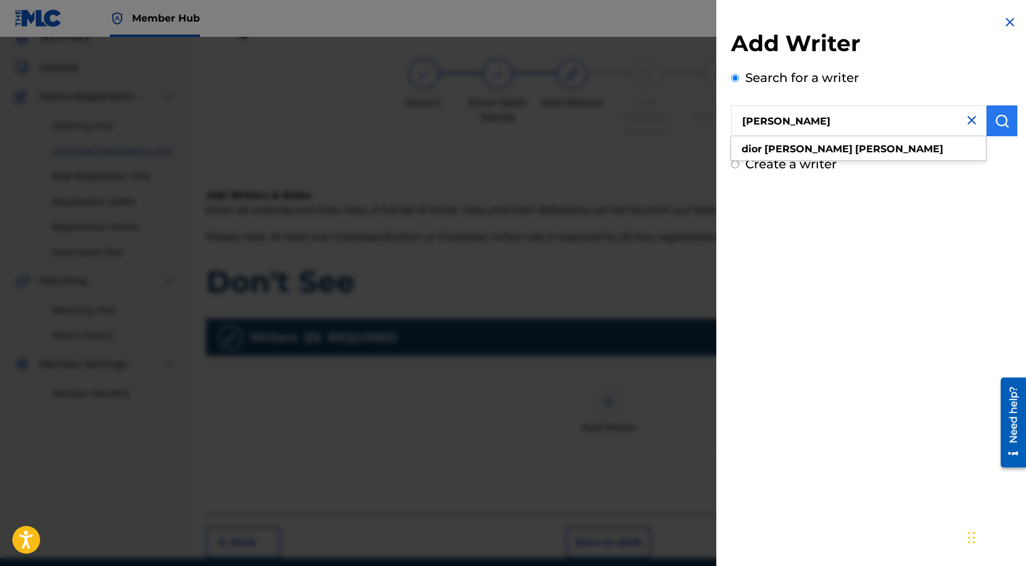
type input "[PERSON_NAME]"
click at [994, 127] on img "submit" at bounding box center [1001, 121] width 15 height 15
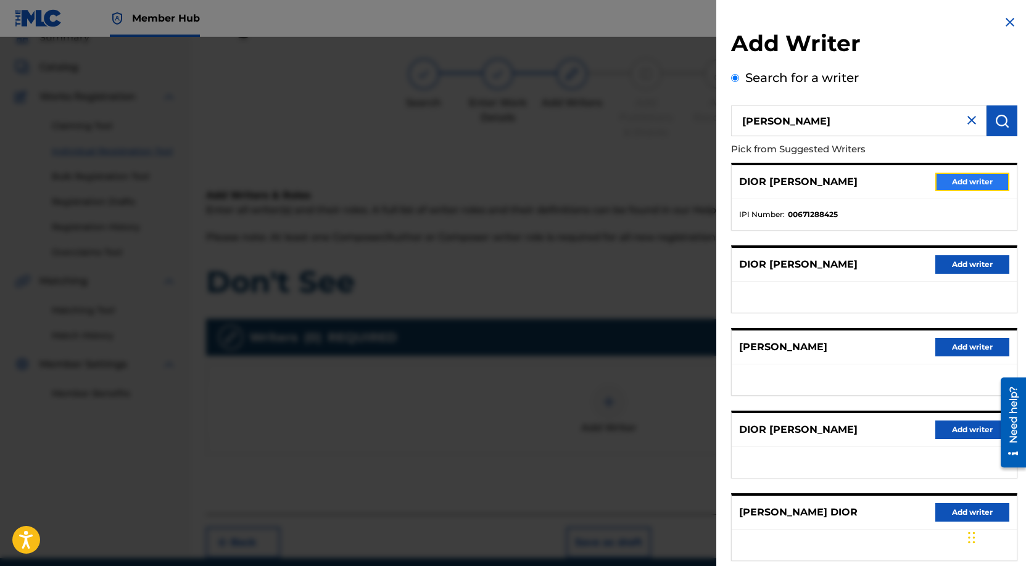
click at [981, 183] on button "Add writer" at bounding box center [972, 182] width 74 height 19
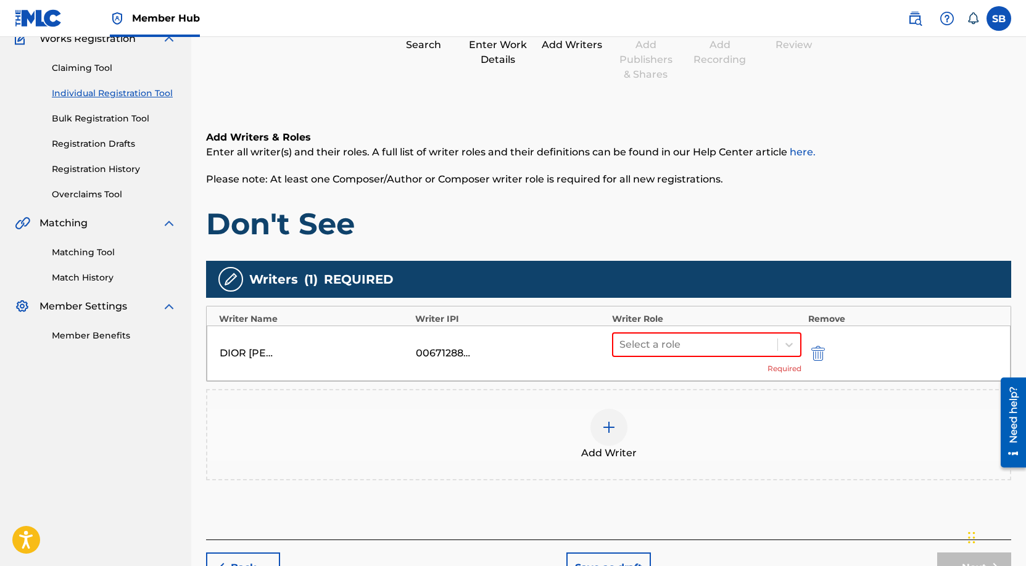
scroll to position [190, 0]
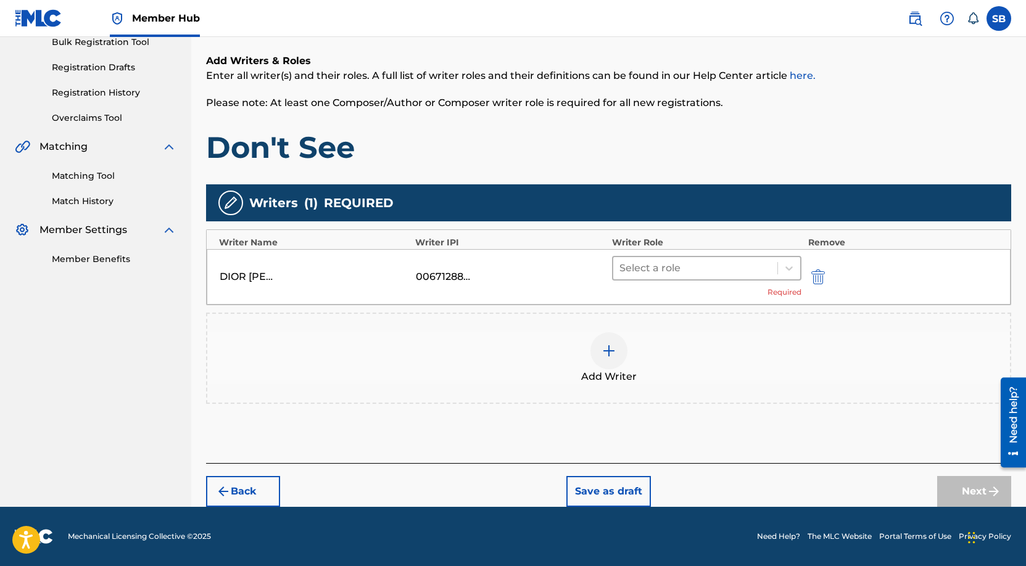
click at [709, 276] on div at bounding box center [695, 268] width 152 height 17
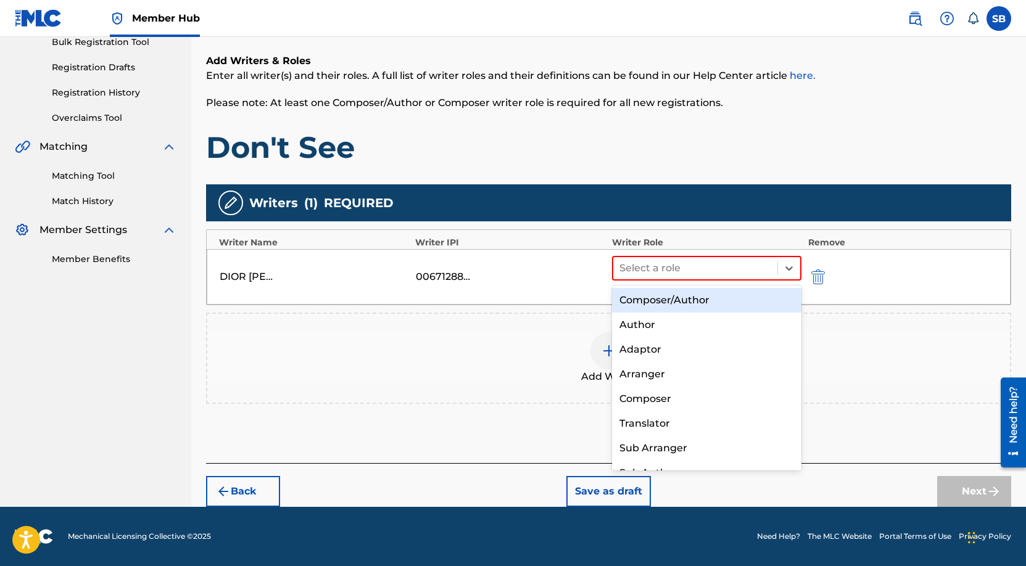
click at [707, 296] on div "Composer/Author" at bounding box center [707, 300] width 190 height 25
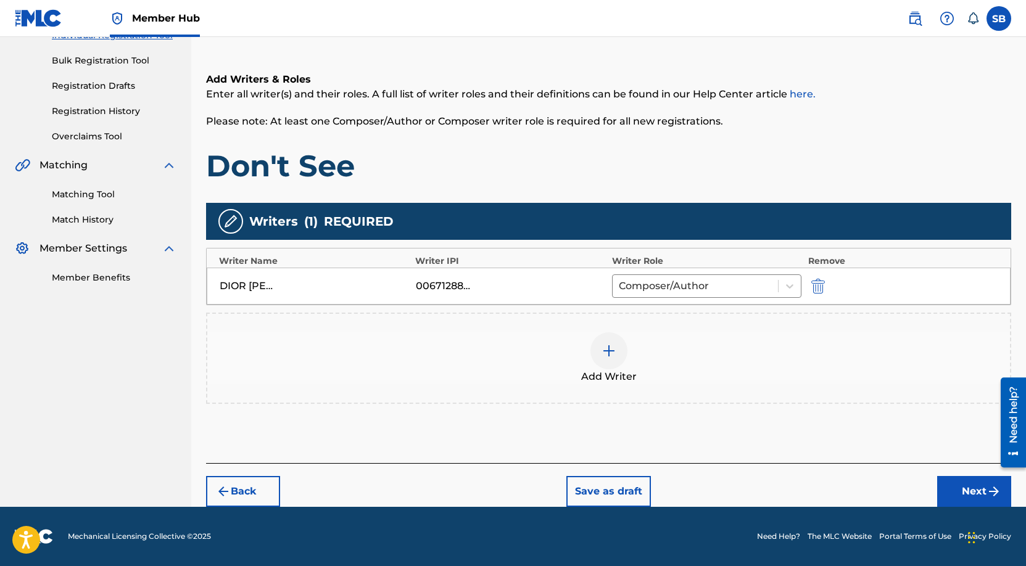
scroll to position [171, 0]
click at [973, 492] on button "Next" at bounding box center [974, 491] width 74 height 31
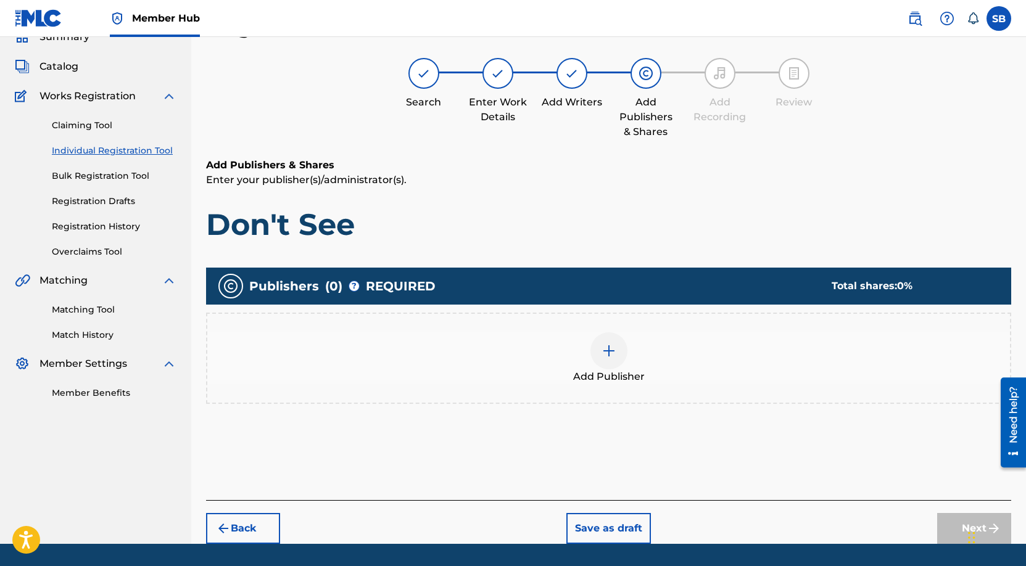
scroll to position [56, 0]
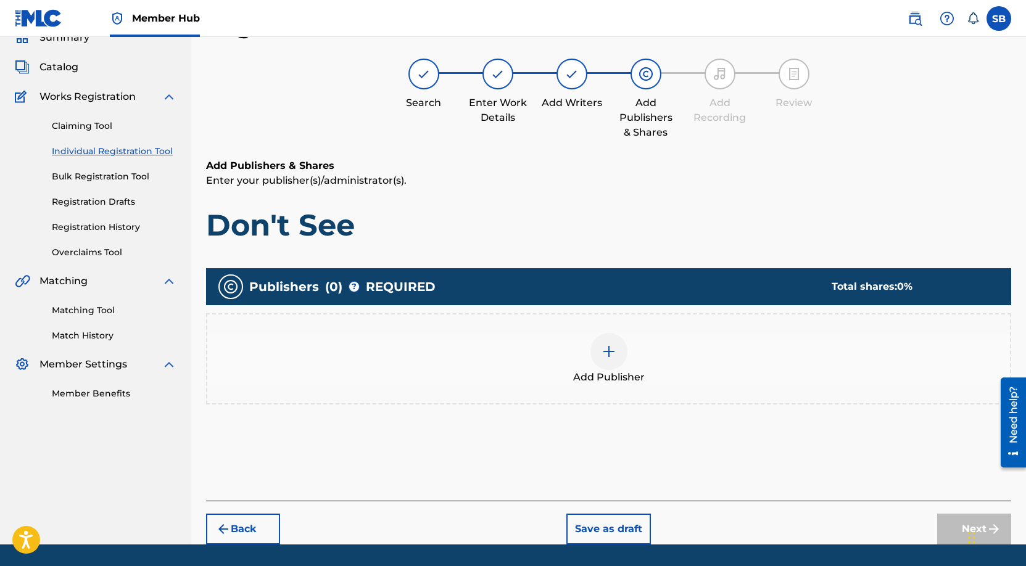
click at [604, 337] on div at bounding box center [608, 351] width 37 height 37
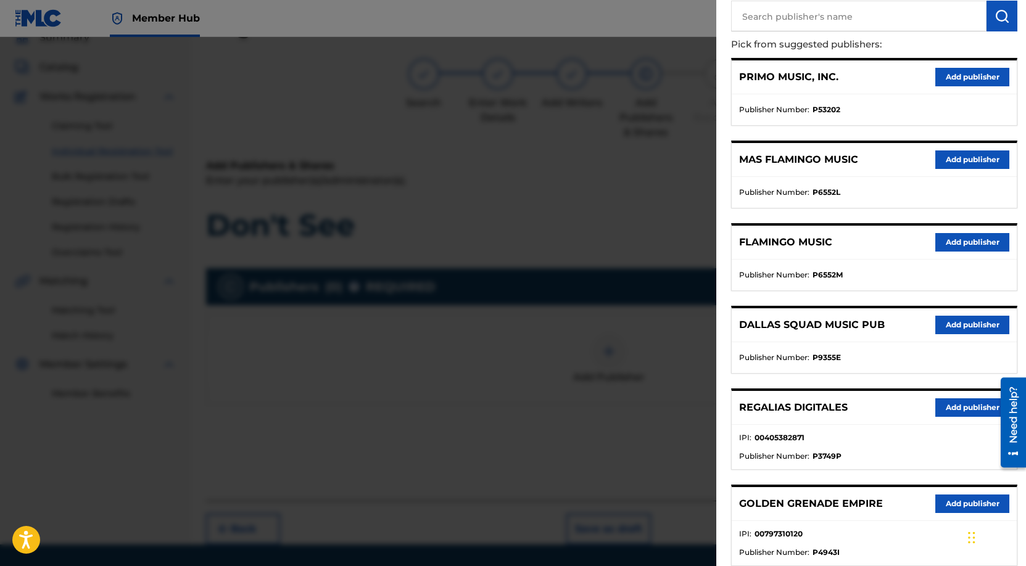
scroll to position [152, 0]
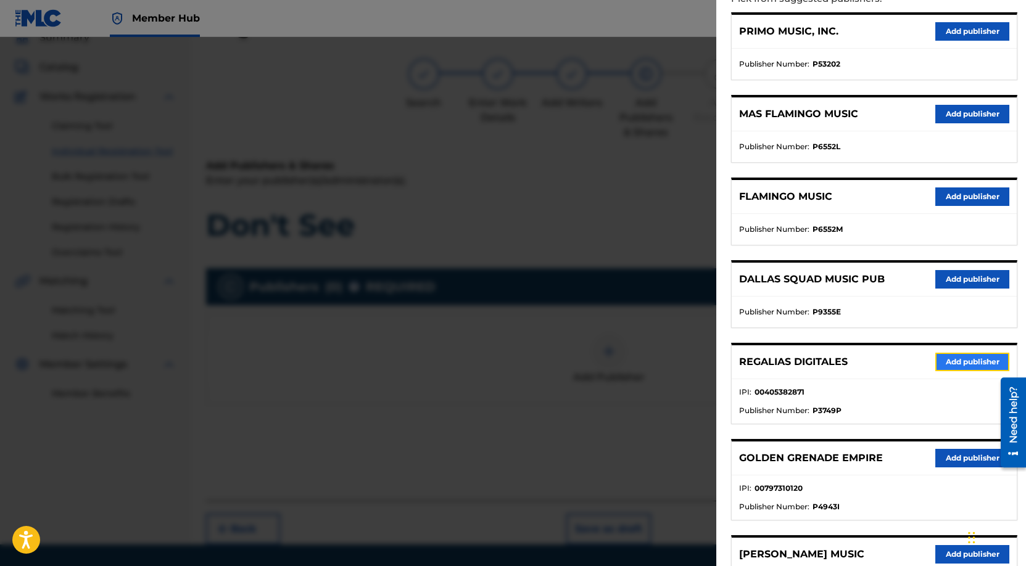
click at [965, 364] on button "Add publisher" at bounding box center [972, 362] width 74 height 19
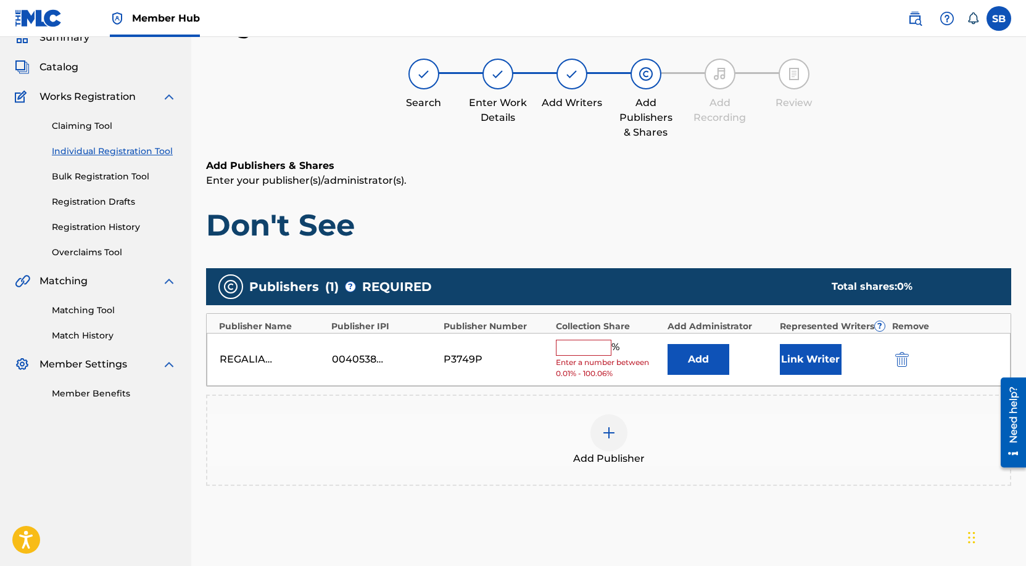
click at [601, 347] on input "text" at bounding box center [584, 348] width 56 height 16
type input "50"
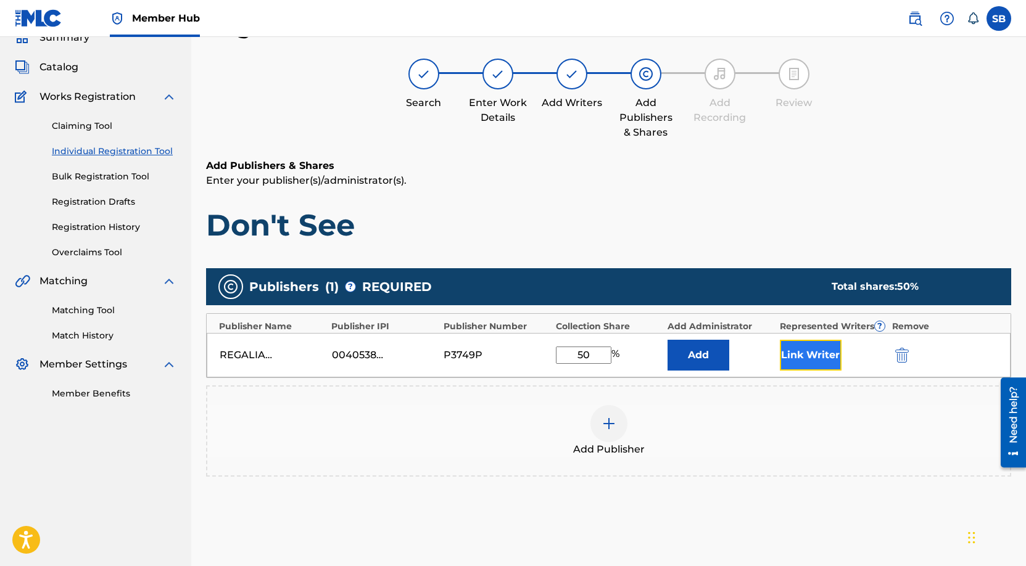
click at [823, 355] on button "Link Writer" at bounding box center [811, 355] width 62 height 31
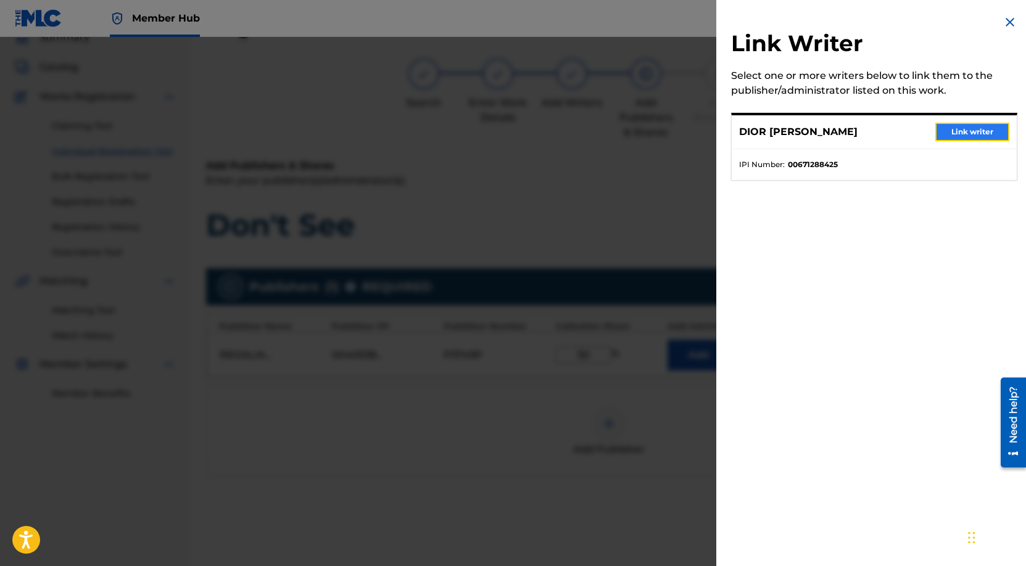
click at [978, 130] on button "Link writer" at bounding box center [972, 132] width 74 height 19
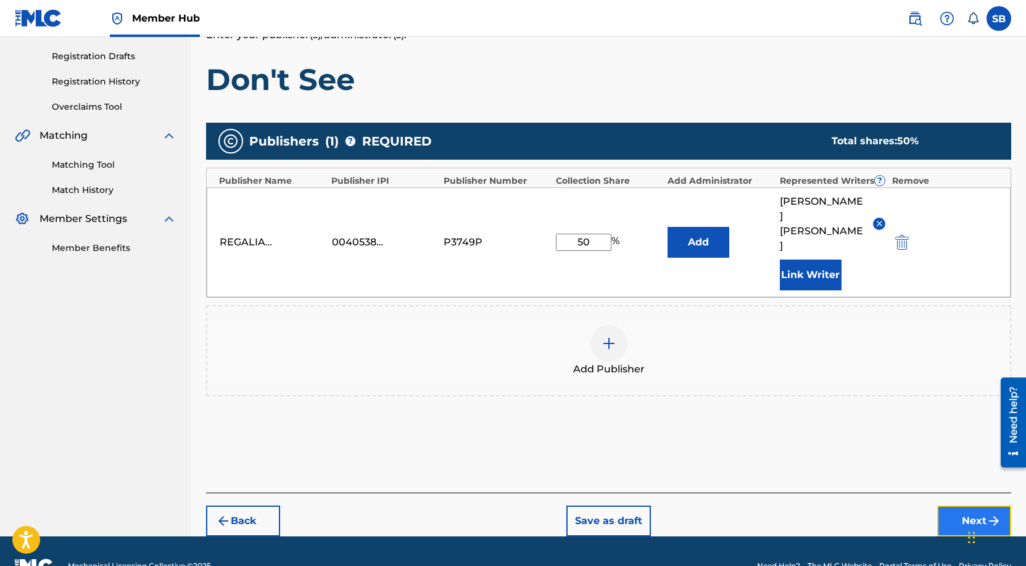
click at [951, 506] on button "Next" at bounding box center [974, 521] width 74 height 31
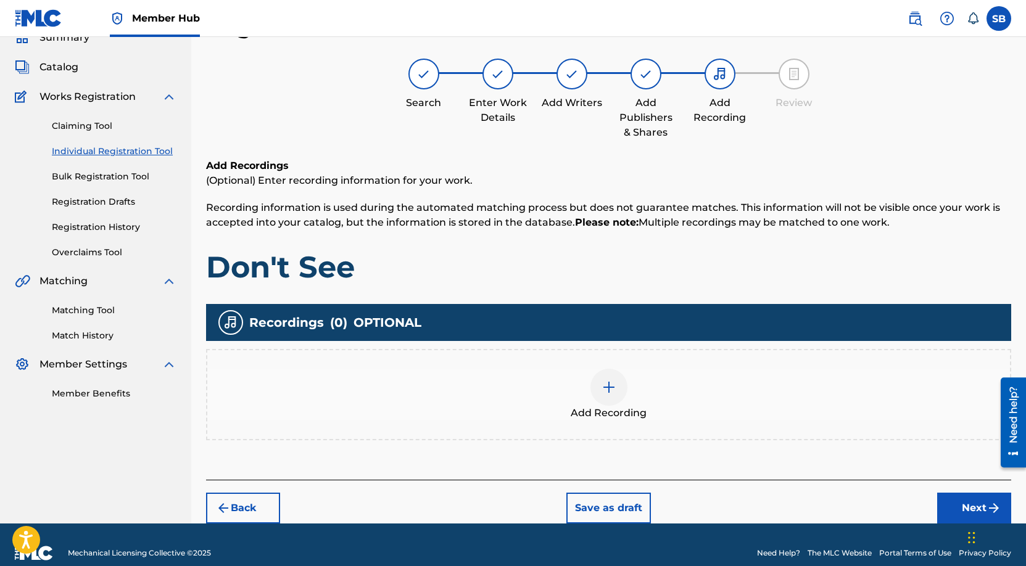
click at [611, 381] on img at bounding box center [608, 387] width 15 height 15
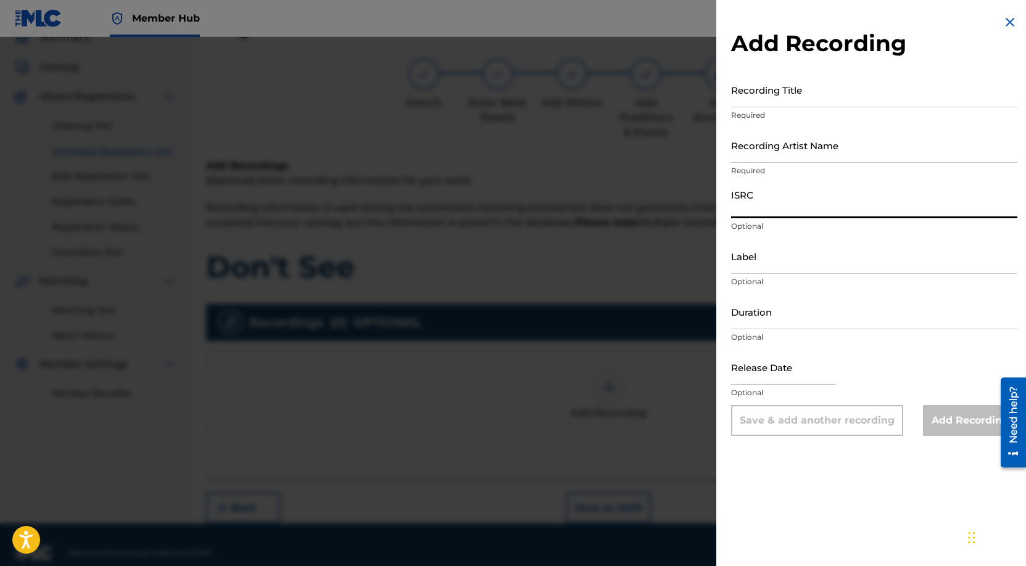
click at [764, 199] on input "ISRC" at bounding box center [874, 200] width 286 height 35
paste input "USUYG1746446"
type input "USUYG1746446"
click at [849, 146] on input "Recording Artist Name" at bounding box center [874, 145] width 286 height 35
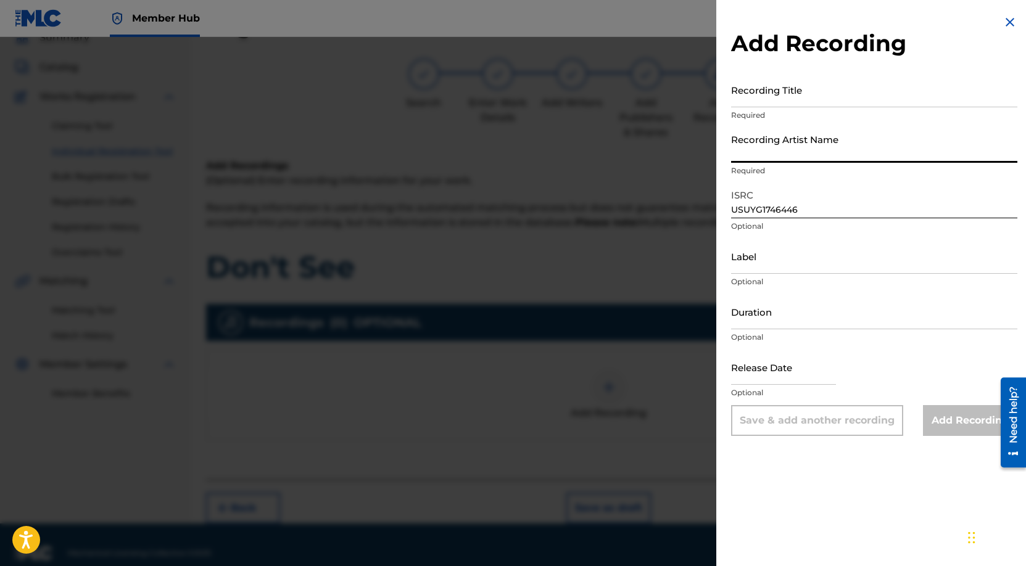
paste input "Payroll Giovanni"
type input "Payroll Giovanni"
click at [786, 86] on input "Recording Title" at bounding box center [874, 89] width 286 height 35
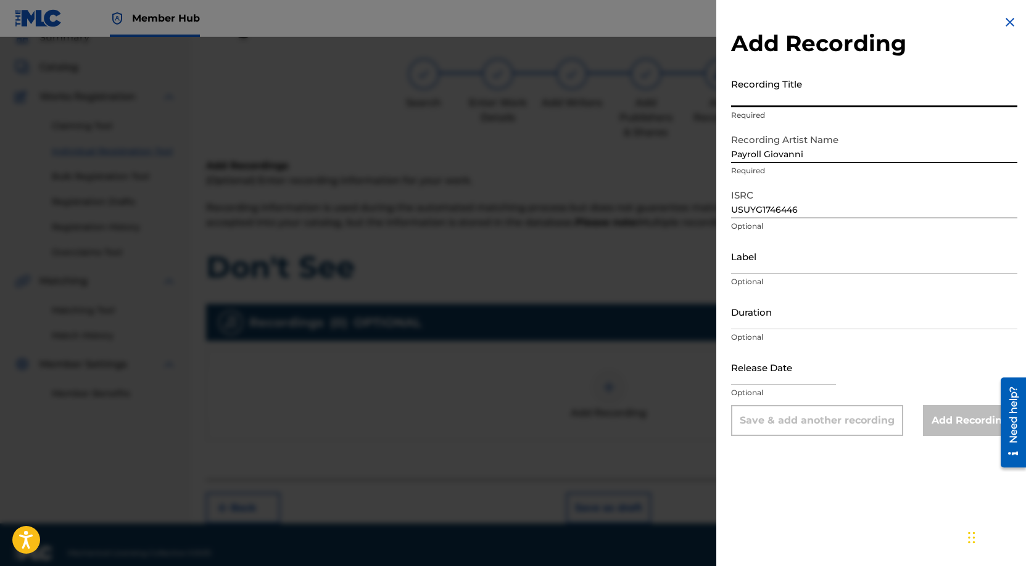
paste input "Don't See"
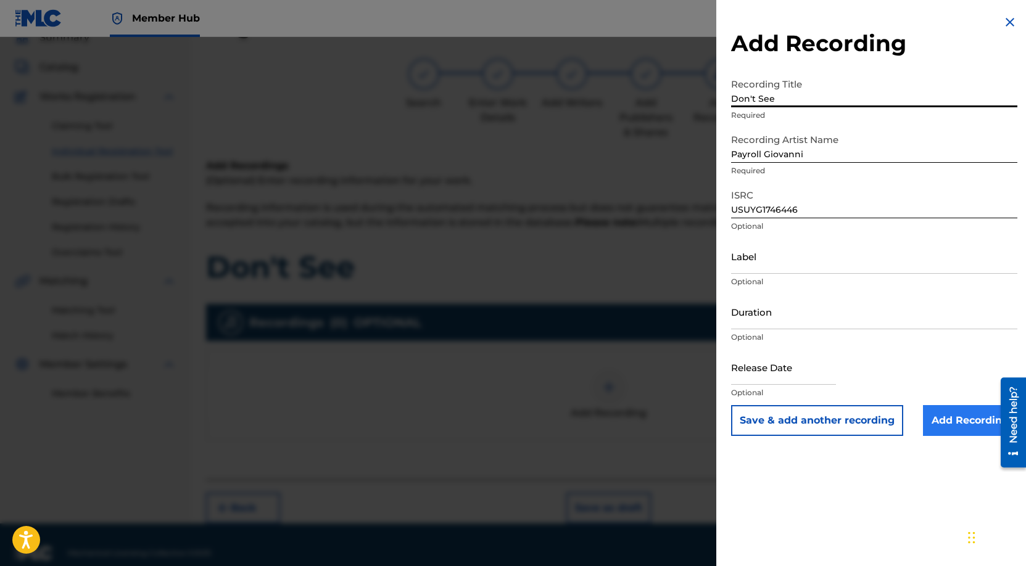
type input "Don't See"
click at [944, 421] on input "Add Recording" at bounding box center [970, 420] width 94 height 31
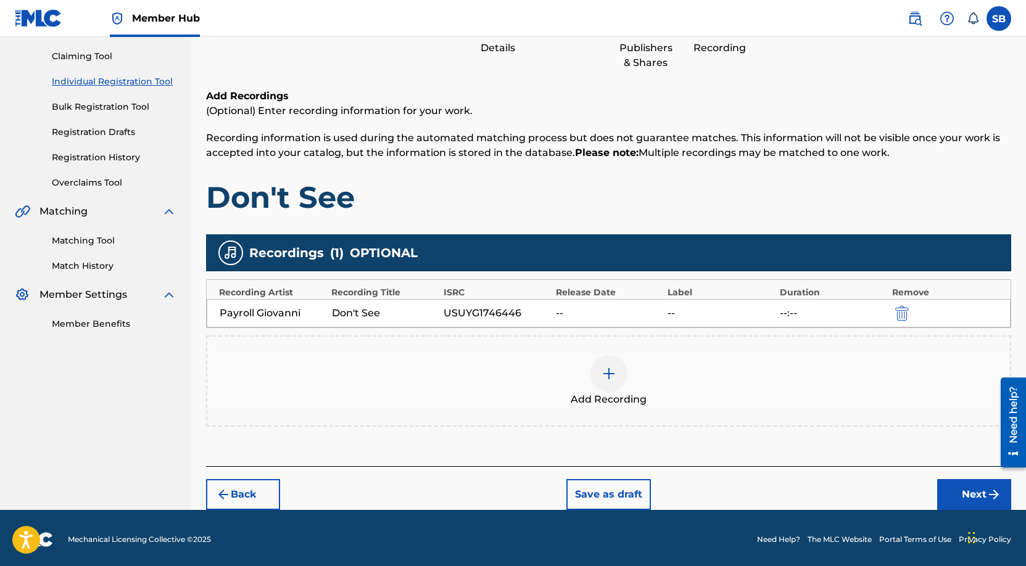
scroll to position [128, 0]
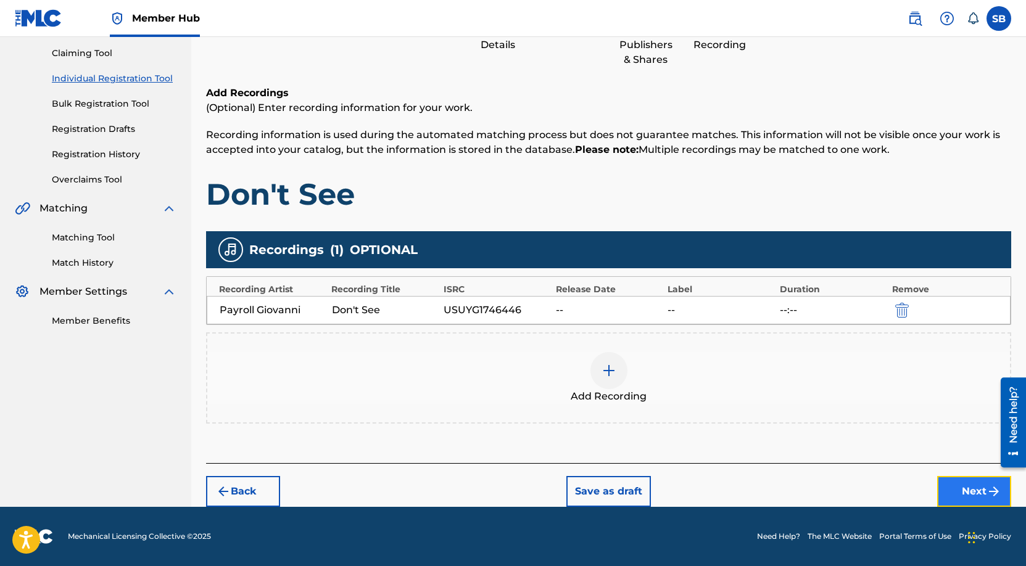
click at [962, 493] on button "Next" at bounding box center [974, 491] width 74 height 31
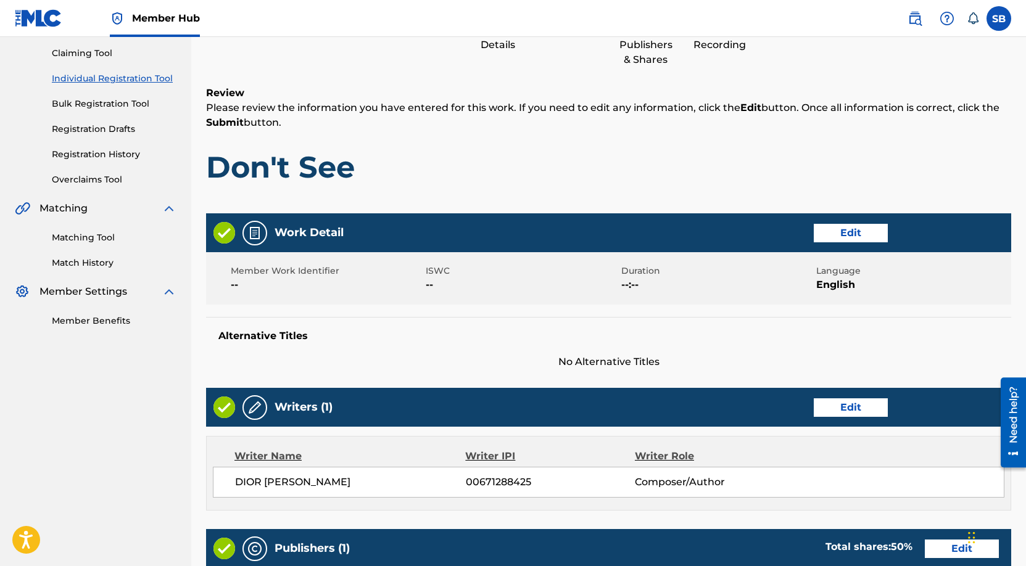
scroll to position [56, 0]
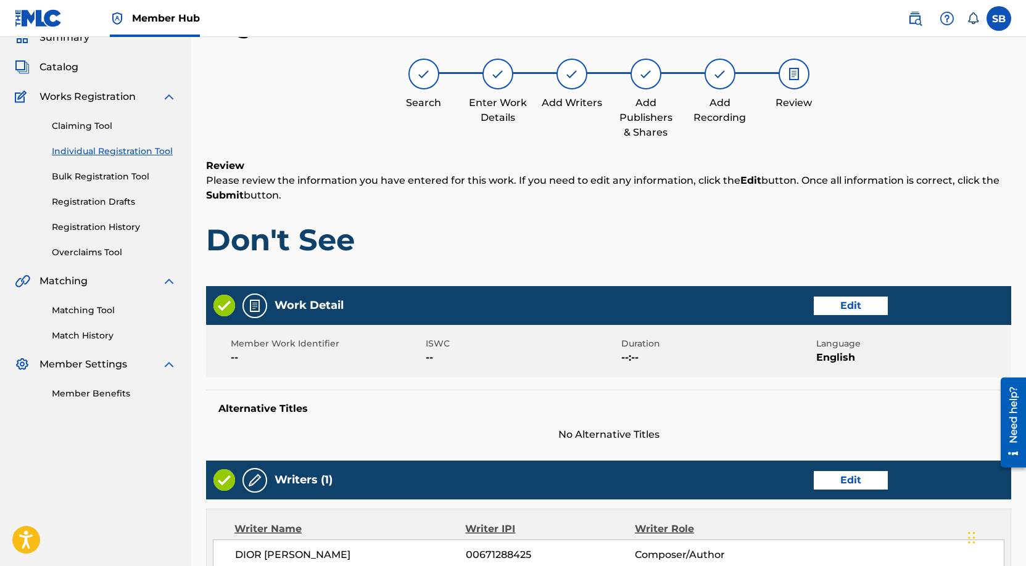
click at [695, 249] on h1 "Don't See" at bounding box center [608, 239] width 805 height 37
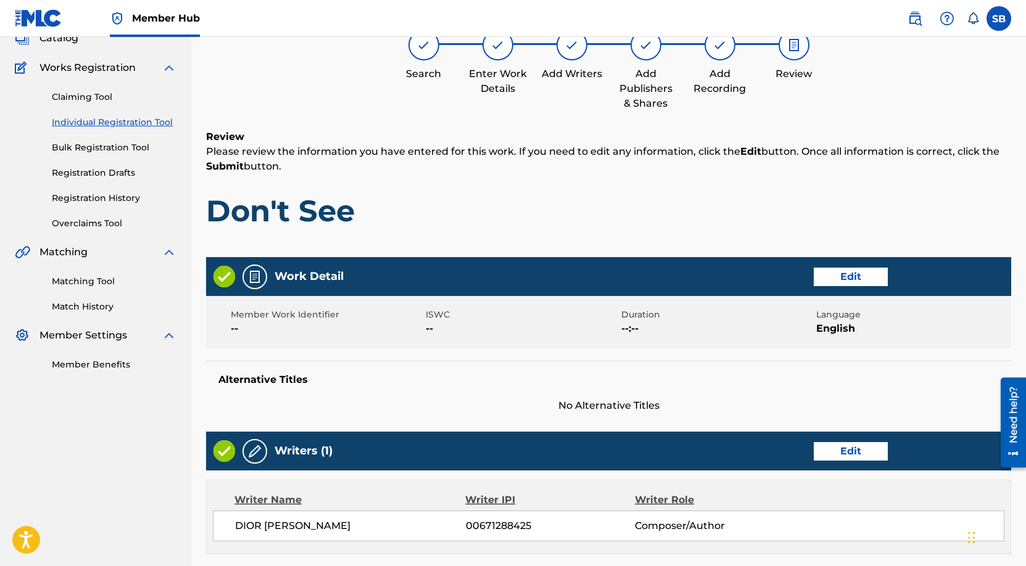
scroll to position [0, 0]
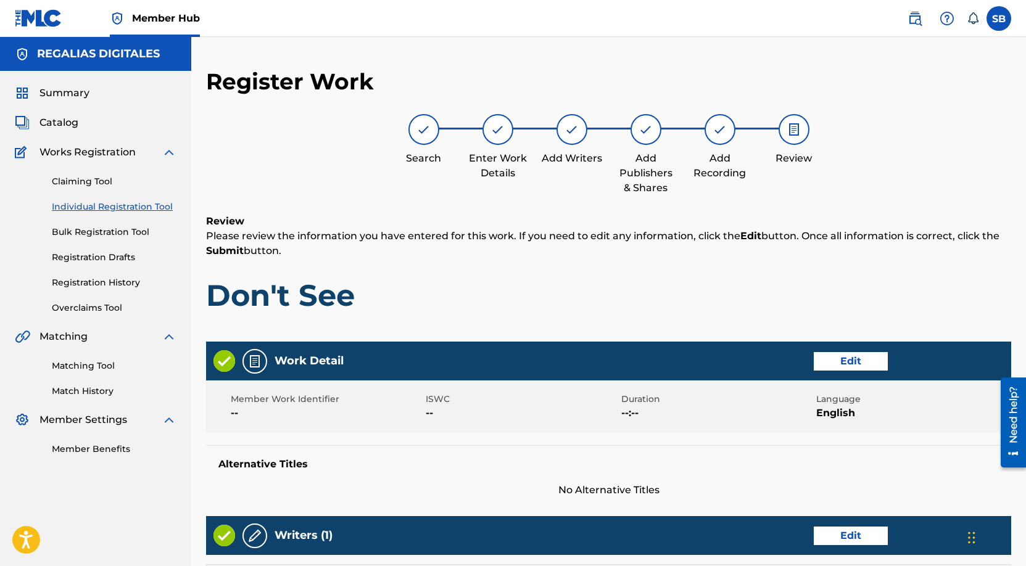
click at [695, 249] on p "Please review the information you have entered for this work. If you need to ed…" at bounding box center [608, 244] width 805 height 30
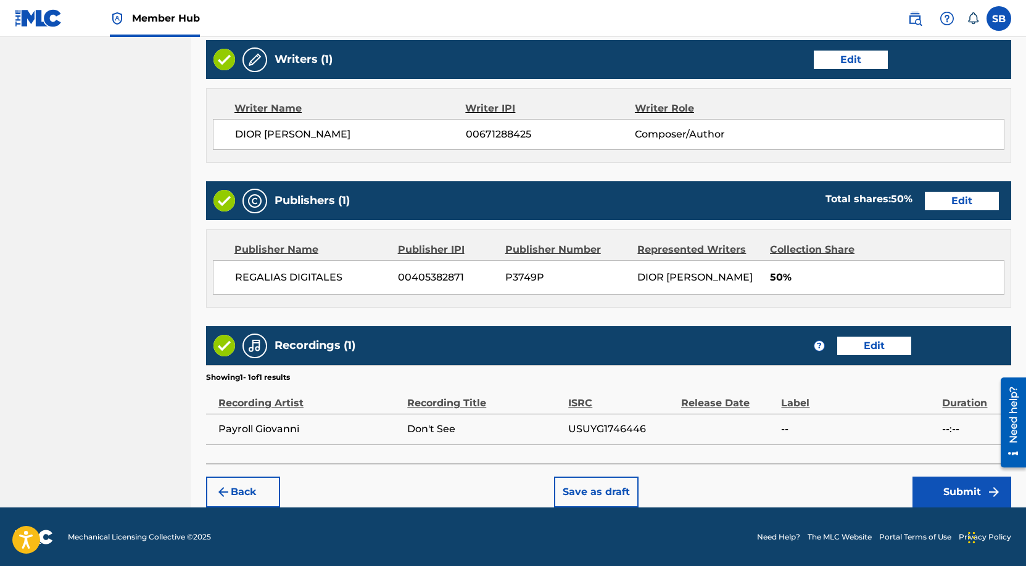
scroll to position [477, 0]
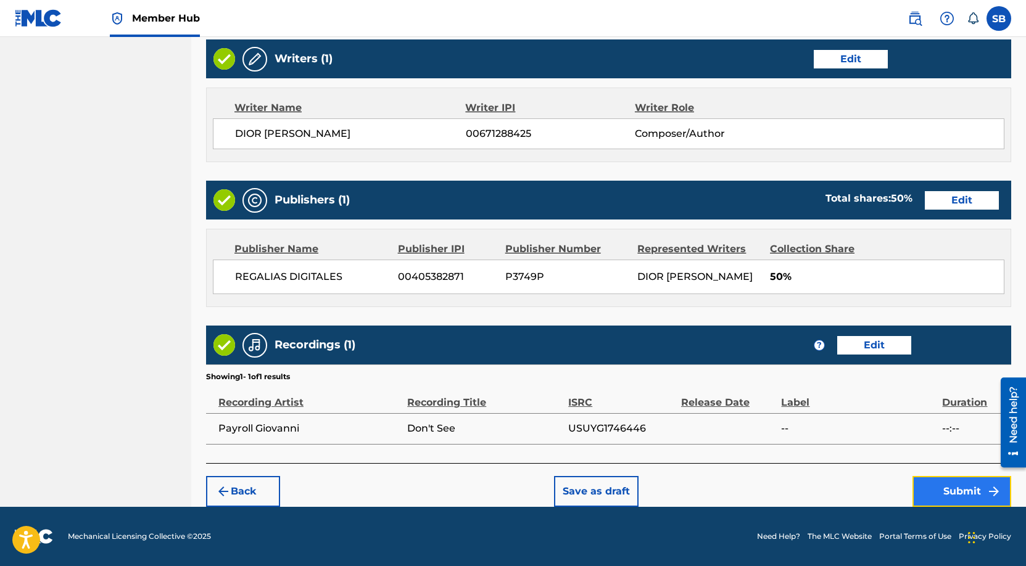
click at [975, 493] on button "Submit" at bounding box center [961, 491] width 99 height 31
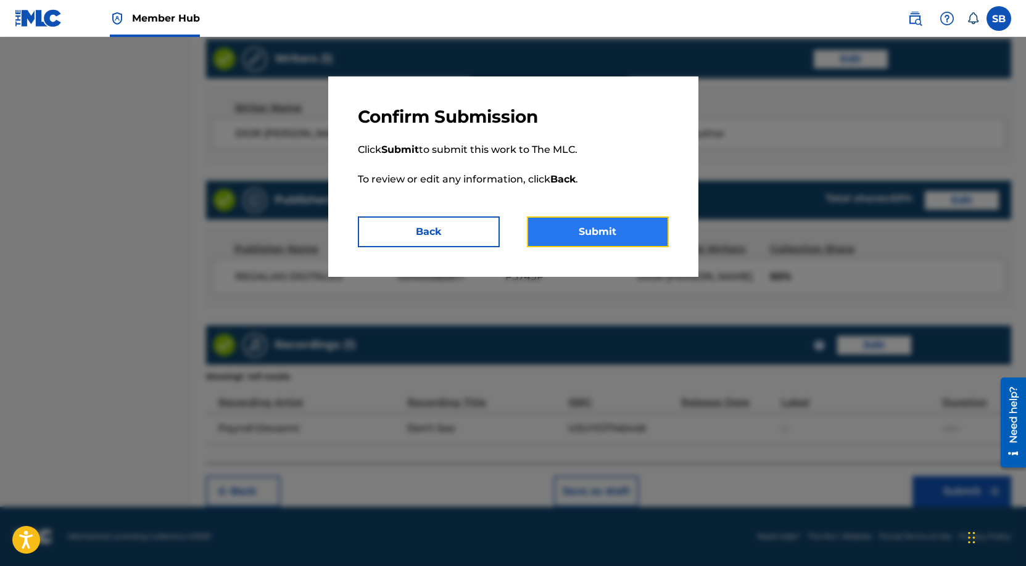
click at [619, 236] on button "Submit" at bounding box center [598, 232] width 142 height 31
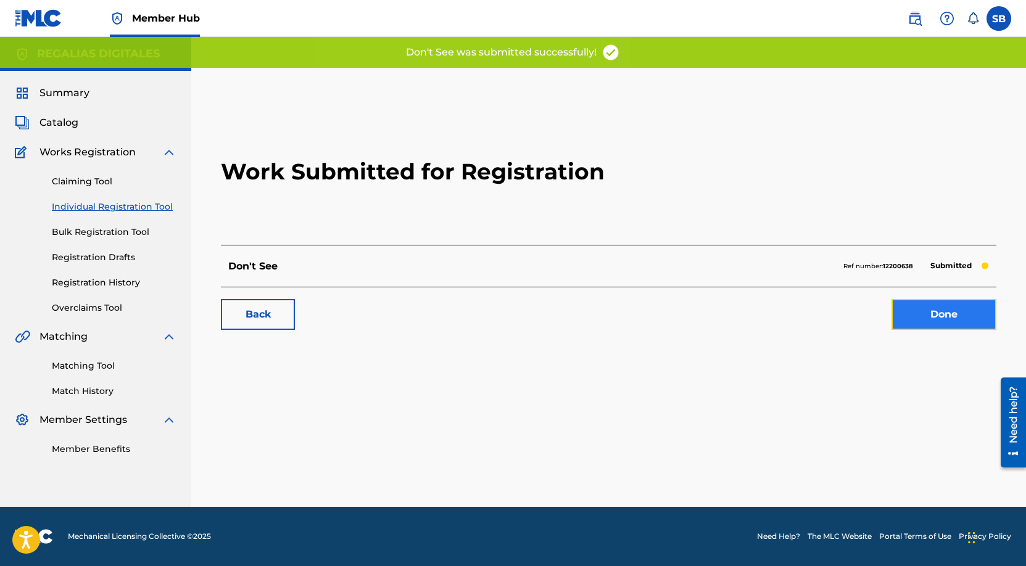
click at [943, 308] on link "Done" at bounding box center [943, 314] width 105 height 31
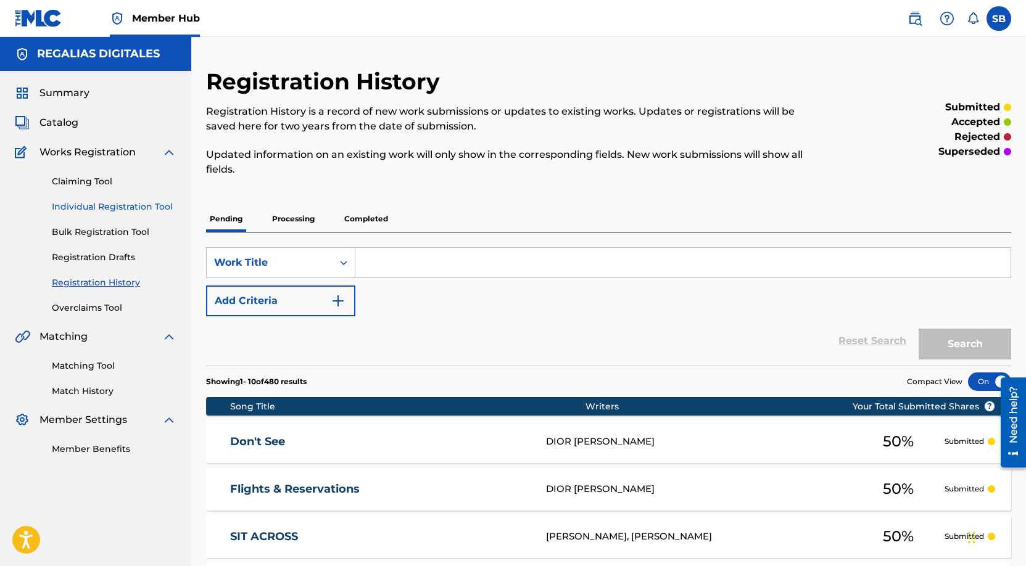
click at [153, 206] on link "Individual Registration Tool" at bounding box center [114, 206] width 125 height 13
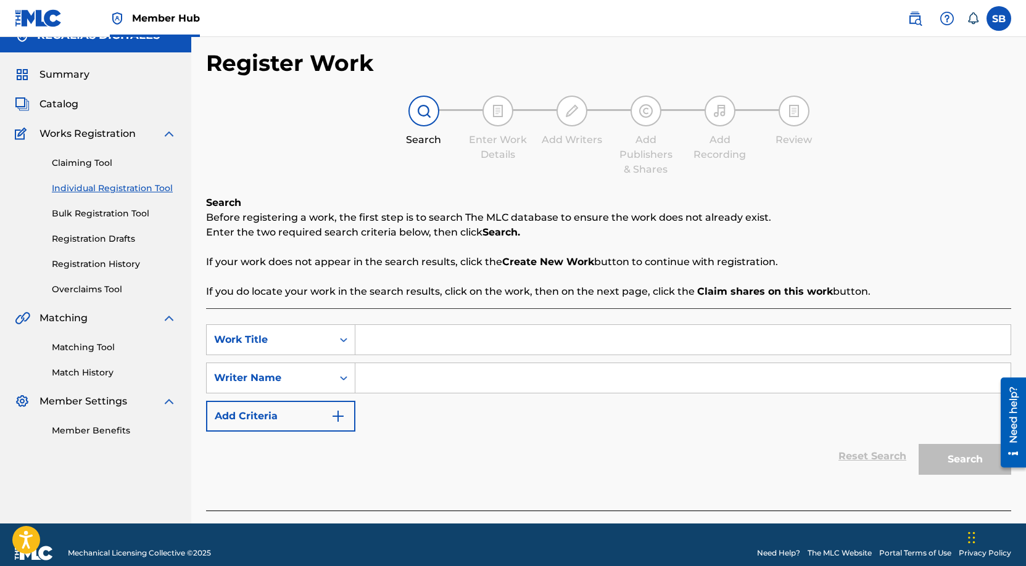
scroll to position [35, 0]
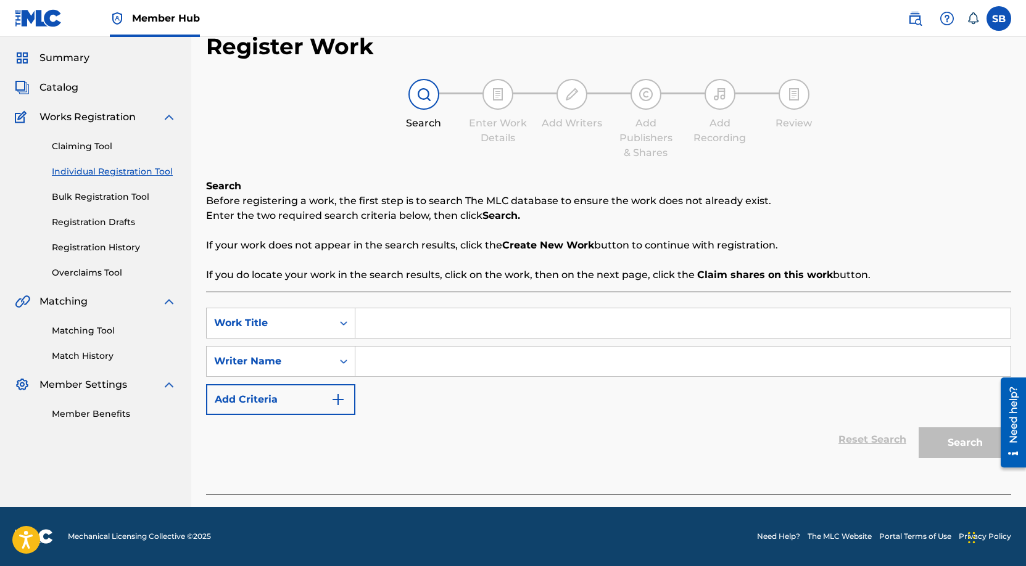
click at [407, 329] on input "Search Form" at bounding box center [682, 323] width 655 height 30
paste input "Still Buddies (feat. [PERSON_NAME])"
type input "Still Buddies (feat. [PERSON_NAME])"
click at [424, 361] on input "Search Form" at bounding box center [682, 362] width 655 height 30
click at [548, 366] on input "Search Form" at bounding box center [682, 362] width 655 height 30
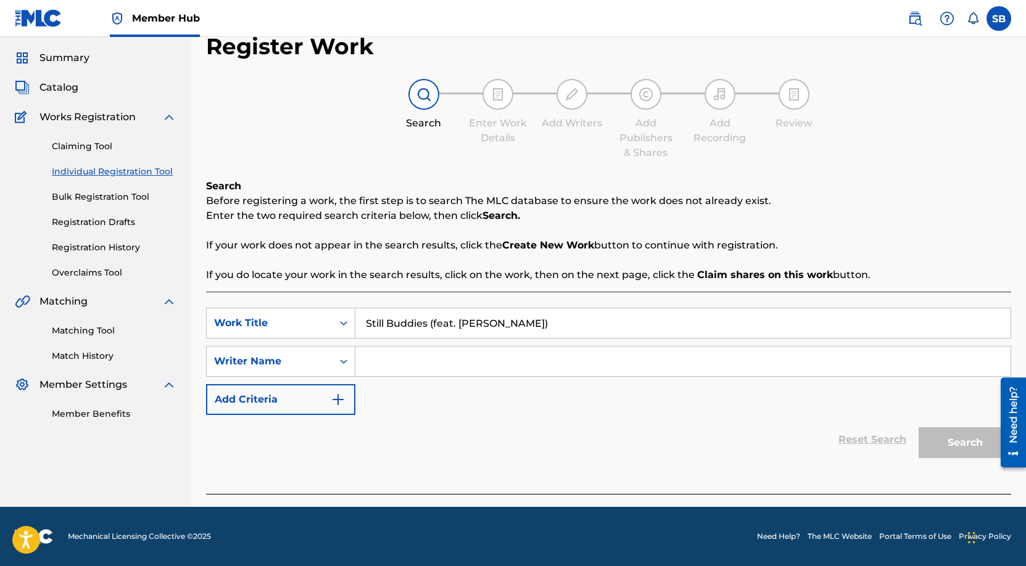
paste input "[PERSON_NAME]"
type input "[PERSON_NAME]"
click at [956, 439] on button "Search" at bounding box center [964, 442] width 93 height 31
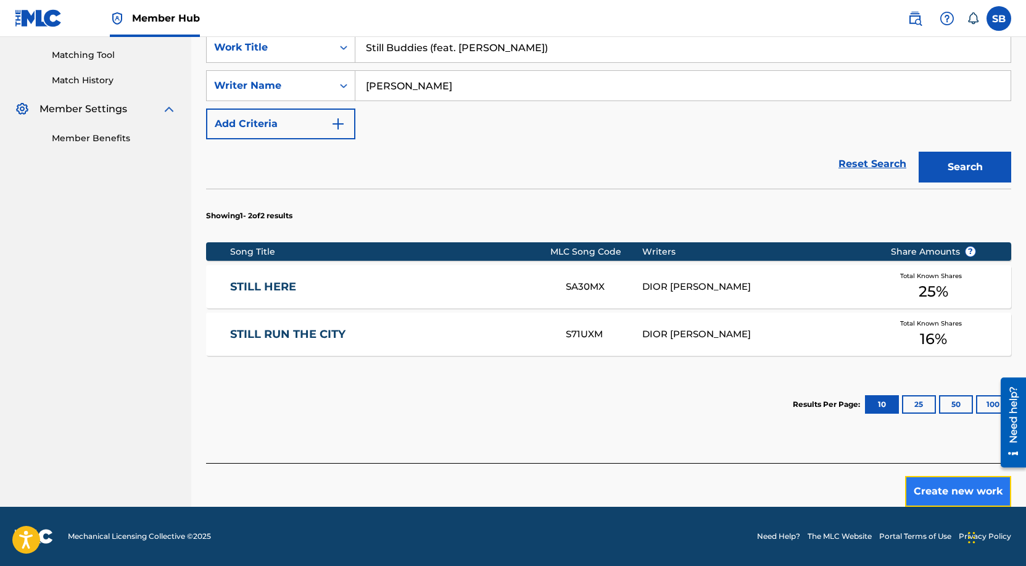
click at [941, 488] on button "Create new work" at bounding box center [958, 491] width 106 height 31
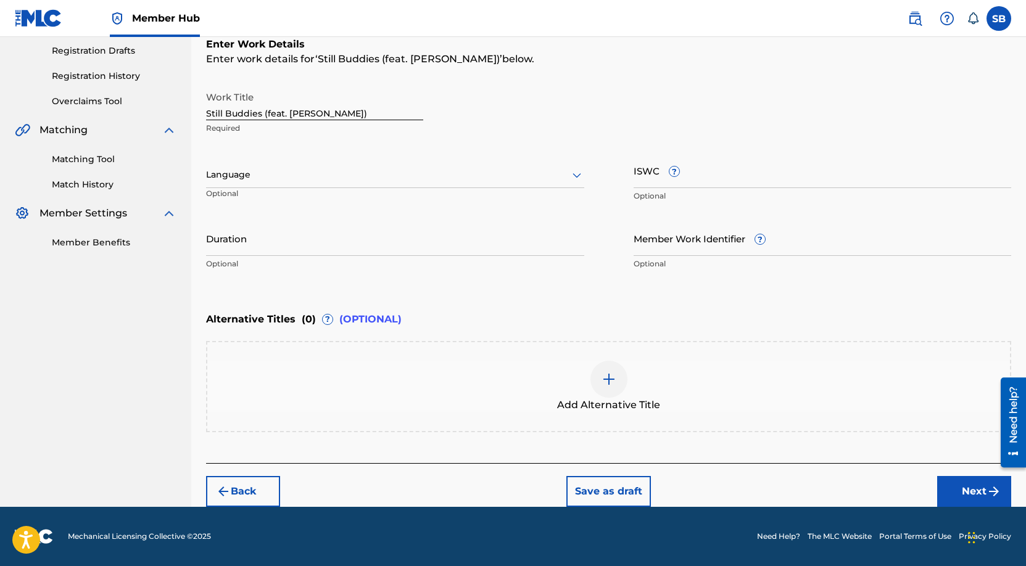
scroll to position [207, 0]
click at [366, 176] on div at bounding box center [395, 174] width 378 height 15
click at [347, 200] on div "English" at bounding box center [395, 202] width 377 height 28
click at [946, 488] on button "Next" at bounding box center [974, 491] width 74 height 31
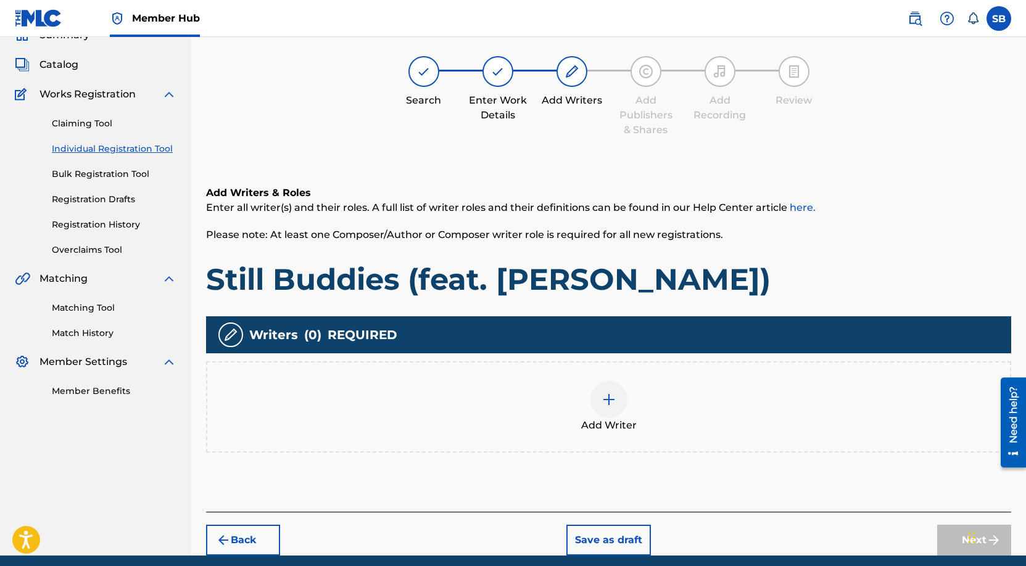
scroll to position [56, 0]
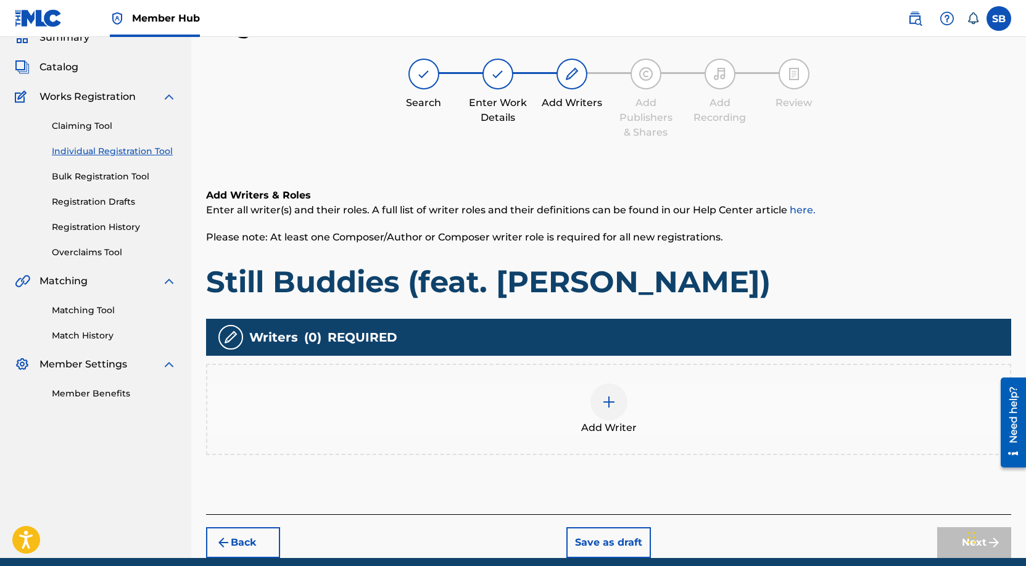
click at [697, 409] on div "Add Writer" at bounding box center [608, 410] width 803 height 52
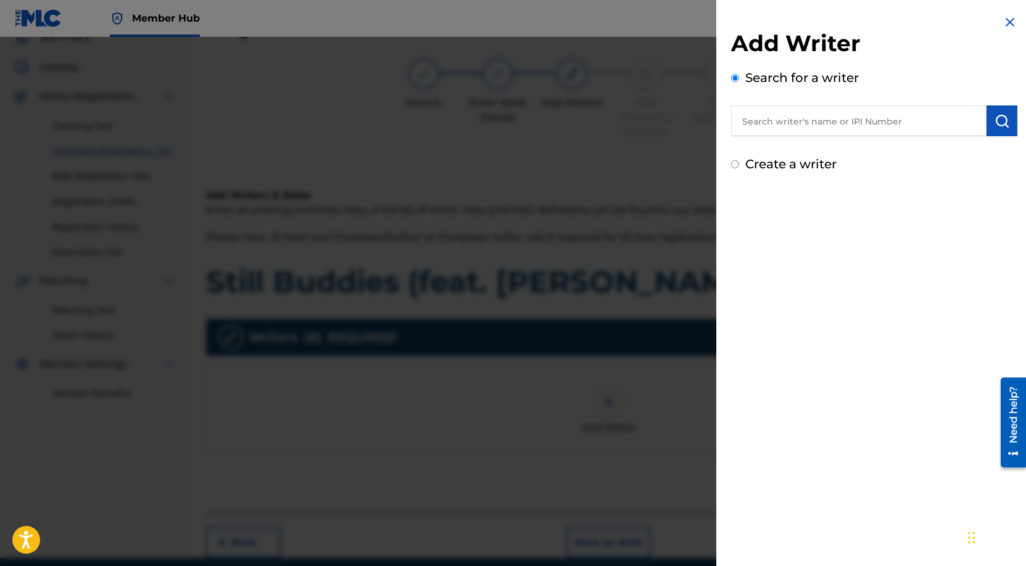
click at [818, 117] on input "text" at bounding box center [858, 120] width 255 height 31
paste input "[PERSON_NAME]"
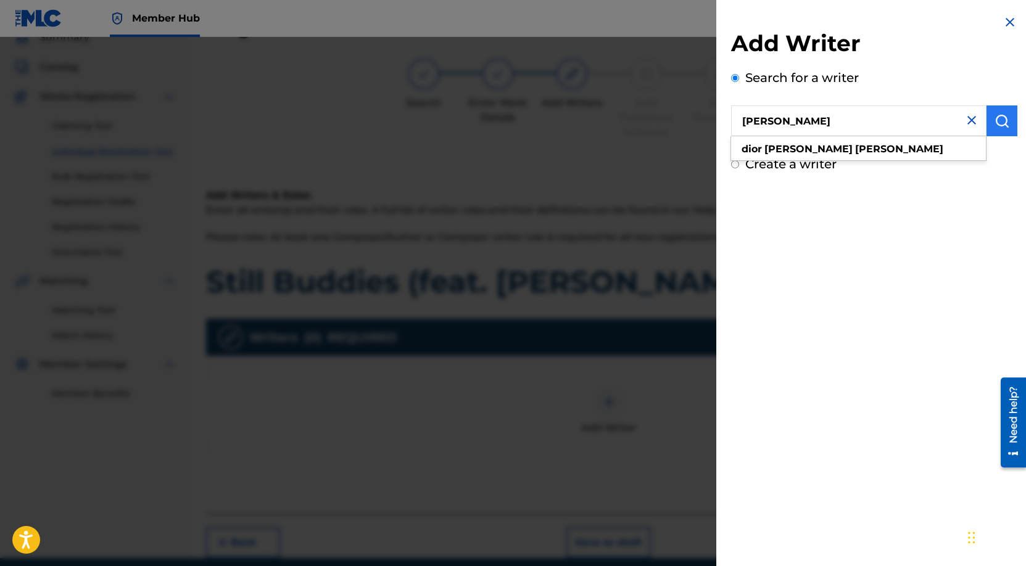
type input "[PERSON_NAME]"
click at [1001, 123] on img "submit" at bounding box center [1001, 121] width 15 height 15
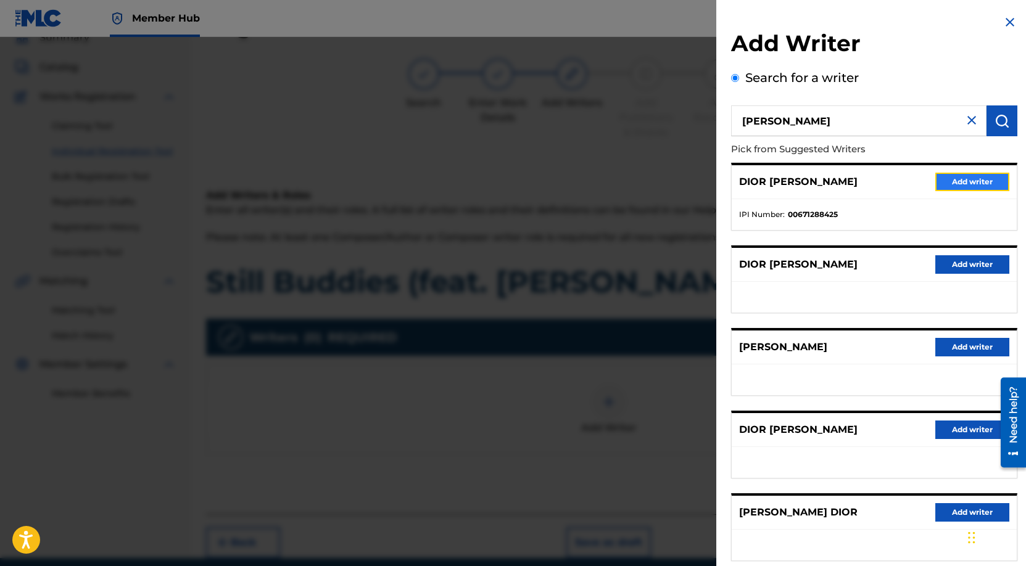
click at [977, 178] on button "Add writer" at bounding box center [972, 182] width 74 height 19
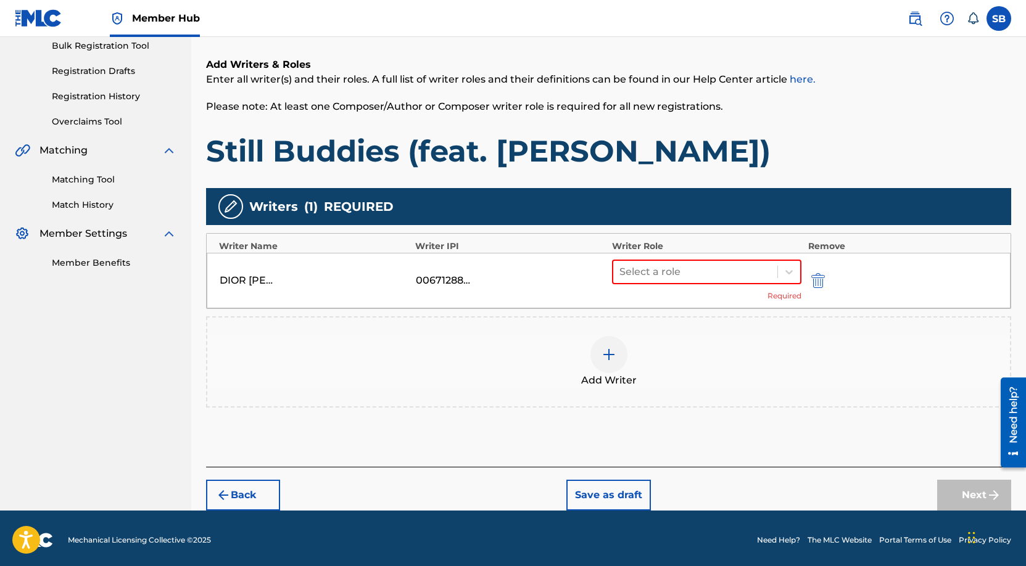
scroll to position [190, 0]
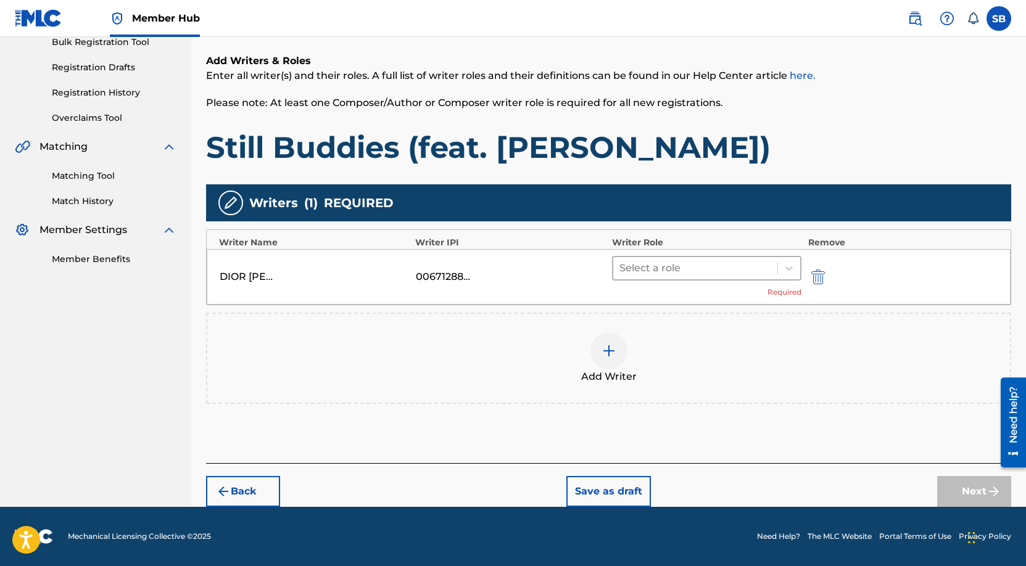
click at [677, 268] on div at bounding box center [695, 268] width 152 height 17
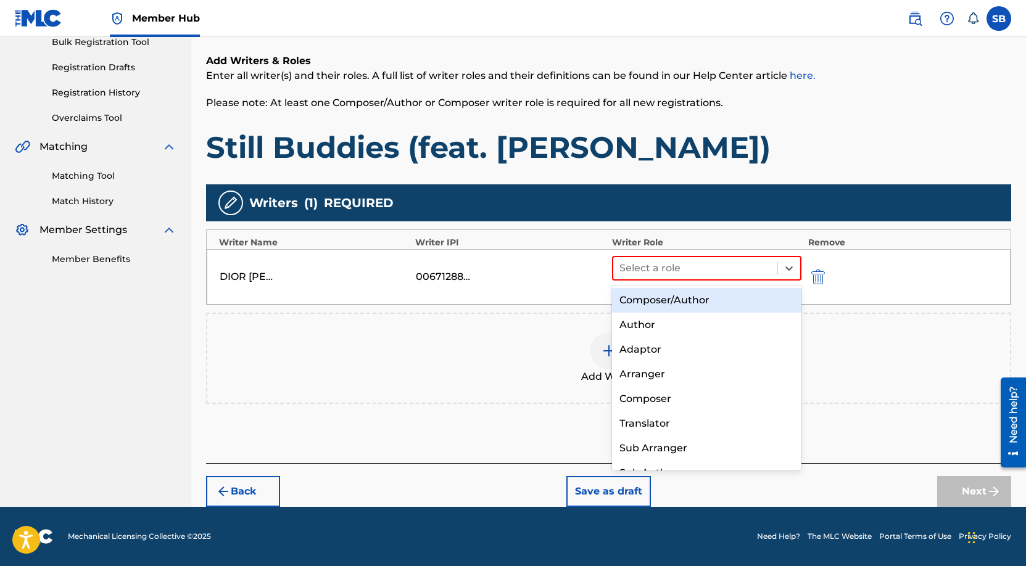
click at [692, 306] on div "Composer/Author" at bounding box center [707, 300] width 190 height 25
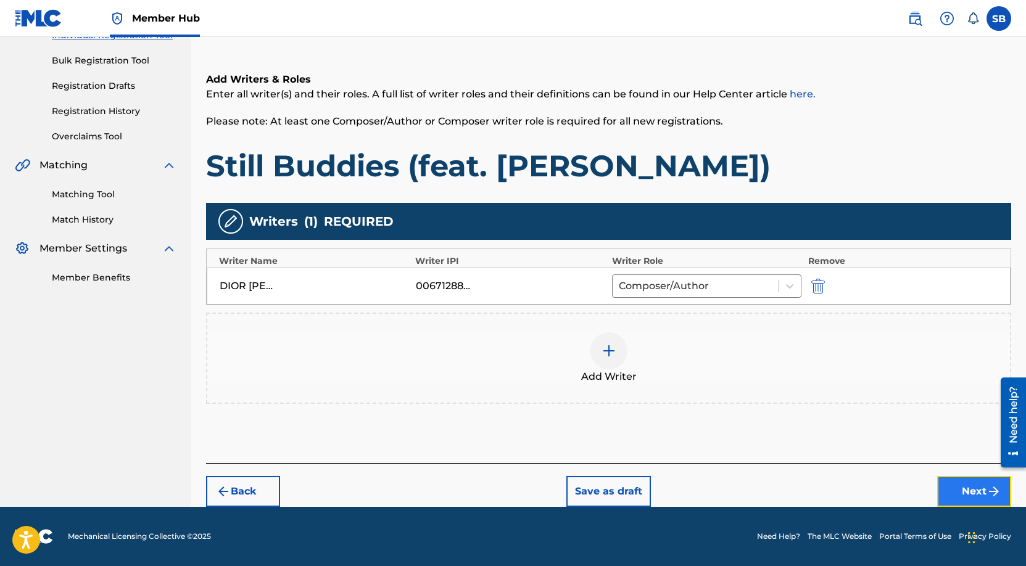
click at [952, 492] on button "Next" at bounding box center [974, 491] width 74 height 31
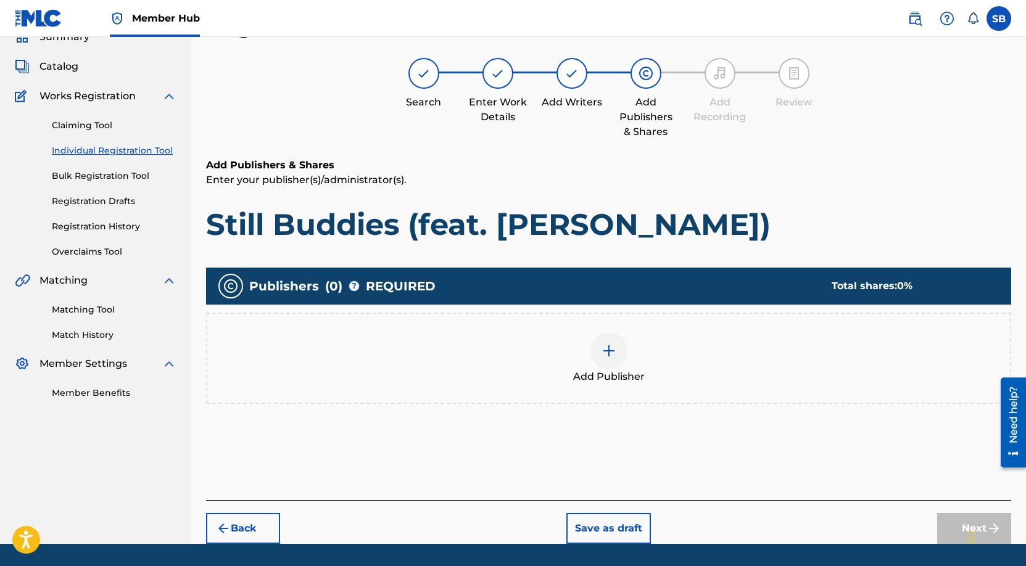
scroll to position [56, 0]
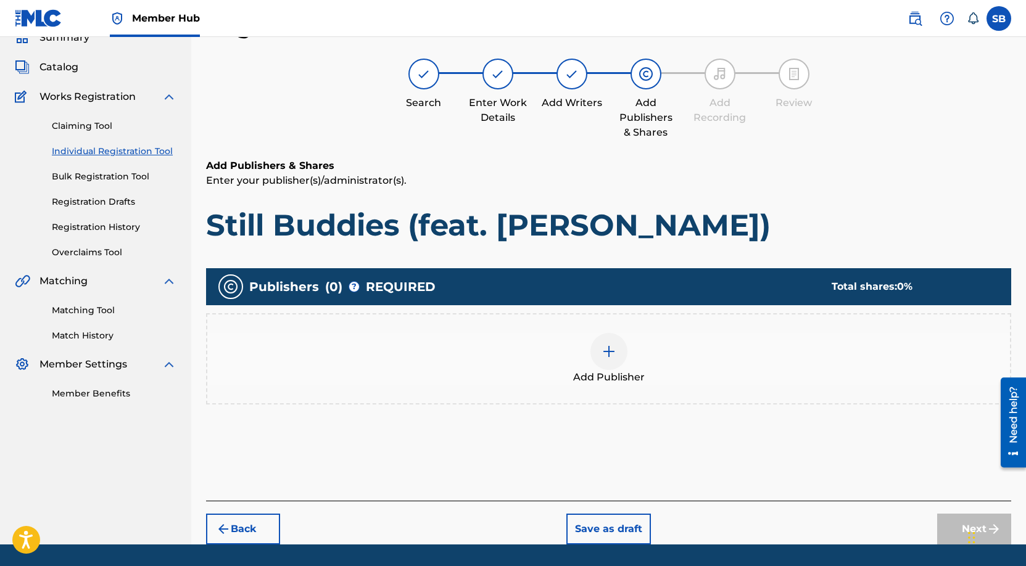
click at [542, 360] on div "Add Publisher" at bounding box center [608, 359] width 803 height 52
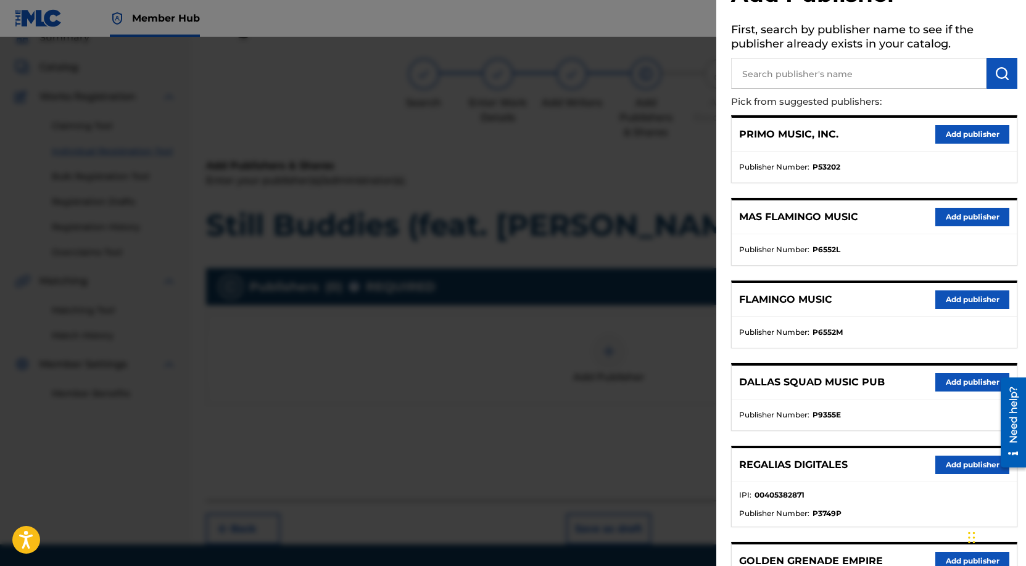
scroll to position [225, 0]
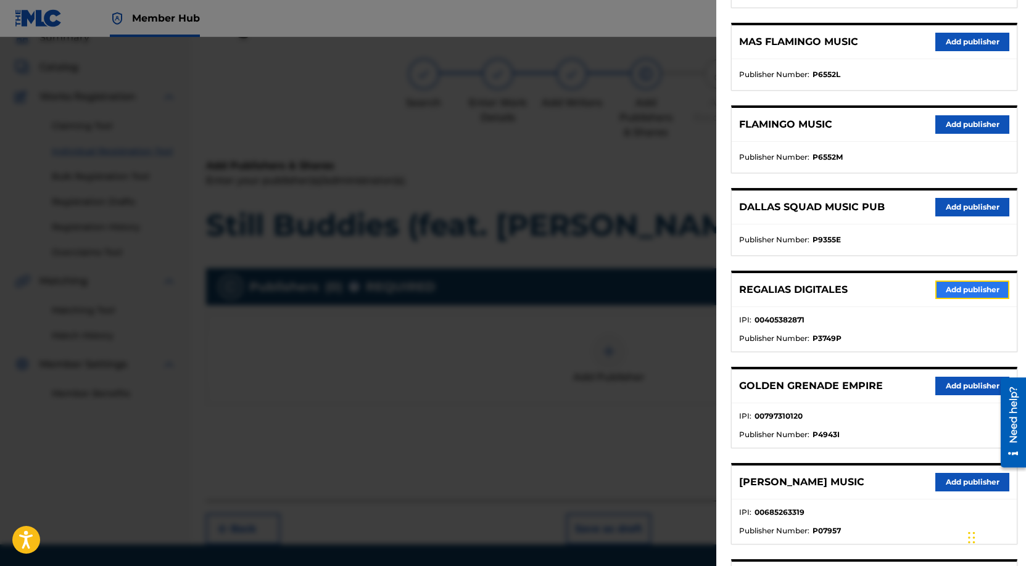
click at [960, 287] on button "Add publisher" at bounding box center [972, 290] width 74 height 19
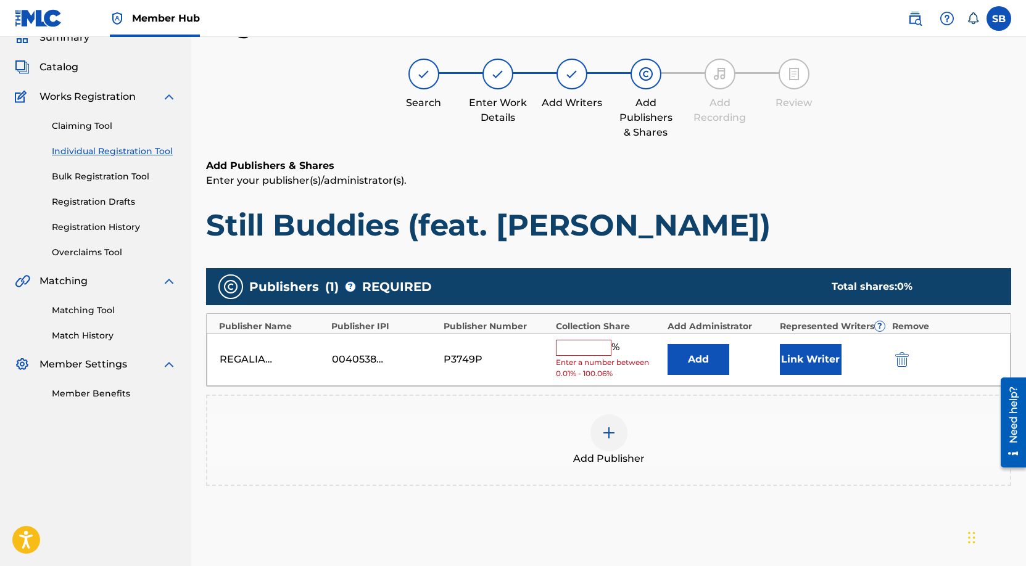
click at [590, 344] on input "text" at bounding box center [584, 348] width 56 height 16
type input "75"
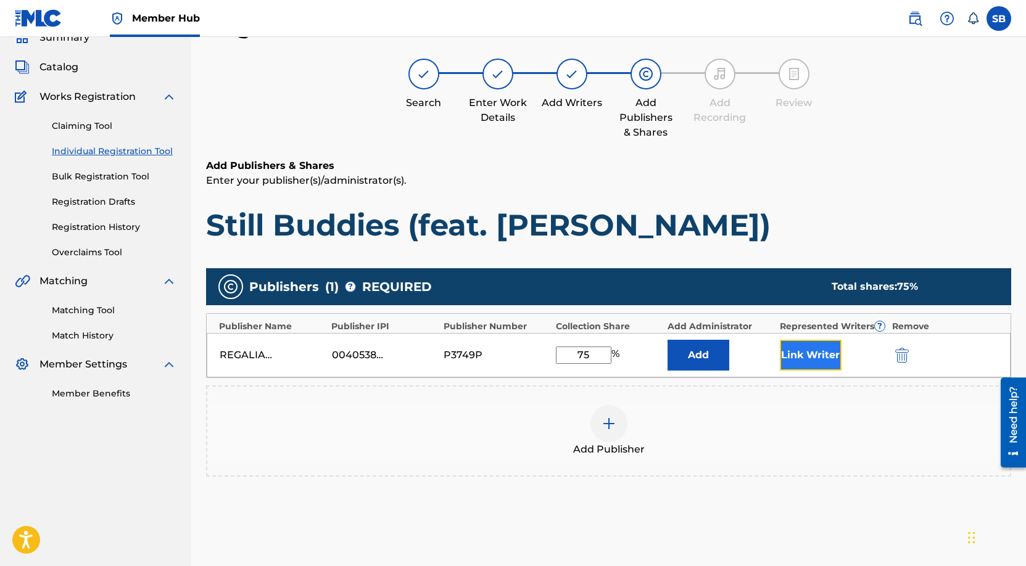
click at [802, 353] on button "Link Writer" at bounding box center [811, 355] width 62 height 31
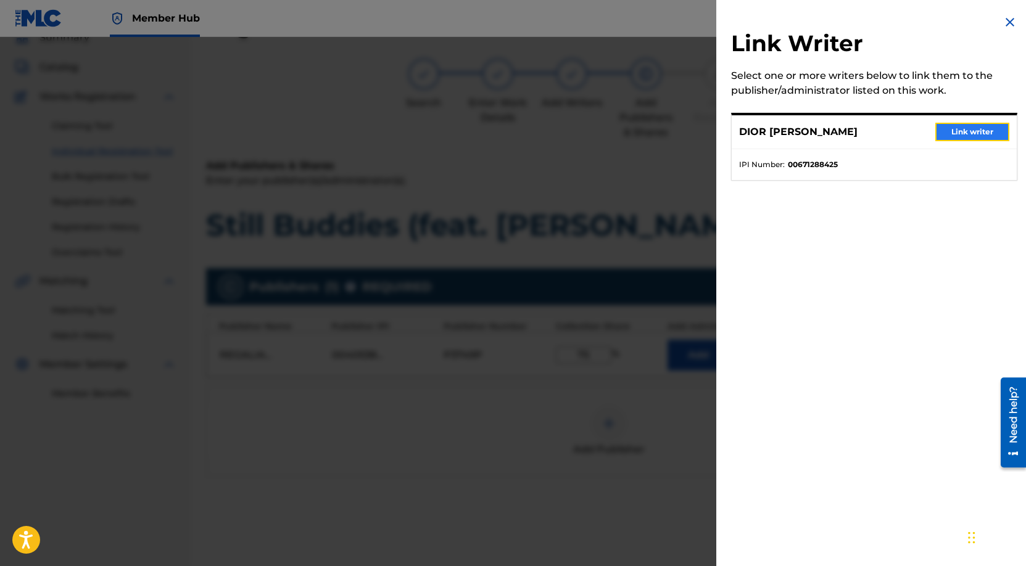
click at [975, 133] on button "Link writer" at bounding box center [972, 132] width 74 height 19
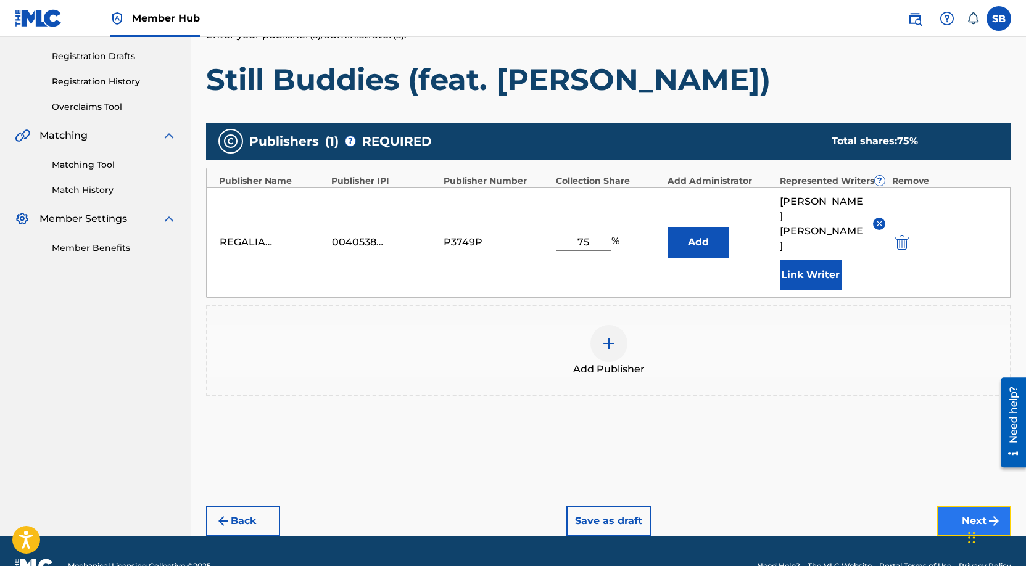
click at [948, 506] on button "Next" at bounding box center [974, 521] width 74 height 31
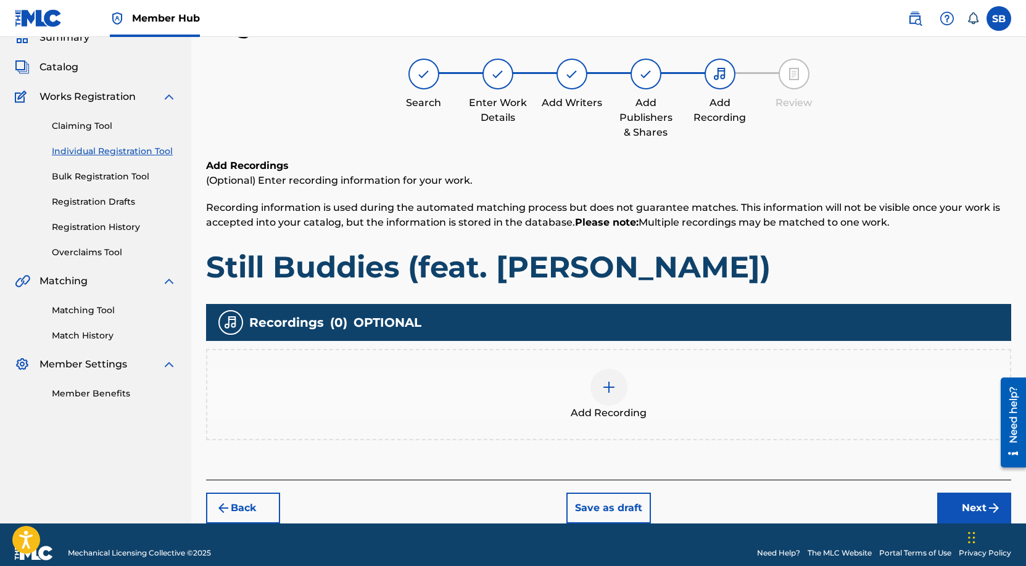
click at [619, 384] on div at bounding box center [608, 387] width 37 height 37
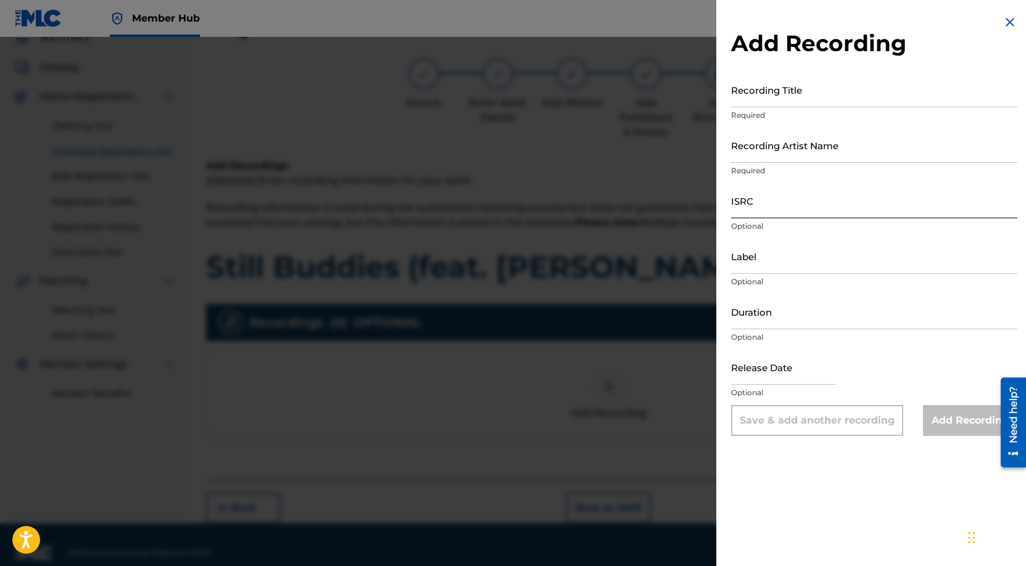
click at [820, 196] on input "ISRC" at bounding box center [874, 200] width 286 height 35
paste input "USUYG1746447"
type input "USUYG1746447"
click at [778, 93] on input "Recording Title" at bounding box center [874, 89] width 286 height 35
paste input "Payroll [PERSON_NAME], [PERSON_NAME]"
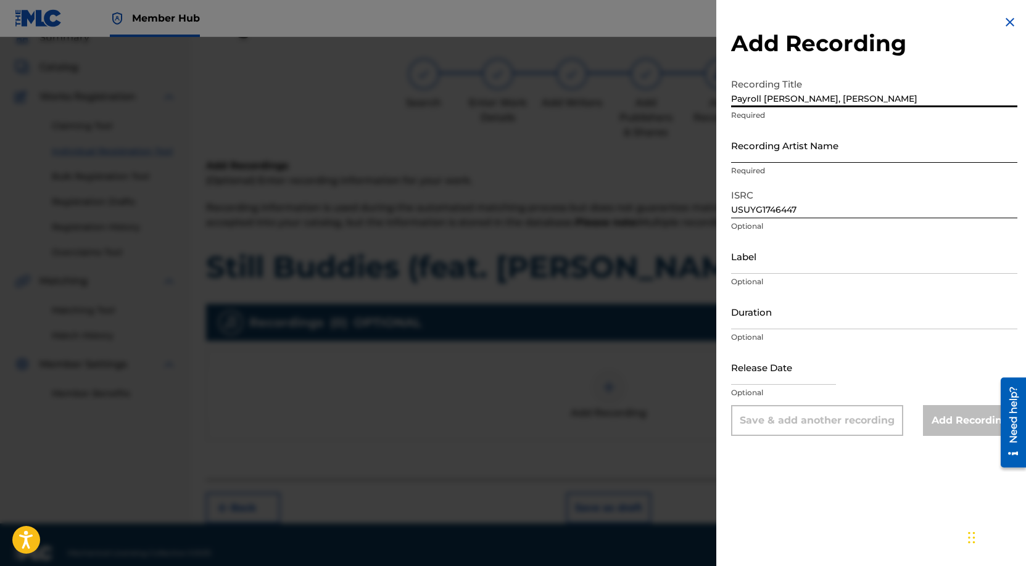
type input "Payroll [PERSON_NAME], [PERSON_NAME]"
click at [796, 157] on input "Recording Artist Name" at bounding box center [874, 145] width 286 height 35
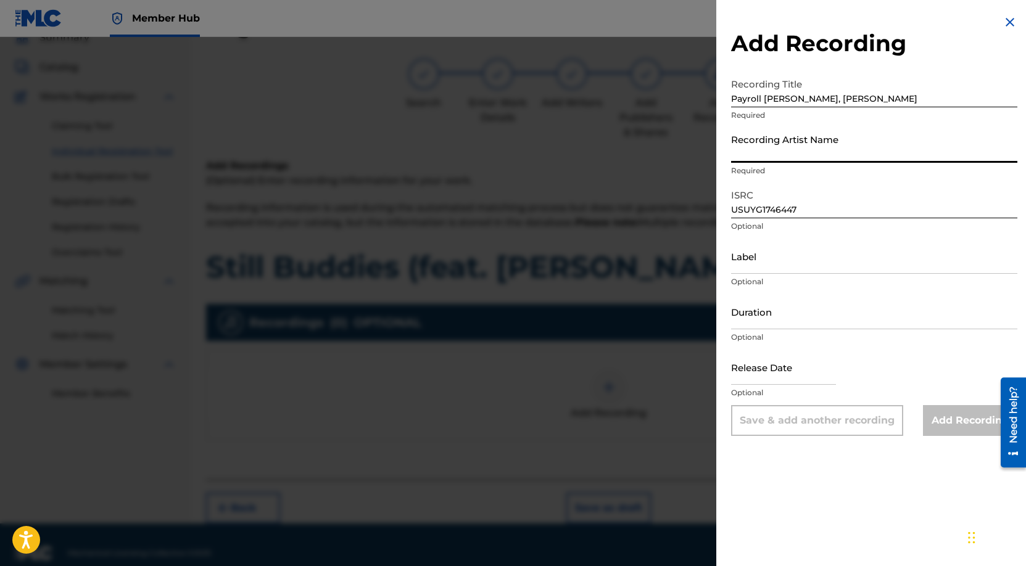
paste input "Payroll [PERSON_NAME], [PERSON_NAME]"
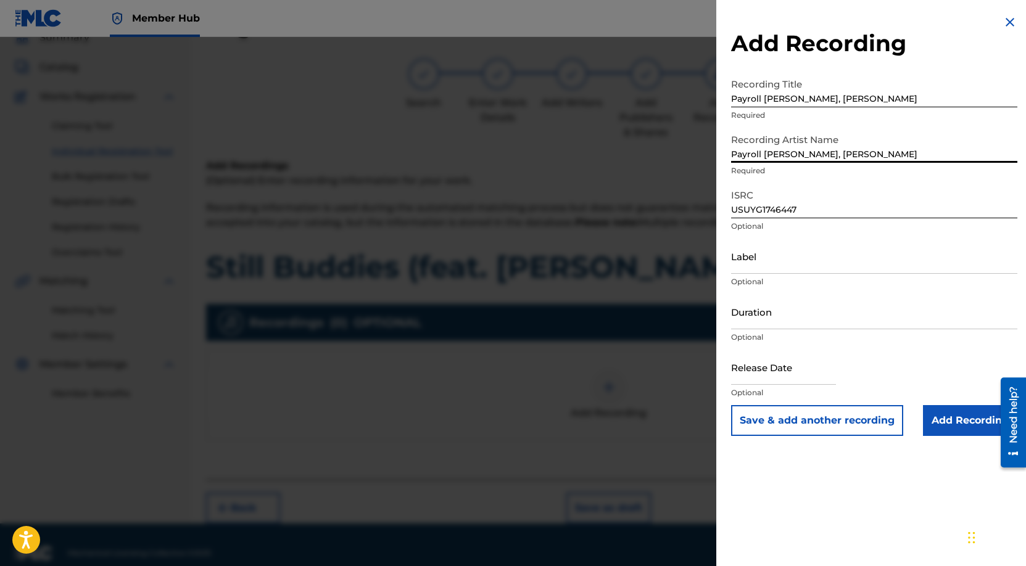
type input "Payroll [PERSON_NAME], [PERSON_NAME]"
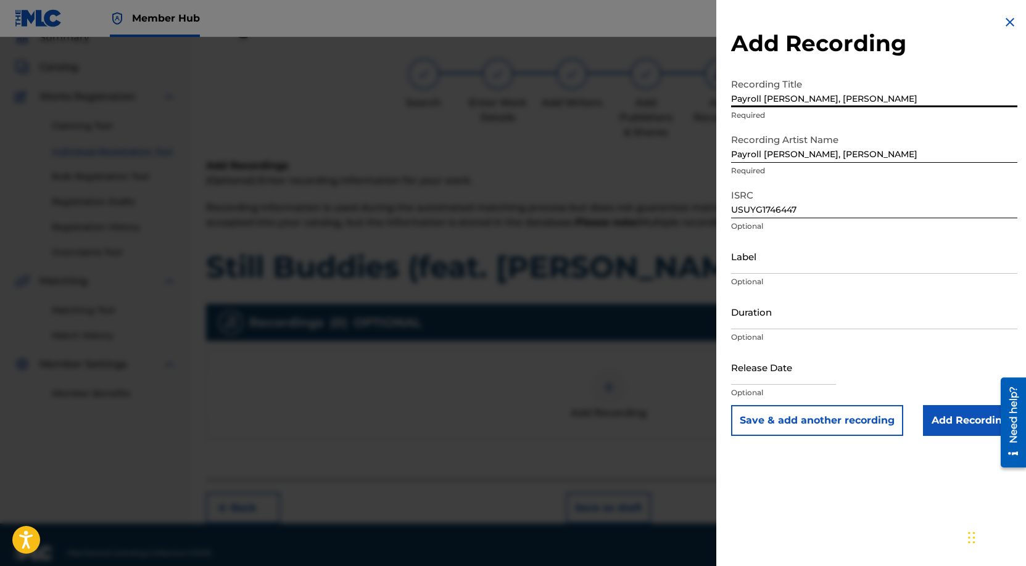
drag, startPoint x: 885, startPoint y: 97, endPoint x: 740, endPoint y: 93, distance: 145.7
click at [740, 93] on input "Payroll [PERSON_NAME], [PERSON_NAME]" at bounding box center [874, 89] width 286 height 35
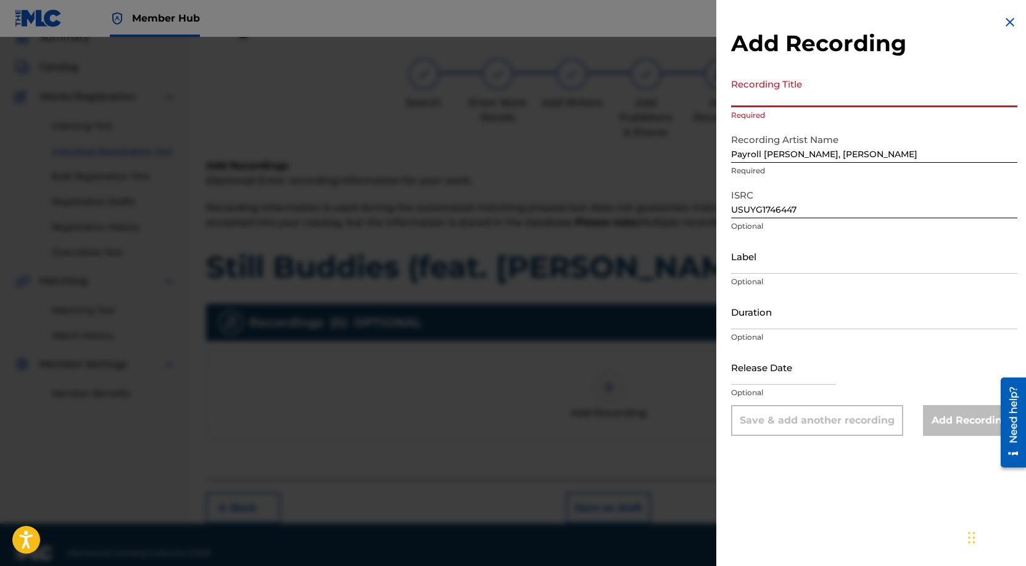
click at [852, 81] on input "Recording Title" at bounding box center [874, 89] width 286 height 35
paste input "Still Buddies (feat. [PERSON_NAME])"
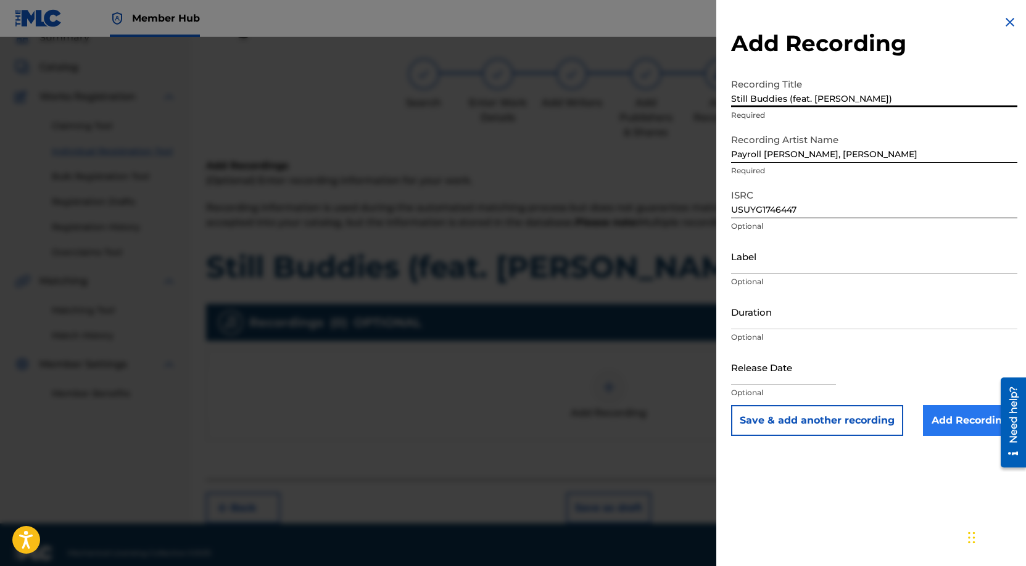
type input "Still Buddies (feat. [PERSON_NAME])"
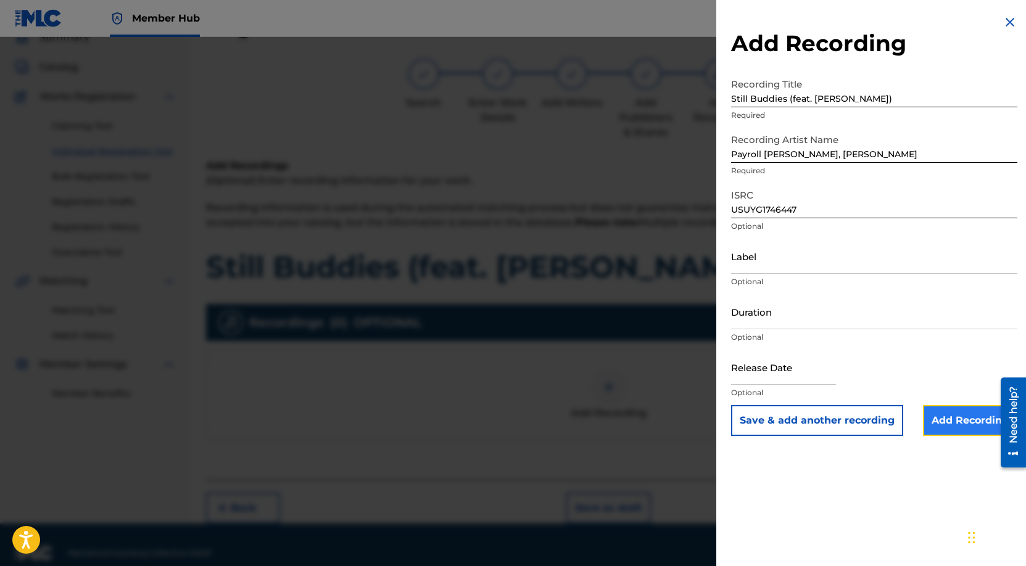
click at [964, 421] on input "Add Recording" at bounding box center [970, 420] width 94 height 31
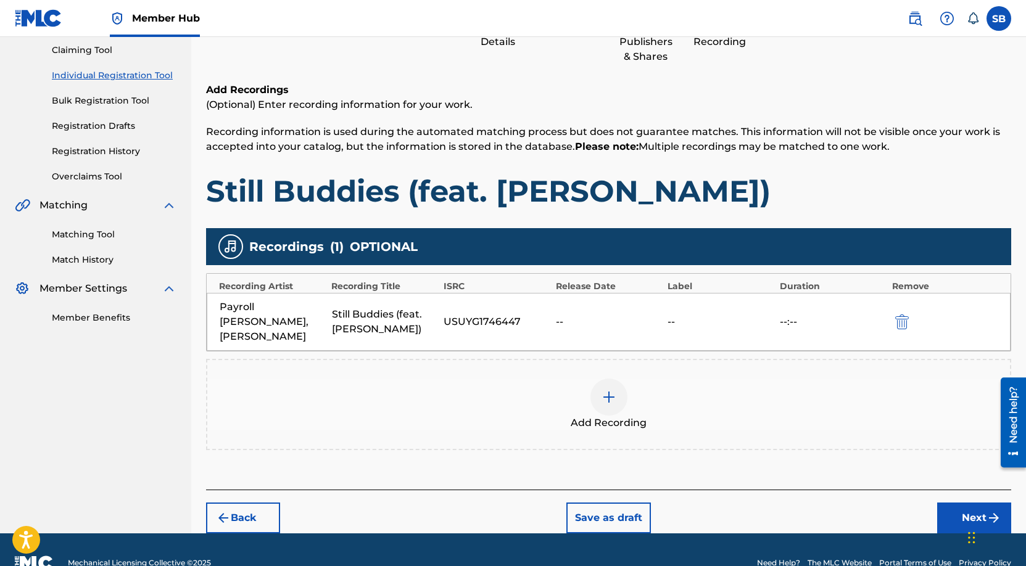
scroll to position [143, 0]
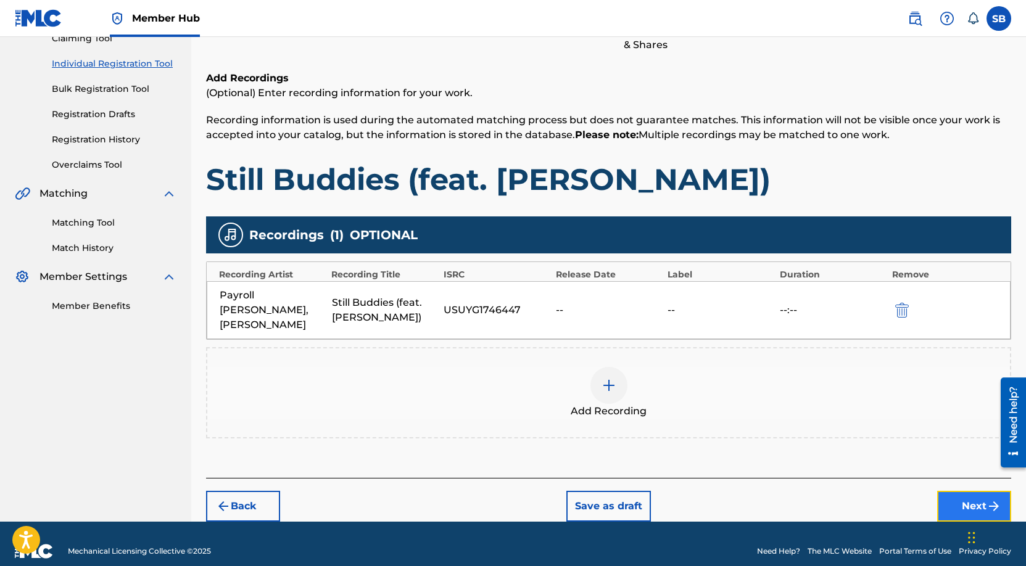
click at [957, 499] on button "Next" at bounding box center [974, 506] width 74 height 31
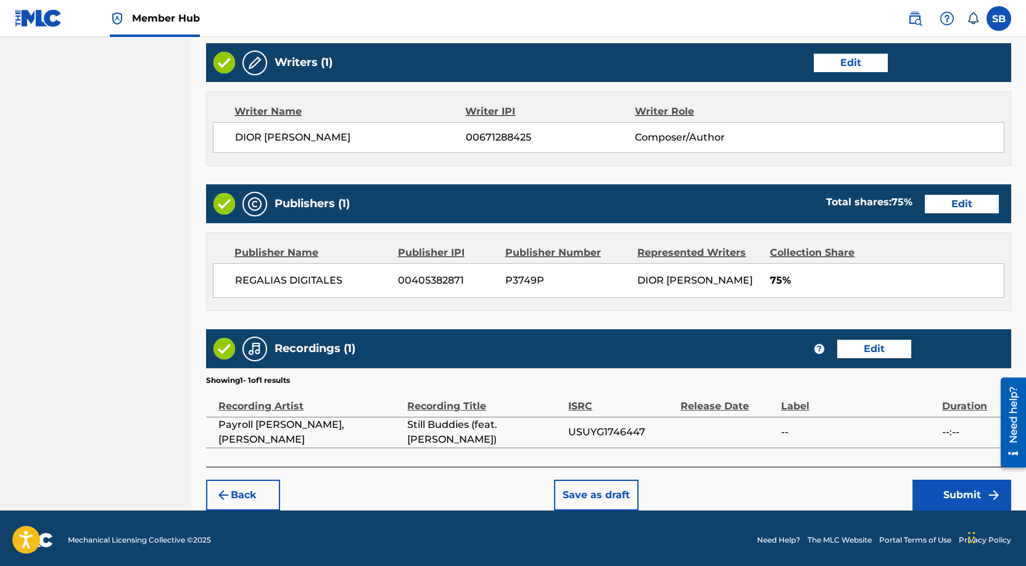
scroll to position [477, 0]
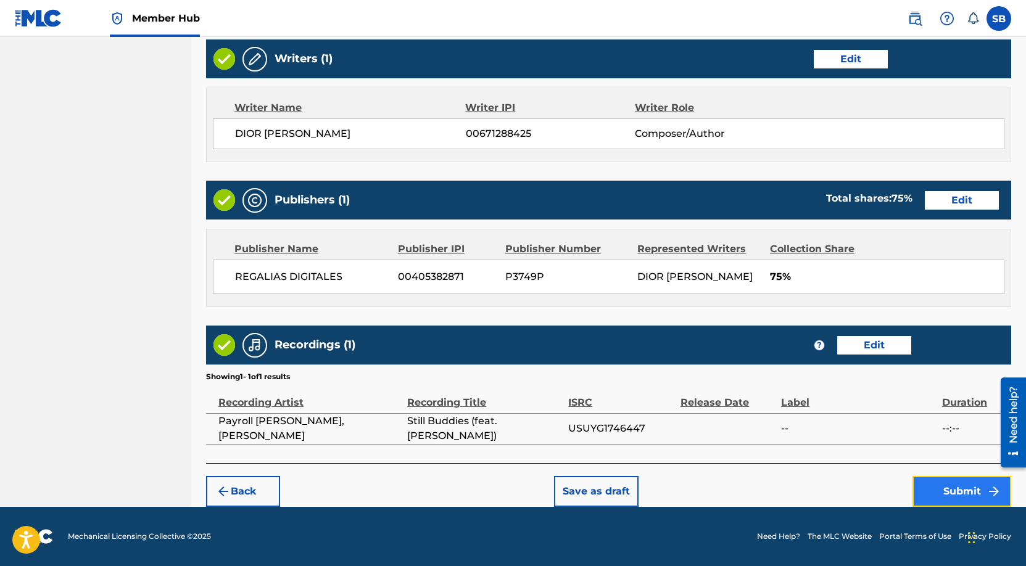
click at [958, 492] on button "Submit" at bounding box center [961, 491] width 99 height 31
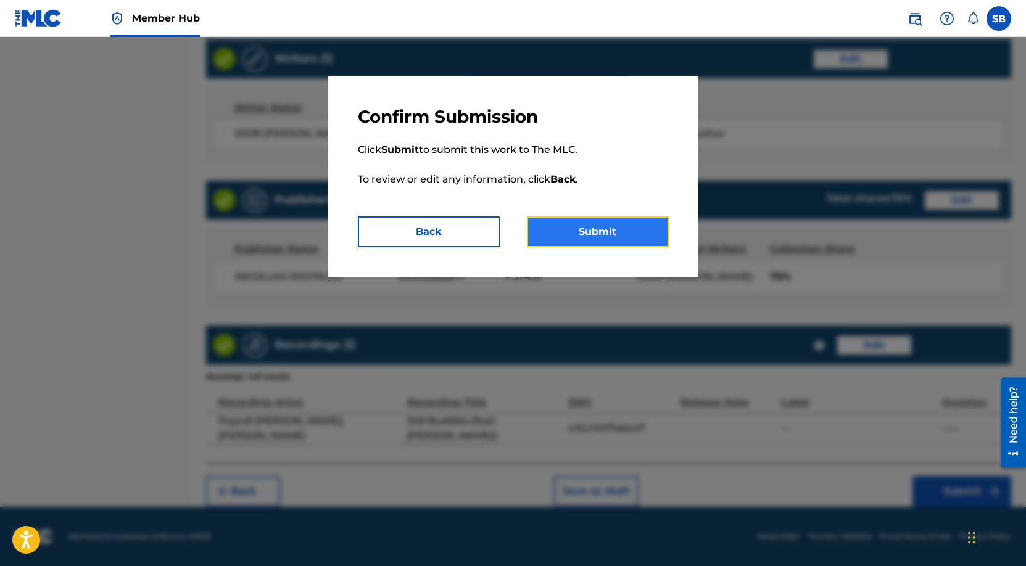
click at [630, 224] on button "Submit" at bounding box center [598, 232] width 142 height 31
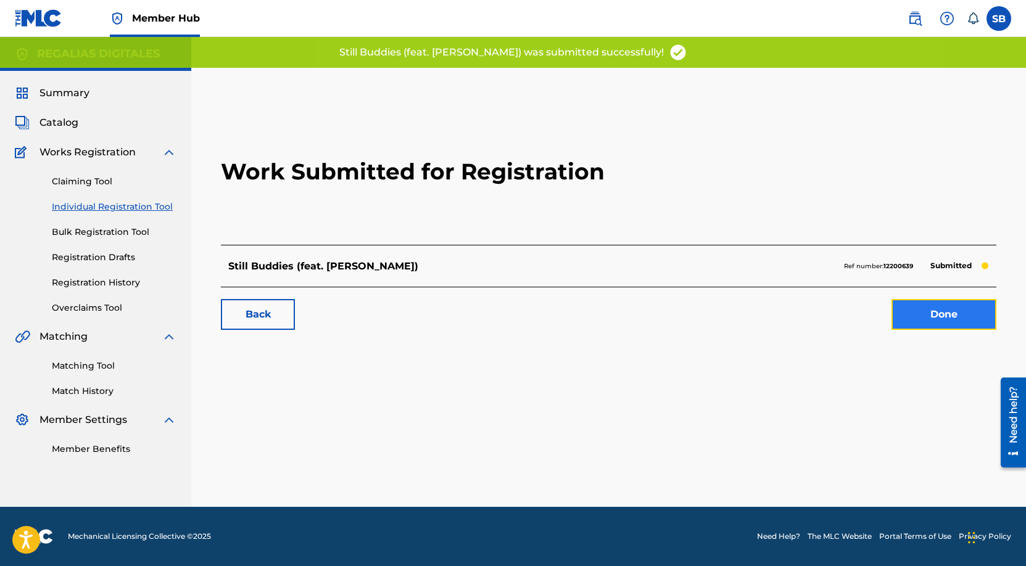
click at [943, 318] on link "Done" at bounding box center [943, 314] width 105 height 31
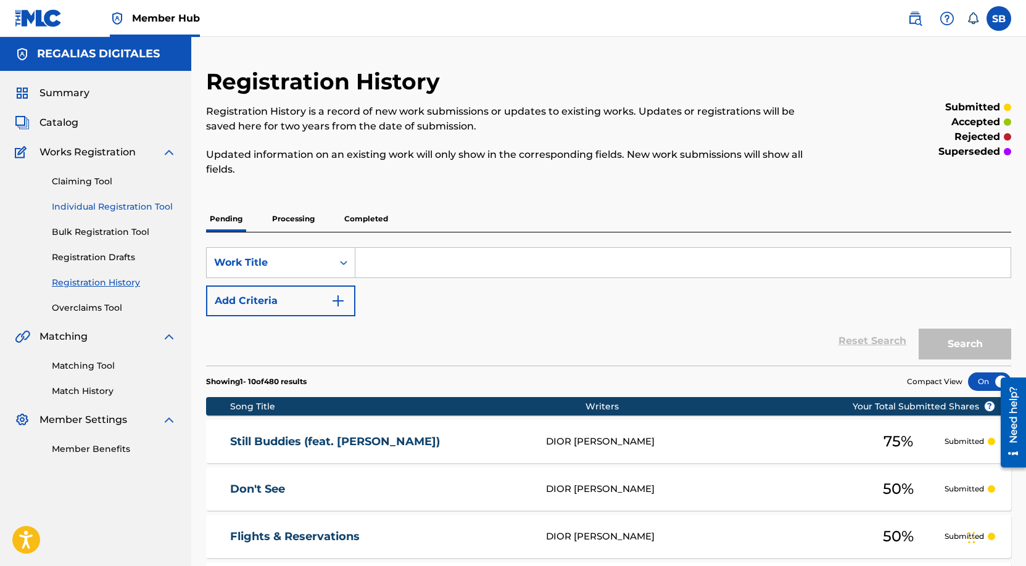
click at [160, 210] on link "Individual Registration Tool" at bounding box center [114, 206] width 125 height 13
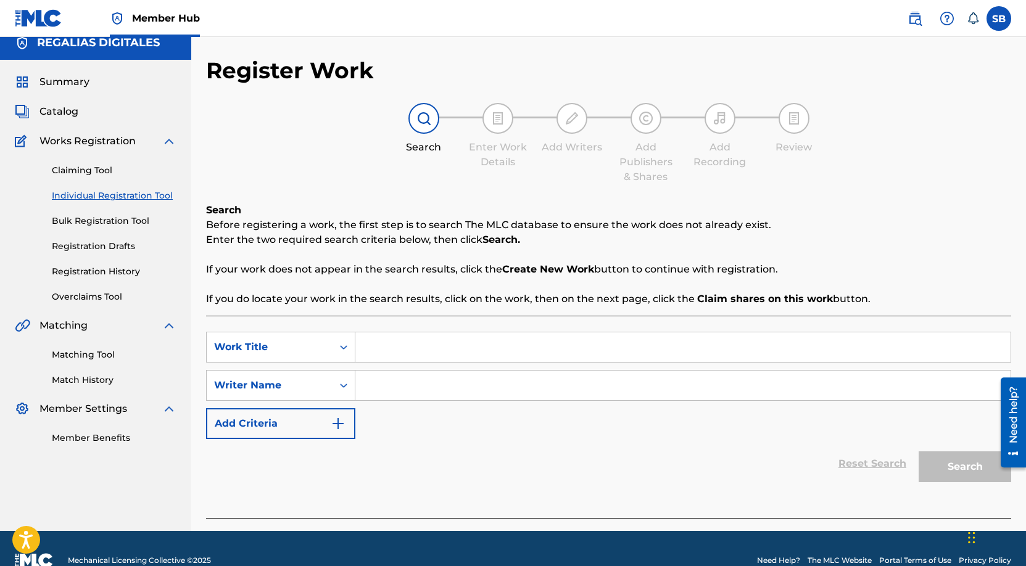
scroll to position [35, 0]
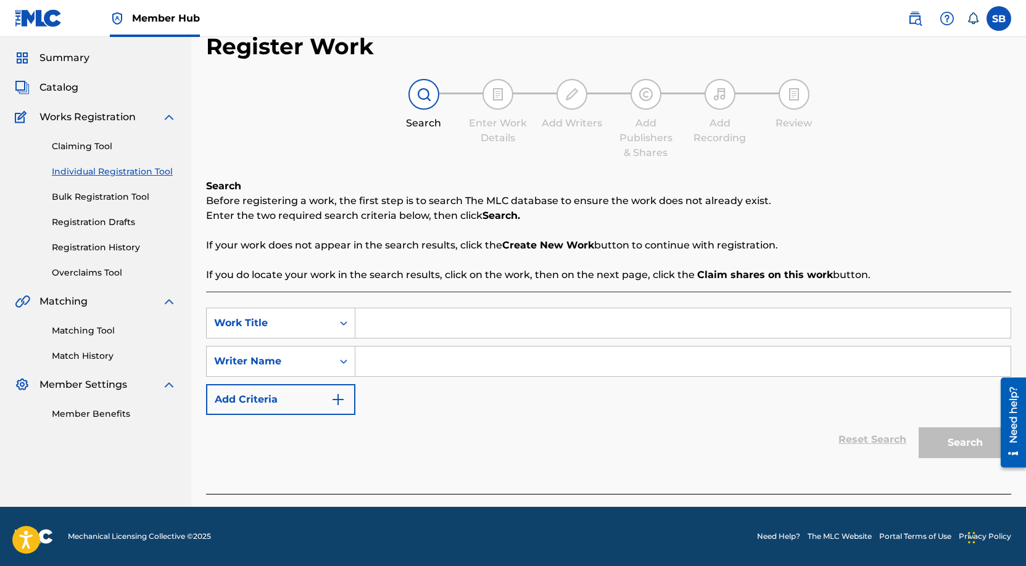
click at [466, 316] on input "Search Form" at bounding box center [682, 323] width 655 height 30
paste input "Blind Fold"
type input "Blind Fold"
click at [453, 369] on input "Search Form" at bounding box center [682, 362] width 655 height 30
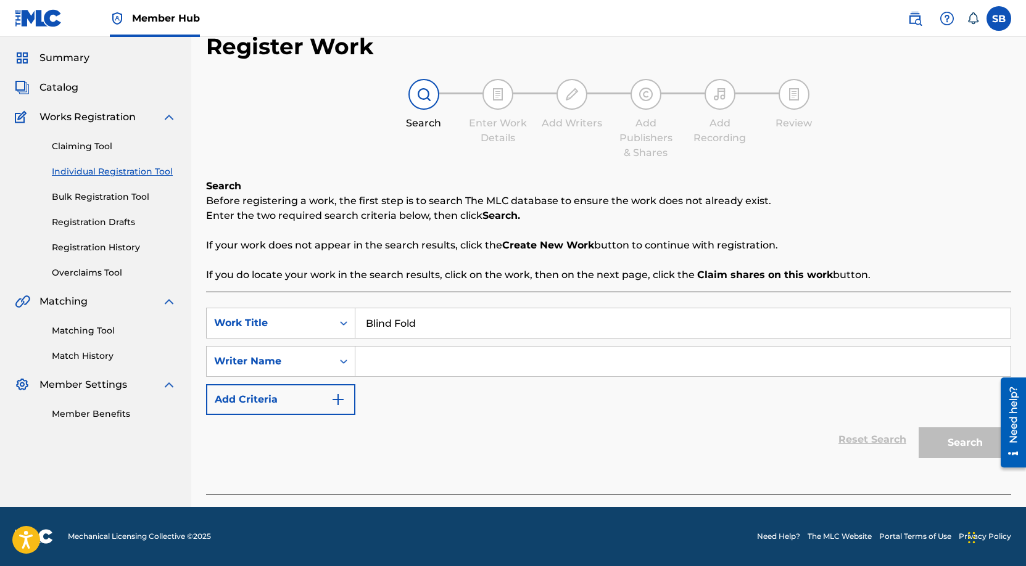
click at [661, 351] on input "Search Form" at bounding box center [682, 362] width 655 height 30
paste input "[PERSON_NAME]"
type input "[PERSON_NAME]"
click at [930, 440] on button "Search" at bounding box center [964, 442] width 93 height 31
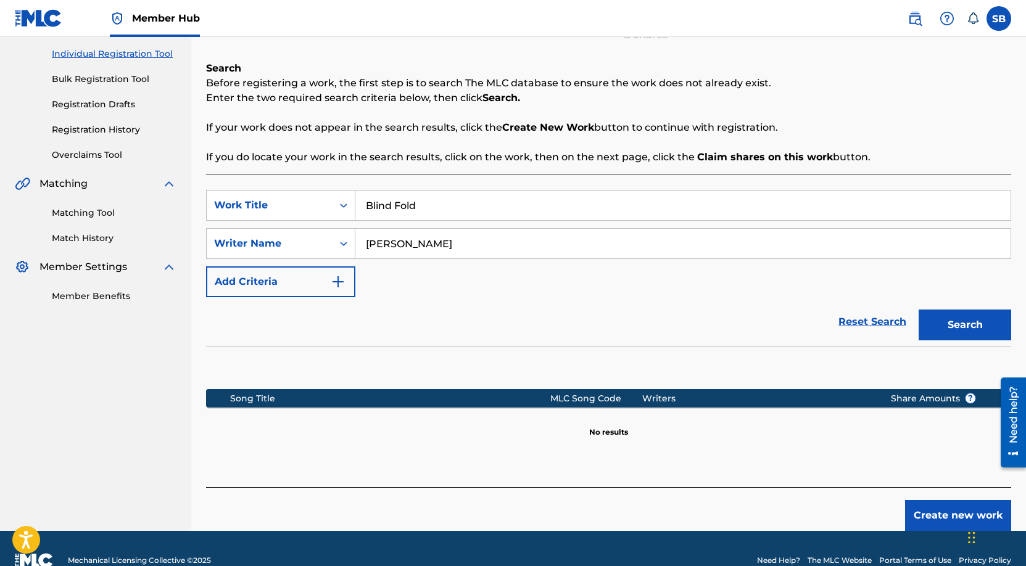
scroll to position [177, 0]
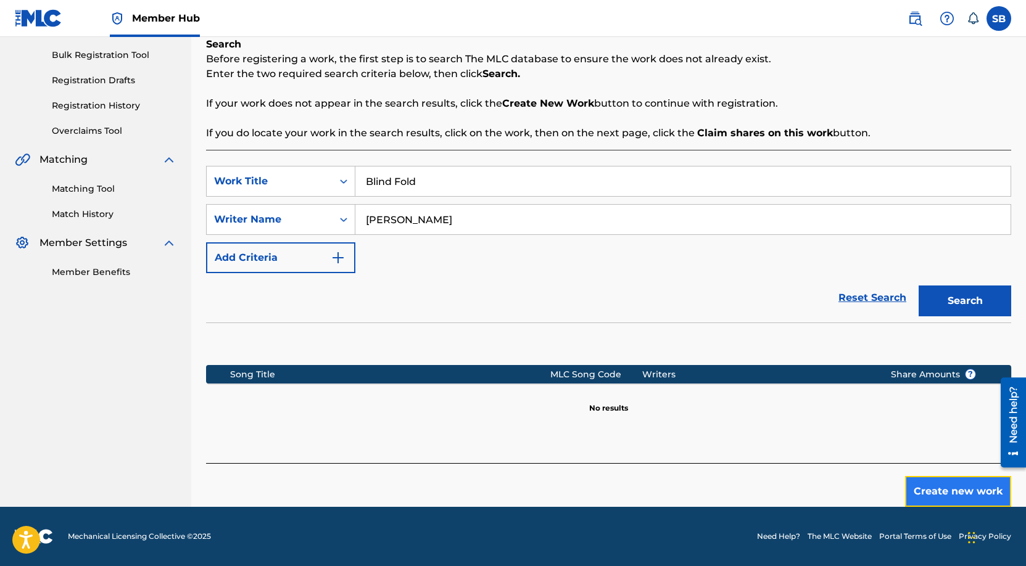
click at [961, 485] on button "Create new work" at bounding box center [958, 491] width 106 height 31
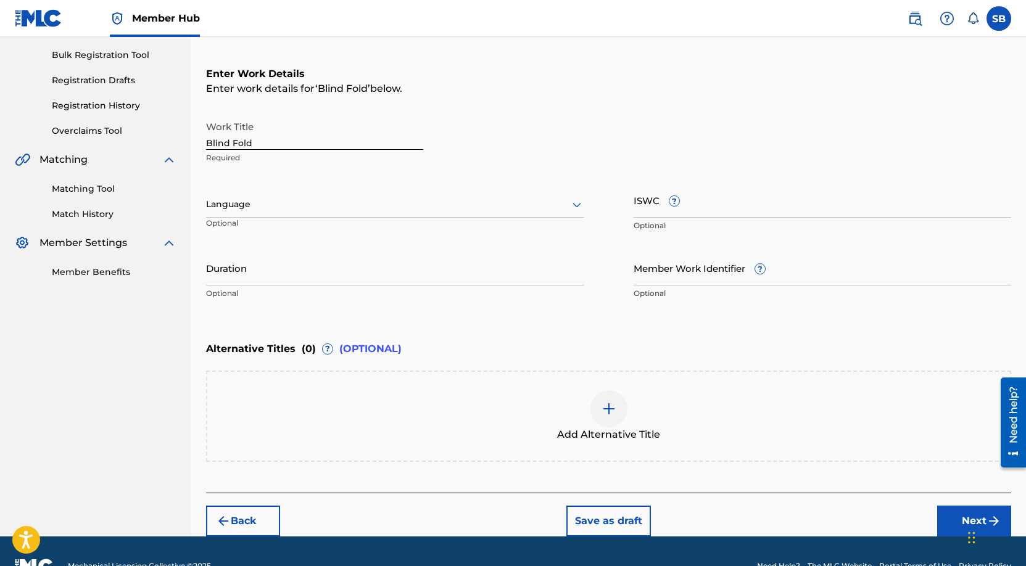
click at [397, 207] on div at bounding box center [395, 204] width 378 height 15
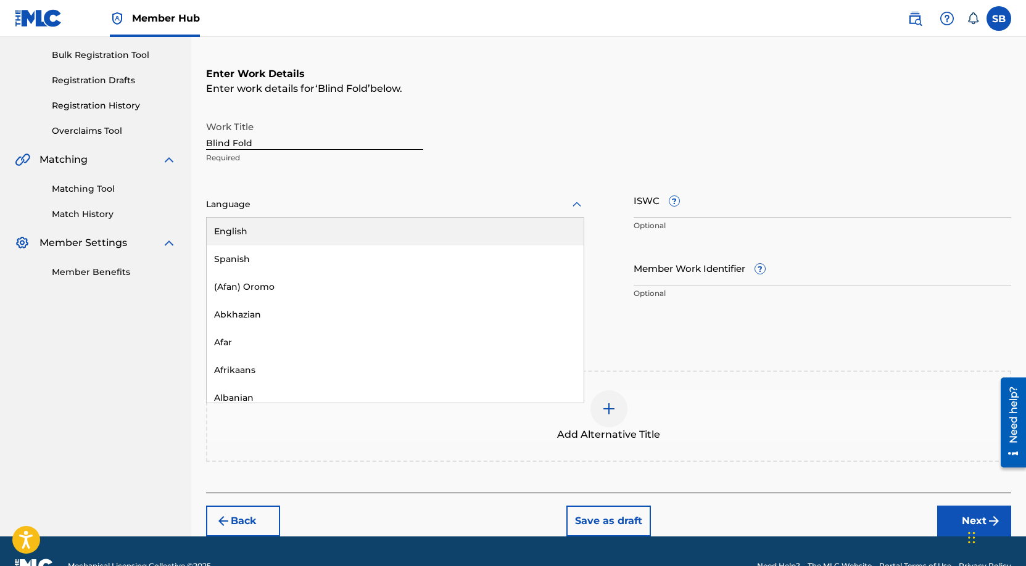
click at [365, 228] on div "English" at bounding box center [395, 232] width 377 height 28
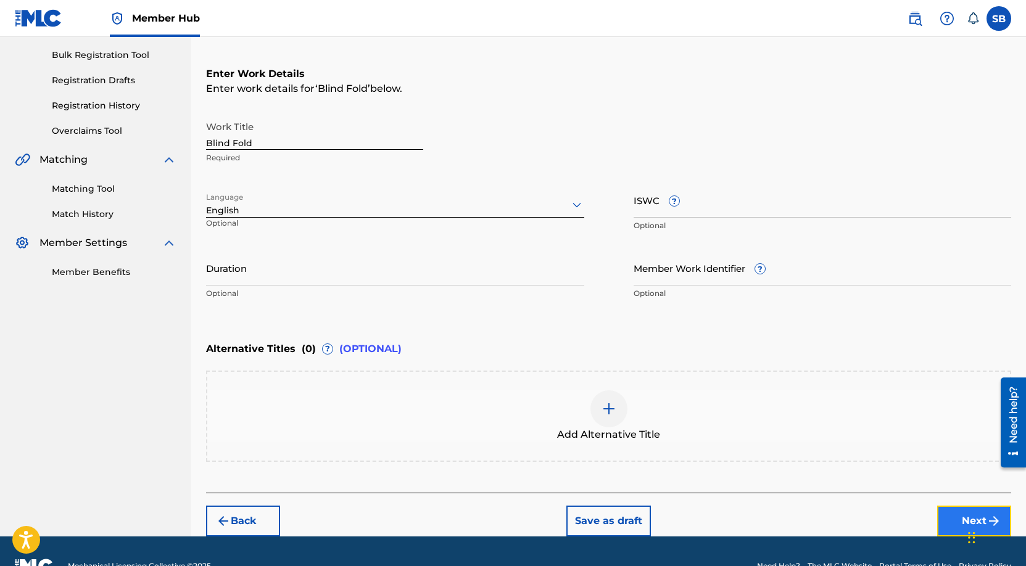
click at [948, 513] on button "Next" at bounding box center [974, 521] width 74 height 31
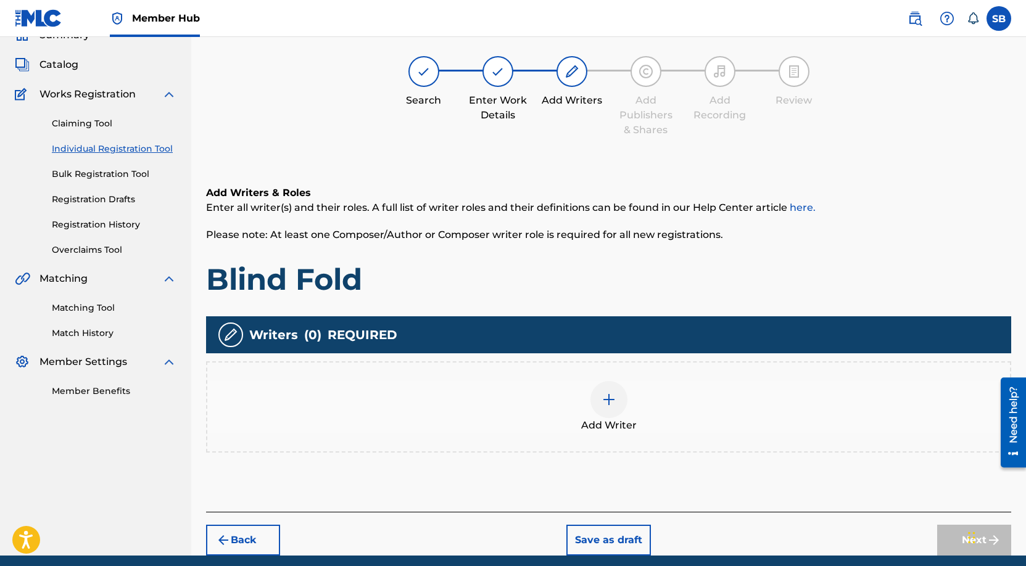
scroll to position [56, 0]
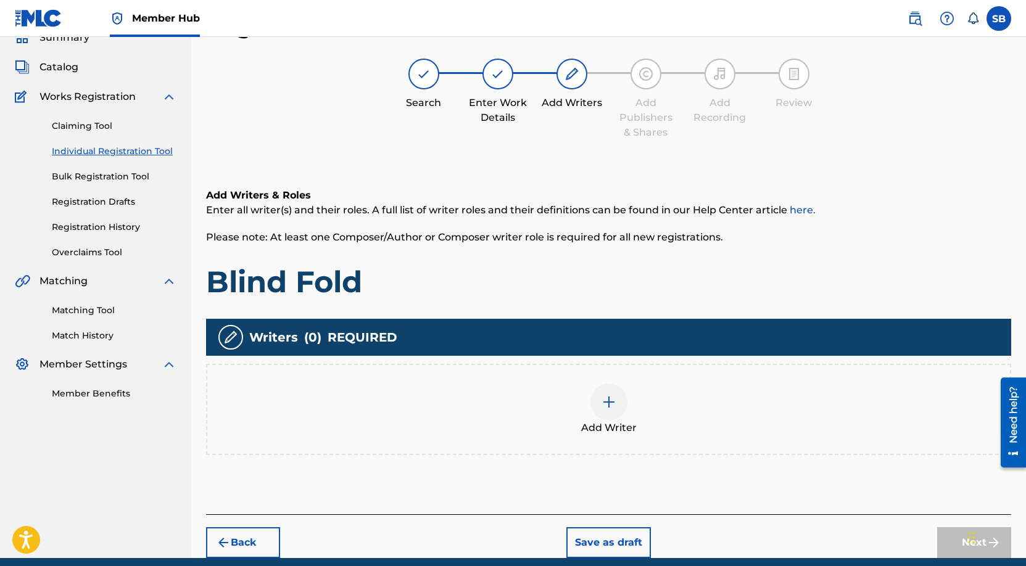
click at [612, 425] on span "Add Writer" at bounding box center [609, 428] width 56 height 15
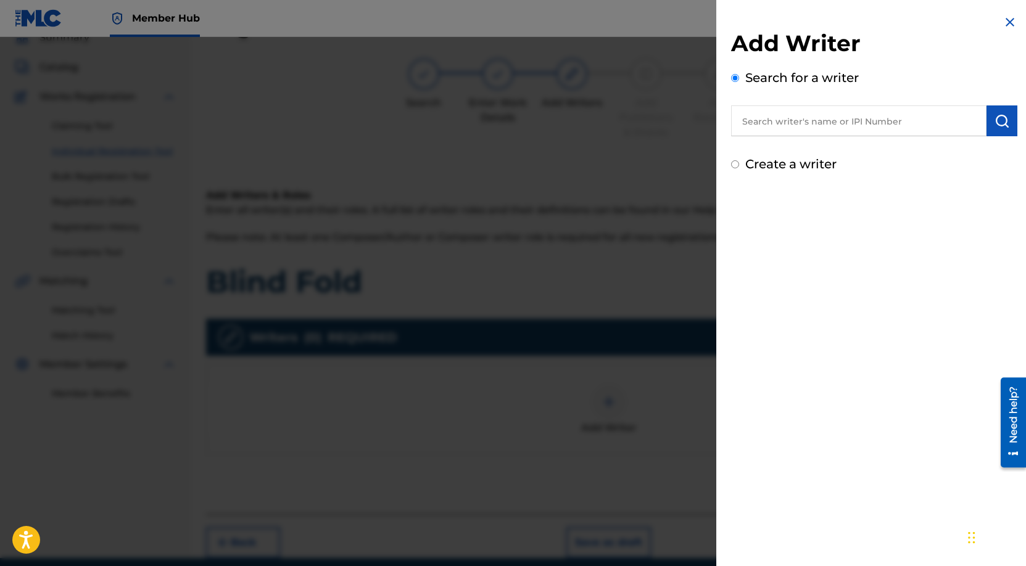
click at [848, 120] on input "text" at bounding box center [858, 120] width 255 height 31
paste input "[PERSON_NAME]"
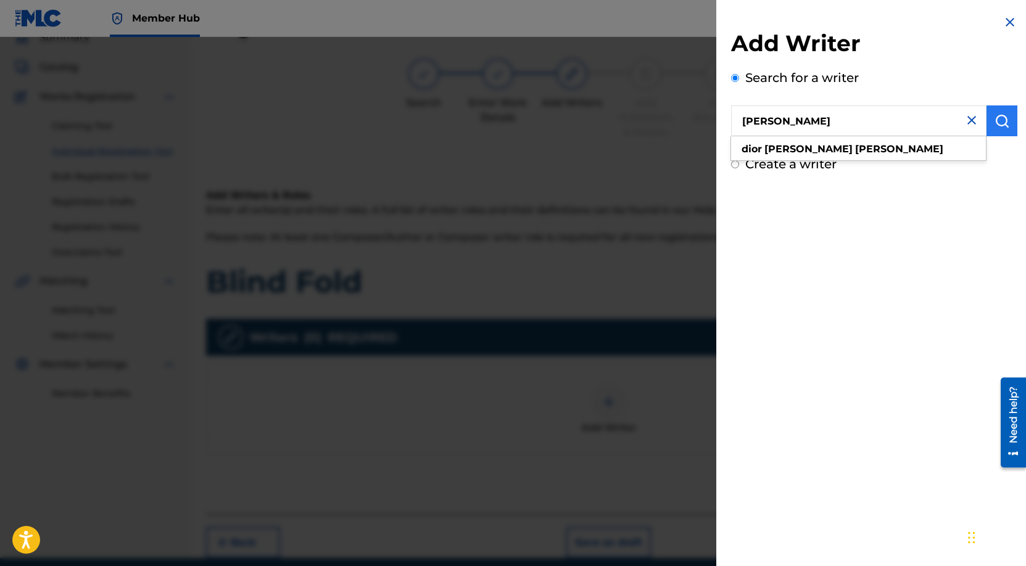
type input "[PERSON_NAME]"
click at [998, 128] on button "submit" at bounding box center [1001, 120] width 31 height 31
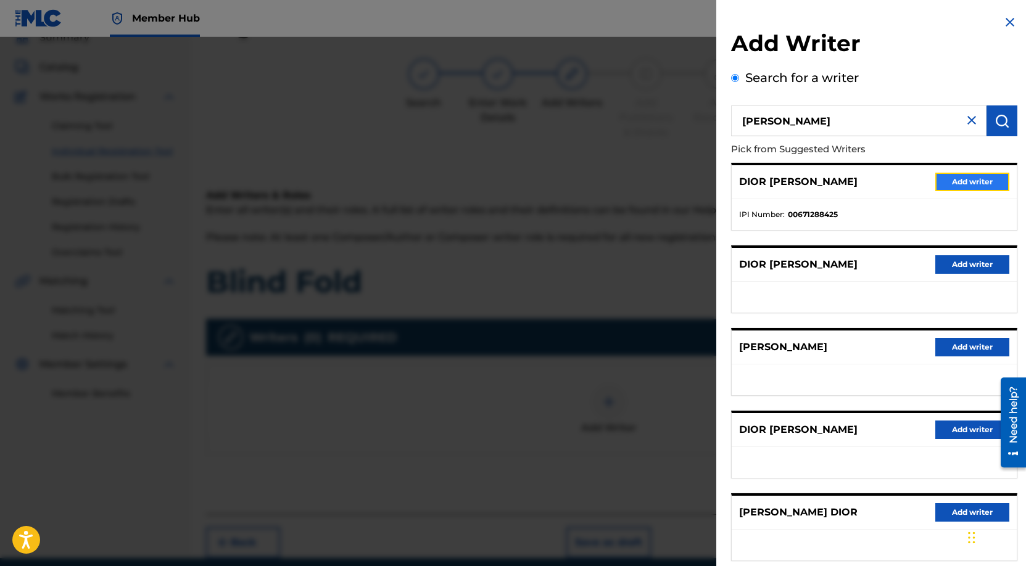
click at [978, 176] on button "Add writer" at bounding box center [972, 182] width 74 height 19
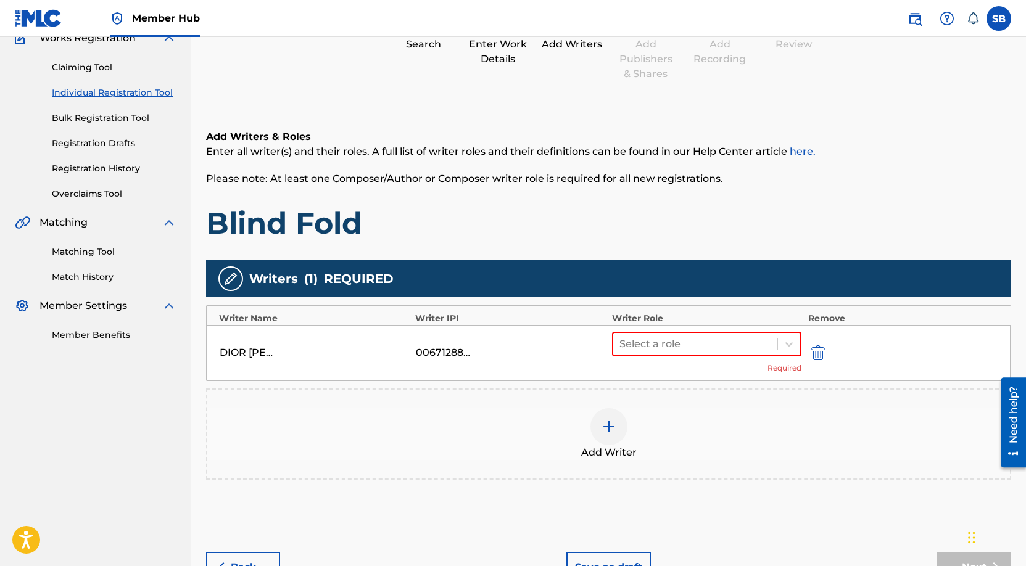
scroll to position [181, 0]
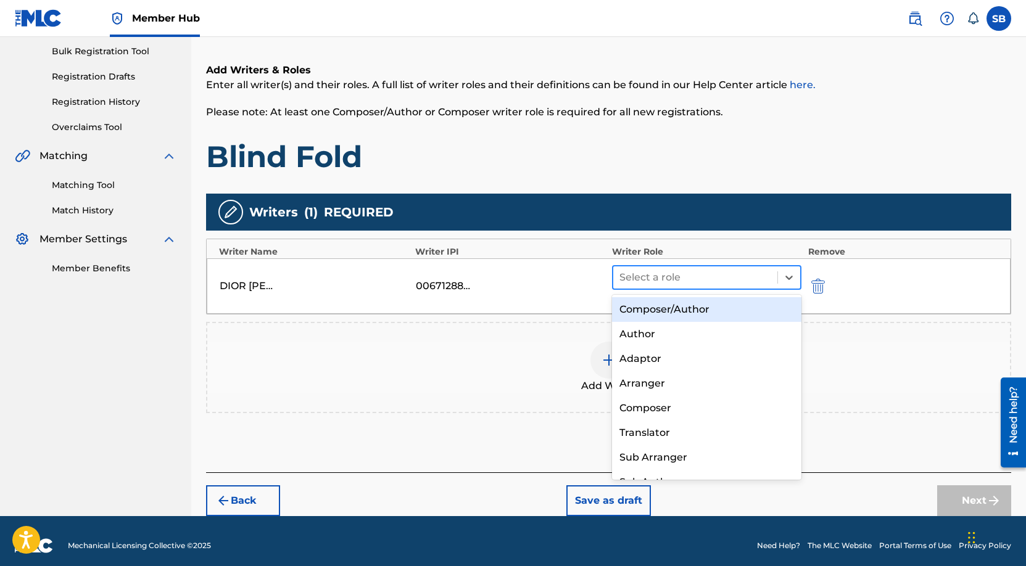
click at [692, 277] on div at bounding box center [695, 277] width 152 height 17
click at [695, 308] on div "Composer/Author" at bounding box center [707, 309] width 190 height 25
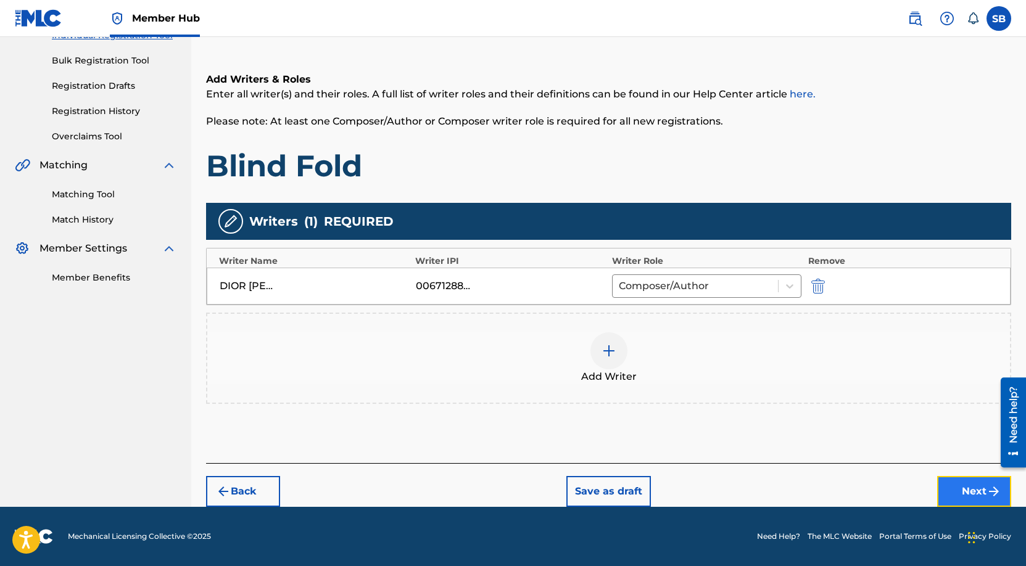
click at [965, 488] on button "Next" at bounding box center [974, 491] width 74 height 31
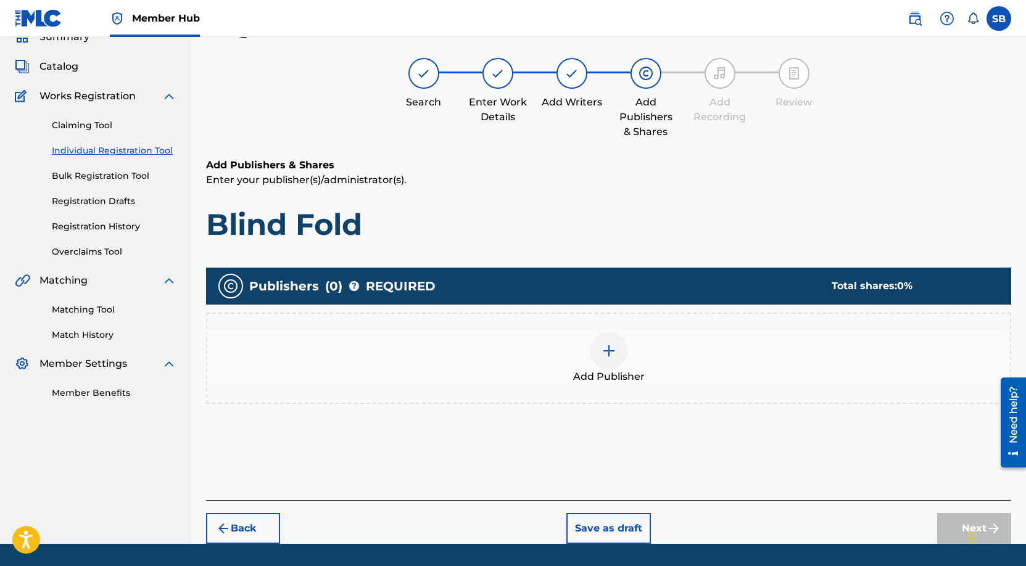
scroll to position [56, 0]
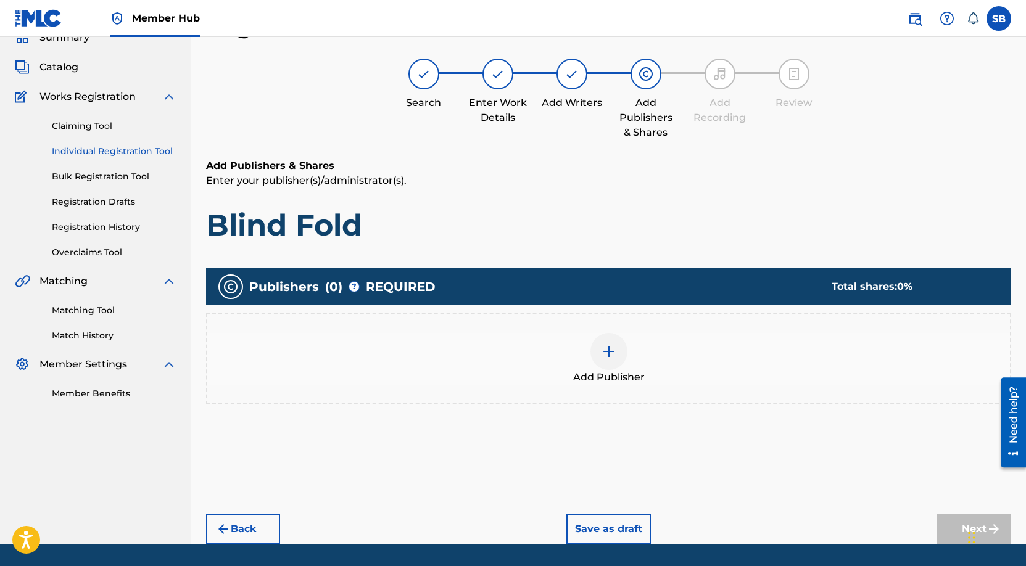
click at [610, 340] on div at bounding box center [608, 351] width 37 height 37
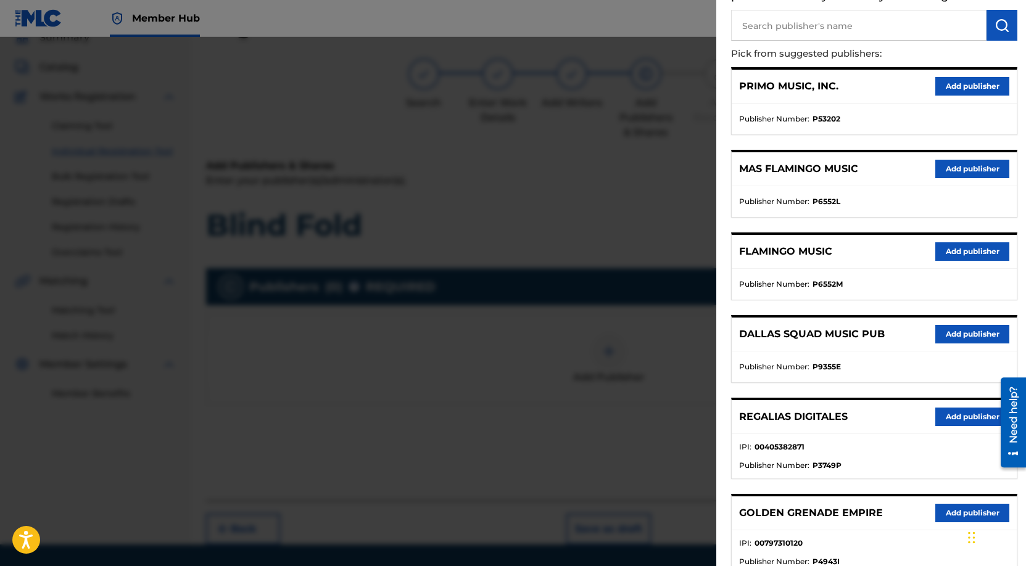
scroll to position [377, 0]
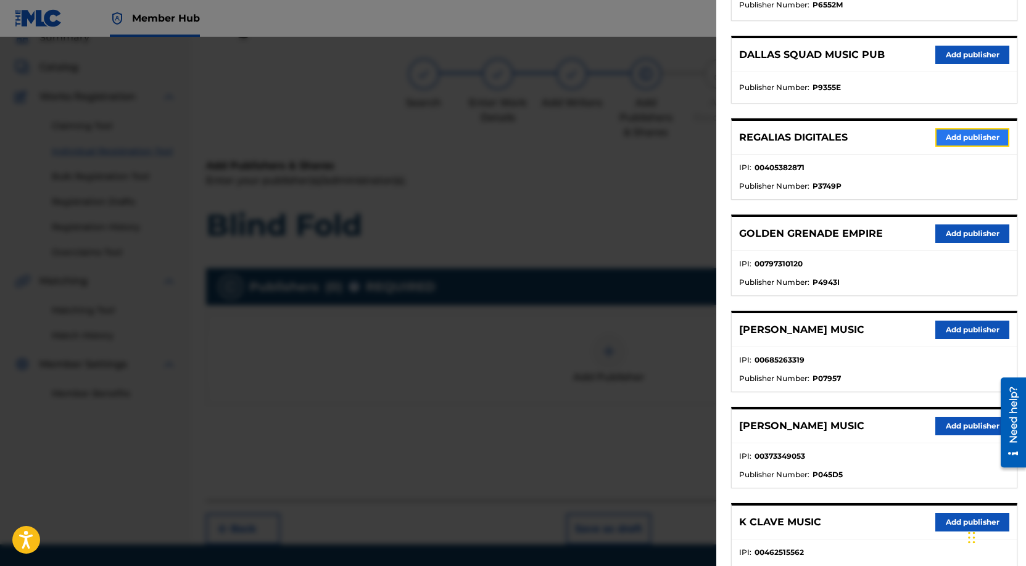
click at [965, 131] on button "Add publisher" at bounding box center [972, 137] width 74 height 19
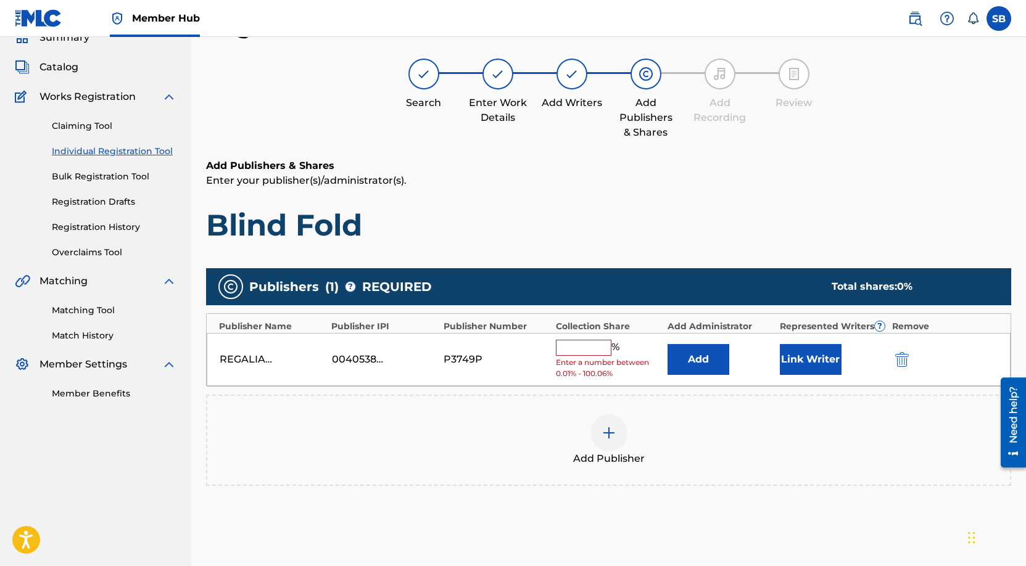
click at [601, 346] on input "text" at bounding box center [584, 348] width 56 height 16
type input "50"
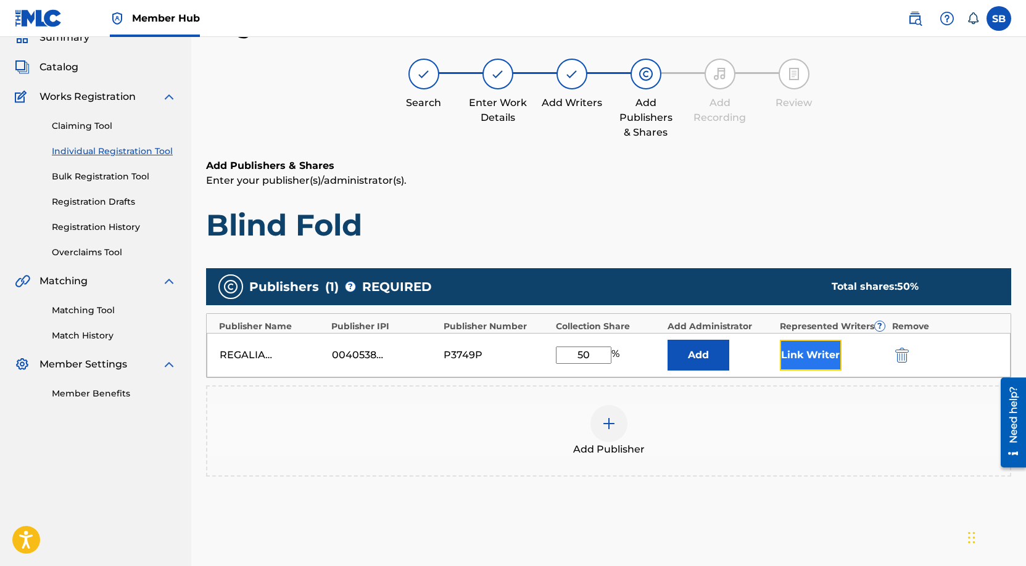
click at [820, 351] on button "Link Writer" at bounding box center [811, 355] width 62 height 31
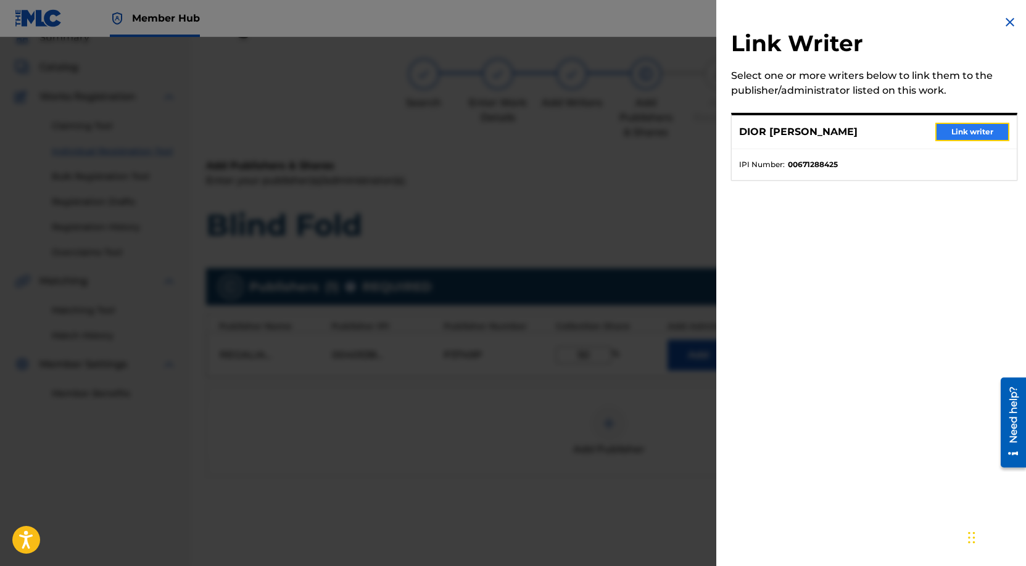
click at [988, 126] on button "Link writer" at bounding box center [972, 132] width 74 height 19
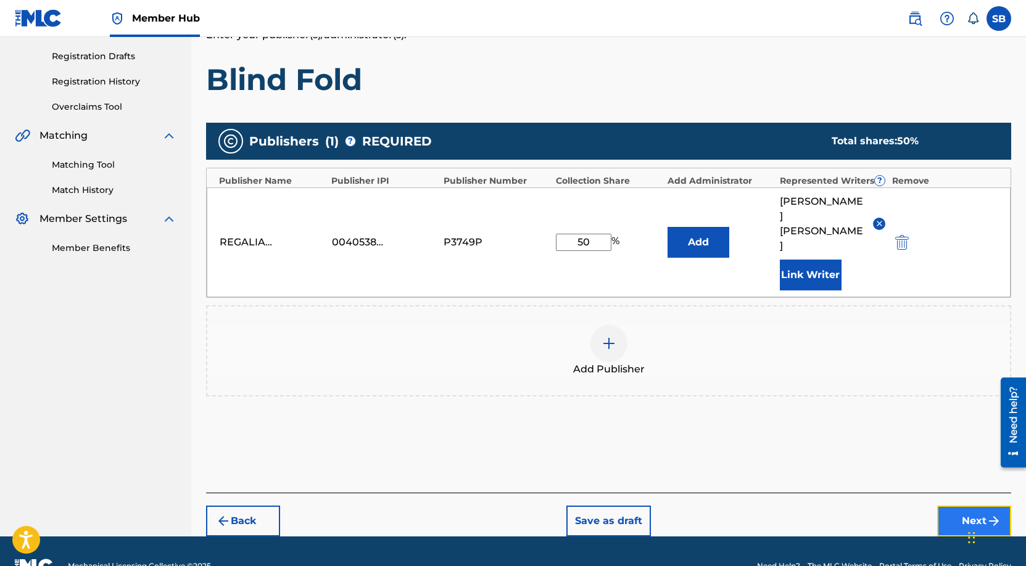
click at [959, 506] on button "Next" at bounding box center [974, 521] width 74 height 31
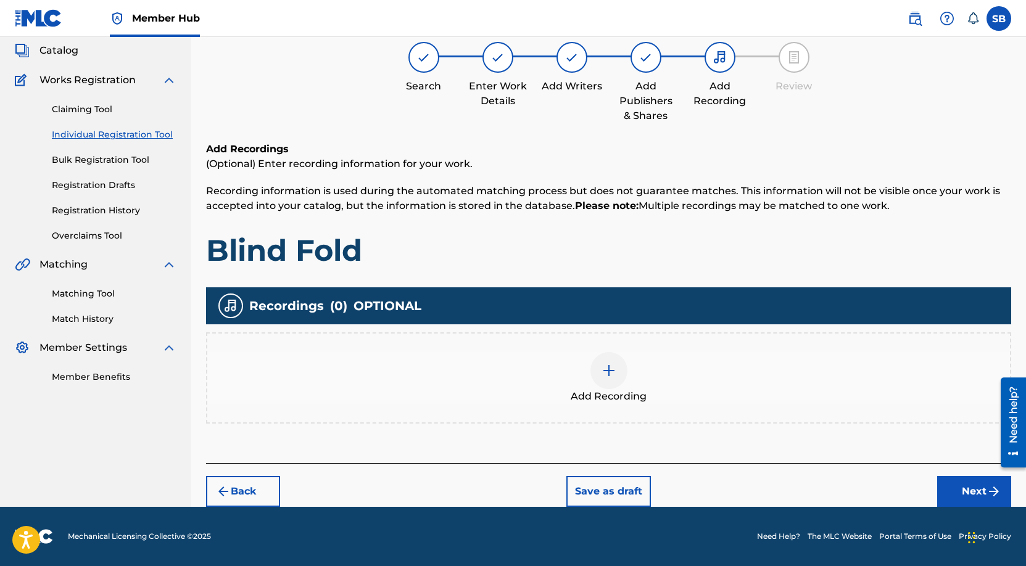
scroll to position [56, 0]
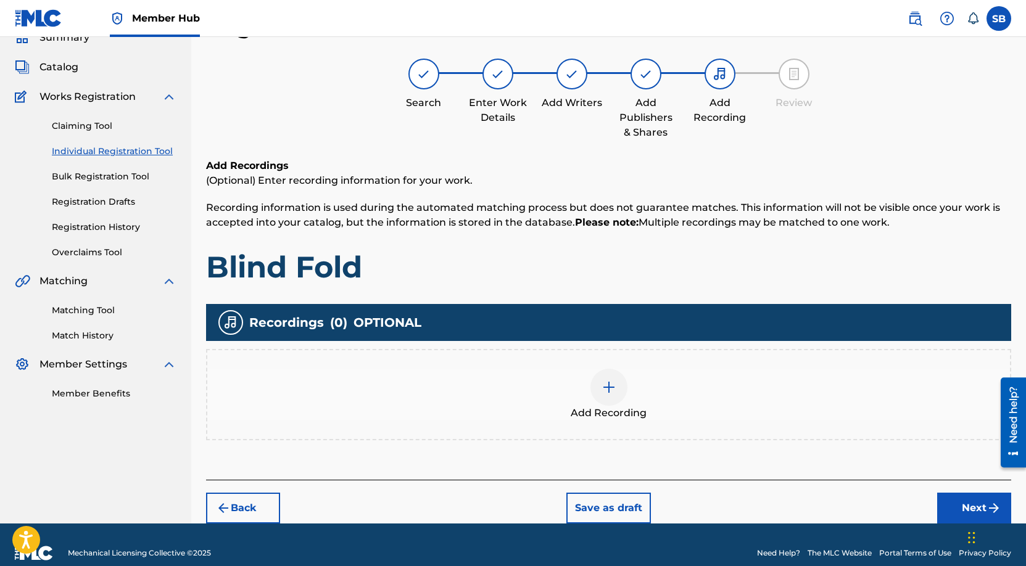
click at [615, 380] on img at bounding box center [608, 387] width 15 height 15
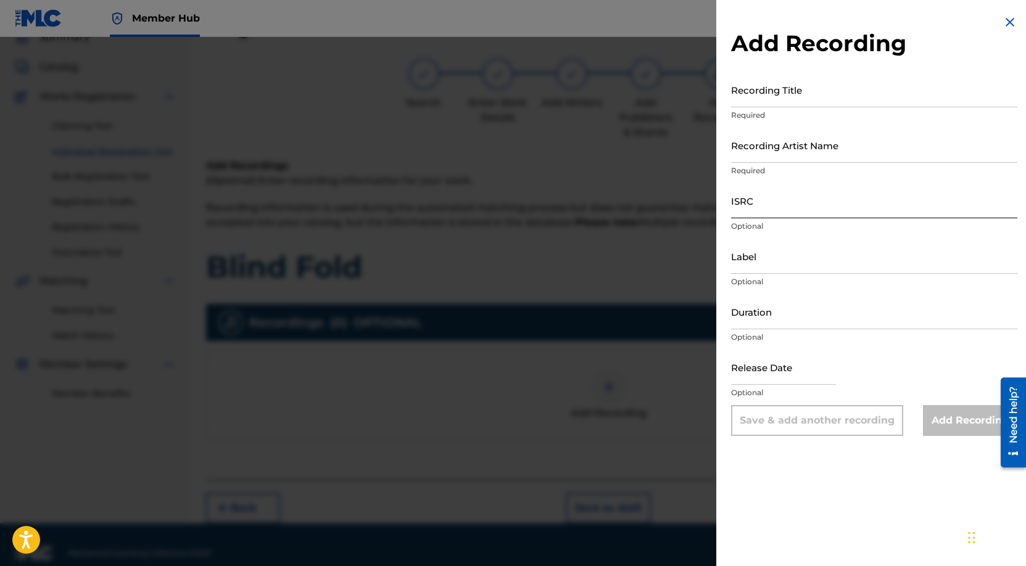
click at [787, 204] on input "ISRC" at bounding box center [874, 200] width 286 height 35
paste input "USUYG1746448"
type input "USUYG1746448"
click at [837, 154] on input "Recording Artist Name" at bounding box center [874, 145] width 286 height 35
paste input "Payroll Giovanni"
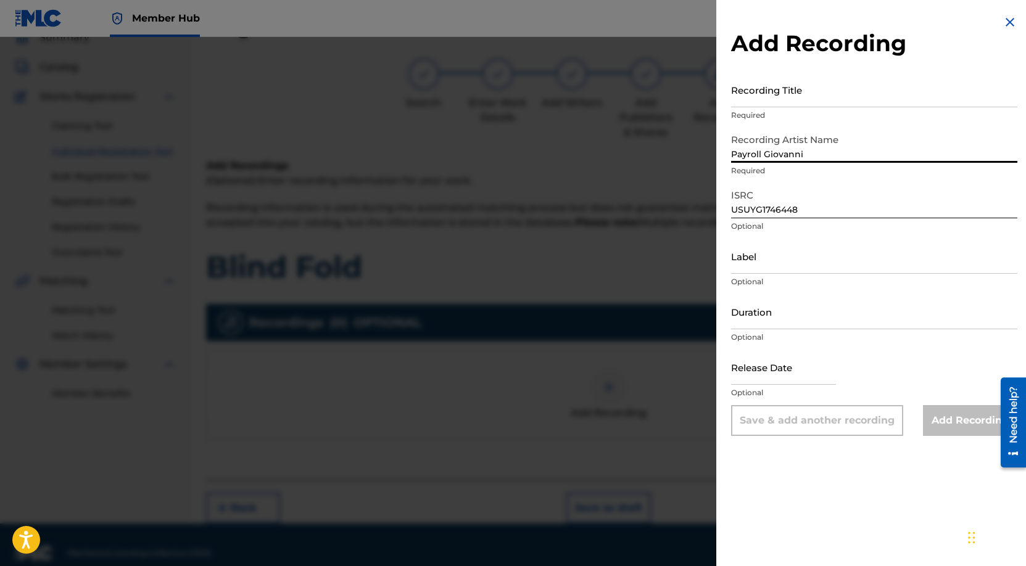
type input "Payroll Giovanni"
click at [792, 93] on input "Recording Title" at bounding box center [874, 89] width 286 height 35
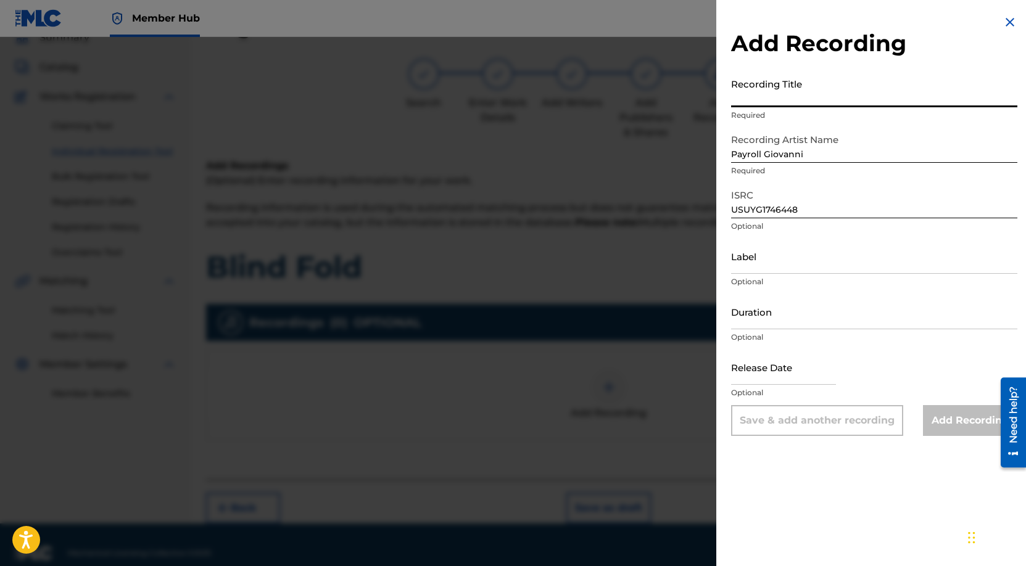
paste input "Blind Fold"
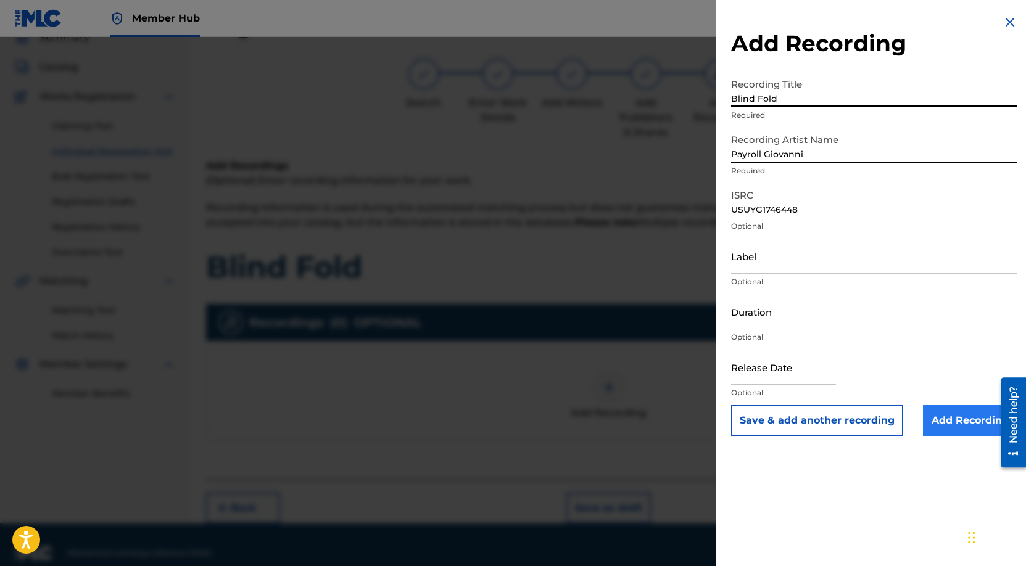
type input "Blind Fold"
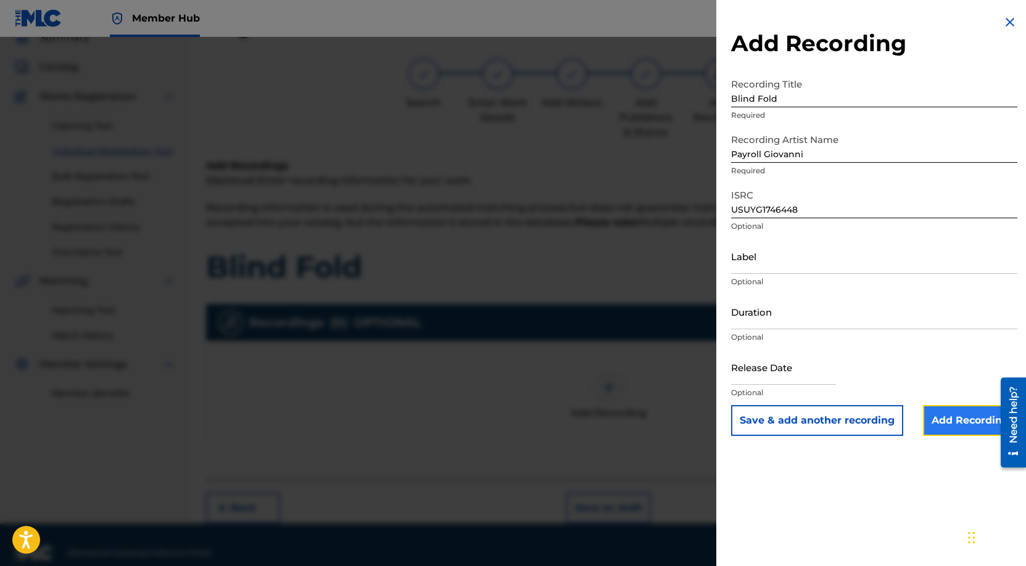
click at [964, 416] on input "Add Recording" at bounding box center [970, 420] width 94 height 31
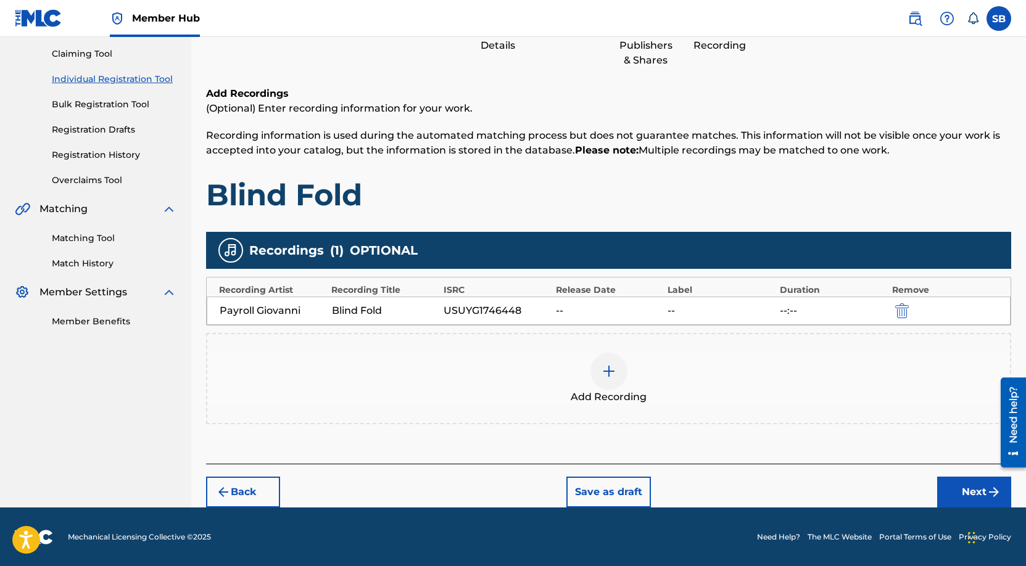
scroll to position [128, 0]
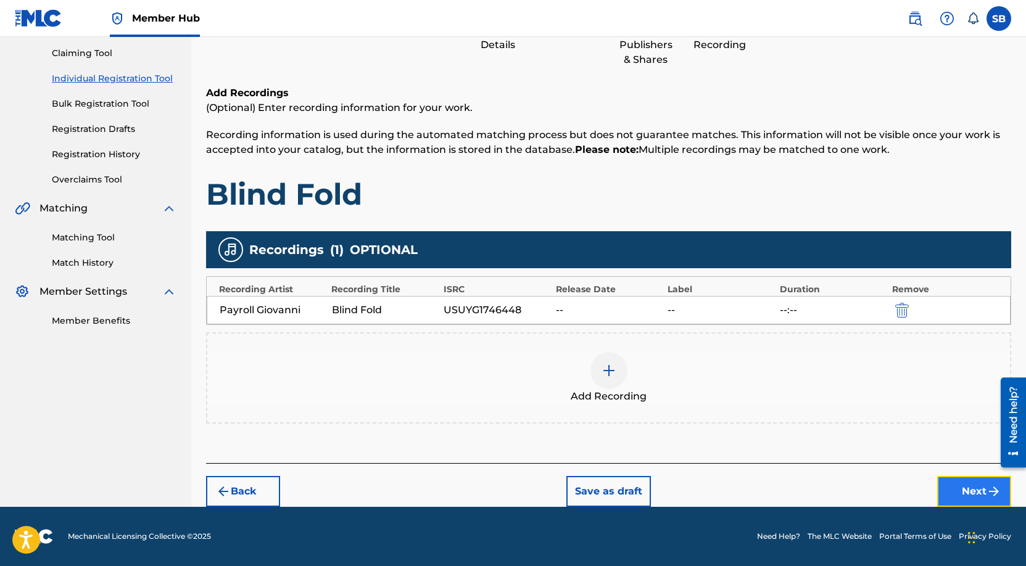
click at [962, 482] on button "Next" at bounding box center [974, 491] width 74 height 31
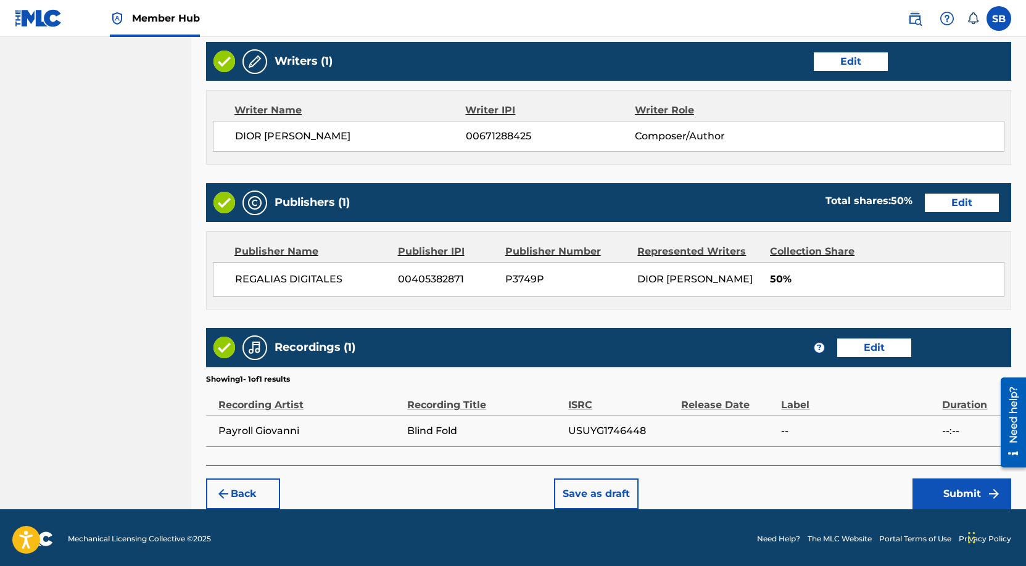
scroll to position [477, 0]
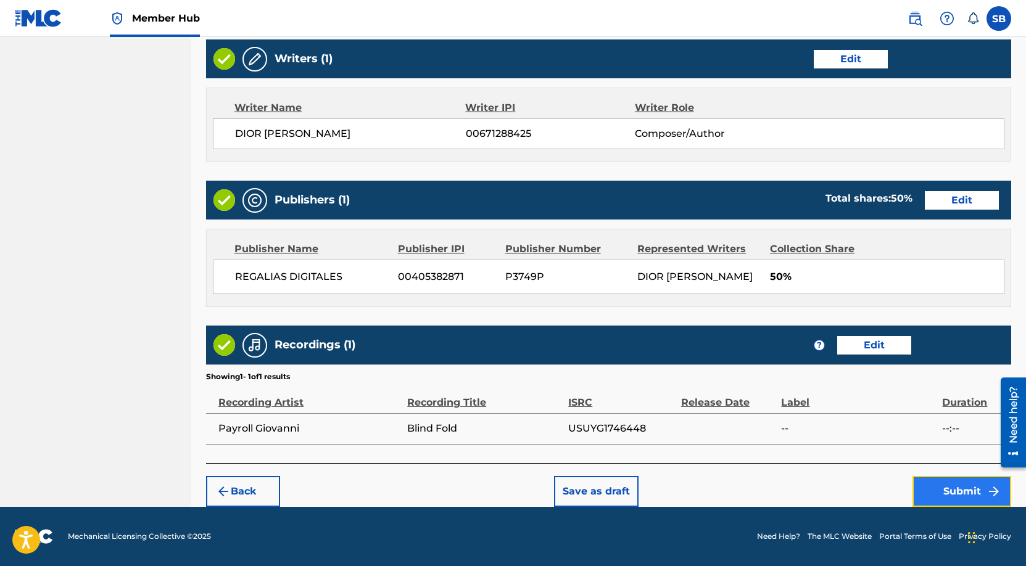
click at [943, 493] on button "Submit" at bounding box center [961, 491] width 99 height 31
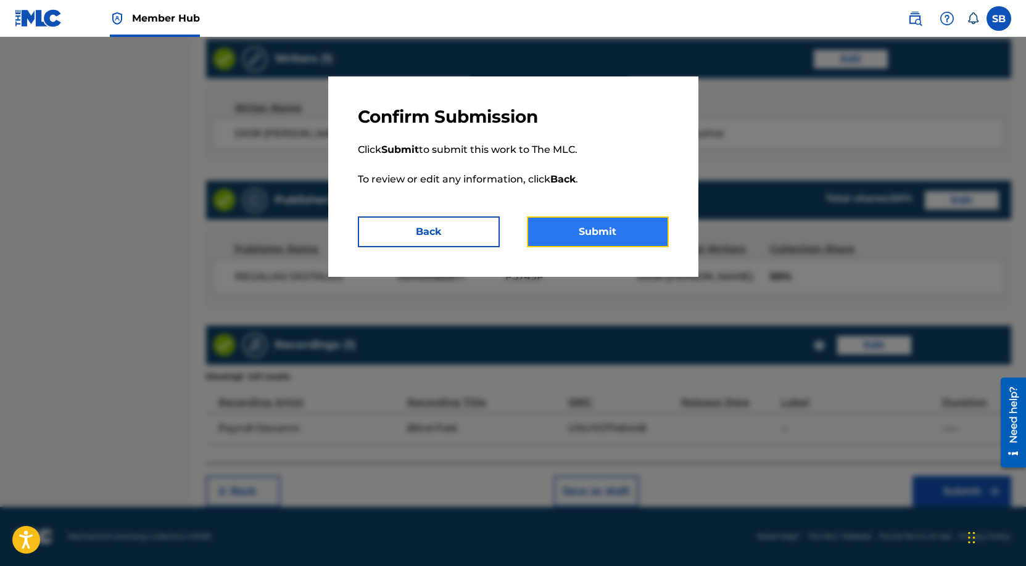
click at [620, 233] on button "Submit" at bounding box center [598, 232] width 142 height 31
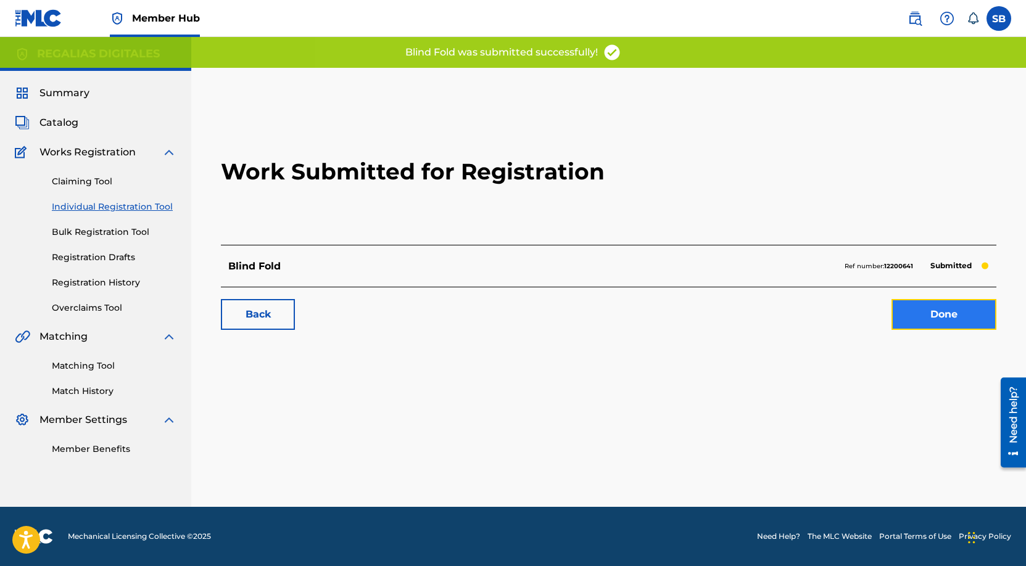
click at [927, 317] on link "Done" at bounding box center [943, 314] width 105 height 31
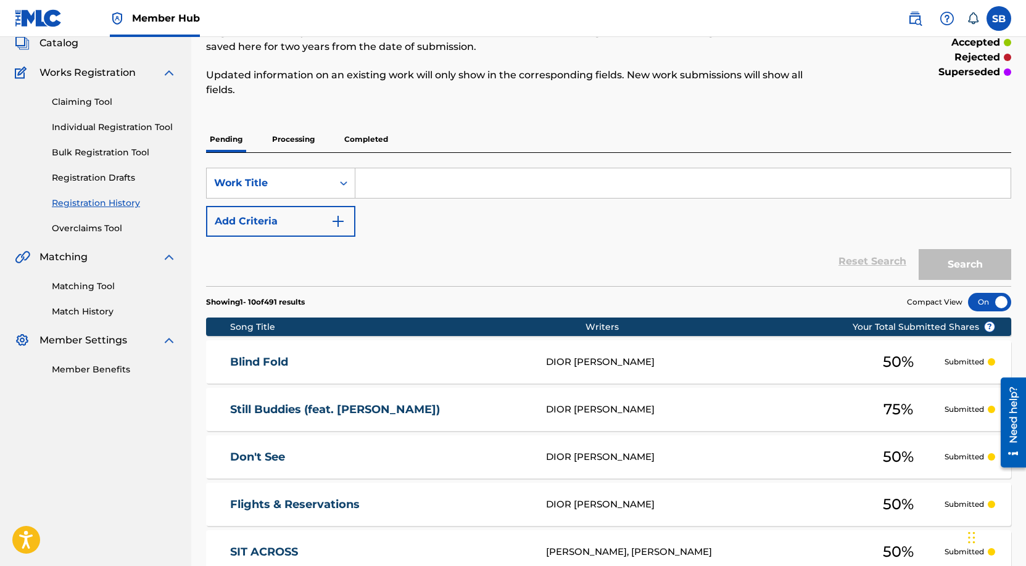
scroll to position [8, 0]
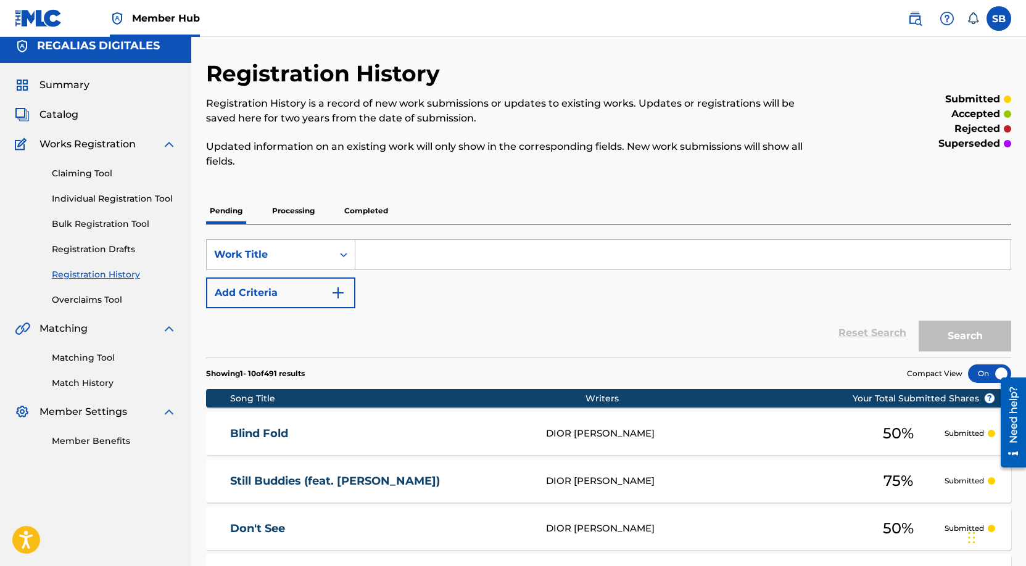
click at [133, 184] on div "Claiming Tool Individual Registration Tool Bulk Registration Tool Registration …" at bounding box center [96, 229] width 162 height 155
click at [146, 194] on link "Individual Registration Tool" at bounding box center [114, 198] width 125 height 13
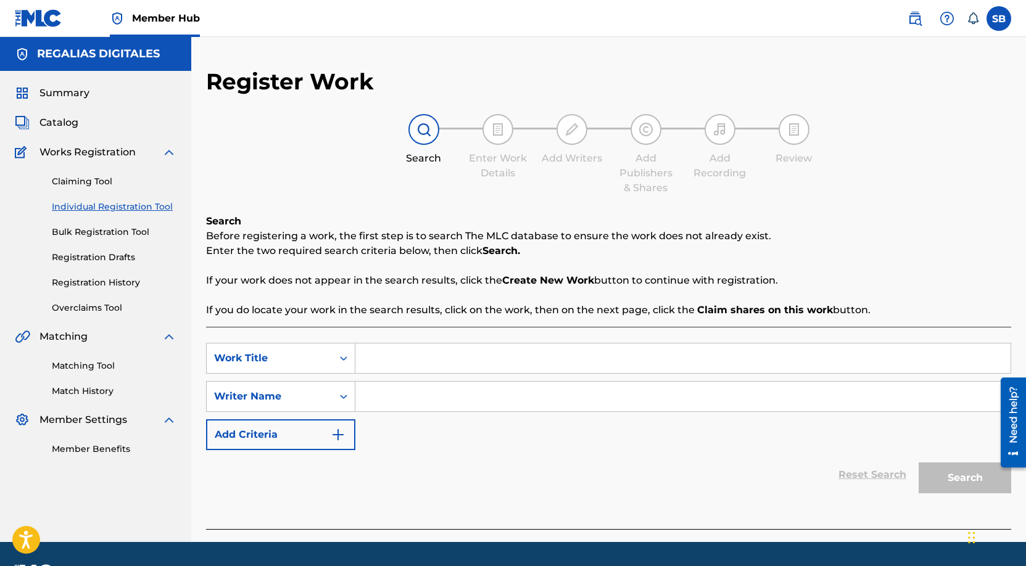
drag, startPoint x: 405, startPoint y: 377, endPoint x: 410, endPoint y: 366, distance: 12.2
click at [405, 377] on div "SearchWithCriteria78c4d52d-721d-48cc-b7d7-a20ff30718b3 Work Title SearchWithCri…" at bounding box center [608, 396] width 805 height 107
click at [410, 363] on input "Search Form" at bounding box center [682, 359] width 655 height 30
paste input "Even When You Up"
type input "Even When You Up"
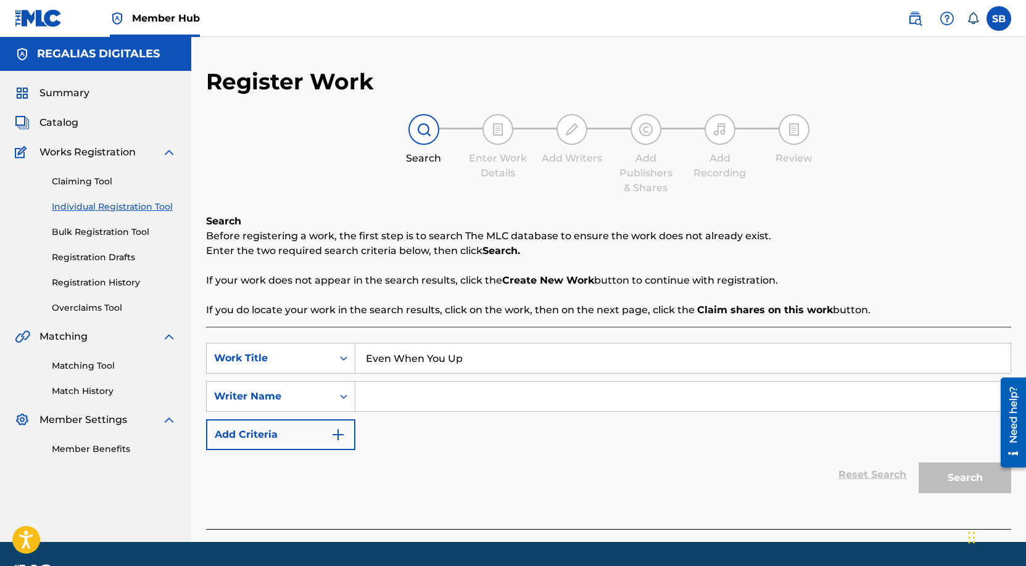
click at [429, 388] on input "Search Form" at bounding box center [682, 397] width 655 height 30
click at [477, 384] on input "Search Form" at bounding box center [682, 397] width 655 height 30
paste input "[PERSON_NAME]"
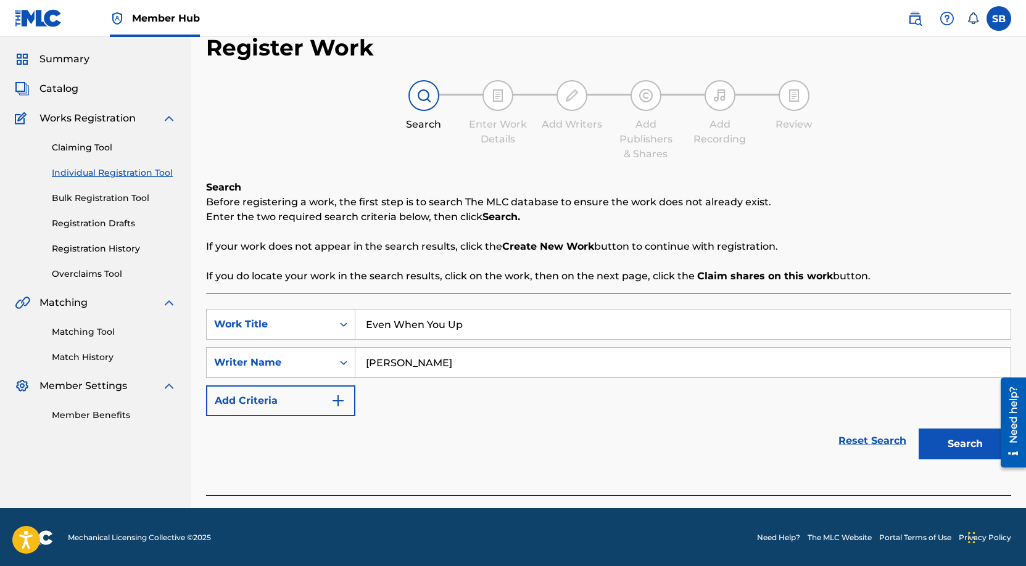
scroll to position [35, 0]
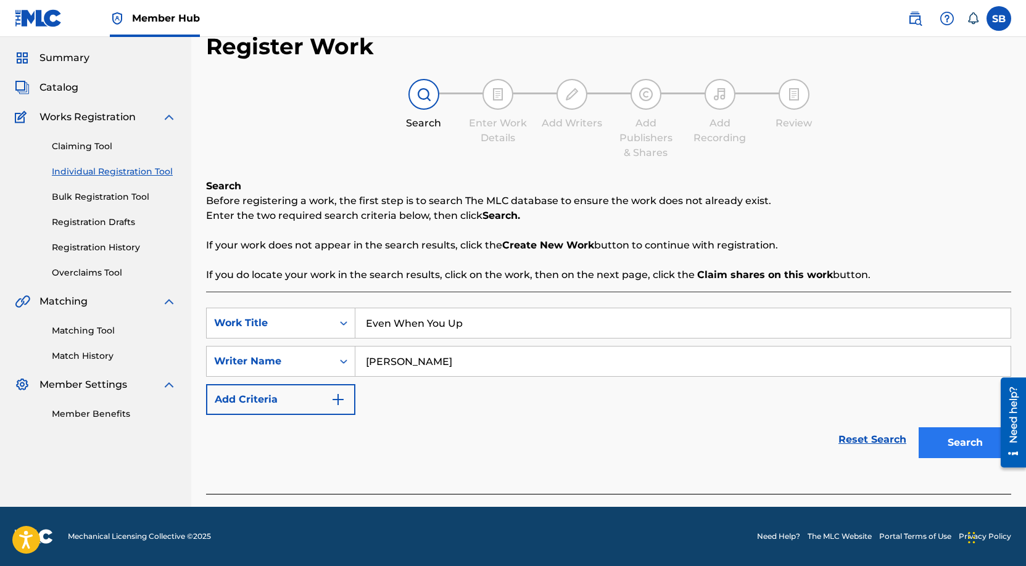
type input "[PERSON_NAME]"
click at [949, 448] on button "Search" at bounding box center [964, 442] width 93 height 31
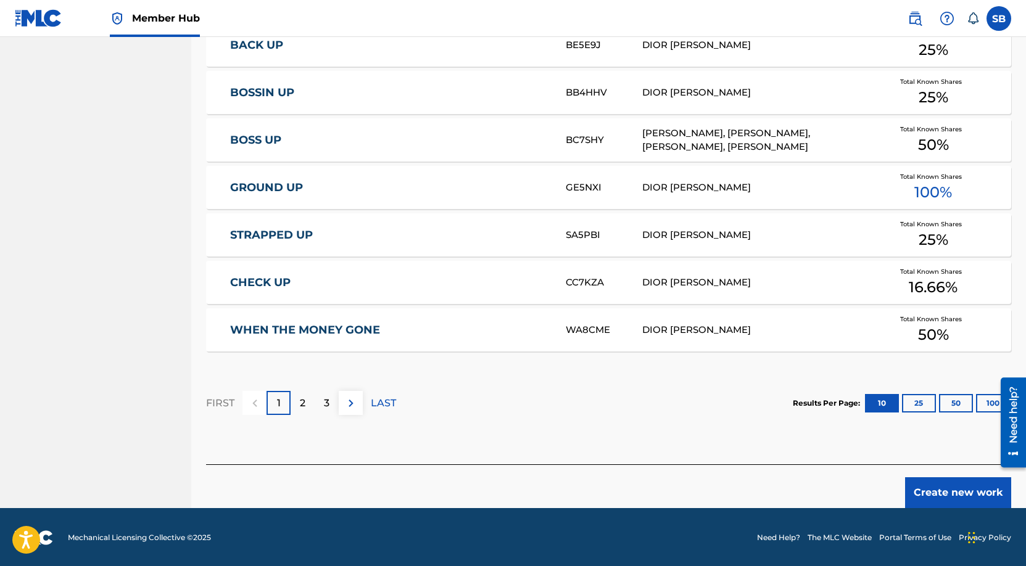
scroll to position [696, 0]
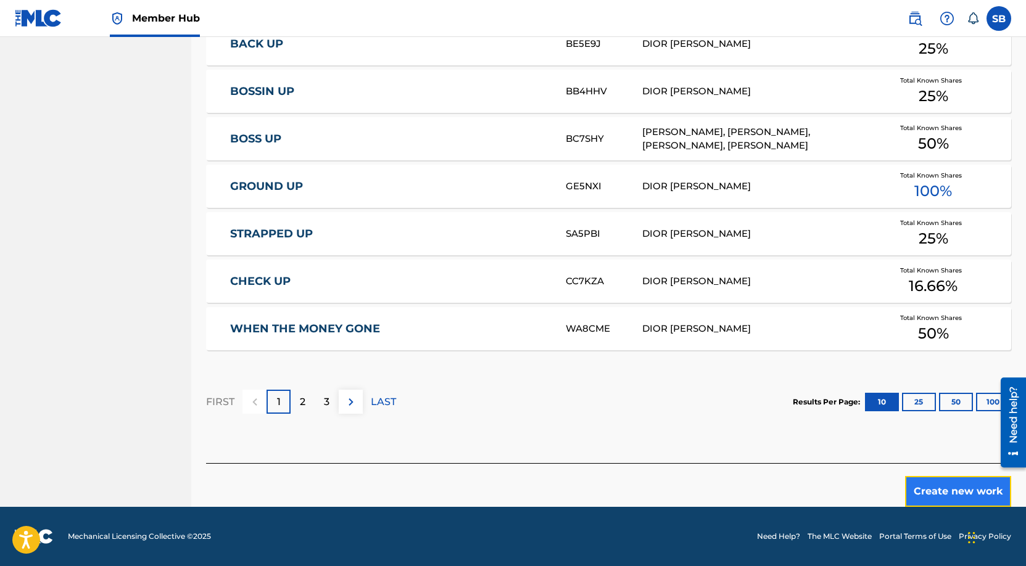
click at [928, 487] on button "Create new work" at bounding box center [958, 491] width 106 height 31
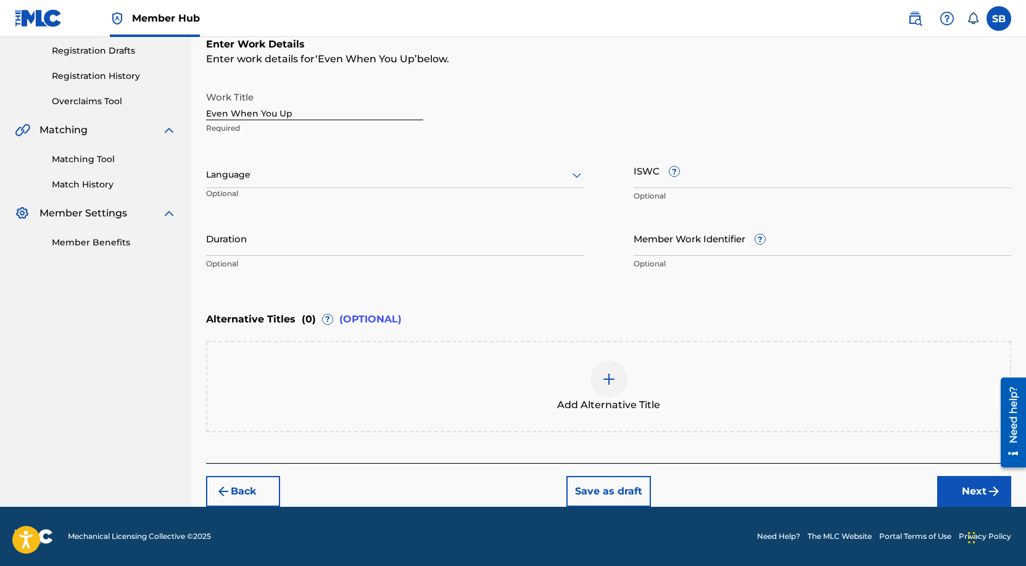
scroll to position [207, 0]
click at [327, 173] on div at bounding box center [395, 174] width 378 height 15
click at [296, 203] on div "English" at bounding box center [395, 202] width 377 height 28
click at [968, 493] on button "Next" at bounding box center [974, 491] width 74 height 31
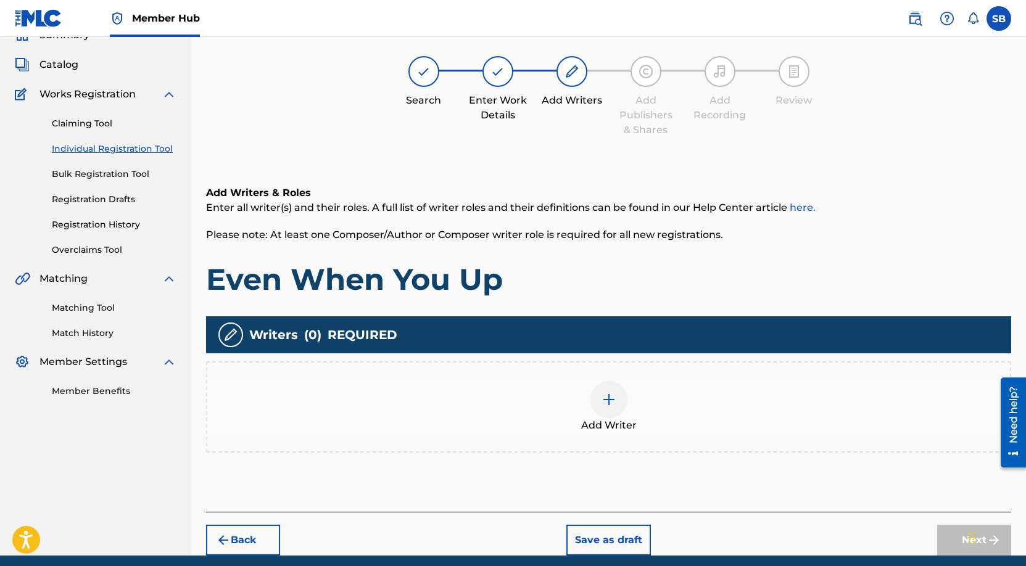
scroll to position [56, 0]
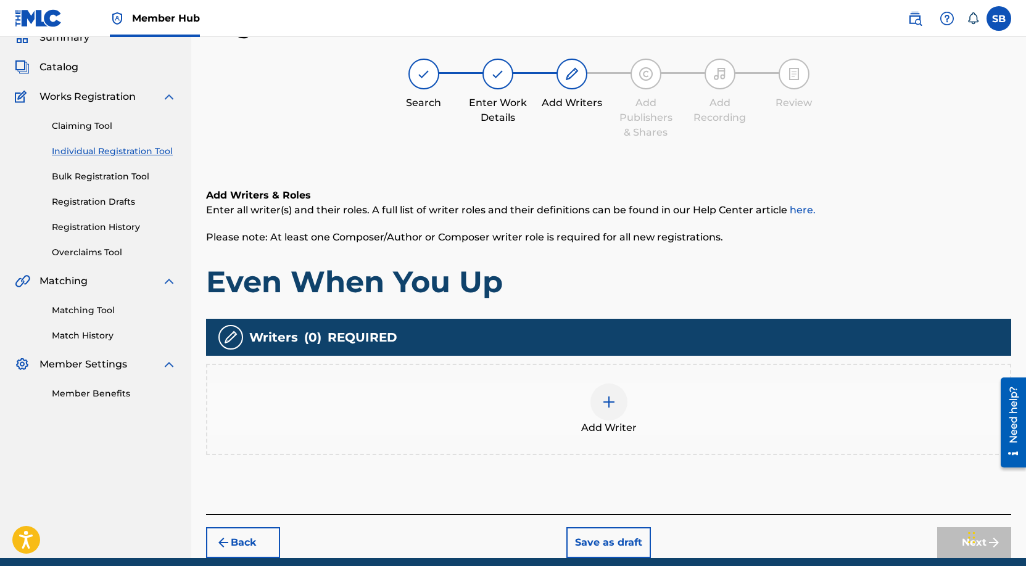
click at [673, 400] on div "Add Writer" at bounding box center [608, 410] width 803 height 52
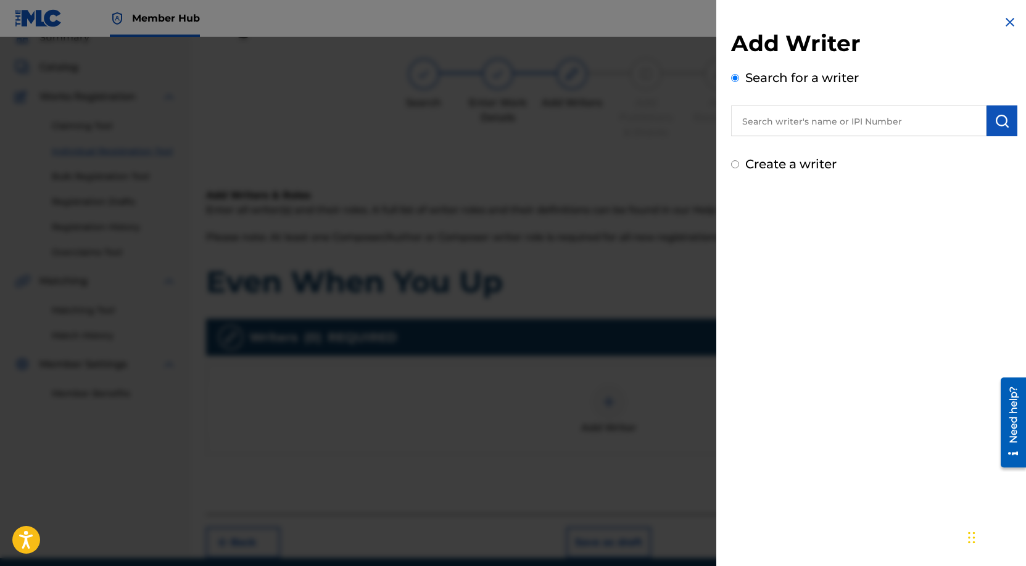
click at [869, 118] on input "text" at bounding box center [858, 120] width 255 height 31
paste input "[PERSON_NAME]"
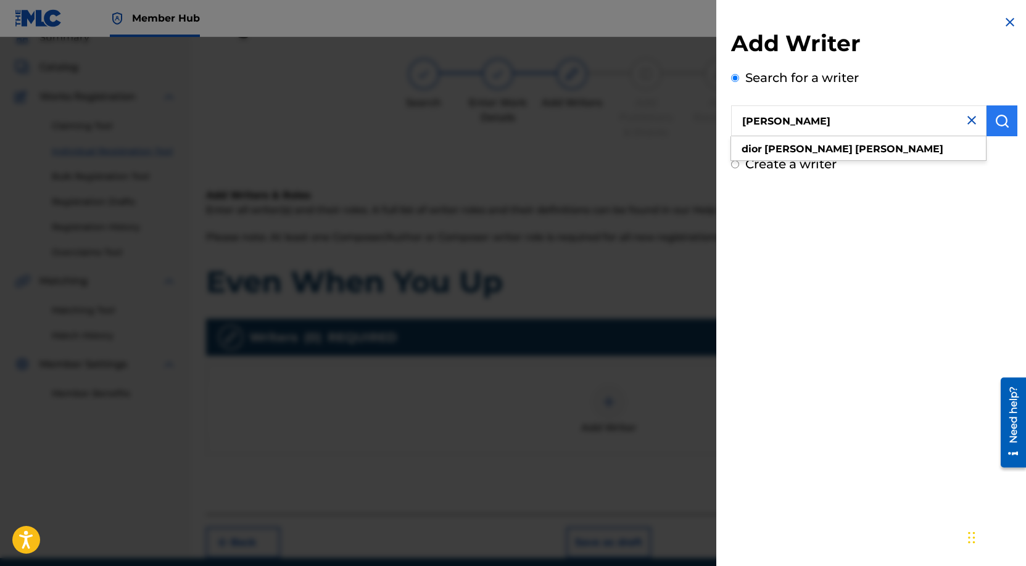
type input "[PERSON_NAME]"
click at [994, 126] on img "submit" at bounding box center [1001, 121] width 15 height 15
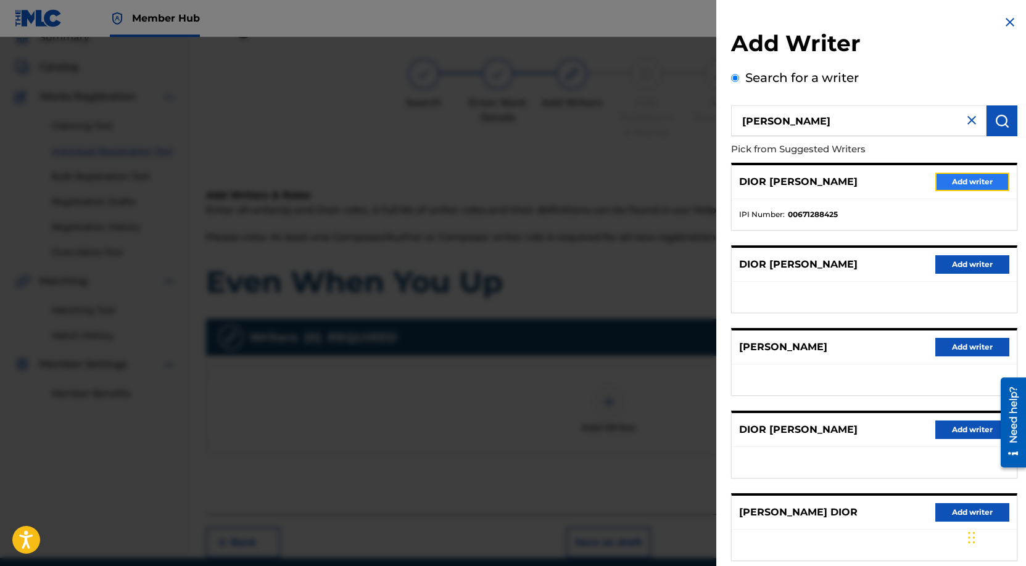
click at [983, 179] on button "Add writer" at bounding box center [972, 182] width 74 height 19
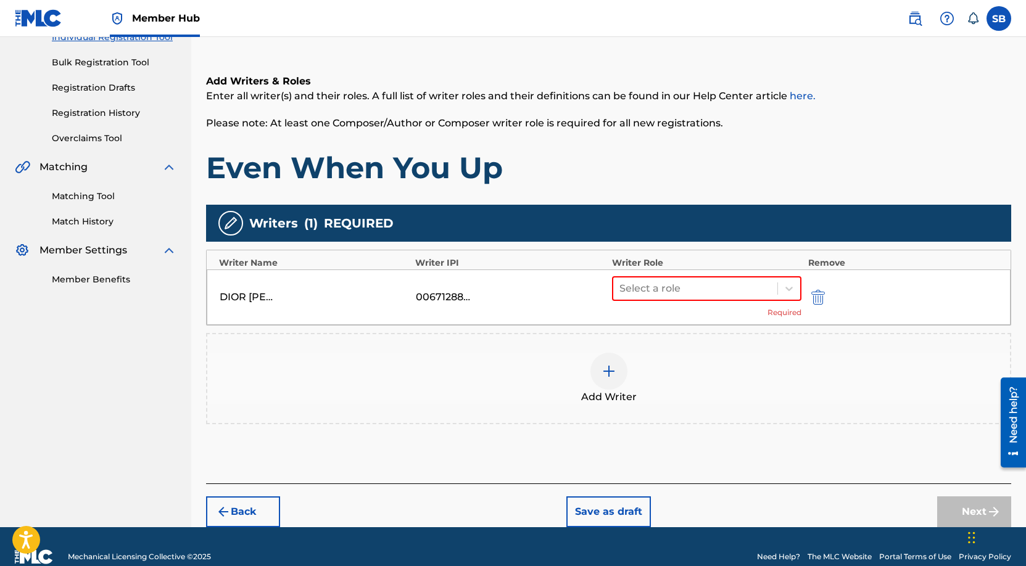
scroll to position [190, 0]
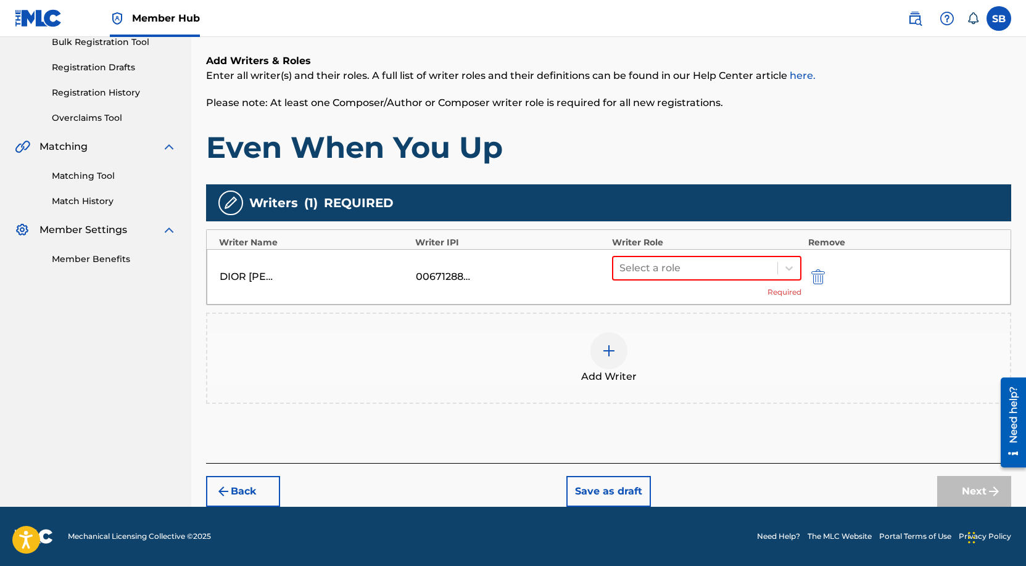
click at [659, 285] on div "Select a role Required" at bounding box center [707, 277] width 190 height 42
click at [660, 281] on div "Select a role Required" at bounding box center [707, 277] width 190 height 42
click at [669, 271] on div at bounding box center [695, 268] width 152 height 17
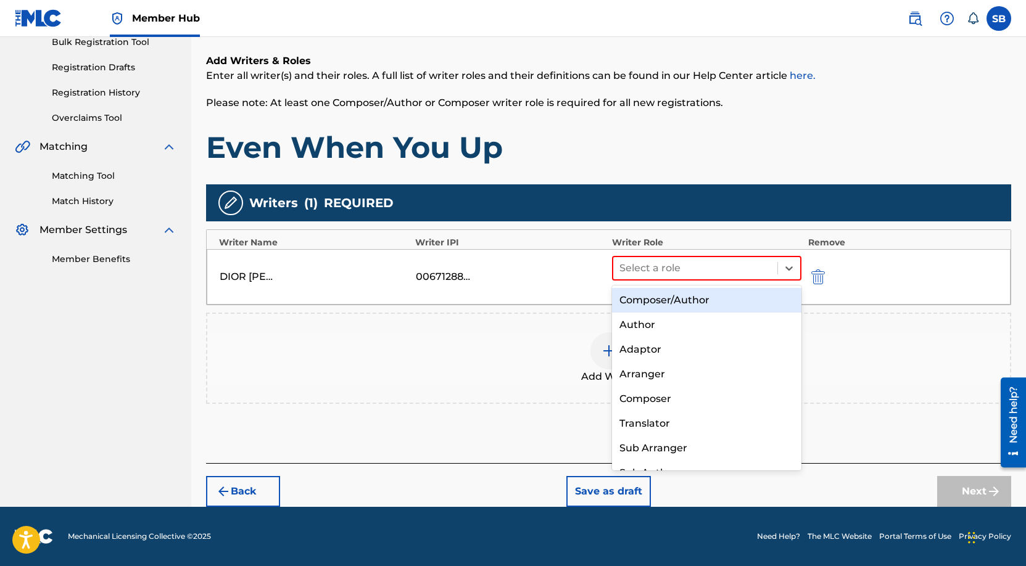
click at [670, 292] on div "Composer/Author" at bounding box center [707, 300] width 190 height 25
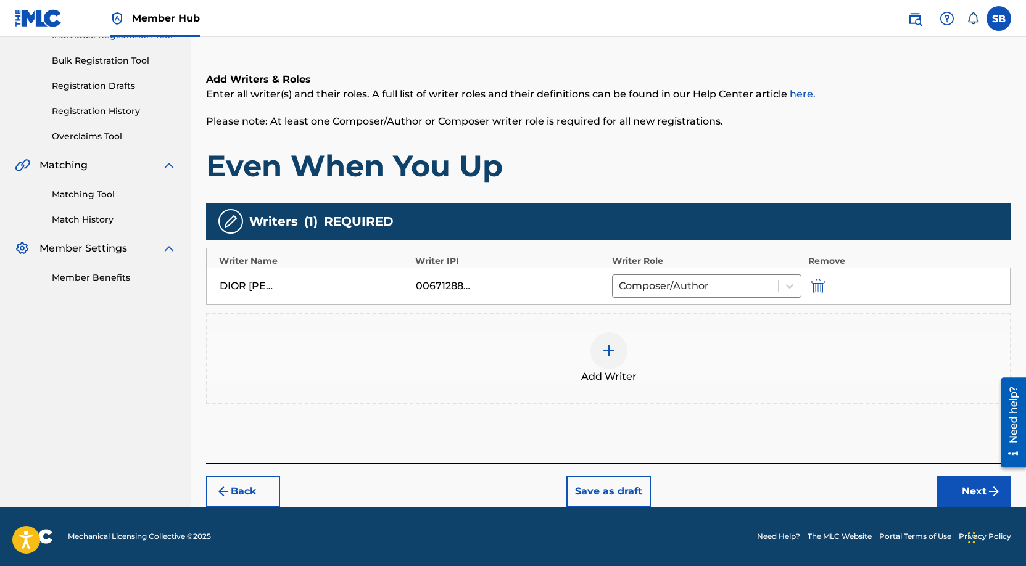
scroll to position [171, 0]
click at [955, 489] on button "Next" at bounding box center [974, 491] width 74 height 31
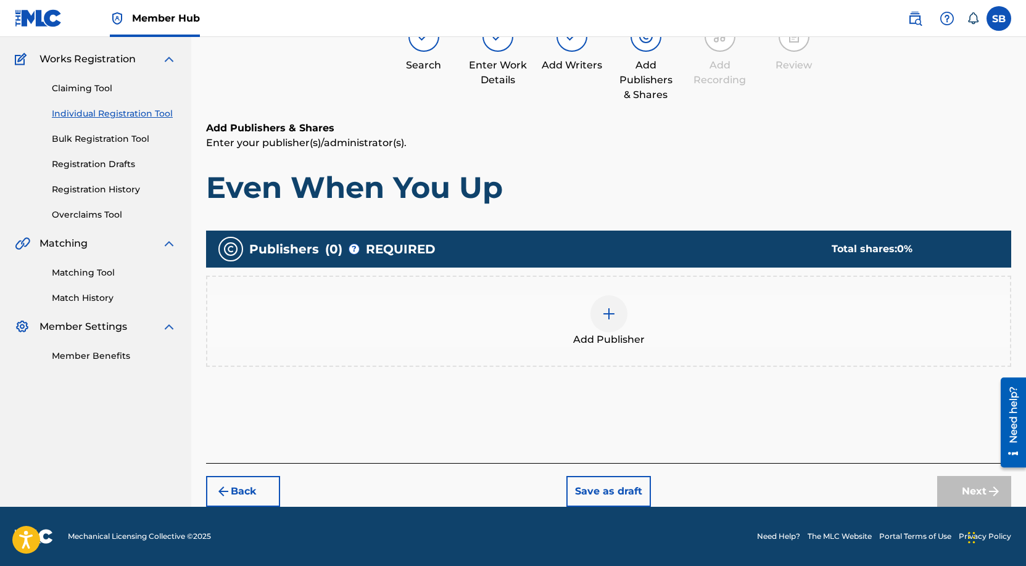
scroll to position [56, 0]
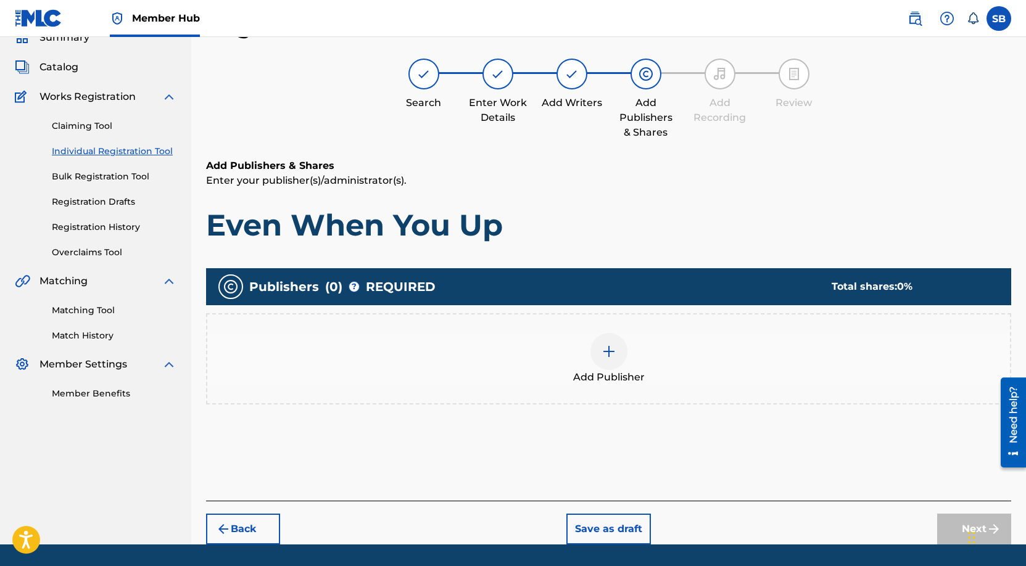
click at [631, 361] on div "Add Publisher" at bounding box center [608, 359] width 803 height 52
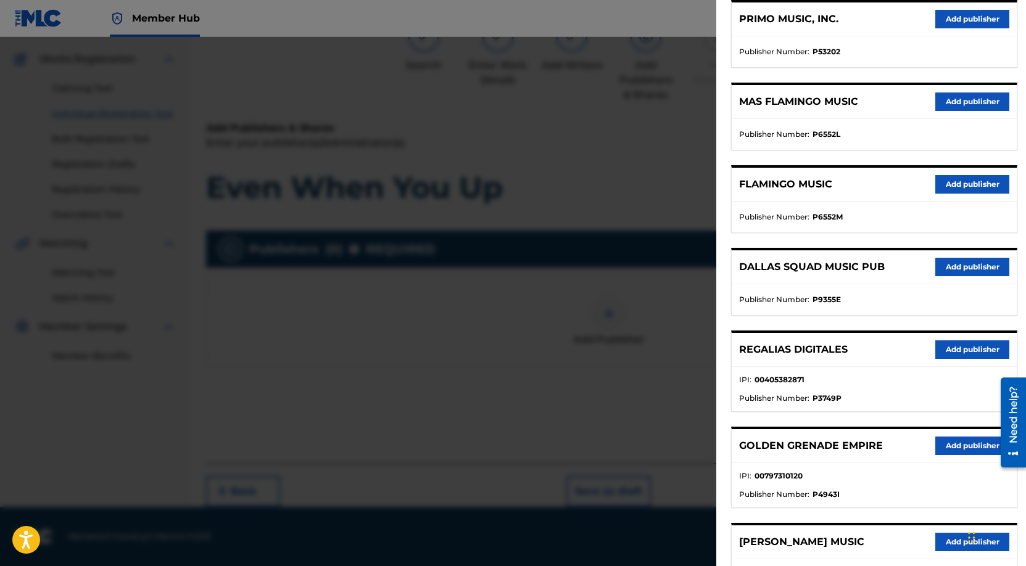
scroll to position [166, 0]
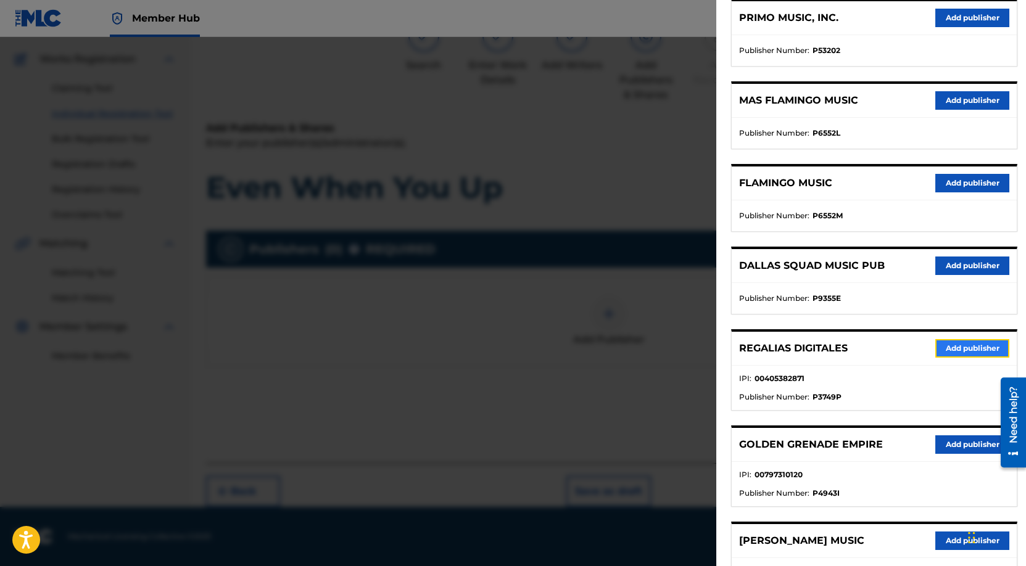
click at [960, 344] on button "Add publisher" at bounding box center [972, 348] width 74 height 19
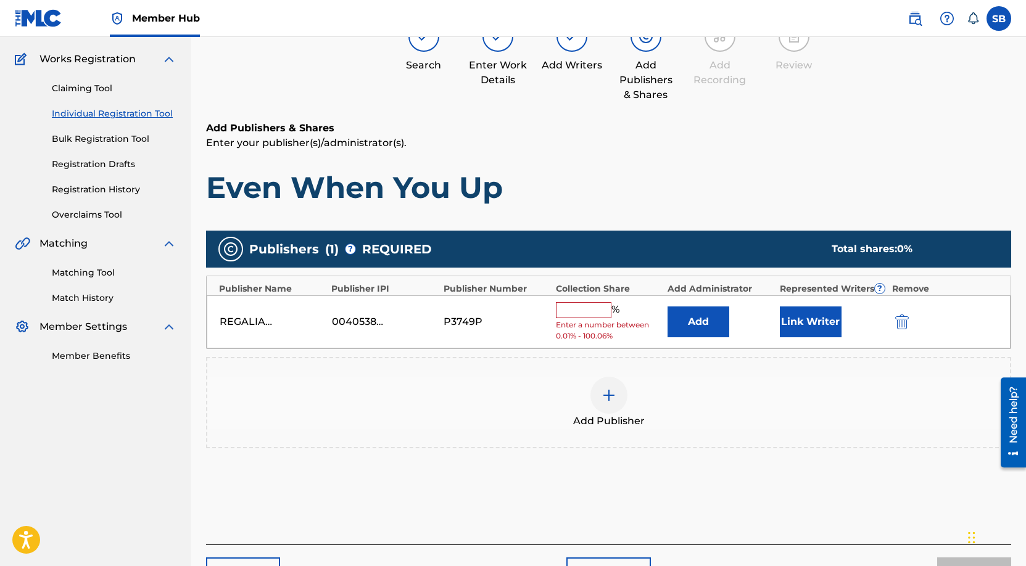
click at [593, 308] on input "text" at bounding box center [584, 310] width 56 height 16
type input "75"
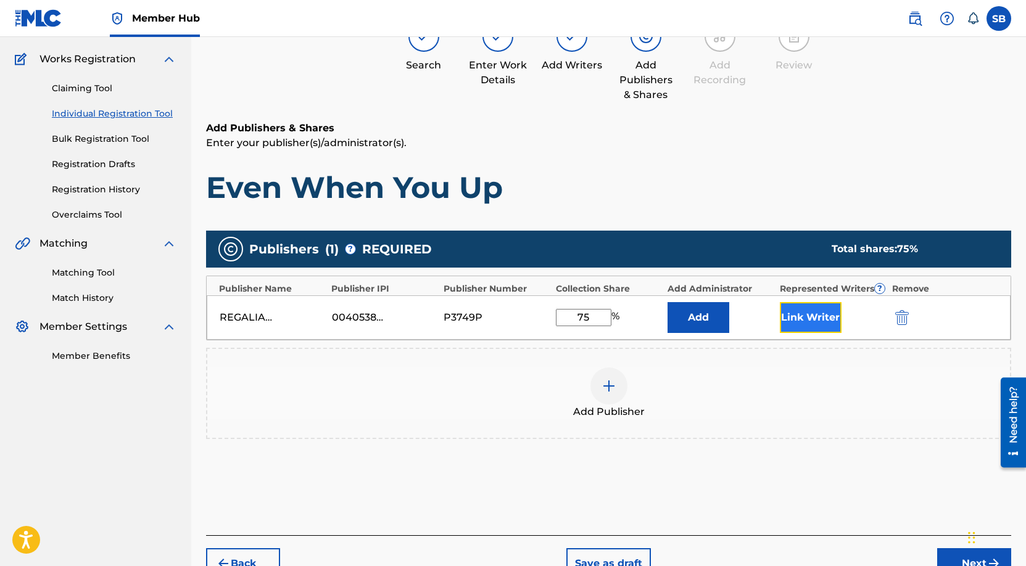
click at [802, 318] on button "Link Writer" at bounding box center [811, 317] width 62 height 31
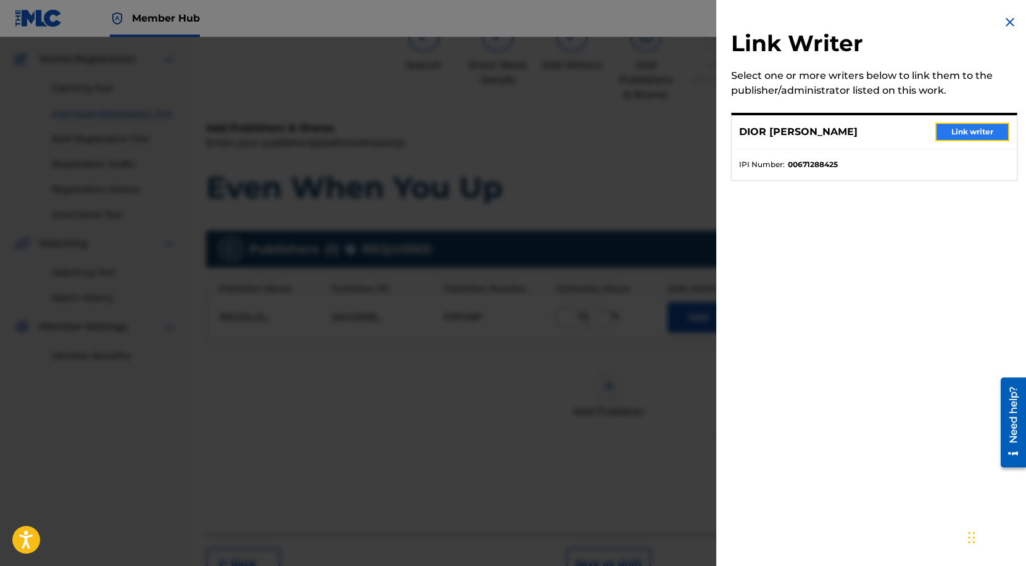
click at [994, 134] on button "Link writer" at bounding box center [972, 132] width 74 height 19
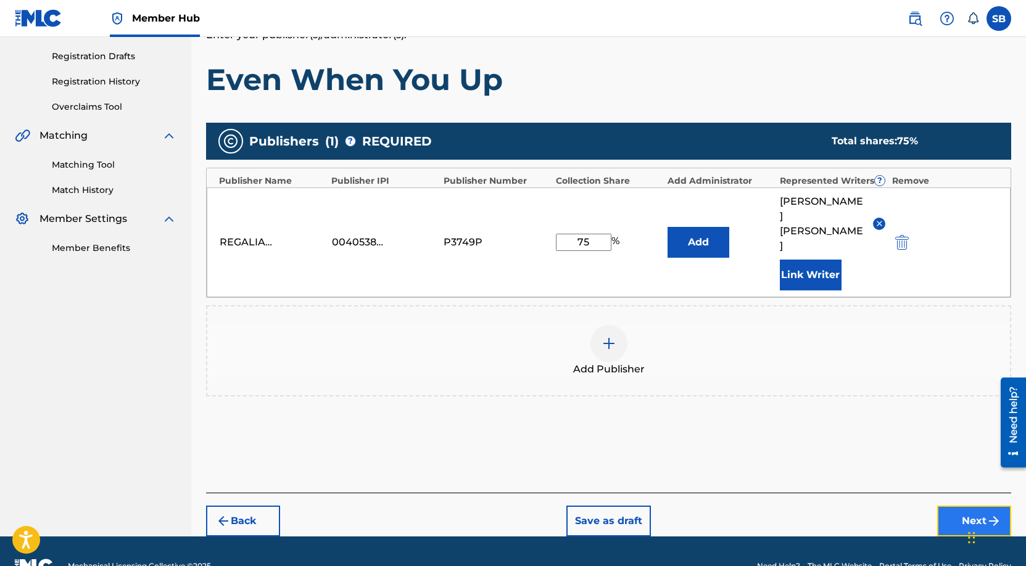
click at [958, 506] on button "Next" at bounding box center [974, 521] width 74 height 31
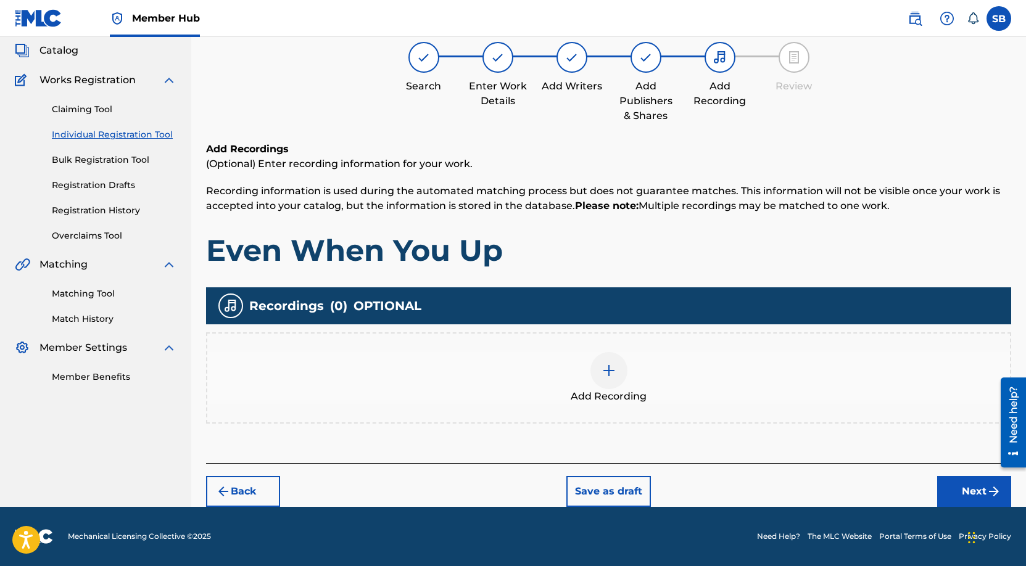
scroll to position [56, 0]
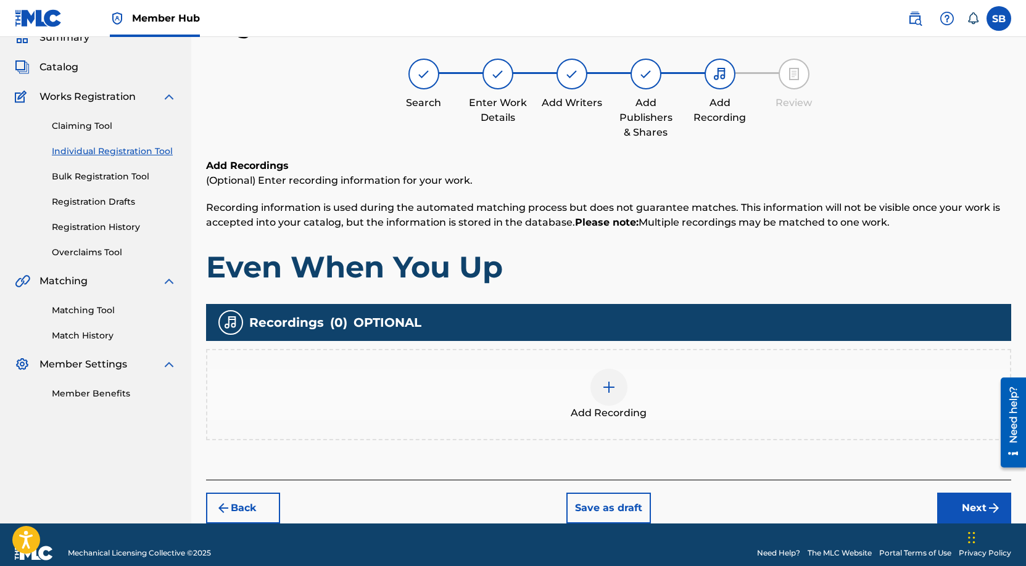
click at [663, 402] on div "Add Recording" at bounding box center [608, 395] width 803 height 52
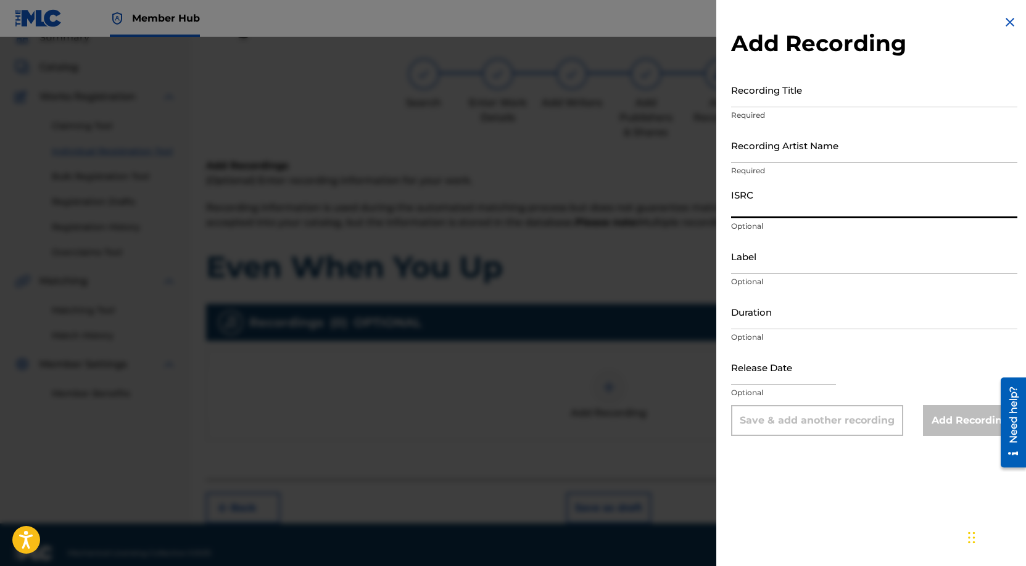
click at [770, 216] on input "ISRC" at bounding box center [874, 200] width 286 height 35
paste input "USUYG1746449"
type input "USUYG1746449"
click at [825, 152] on input "Recording Artist Name" at bounding box center [874, 145] width 286 height 35
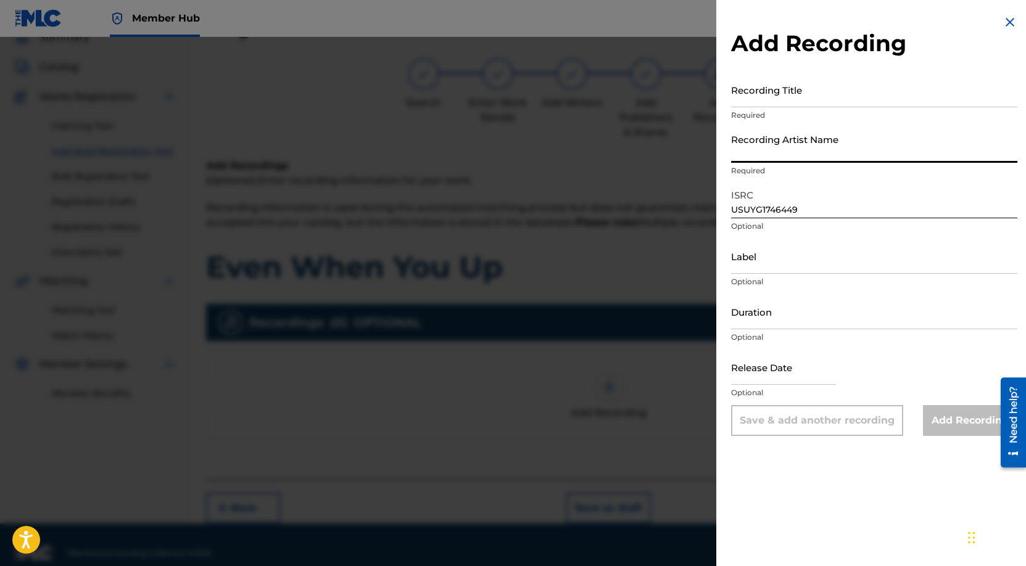
paste input "Payroll Giovanni"
type input "Payroll Giovanni"
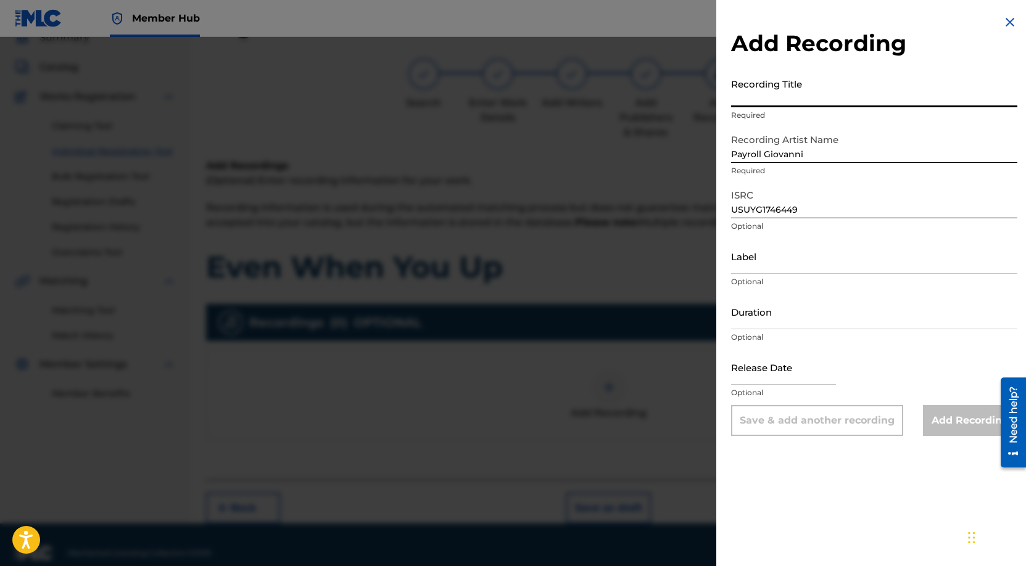
click at [833, 83] on input "Recording Title" at bounding box center [874, 89] width 286 height 35
paste input "Even When You Up"
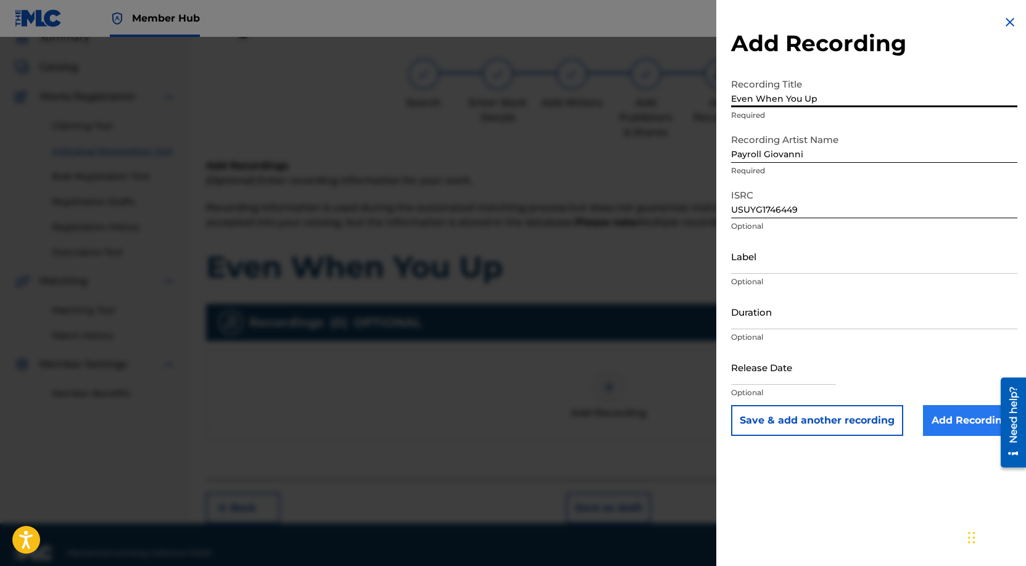
type input "Even When You Up"
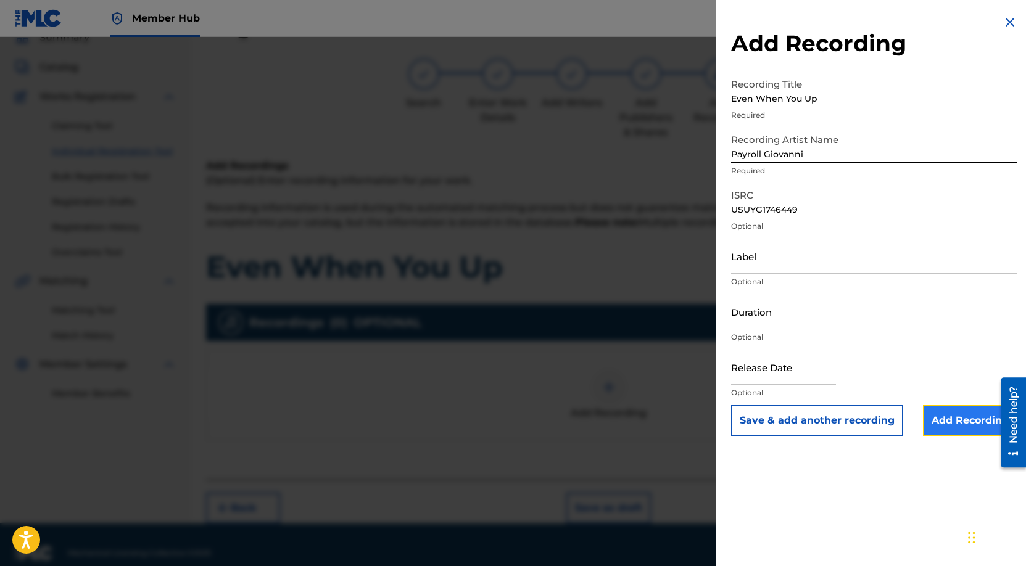
click at [954, 423] on input "Add Recording" at bounding box center [970, 420] width 94 height 31
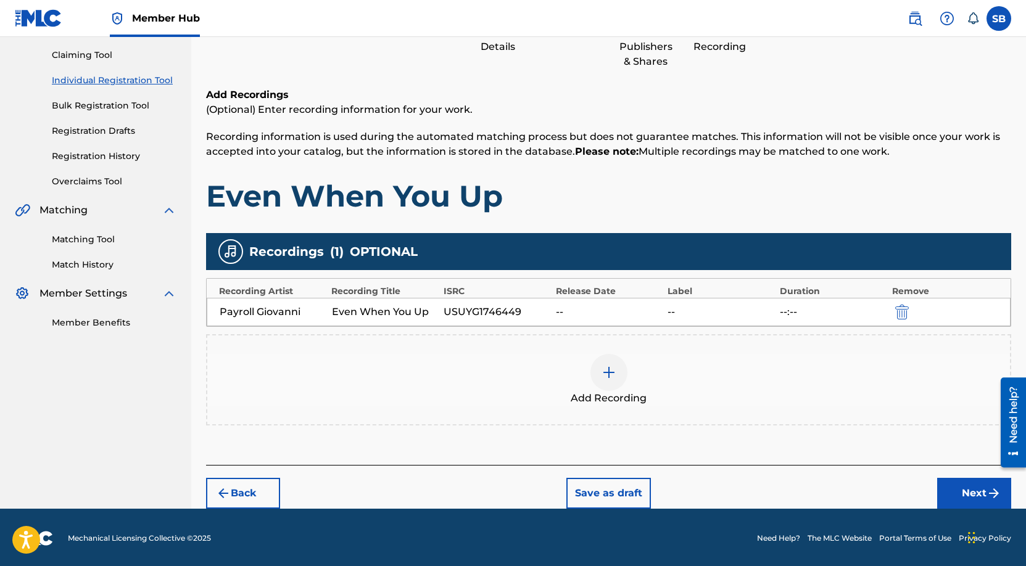
scroll to position [128, 0]
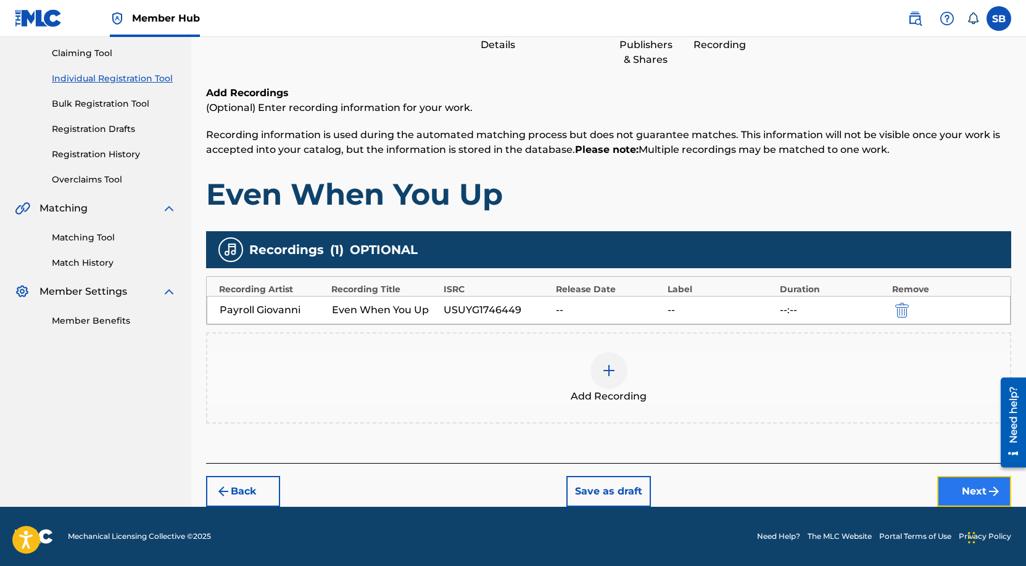
click at [964, 488] on button "Next" at bounding box center [974, 491] width 74 height 31
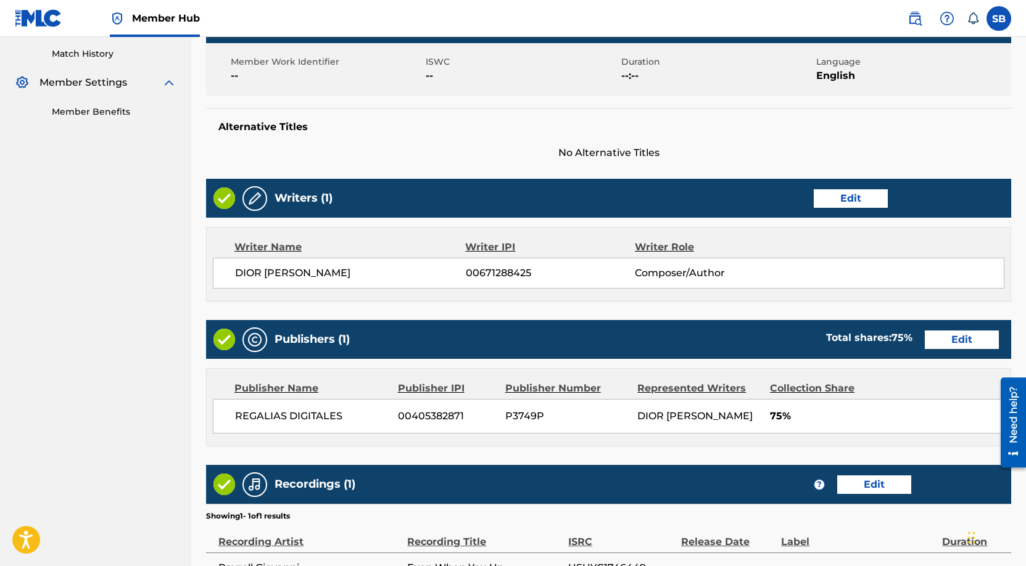
scroll to position [477, 0]
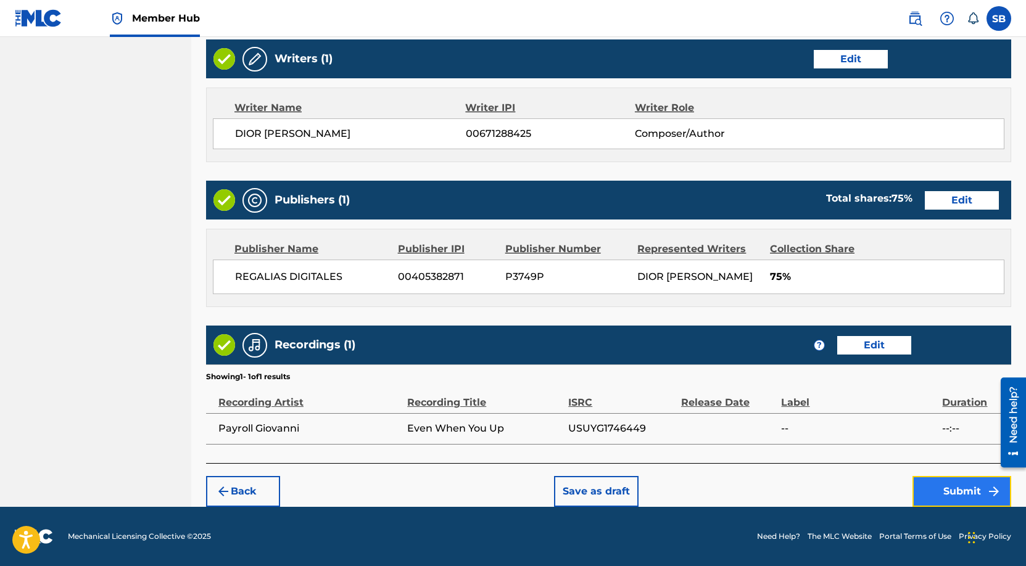
click at [957, 492] on button "Submit" at bounding box center [961, 491] width 99 height 31
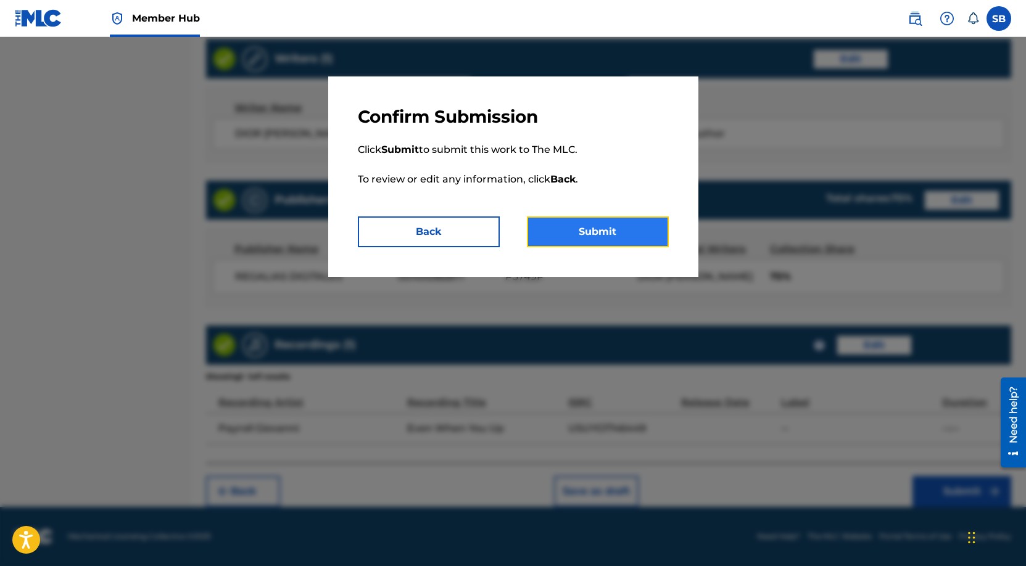
click at [603, 228] on button "Submit" at bounding box center [598, 232] width 142 height 31
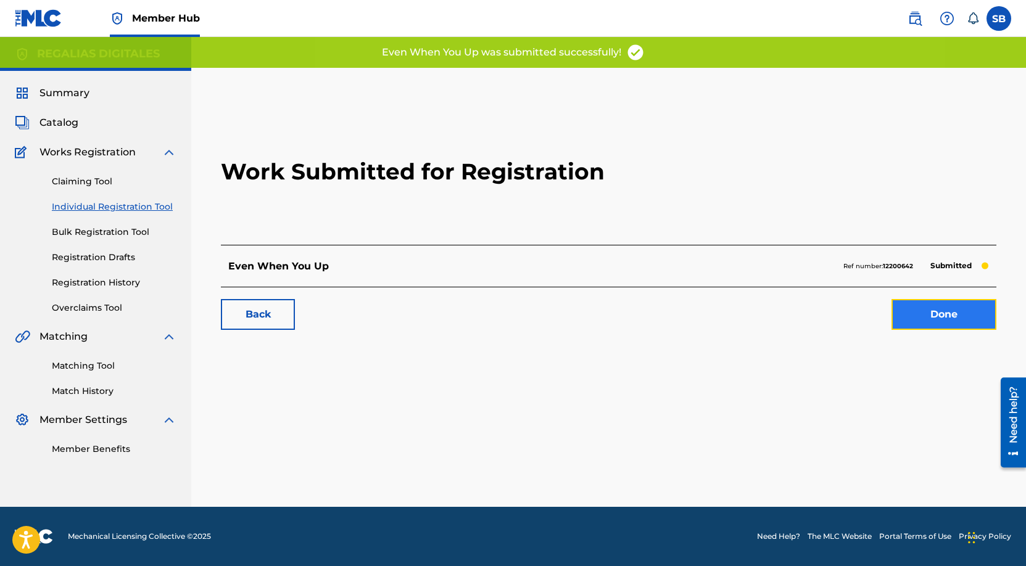
click at [975, 315] on link "Done" at bounding box center [943, 314] width 105 height 31
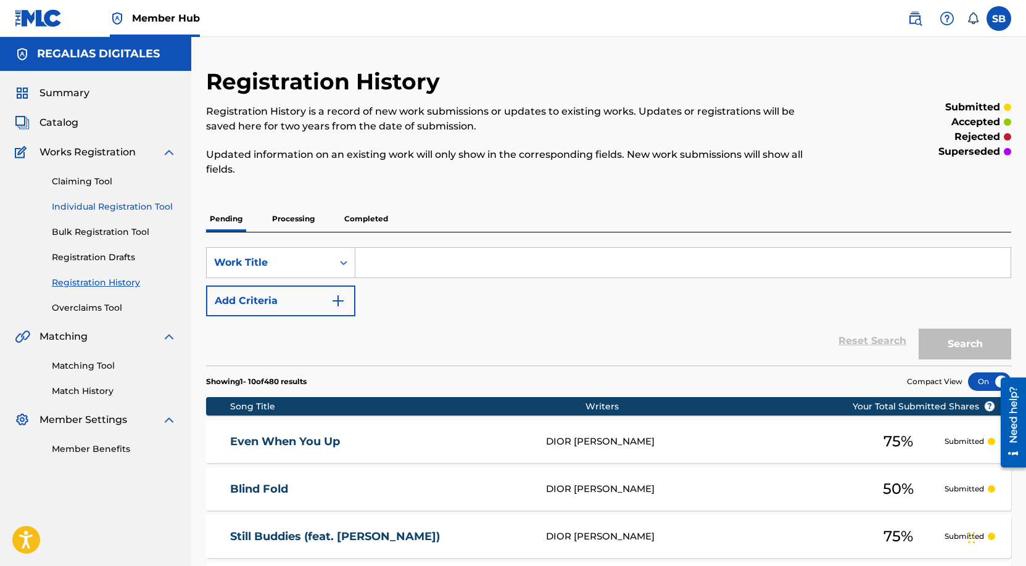
click at [161, 212] on link "Individual Registration Tool" at bounding box center [114, 206] width 125 height 13
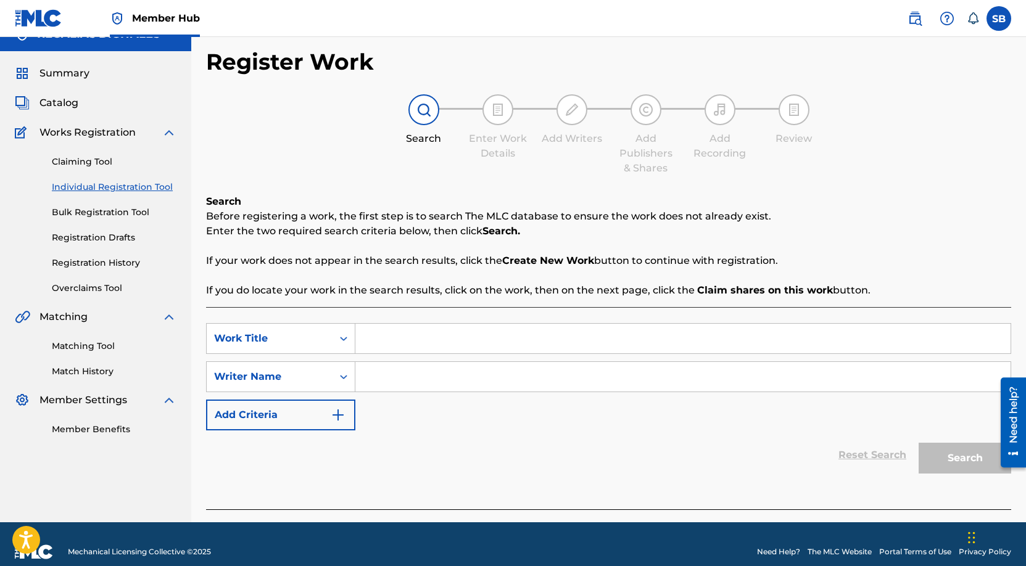
scroll to position [35, 0]
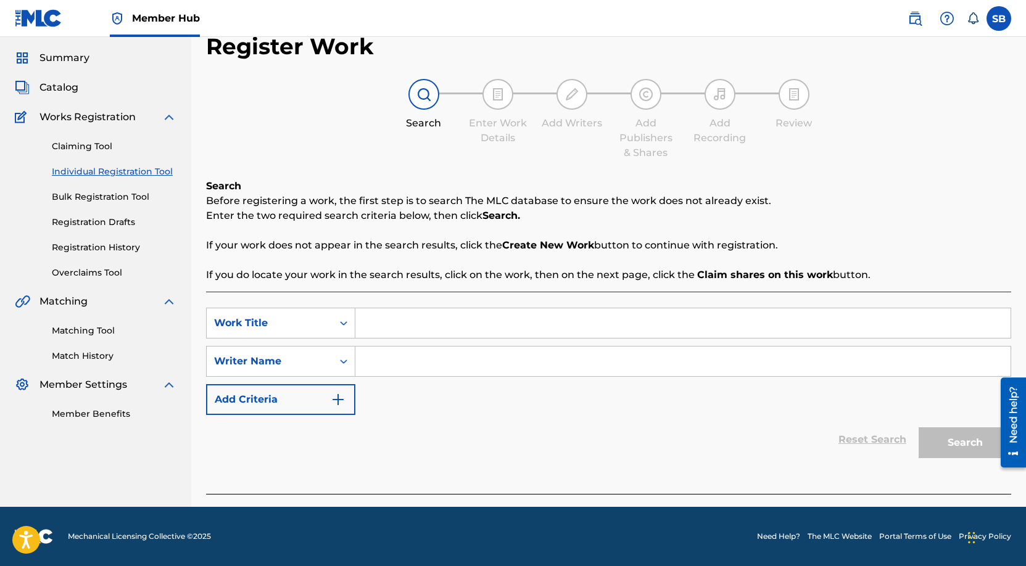
click at [369, 336] on input "Search Form" at bounding box center [682, 323] width 655 height 30
paste input "From O's To Shows"
type input "From O's To Shows"
click at [404, 366] on input "Search Form" at bounding box center [682, 362] width 655 height 30
click at [566, 363] on input "Search Form" at bounding box center [682, 362] width 655 height 30
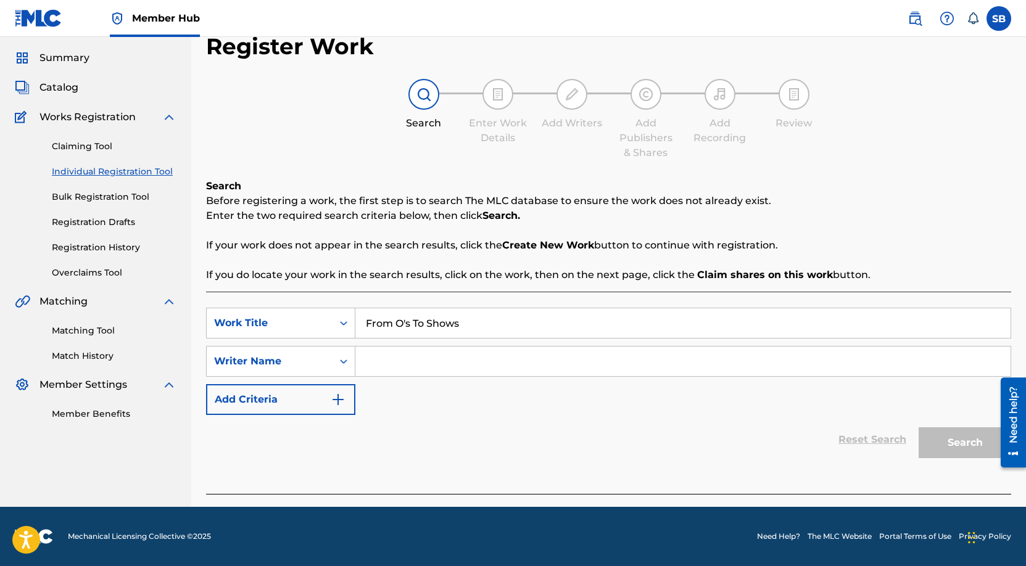
click at [566, 363] on input "Search Form" at bounding box center [682, 362] width 655 height 30
paste input "[PERSON_NAME]"
type input "[PERSON_NAME]"
click at [942, 439] on button "Search" at bounding box center [964, 442] width 93 height 31
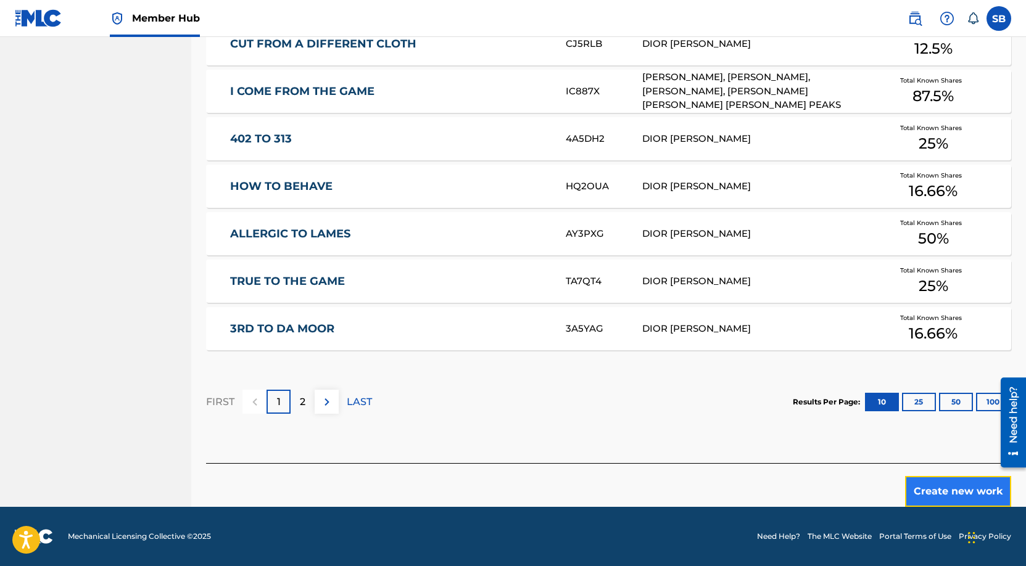
click at [931, 487] on button "Create new work" at bounding box center [958, 491] width 106 height 31
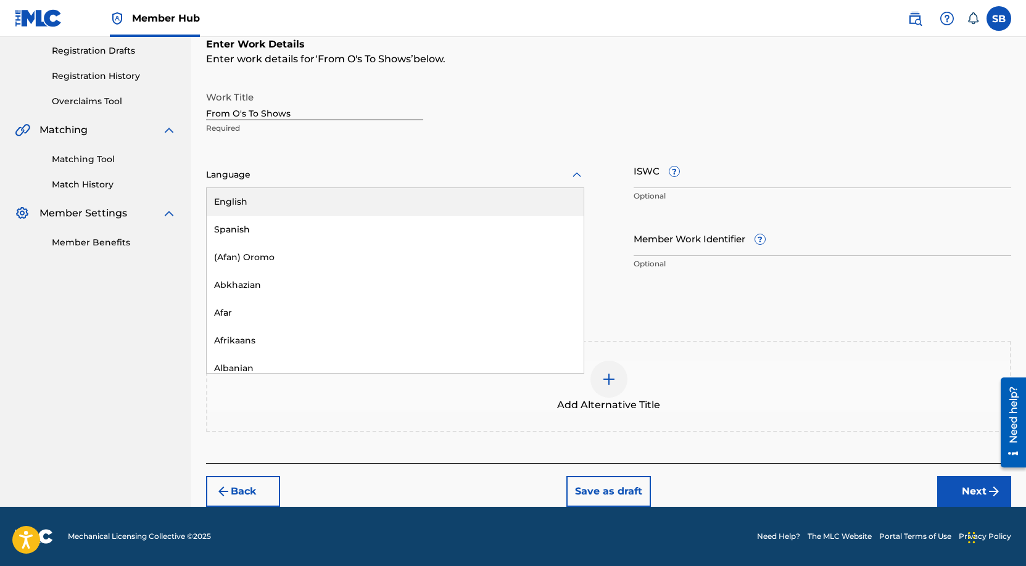
click at [359, 176] on div at bounding box center [395, 174] width 378 height 15
click at [353, 191] on div "English" at bounding box center [395, 202] width 377 height 28
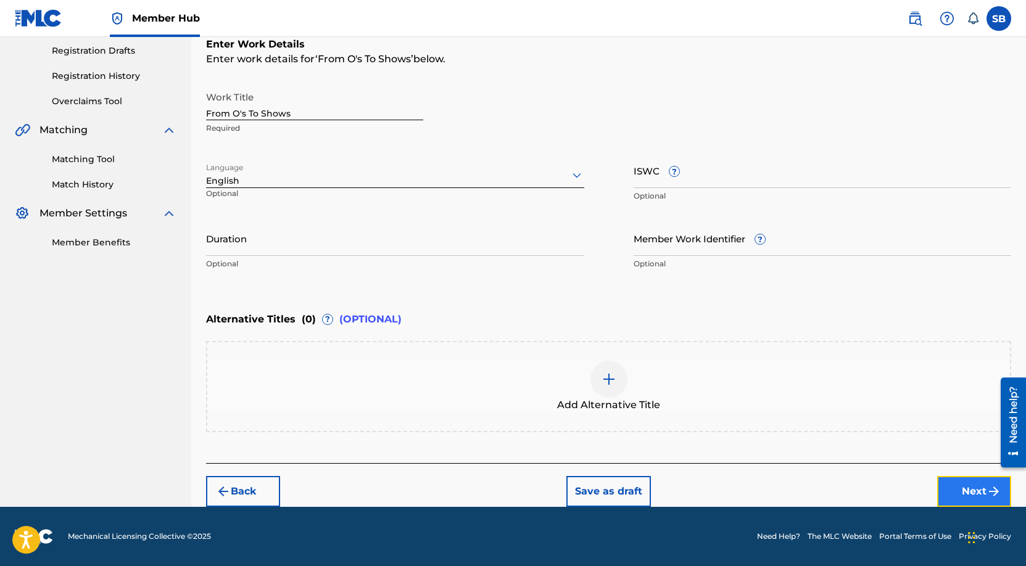
click at [962, 489] on button "Next" at bounding box center [974, 491] width 74 height 31
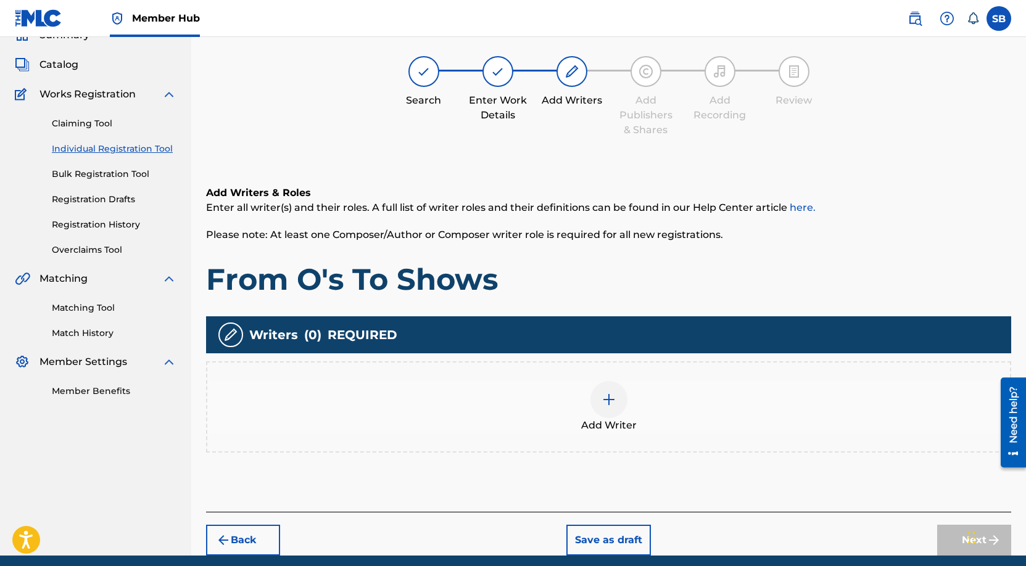
scroll to position [56, 0]
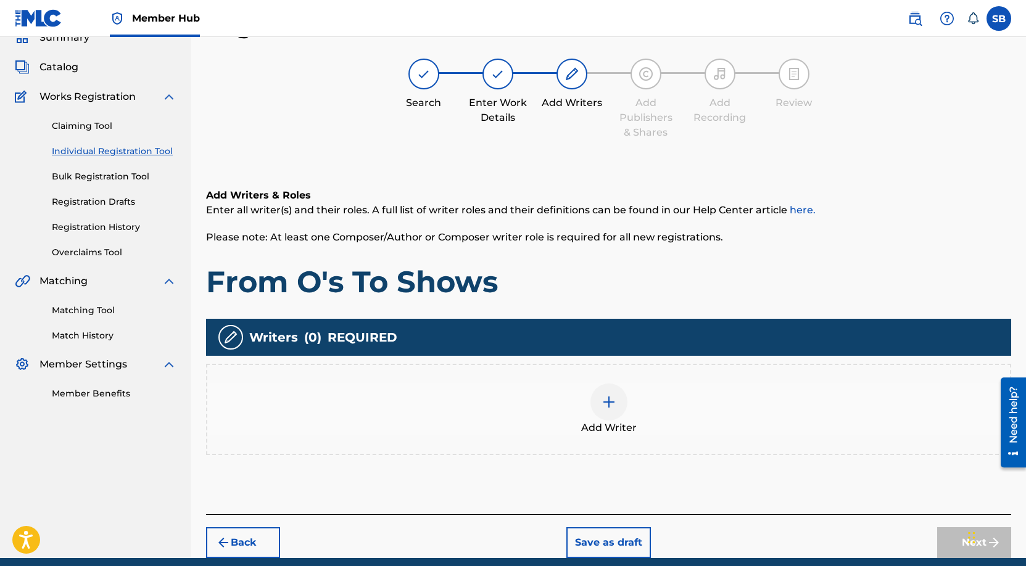
click at [717, 424] on div "Add Writer" at bounding box center [608, 410] width 803 height 52
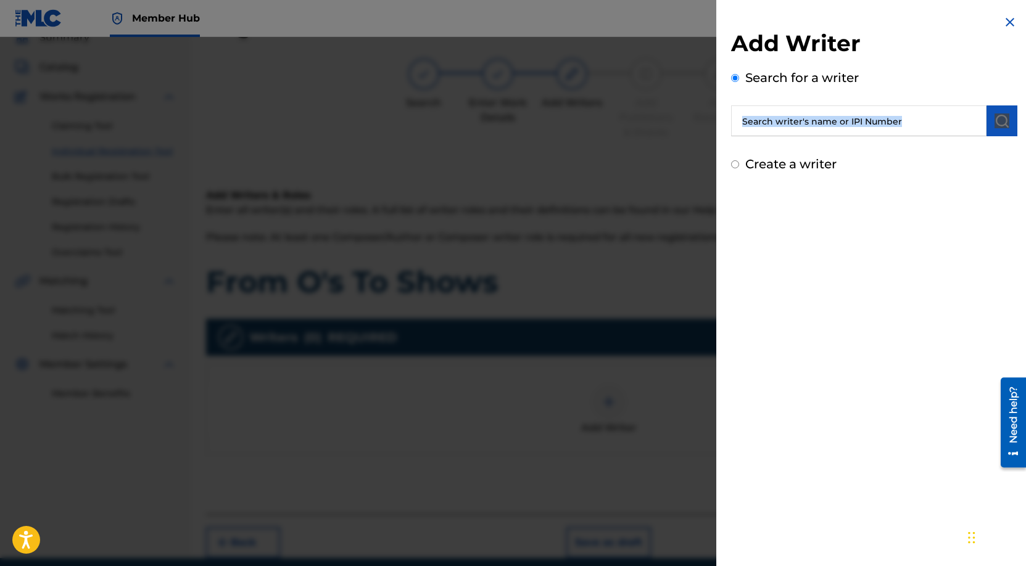
click at [858, 136] on div "Add Writer Search for a writer Create a writer" at bounding box center [874, 102] width 286 height 144
click at [806, 99] on div "Search for a writer" at bounding box center [874, 102] width 286 height 68
click at [826, 125] on input "text" at bounding box center [858, 120] width 255 height 31
drag, startPoint x: 826, startPoint y: 125, endPoint x: 838, endPoint y: 130, distance: 13.3
click at [826, 125] on input "text" at bounding box center [858, 120] width 255 height 31
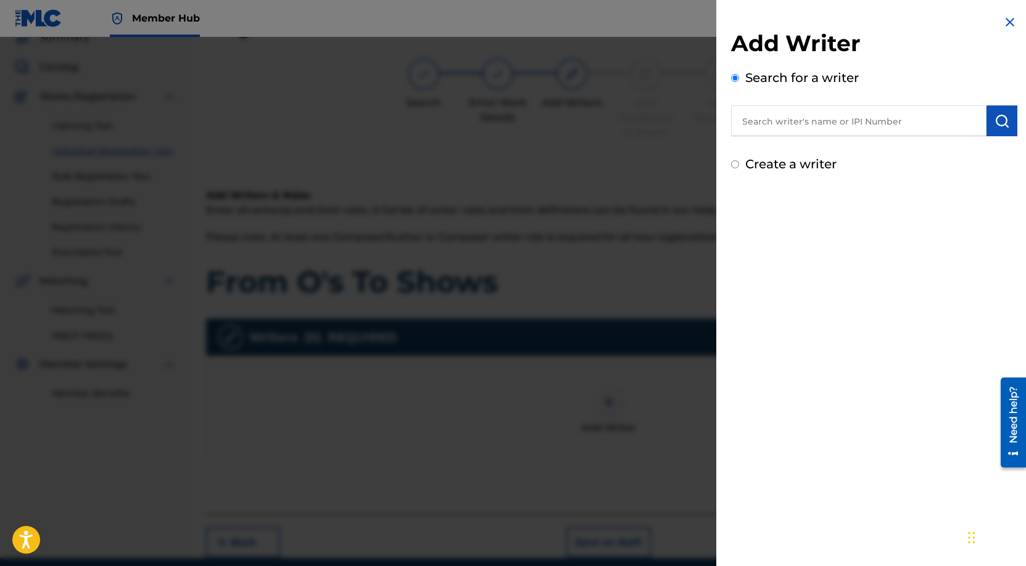
paste input "[PERSON_NAME]"
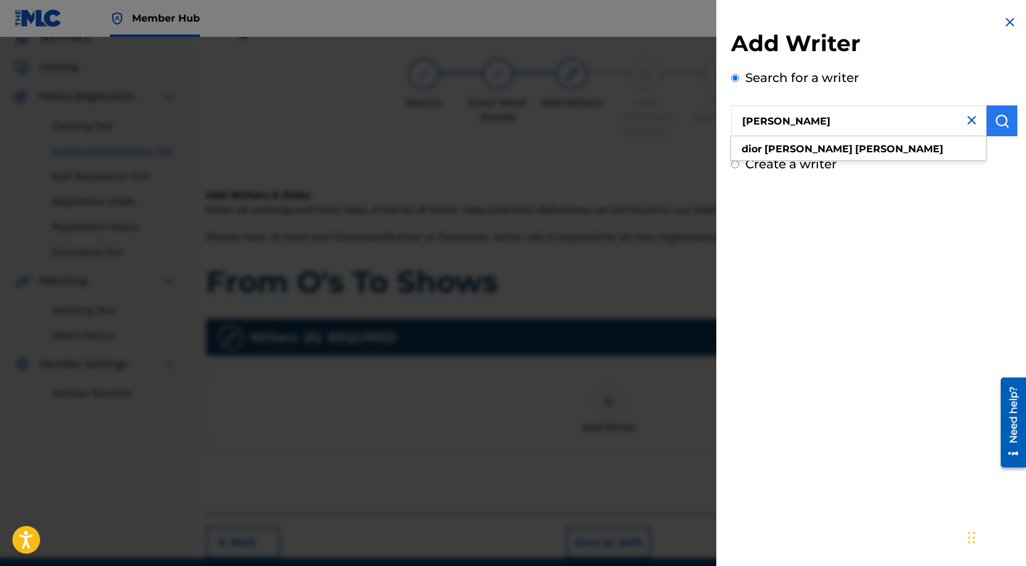
type input "[PERSON_NAME]"
click at [994, 124] on img "submit" at bounding box center [1001, 121] width 15 height 15
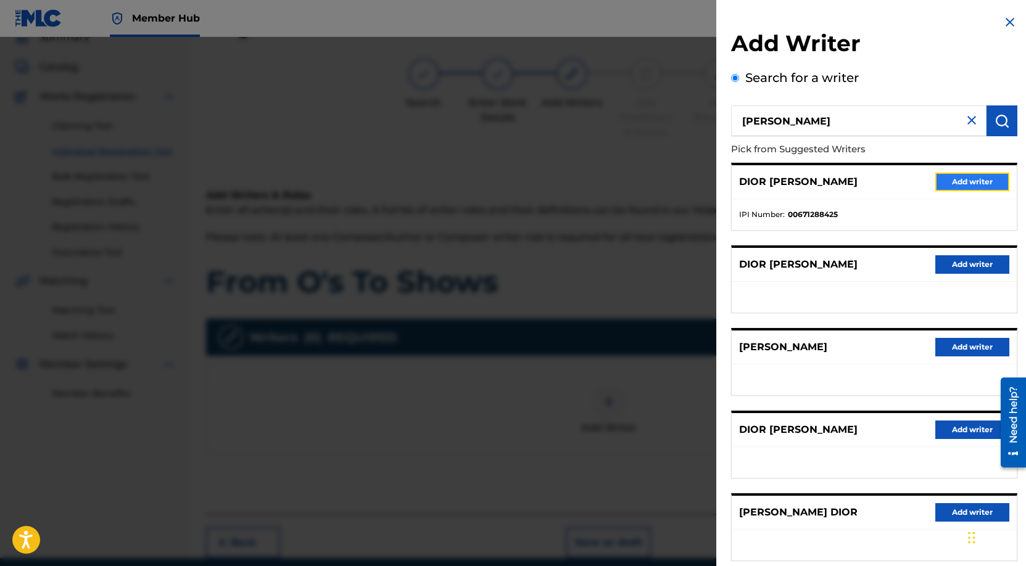
click at [984, 174] on button "Add writer" at bounding box center [972, 182] width 74 height 19
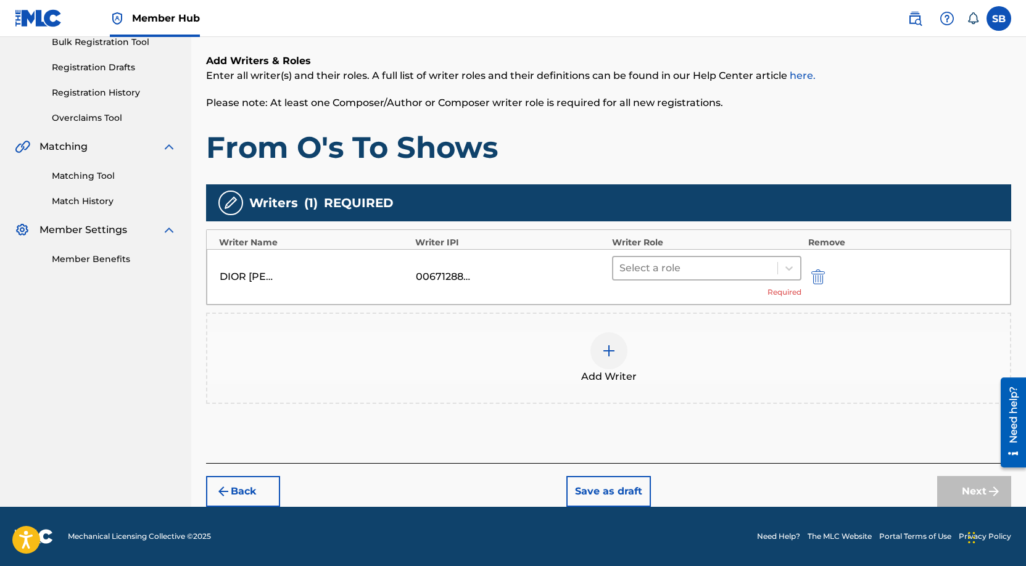
click at [735, 276] on div at bounding box center [695, 268] width 152 height 17
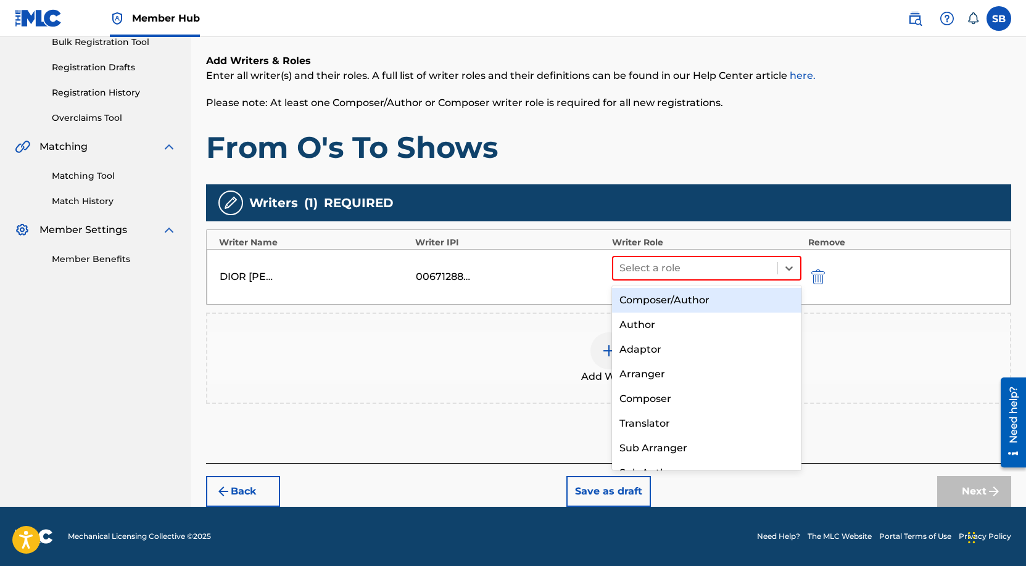
click at [733, 297] on div "Composer/Author" at bounding box center [707, 300] width 190 height 25
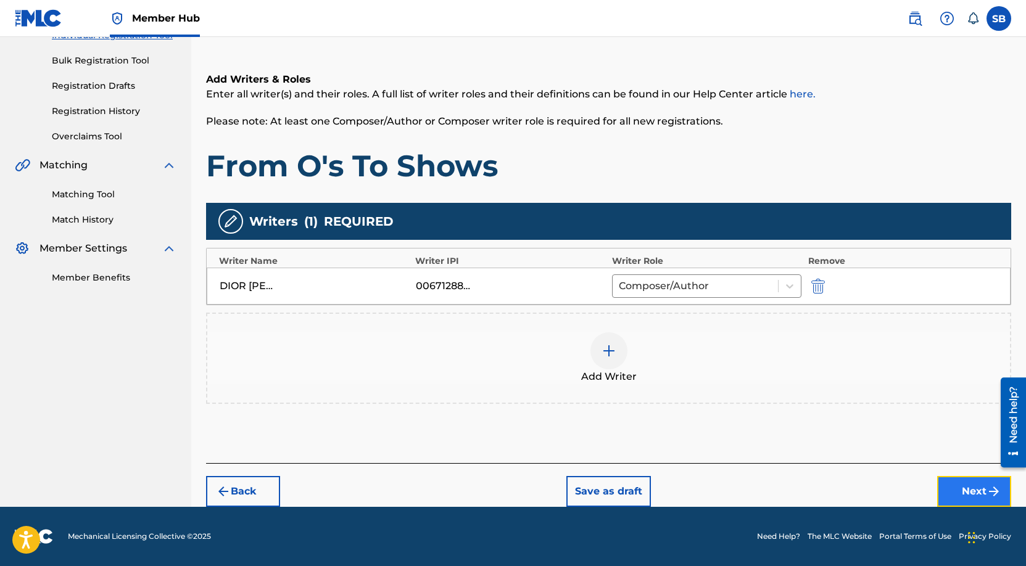
click at [961, 493] on button "Next" at bounding box center [974, 491] width 74 height 31
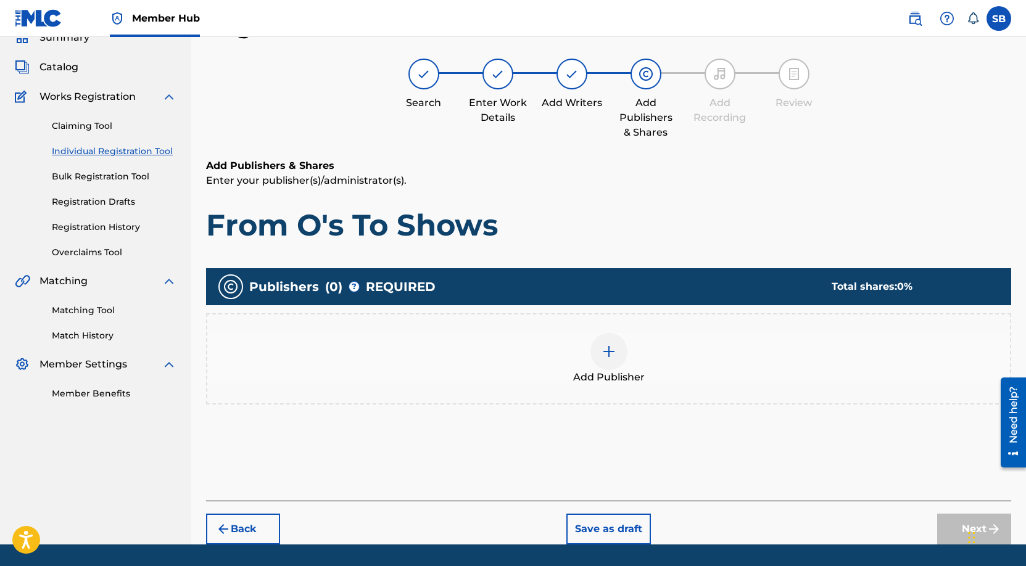
click at [630, 363] on div "Add Publisher" at bounding box center [608, 359] width 803 height 52
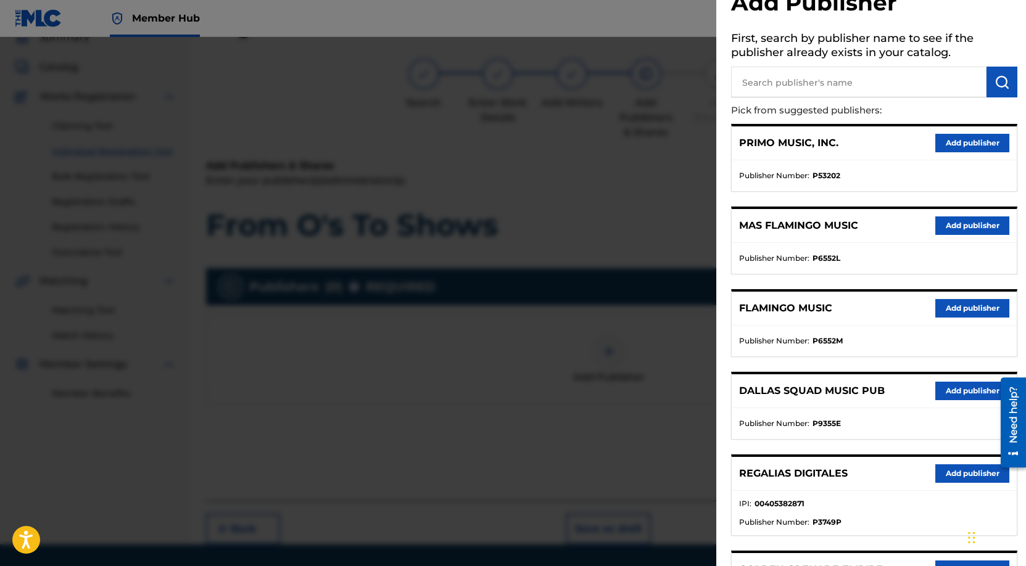
scroll to position [116, 0]
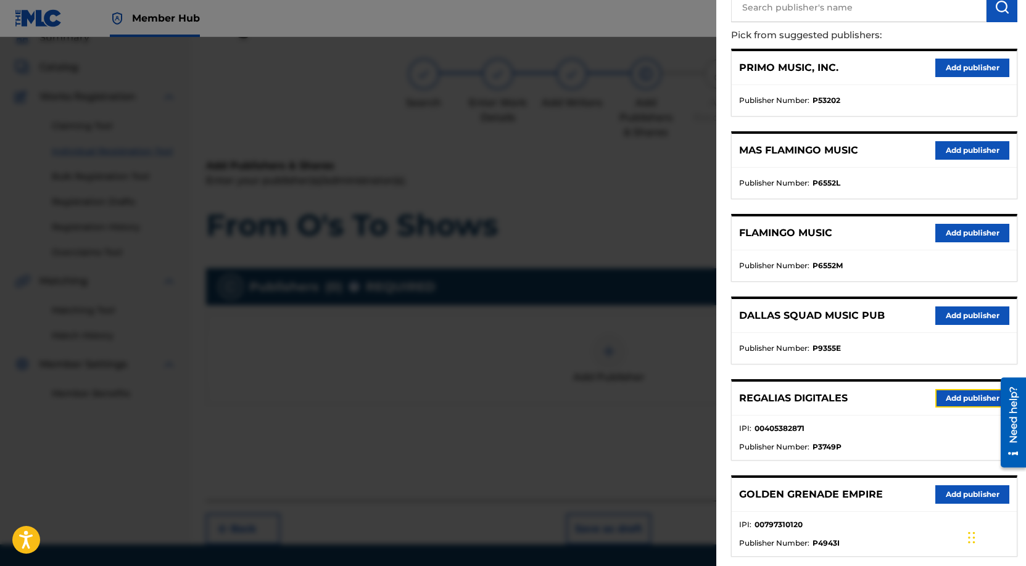
drag, startPoint x: 933, startPoint y: 389, endPoint x: 954, endPoint y: 394, distance: 21.5
click at [935, 390] on button "Add publisher" at bounding box center [972, 398] width 74 height 19
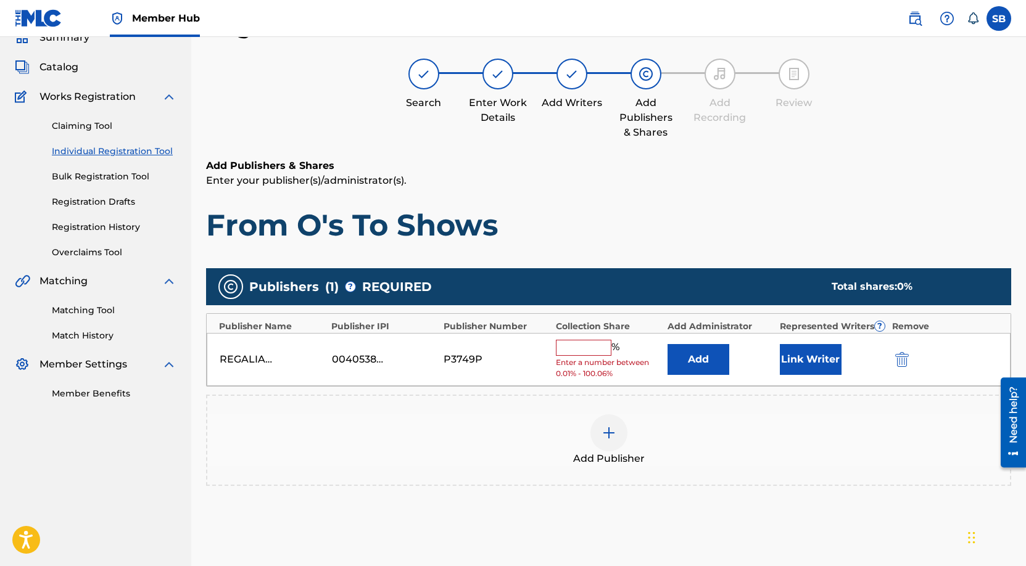
click at [957, 395] on div "Add Publisher" at bounding box center [608, 440] width 805 height 91
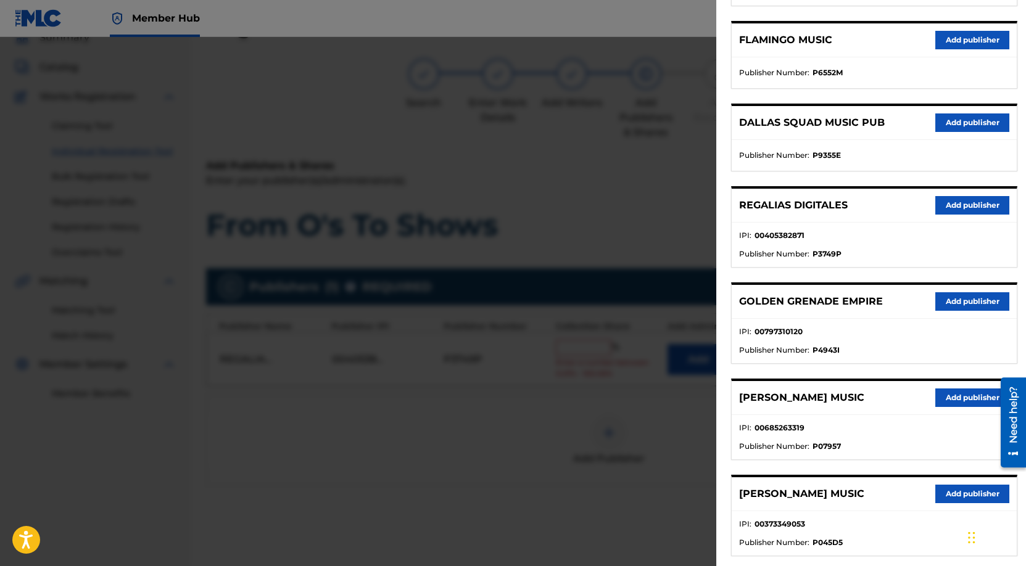
scroll to position [0, 0]
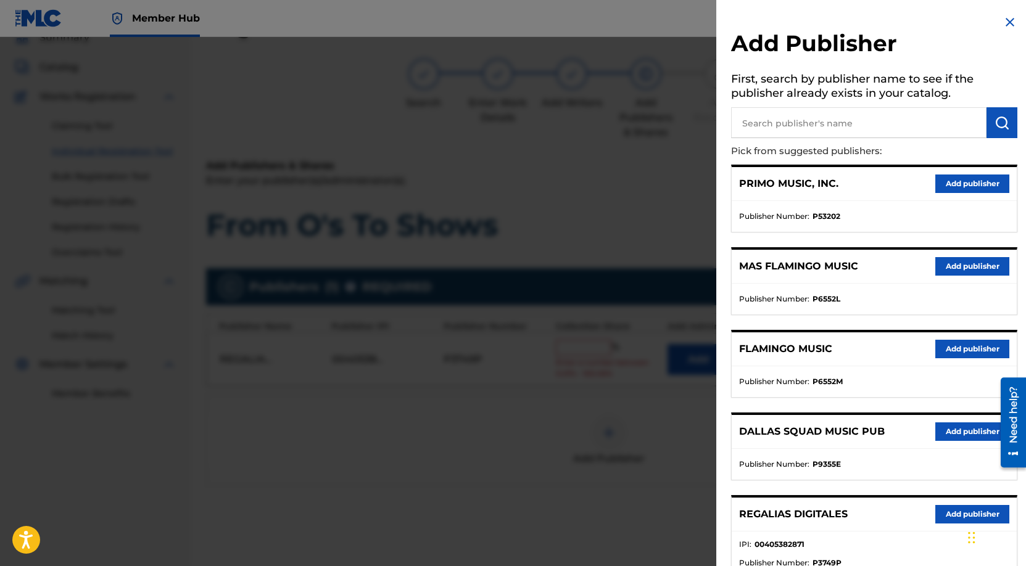
click at [997, 23] on div "Add Publisher First, search by publisher name to see if the publisher already e…" at bounding box center [874, 570] width 316 height 1141
click at [1005, 22] on img at bounding box center [1009, 22] width 15 height 15
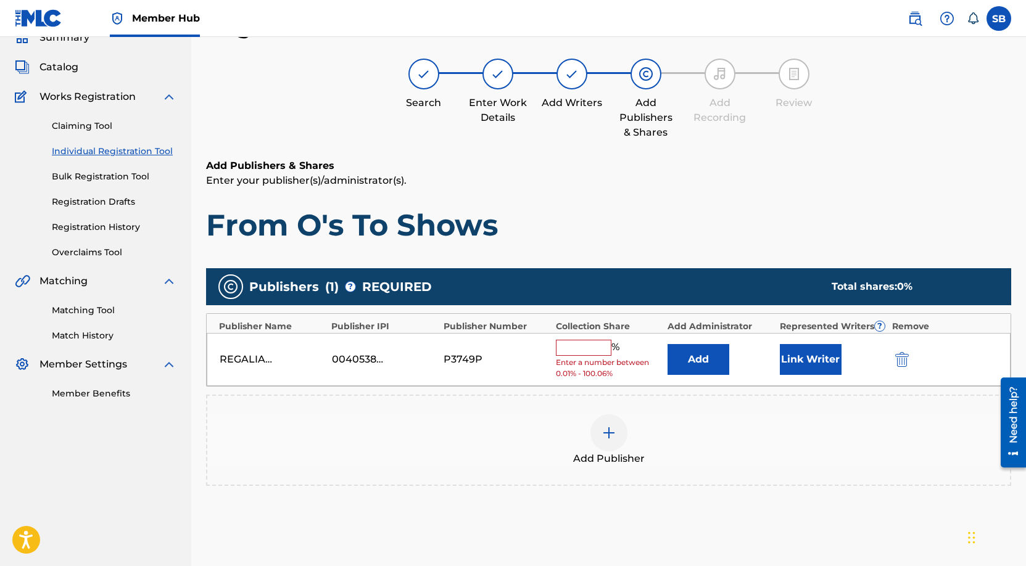
click at [573, 355] on div "% Enter a number between 0.01% - 100.06%" at bounding box center [609, 360] width 106 height 40
click at [573, 355] on input "text" at bounding box center [584, 348] width 56 height 16
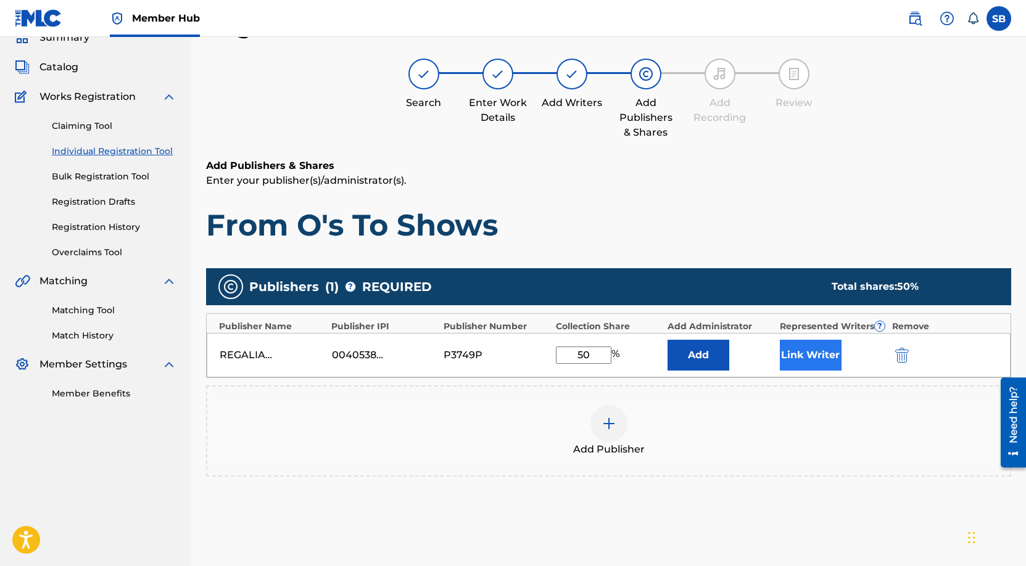
type input "50"
click at [827, 355] on button "Link Writer" at bounding box center [811, 355] width 62 height 31
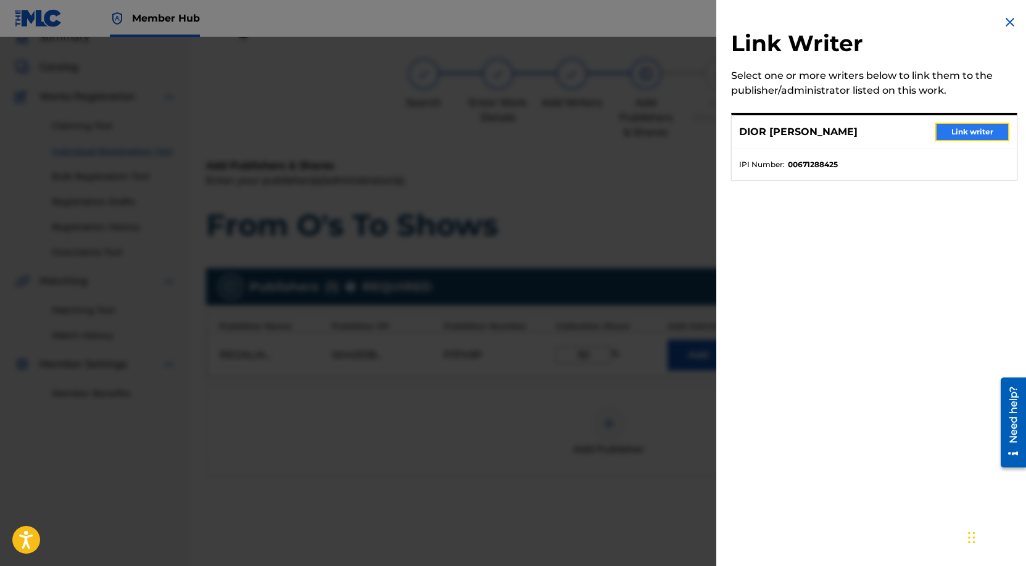
click at [973, 137] on button "Link writer" at bounding box center [972, 132] width 74 height 19
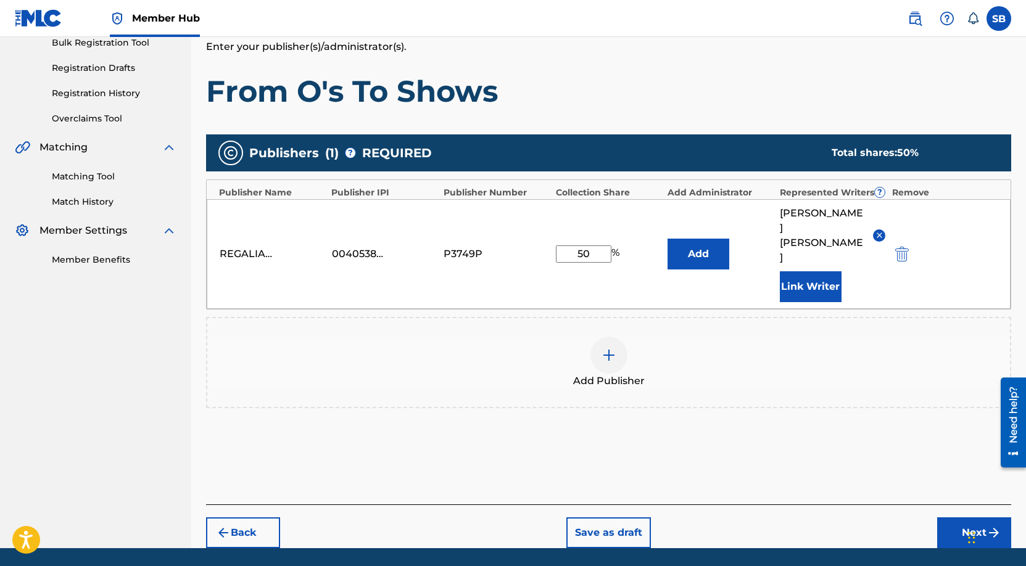
scroll to position [190, 0]
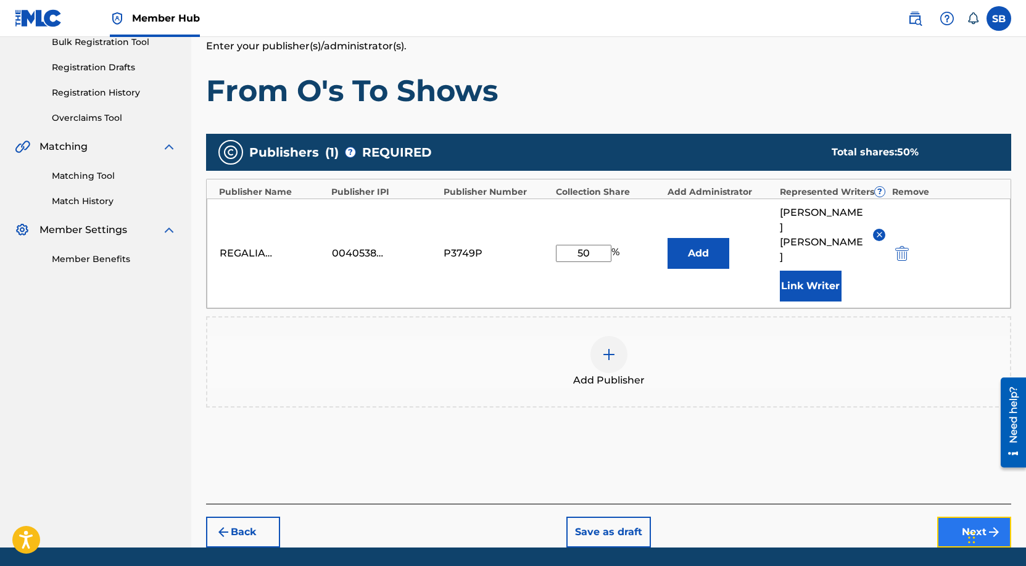
click at [965, 517] on button "Next" at bounding box center [974, 532] width 74 height 31
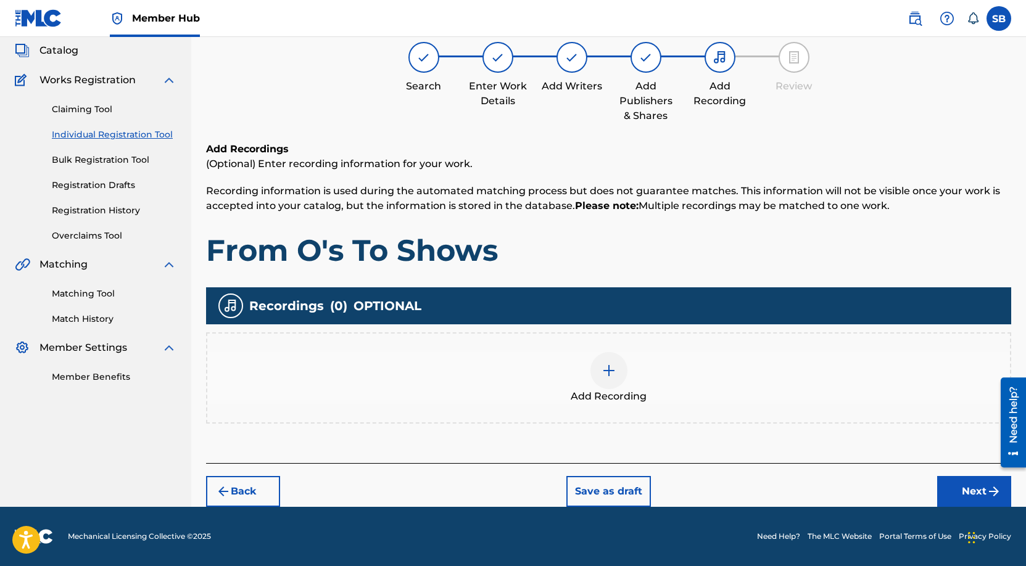
scroll to position [56, 0]
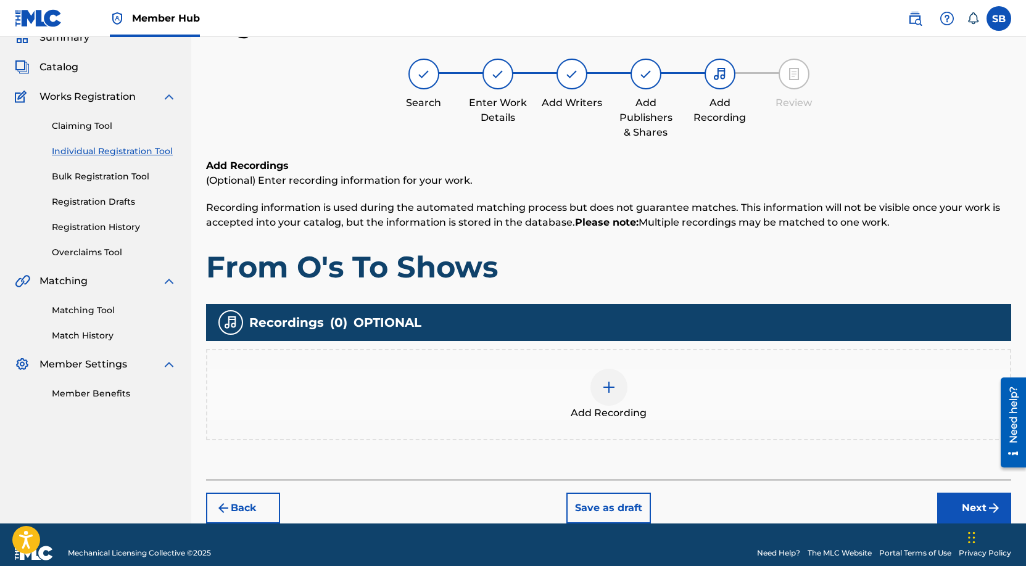
click at [611, 386] on img at bounding box center [608, 387] width 15 height 15
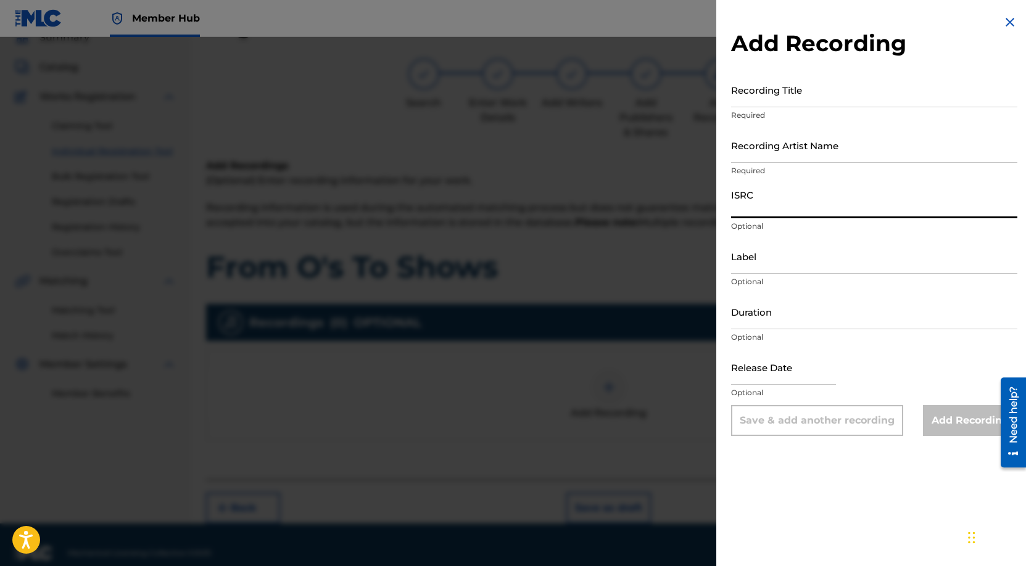
click at [799, 215] on input "ISRC" at bounding box center [874, 200] width 286 height 35
paste input "USUYG1746450"
type input "USUYG1746450"
click at [880, 137] on input "Recording Artist Name" at bounding box center [874, 145] width 286 height 35
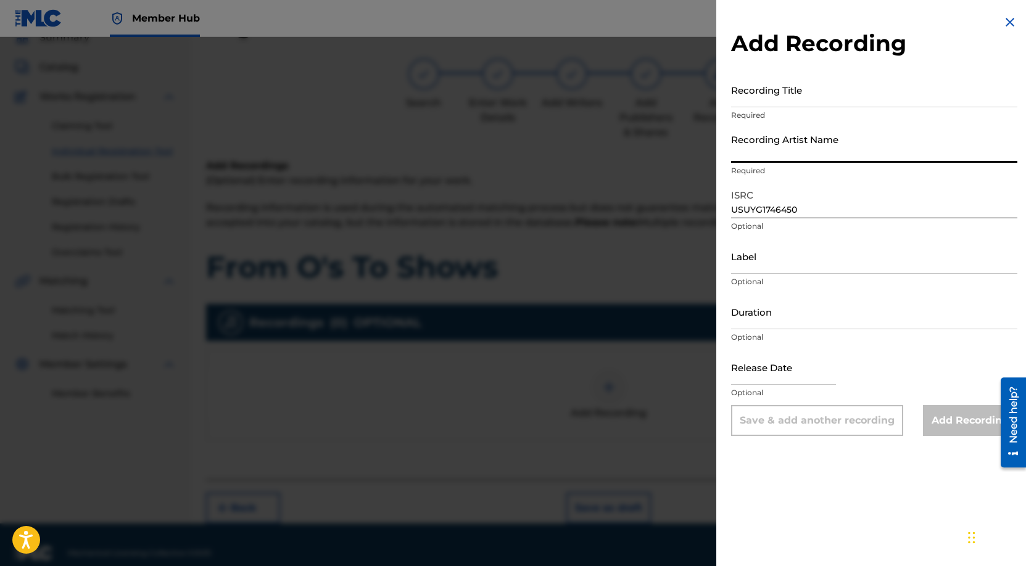
paste input "Payroll Giovanni"
type input "Payroll Giovanni"
click at [861, 96] on input "Recording Title" at bounding box center [874, 89] width 286 height 35
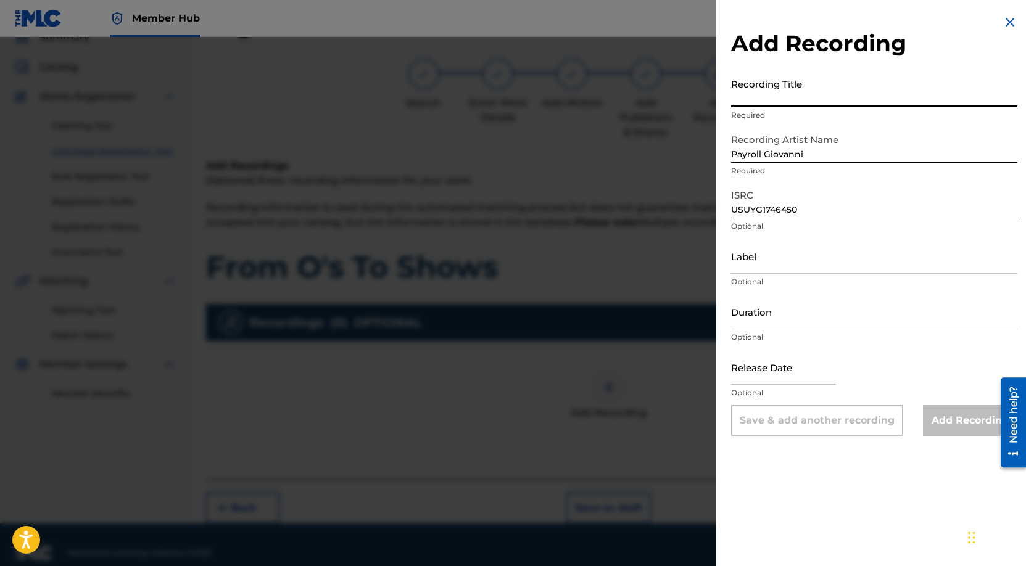
paste input "From O's To Shows"
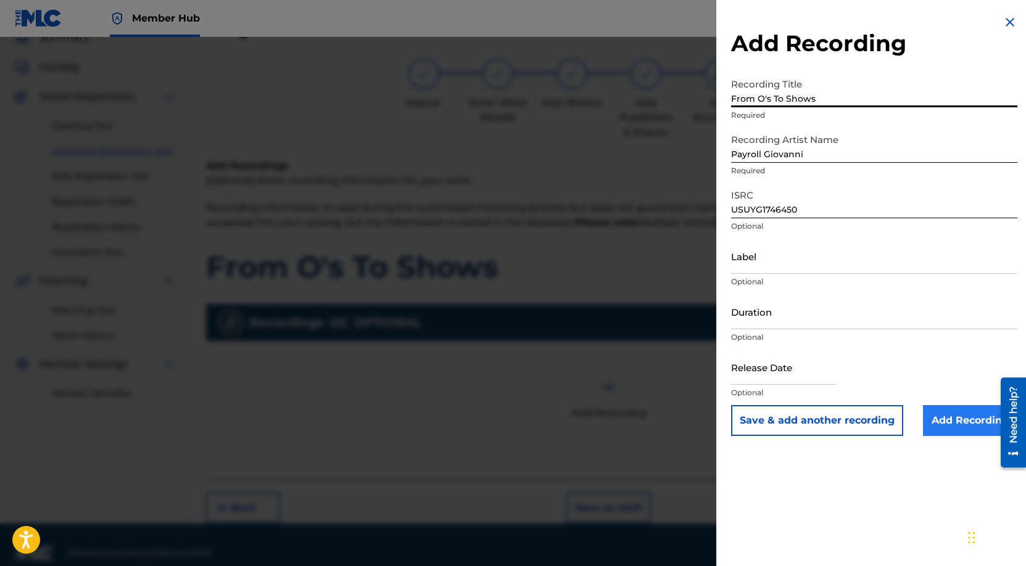
type input "From O's To Shows"
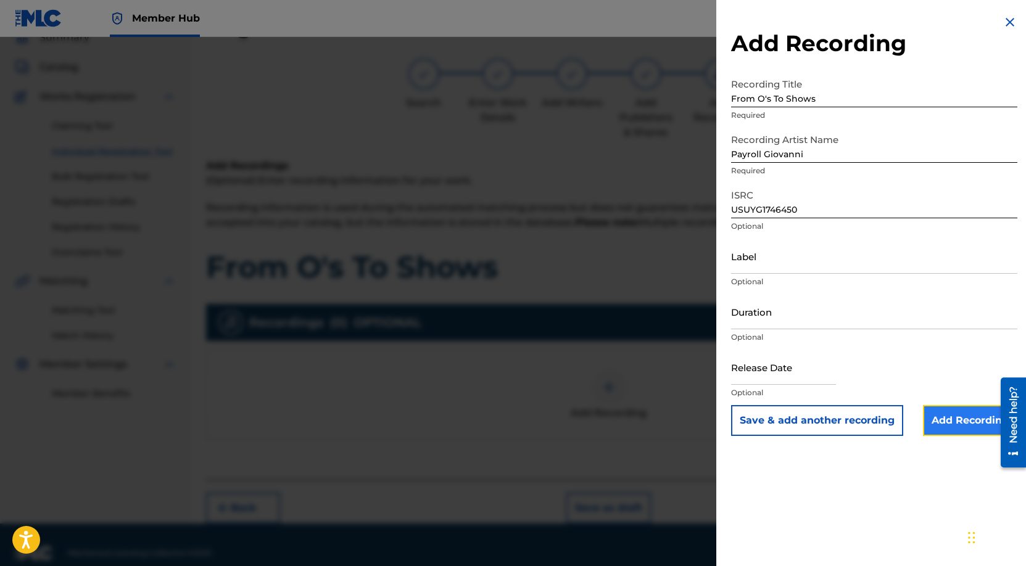
click at [945, 411] on input "Add Recording" at bounding box center [970, 420] width 94 height 31
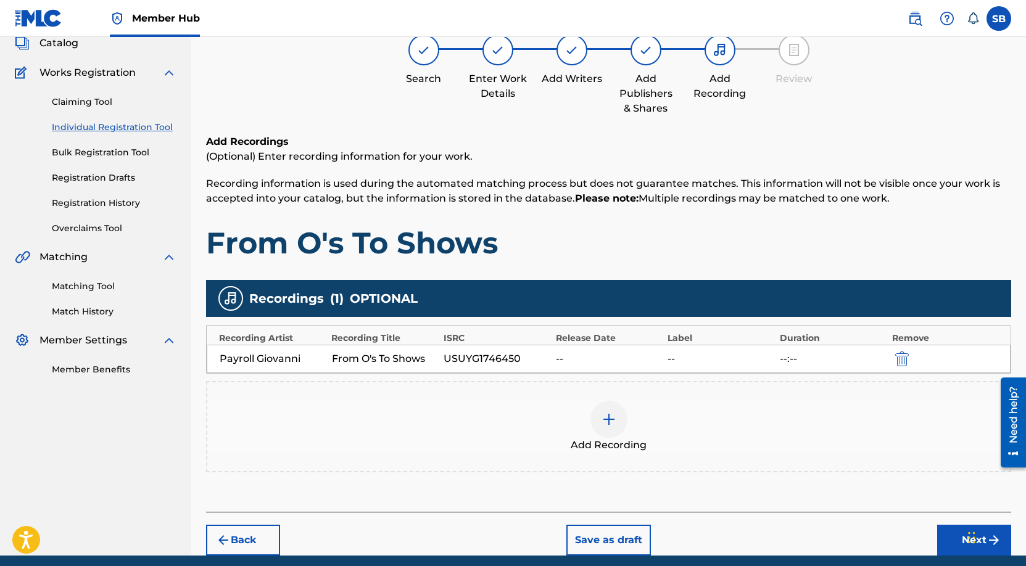
scroll to position [128, 0]
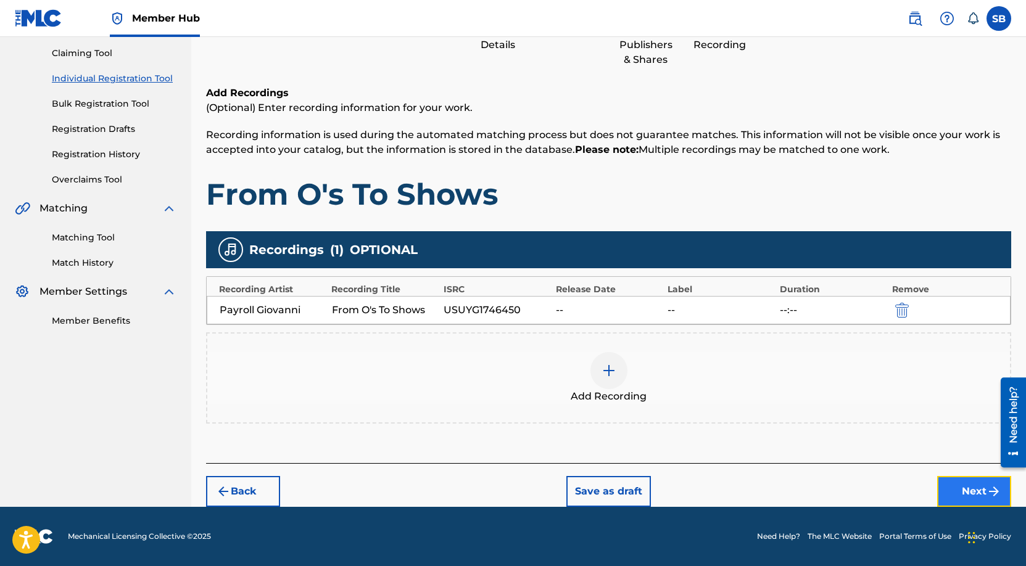
click at [953, 486] on button "Next" at bounding box center [974, 491] width 74 height 31
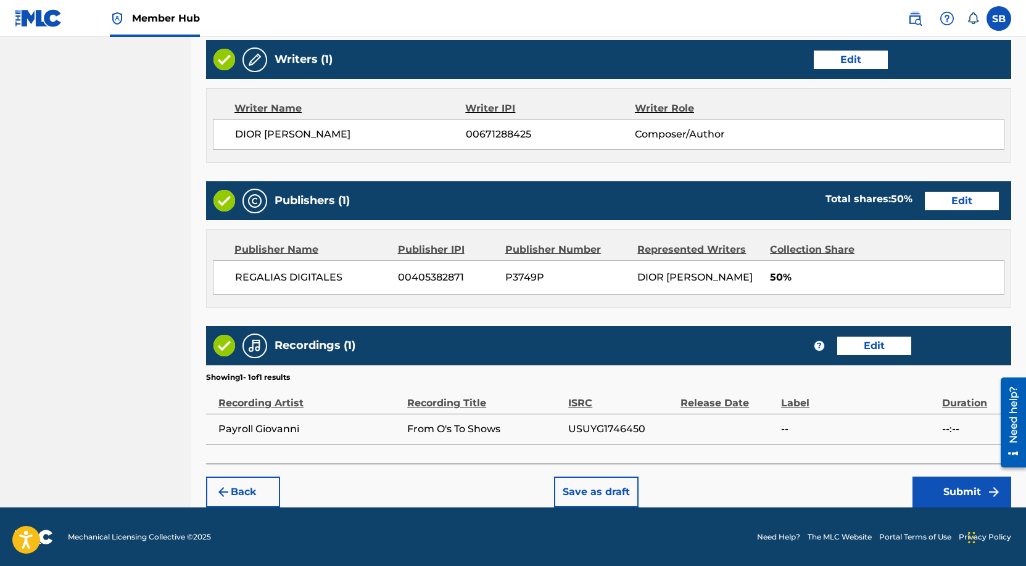
scroll to position [477, 0]
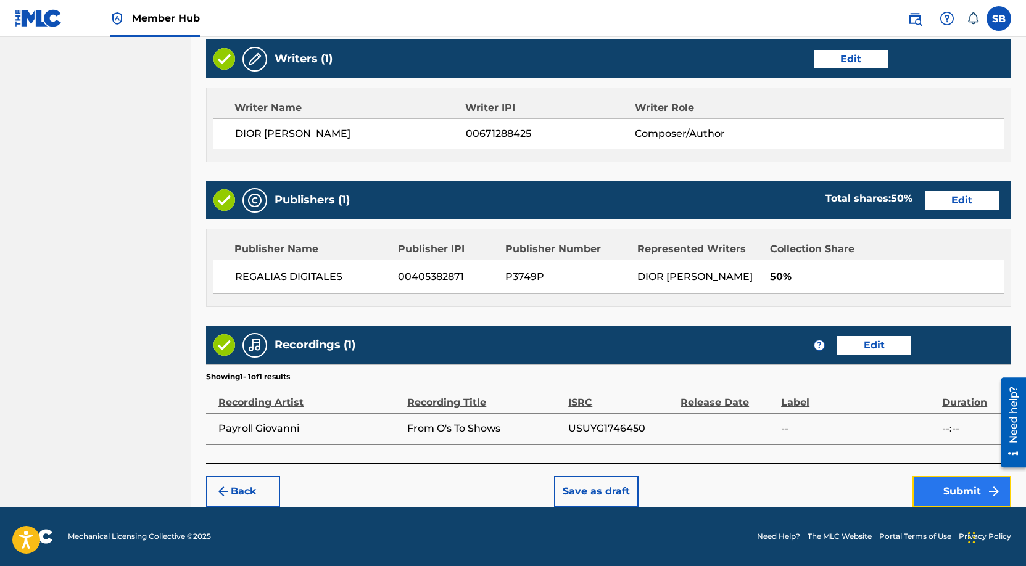
click at [927, 483] on button "Submit" at bounding box center [961, 491] width 99 height 31
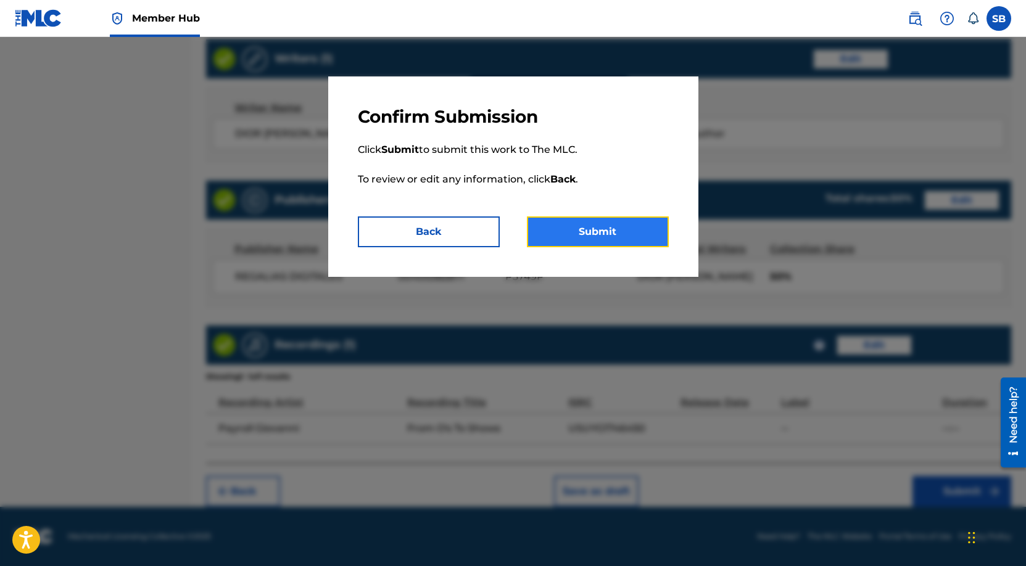
click at [620, 221] on button "Submit" at bounding box center [598, 232] width 142 height 31
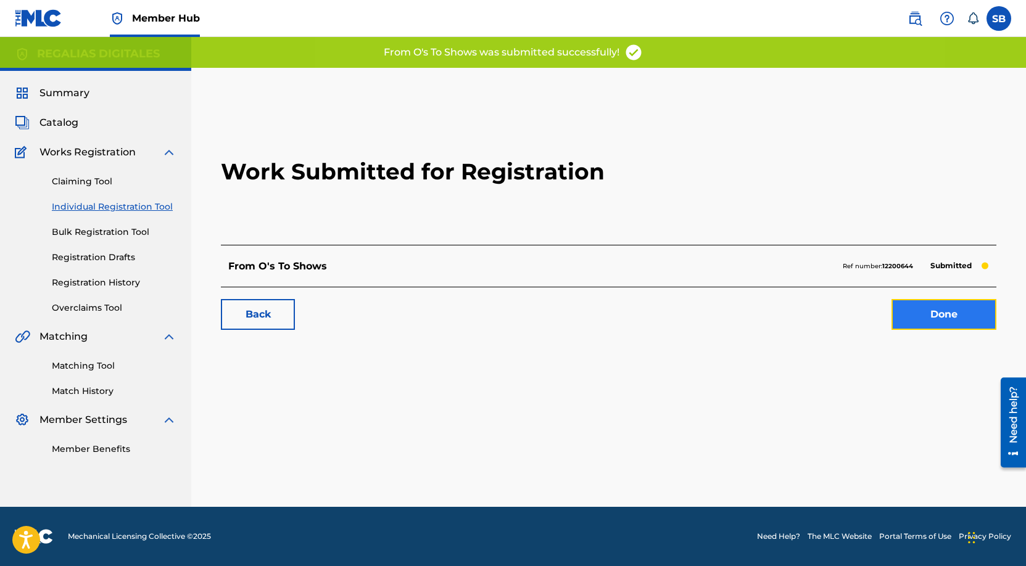
click at [952, 312] on link "Done" at bounding box center [943, 314] width 105 height 31
